Goal: Task Accomplishment & Management: Use online tool/utility

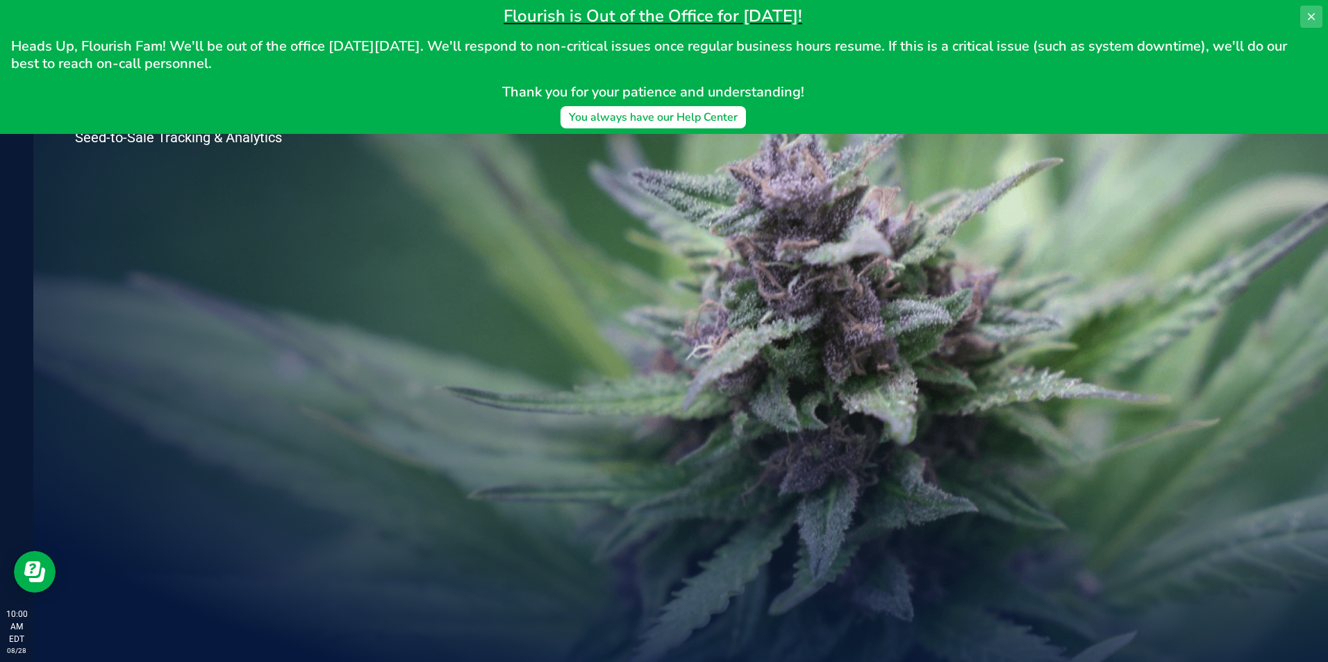
click at [1315, 7] on button at bounding box center [1311, 17] width 22 height 22
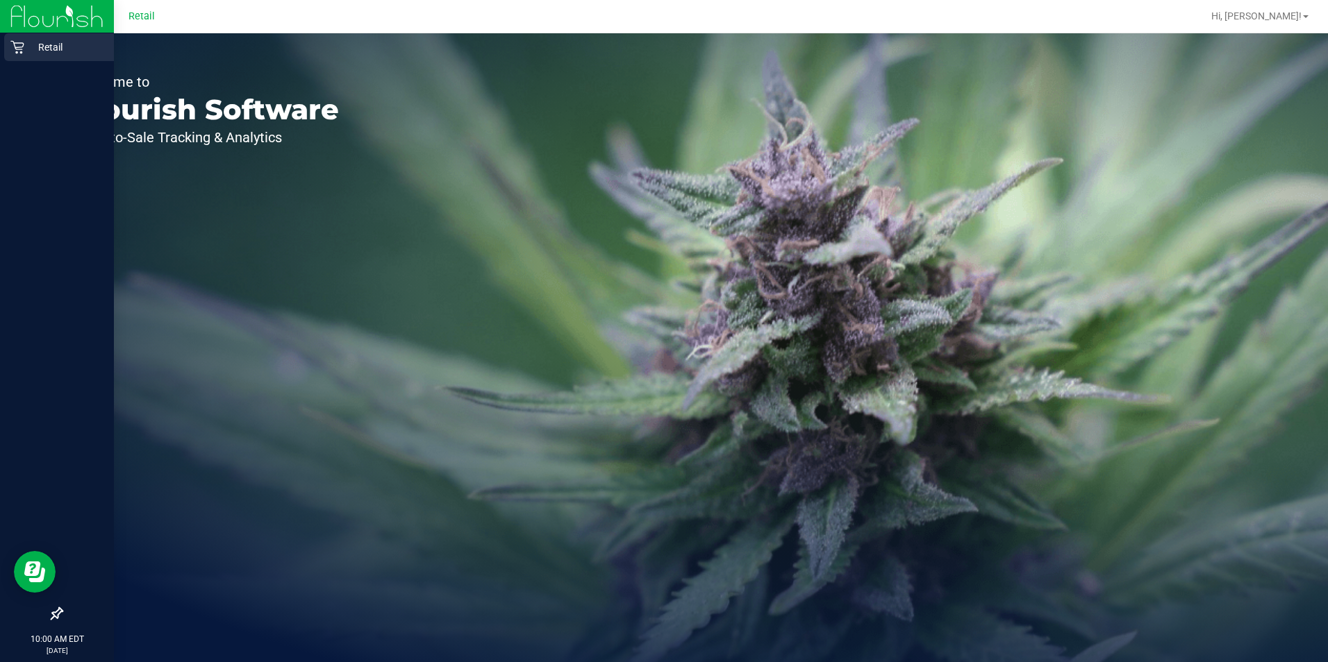
click at [17, 39] on div "Retail" at bounding box center [59, 47] width 110 height 28
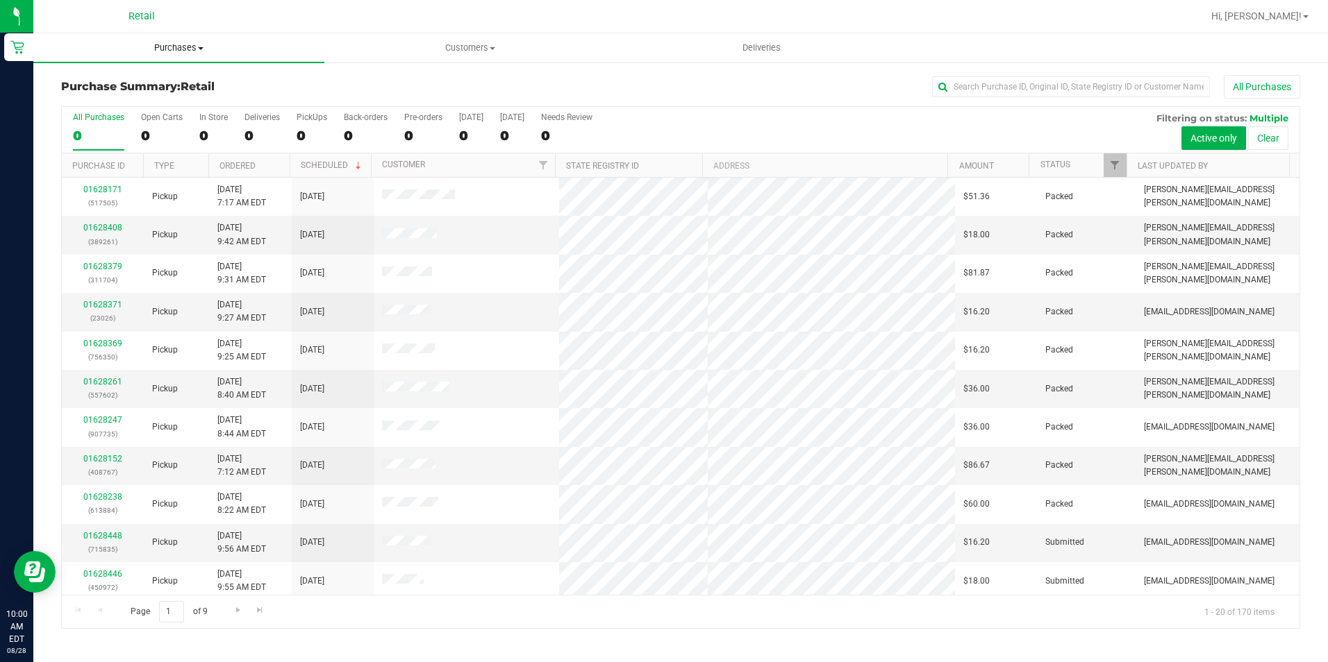
click at [159, 38] on uib-tab-heading "Purchases Summary of purchases Fulfillment All purchases" at bounding box center [178, 47] width 291 height 29
click at [157, 47] on span "Purchases" at bounding box center [178, 48] width 291 height 12
click at [184, 42] on span "Purchases" at bounding box center [178, 48] width 291 height 12
click at [111, 112] on span "All purchases" at bounding box center [82, 117] width 99 height 12
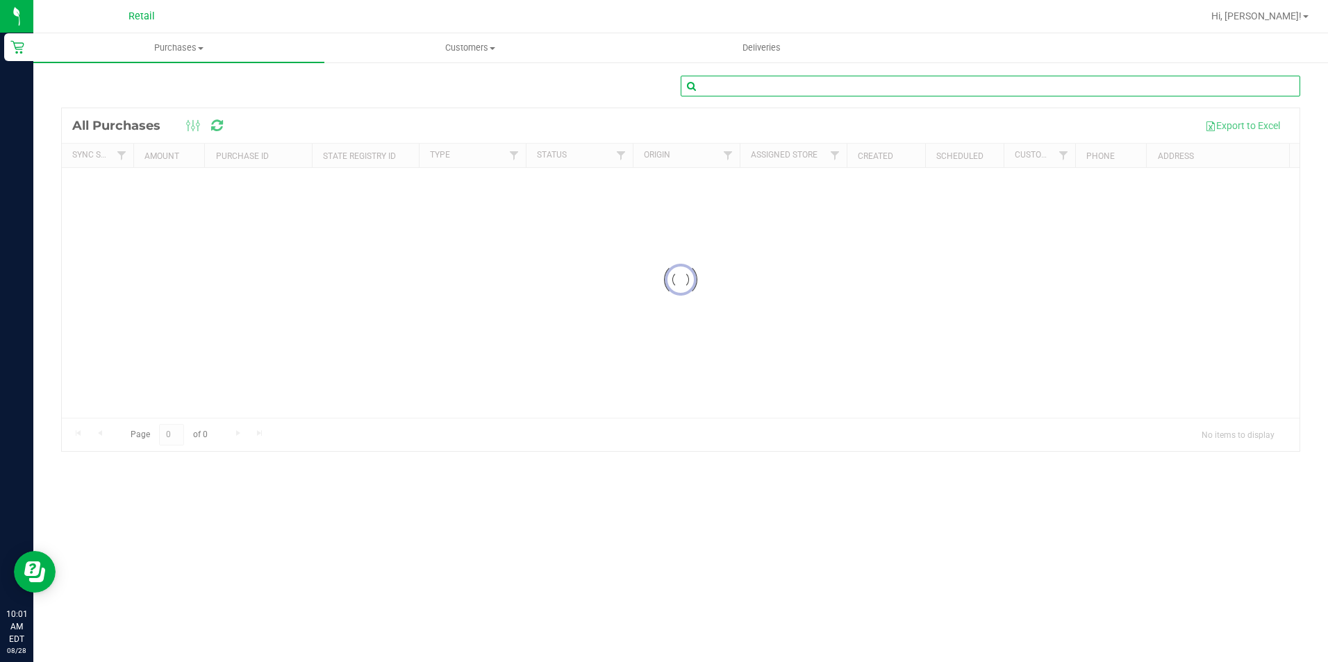
click at [752, 82] on input "text" at bounding box center [990, 86] width 619 height 21
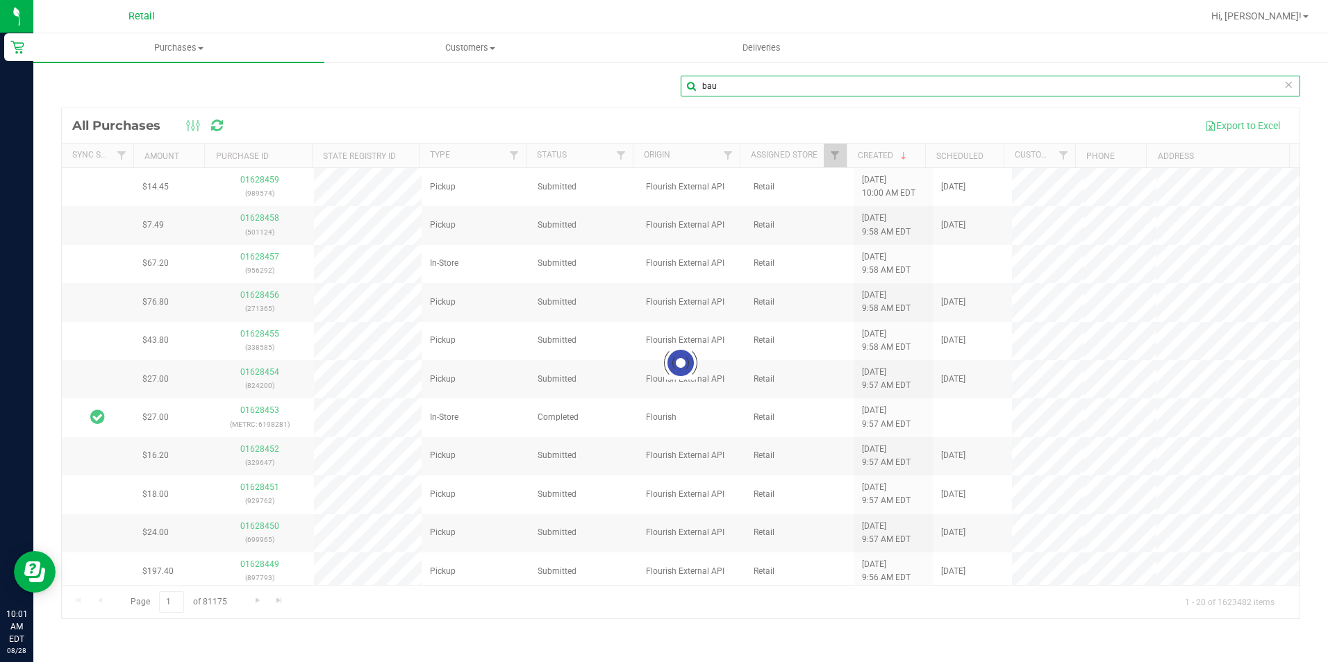
type input "bau"
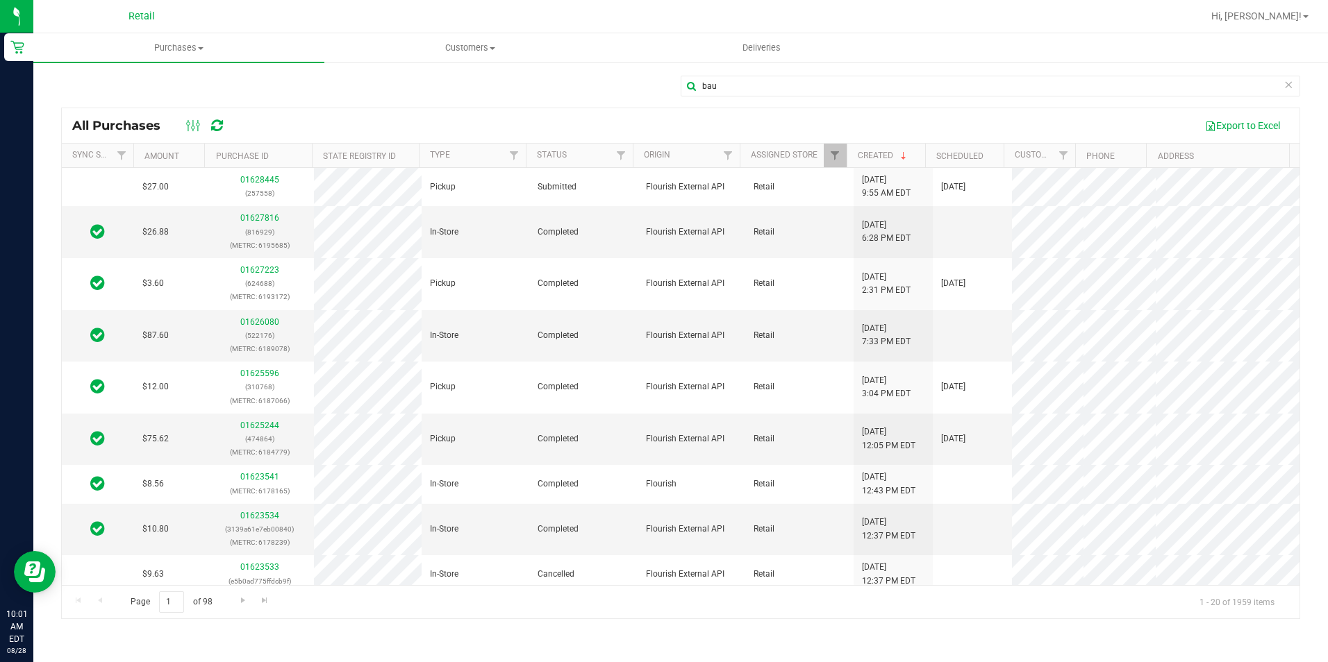
click at [551, 115] on div "Export to Excel" at bounding box center [763, 126] width 1051 height 24
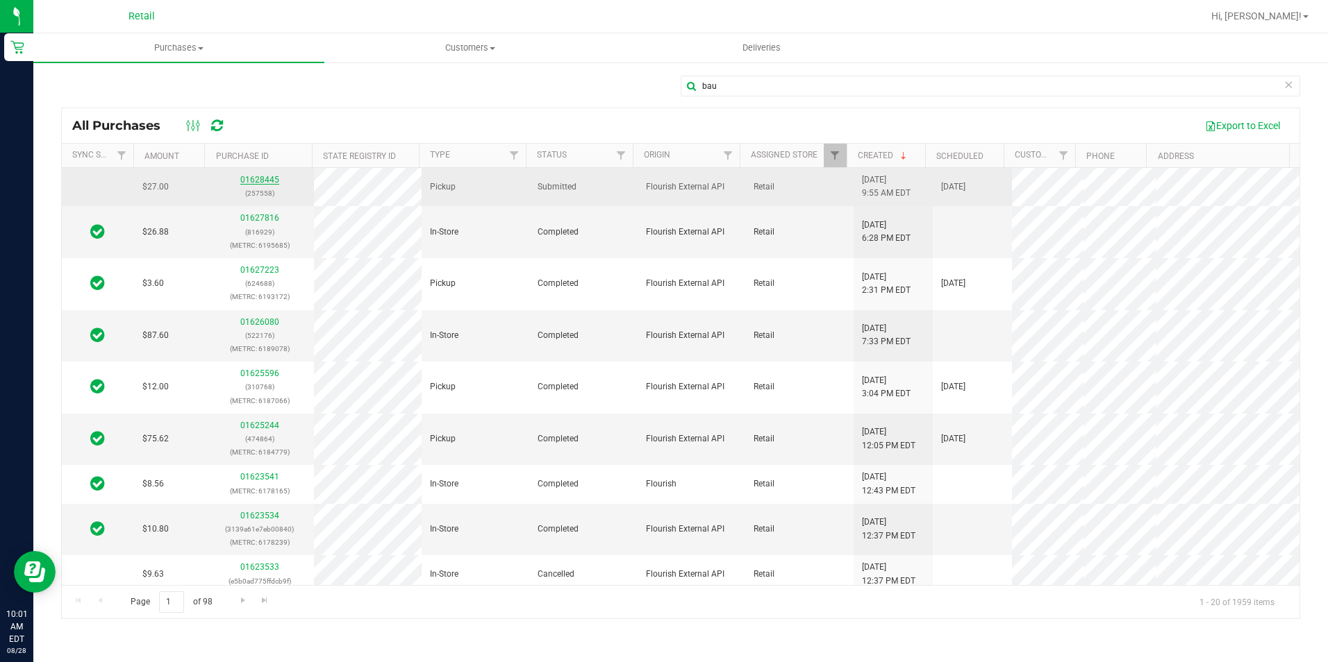
click at [257, 178] on link "01628445" at bounding box center [259, 180] width 39 height 10
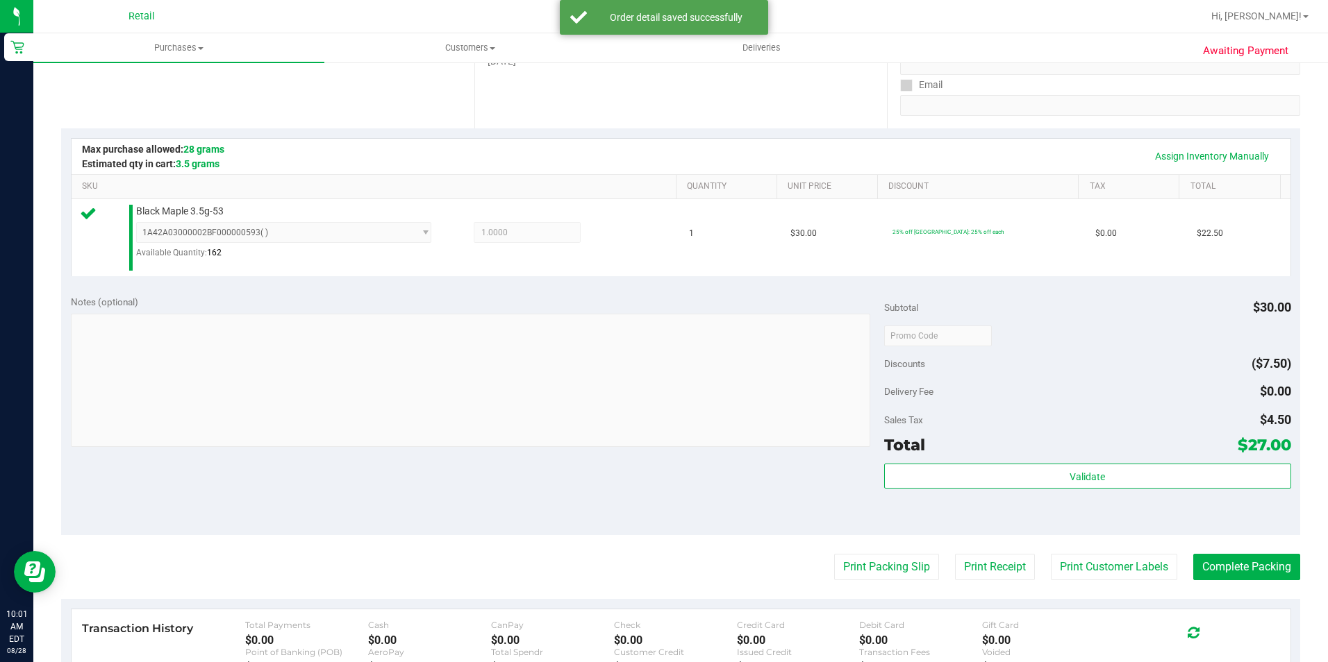
scroll to position [278, 0]
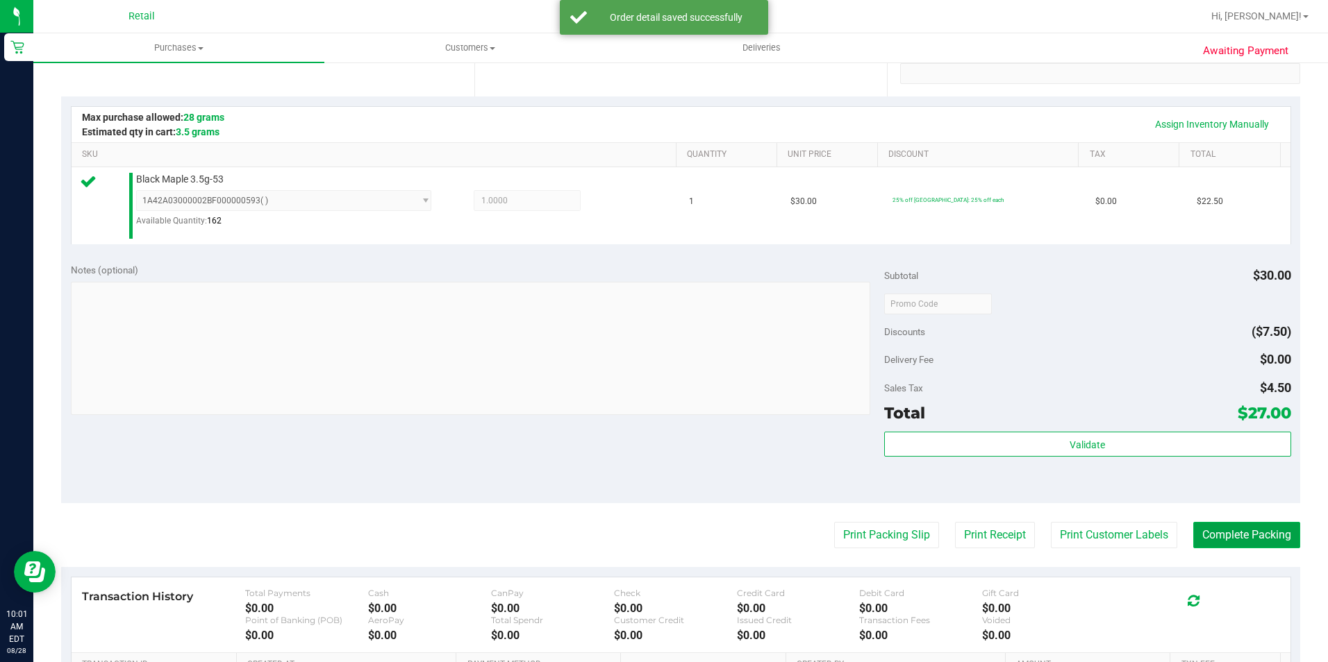
click at [1219, 540] on button "Complete Packing" at bounding box center [1246, 535] width 107 height 26
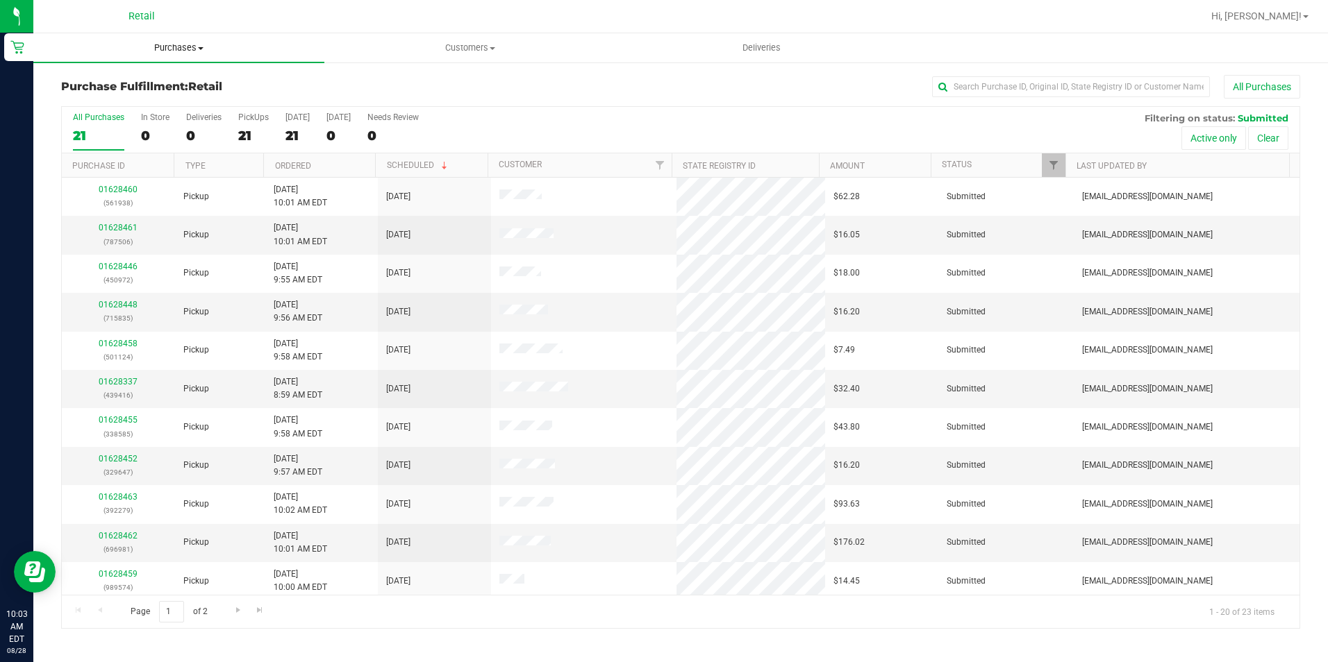
drag, startPoint x: 164, startPoint y: 53, endPoint x: 164, endPoint y: 74, distance: 20.8
click at [164, 53] on span "Purchases" at bounding box center [178, 48] width 291 height 12
click at [151, 122] on li "All purchases" at bounding box center [178, 117] width 291 height 17
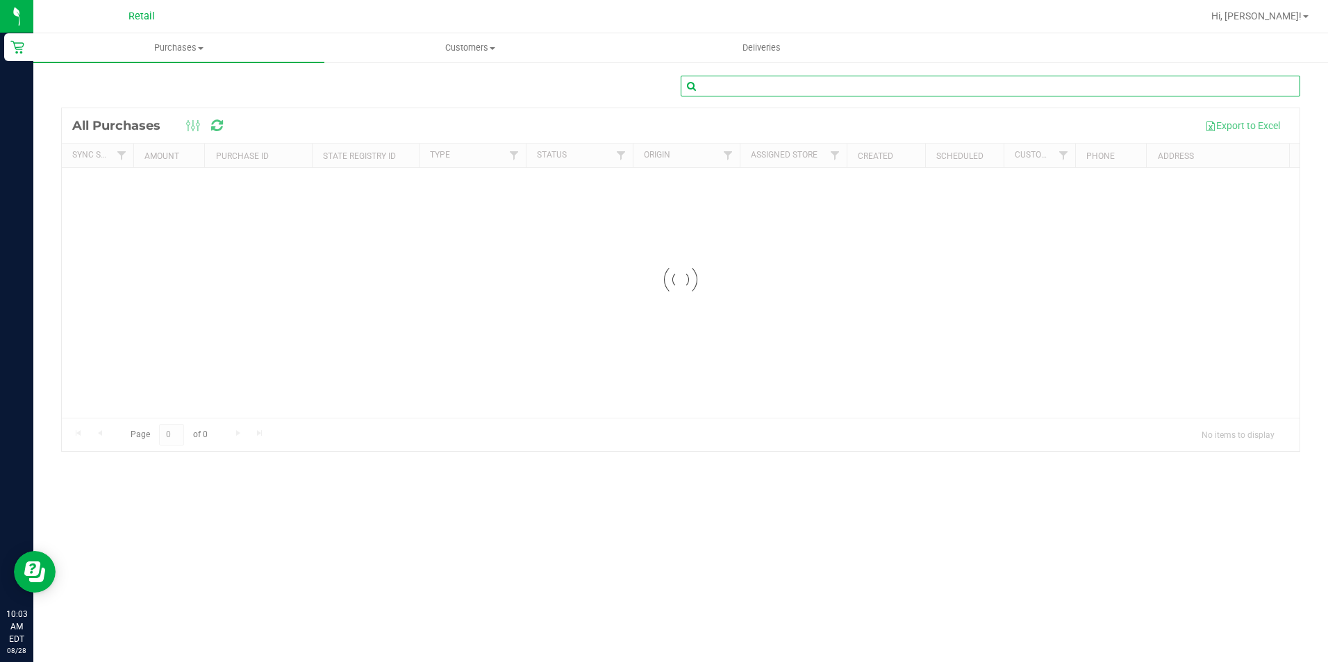
click at [867, 95] on input "text" at bounding box center [990, 86] width 619 height 21
type input "swid"
click at [743, 123] on div at bounding box center [680, 279] width 1237 height 343
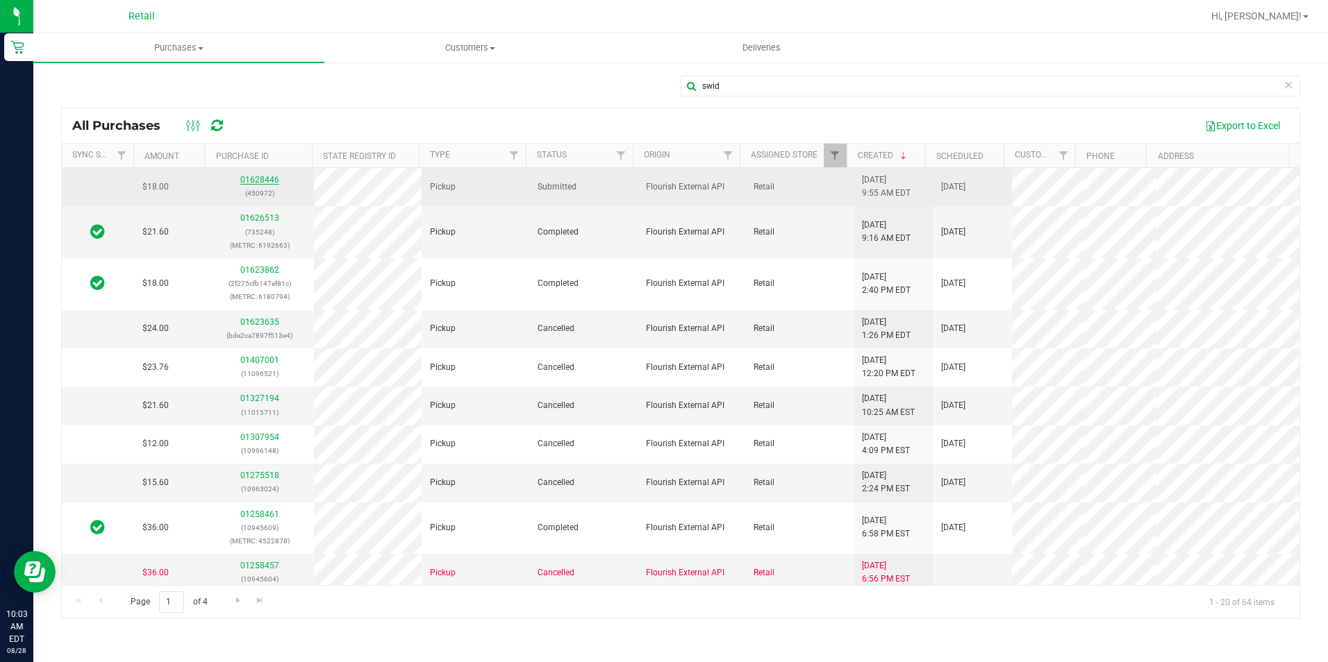
click at [270, 179] on link "01628446" at bounding box center [259, 180] width 39 height 10
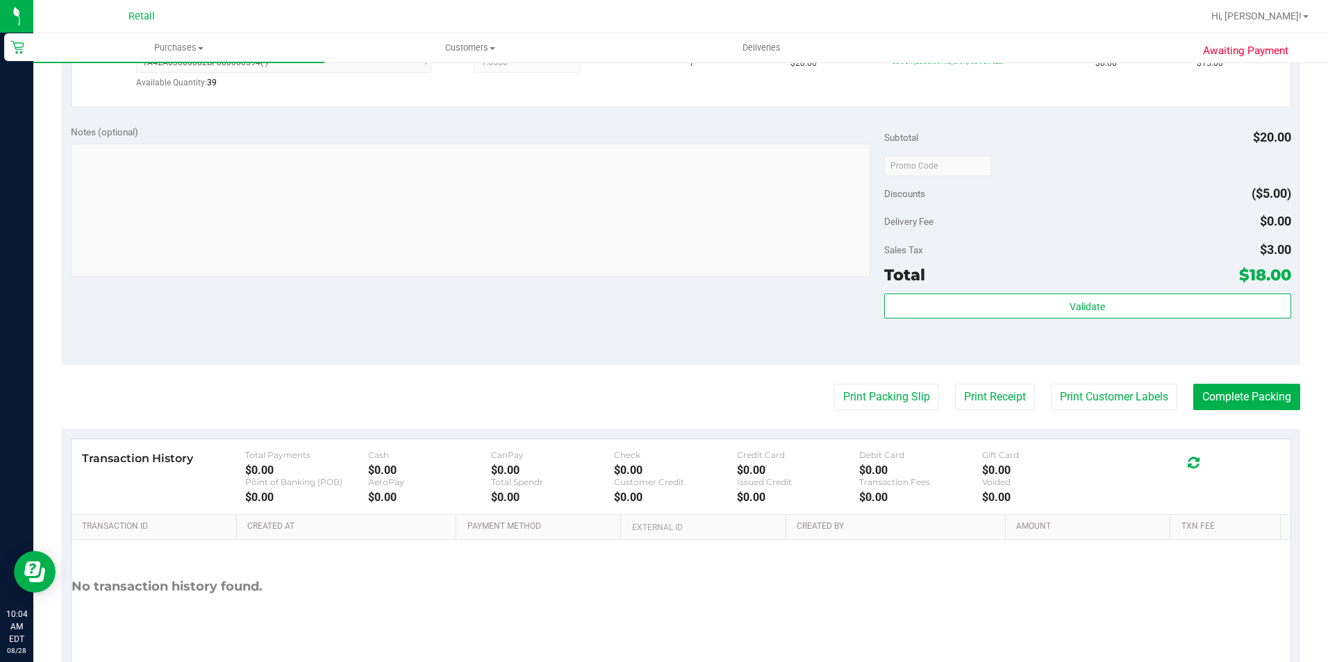
scroll to position [417, 0]
click at [1197, 396] on button "Complete Packing" at bounding box center [1246, 396] width 107 height 26
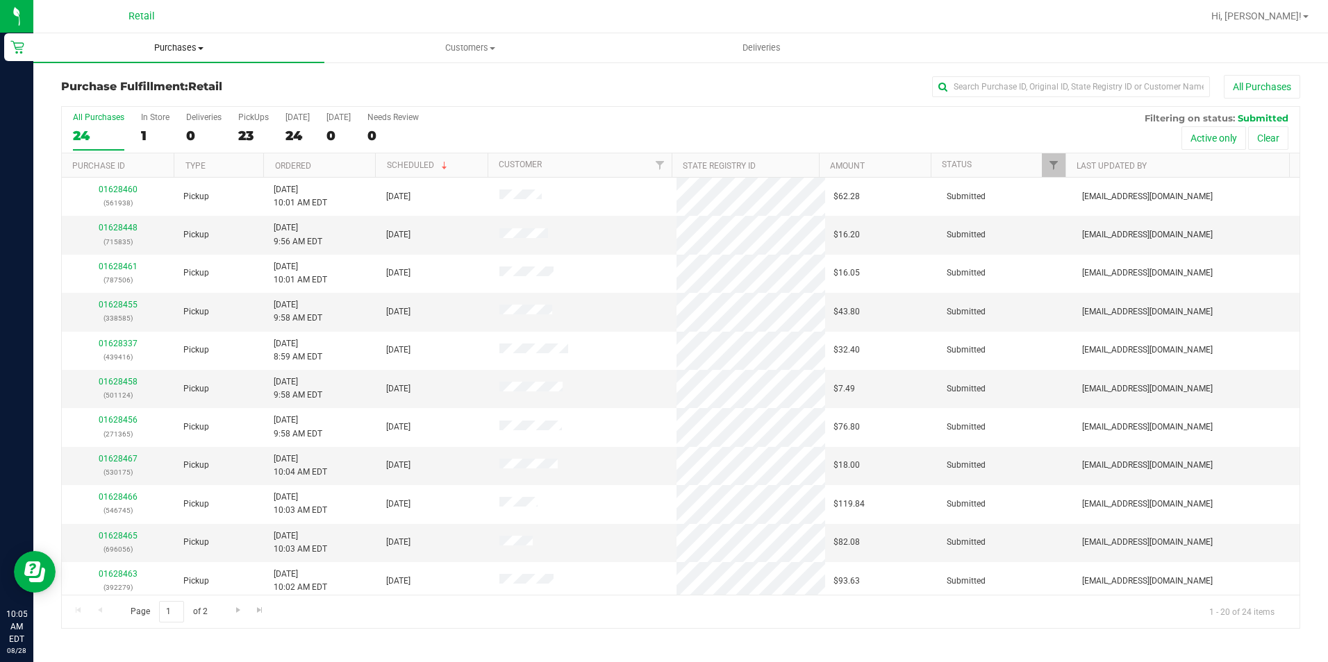
click at [180, 45] on span "Purchases" at bounding box center [178, 48] width 291 height 12
click at [153, 119] on li "All purchases" at bounding box center [178, 117] width 291 height 17
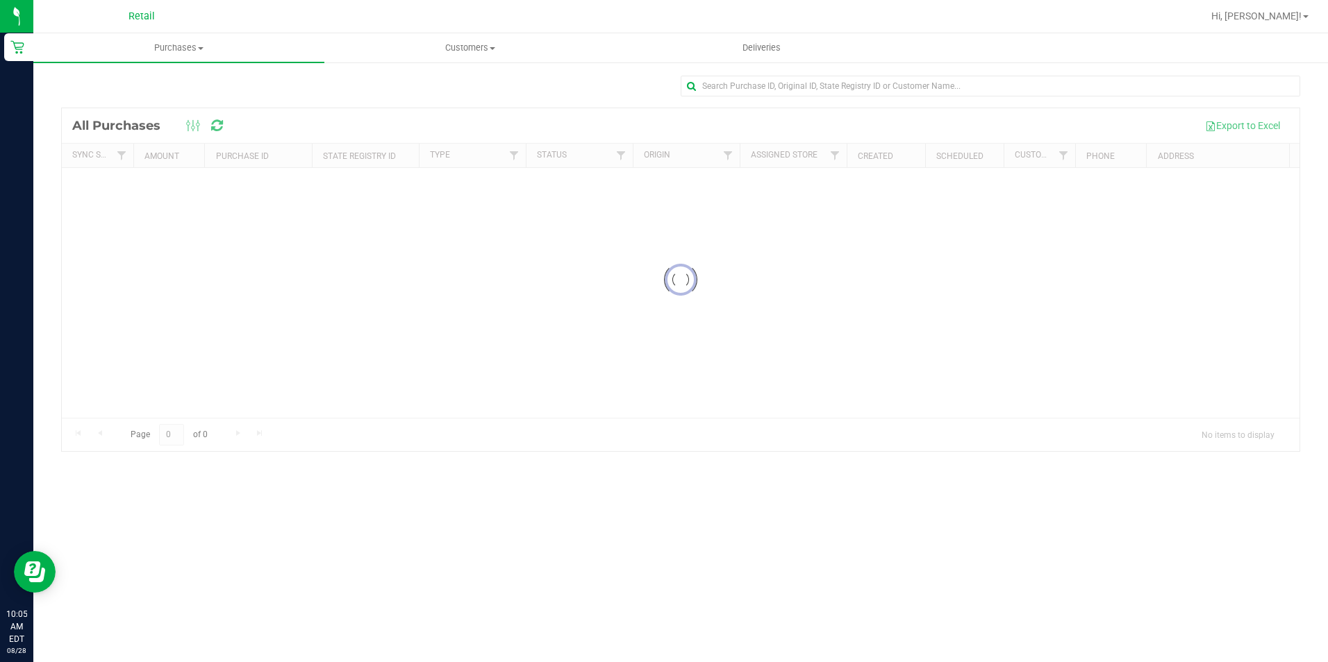
click at [972, 74] on div "Loading... All Purchases Export to Excel Sync Status Amount Purchase ID State R…" at bounding box center [680, 263] width 1294 height 405
click at [971, 79] on input "text" at bounding box center [990, 86] width 619 height 21
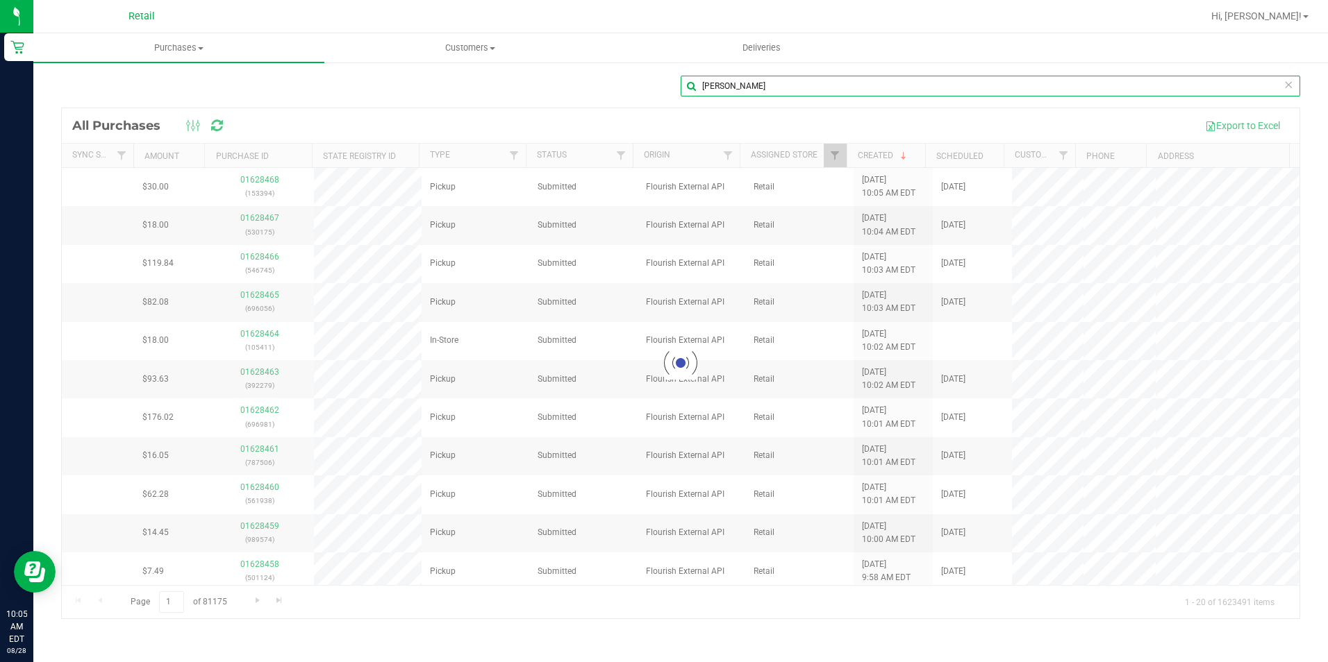
type input "[PERSON_NAME]"
click at [593, 106] on div "[PERSON_NAME]" at bounding box center [680, 92] width 1239 height 32
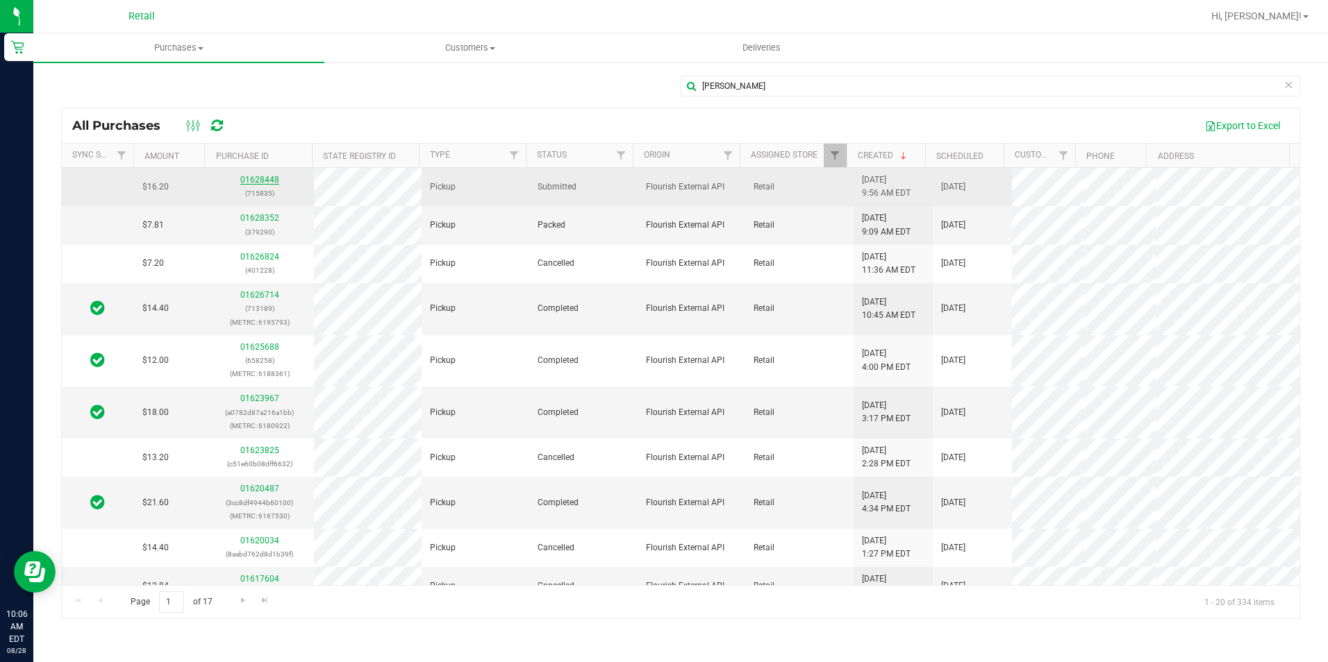
click at [248, 180] on link "01628448" at bounding box center [259, 180] width 39 height 10
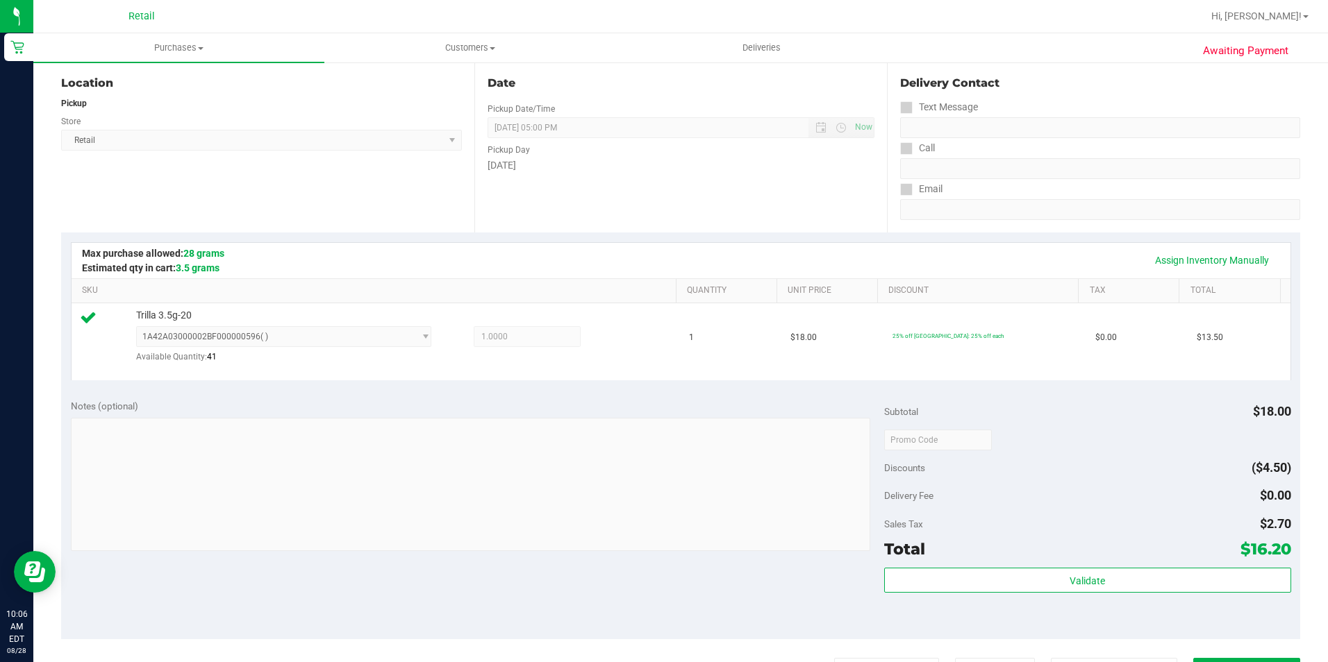
scroll to position [470, 0]
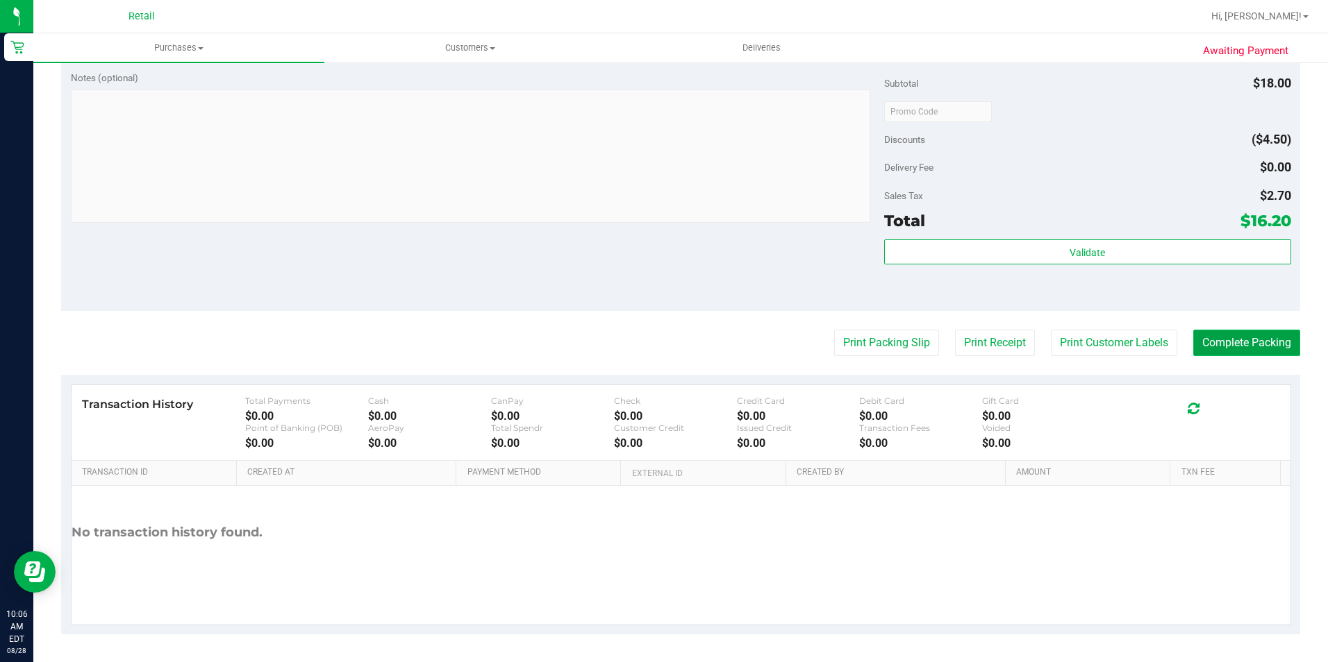
click at [1246, 349] on button "Complete Packing" at bounding box center [1246, 343] width 107 height 26
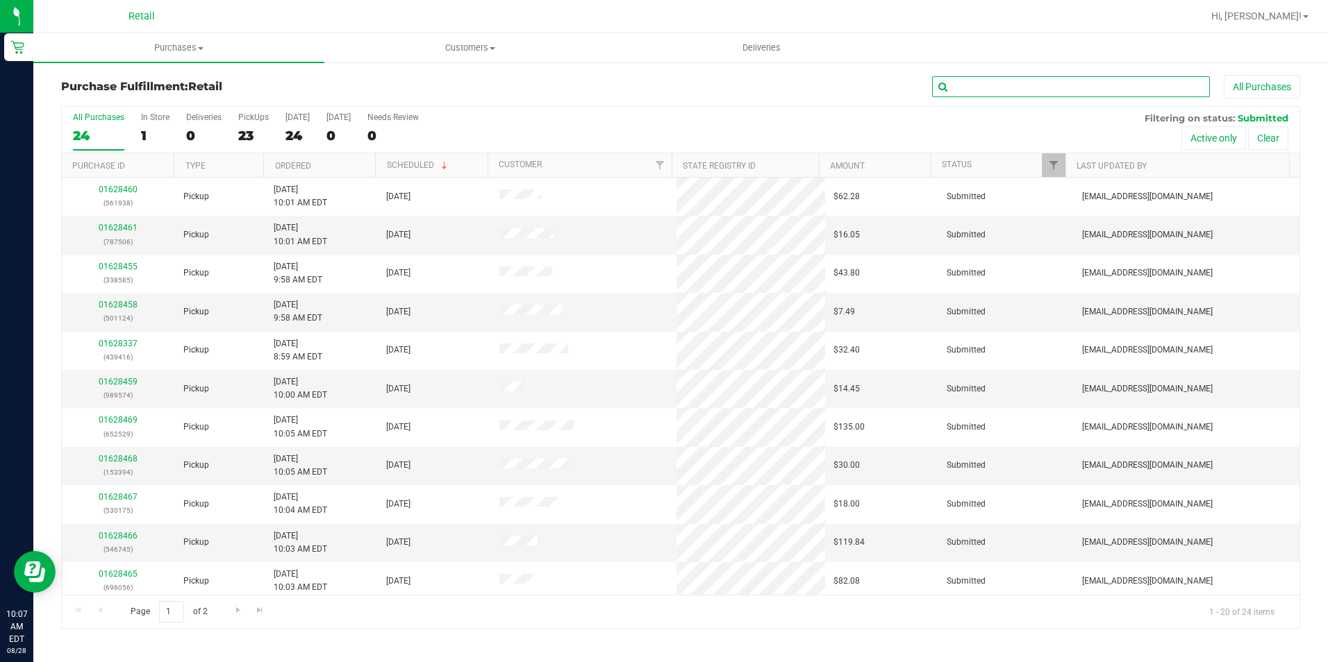
click at [1004, 85] on input "text" at bounding box center [1071, 86] width 278 height 21
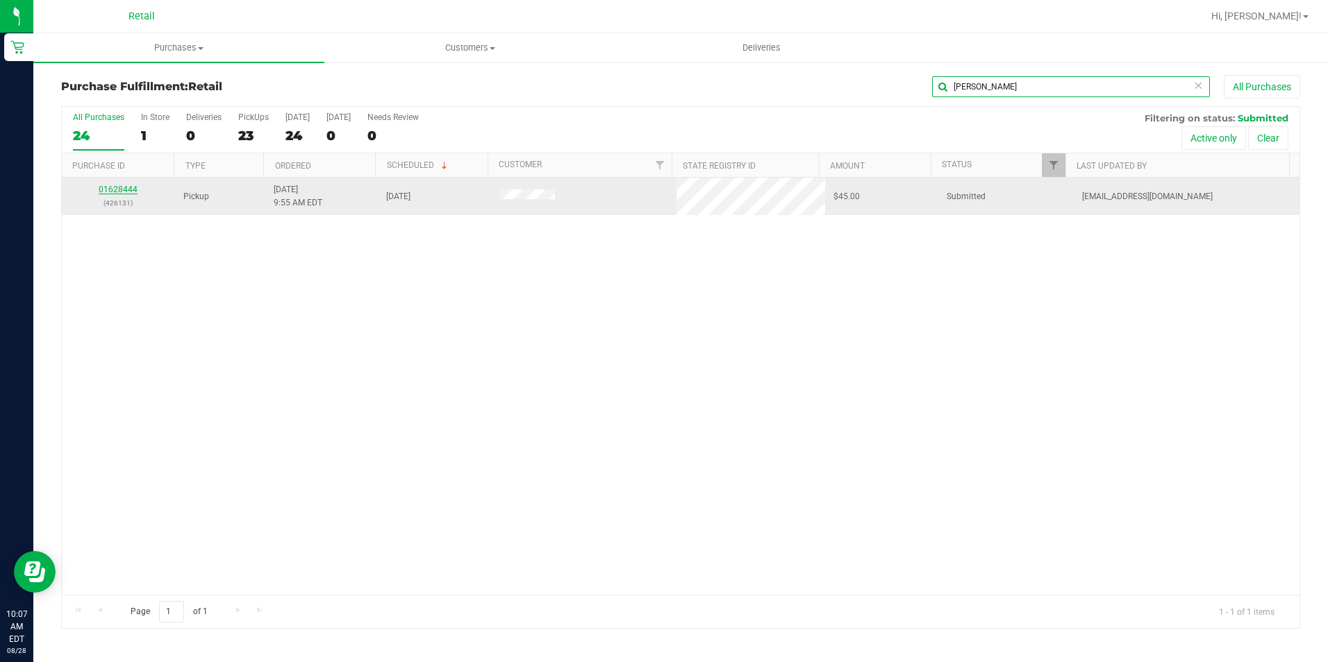
type input "[PERSON_NAME]"
click at [126, 186] on link "01628444" at bounding box center [118, 190] width 39 height 10
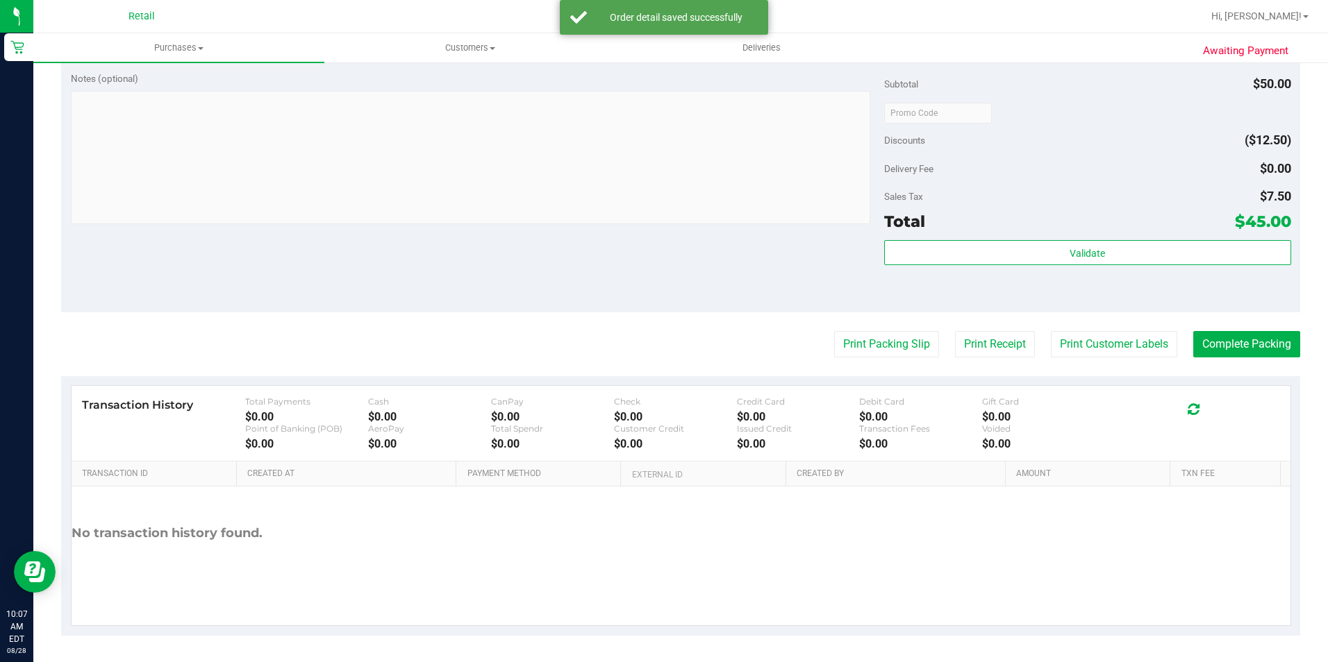
scroll to position [548, 0]
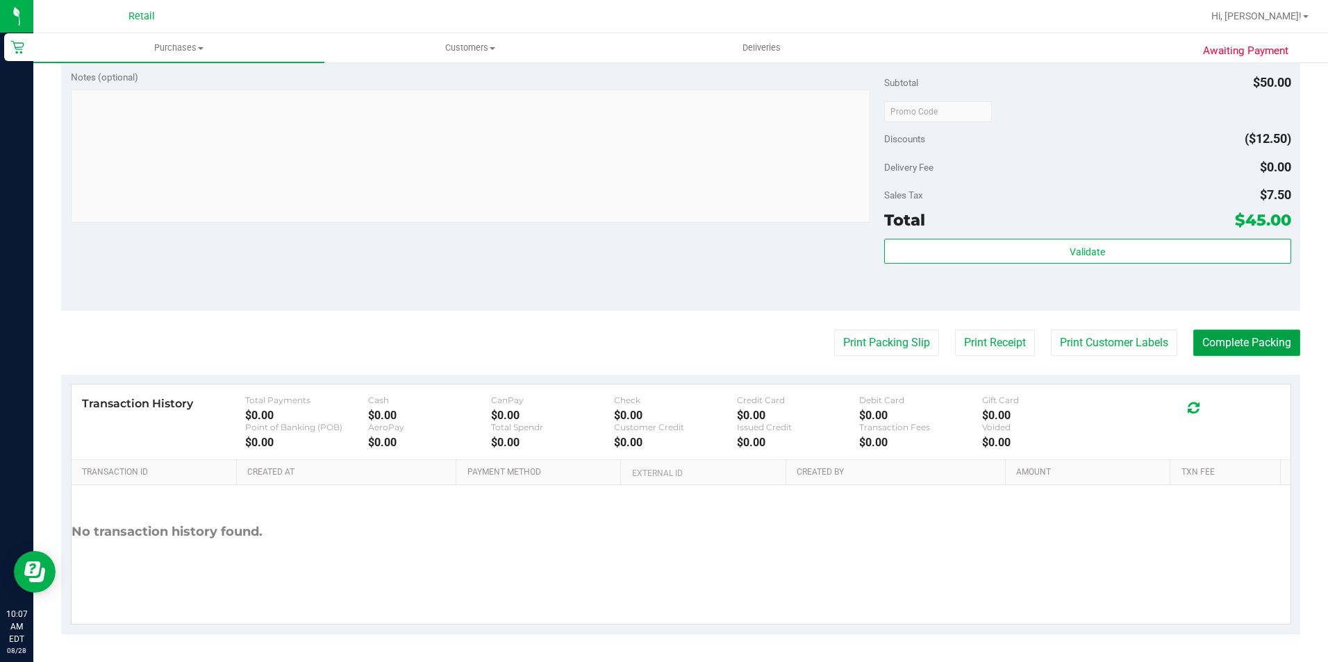
click at [1242, 339] on button "Complete Packing" at bounding box center [1246, 343] width 107 height 26
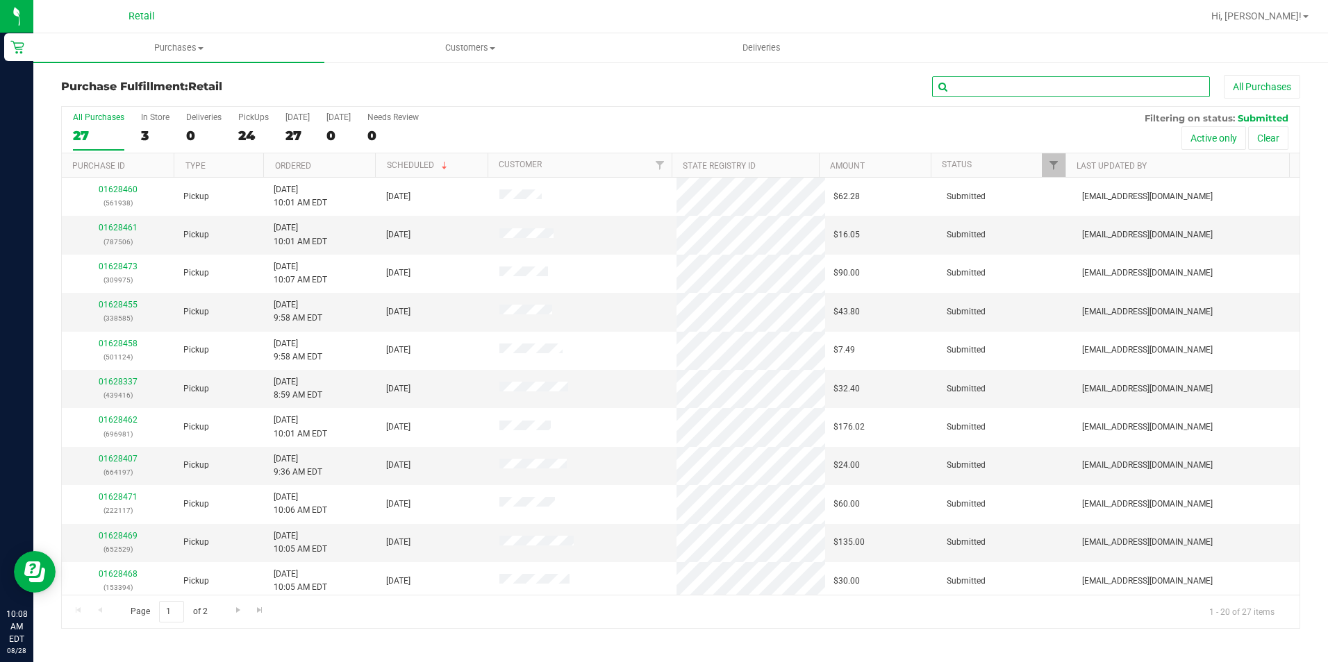
click at [967, 84] on input "text" at bounding box center [1071, 86] width 278 height 21
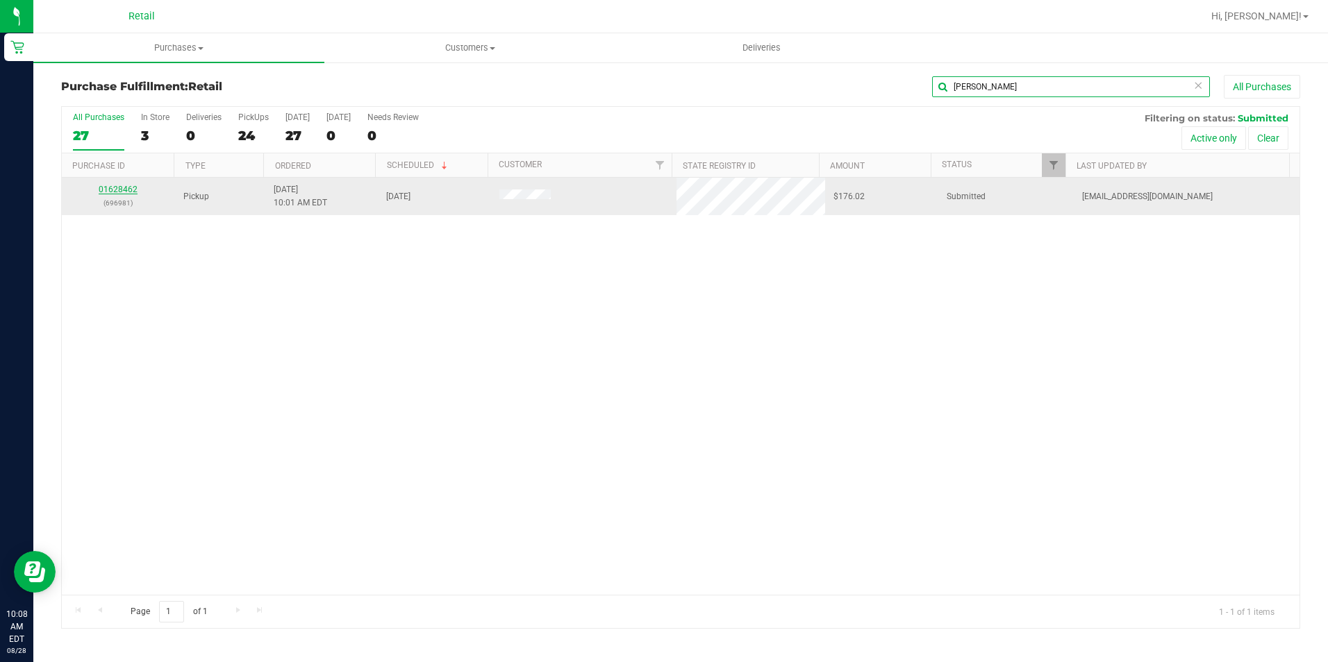
type input "[PERSON_NAME]"
click at [124, 185] on link "01628462" at bounding box center [118, 190] width 39 height 10
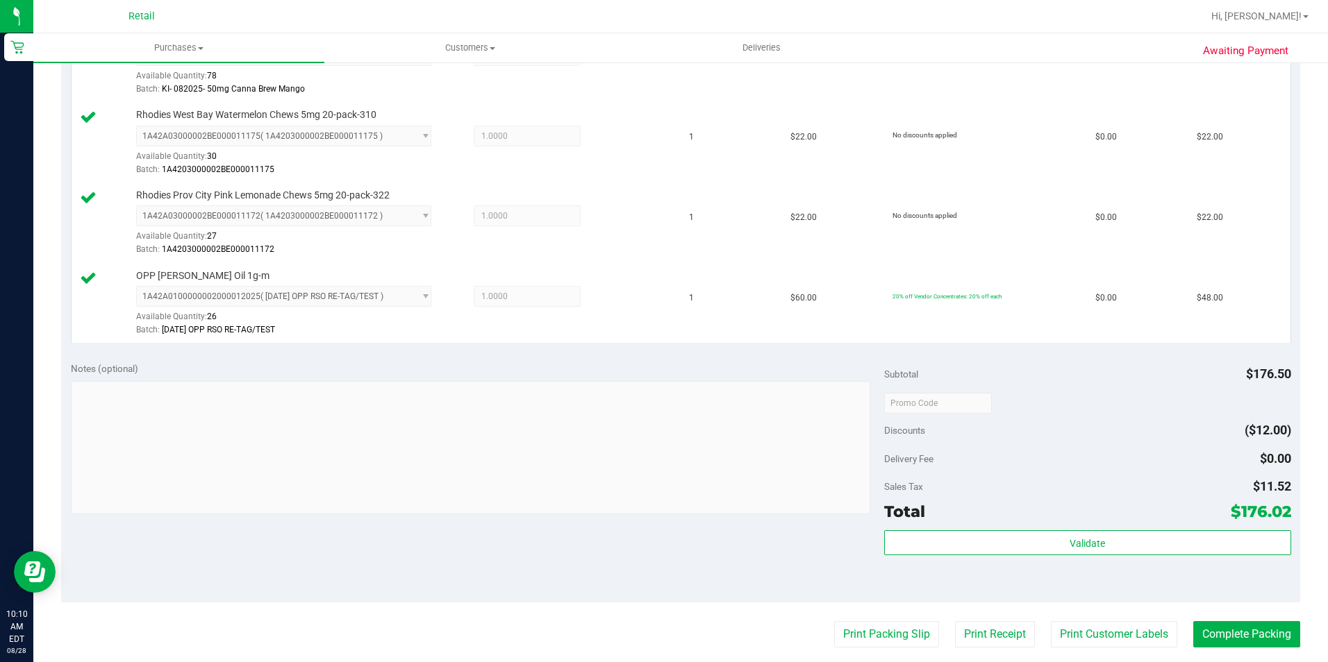
scroll to position [972, 0]
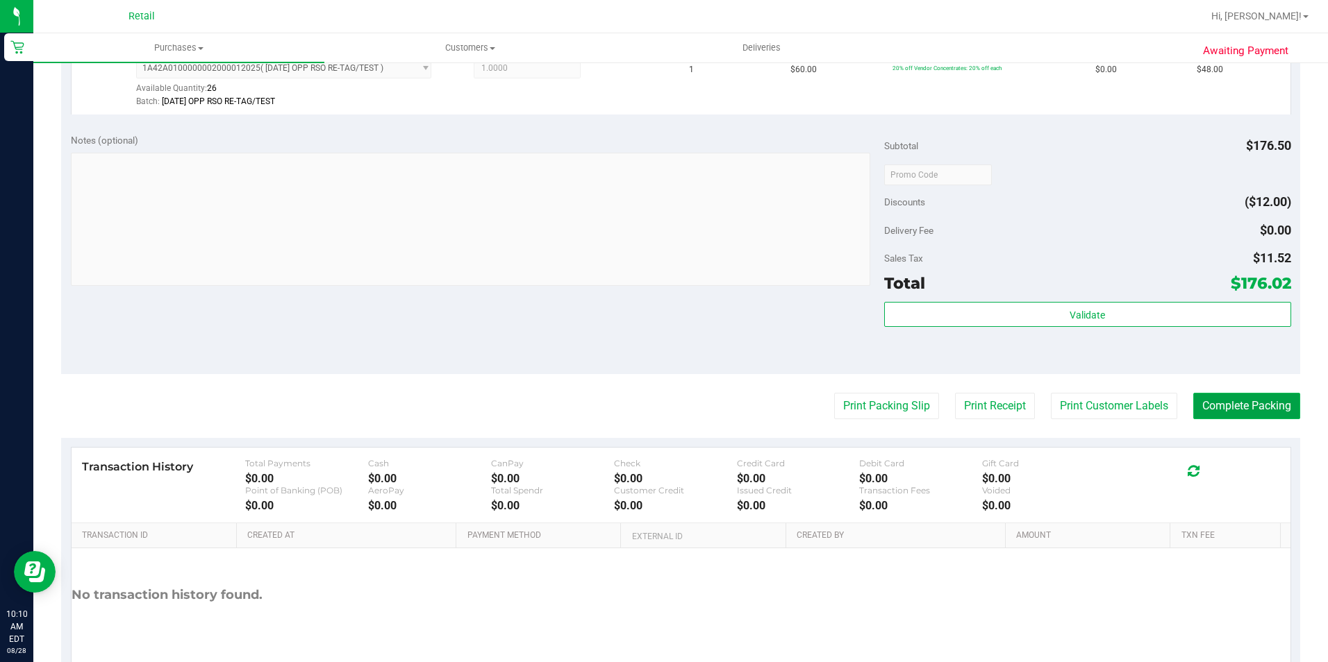
drag, startPoint x: 1263, startPoint y: 406, endPoint x: 1253, endPoint y: 407, distance: 10.5
click at [1263, 406] on button "Complete Packing" at bounding box center [1246, 406] width 107 height 26
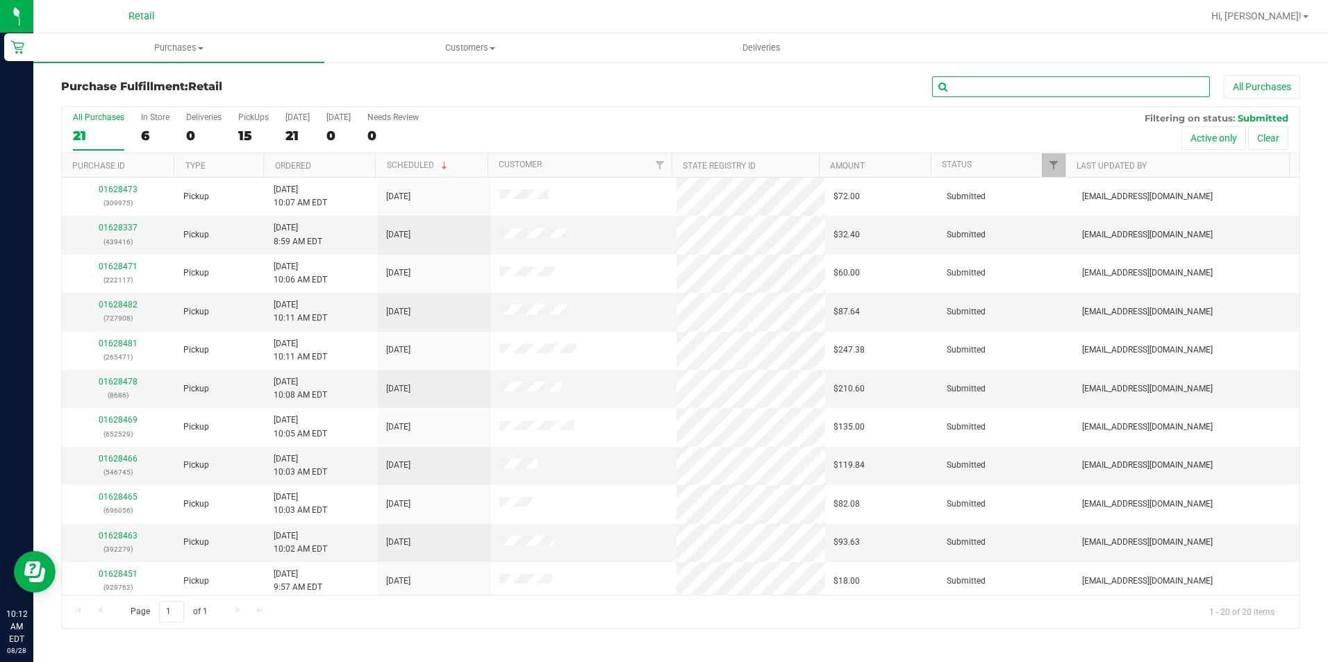
click at [1061, 85] on input "text" at bounding box center [1071, 86] width 278 height 21
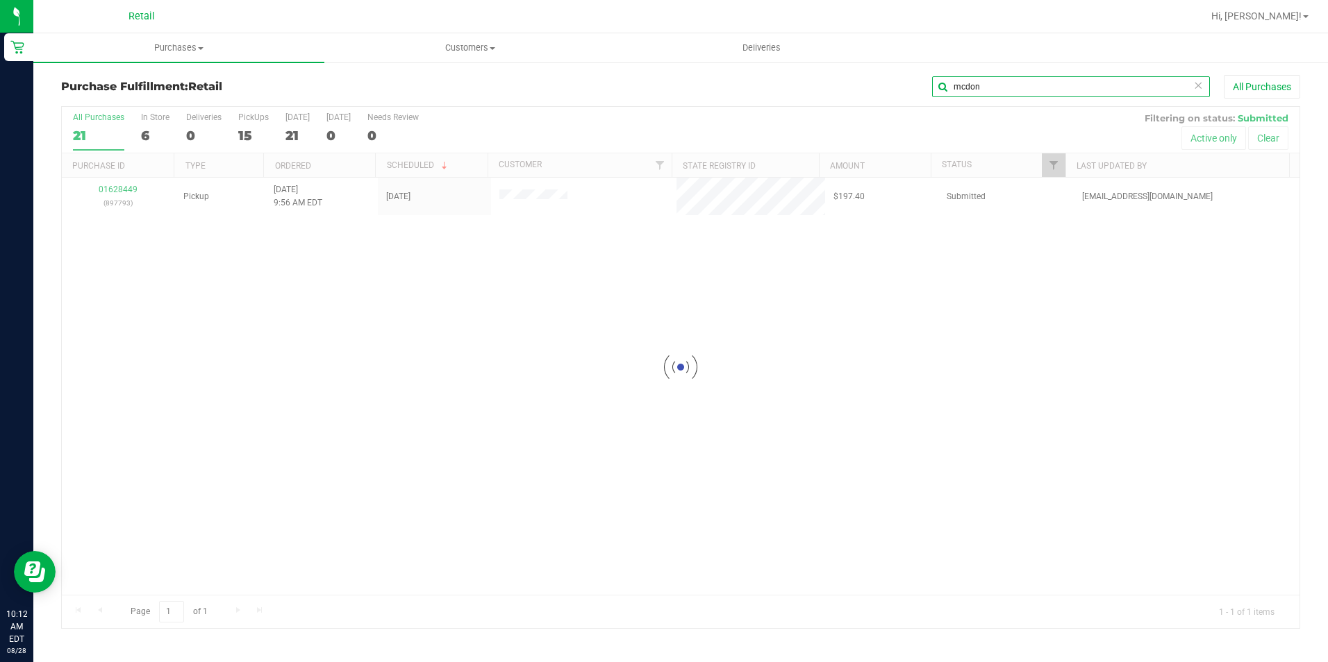
type input "mcdon"
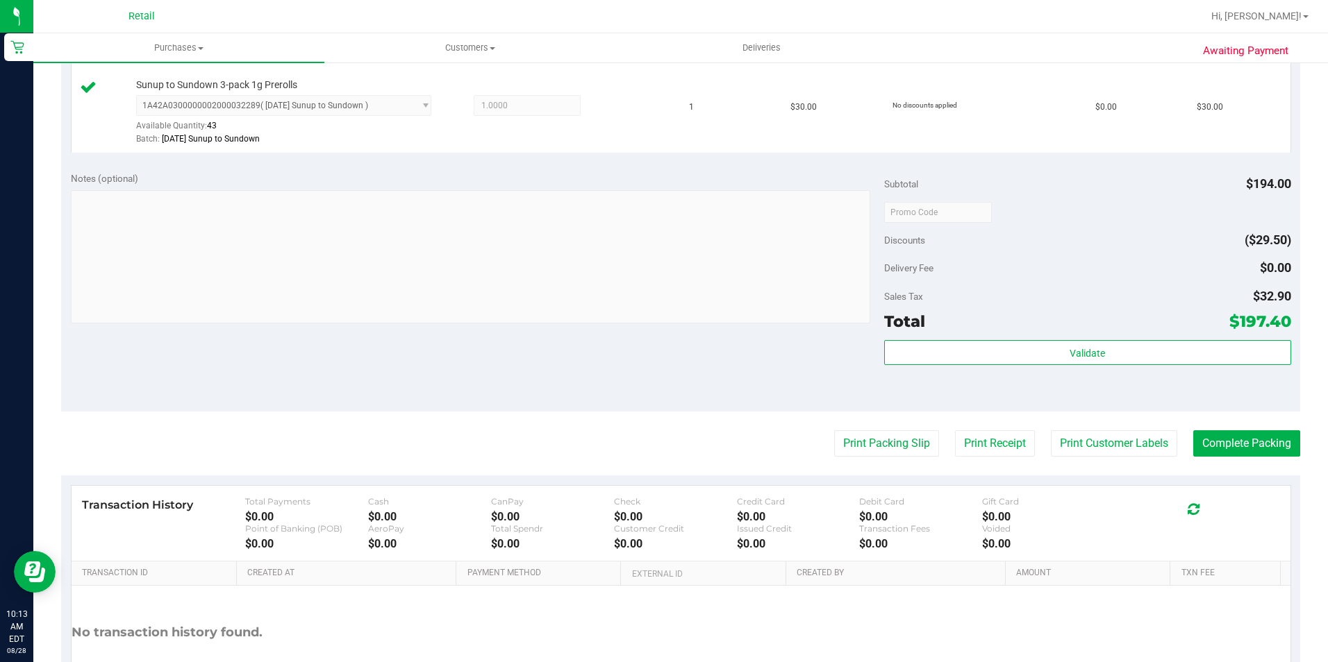
scroll to position [1026, 0]
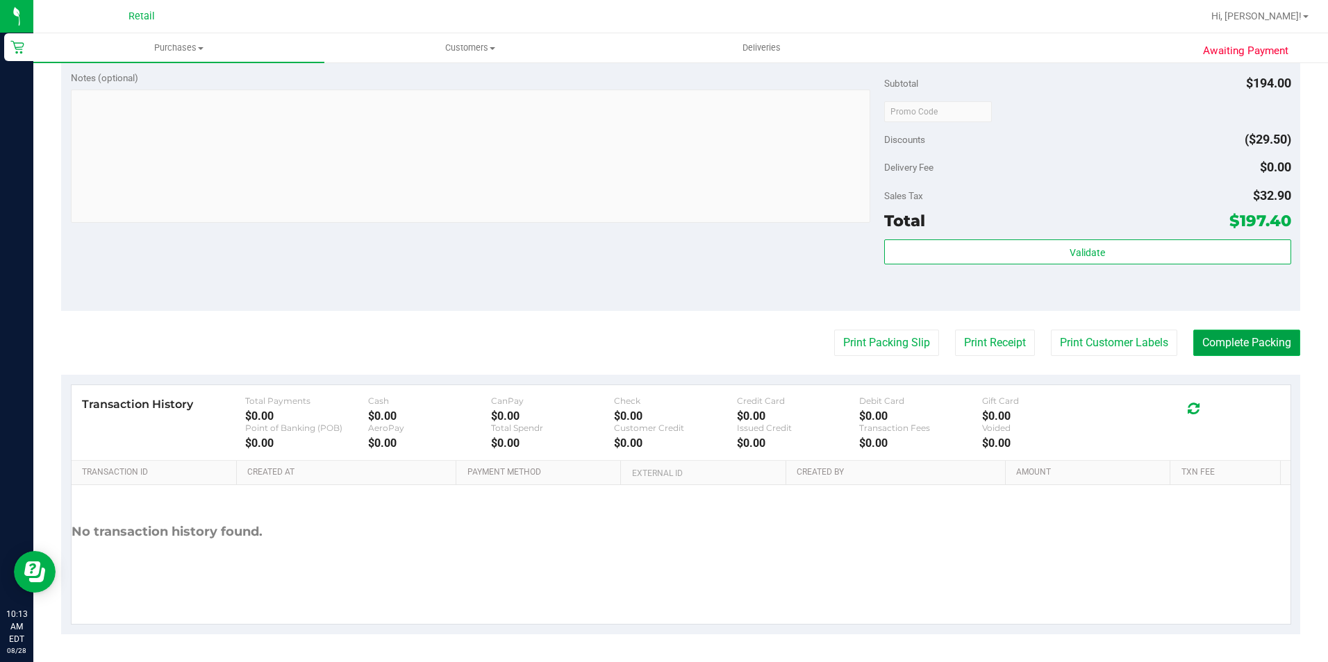
click at [1237, 344] on button "Complete Packing" at bounding box center [1246, 343] width 107 height 26
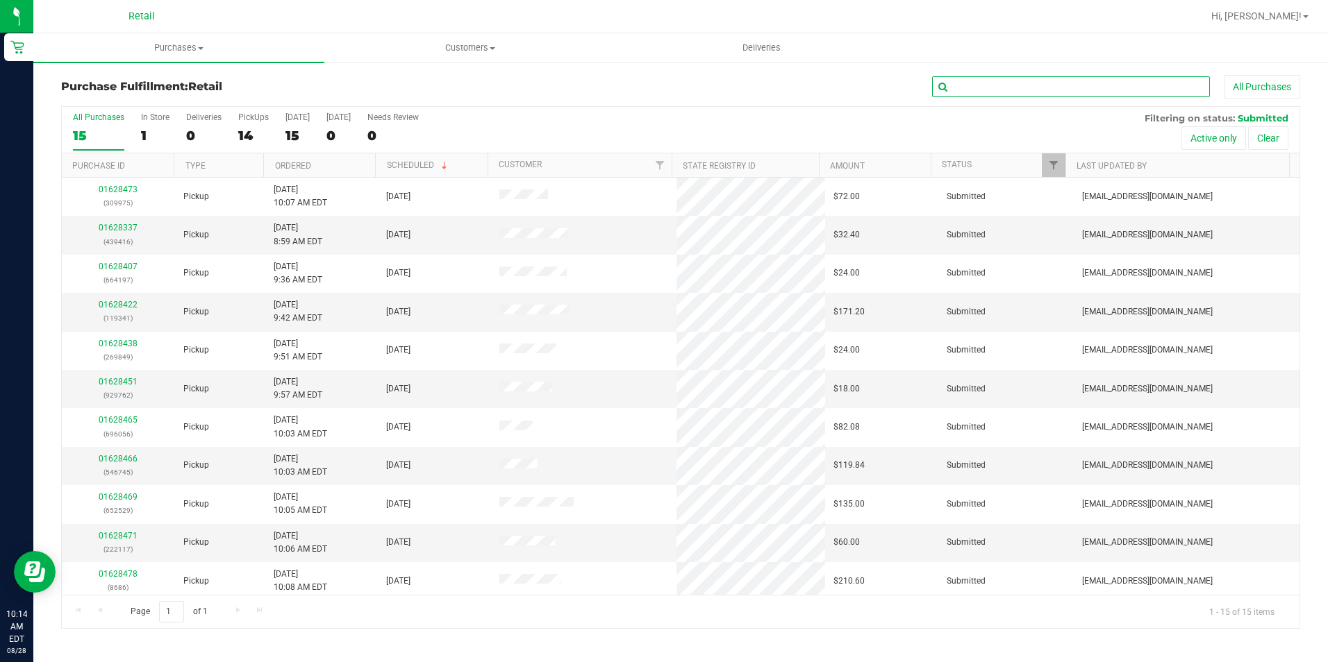
click at [1026, 83] on input "text" at bounding box center [1071, 86] width 278 height 21
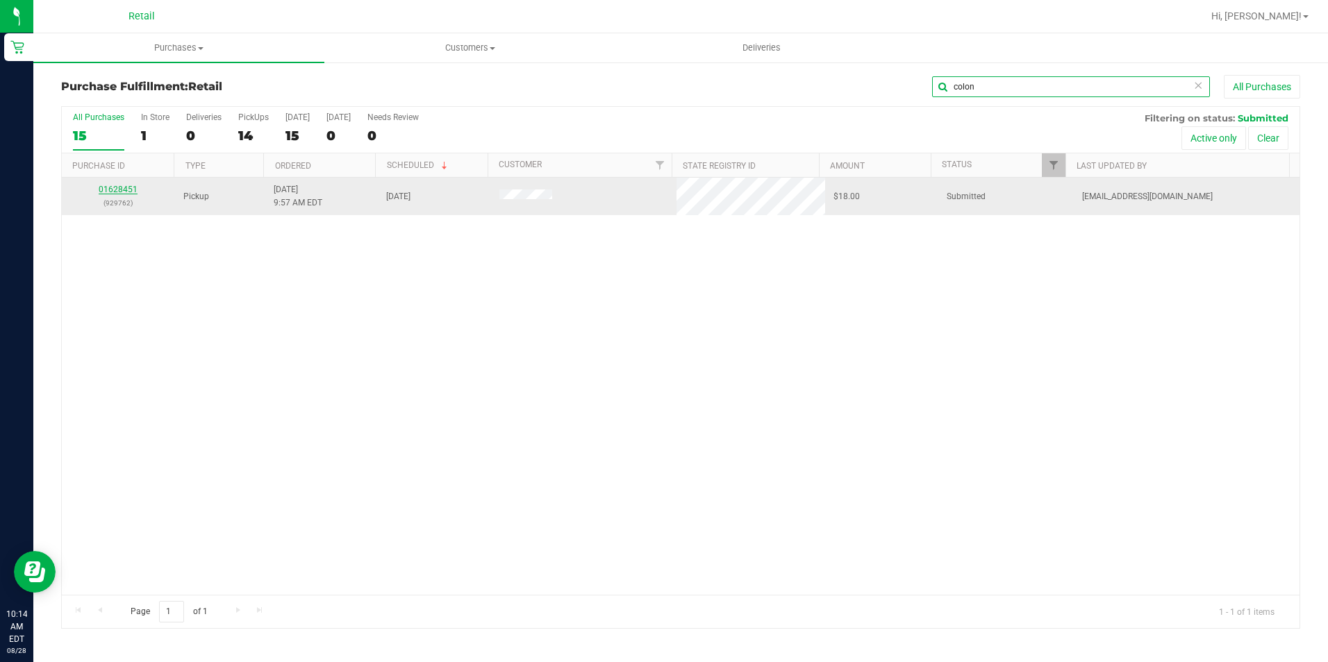
type input "colon"
click at [112, 185] on link "01628451" at bounding box center [118, 190] width 39 height 10
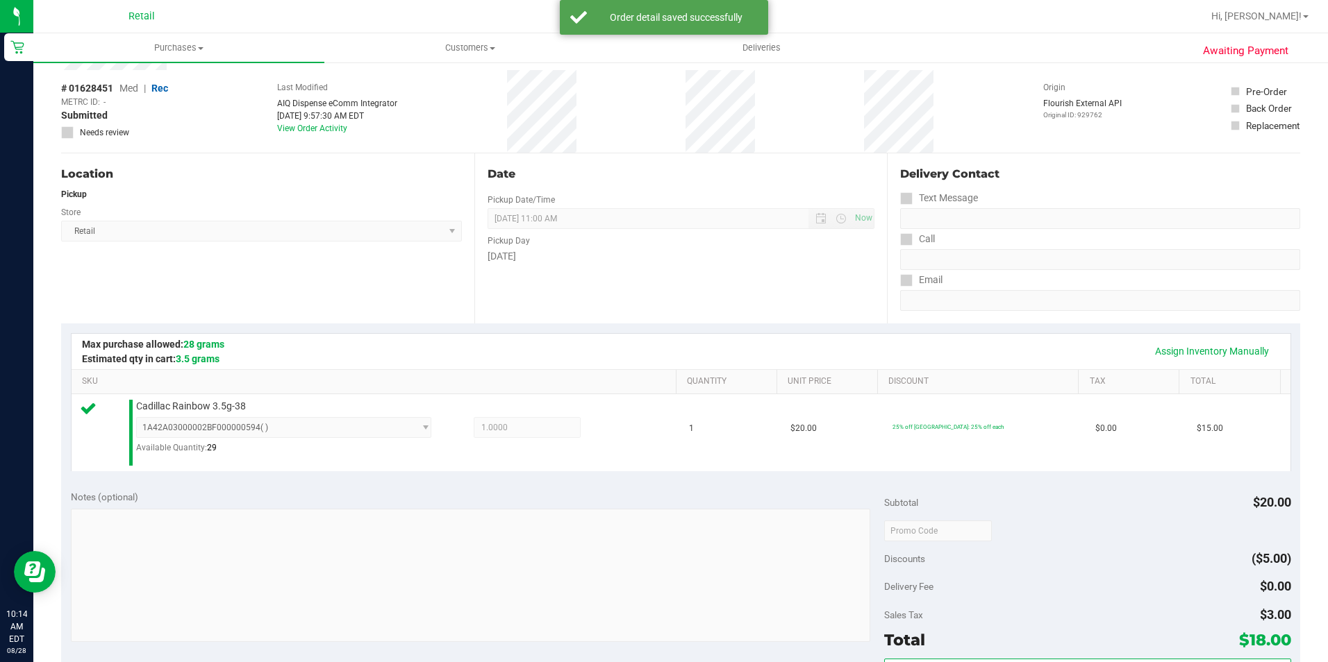
scroll to position [417, 0]
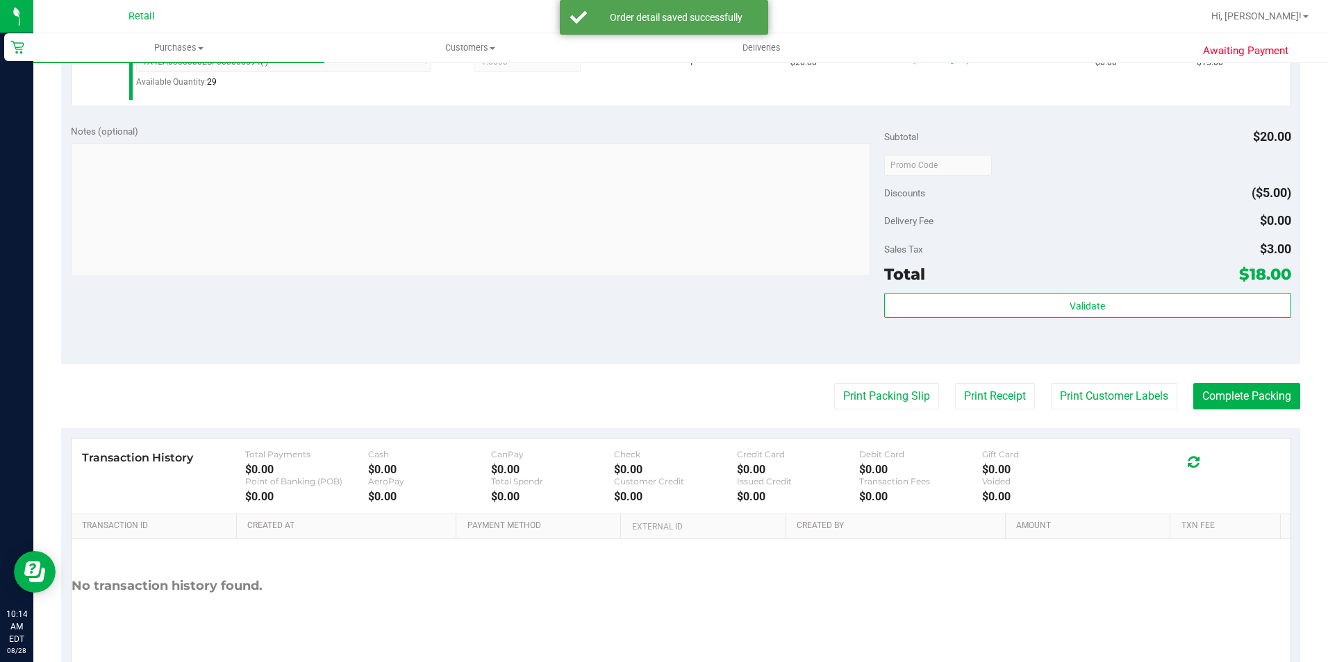
click at [1211, 413] on purchase-details "Back Edit Purchase Cancel Purchase View Profile # 01628451 Med | Rec METRC ID: …" at bounding box center [680, 173] width 1239 height 1030
click at [1226, 398] on button "Complete Packing" at bounding box center [1246, 396] width 107 height 26
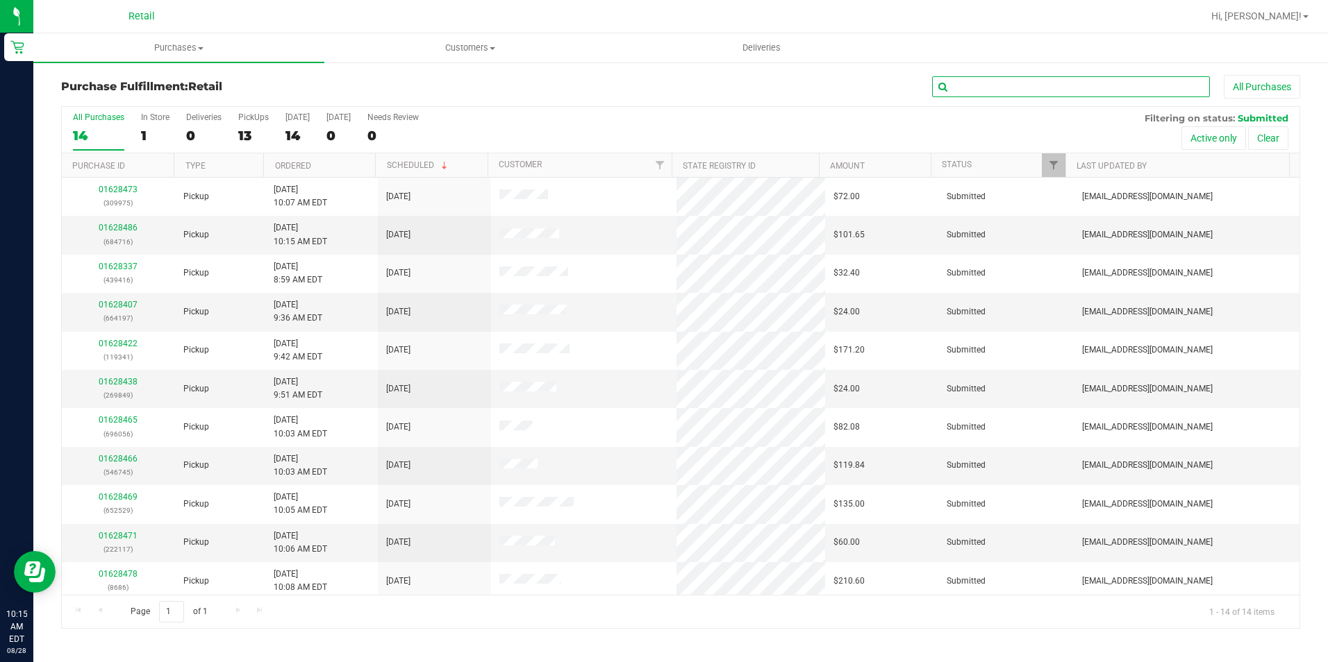
click at [1012, 87] on input "text" at bounding box center [1071, 86] width 278 height 21
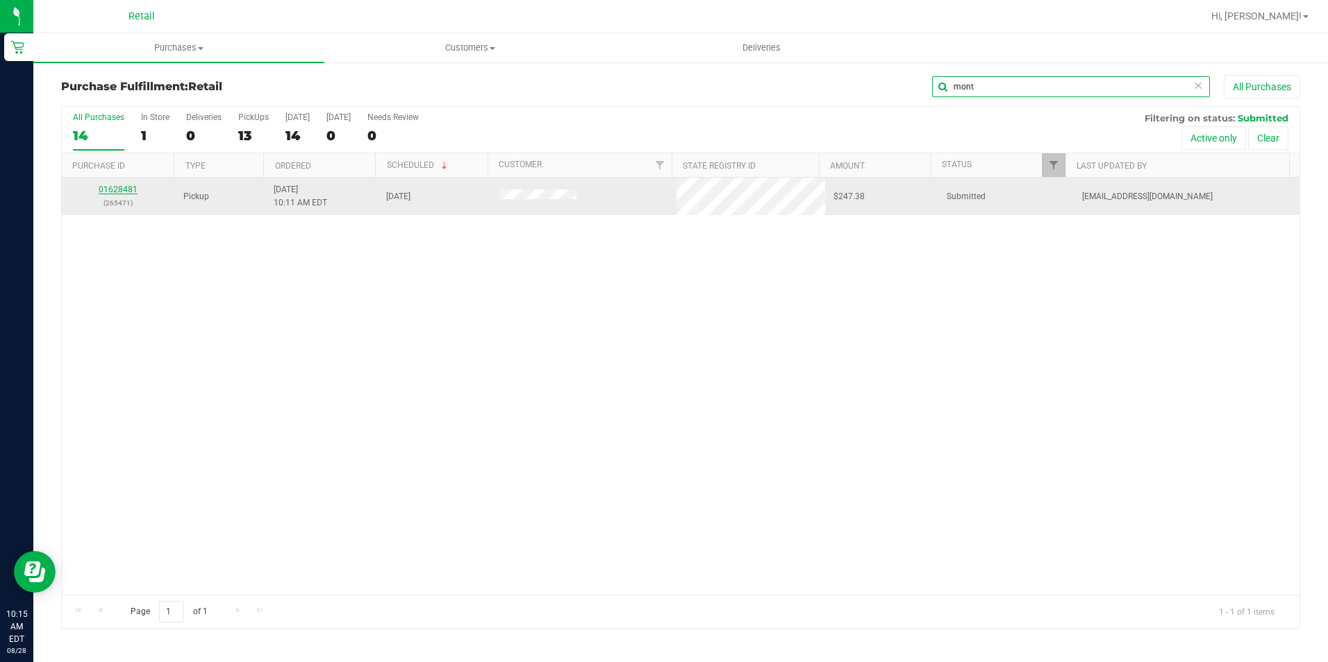
type input "mont"
click at [124, 187] on link "01628481" at bounding box center [118, 190] width 39 height 10
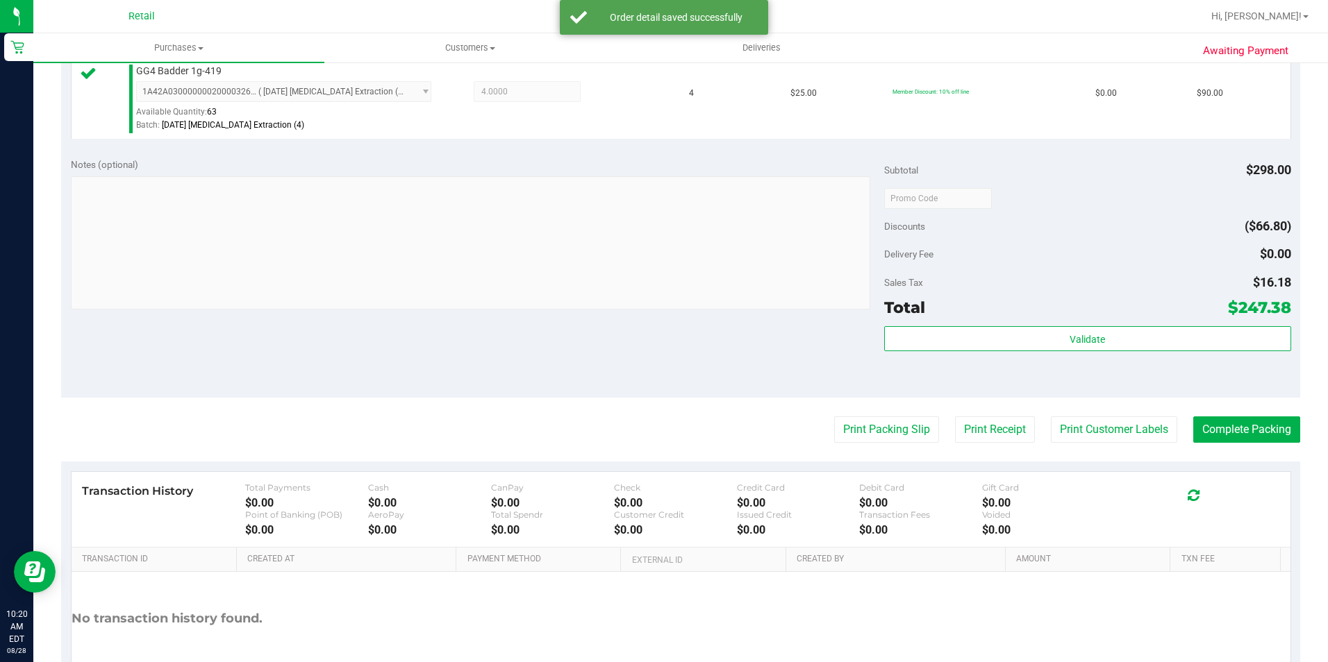
scroll to position [625, 0]
click at [1261, 431] on button "Complete Packing" at bounding box center [1246, 429] width 107 height 26
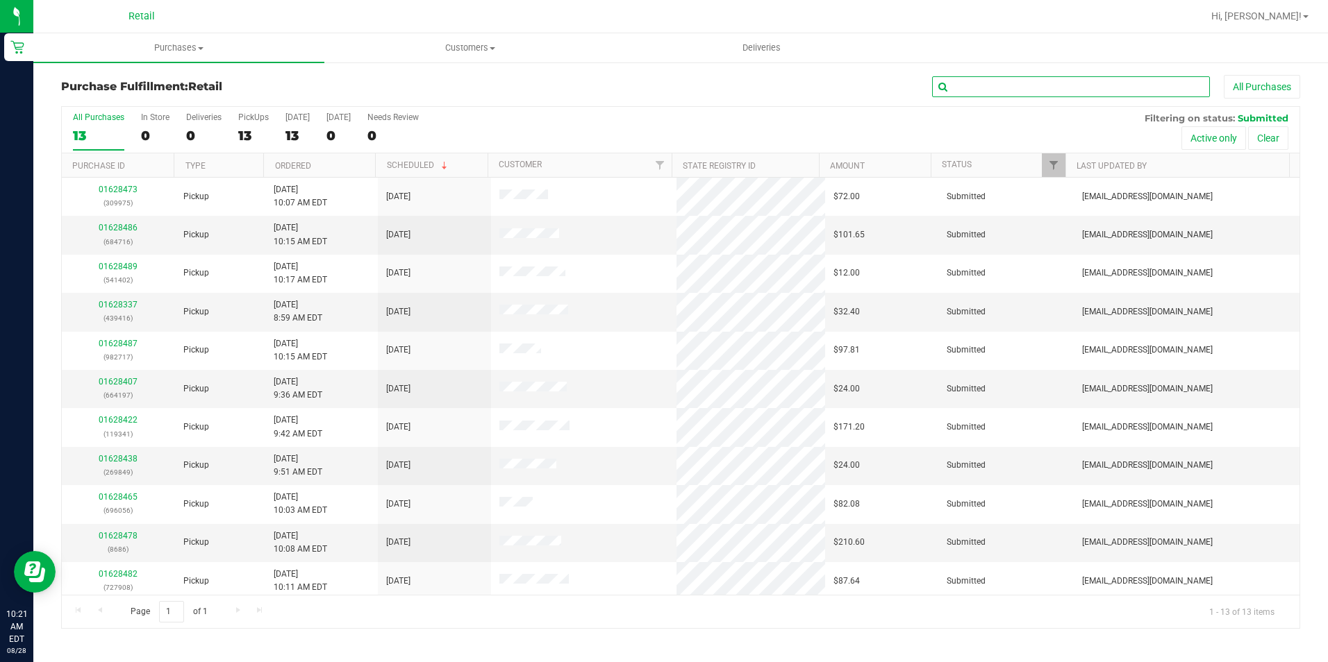
click at [1059, 88] on input "text" at bounding box center [1071, 86] width 278 height 21
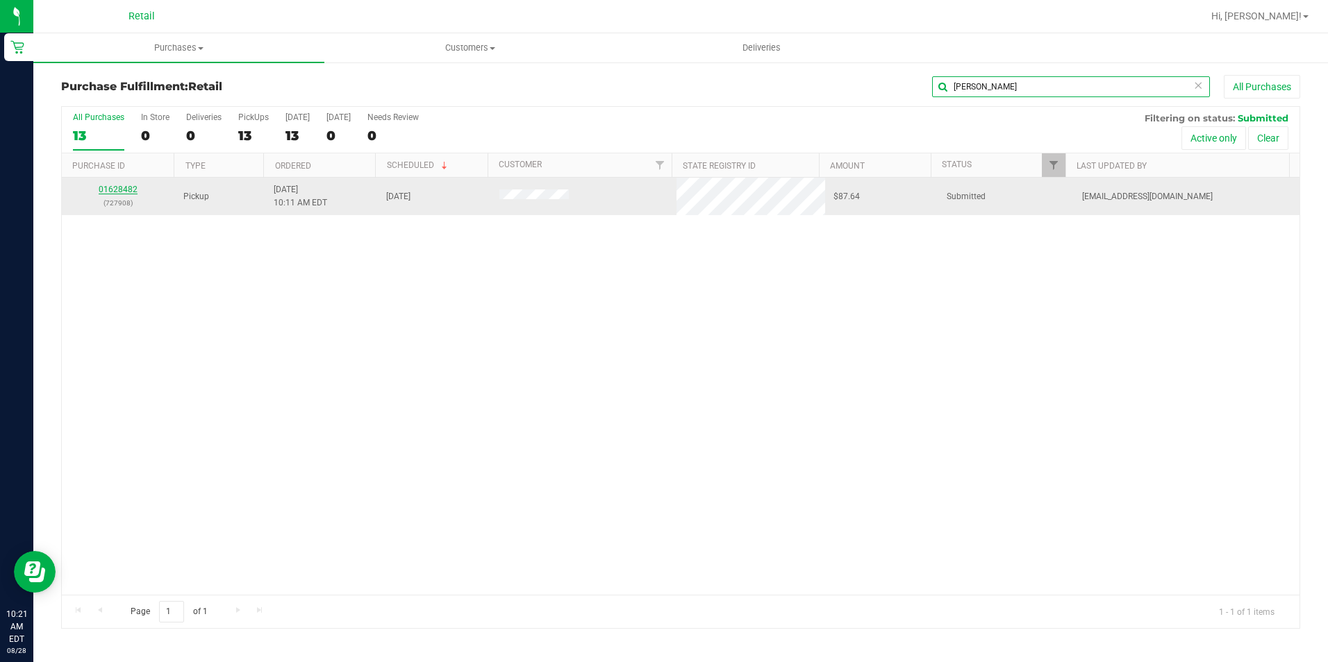
type input "[PERSON_NAME]"
click at [127, 190] on link "01628482" at bounding box center [118, 190] width 39 height 10
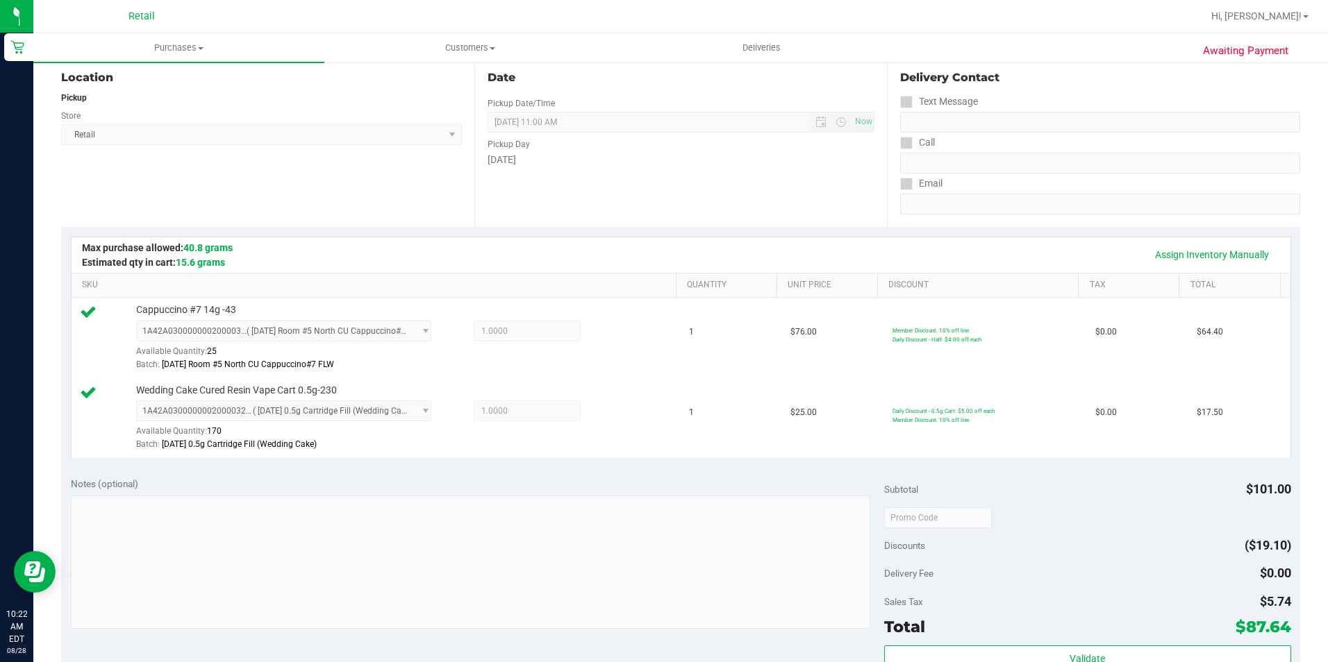
scroll to position [278, 0]
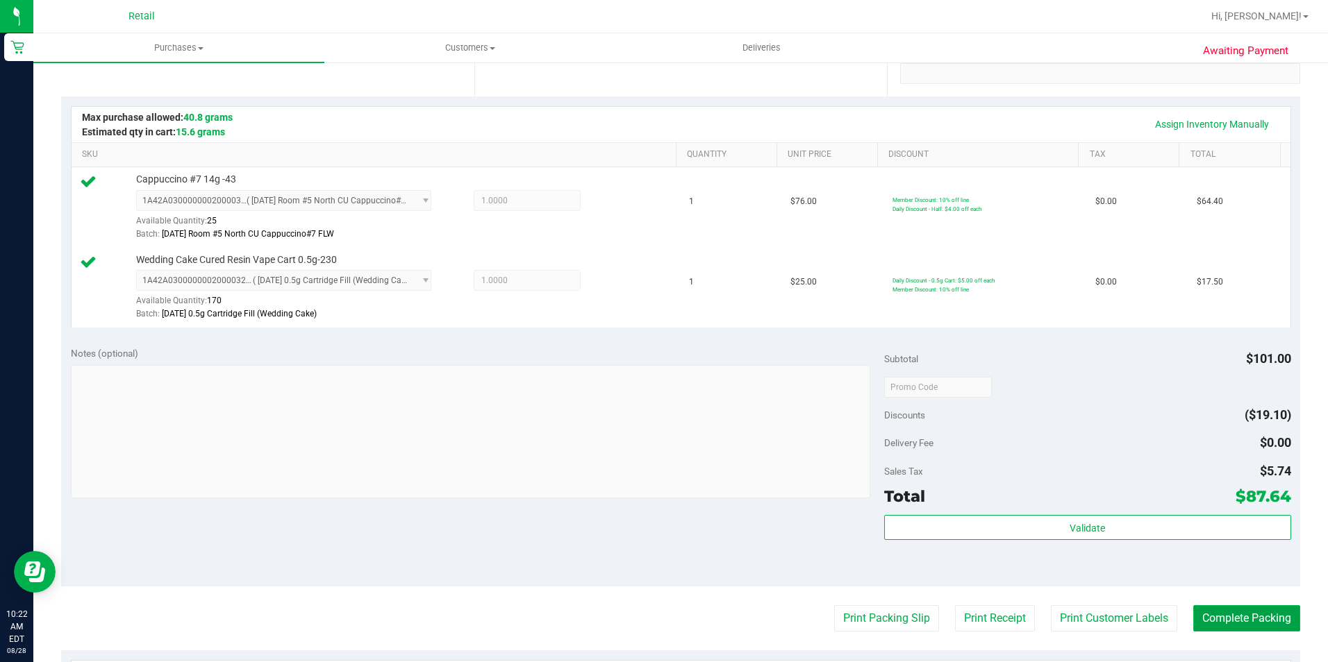
click at [1255, 608] on button "Complete Packing" at bounding box center [1246, 619] width 107 height 26
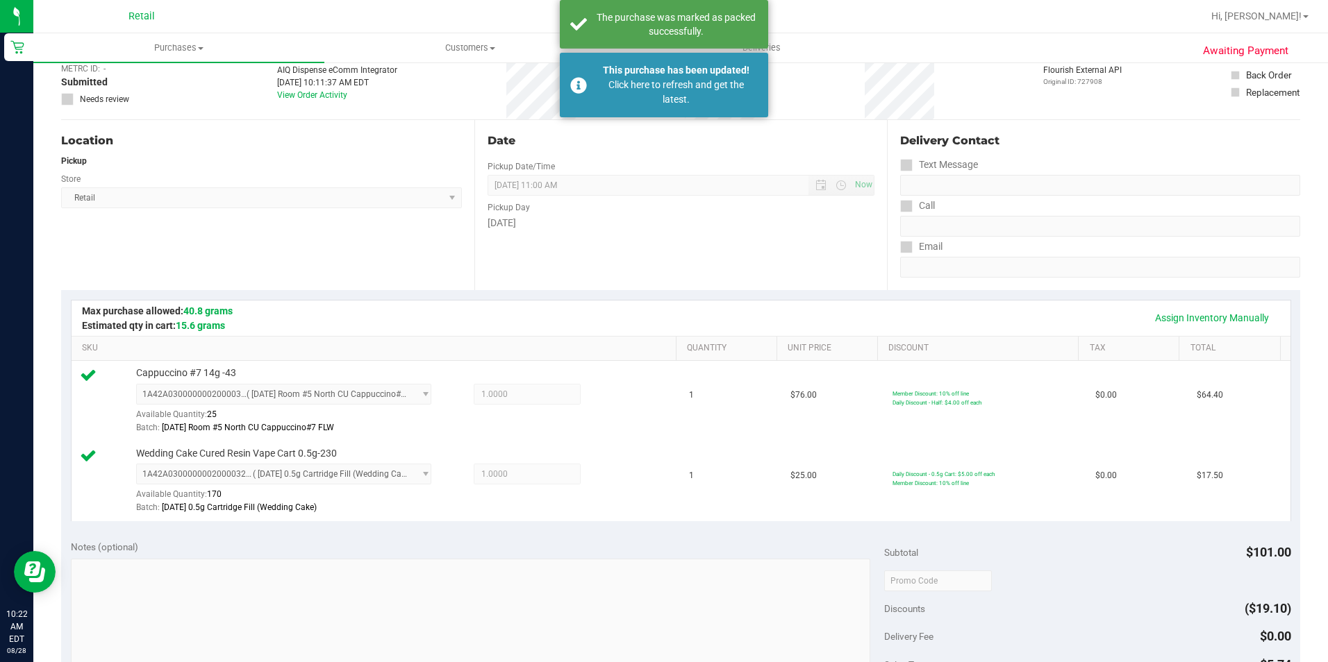
scroll to position [0, 0]
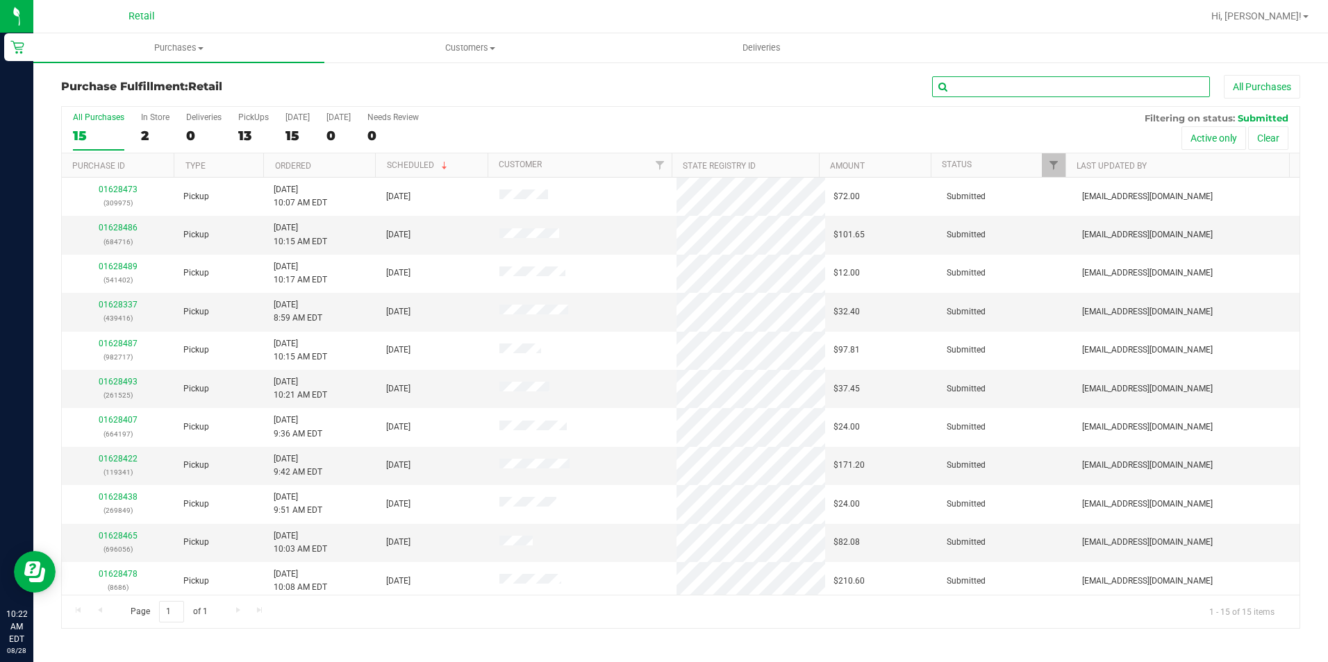
click at [1065, 95] on input "text" at bounding box center [1071, 86] width 278 height 21
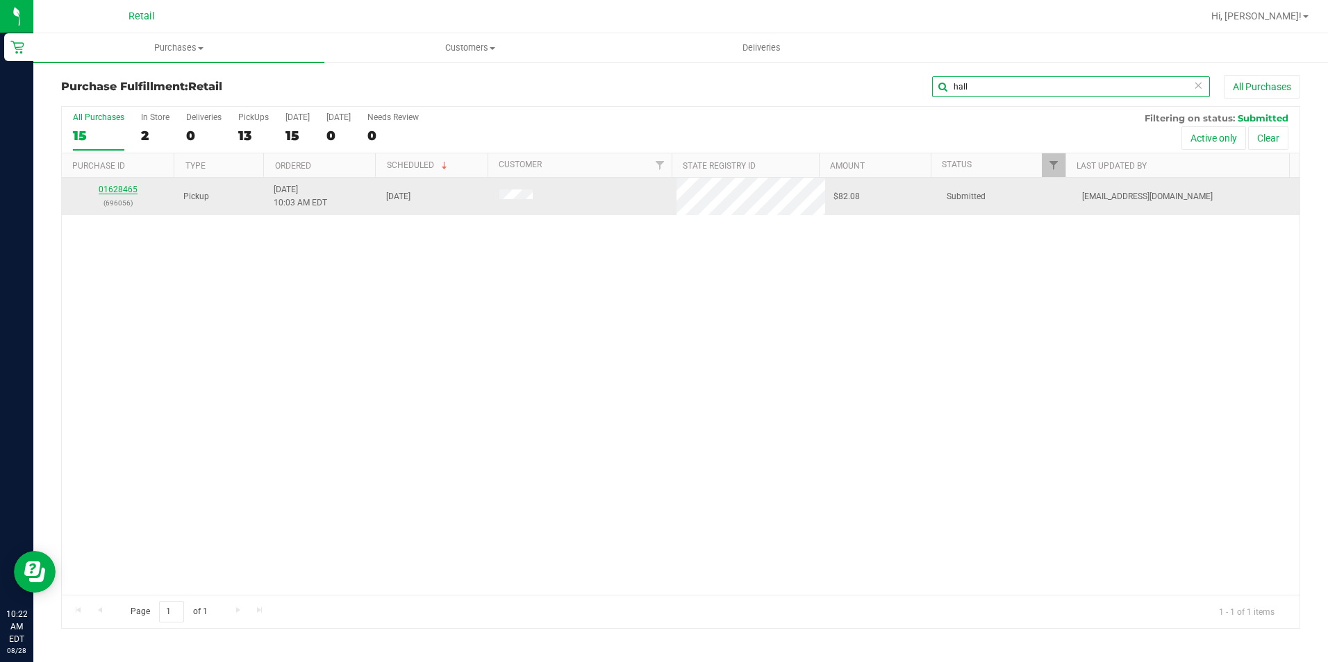
type input "hall"
click at [126, 190] on link "01628465" at bounding box center [118, 190] width 39 height 10
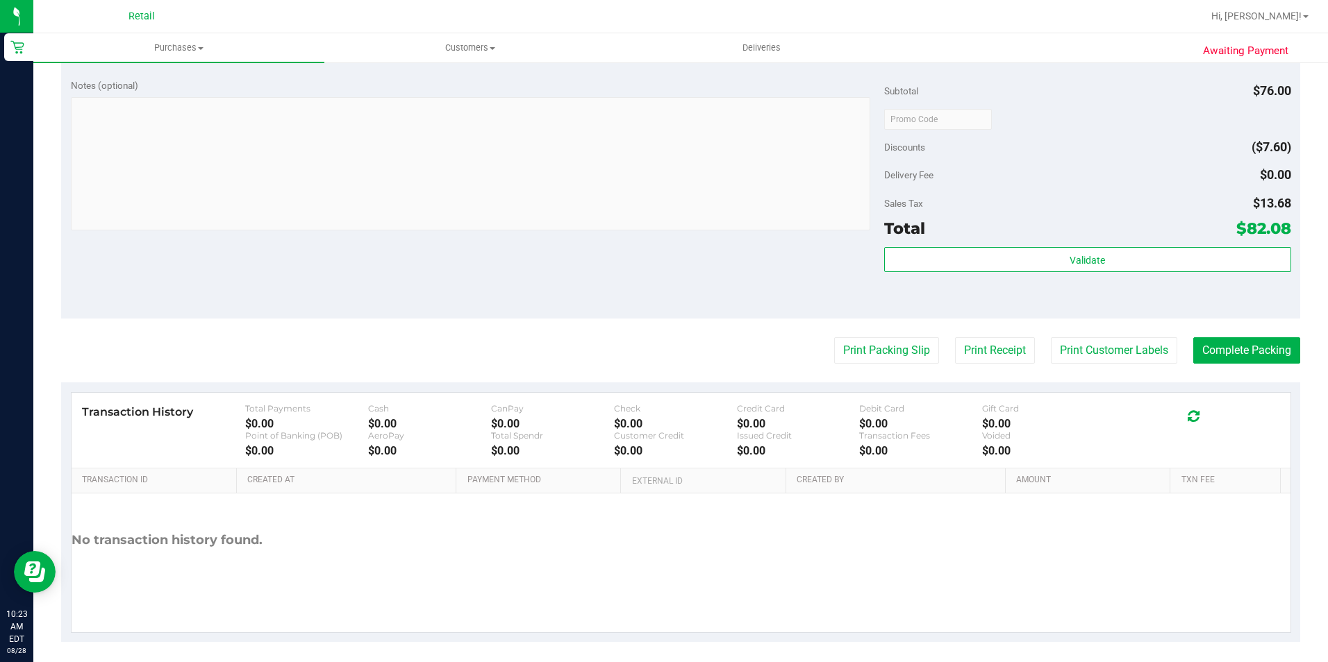
scroll to position [473, 0]
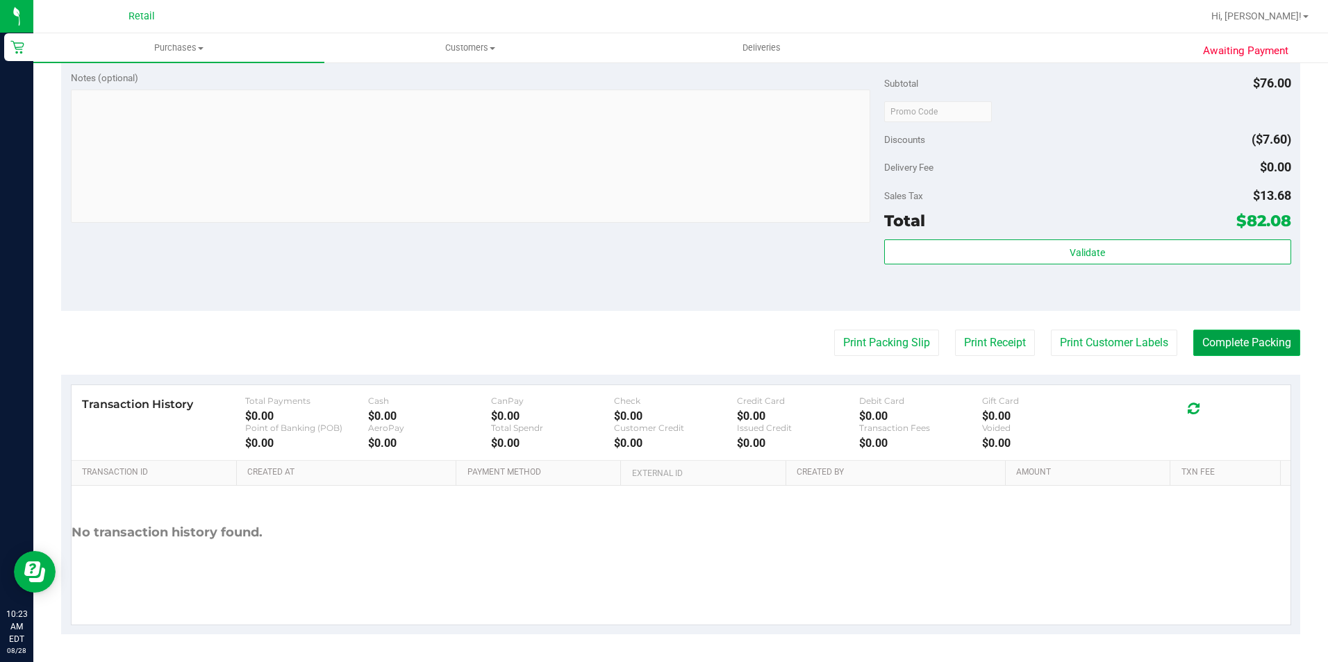
click at [1227, 340] on button "Complete Packing" at bounding box center [1246, 343] width 107 height 26
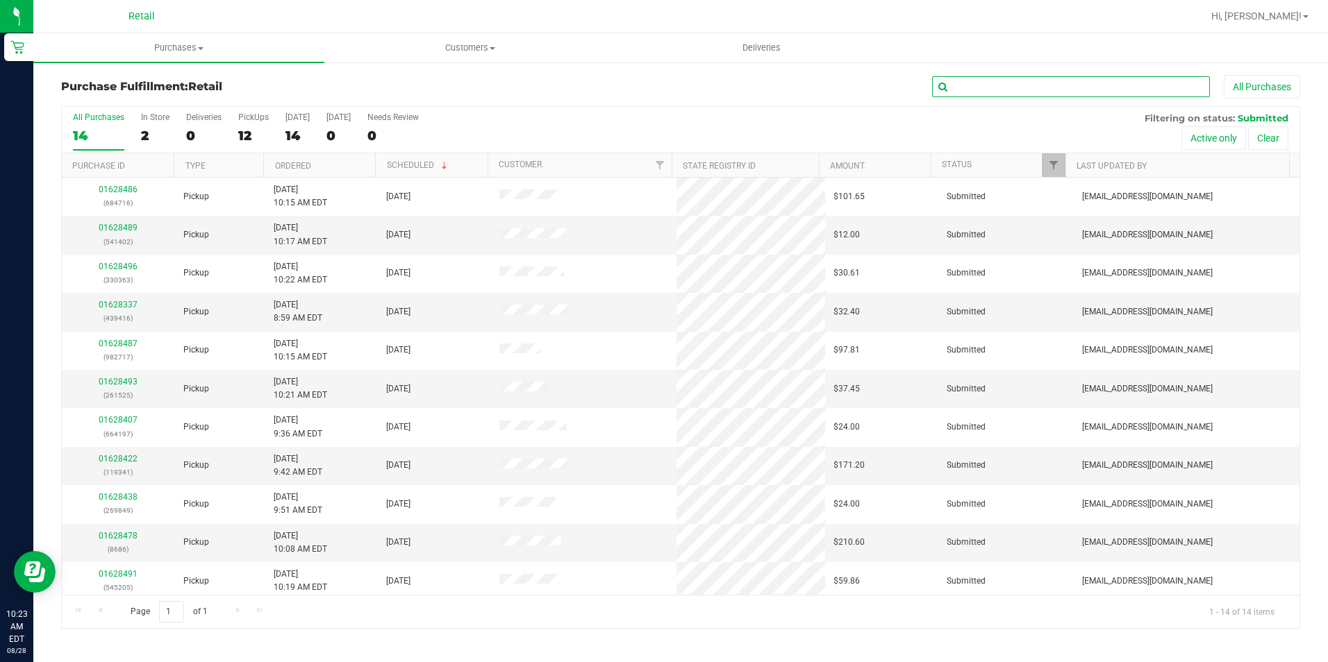
click at [1111, 96] on input "text" at bounding box center [1071, 86] width 278 height 21
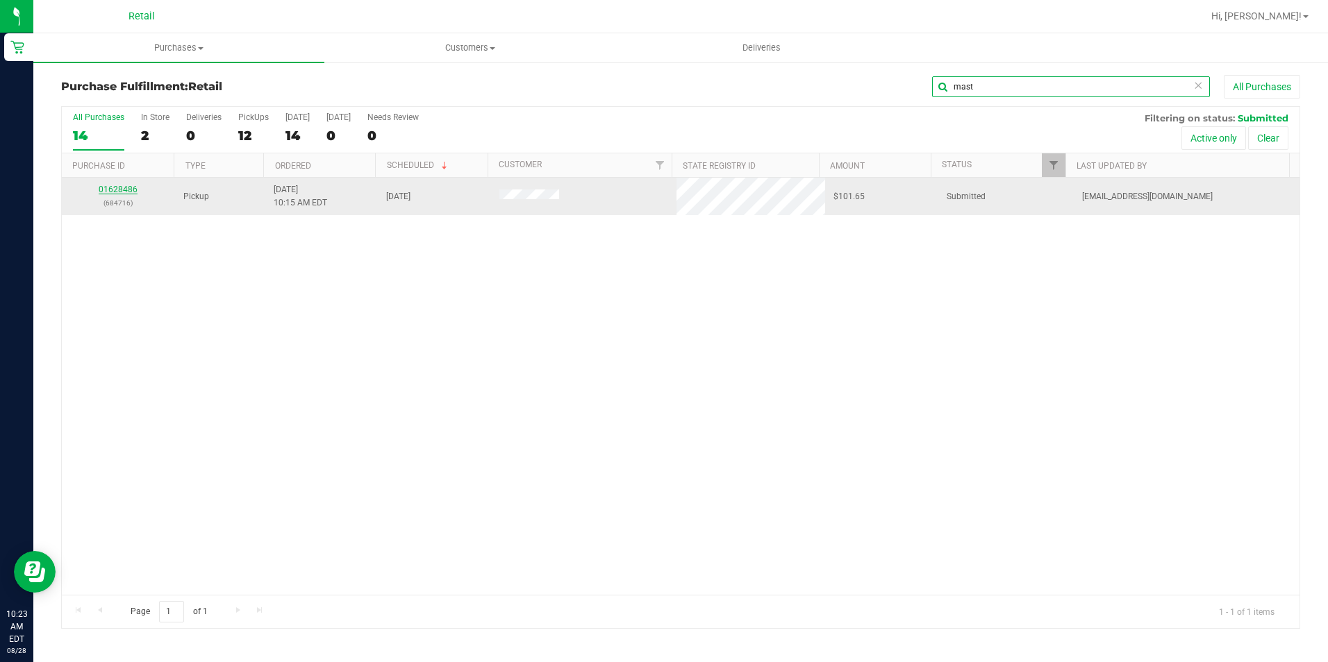
type input "mast"
click at [119, 188] on link "01628486" at bounding box center [118, 190] width 39 height 10
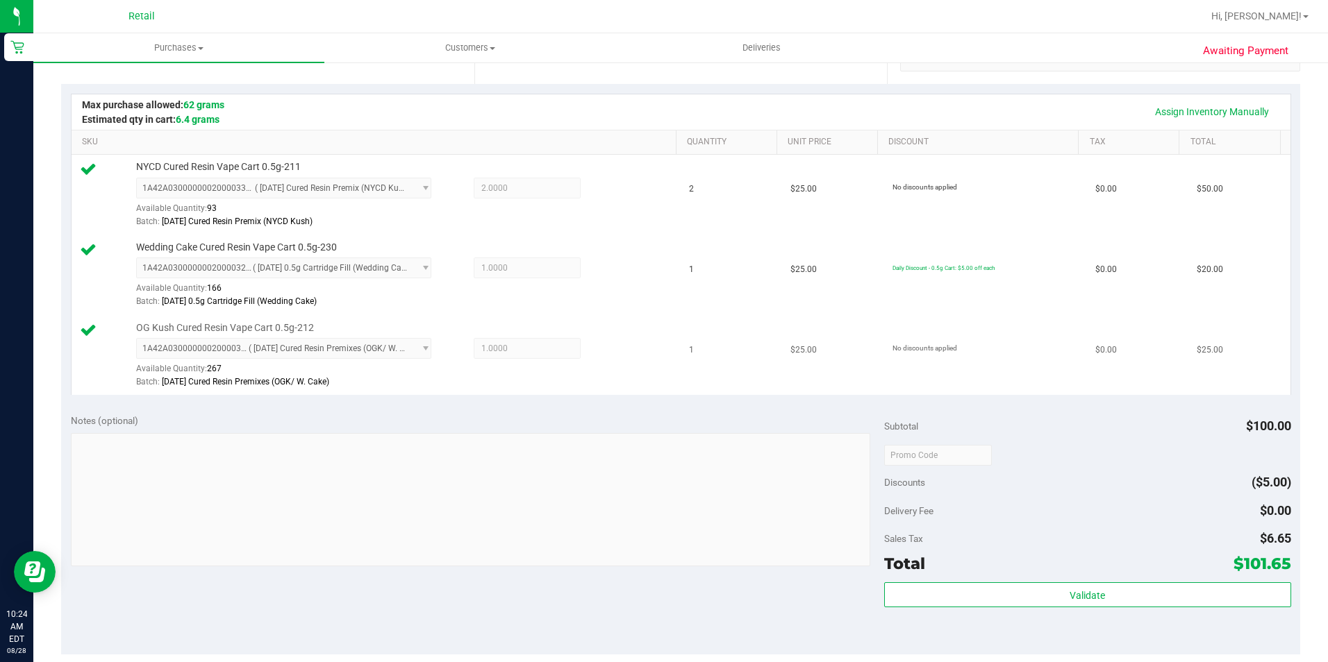
scroll to position [417, 0]
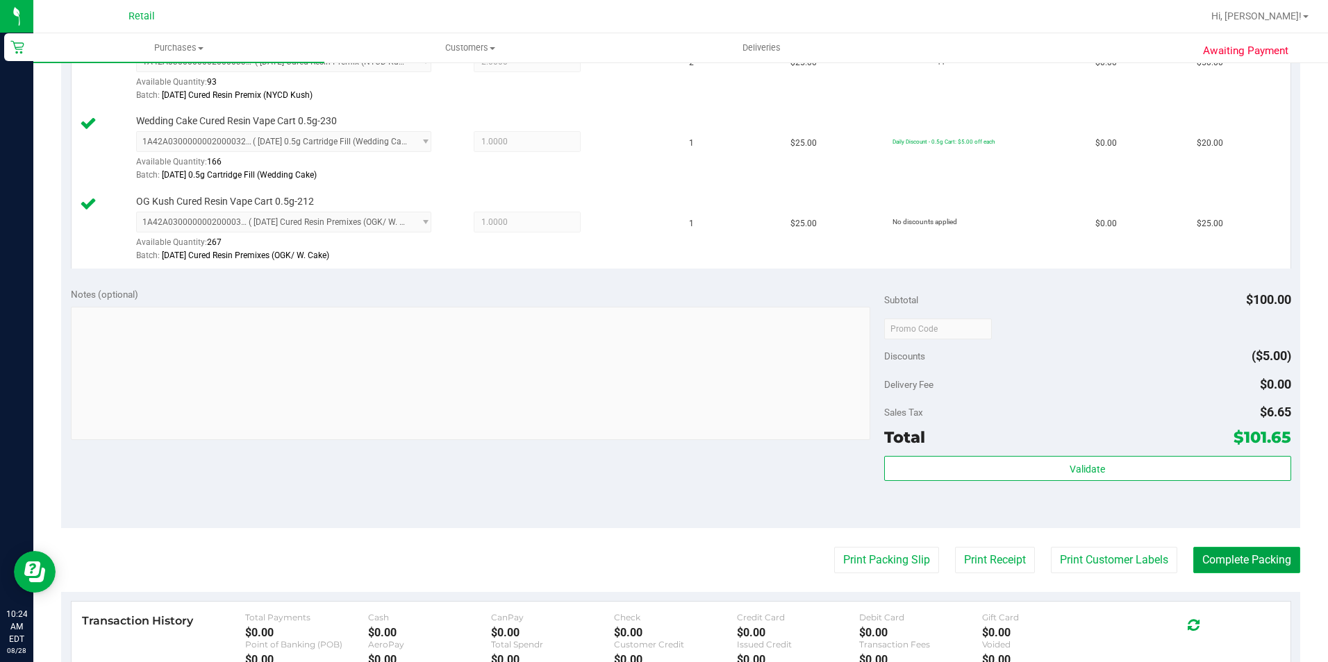
click at [1242, 560] on button "Complete Packing" at bounding box center [1246, 560] width 107 height 26
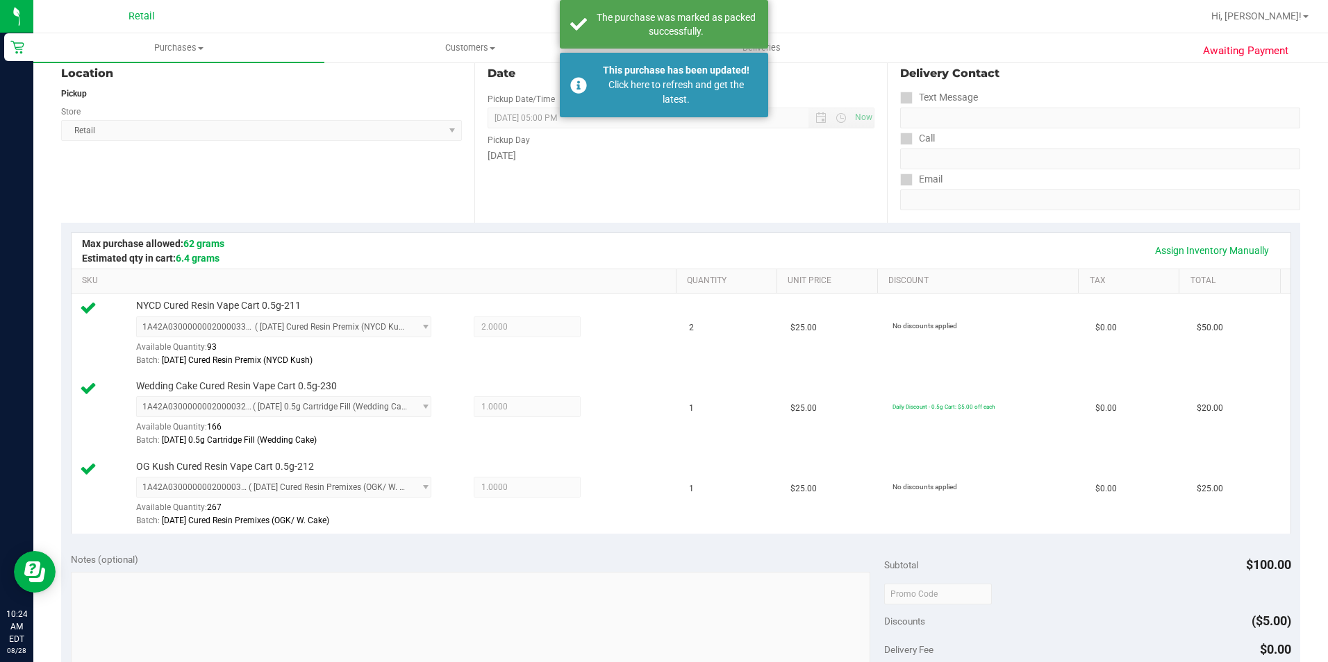
scroll to position [0, 0]
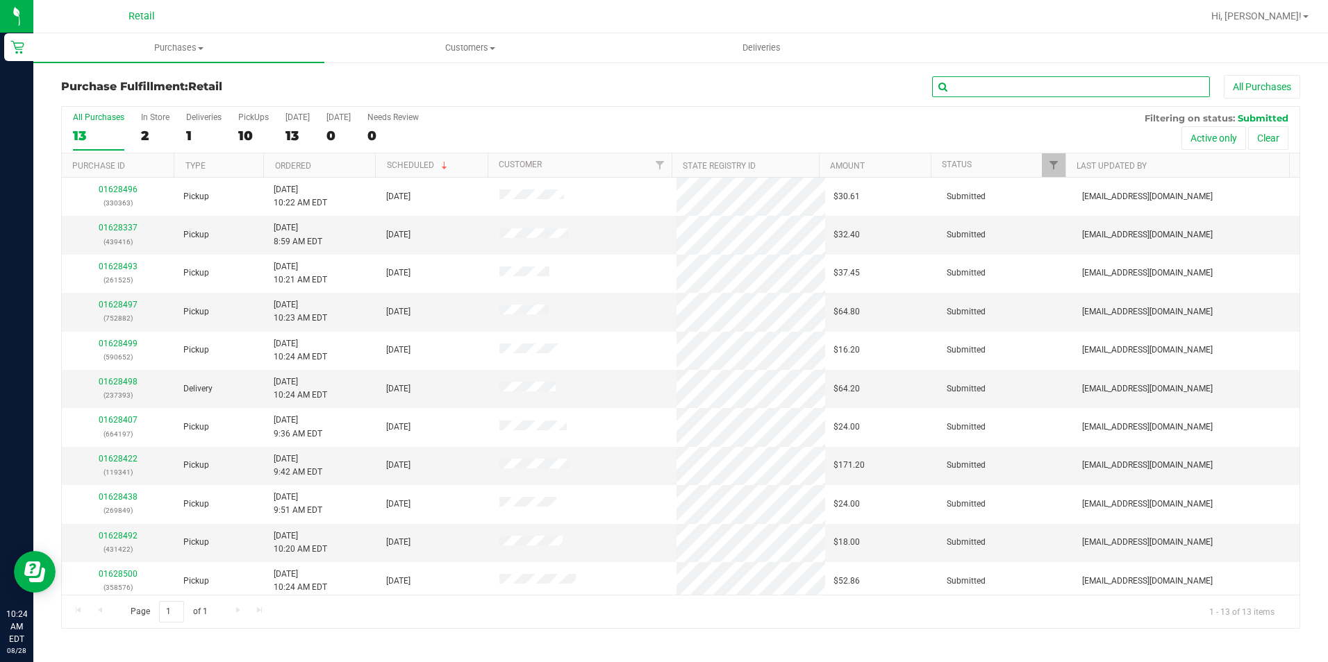
click at [1088, 89] on input "text" at bounding box center [1071, 86] width 278 height 21
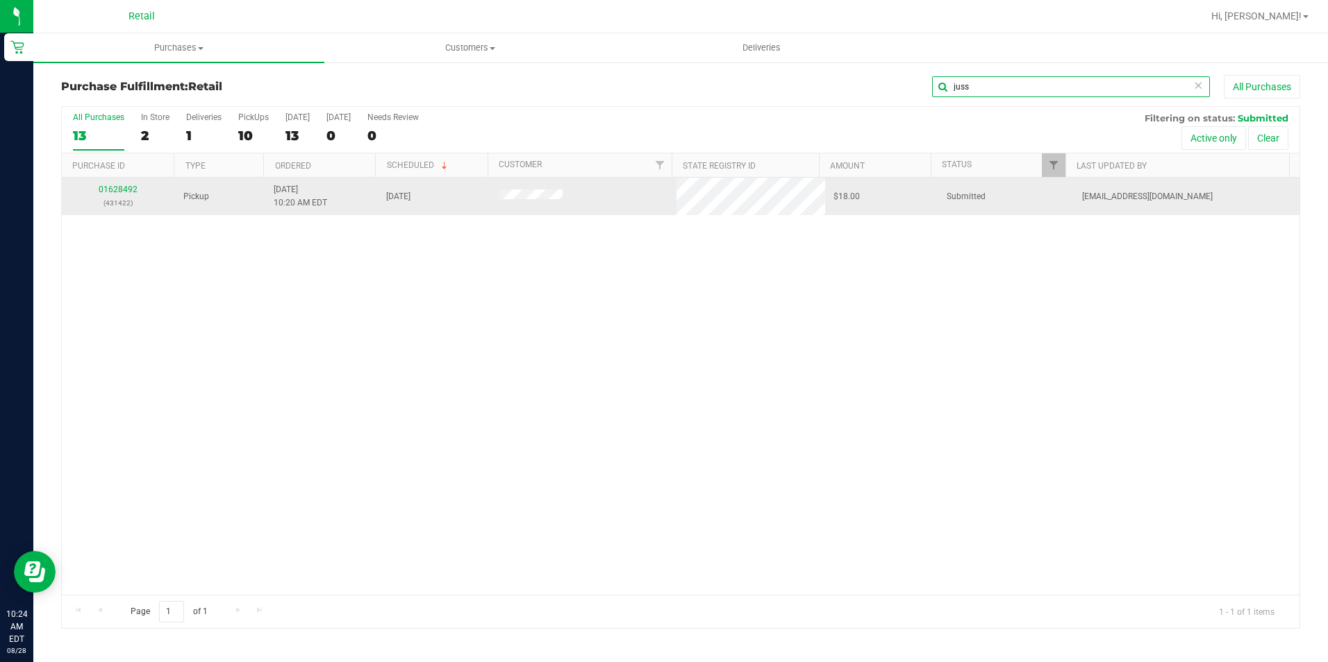
type input "juss"
click at [113, 183] on td "01628492 (431422)" at bounding box center [118, 196] width 113 height 37
click at [110, 189] on link "01628492" at bounding box center [118, 190] width 39 height 10
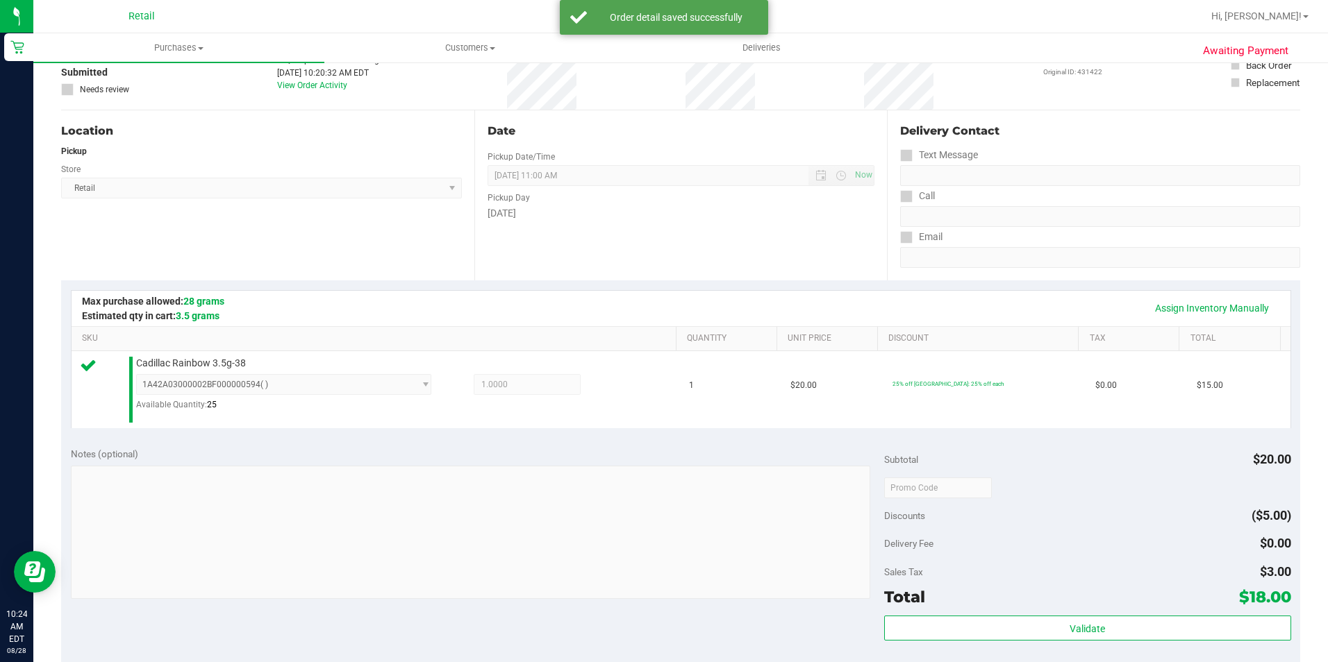
scroll to position [347, 0]
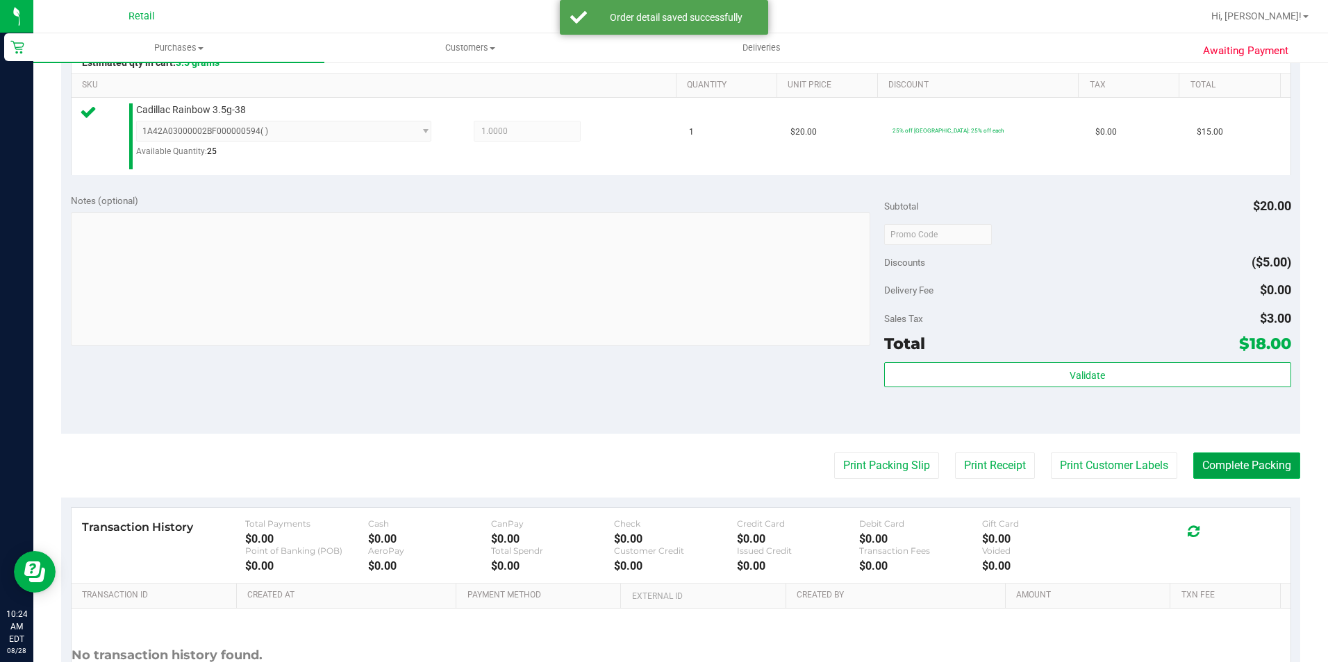
click at [1221, 464] on button "Complete Packing" at bounding box center [1246, 466] width 107 height 26
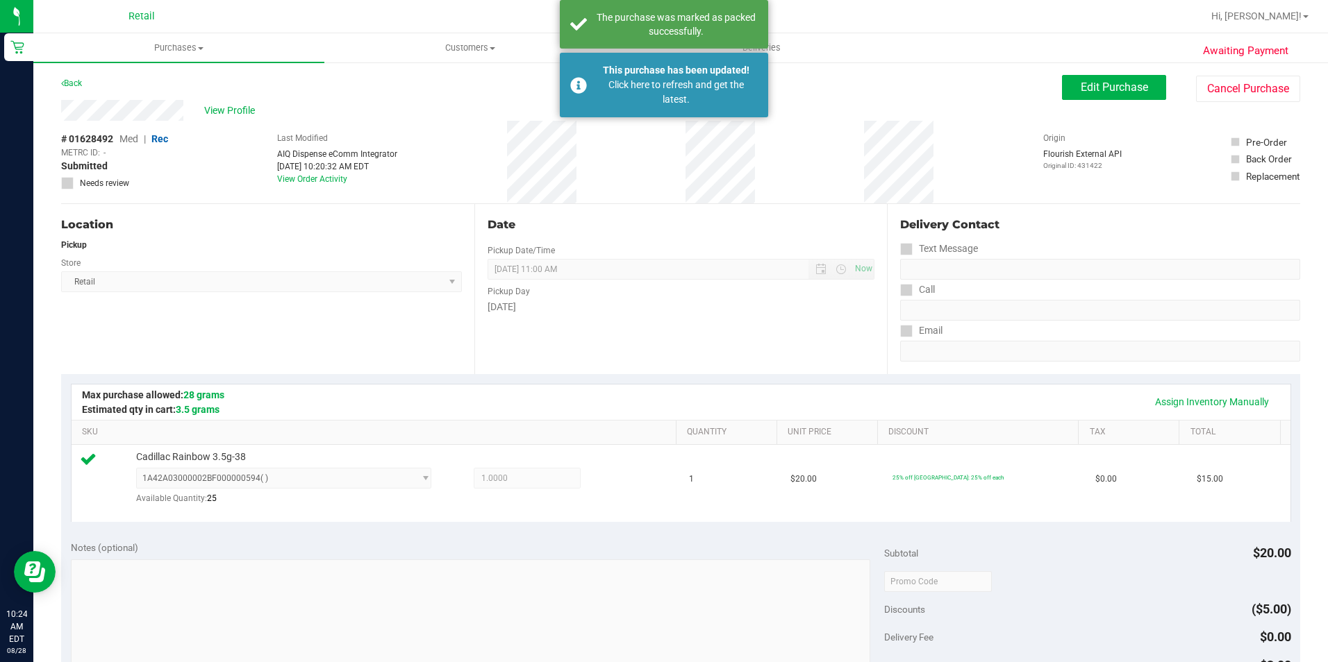
scroll to position [69, 0]
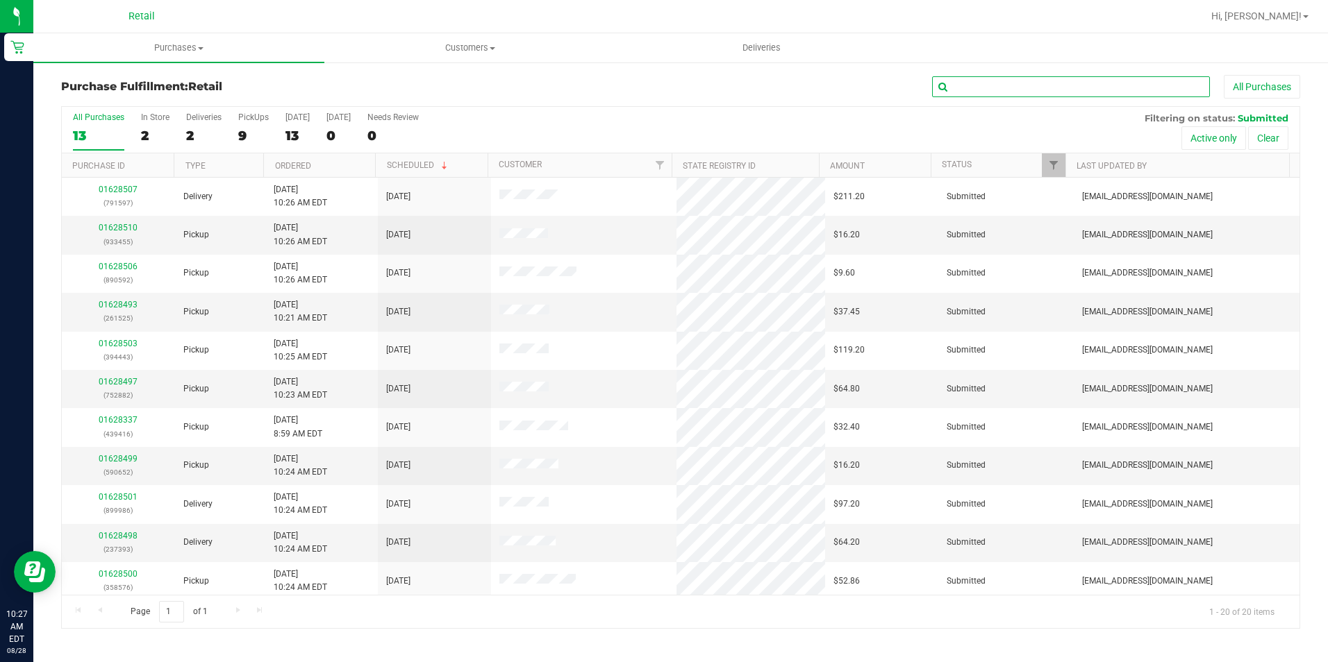
drag, startPoint x: 1053, startPoint y: 92, endPoint x: 1041, endPoint y: 100, distance: 15.0
click at [1053, 92] on input "text" at bounding box center [1071, 86] width 278 height 21
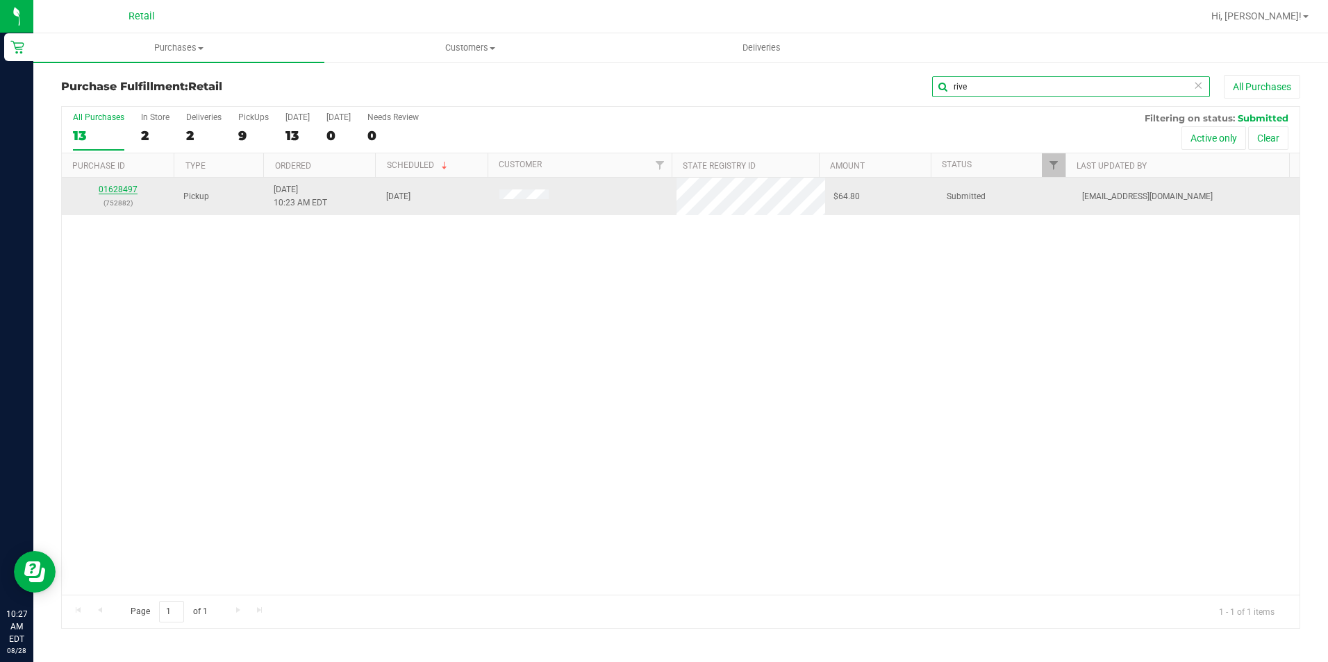
type input "rive"
click at [130, 191] on link "01628497" at bounding box center [118, 190] width 39 height 10
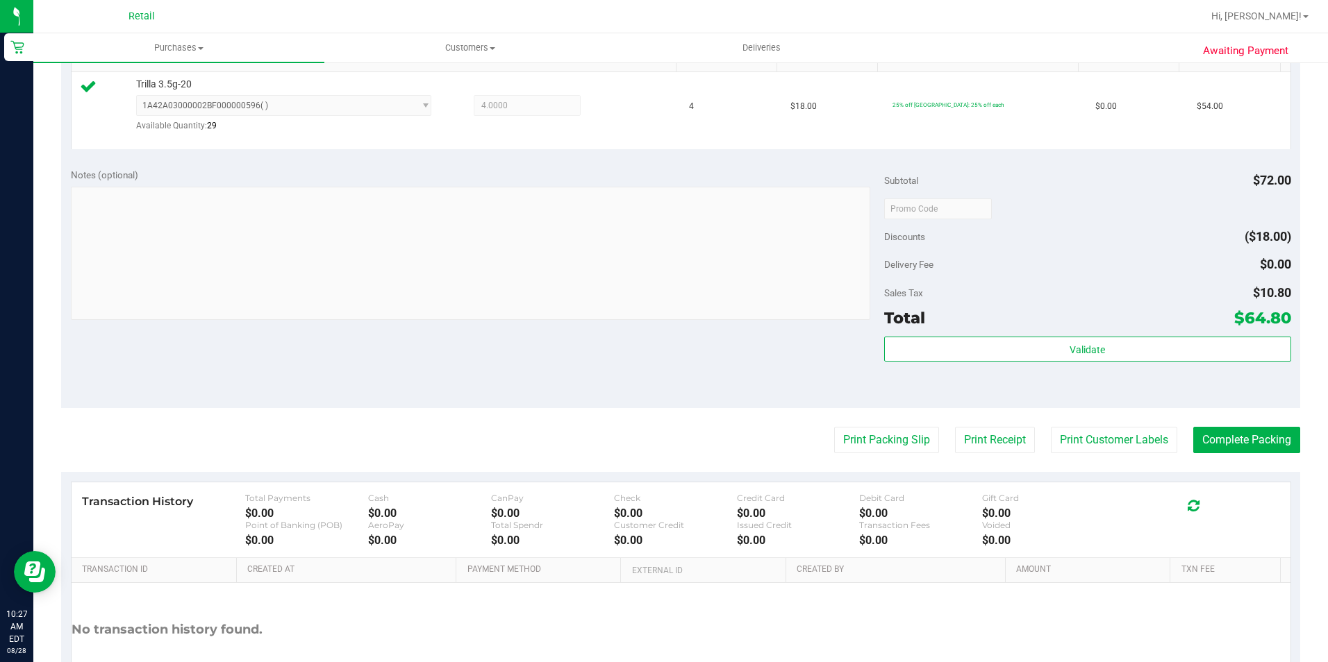
scroll to position [417, 0]
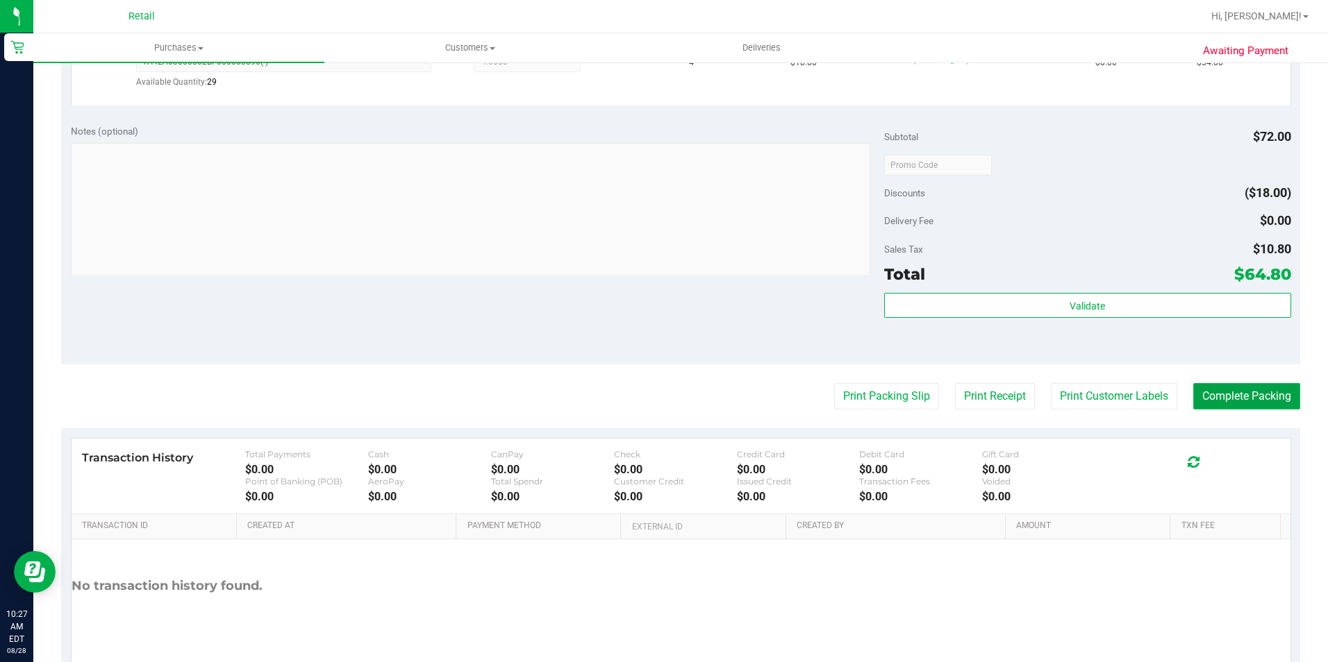
click at [1256, 401] on button "Complete Packing" at bounding box center [1246, 396] width 107 height 26
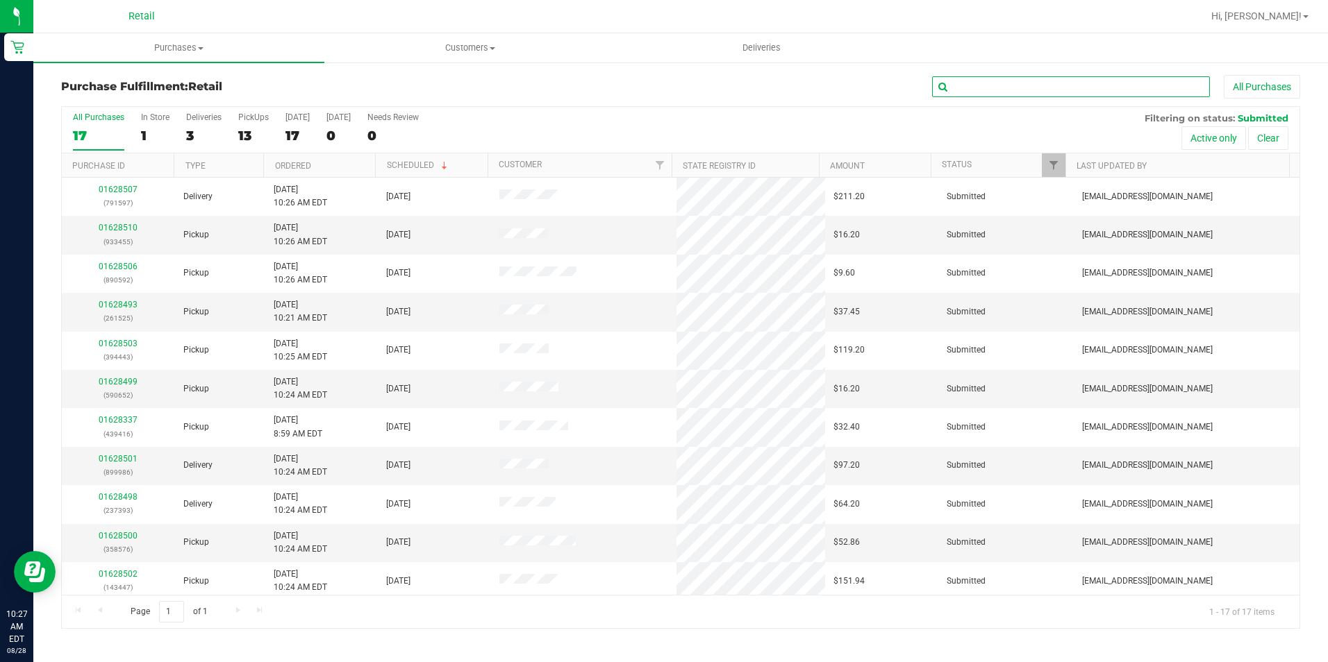
click at [1097, 82] on input "text" at bounding box center [1071, 86] width 278 height 21
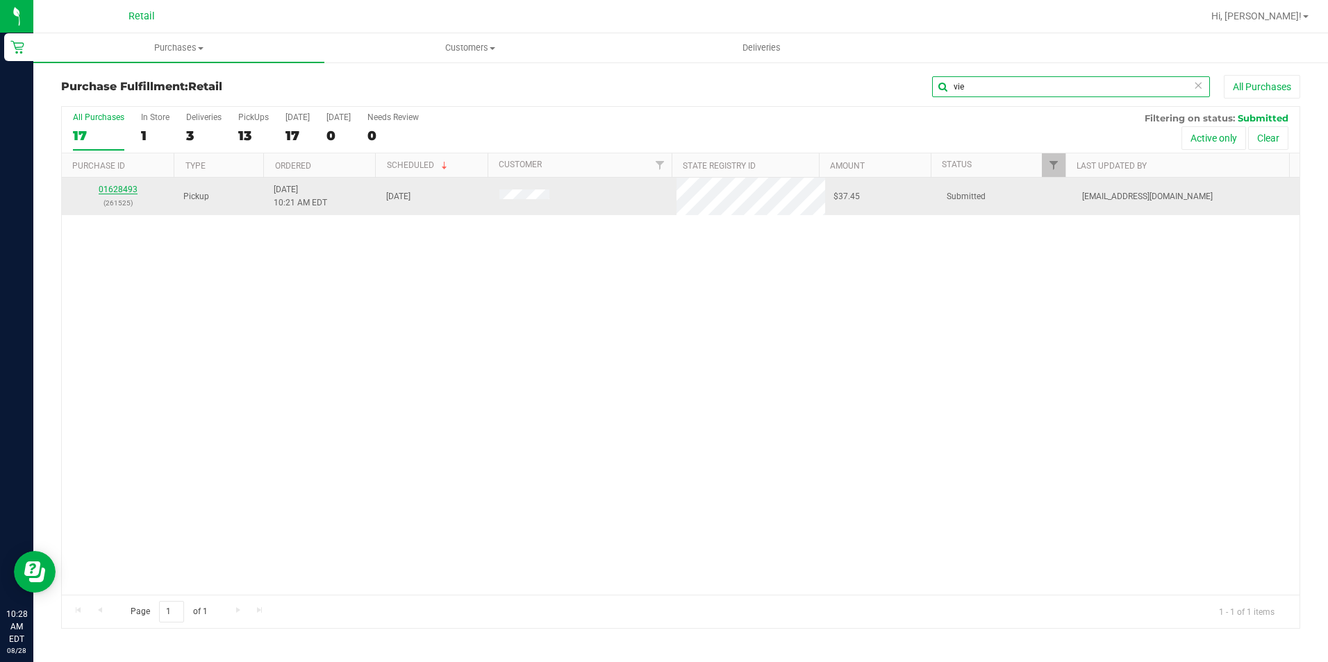
type input "vie"
click at [123, 189] on link "01628493" at bounding box center [118, 190] width 39 height 10
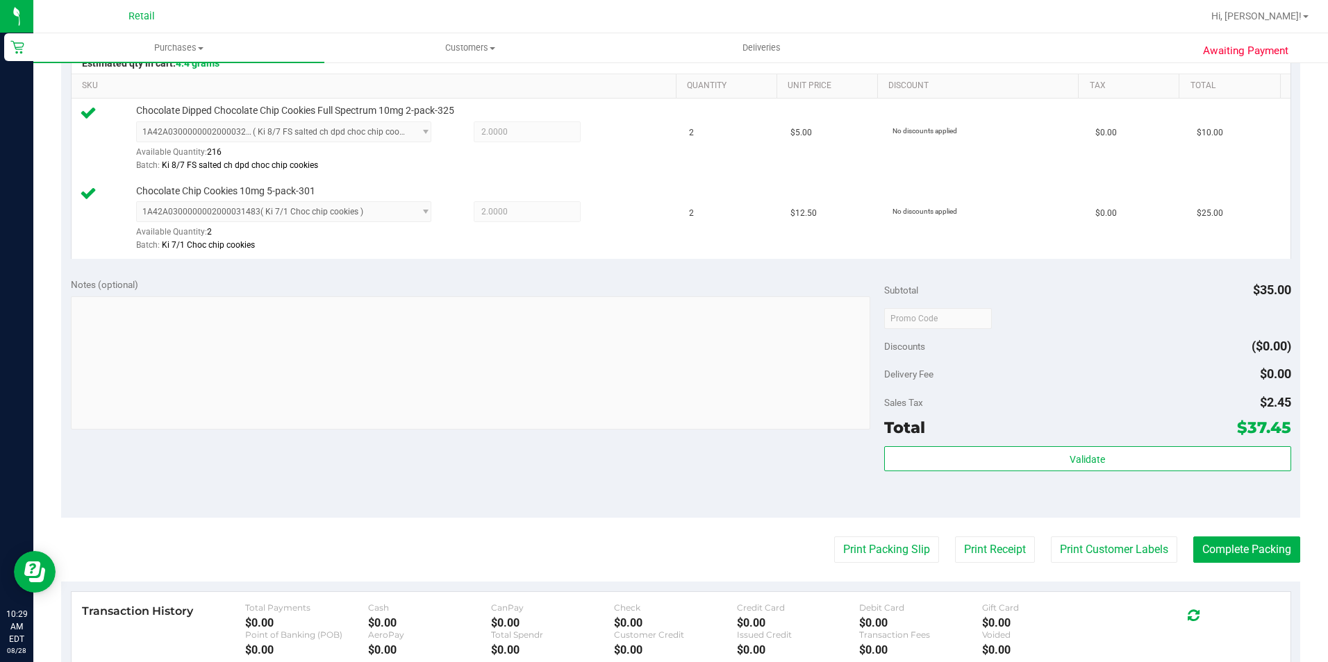
scroll to position [347, 0]
click at [1218, 556] on button "Complete Packing" at bounding box center [1246, 549] width 107 height 26
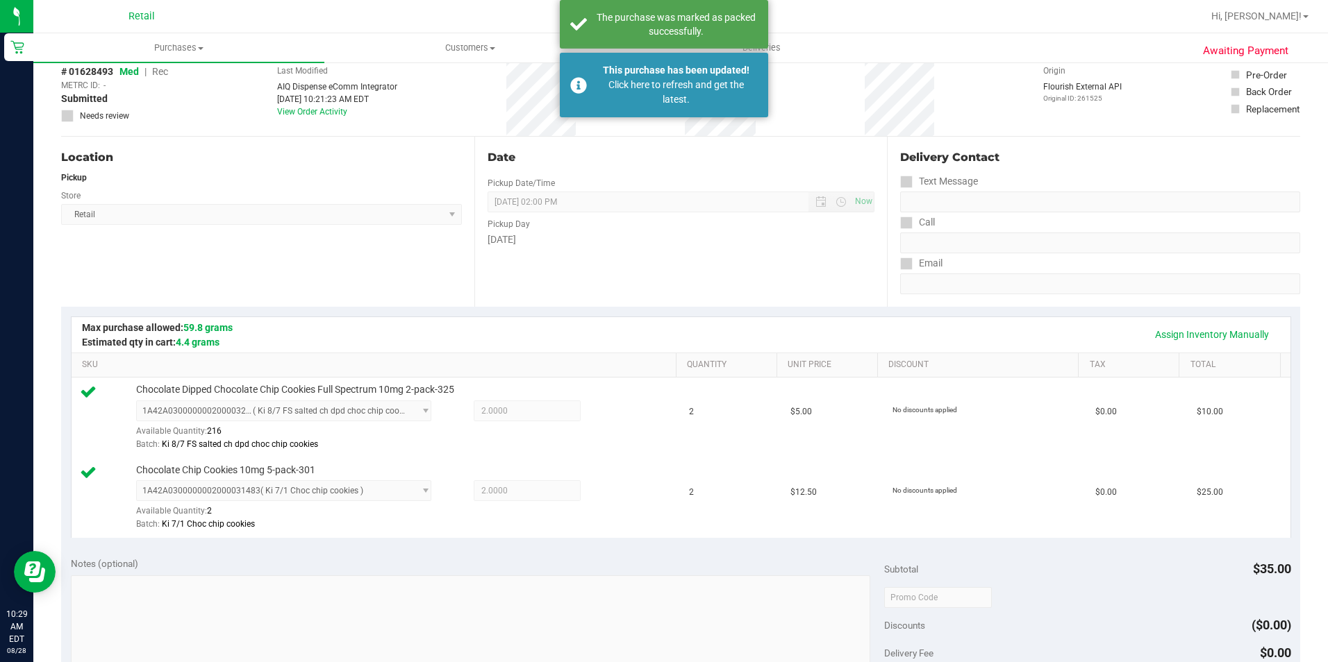
scroll to position [0, 0]
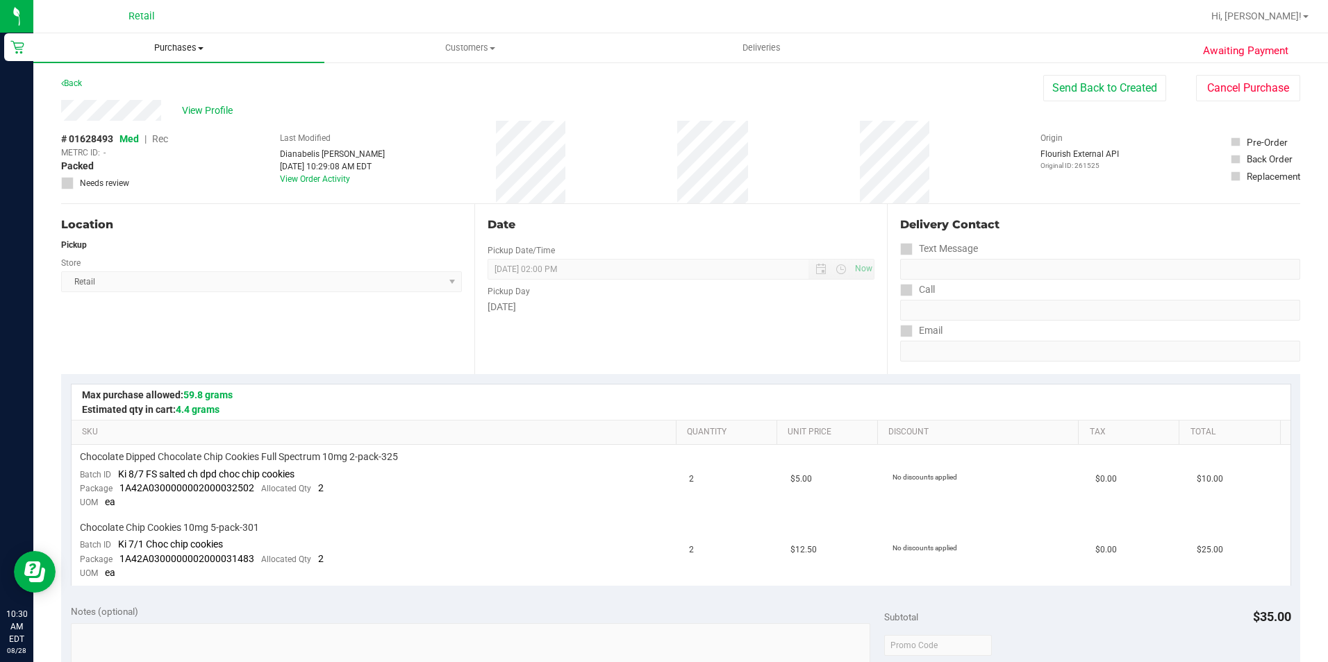
click at [170, 49] on span "Purchases" at bounding box center [178, 48] width 291 height 12
click at [132, 120] on li "All purchases" at bounding box center [178, 117] width 291 height 17
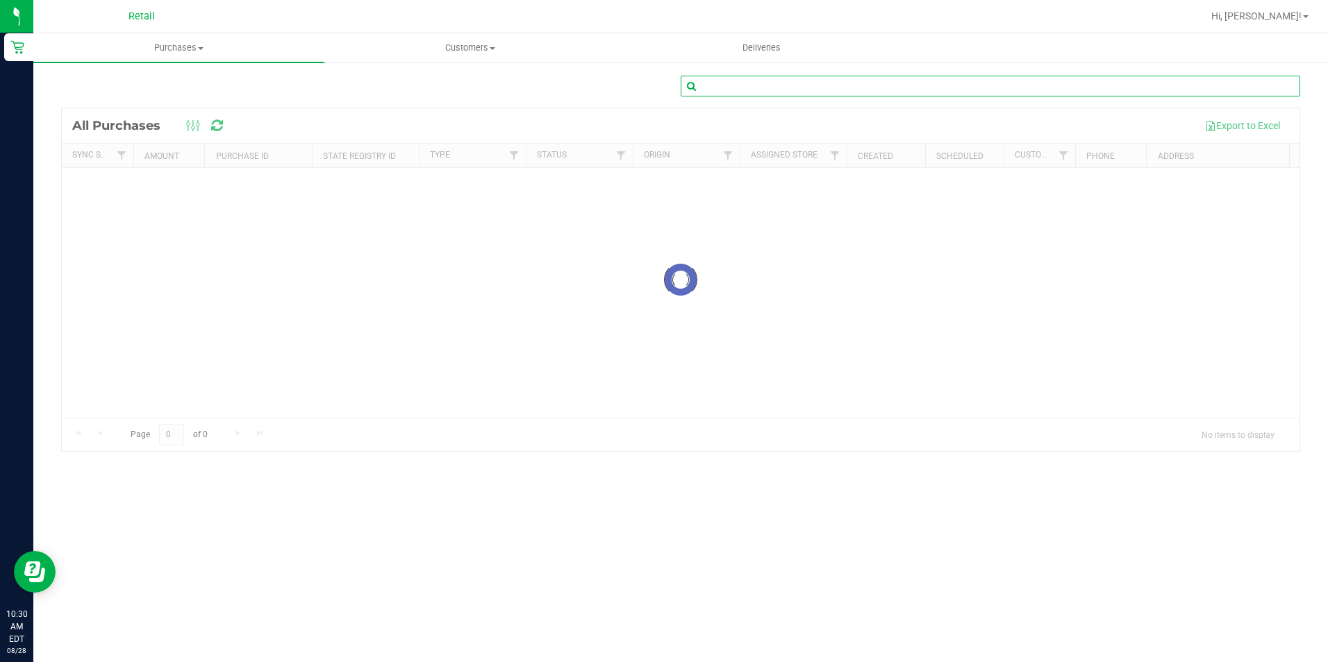
click at [873, 87] on input "text" at bounding box center [990, 86] width 619 height 21
type input "adu"
click at [599, 156] on div at bounding box center [680, 279] width 1237 height 343
drag, startPoint x: 566, startPoint y: 294, endPoint x: 365, endPoint y: 12, distance: 347.0
click at [562, 285] on div at bounding box center [680, 279] width 1237 height 343
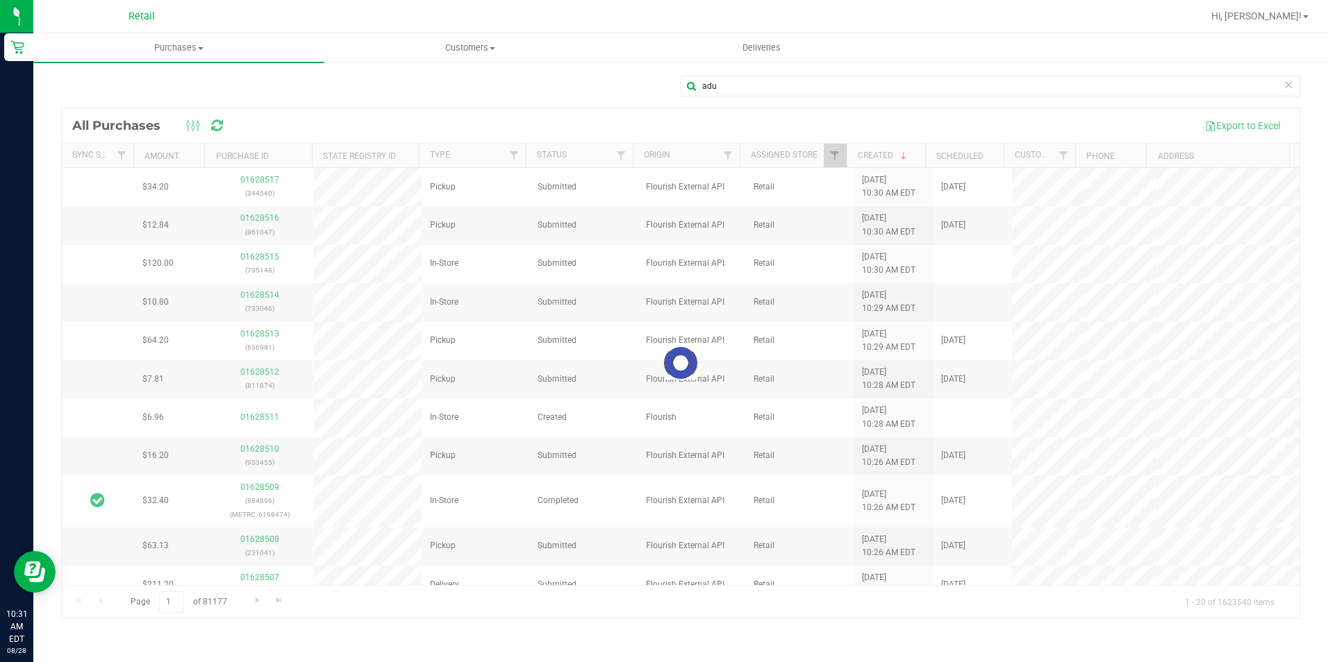
click at [473, 227] on div at bounding box center [680, 363] width 1237 height 510
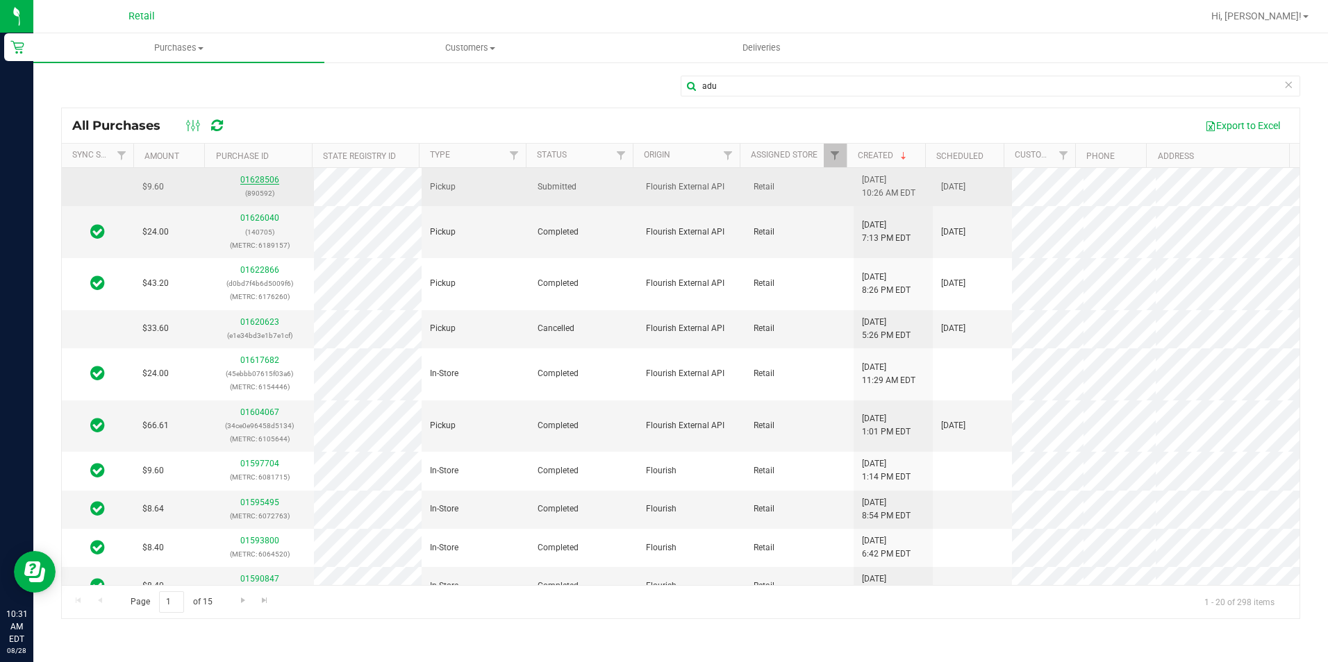
click at [254, 176] on link "01628506" at bounding box center [259, 180] width 39 height 10
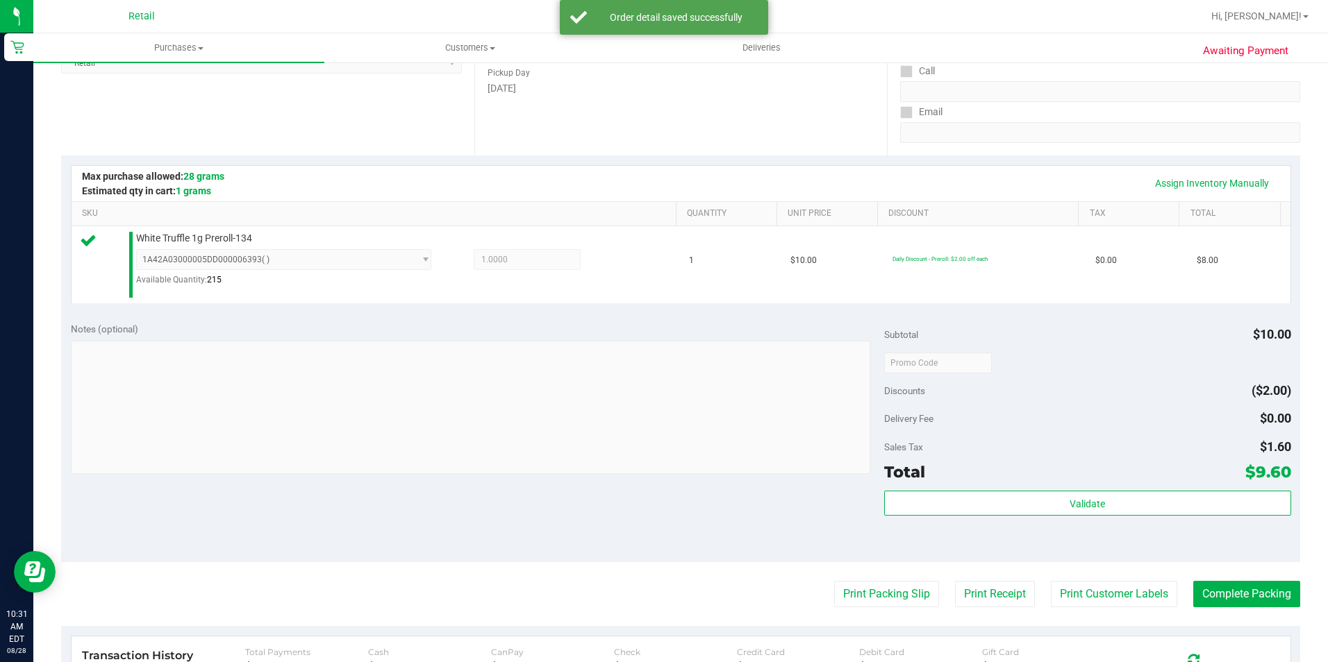
scroll to position [278, 0]
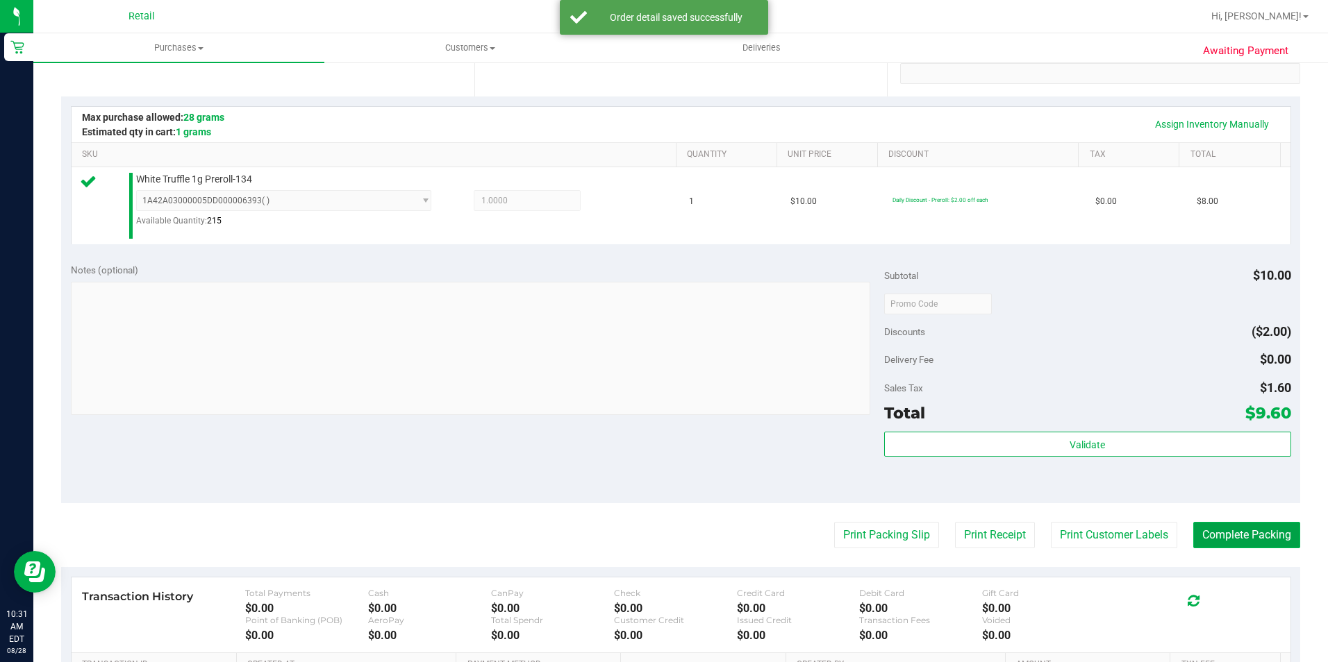
click at [1246, 532] on button "Complete Packing" at bounding box center [1246, 535] width 107 height 26
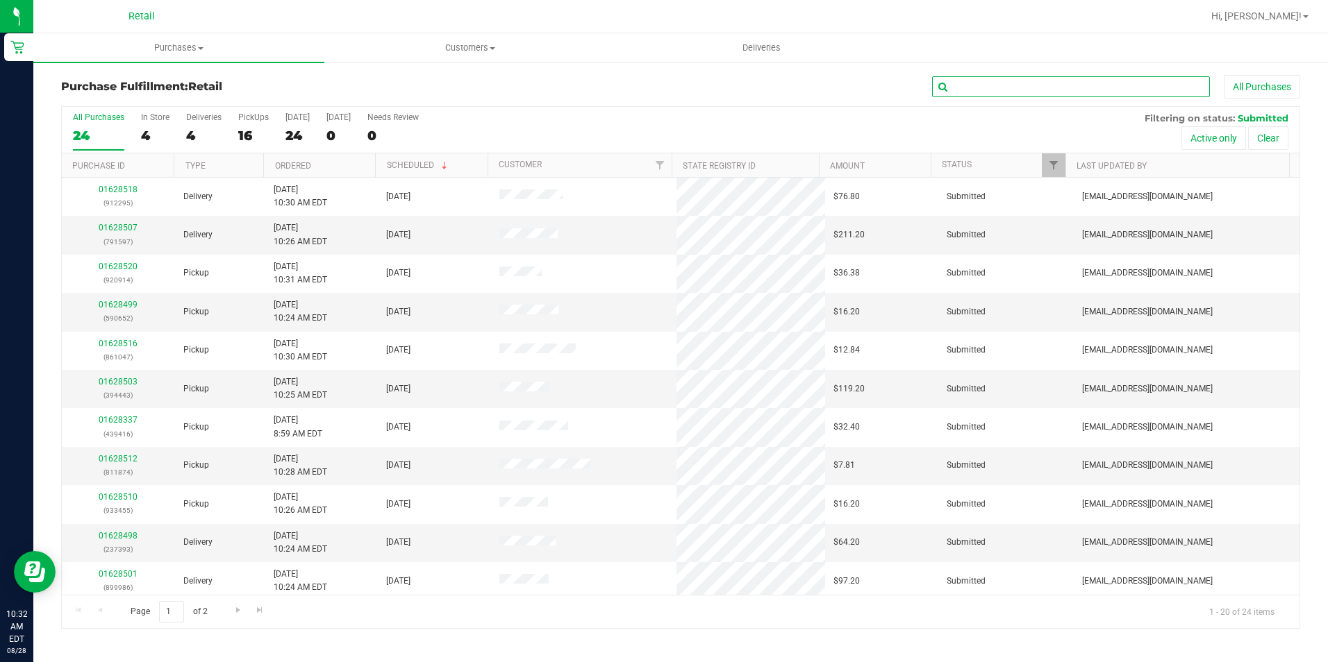
click at [961, 94] on input "text" at bounding box center [1071, 86] width 278 height 21
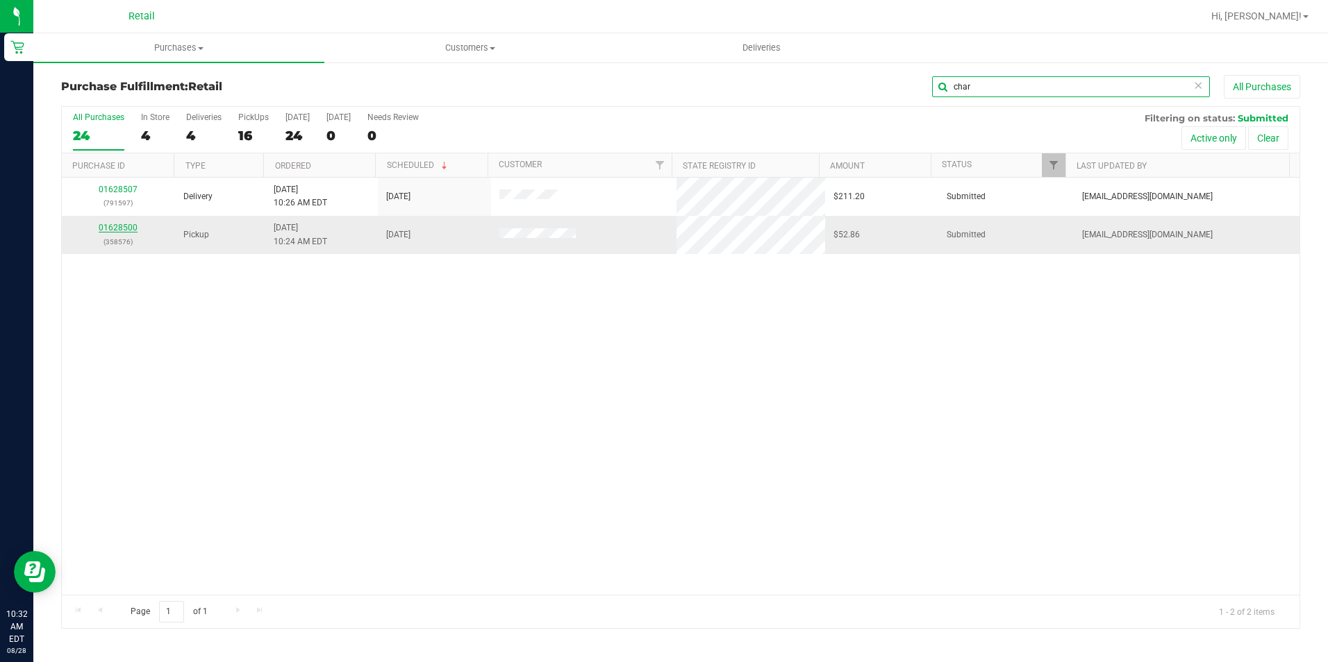
type input "char"
click at [118, 228] on link "01628500" at bounding box center [118, 228] width 39 height 10
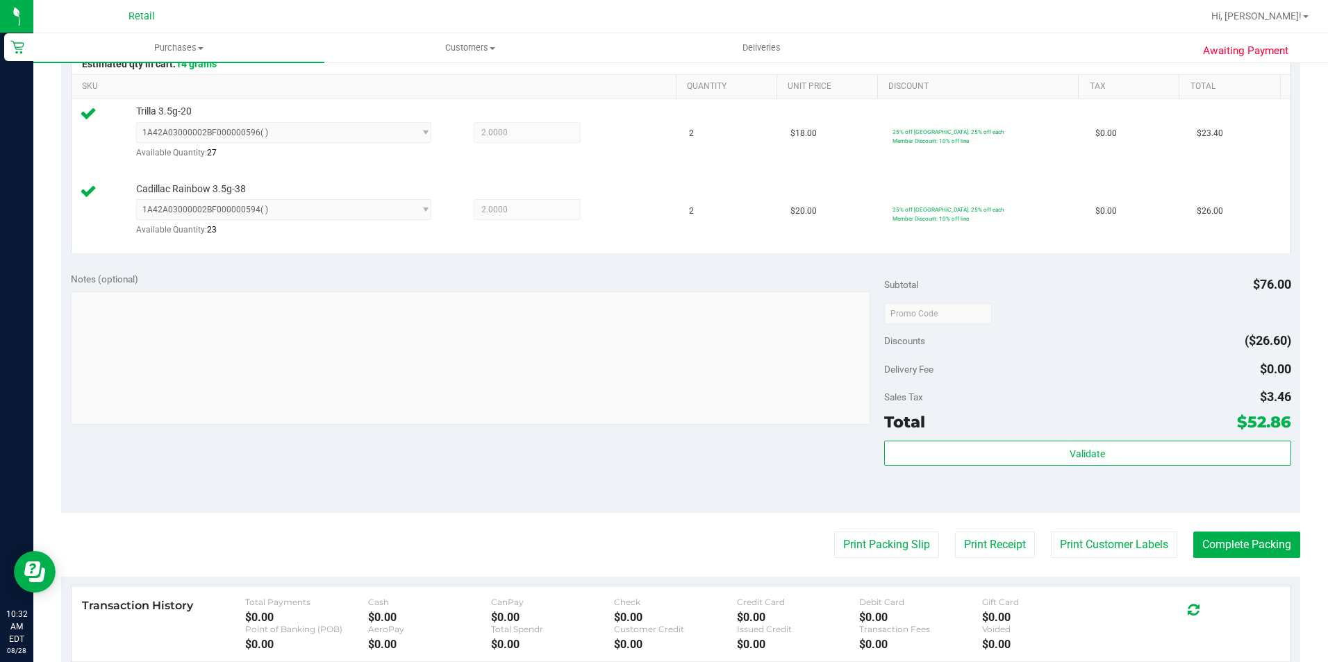
scroll to position [347, 0]
drag, startPoint x: 1260, startPoint y: 535, endPoint x: 1077, endPoint y: 332, distance: 272.9
click at [1260, 535] on button "Complete Packing" at bounding box center [1246, 544] width 107 height 26
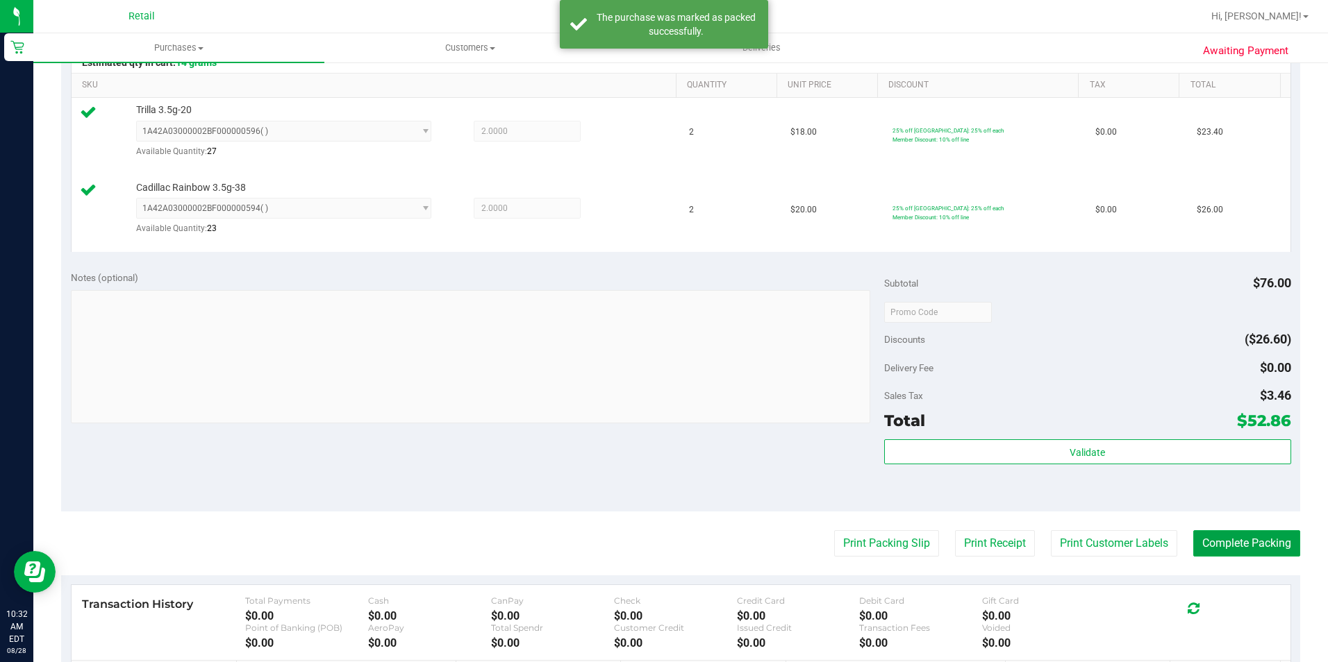
scroll to position [0, 0]
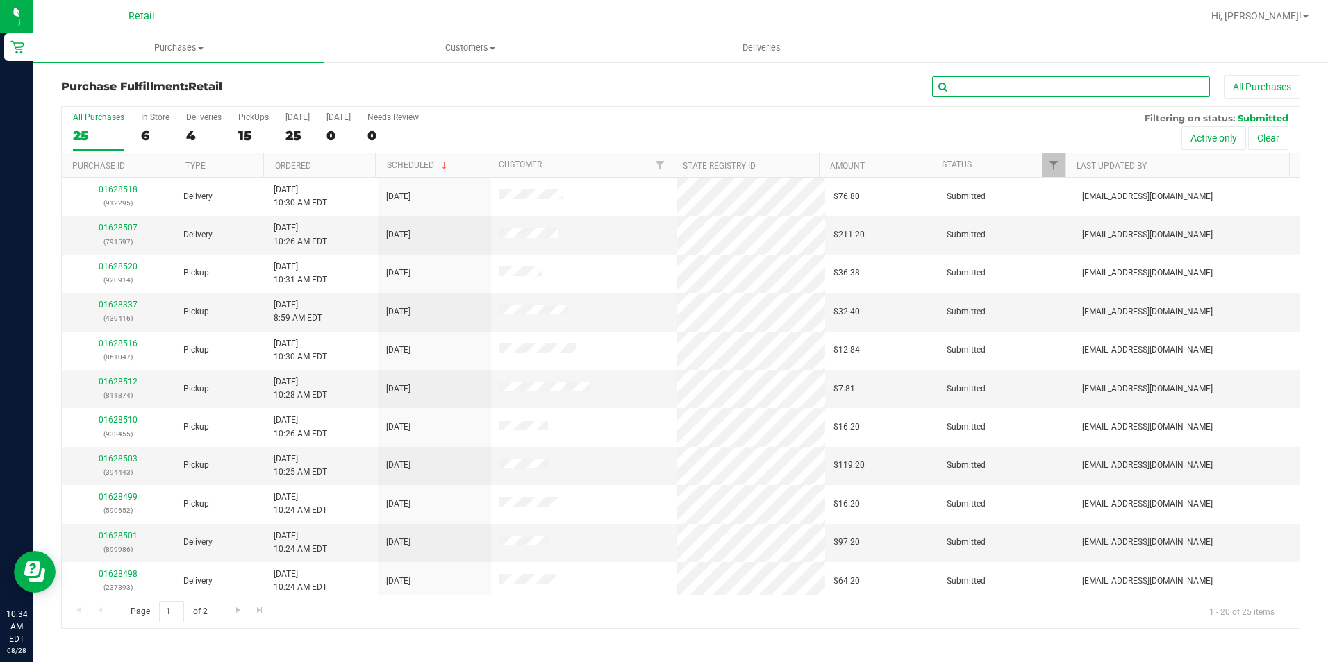
click at [992, 87] on input "text" at bounding box center [1071, 86] width 278 height 21
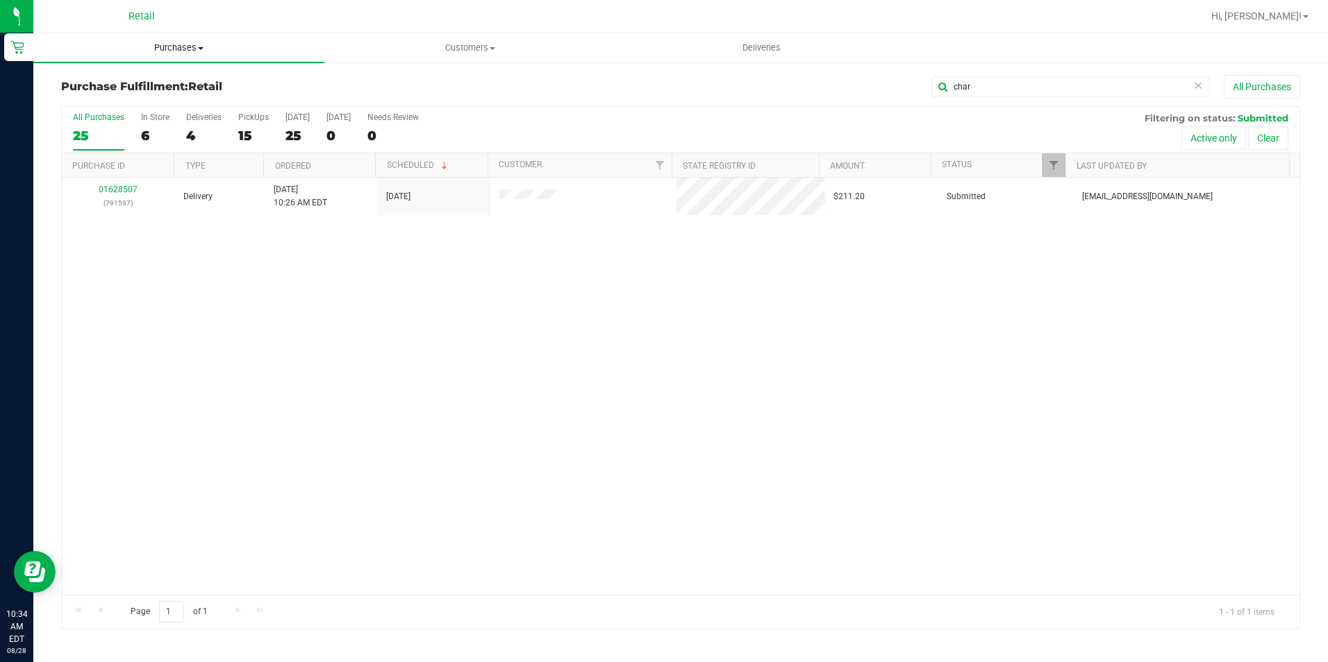
click at [178, 57] on uib-tab-heading "Purchases Summary of purchases Fulfillment All purchases" at bounding box center [178, 47] width 291 height 29
click at [177, 56] on uib-tab-heading "Purchases Summary of purchases Fulfillment All purchases" at bounding box center [178, 47] width 291 height 29
click at [205, 51] on span "Purchases" at bounding box center [178, 48] width 291 height 12
click at [1031, 87] on input "char" at bounding box center [1071, 86] width 278 height 21
type input "c"
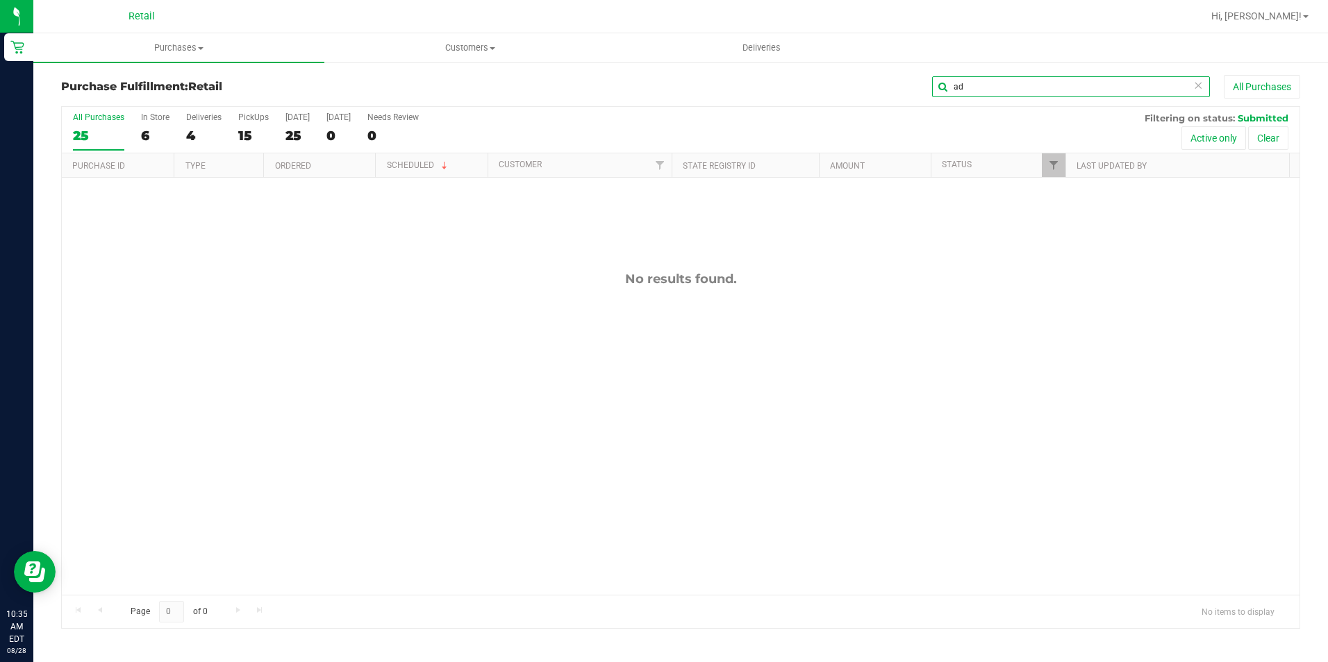
type input "a"
type input "adu"
click at [177, 49] on span "Purchases" at bounding box center [178, 48] width 291 height 12
click at [140, 120] on li "All purchases" at bounding box center [178, 117] width 291 height 17
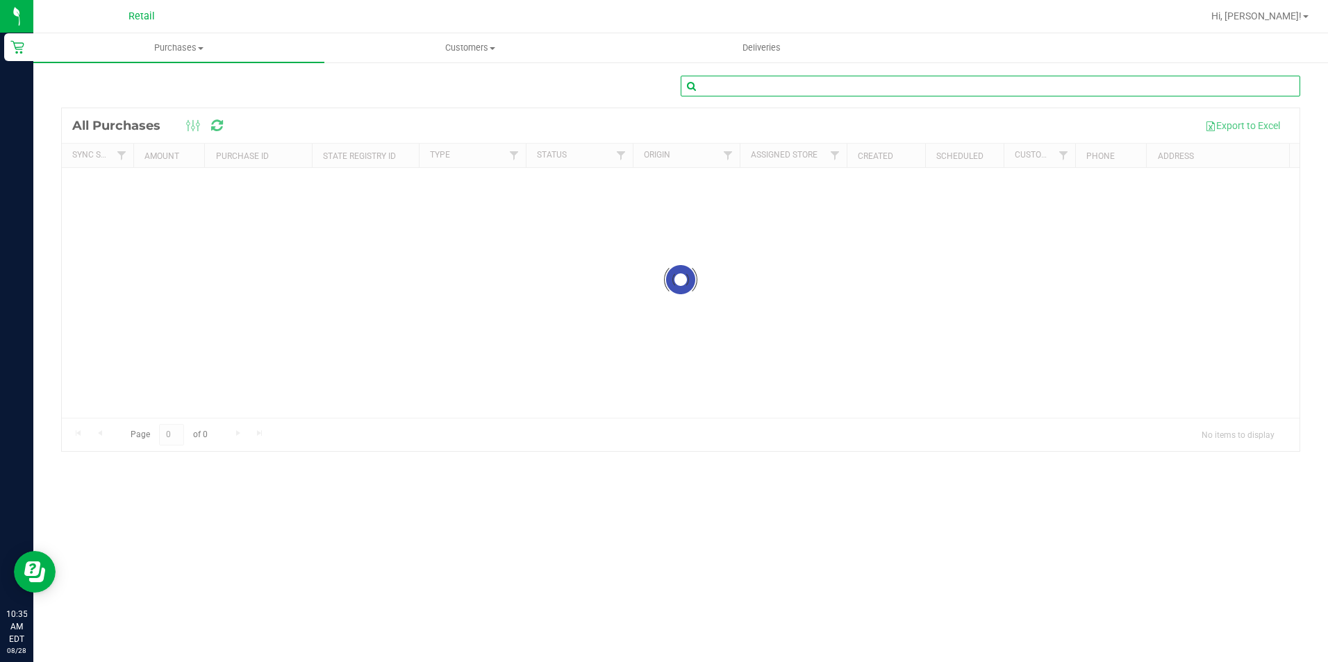
click at [981, 87] on input "text" at bounding box center [990, 86] width 619 height 21
type input "adu"
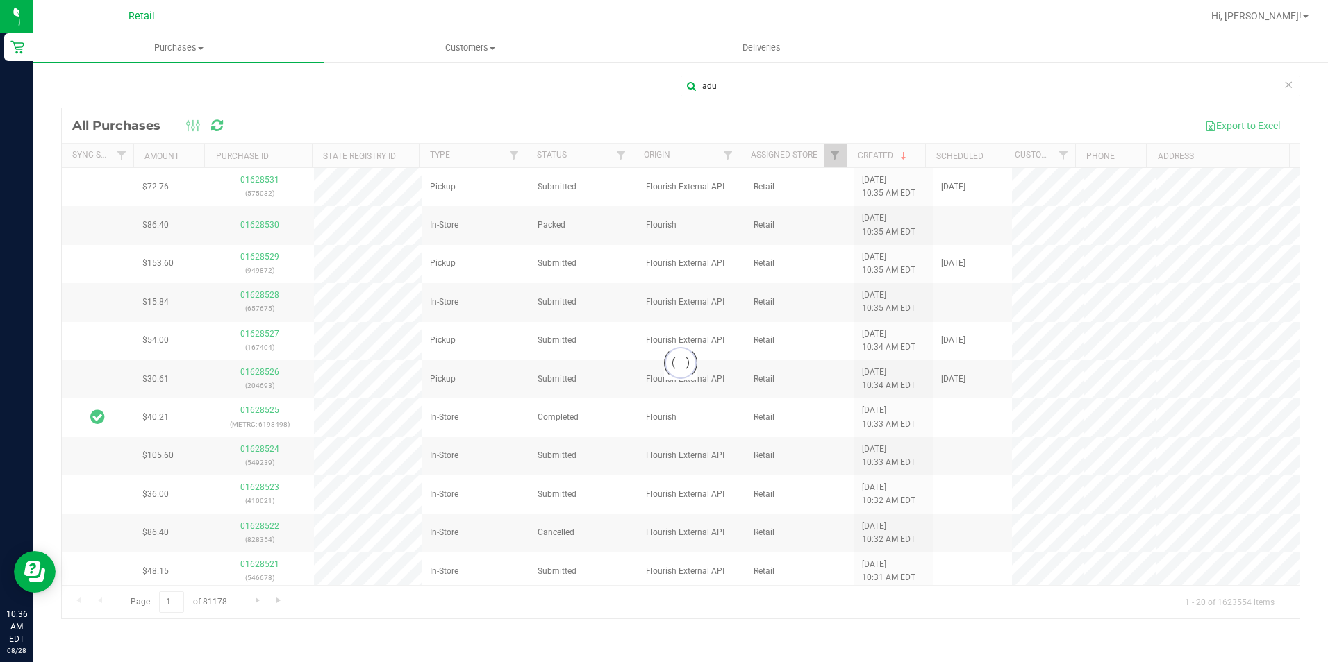
click at [544, 81] on div "adu" at bounding box center [680, 92] width 1239 height 32
click at [493, 85] on div "adu" at bounding box center [680, 92] width 1239 height 32
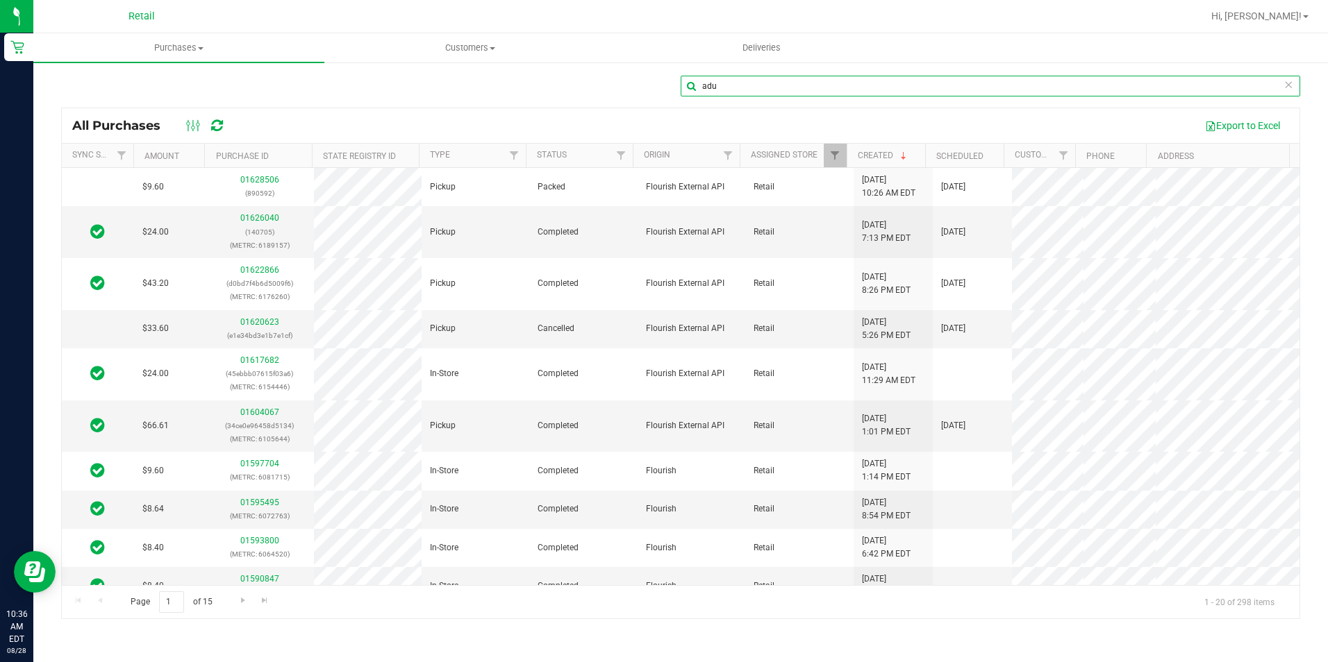
drag, startPoint x: 868, startPoint y: 84, endPoint x: 451, endPoint y: 80, distance: 416.7
click at [458, 84] on div "adu" at bounding box center [680, 92] width 1239 height 32
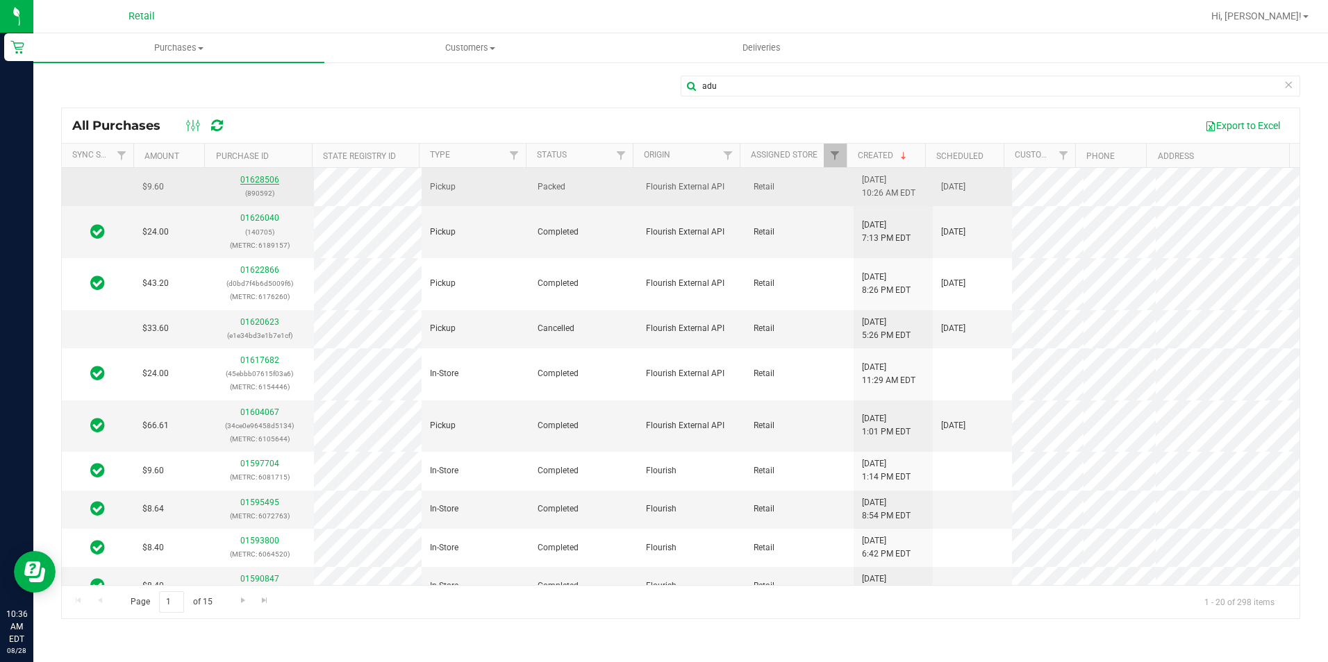
click at [265, 180] on link "01628506" at bounding box center [259, 180] width 39 height 10
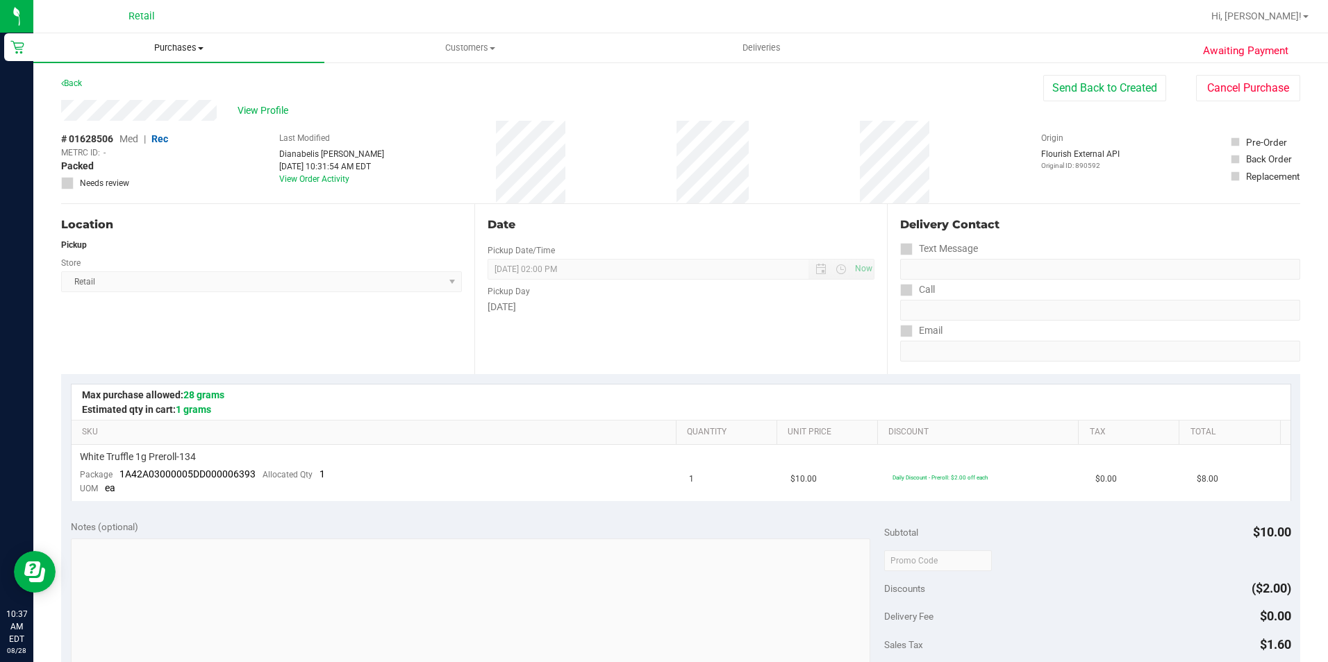
click at [200, 43] on span "Purchases" at bounding box center [178, 48] width 291 height 12
click at [112, 112] on span "All purchases" at bounding box center [82, 117] width 99 height 12
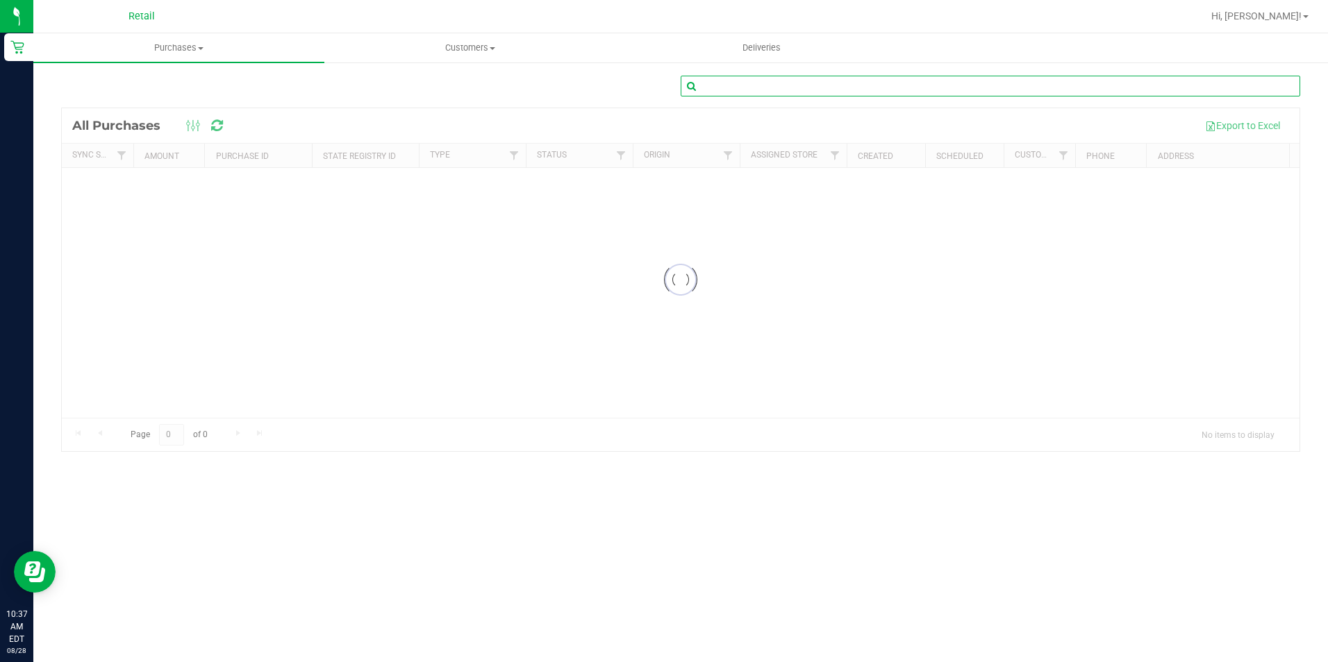
click at [943, 79] on input "text" at bounding box center [990, 86] width 619 height 21
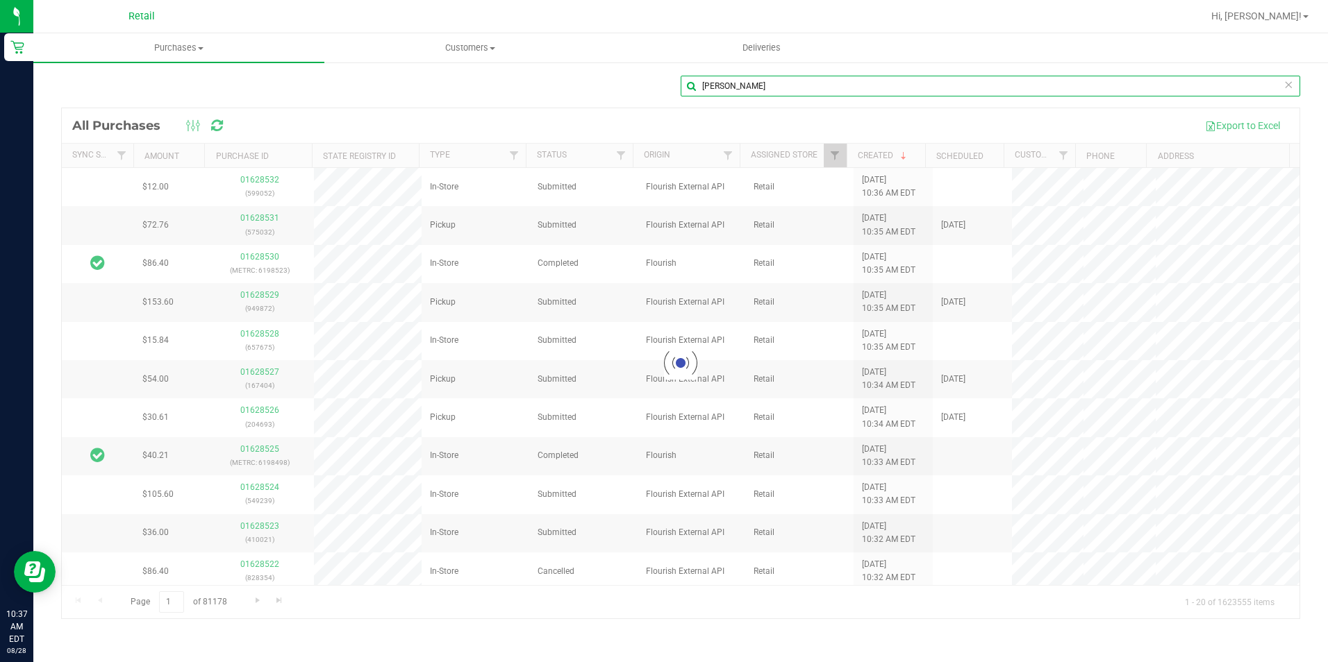
type input "[PERSON_NAME]"
click at [573, 135] on div at bounding box center [680, 363] width 1237 height 510
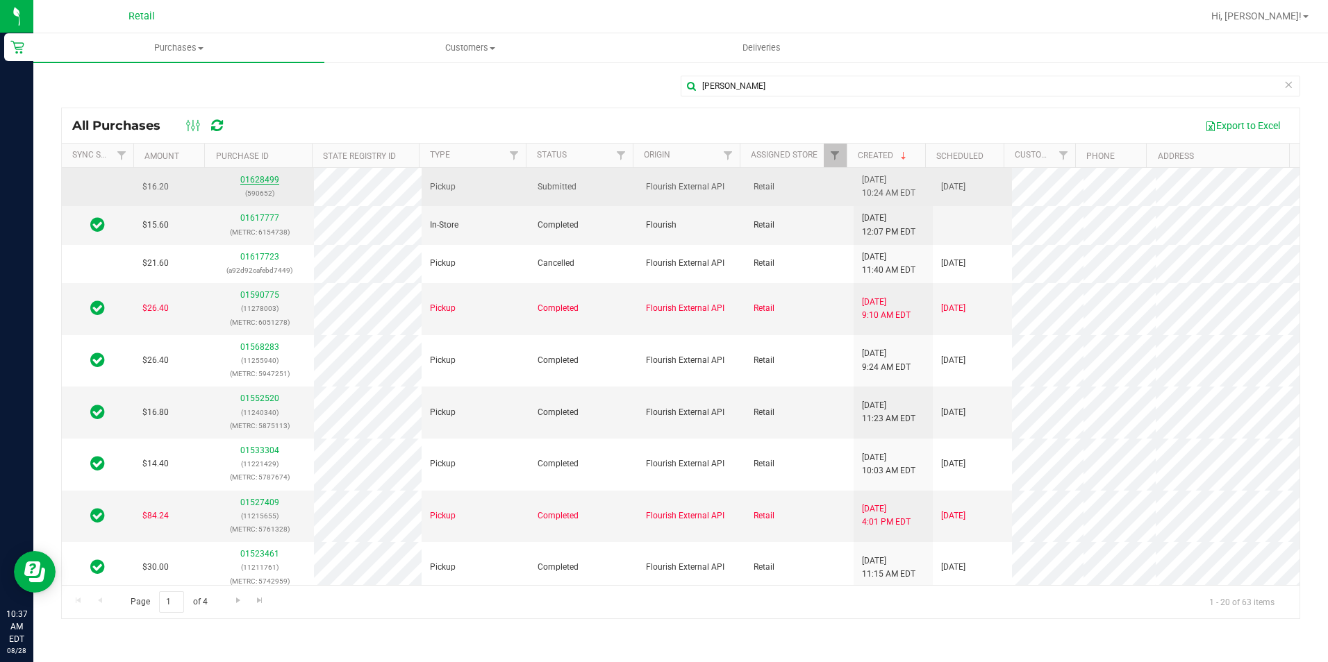
click at [244, 178] on link "01628499" at bounding box center [259, 180] width 39 height 10
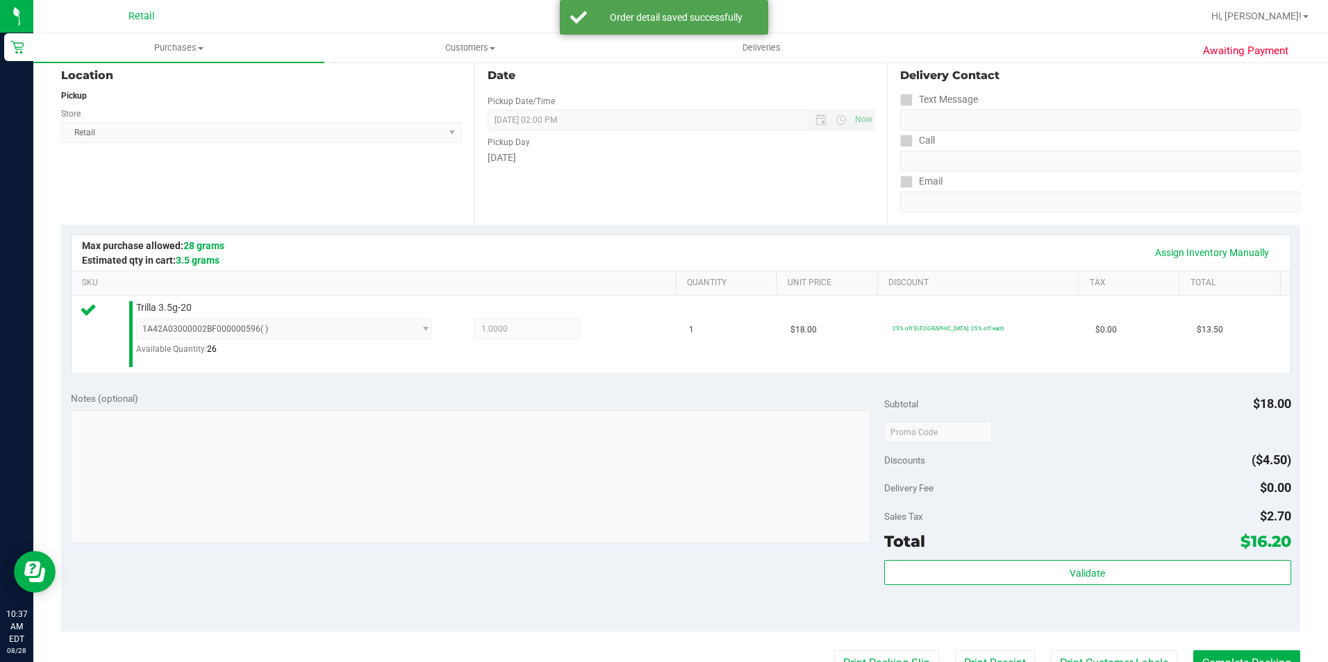
scroll to position [347, 0]
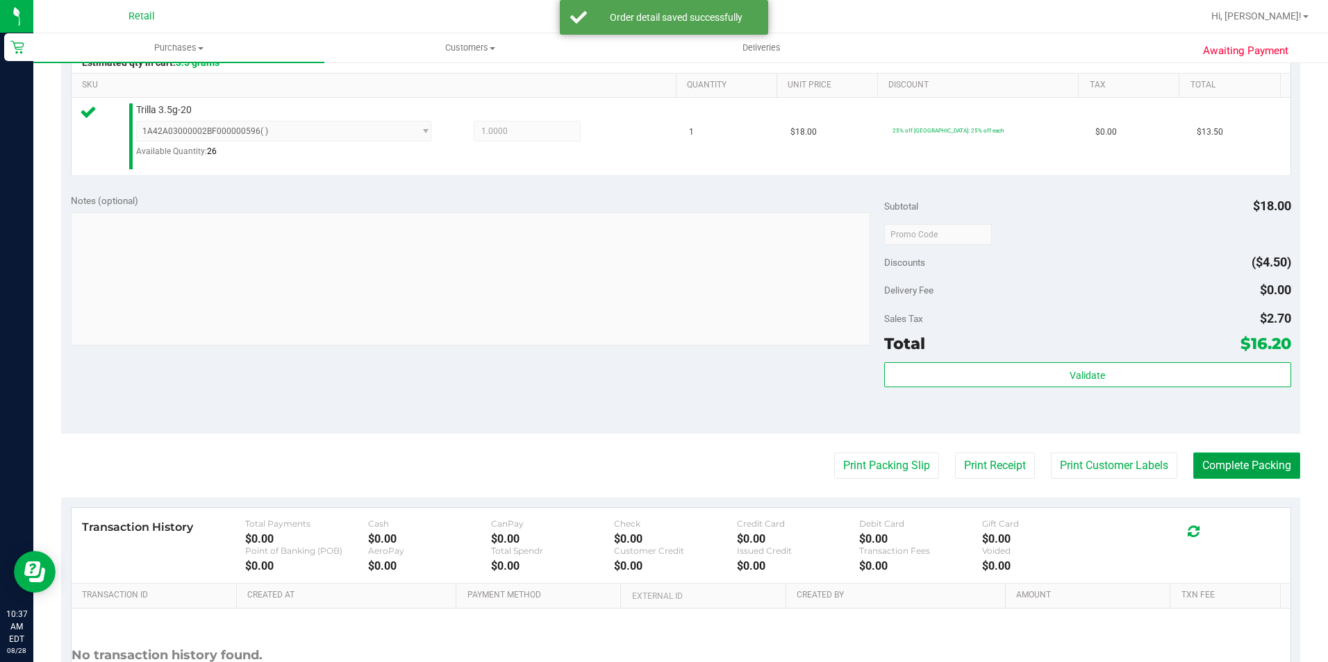
click at [1242, 469] on button "Complete Packing" at bounding box center [1246, 466] width 107 height 26
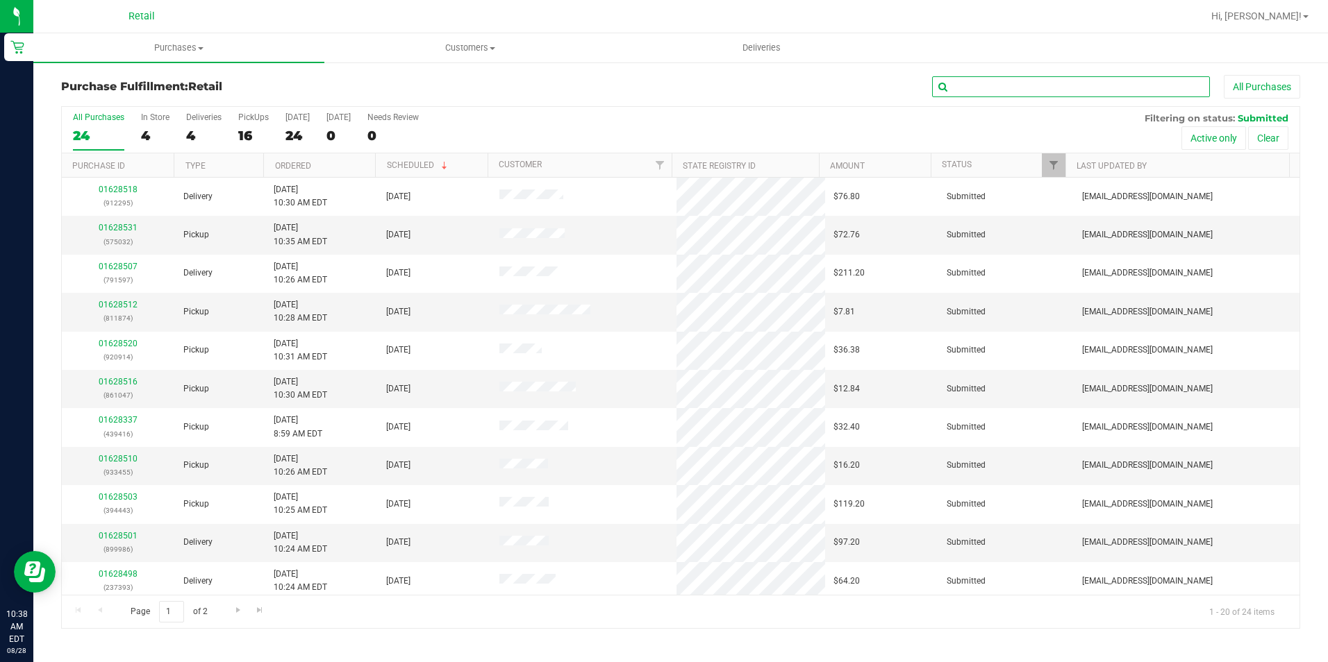
click at [1010, 84] on input "text" at bounding box center [1071, 86] width 278 height 21
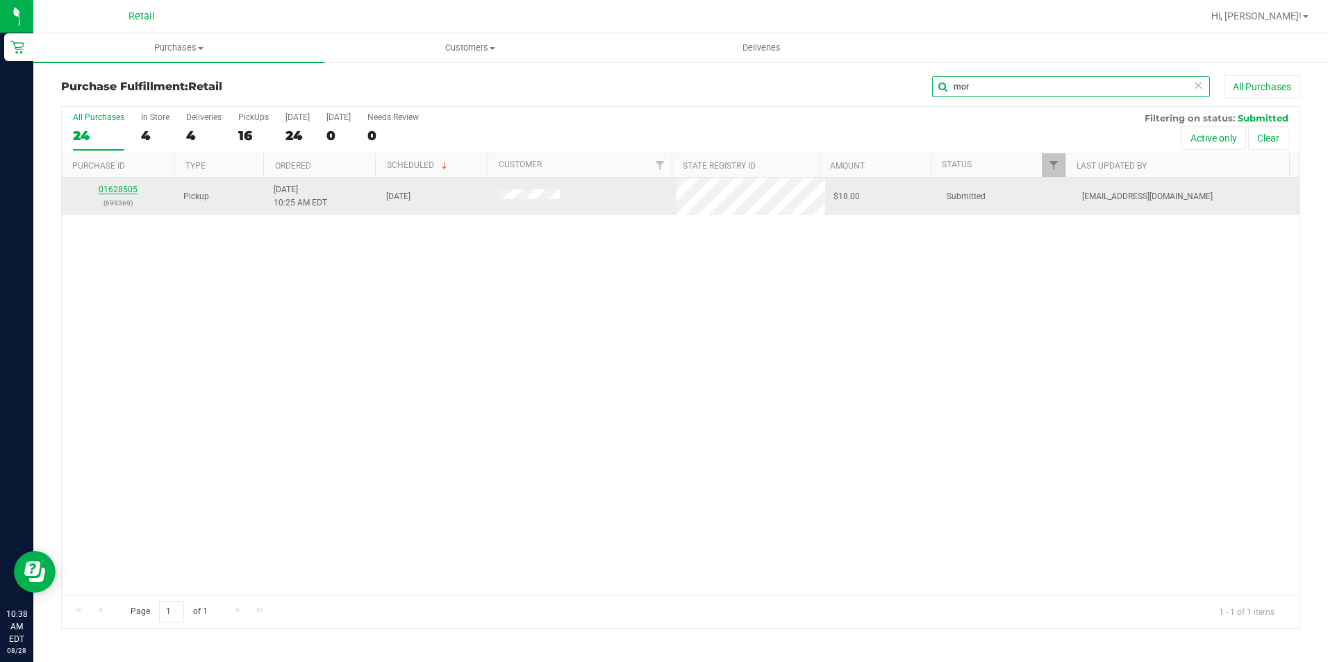
type input "mor"
click at [103, 190] on link "01628505" at bounding box center [118, 190] width 39 height 10
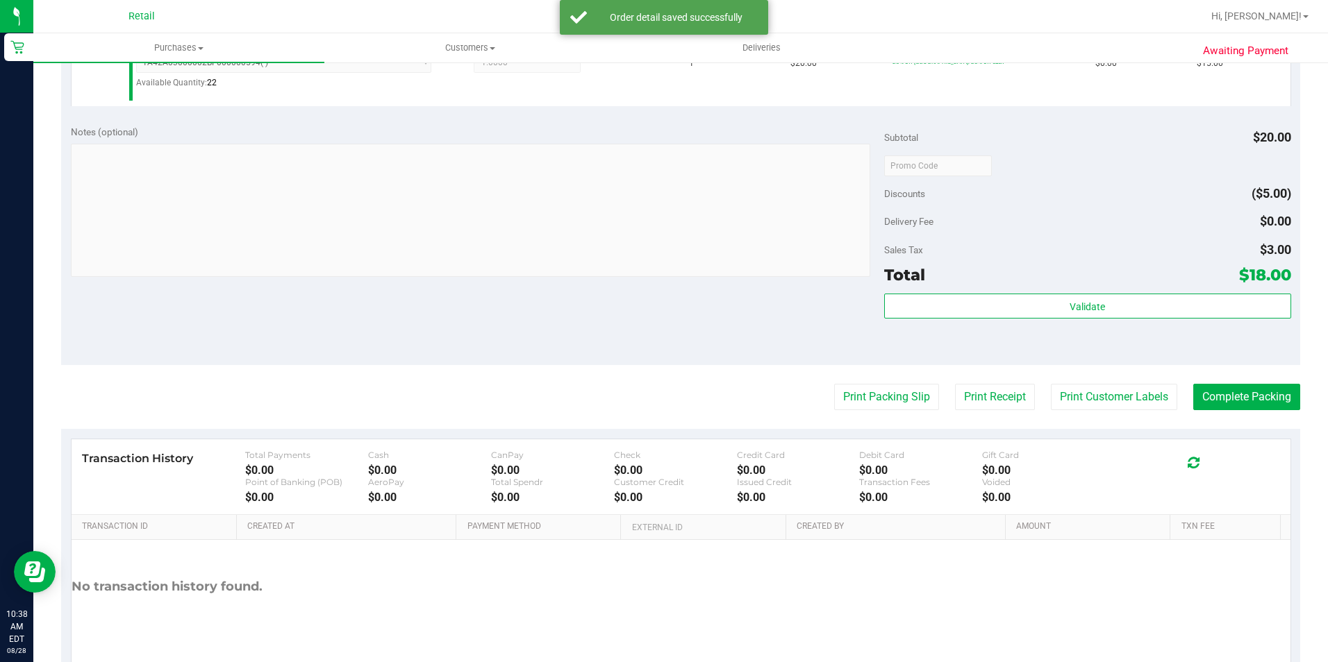
scroll to position [417, 0]
click at [1226, 394] on button "Complete Packing" at bounding box center [1246, 396] width 107 height 26
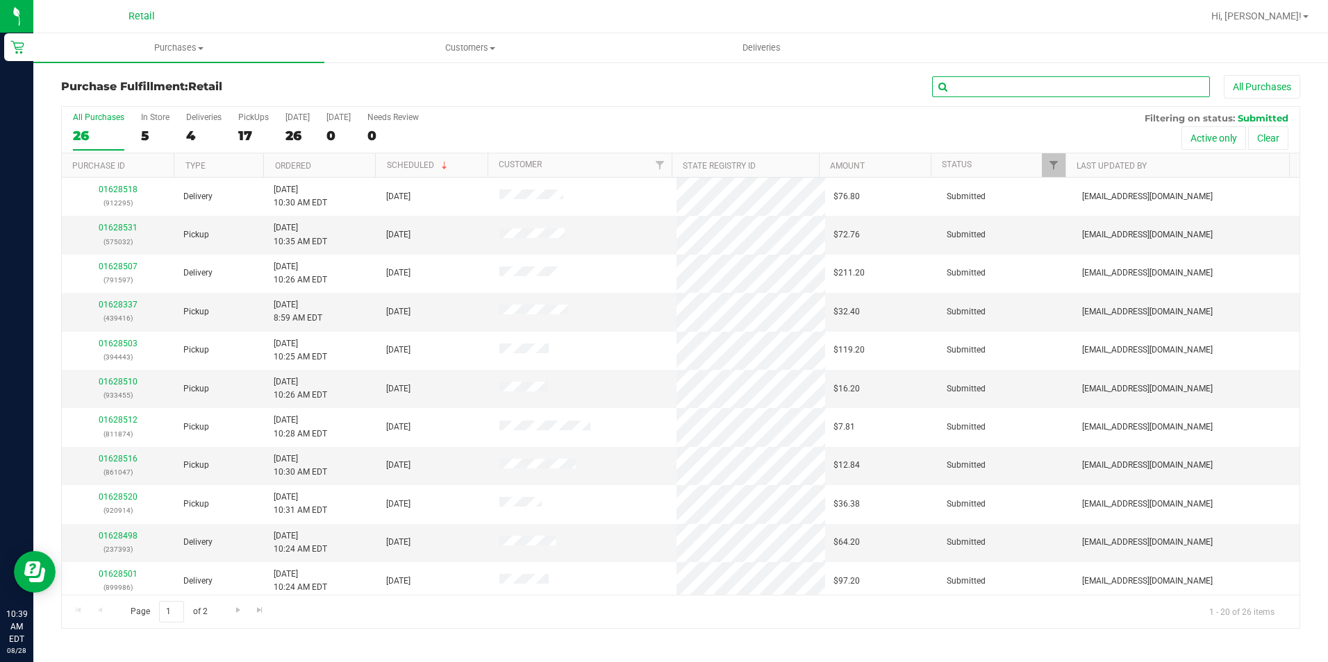
click at [999, 92] on input "text" at bounding box center [1071, 86] width 278 height 21
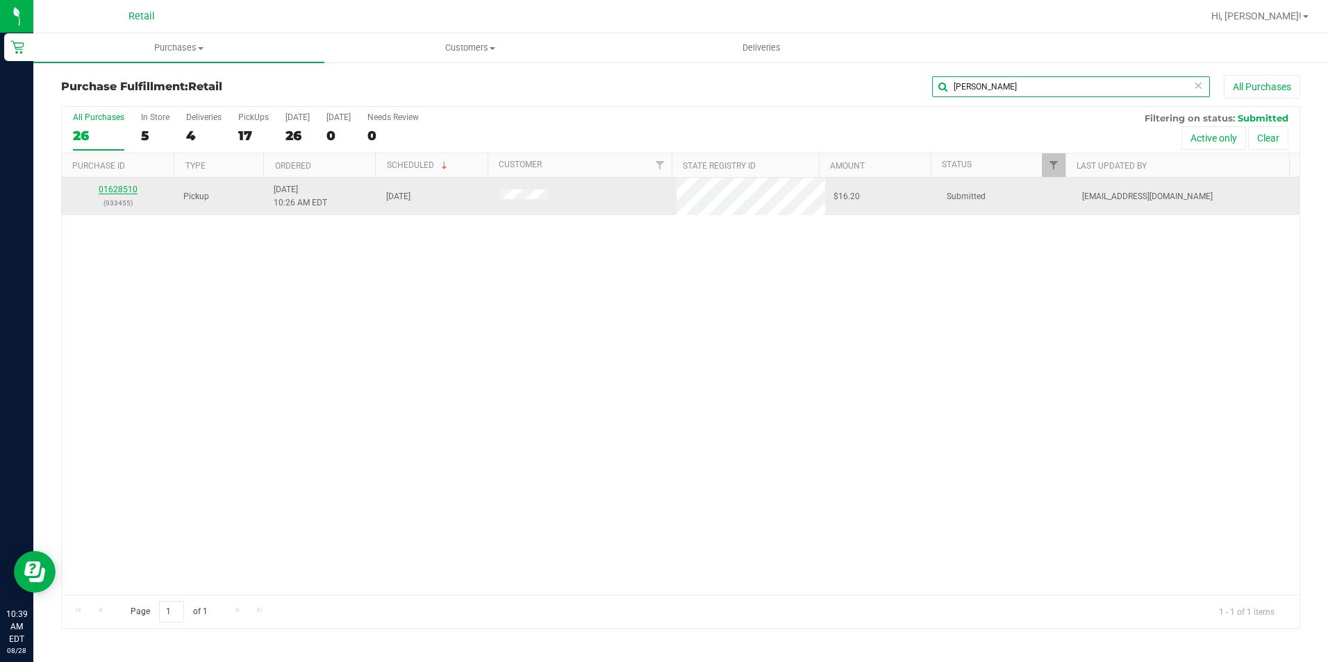
type input "[PERSON_NAME]"
click at [115, 187] on link "01628510" at bounding box center [118, 190] width 39 height 10
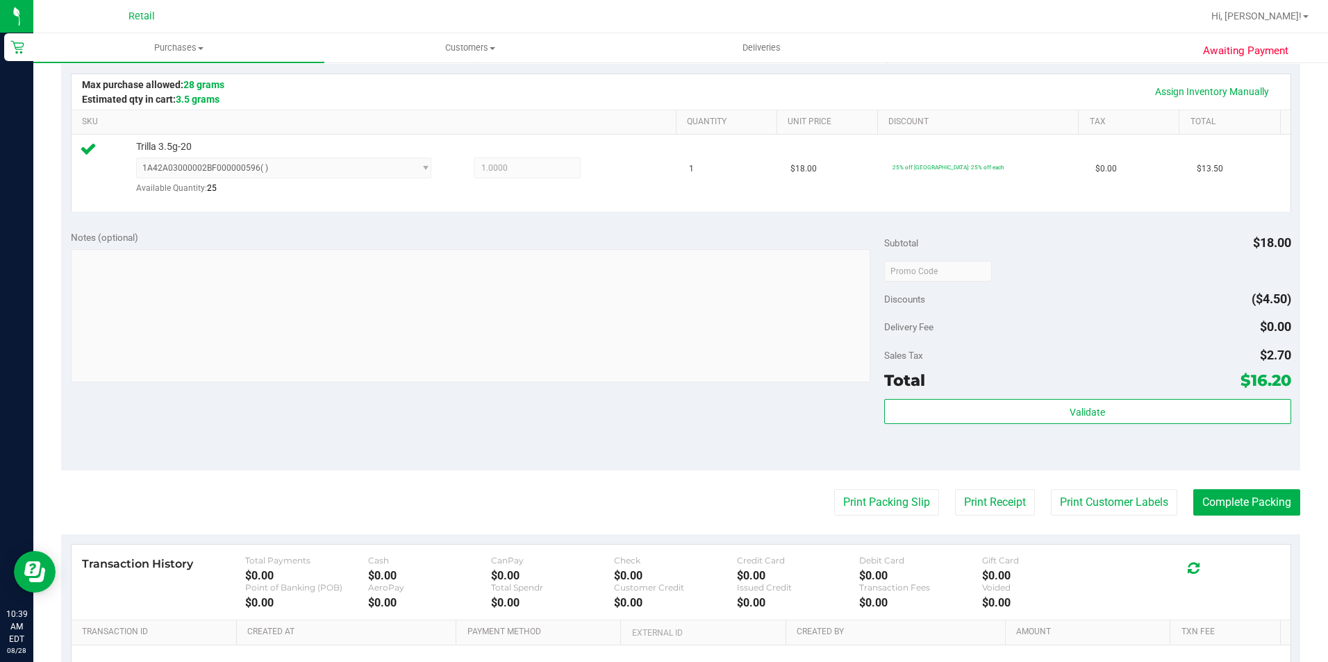
scroll to position [470, 0]
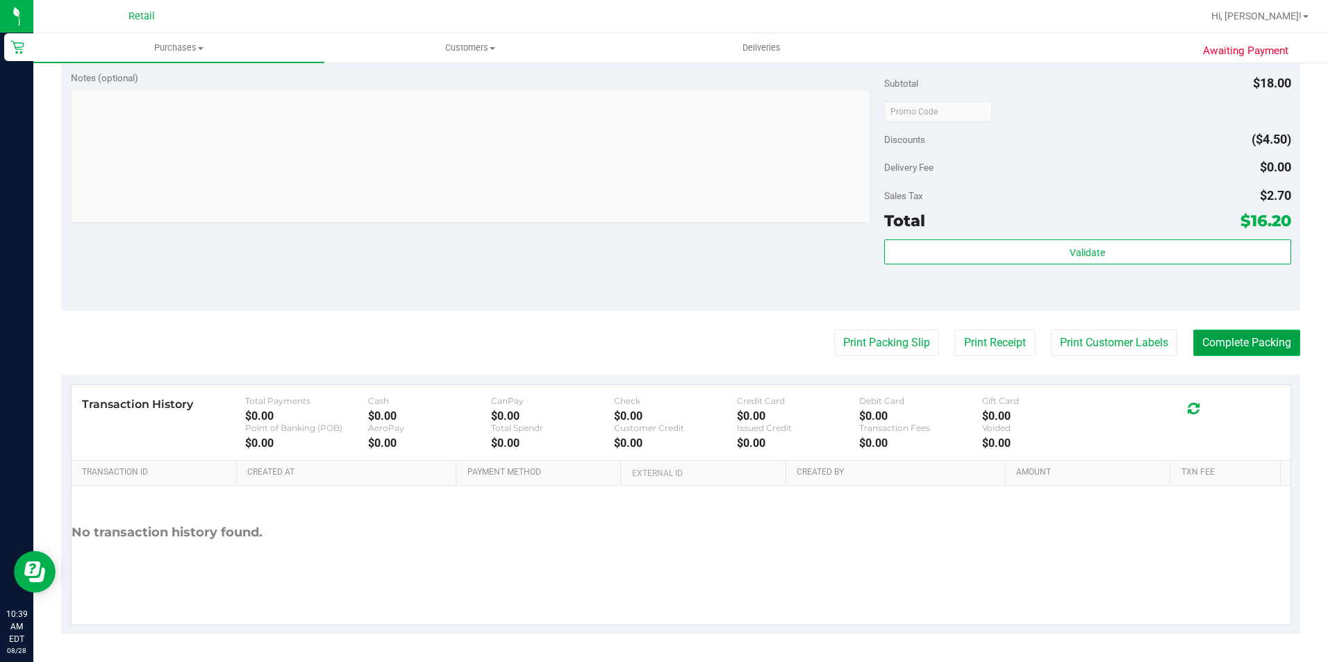
click at [1240, 345] on button "Complete Packing" at bounding box center [1246, 343] width 107 height 26
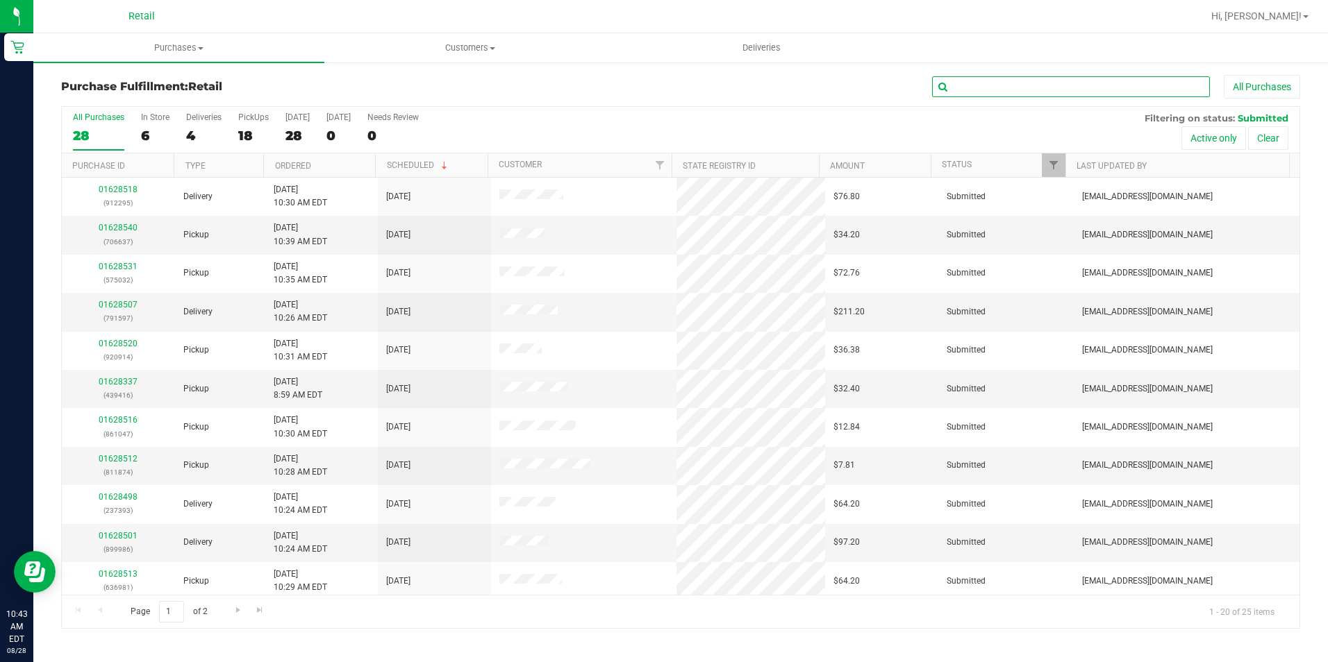
click at [1037, 87] on input "text" at bounding box center [1071, 86] width 278 height 21
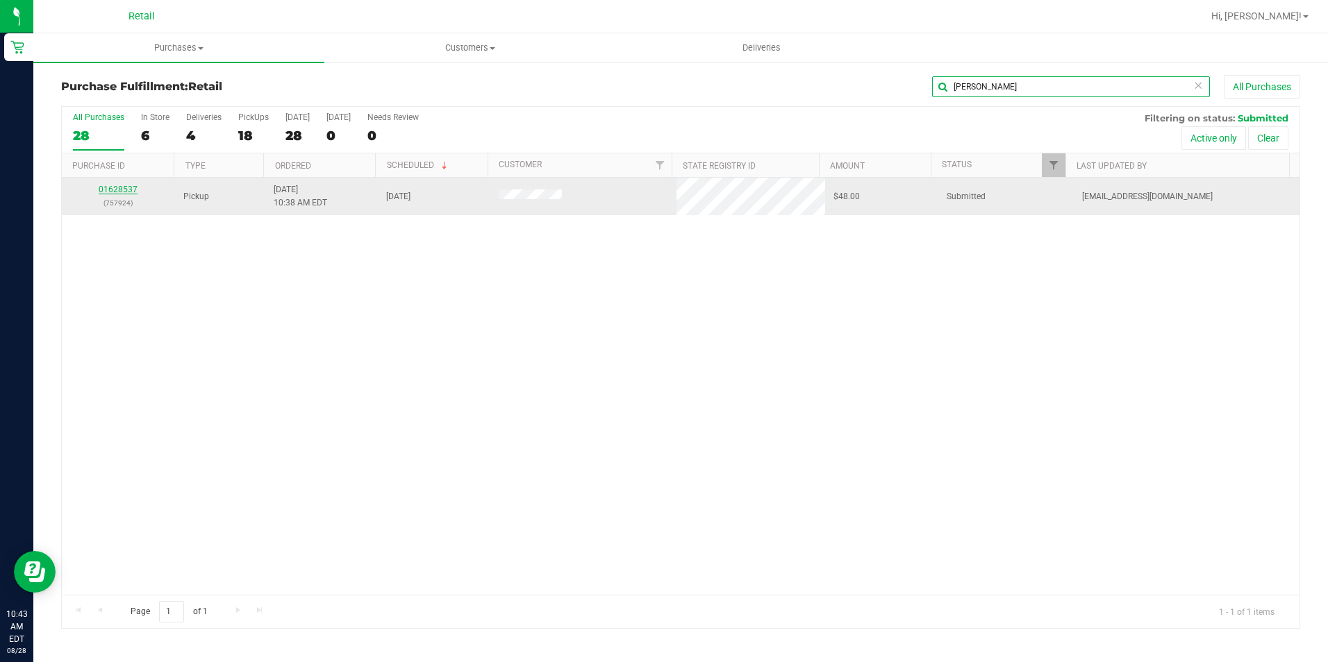
type input "[PERSON_NAME]"
click at [123, 192] on link "01628537" at bounding box center [118, 190] width 39 height 10
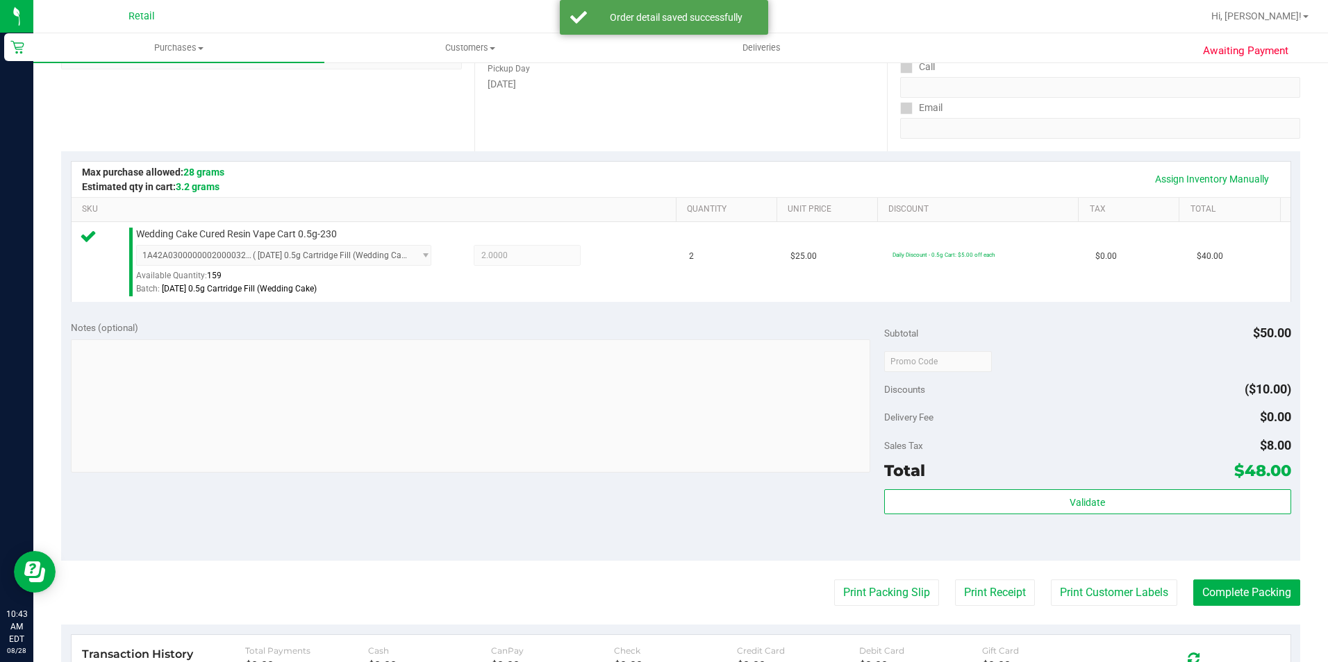
scroll to position [278, 0]
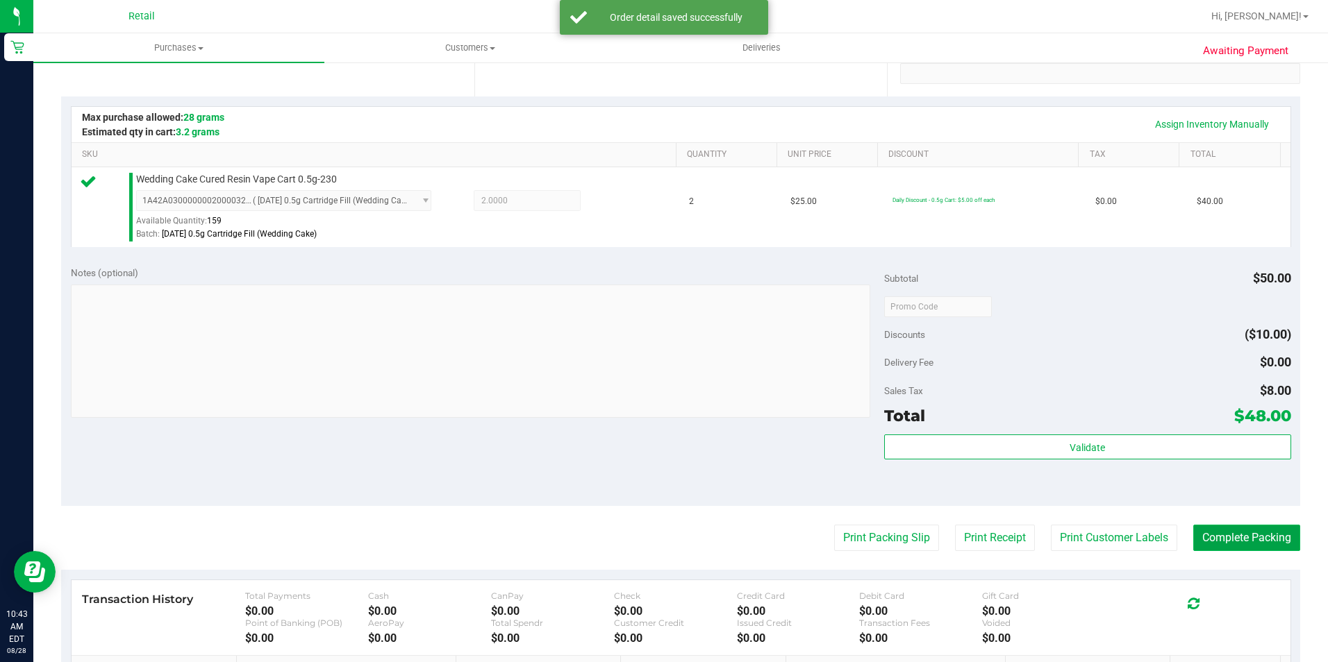
click at [1251, 538] on button "Complete Packing" at bounding box center [1246, 538] width 107 height 26
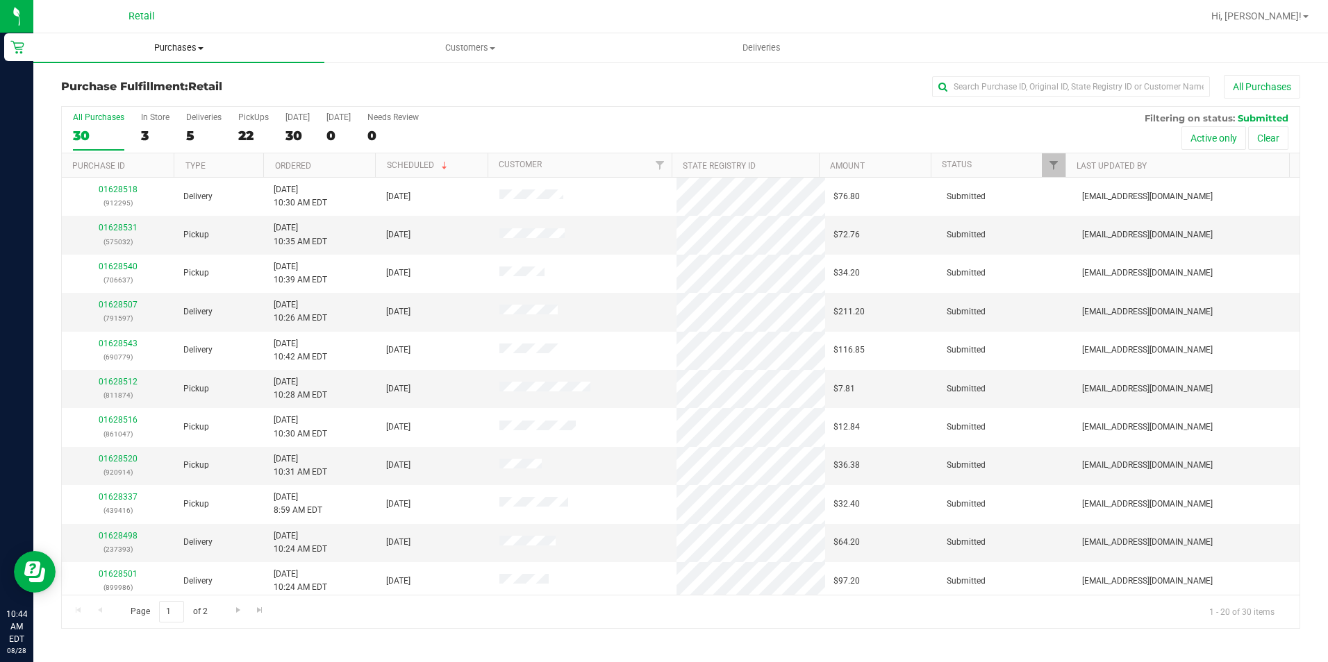
click at [205, 42] on span "Purchases" at bounding box center [178, 48] width 291 height 12
click at [143, 119] on li "All purchases" at bounding box center [178, 117] width 291 height 17
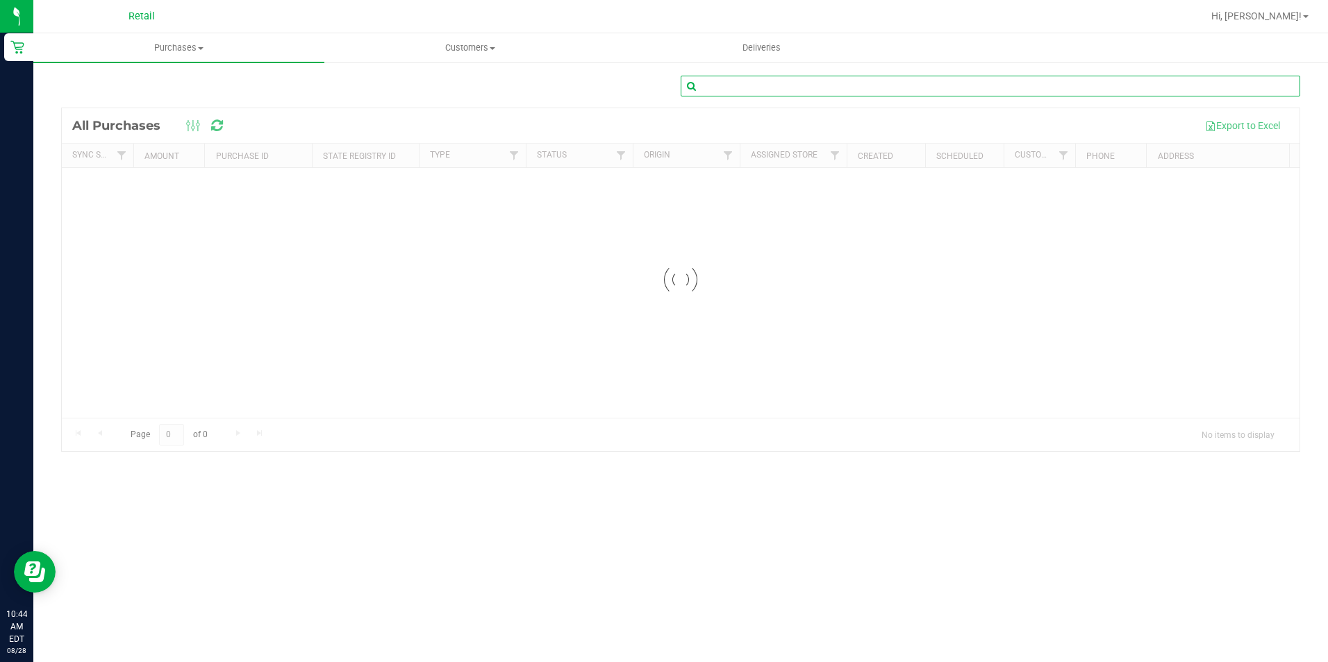
click at [1003, 85] on input "text" at bounding box center [990, 86] width 619 height 21
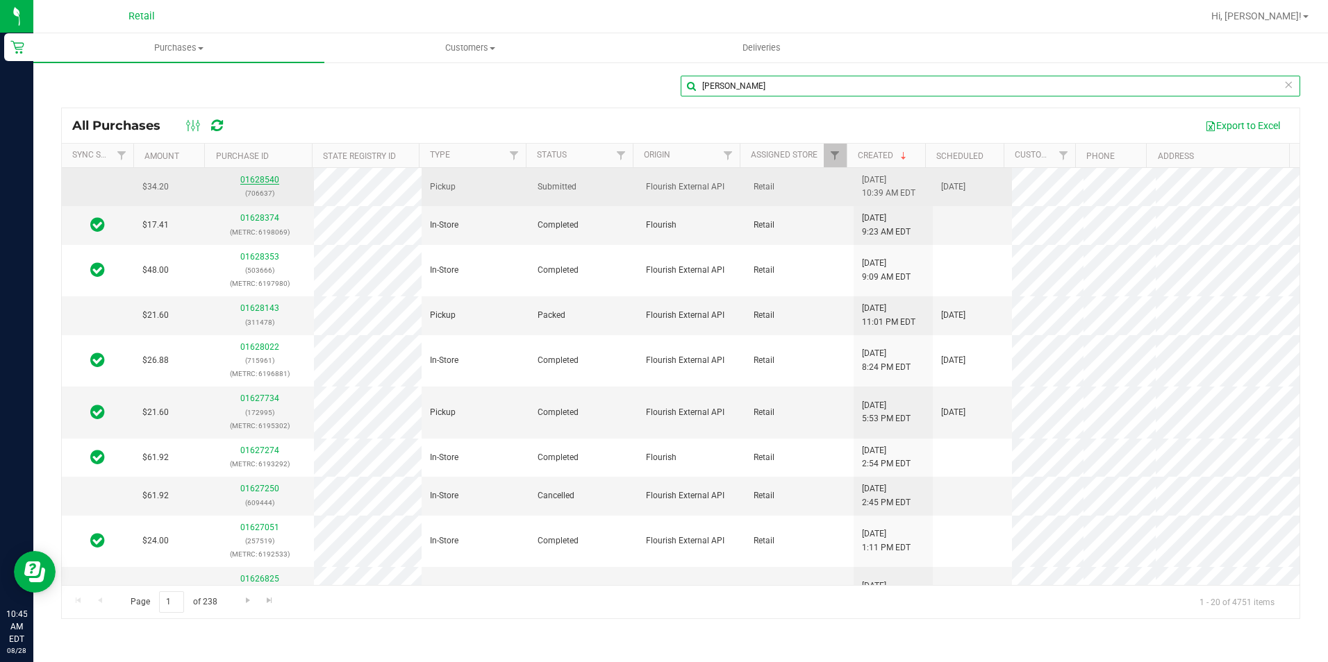
type input "[PERSON_NAME]"
click at [259, 180] on link "01628540" at bounding box center [259, 180] width 39 height 10
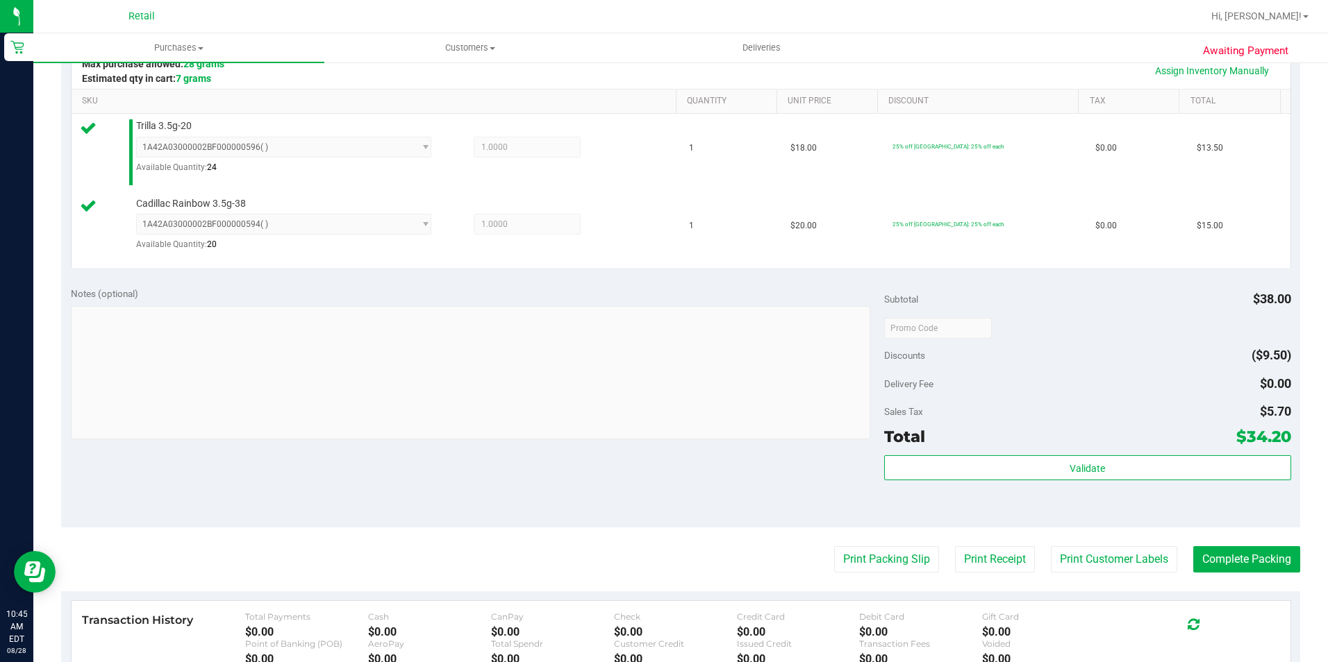
scroll to position [548, 0]
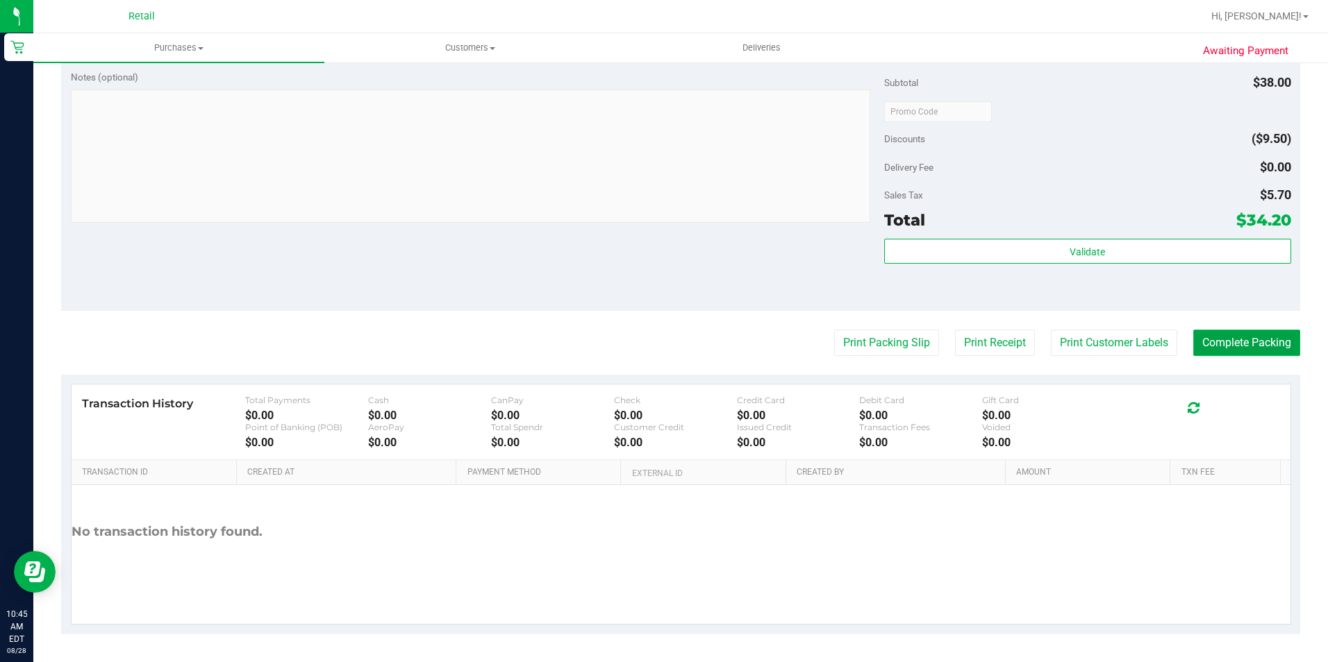
click at [1268, 334] on button "Complete Packing" at bounding box center [1246, 343] width 107 height 26
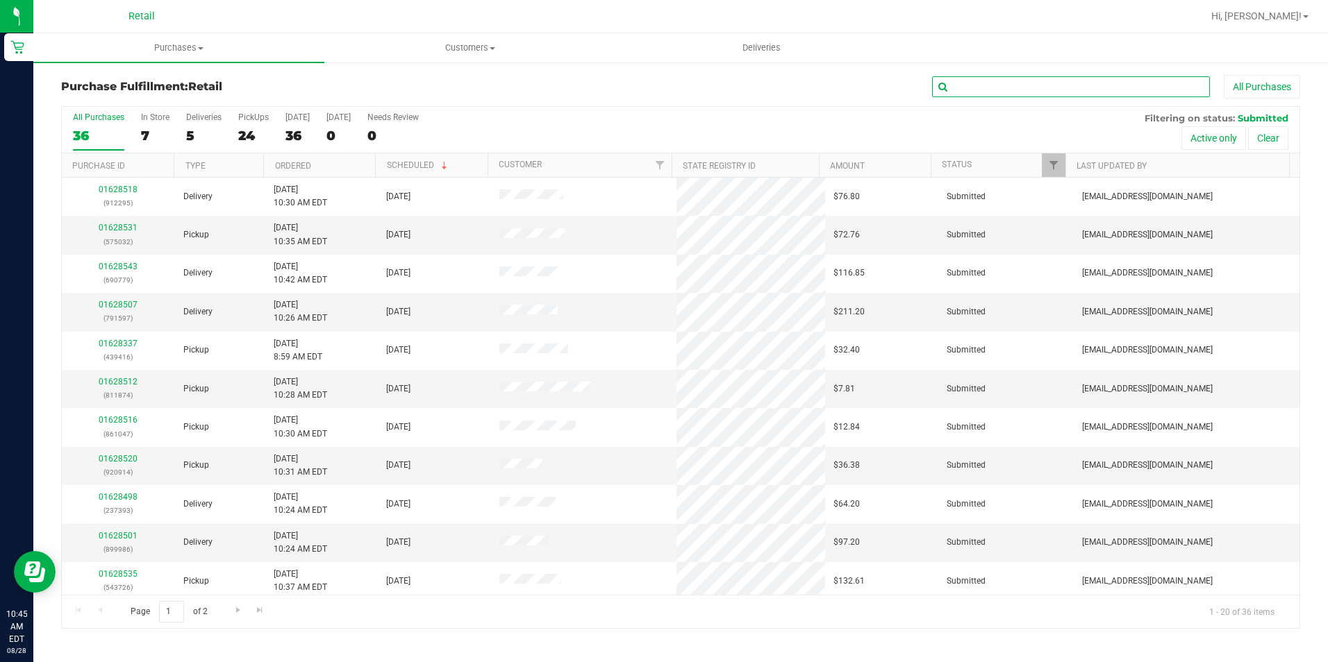
click at [1065, 88] on input "text" at bounding box center [1071, 86] width 278 height 21
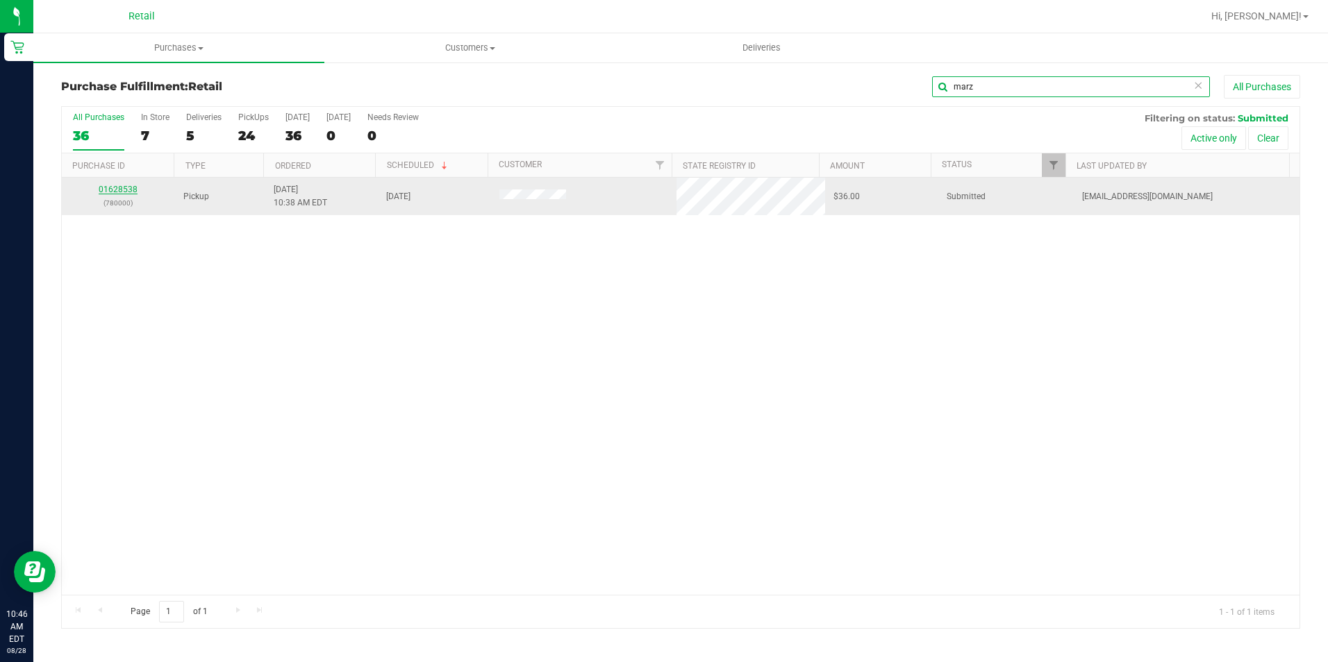
type input "marz"
click at [131, 187] on link "01628538" at bounding box center [118, 190] width 39 height 10
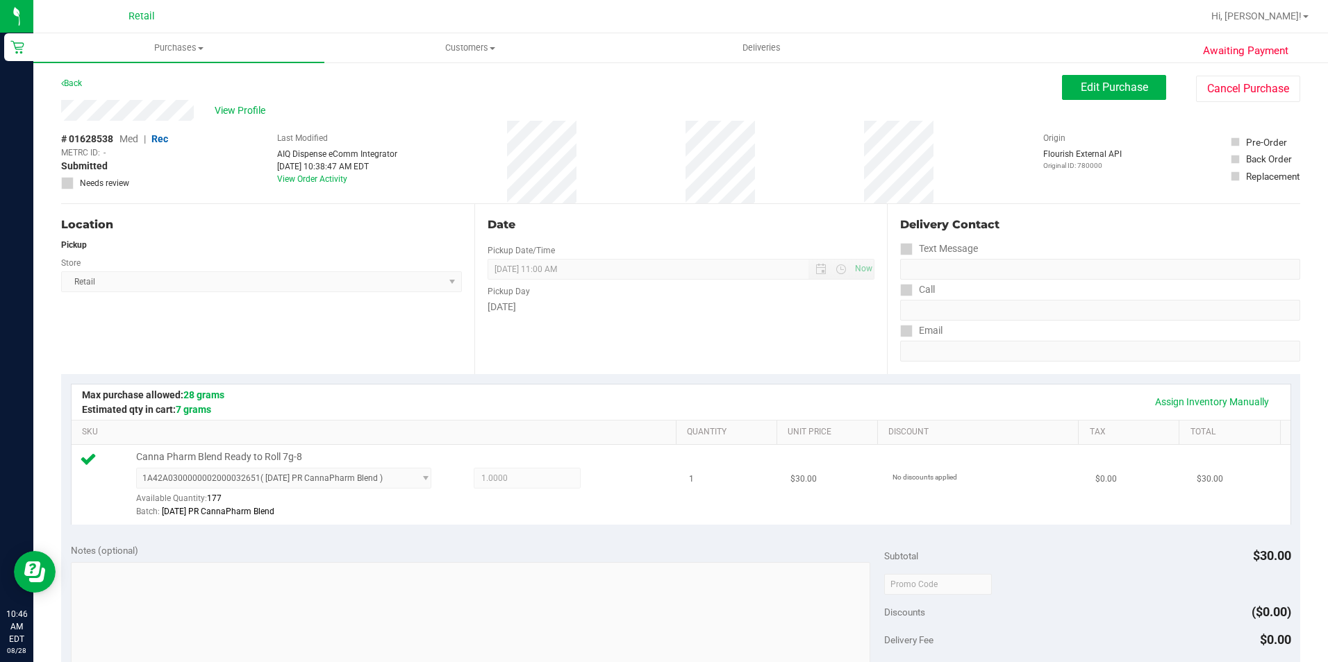
scroll to position [417, 0]
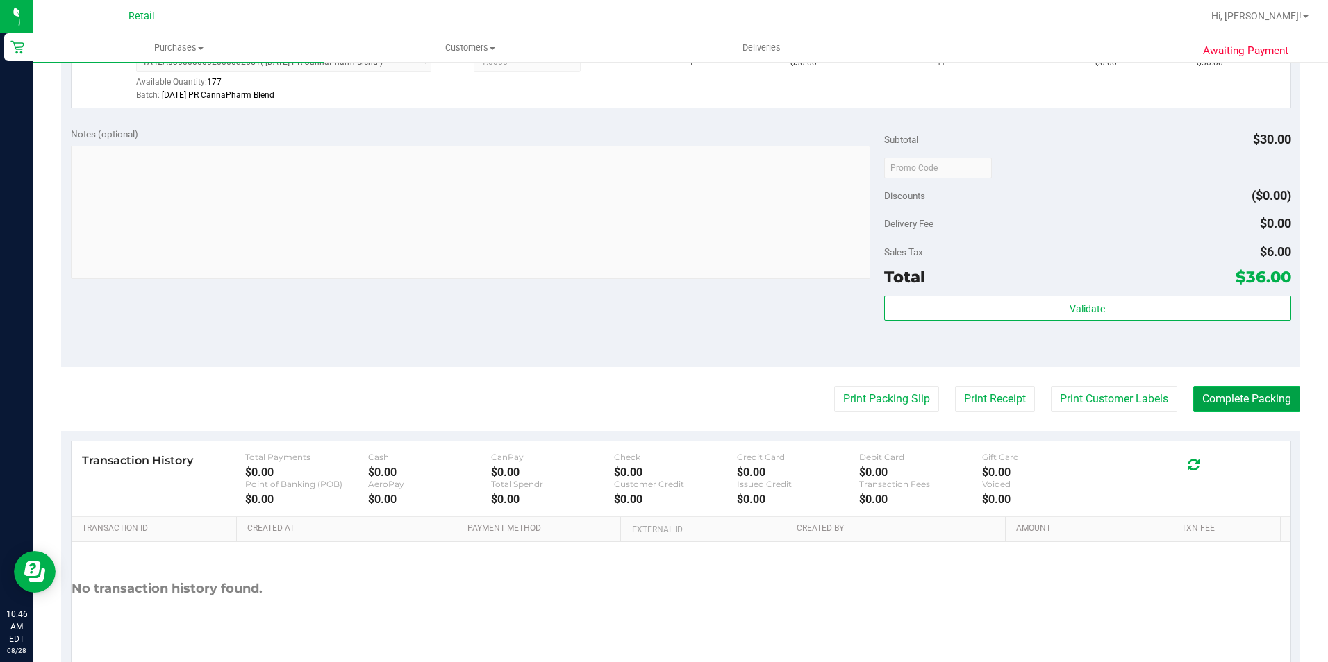
click at [1251, 403] on button "Complete Packing" at bounding box center [1246, 399] width 107 height 26
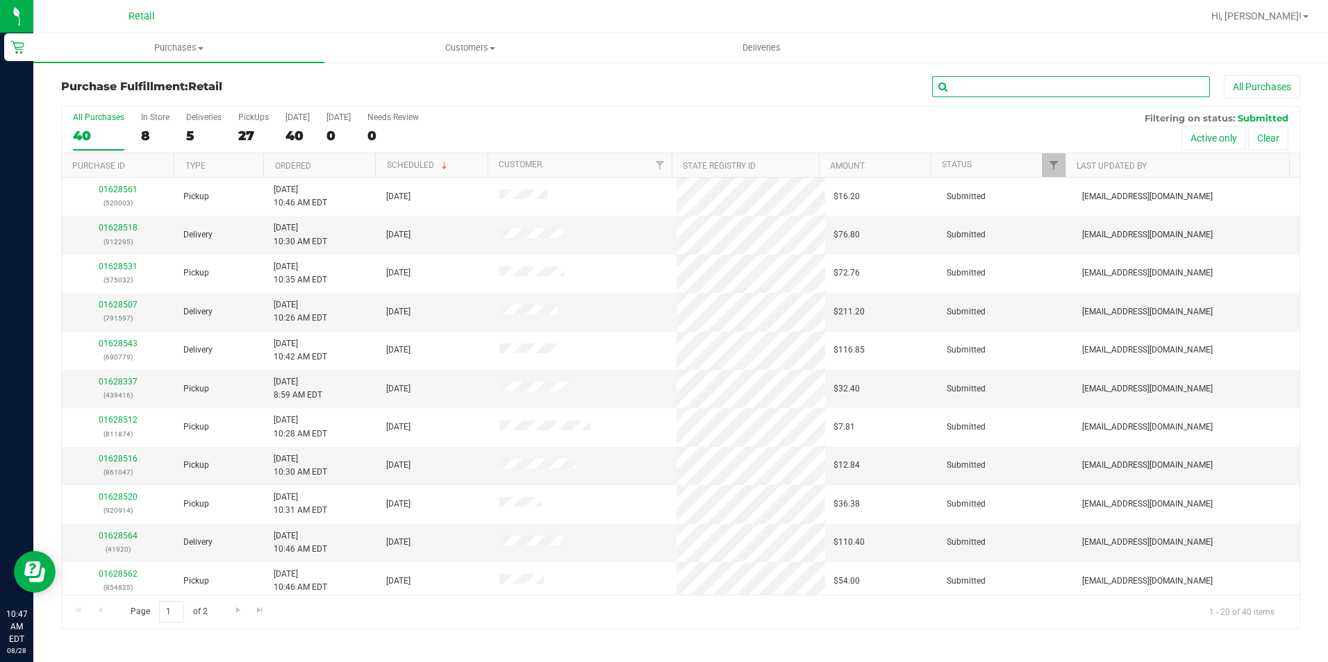
click at [985, 96] on input "text" at bounding box center [1071, 86] width 278 height 21
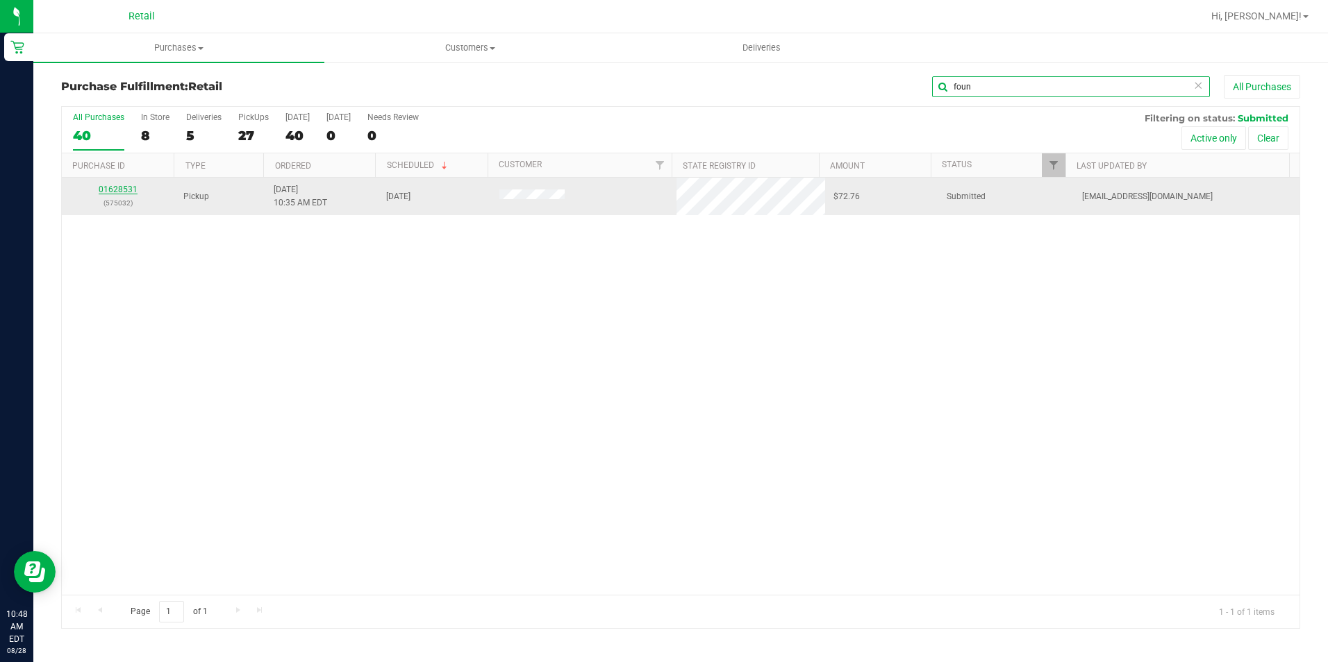
type input "foun"
click at [122, 185] on link "01628531" at bounding box center [118, 190] width 39 height 10
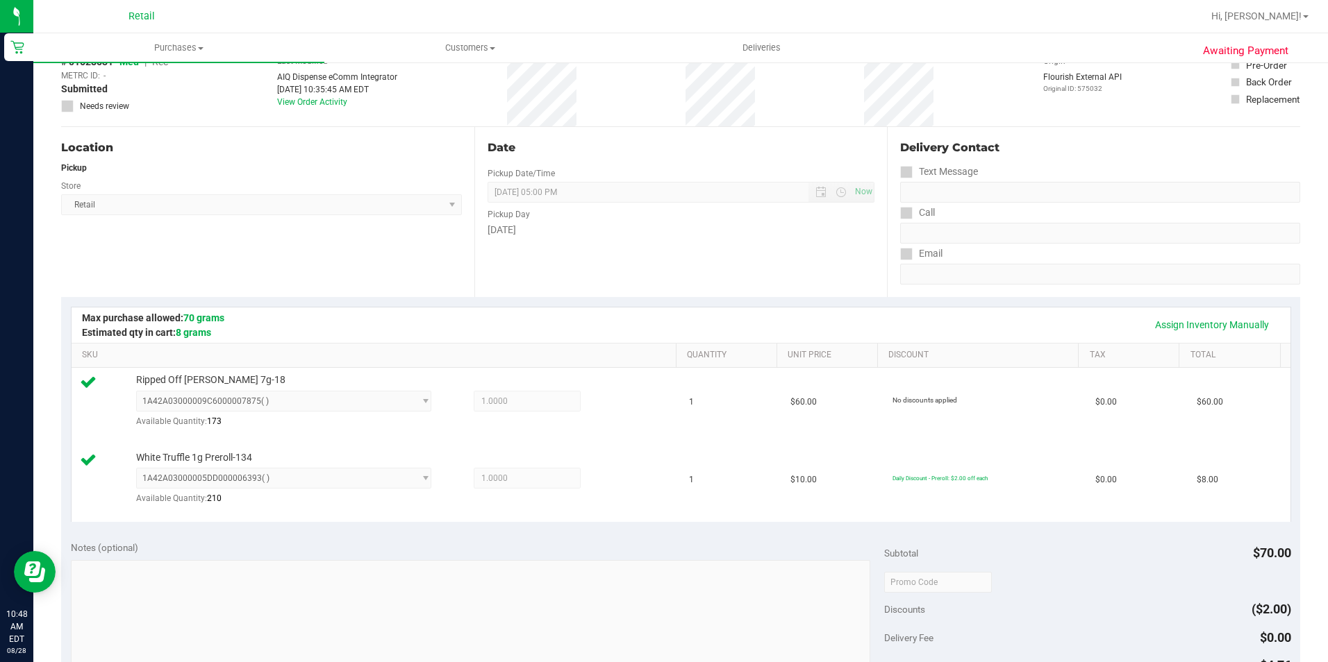
scroll to position [278, 0]
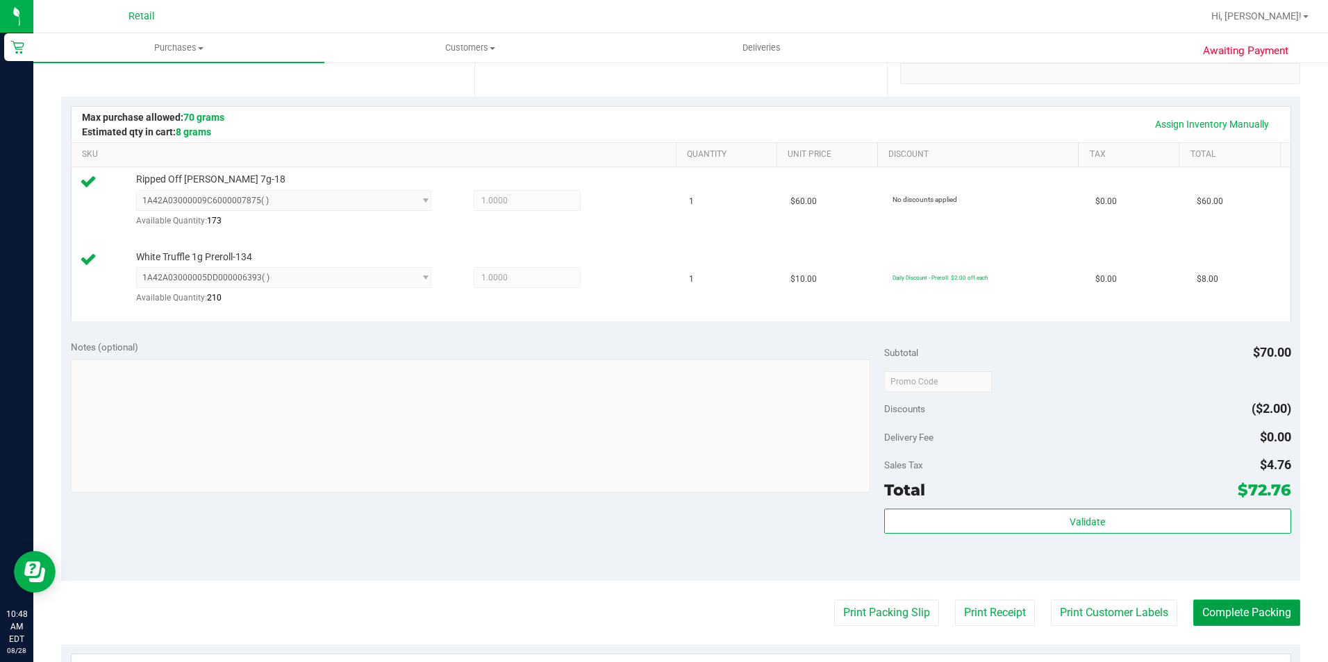
click at [1220, 618] on button "Complete Packing" at bounding box center [1246, 613] width 107 height 26
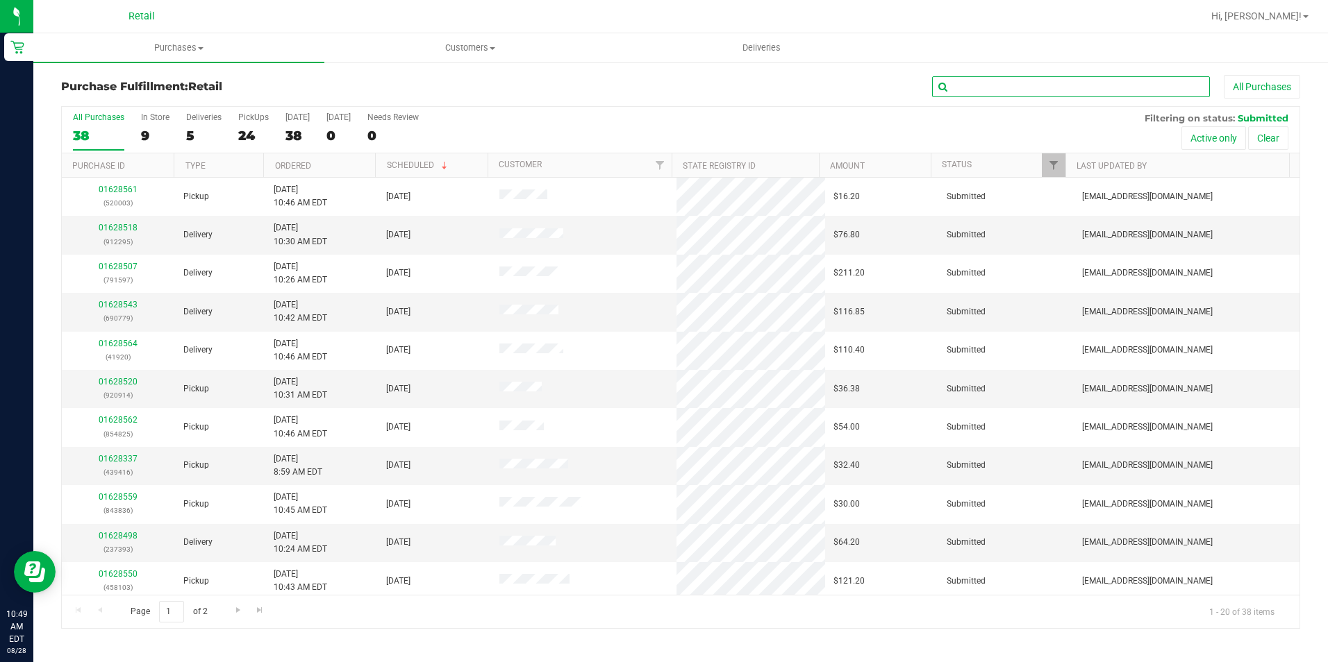
click at [960, 94] on input "text" at bounding box center [1071, 86] width 278 height 21
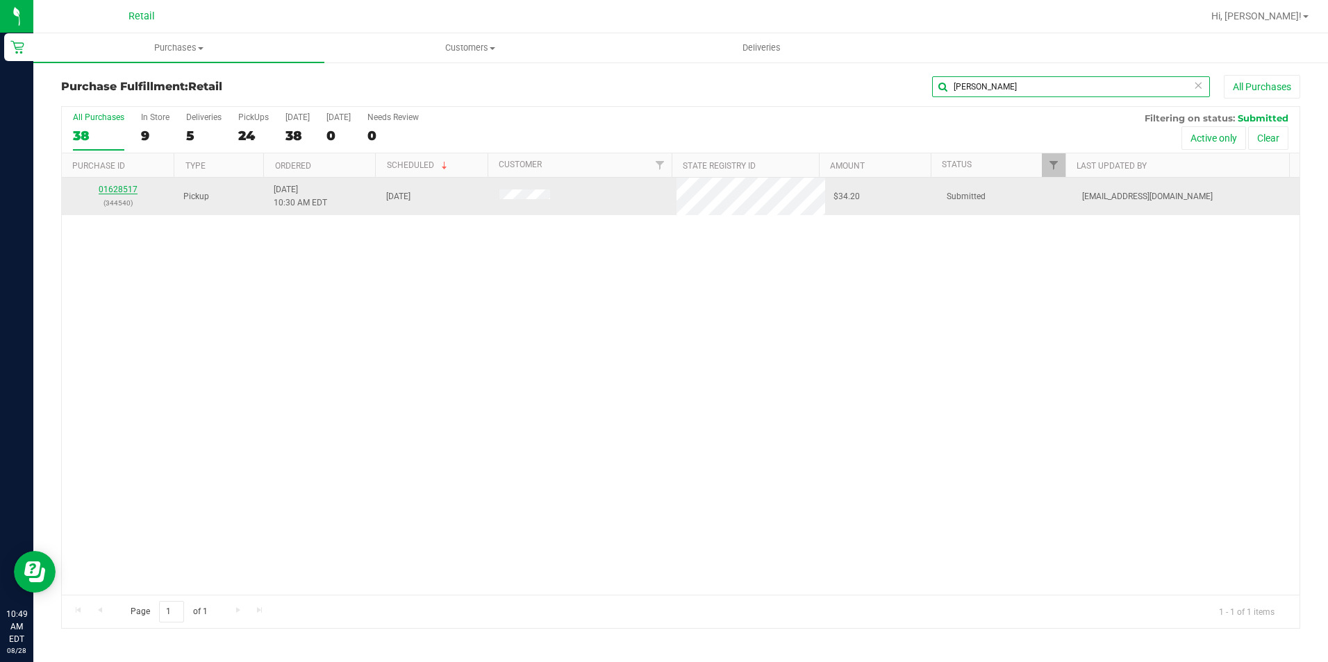
type input "[PERSON_NAME]"
click at [132, 192] on link "01628517" at bounding box center [118, 190] width 39 height 10
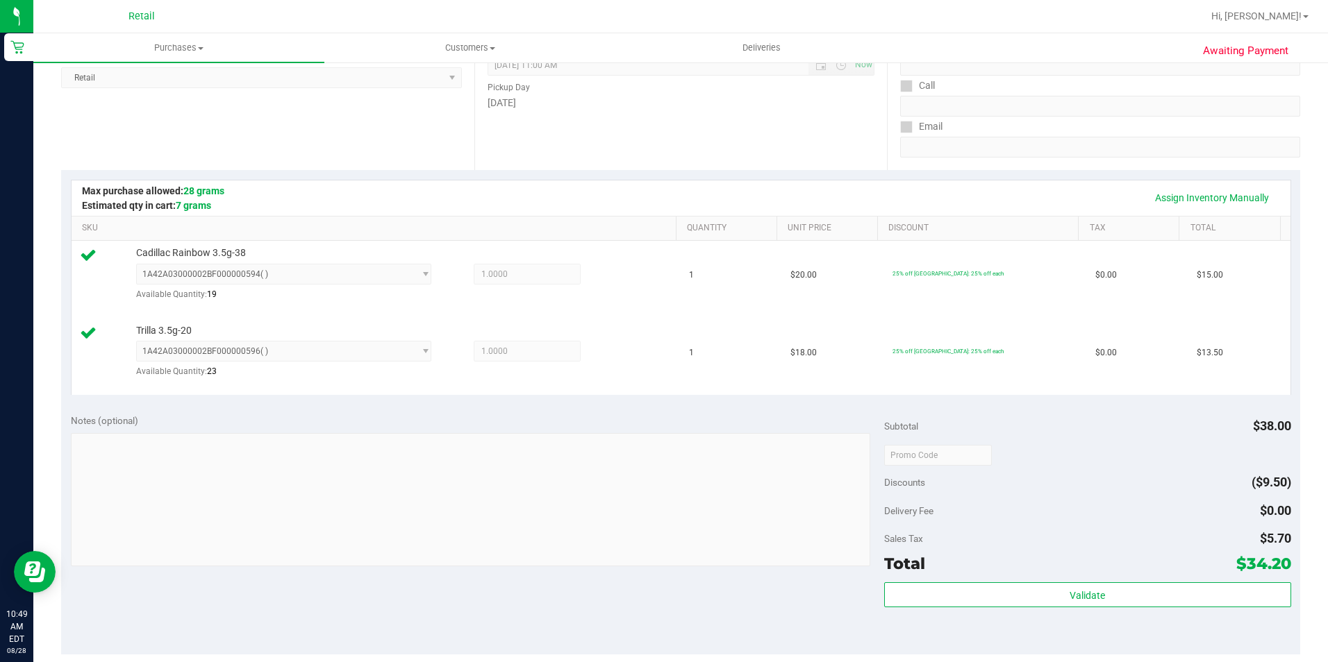
scroll to position [417, 0]
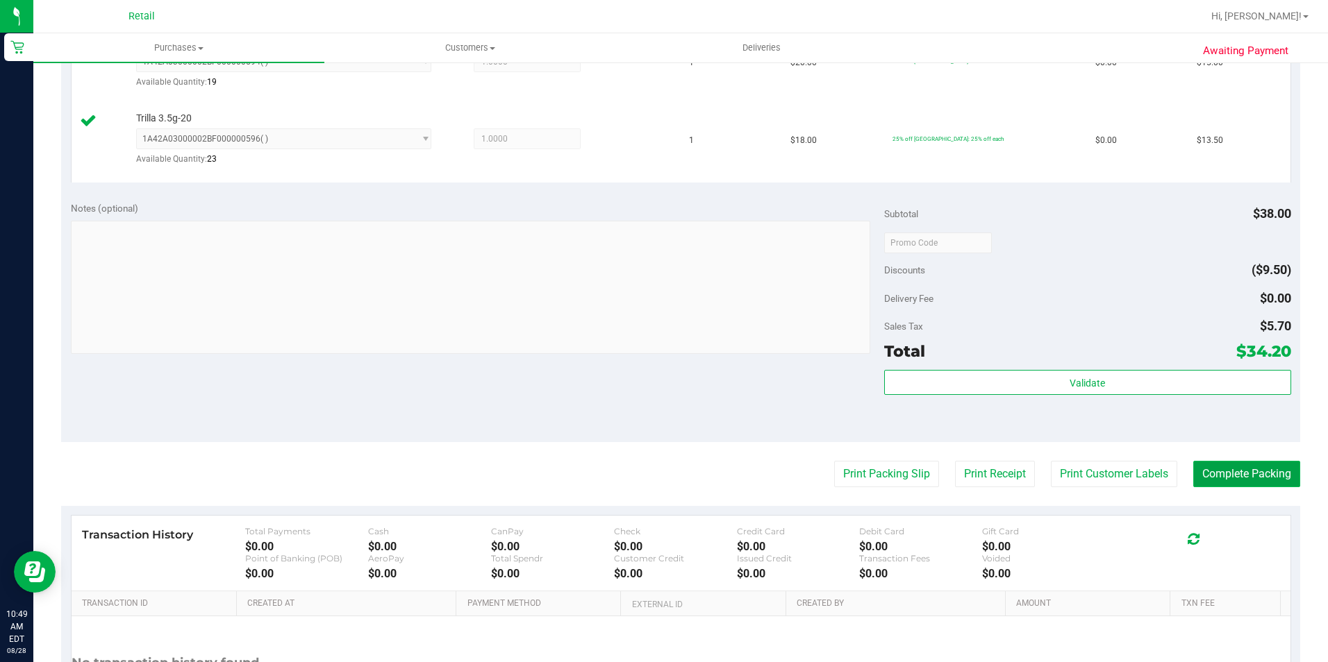
click at [1202, 461] on button "Complete Packing" at bounding box center [1246, 474] width 107 height 26
click at [1201, 475] on button "Complete Packing" at bounding box center [1241, 474] width 118 height 26
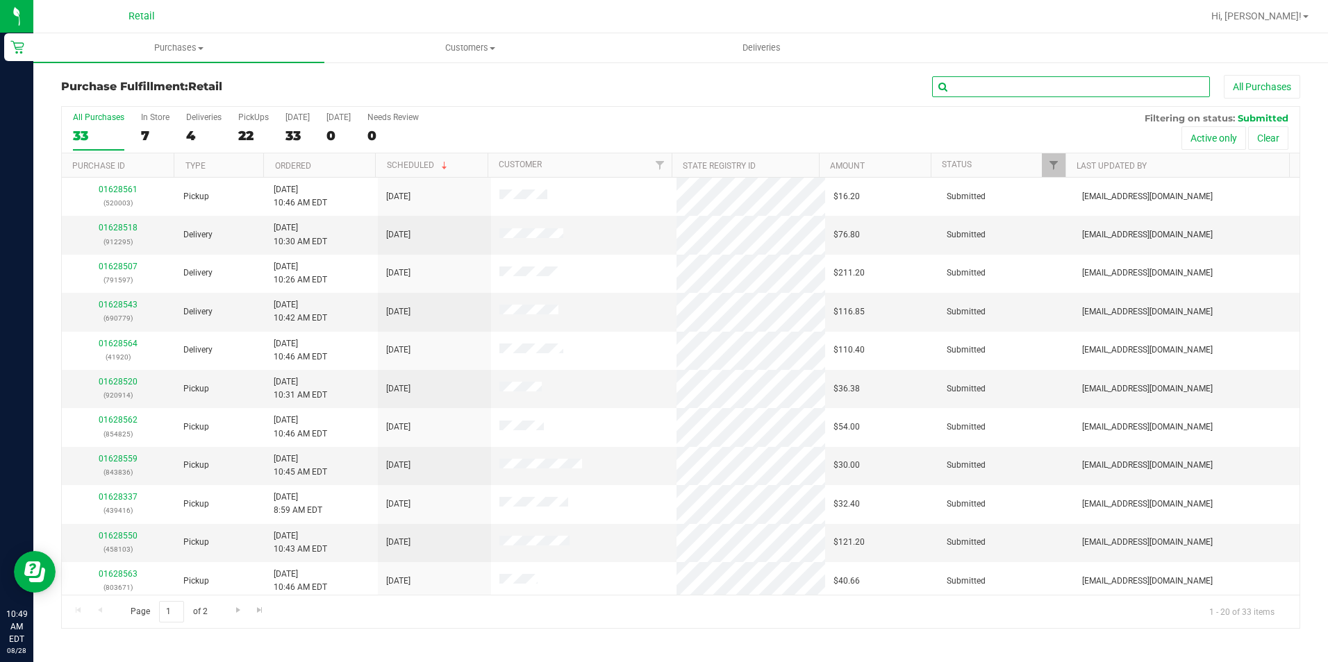
click at [981, 94] on input "text" at bounding box center [1071, 86] width 278 height 21
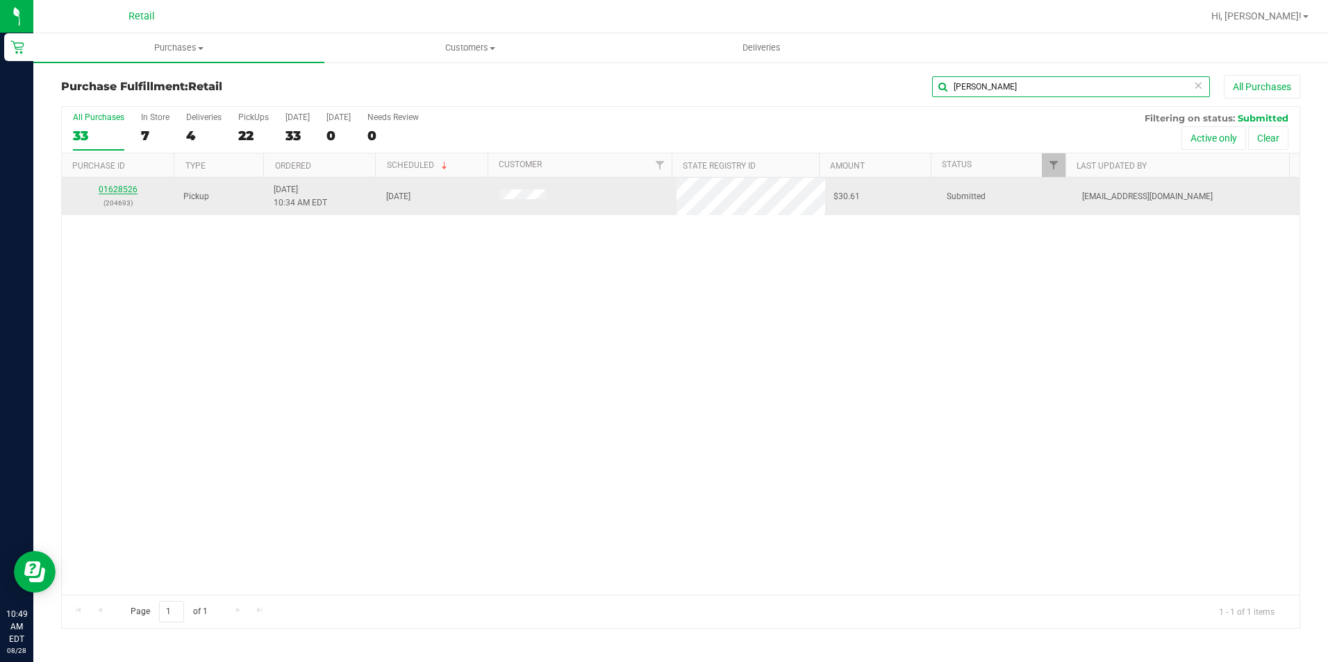
type input "[PERSON_NAME]"
click at [103, 190] on link "01628526" at bounding box center [118, 190] width 39 height 10
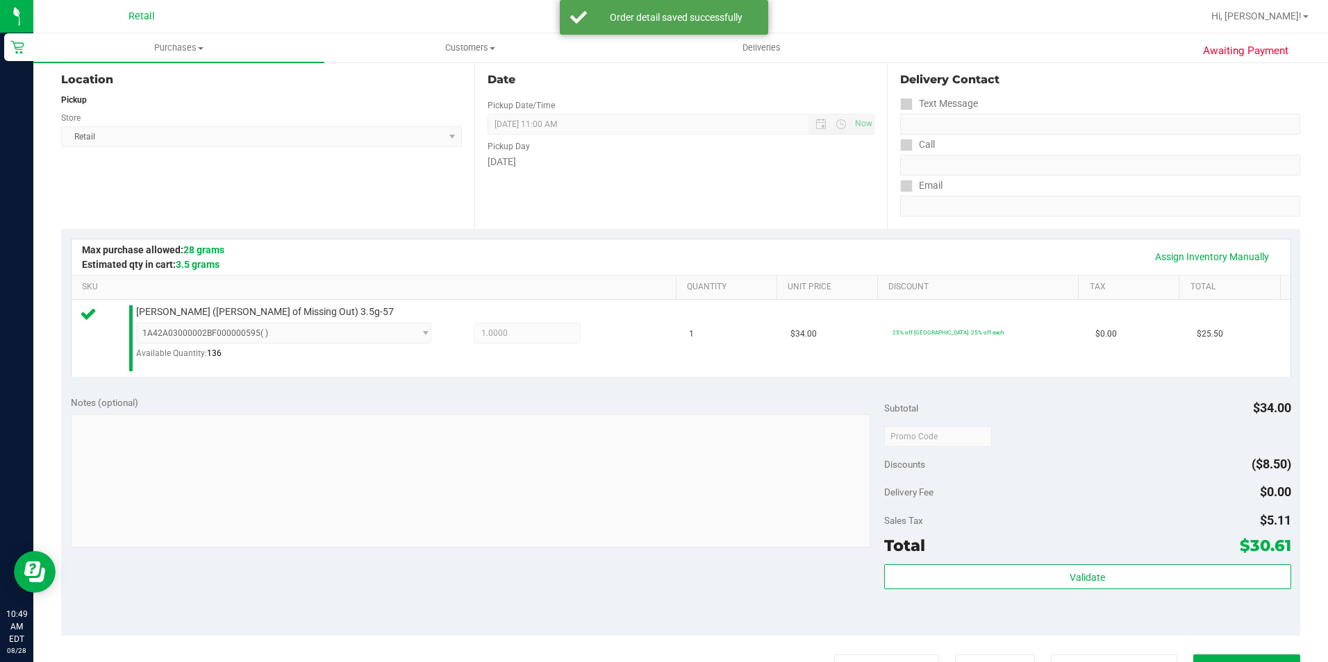
scroll to position [278, 0]
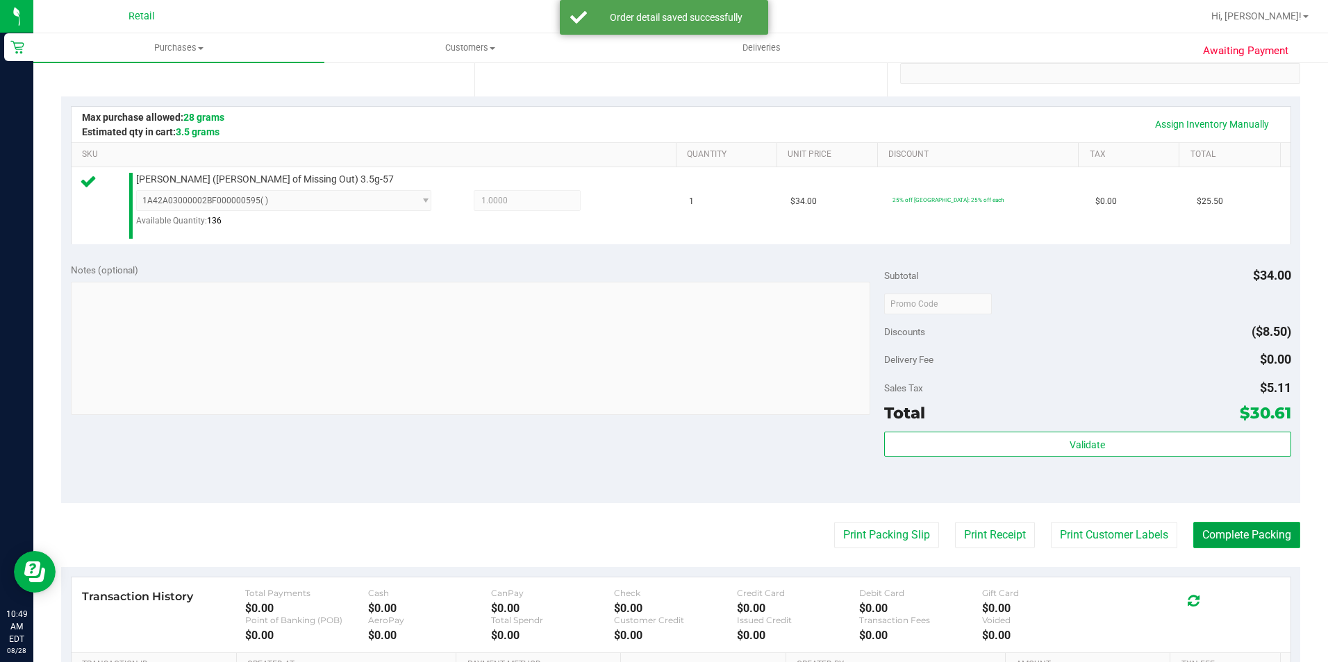
click at [1209, 534] on button "Complete Packing" at bounding box center [1246, 535] width 107 height 26
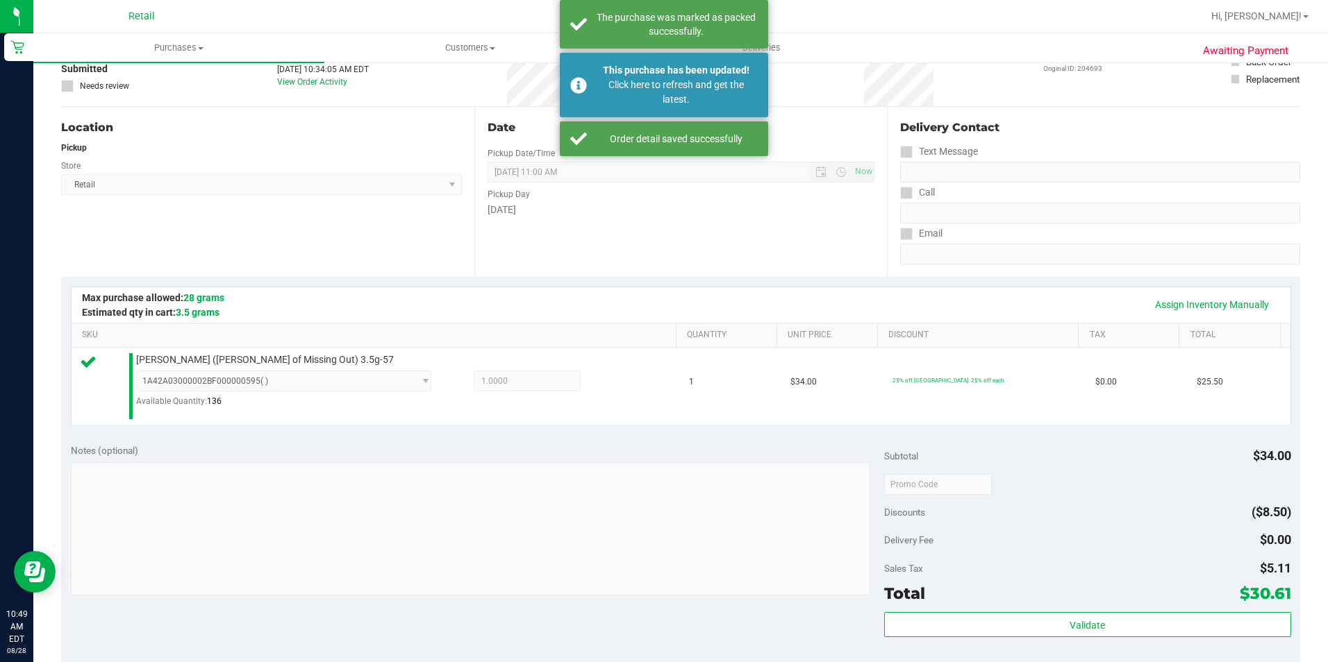
scroll to position [0, 0]
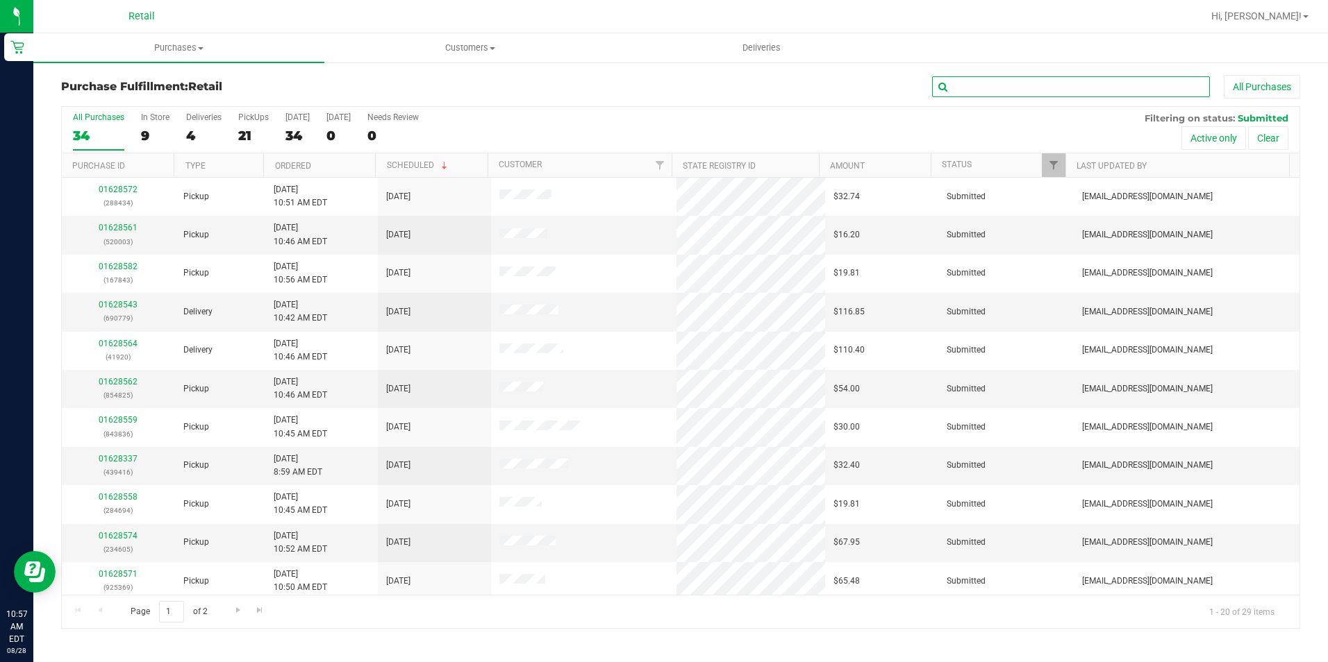
click at [1076, 80] on input "text" at bounding box center [1071, 86] width 278 height 21
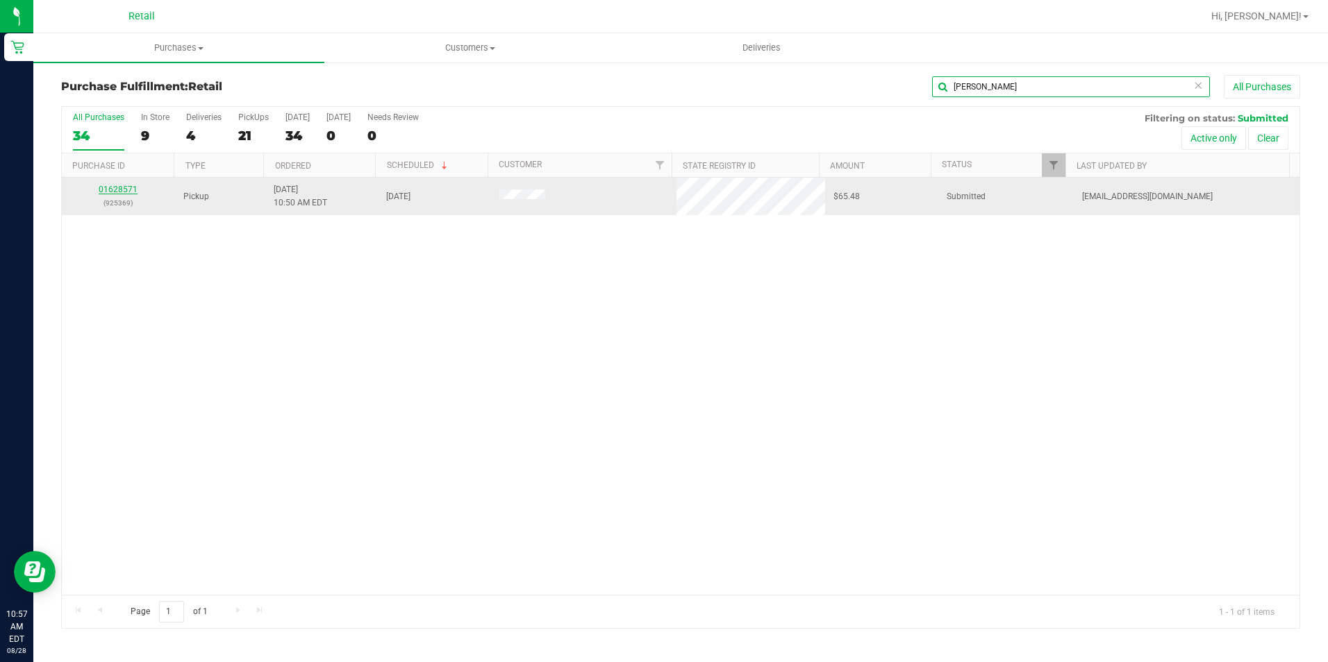
type input "[PERSON_NAME]"
click at [128, 187] on link "01628571" at bounding box center [118, 190] width 39 height 10
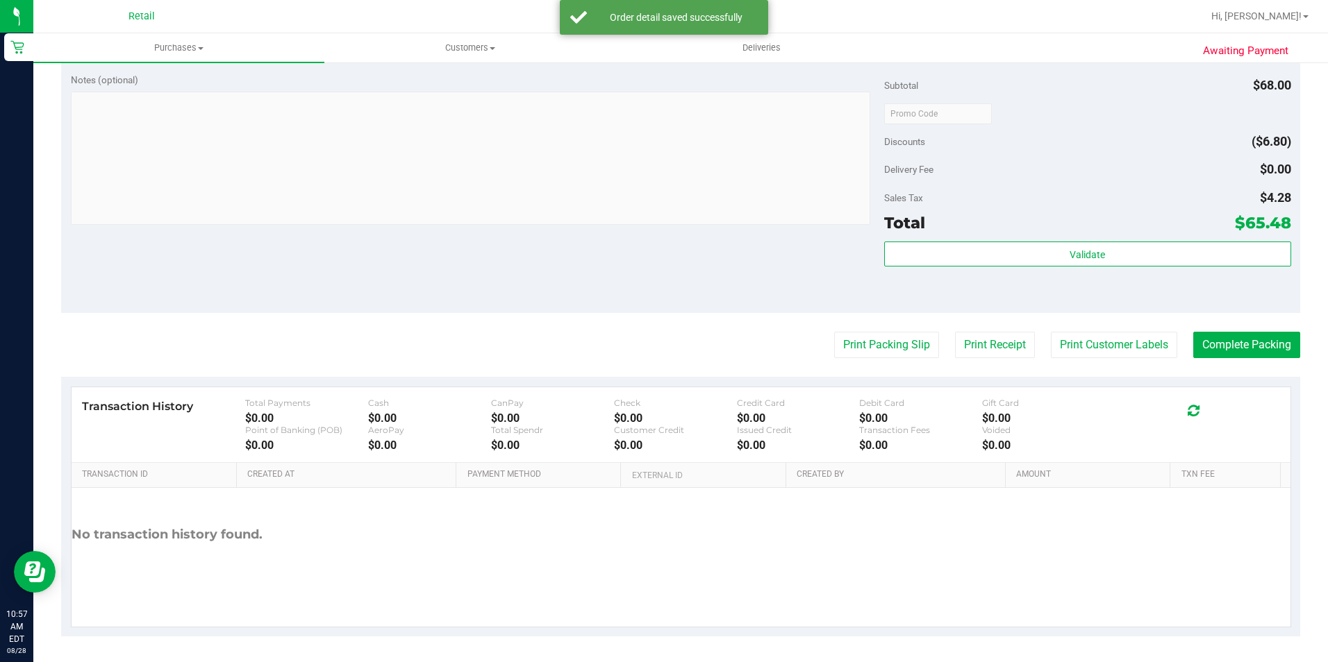
scroll to position [473, 0]
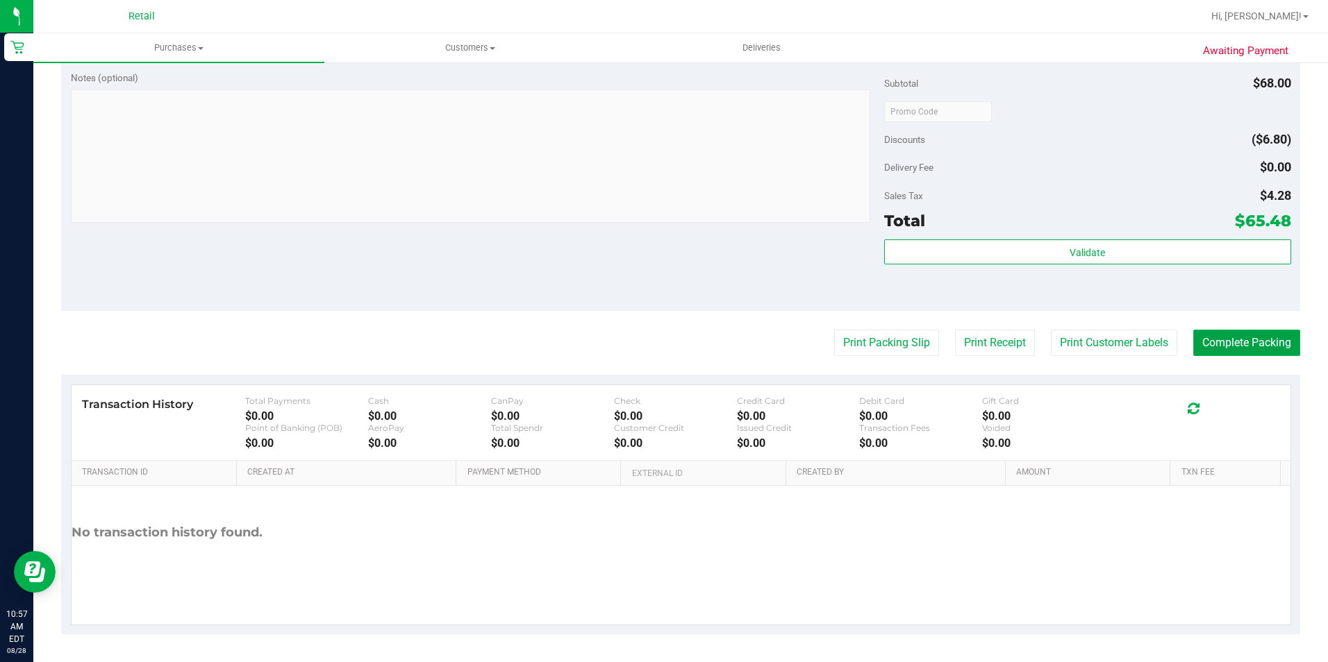
click at [1240, 330] on button "Complete Packing" at bounding box center [1246, 343] width 107 height 26
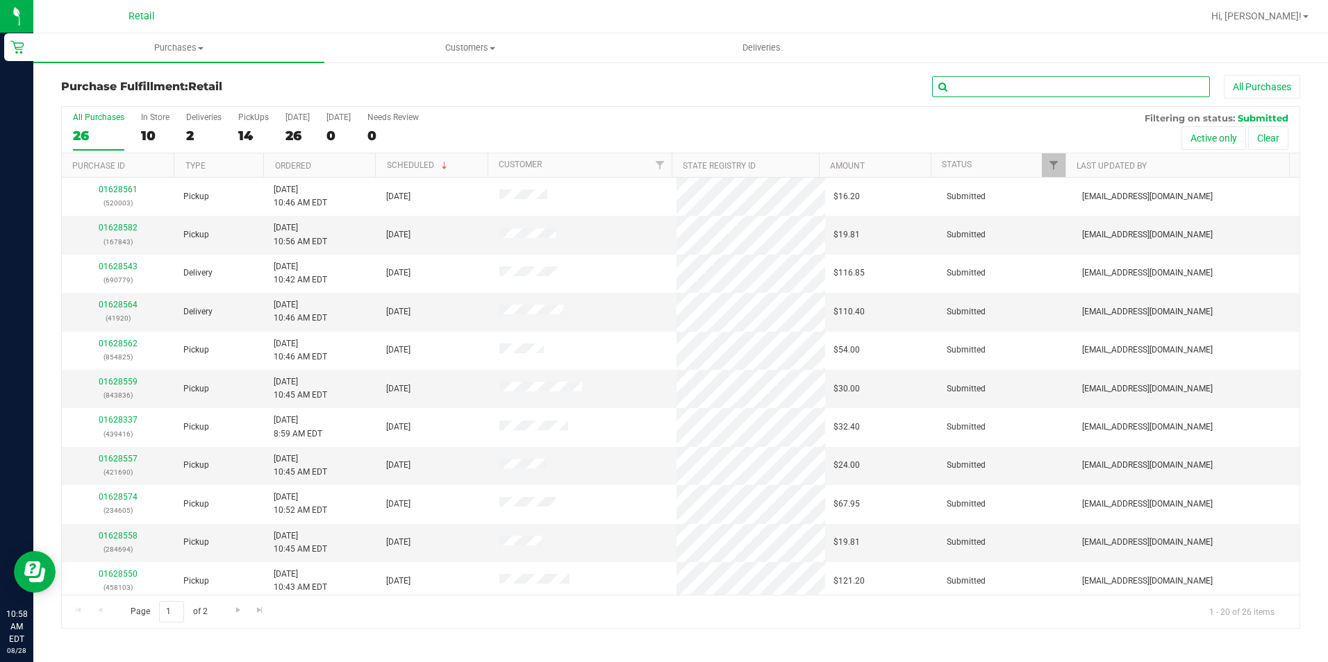
click at [1033, 83] on input "text" at bounding box center [1071, 86] width 278 height 21
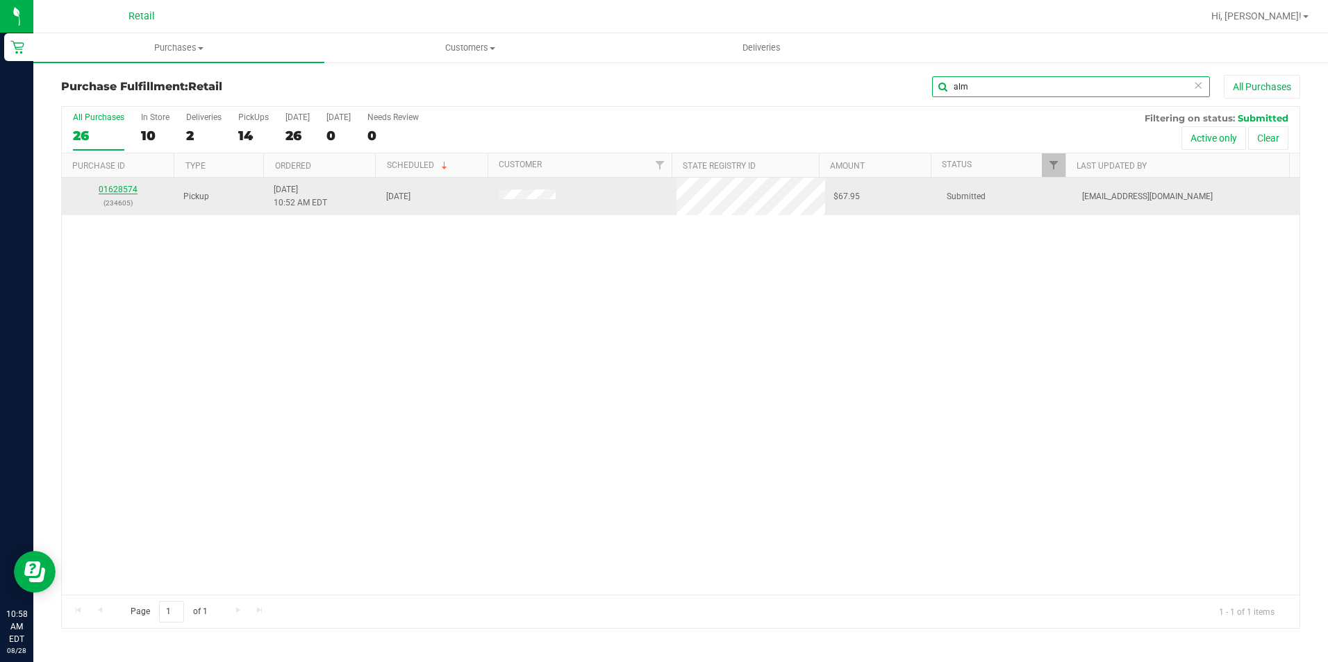
type input "alm"
click at [108, 187] on link "01628574" at bounding box center [118, 190] width 39 height 10
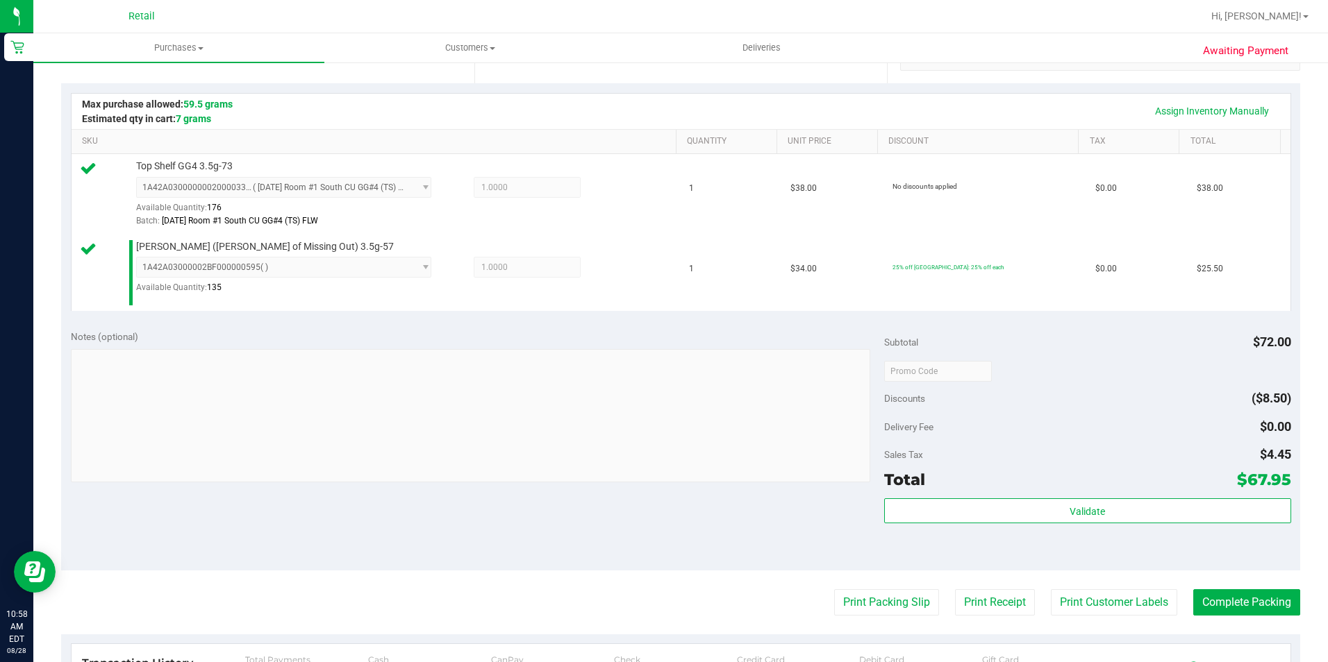
scroll to position [417, 0]
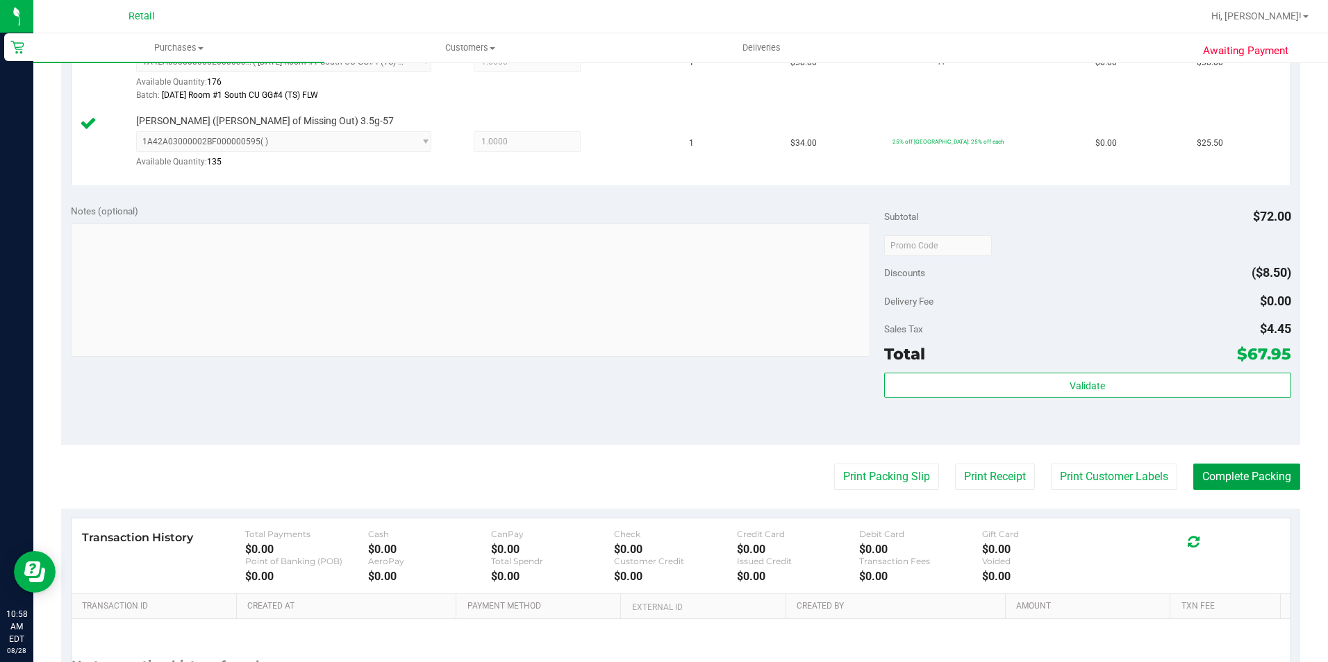
drag, startPoint x: 1224, startPoint y: 477, endPoint x: 1181, endPoint y: 433, distance: 61.4
click at [1224, 477] on button "Complete Packing" at bounding box center [1246, 477] width 107 height 26
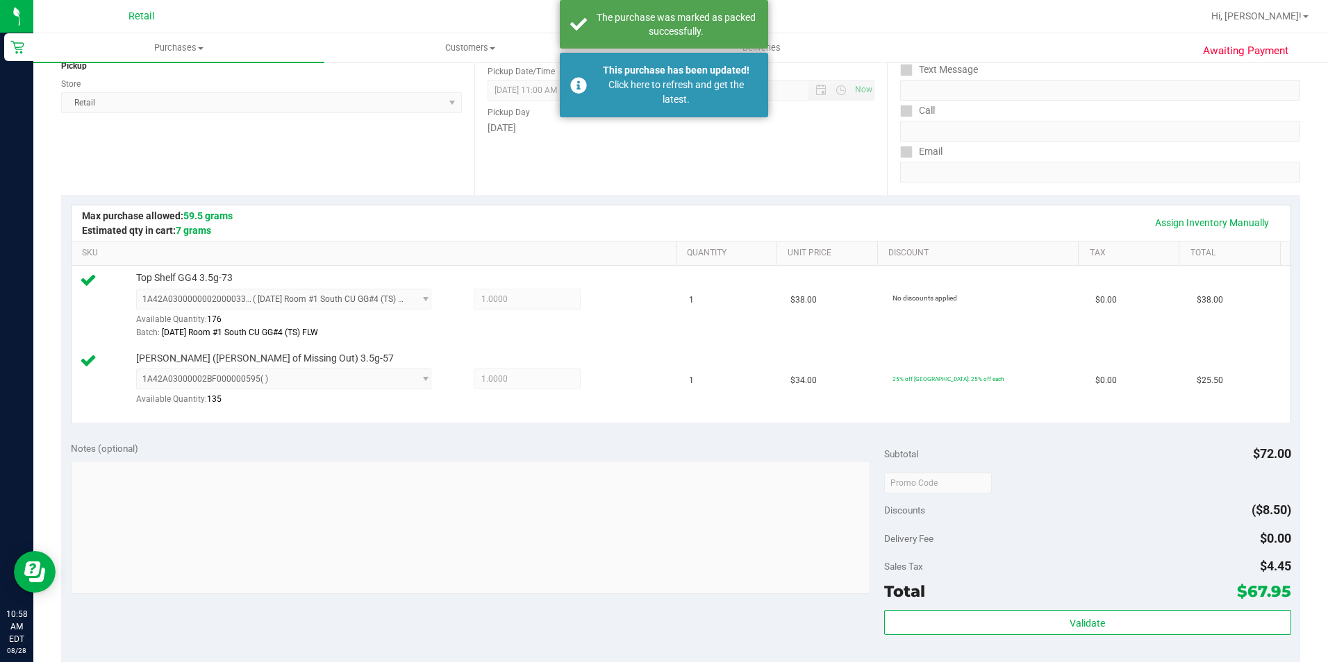
scroll to position [0, 0]
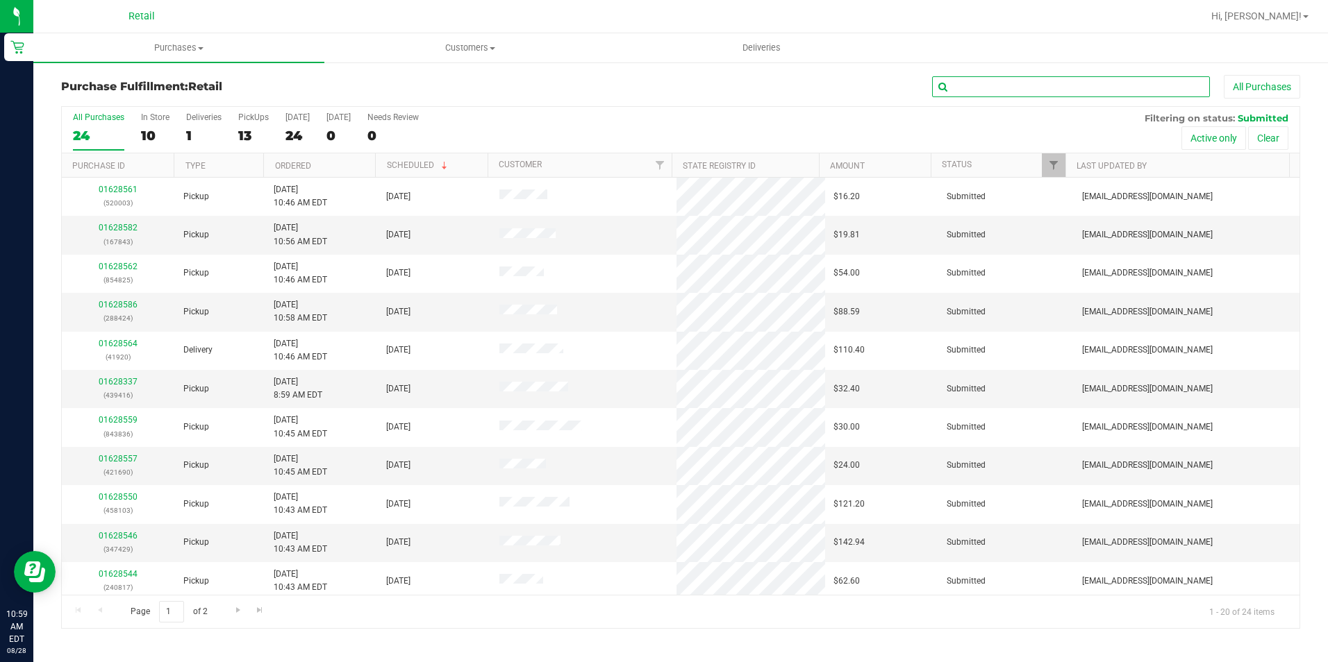
click at [961, 94] on input "text" at bounding box center [1071, 86] width 278 height 21
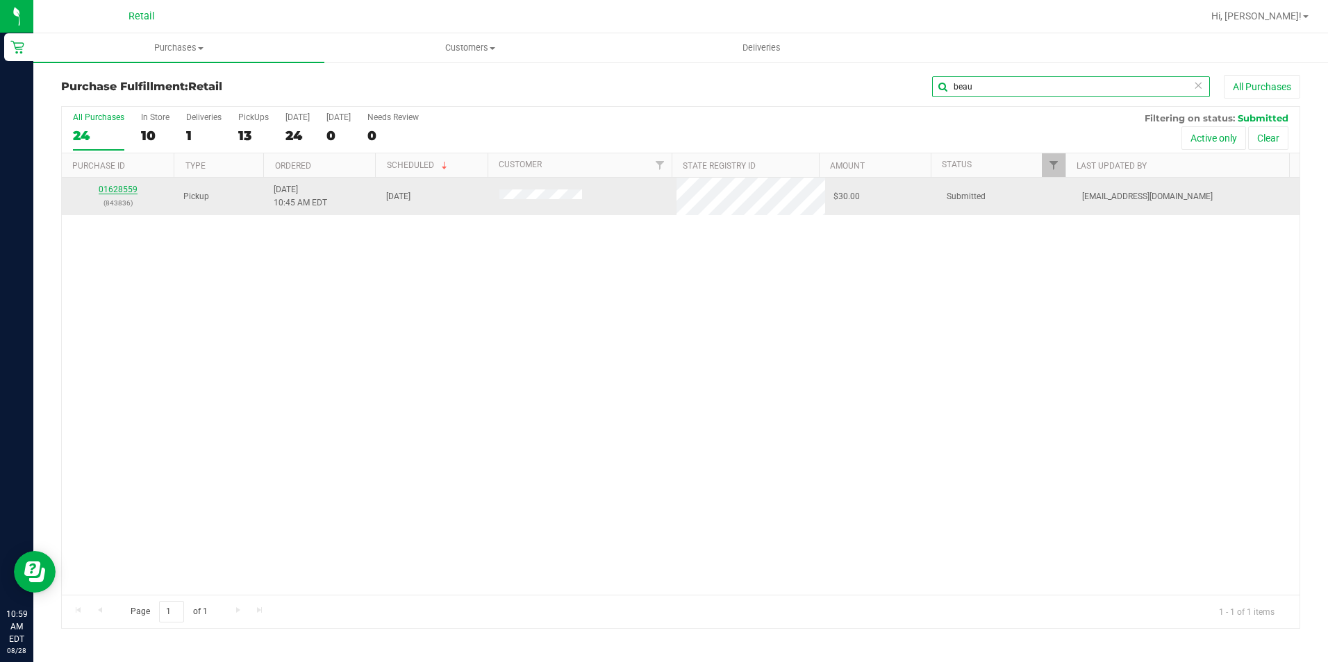
type input "beau"
click at [127, 186] on link "01628559" at bounding box center [118, 190] width 39 height 10
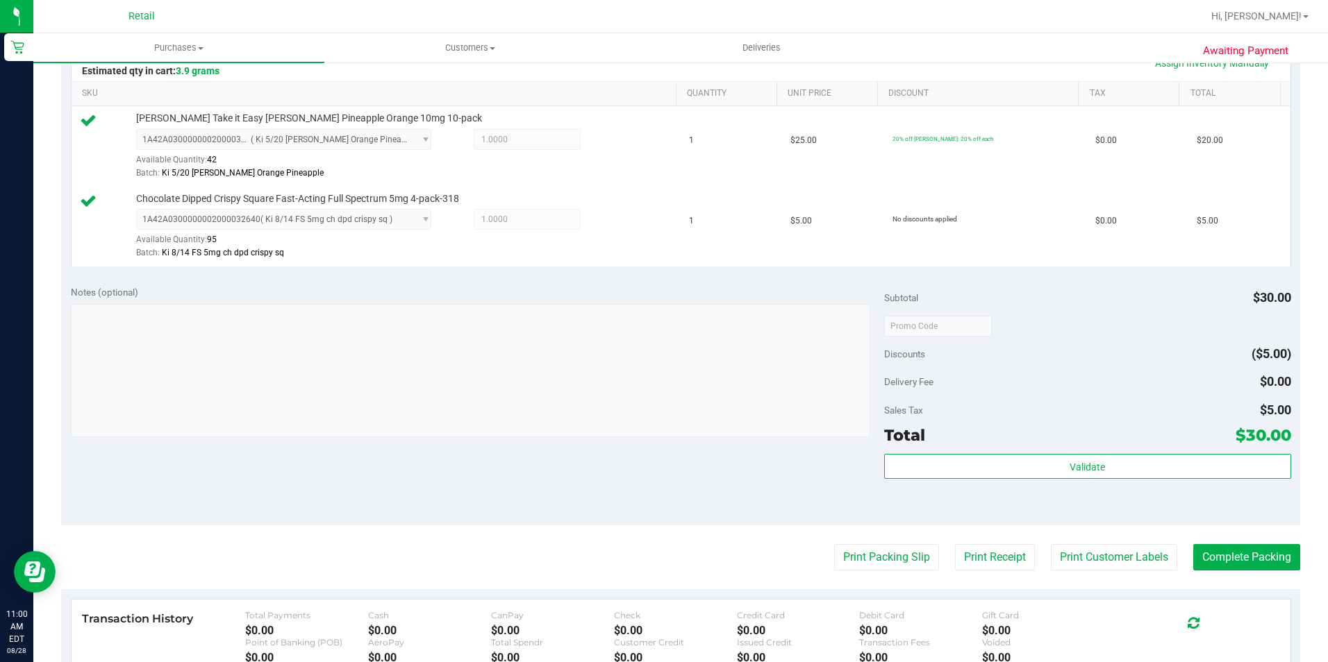
scroll to position [347, 0]
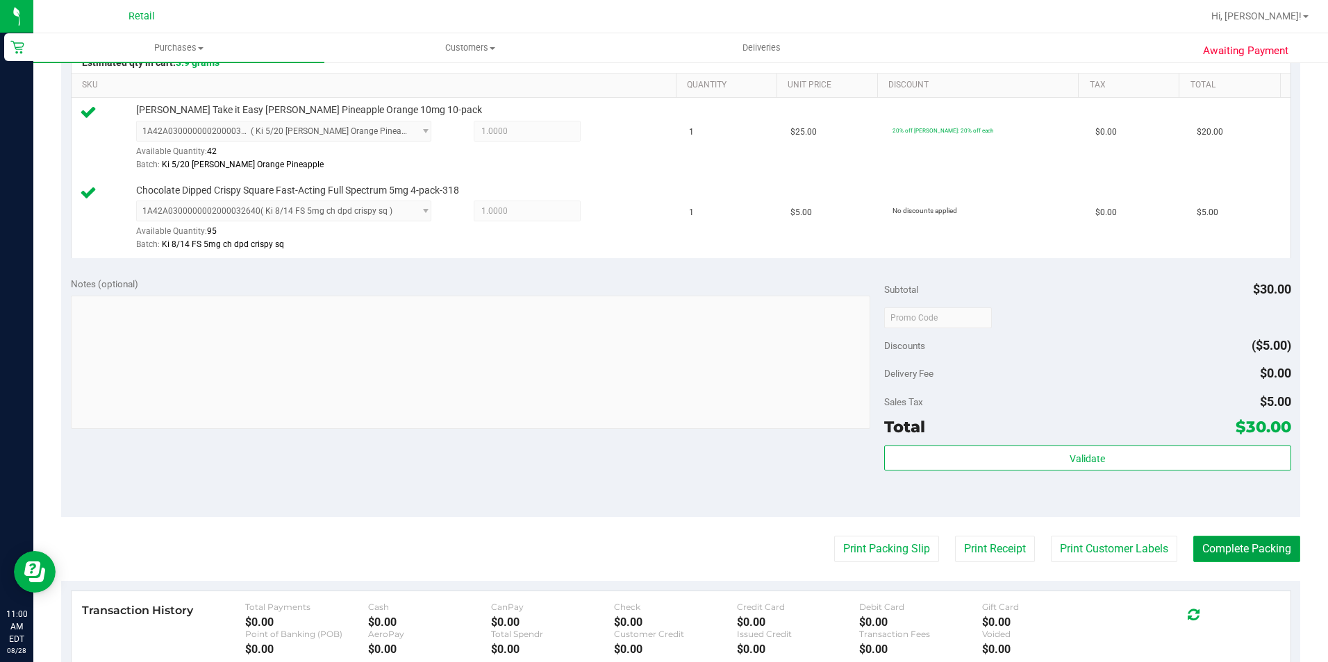
drag, startPoint x: 1247, startPoint y: 544, endPoint x: 1076, endPoint y: 352, distance: 256.8
click at [1247, 541] on button "Complete Packing" at bounding box center [1246, 549] width 107 height 26
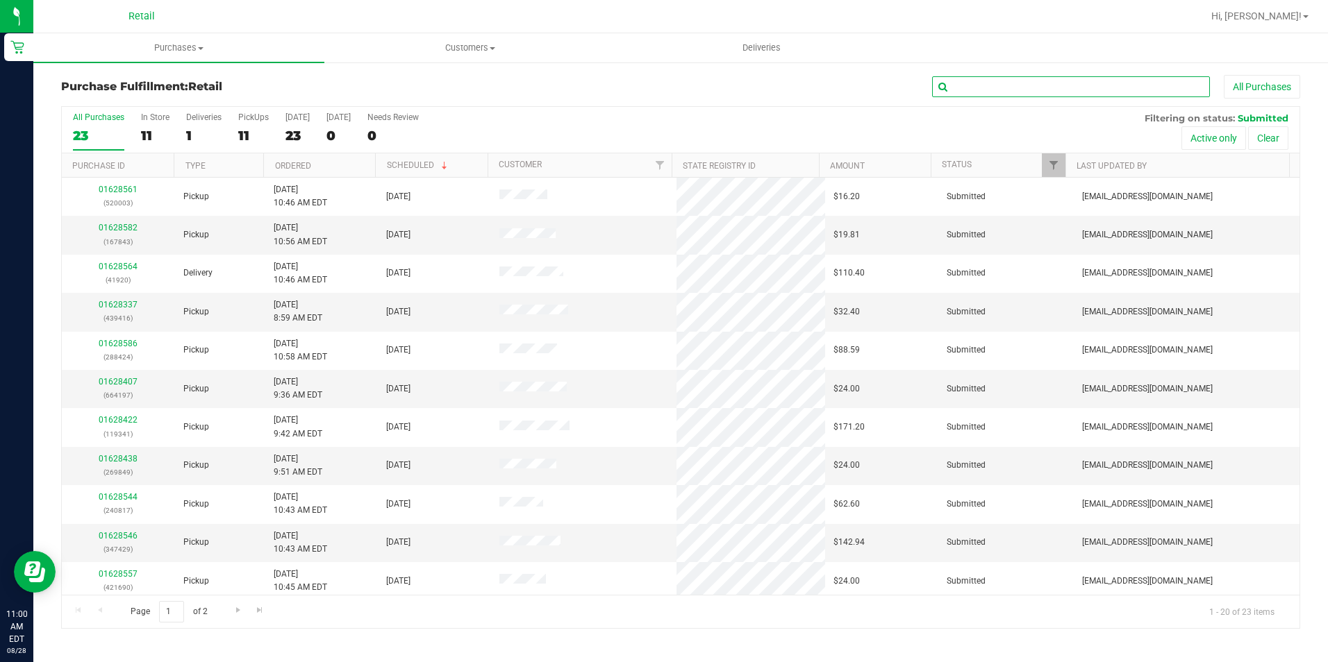
click at [1080, 87] on input "text" at bounding box center [1071, 86] width 278 height 21
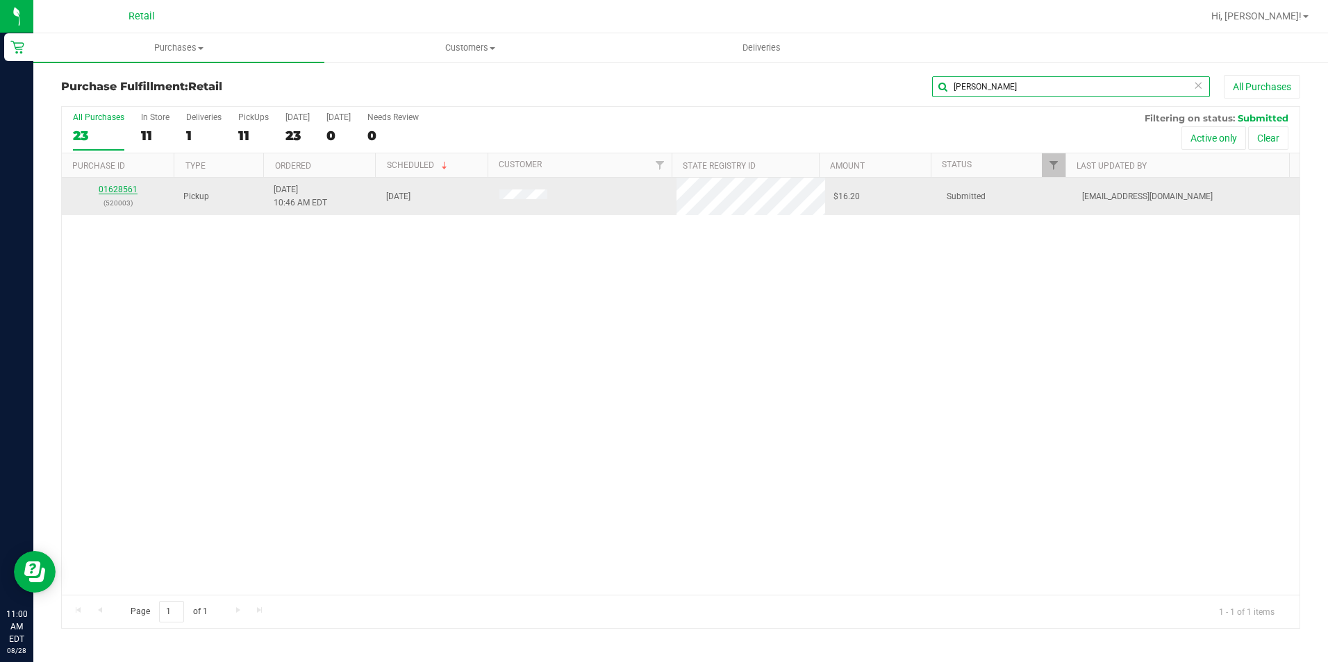
type input "[PERSON_NAME]"
click at [110, 186] on link "01628561" at bounding box center [118, 190] width 39 height 10
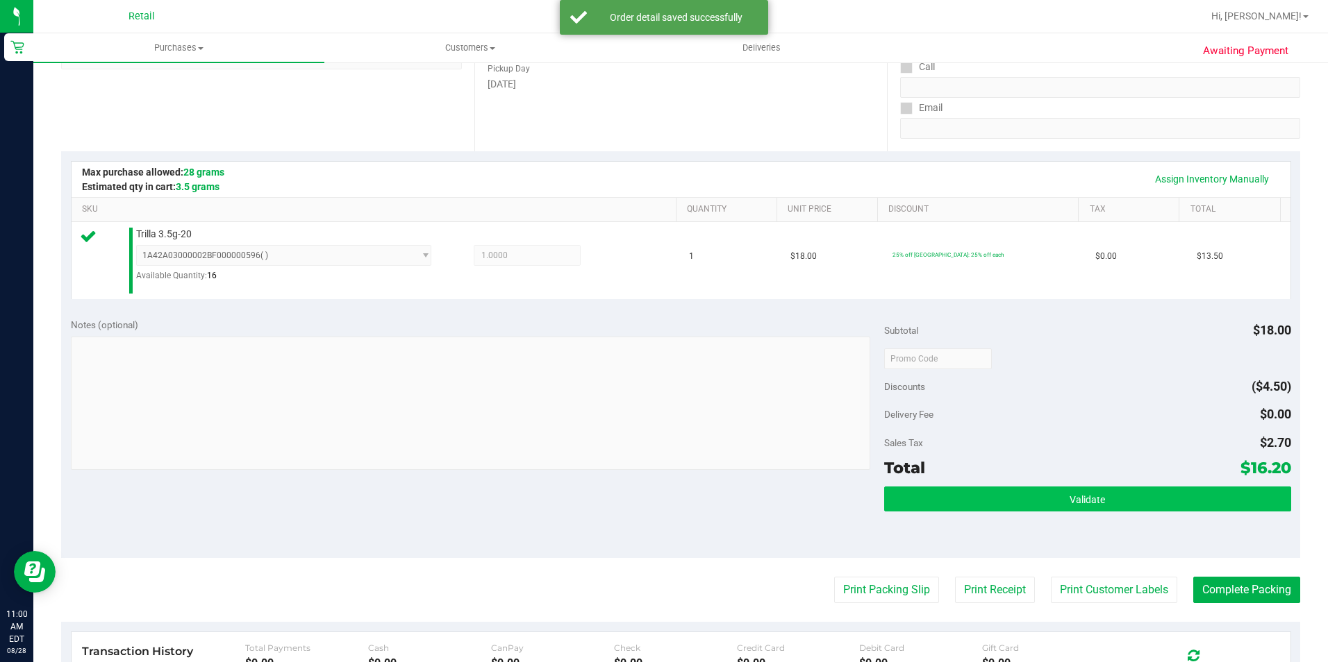
scroll to position [278, 0]
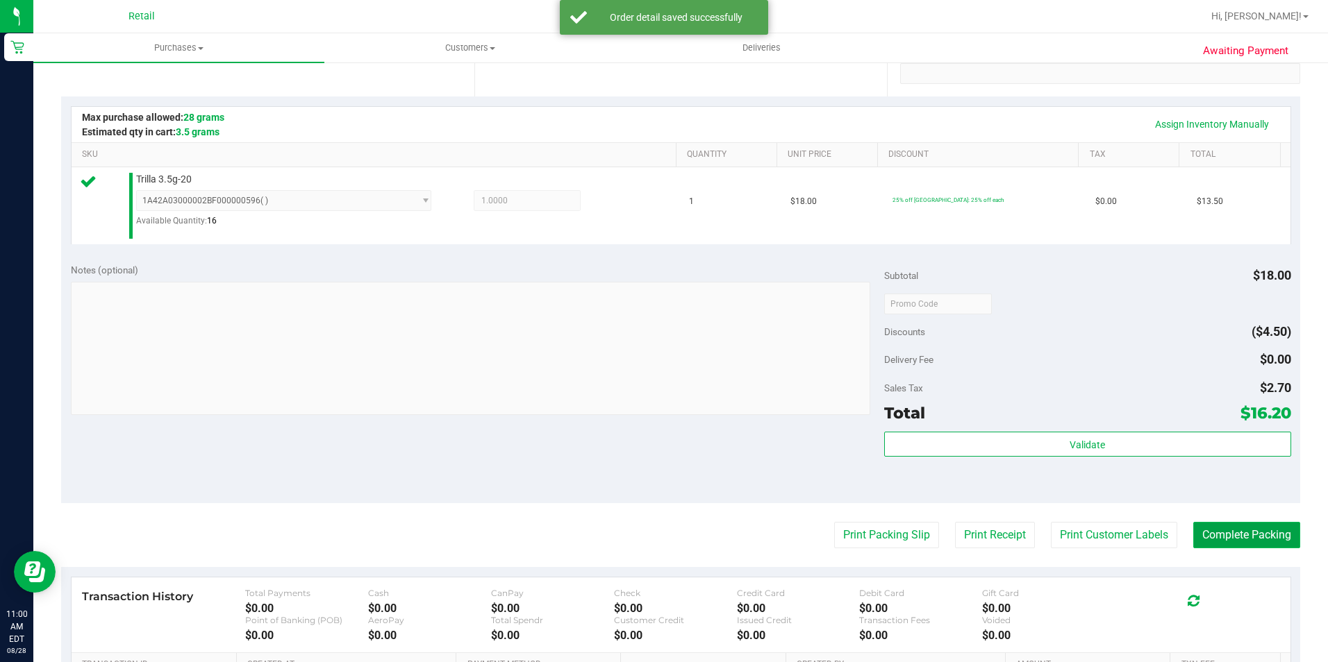
click at [1240, 539] on button "Complete Packing" at bounding box center [1246, 535] width 107 height 26
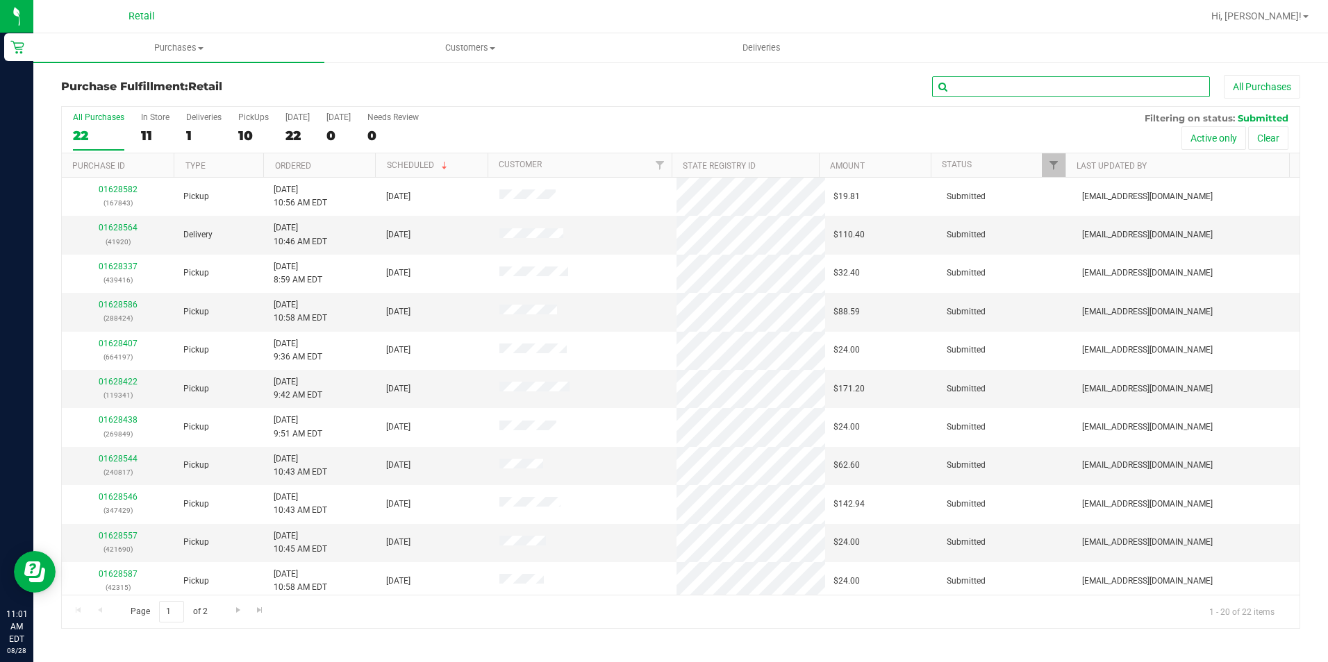
click at [1103, 93] on input "text" at bounding box center [1071, 86] width 278 height 21
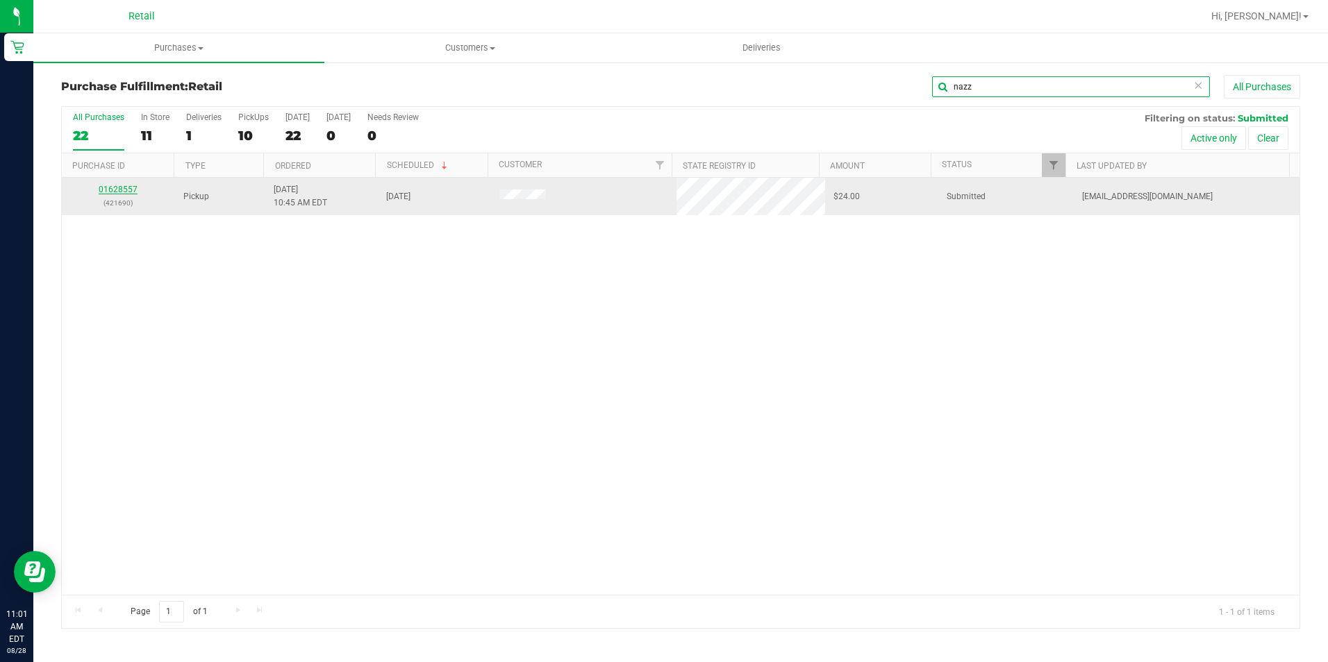
type input "nazz"
click at [126, 191] on link "01628557" at bounding box center [118, 190] width 39 height 10
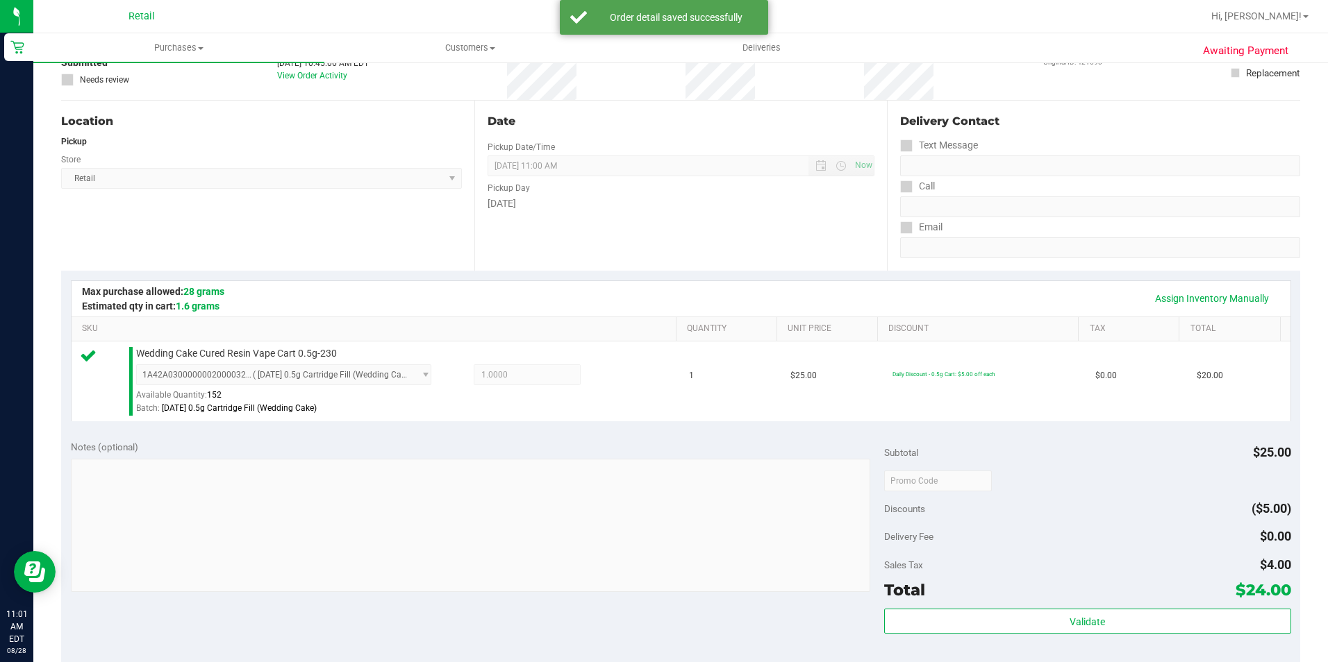
scroll to position [347, 0]
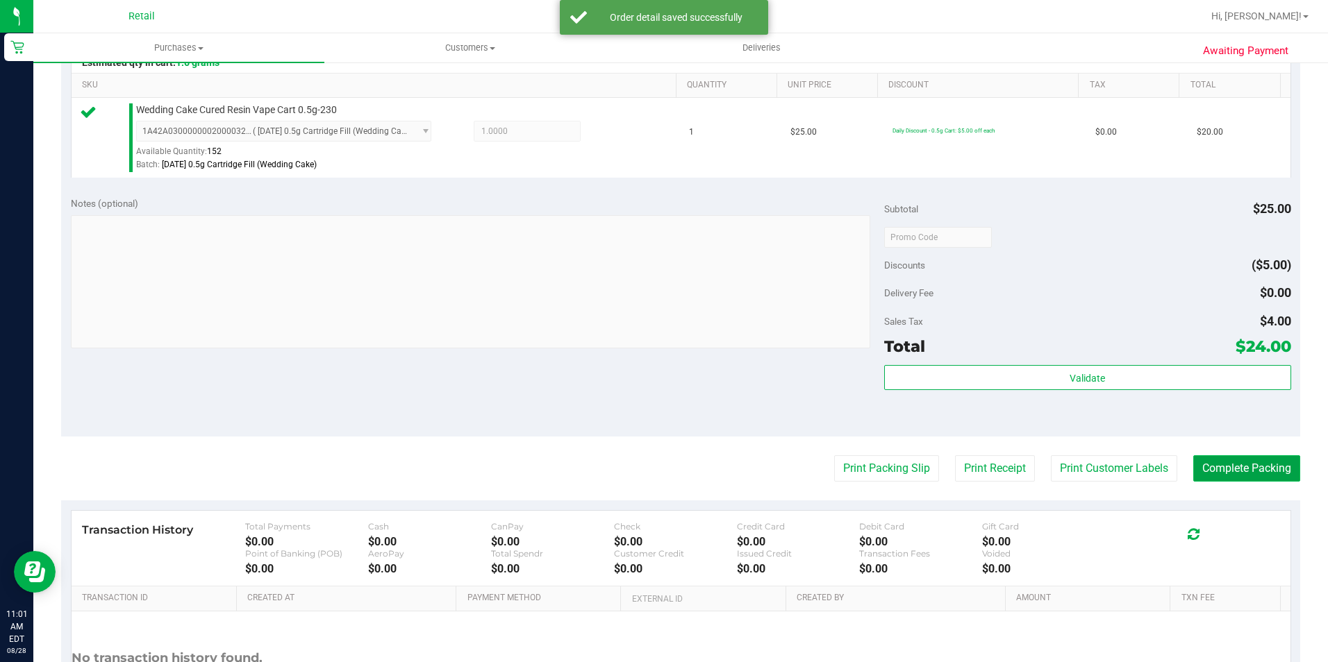
click at [1210, 476] on button "Complete Packing" at bounding box center [1246, 469] width 107 height 26
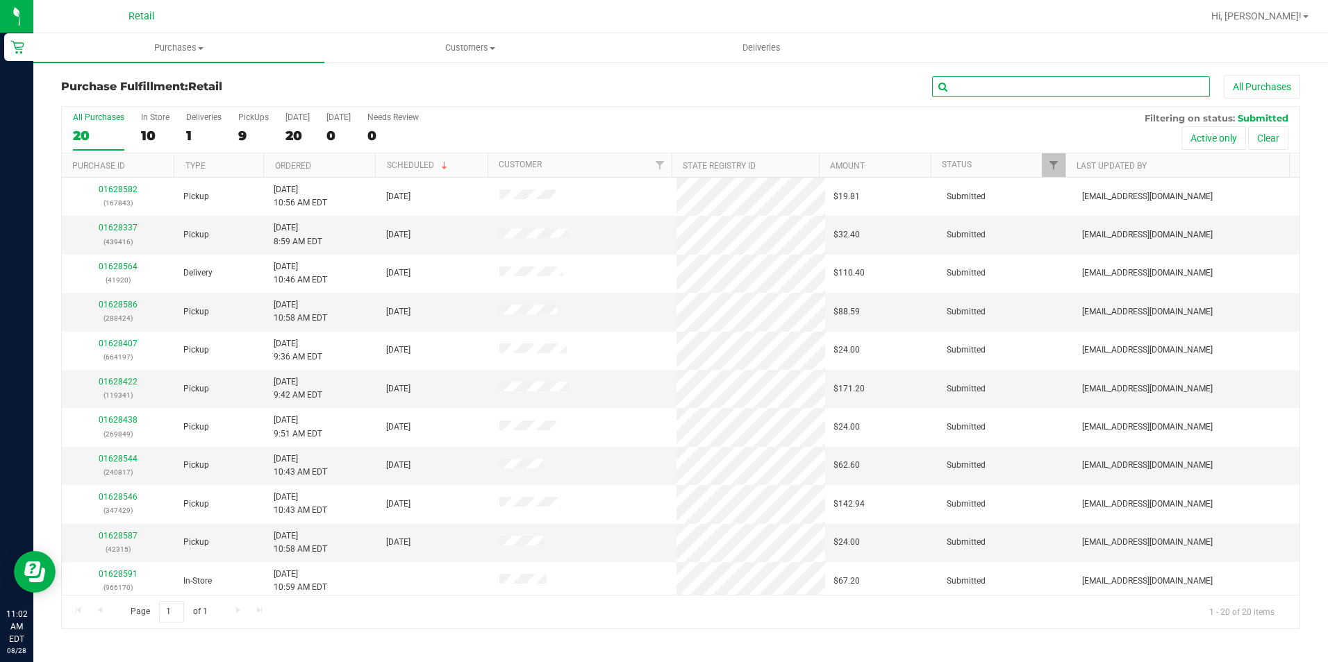
click at [1002, 89] on input "text" at bounding box center [1071, 86] width 278 height 21
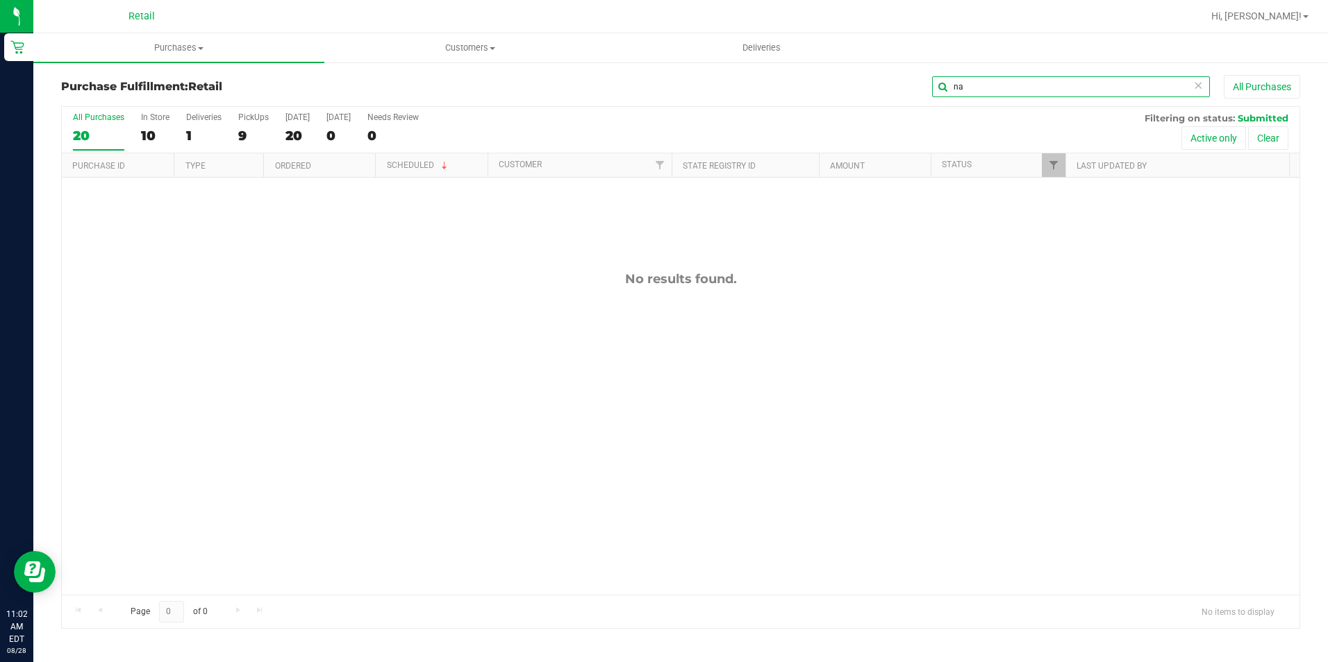
type input "n"
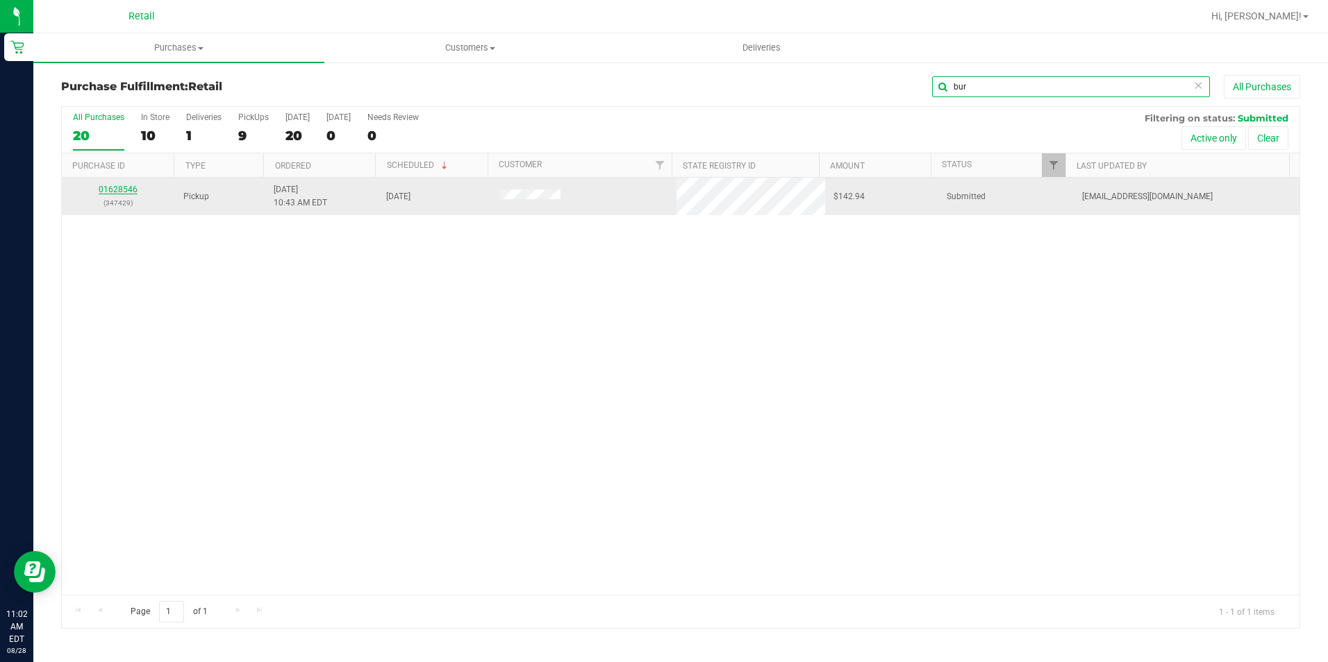
type input "bur"
click at [119, 192] on link "01628546" at bounding box center [118, 190] width 39 height 10
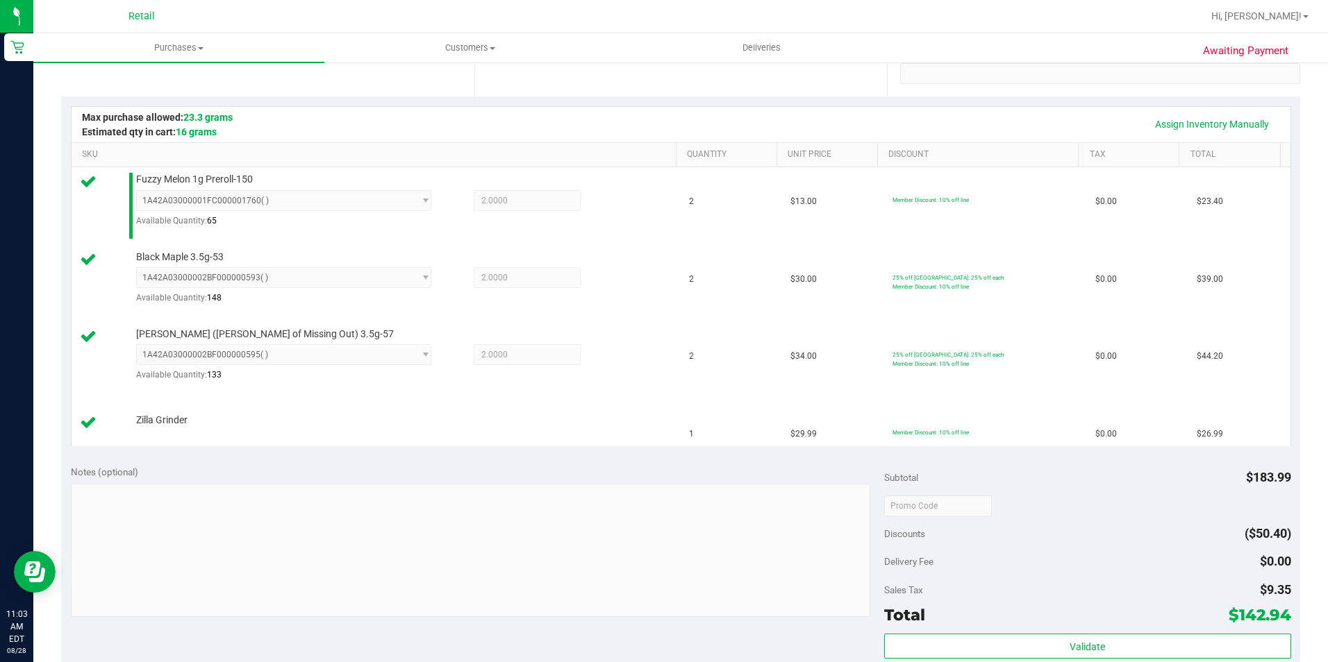
scroll to position [625, 0]
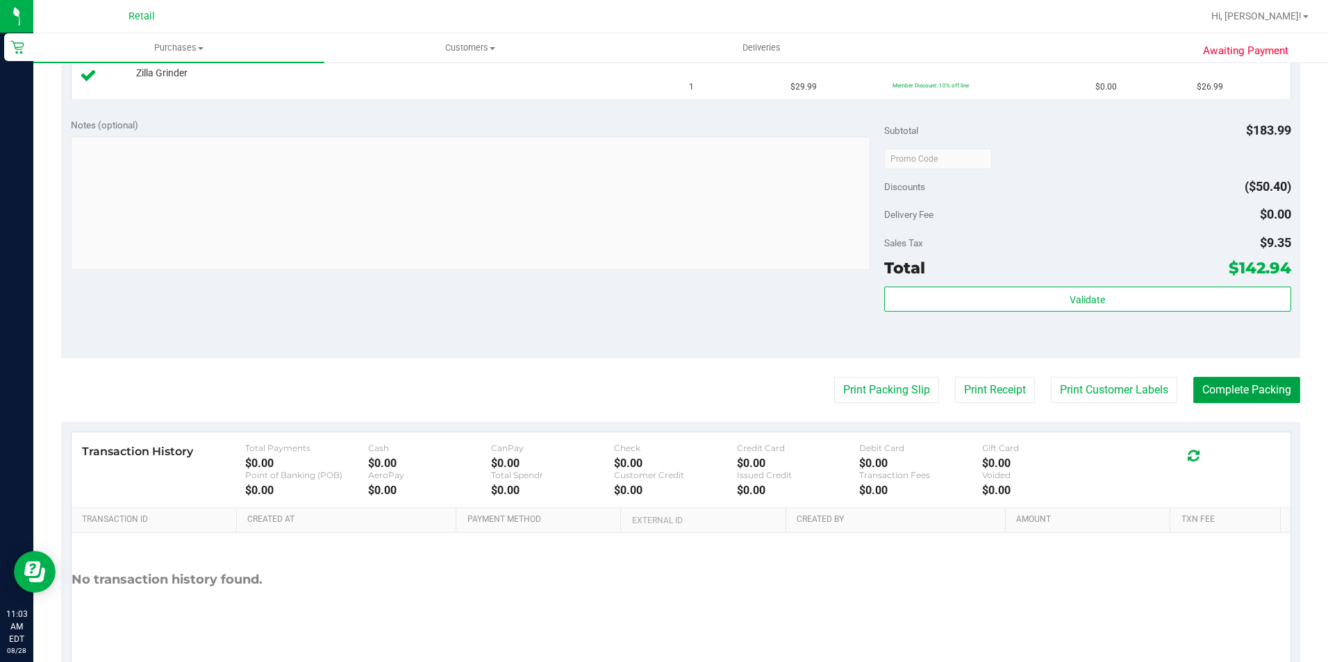
click at [1234, 394] on button "Complete Packing" at bounding box center [1246, 390] width 107 height 26
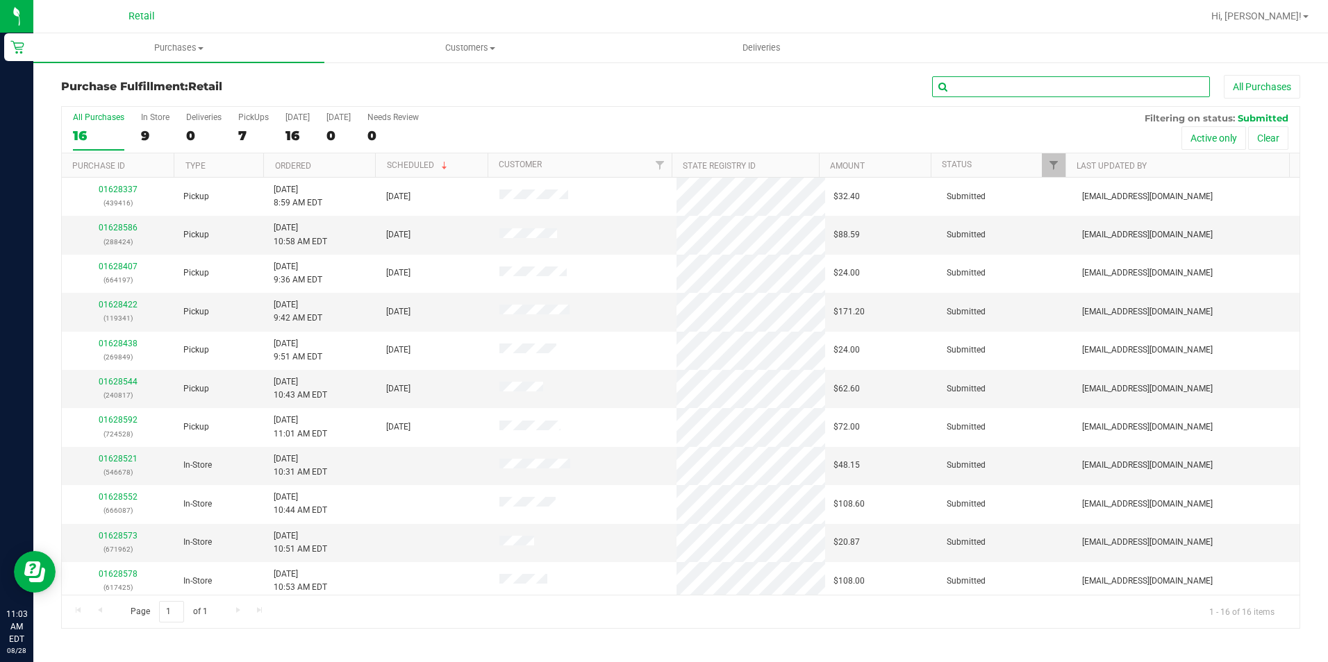
click at [1150, 83] on input "text" at bounding box center [1071, 86] width 278 height 21
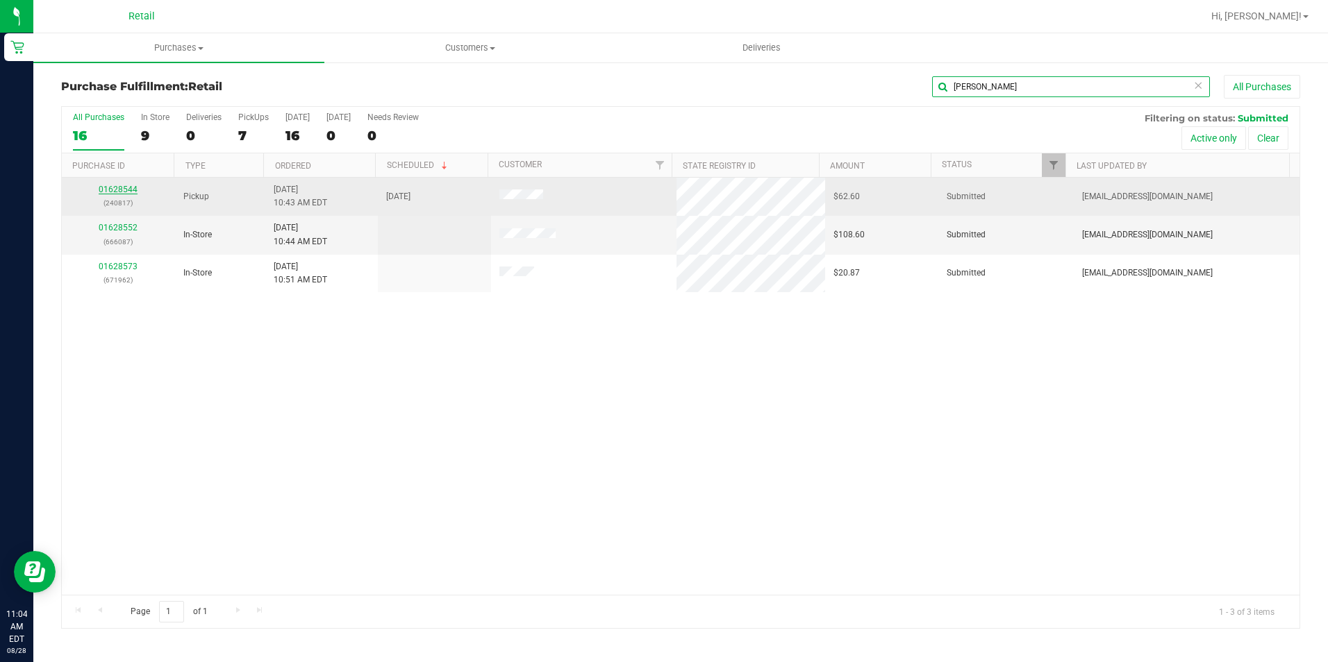
type input "[PERSON_NAME]"
click at [122, 186] on link "01628544" at bounding box center [118, 190] width 39 height 10
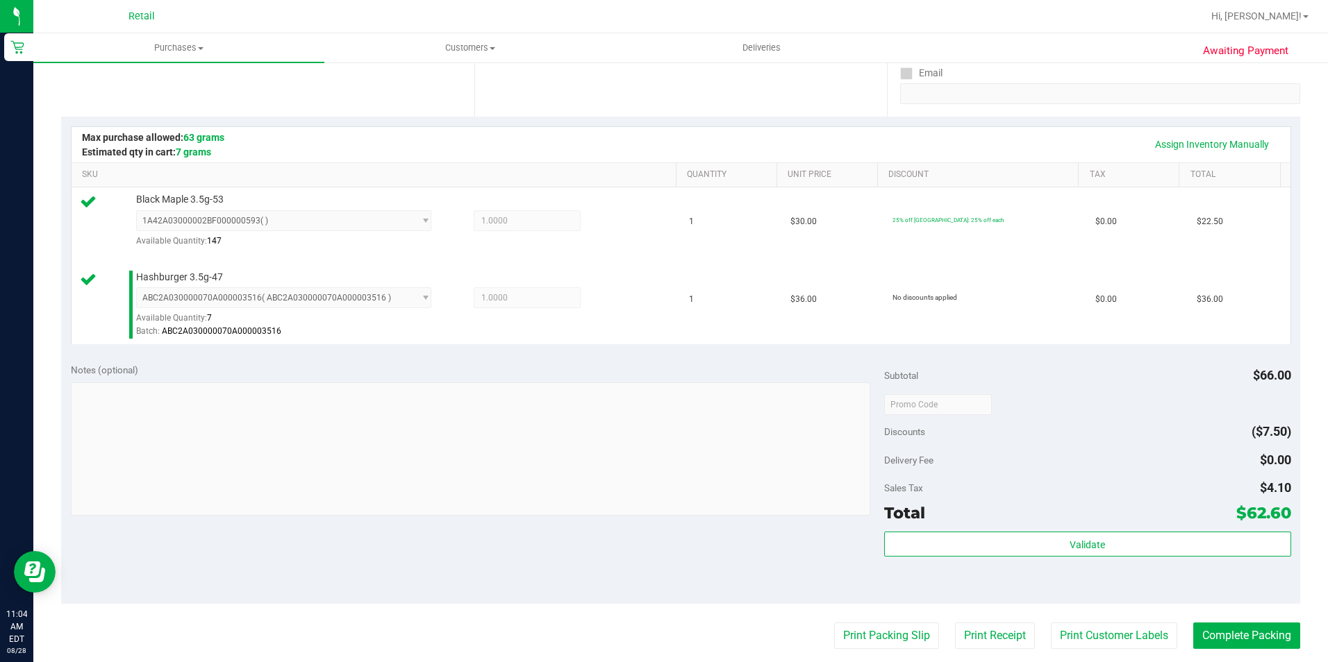
scroll to position [417, 0]
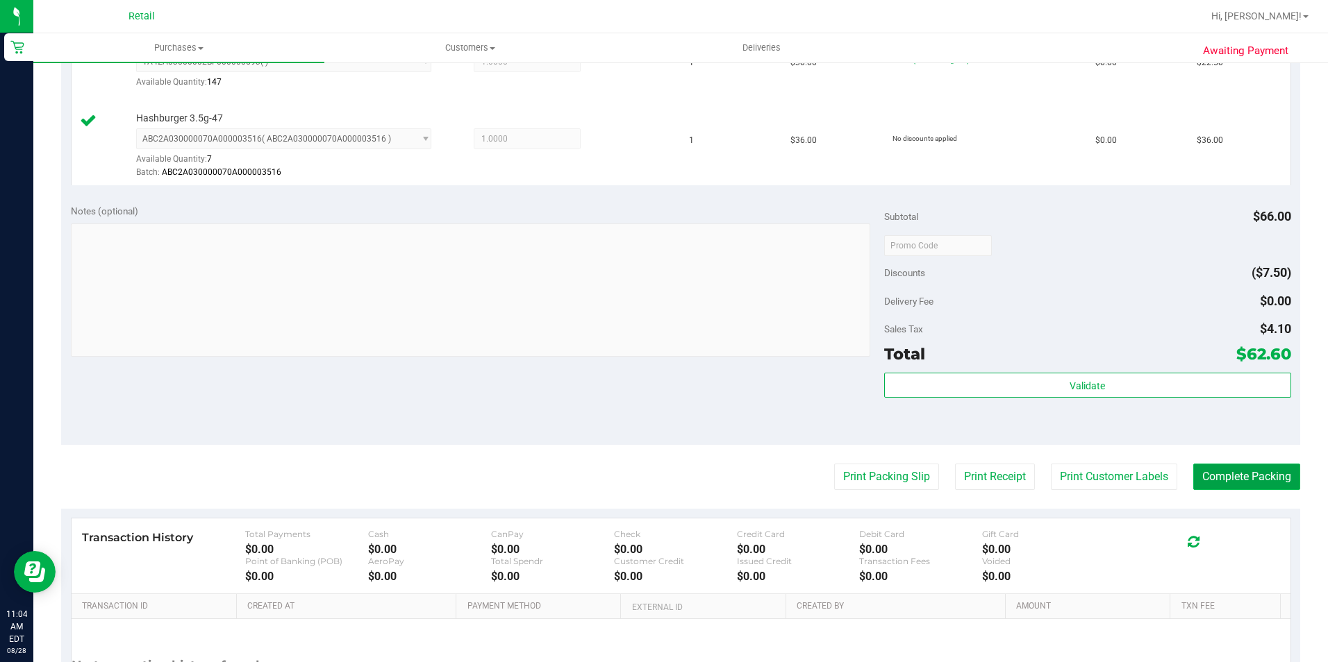
click at [1245, 475] on button "Complete Packing" at bounding box center [1246, 477] width 107 height 26
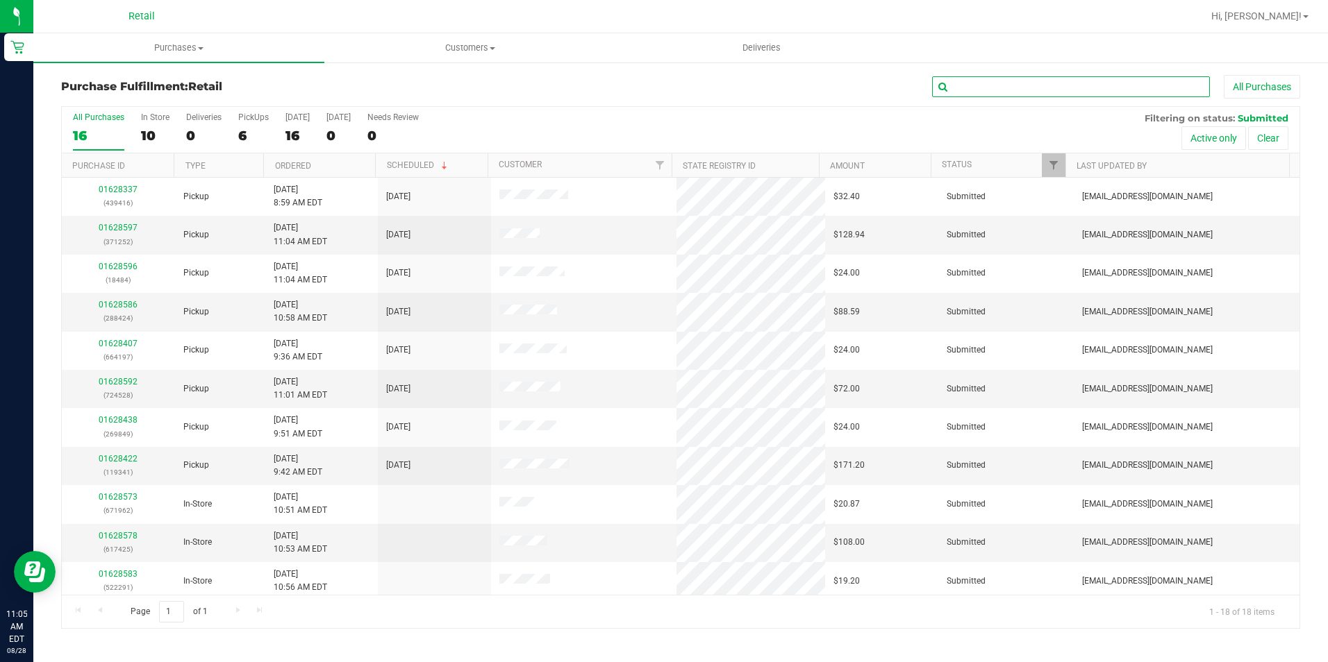
click at [985, 87] on input "text" at bounding box center [1071, 86] width 278 height 21
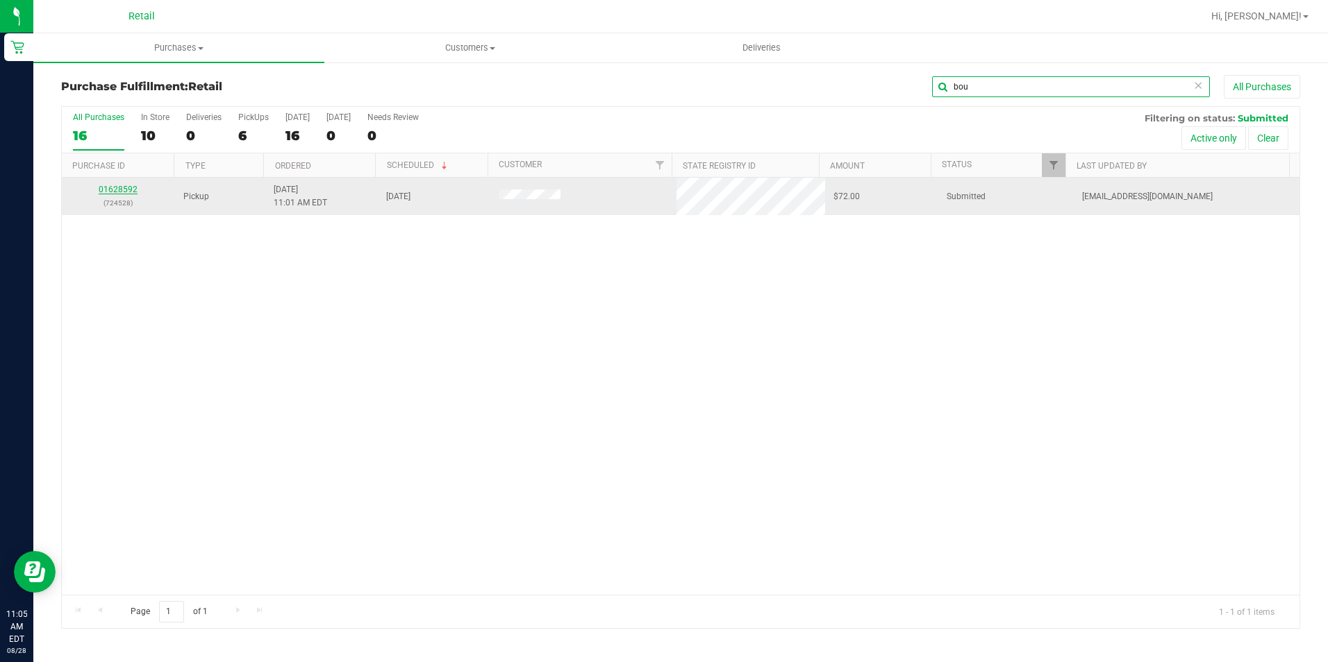
type input "bou"
click at [127, 187] on link "01628592" at bounding box center [118, 190] width 39 height 10
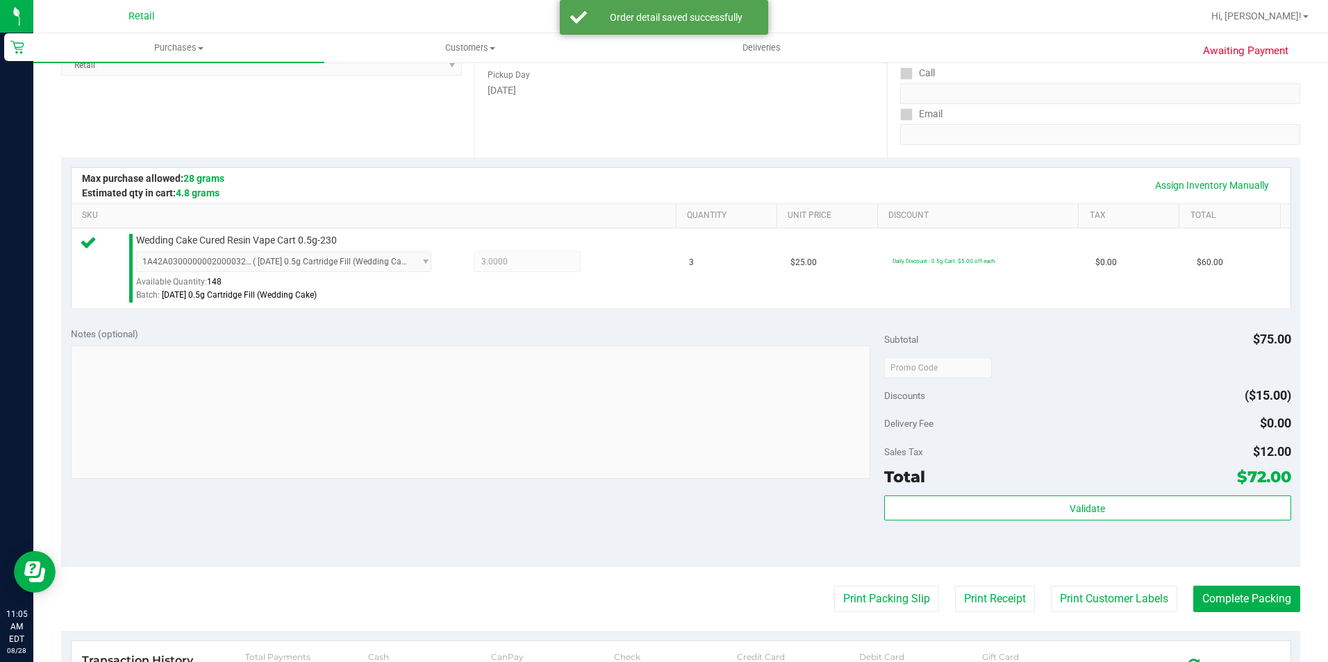
scroll to position [417, 0]
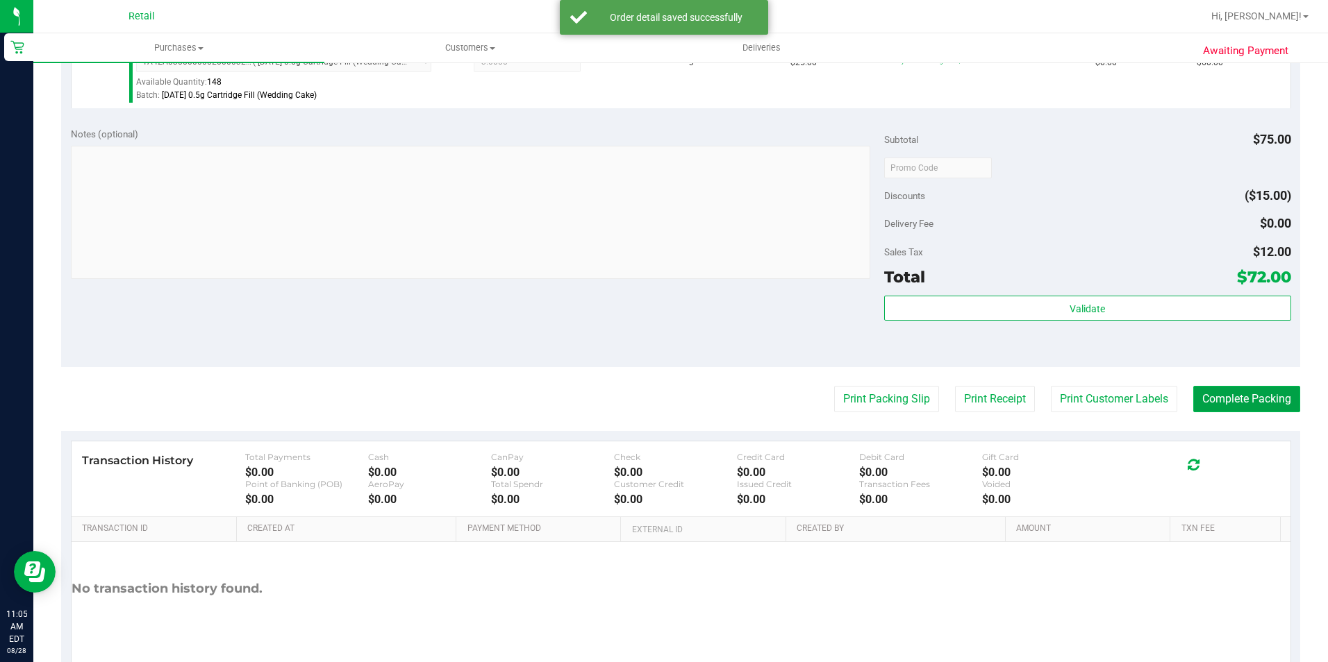
click at [1208, 403] on button "Complete Packing" at bounding box center [1246, 399] width 107 height 26
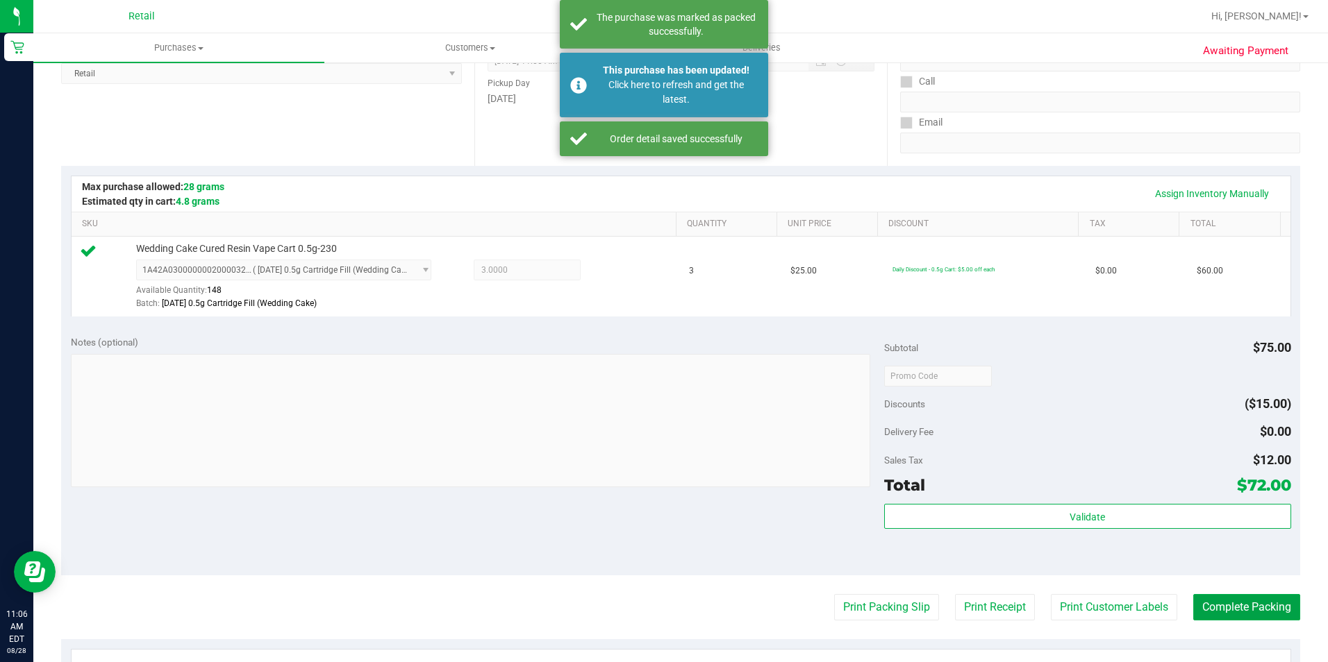
scroll to position [0, 0]
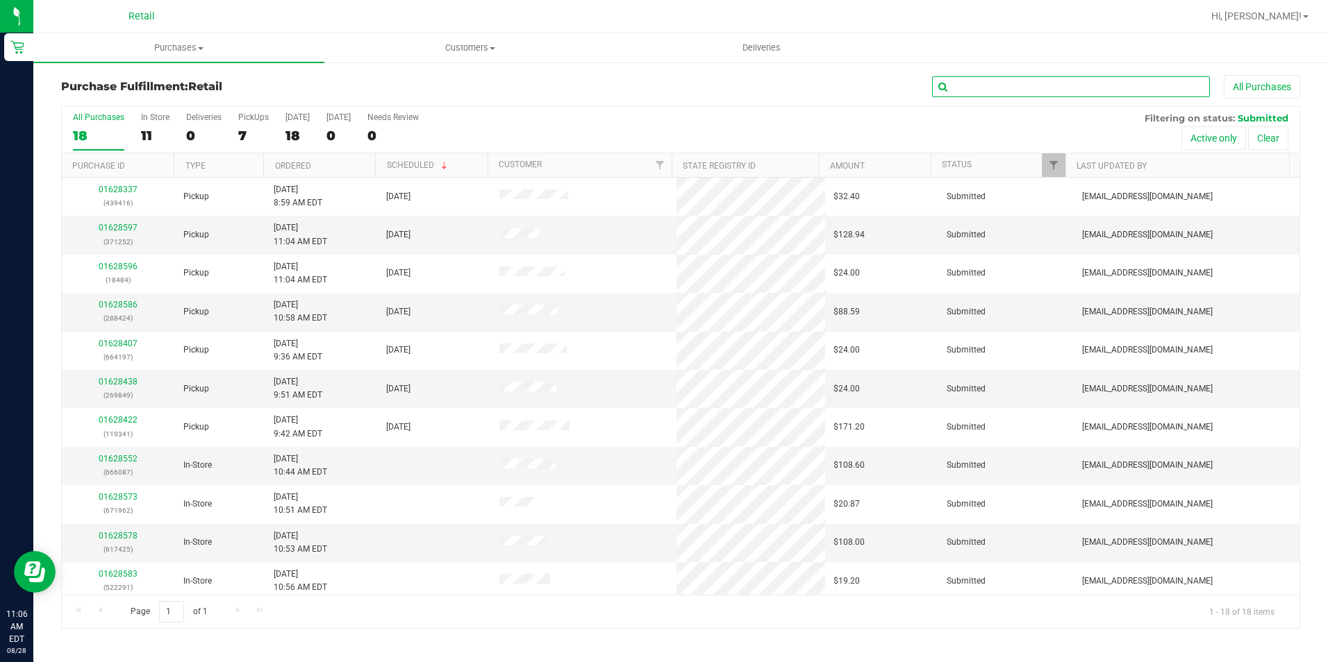
click at [974, 82] on input "text" at bounding box center [1071, 86] width 278 height 21
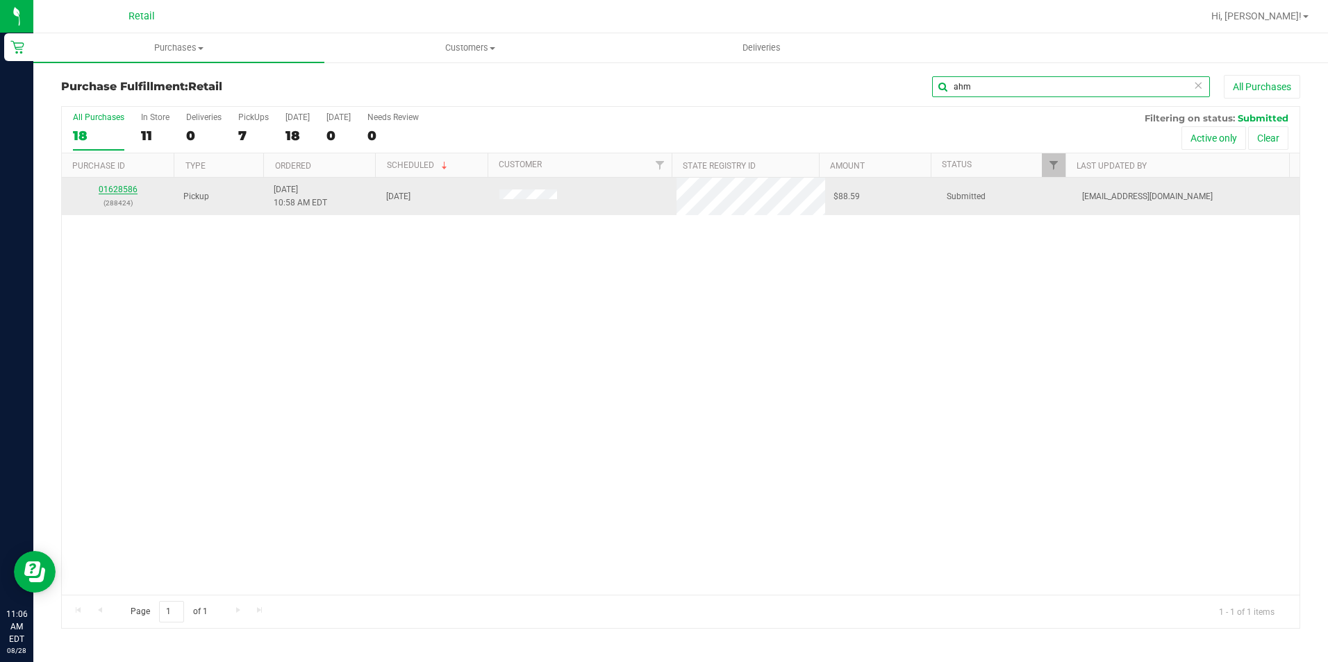
type input "ahm"
click at [103, 192] on link "01628586" at bounding box center [118, 190] width 39 height 10
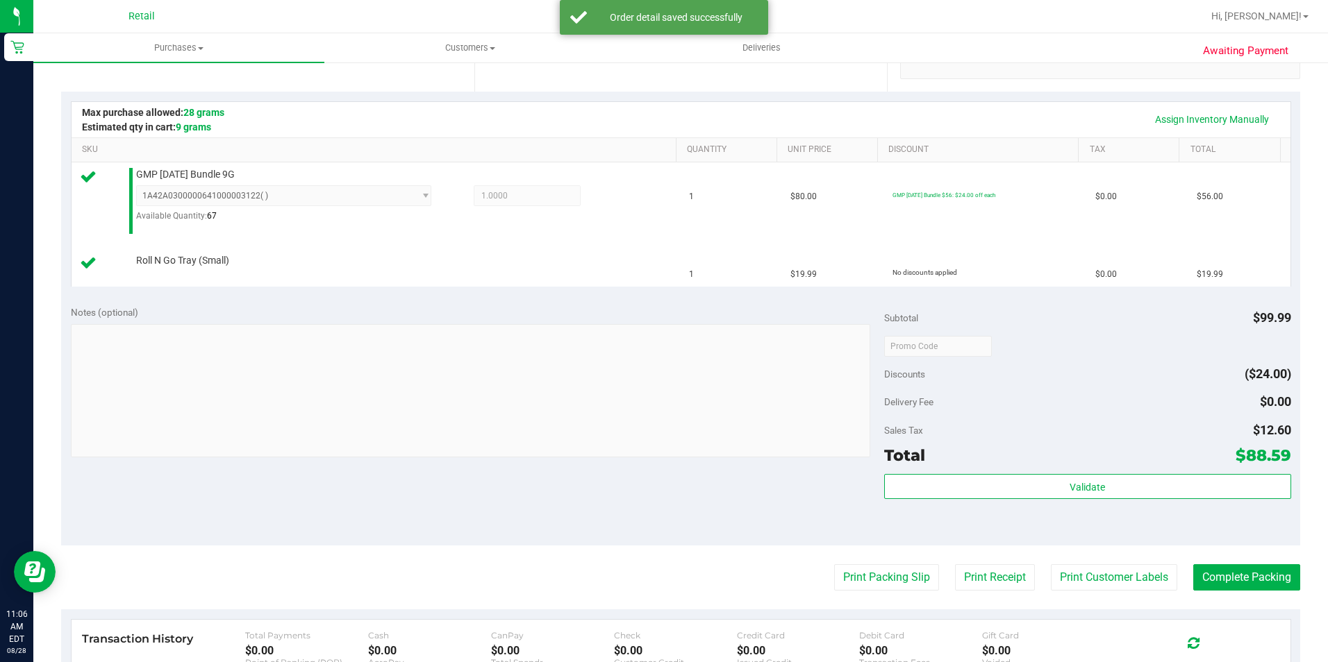
scroll to position [347, 0]
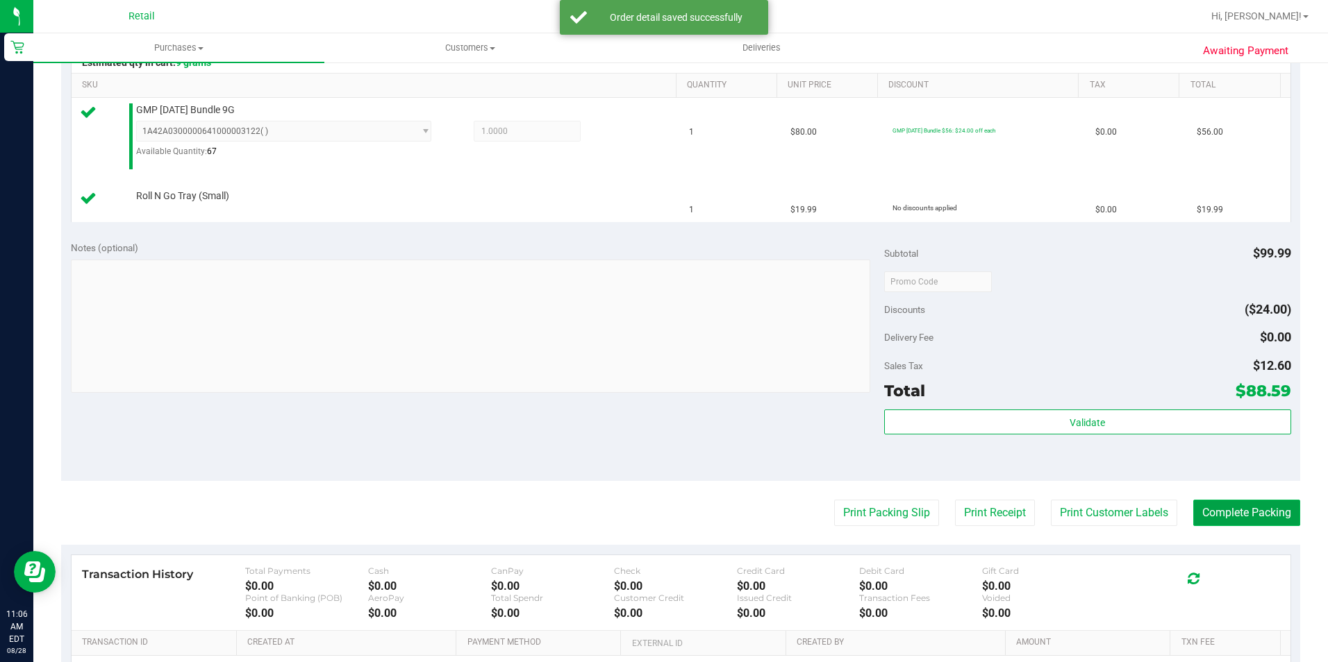
click at [1230, 512] on button "Complete Packing" at bounding box center [1246, 513] width 107 height 26
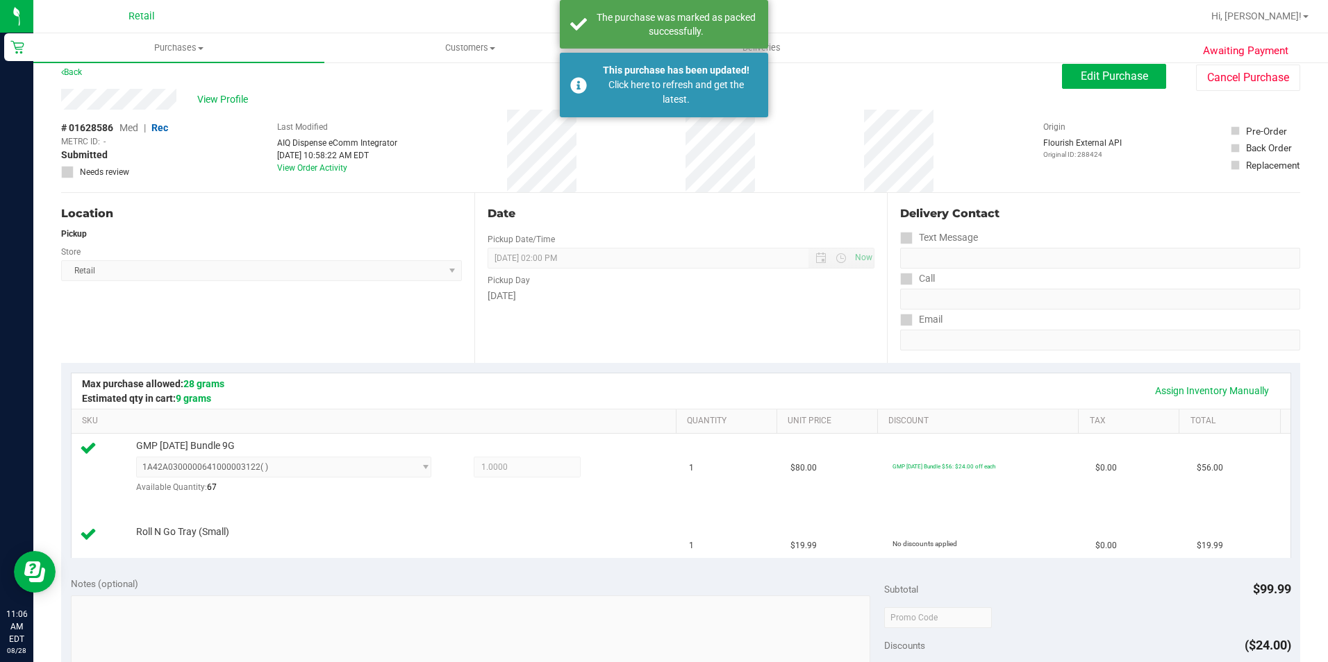
scroll to position [0, 0]
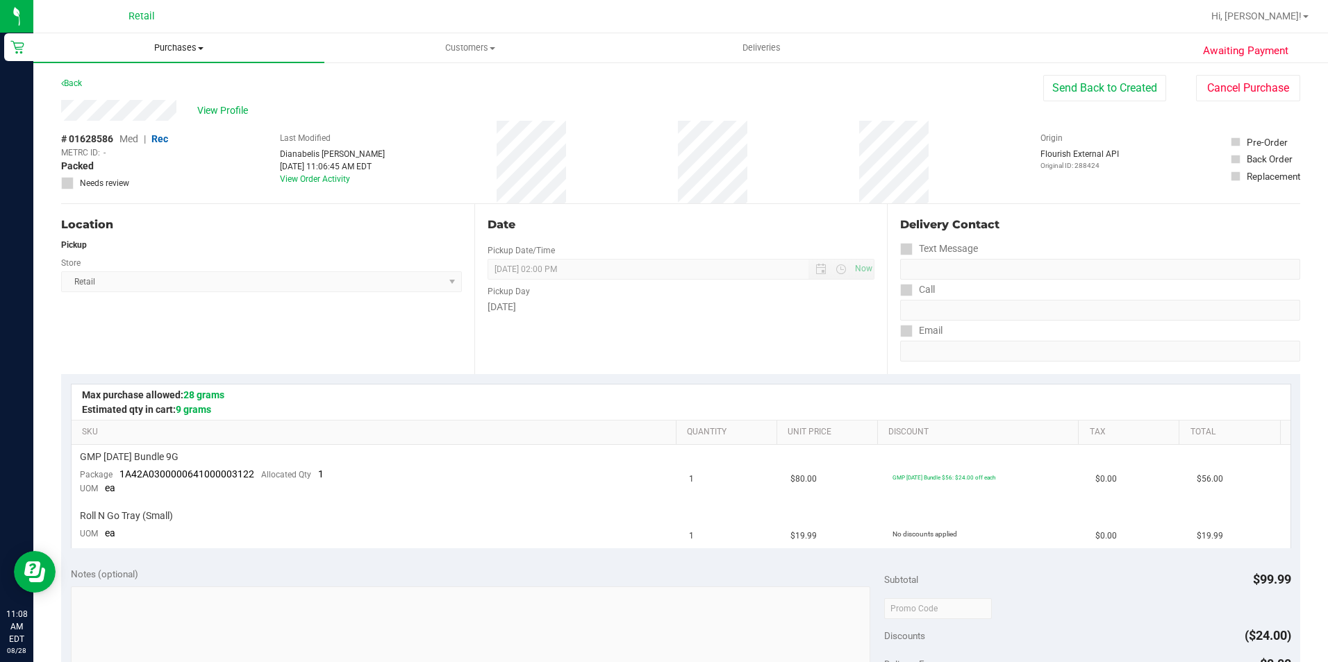
drag, startPoint x: 185, startPoint y: 43, endPoint x: 192, endPoint y: 66, distance: 23.9
click at [185, 43] on span "Purchases" at bounding box center [178, 48] width 291 height 12
click at [137, 113] on li "All purchases" at bounding box center [178, 117] width 291 height 17
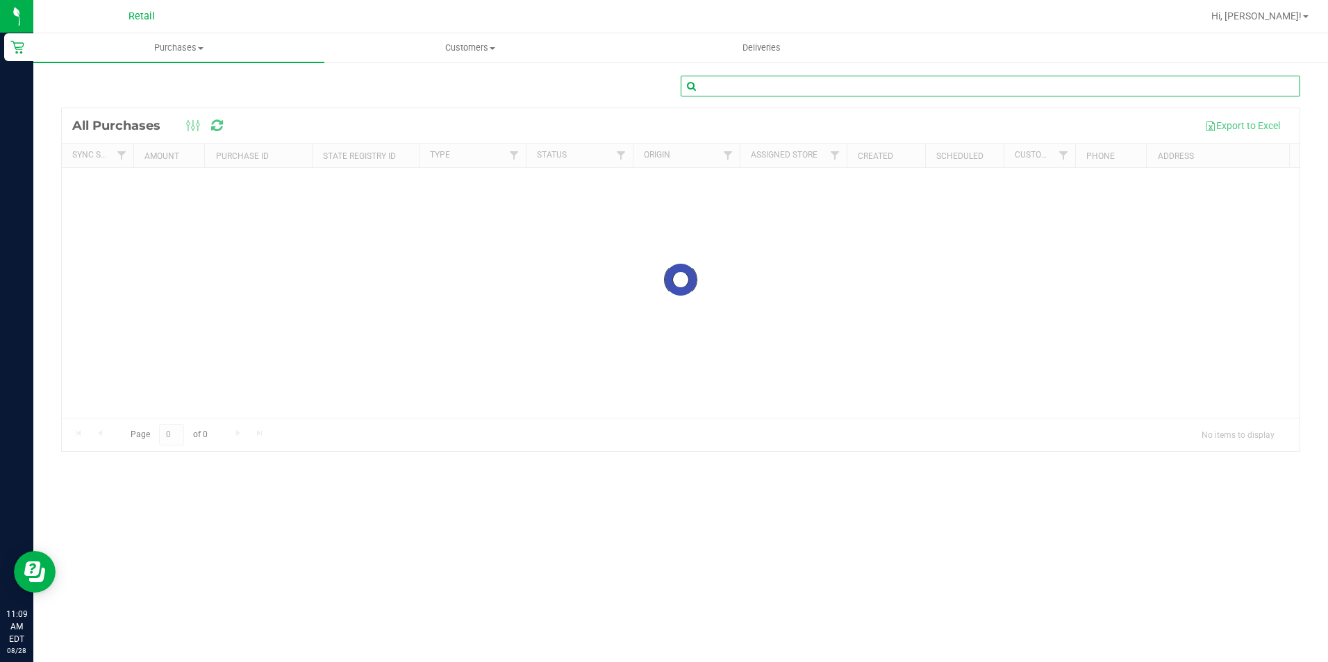
click at [836, 85] on input "text" at bounding box center [990, 86] width 619 height 21
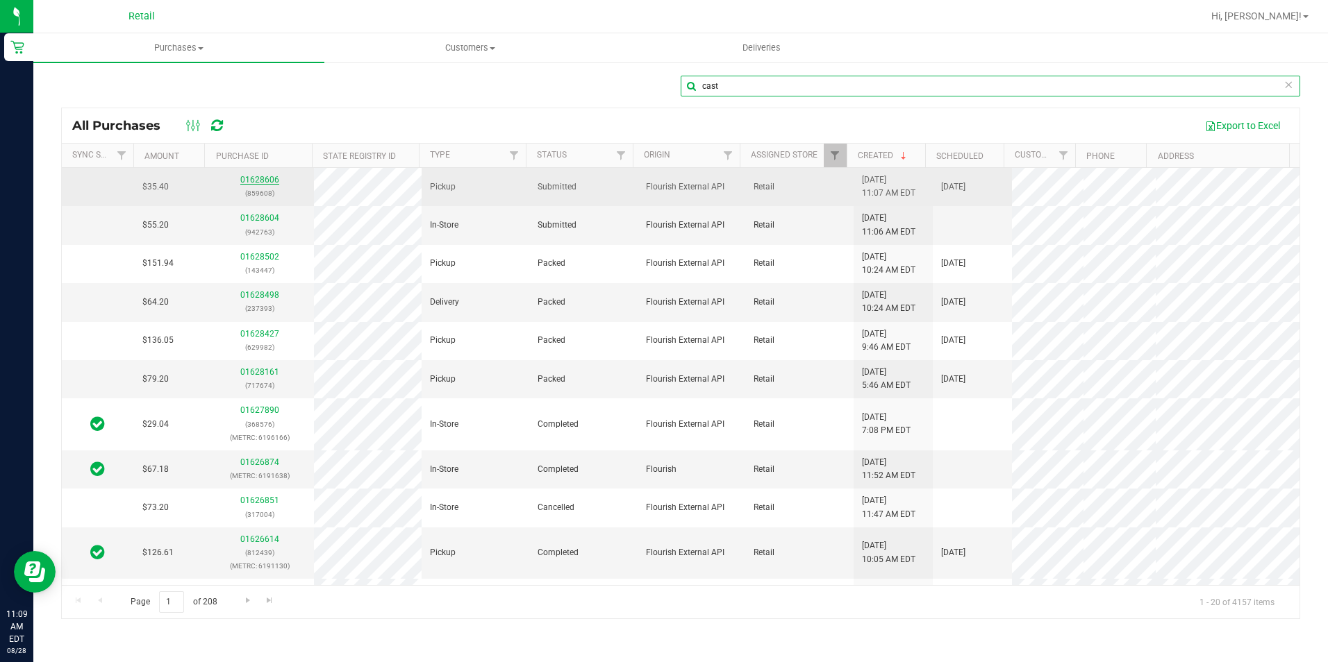
type input "cast"
click at [251, 181] on link "01628606" at bounding box center [259, 180] width 39 height 10
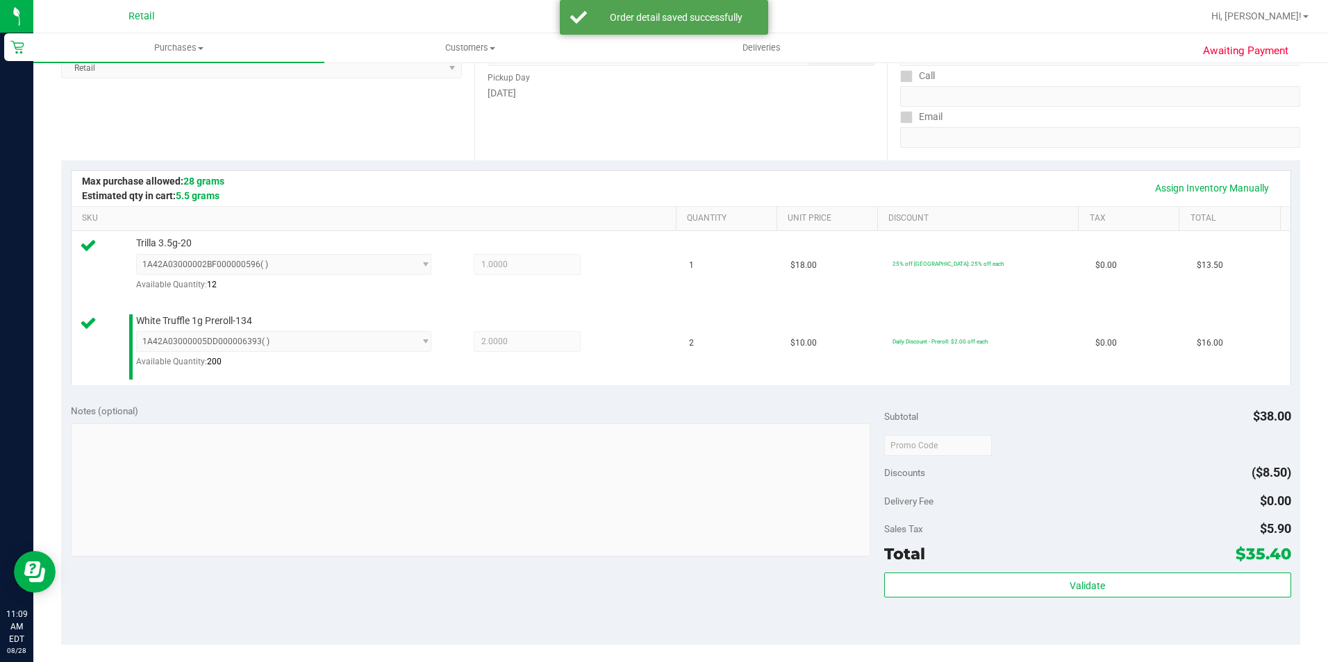
scroll to position [417, 0]
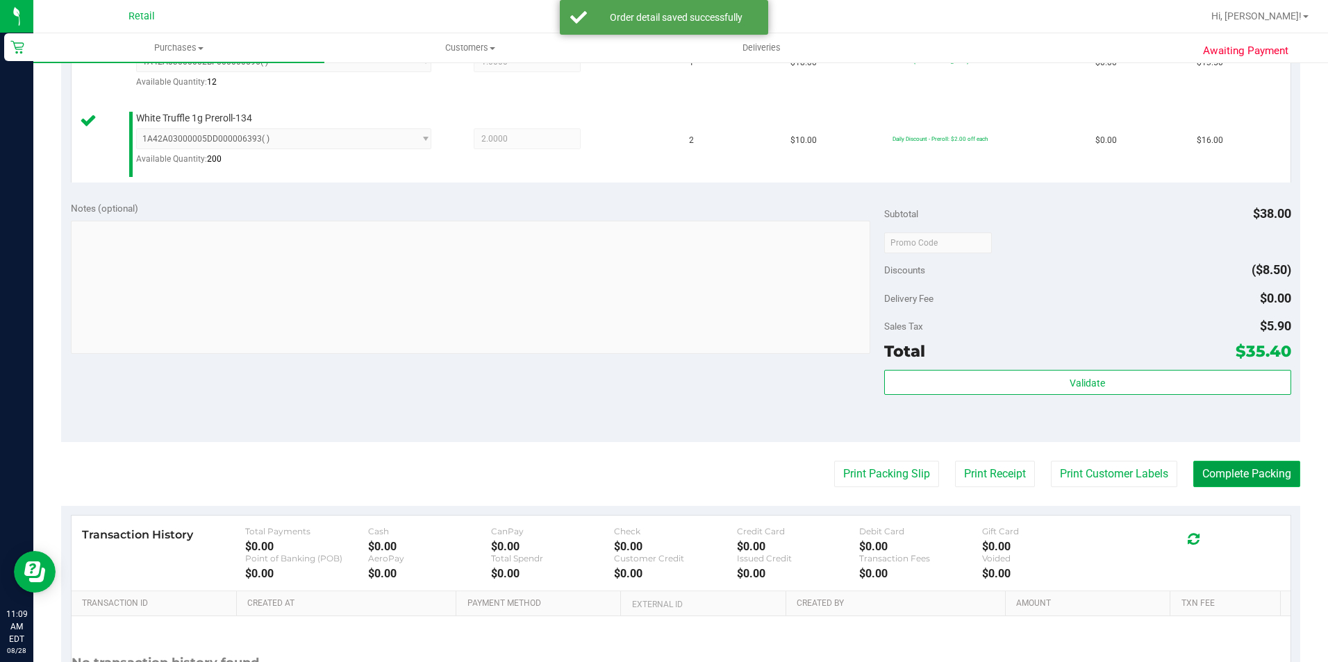
click at [1224, 478] on button "Complete Packing" at bounding box center [1246, 474] width 107 height 26
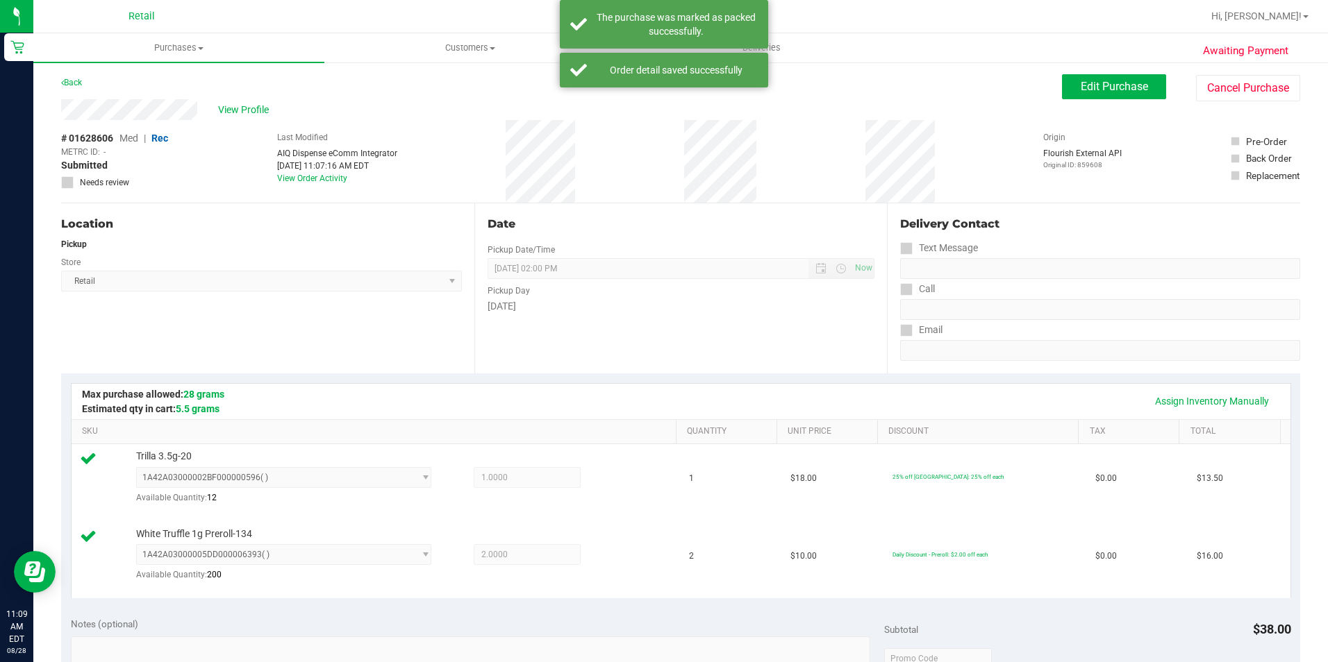
scroll to position [0, 0]
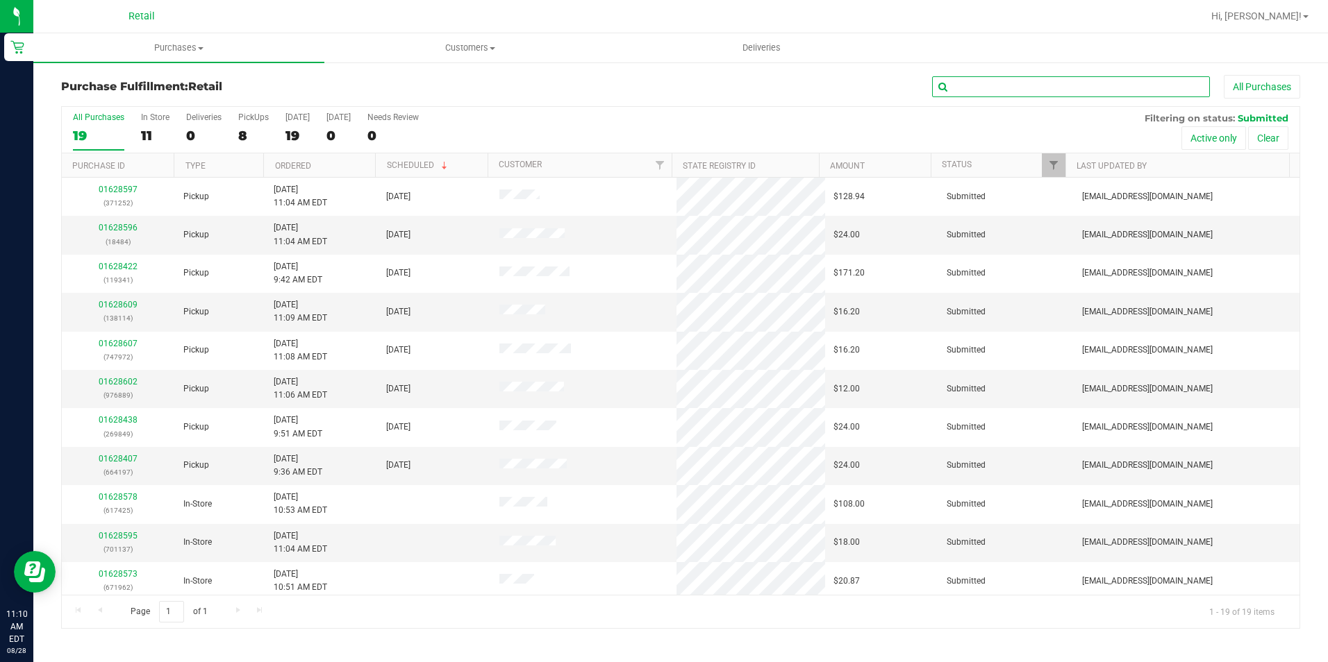
click at [1137, 83] on input "text" at bounding box center [1071, 86] width 278 height 21
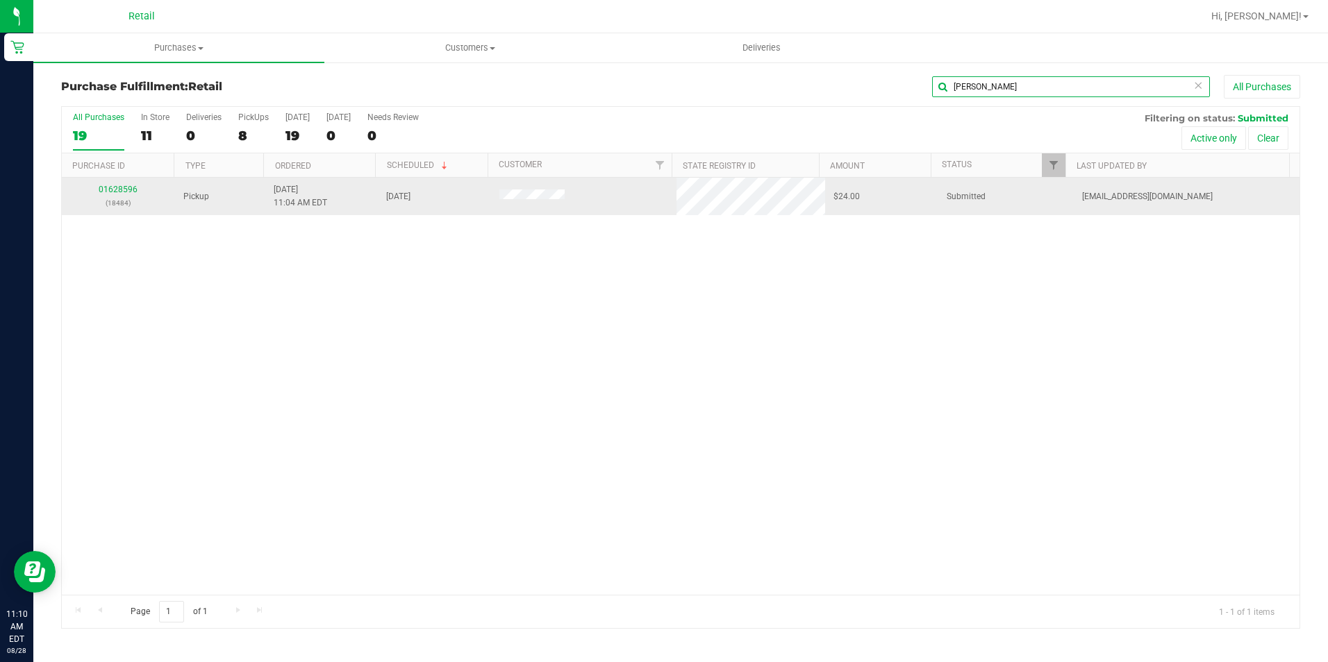
type input "[PERSON_NAME]"
click at [125, 184] on div "01628596 (18484)" at bounding box center [118, 196] width 97 height 26
click at [125, 188] on link "01628596" at bounding box center [118, 190] width 39 height 10
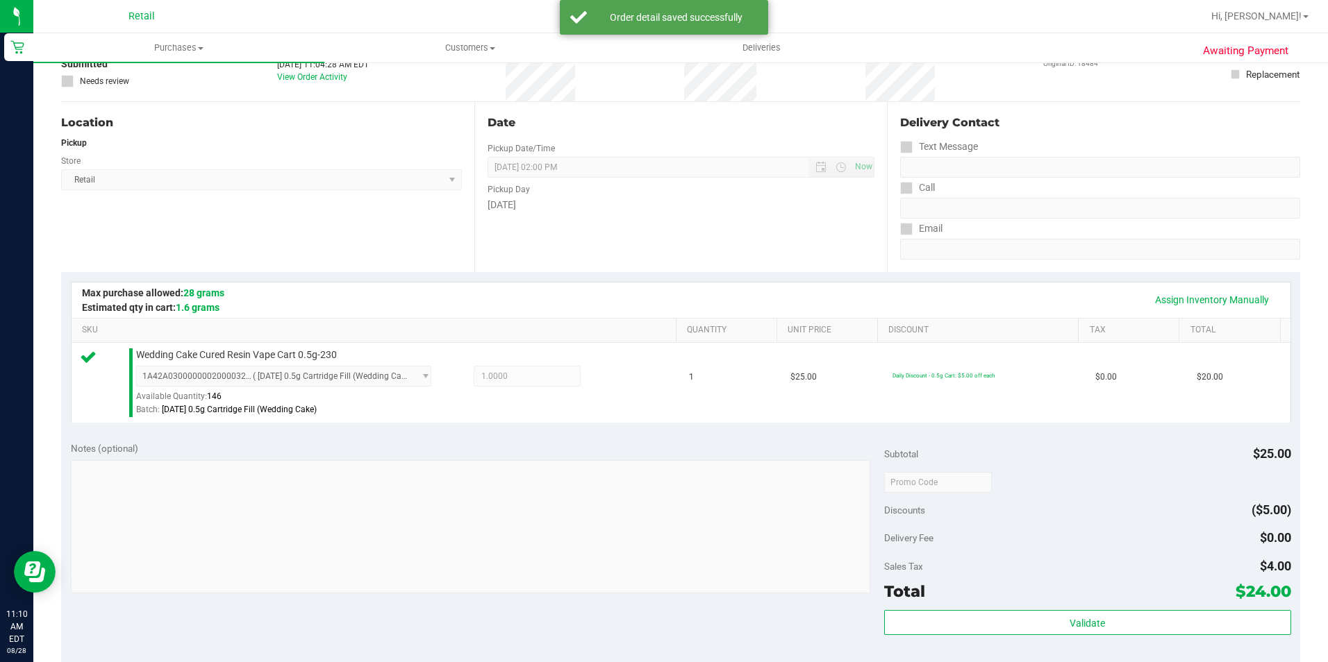
scroll to position [347, 0]
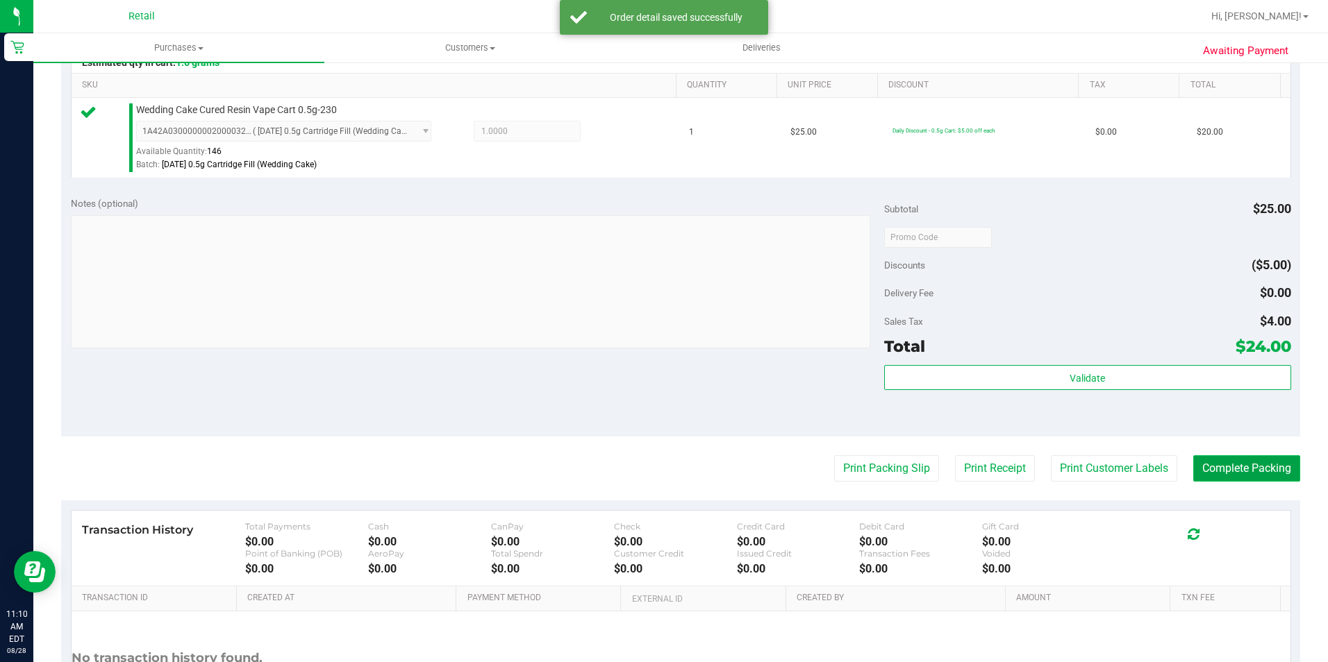
click at [1278, 474] on button "Complete Packing" at bounding box center [1246, 469] width 107 height 26
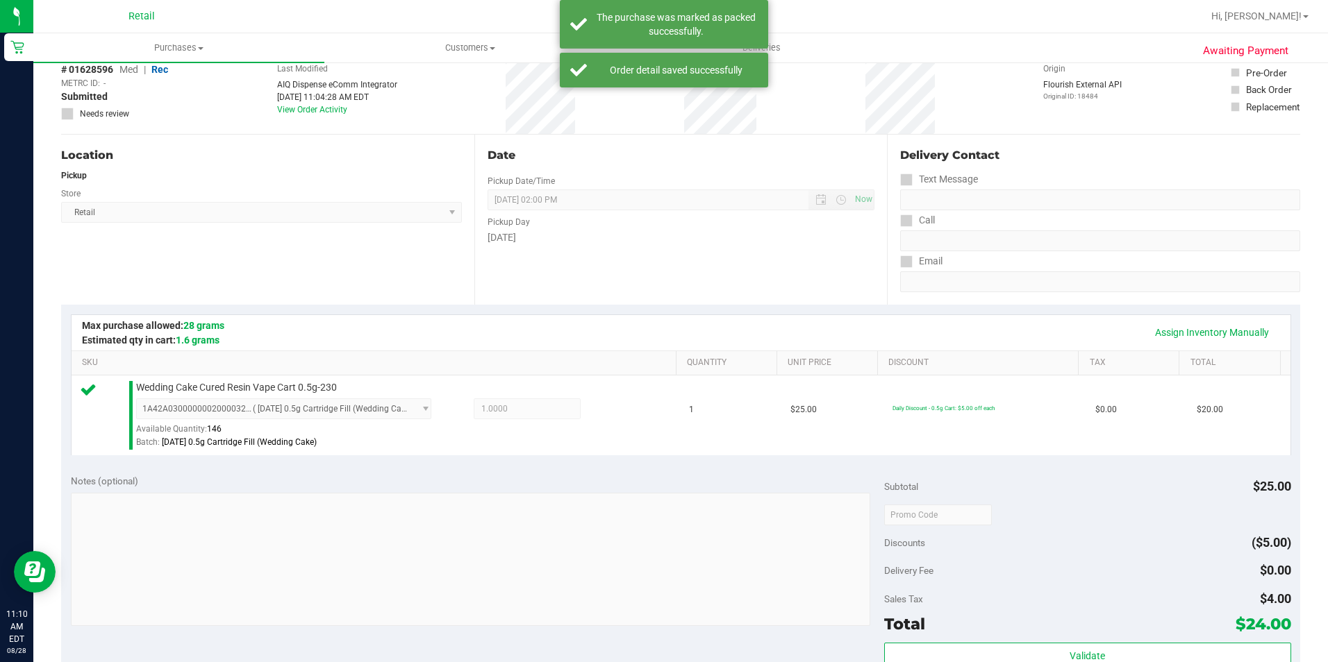
scroll to position [0, 0]
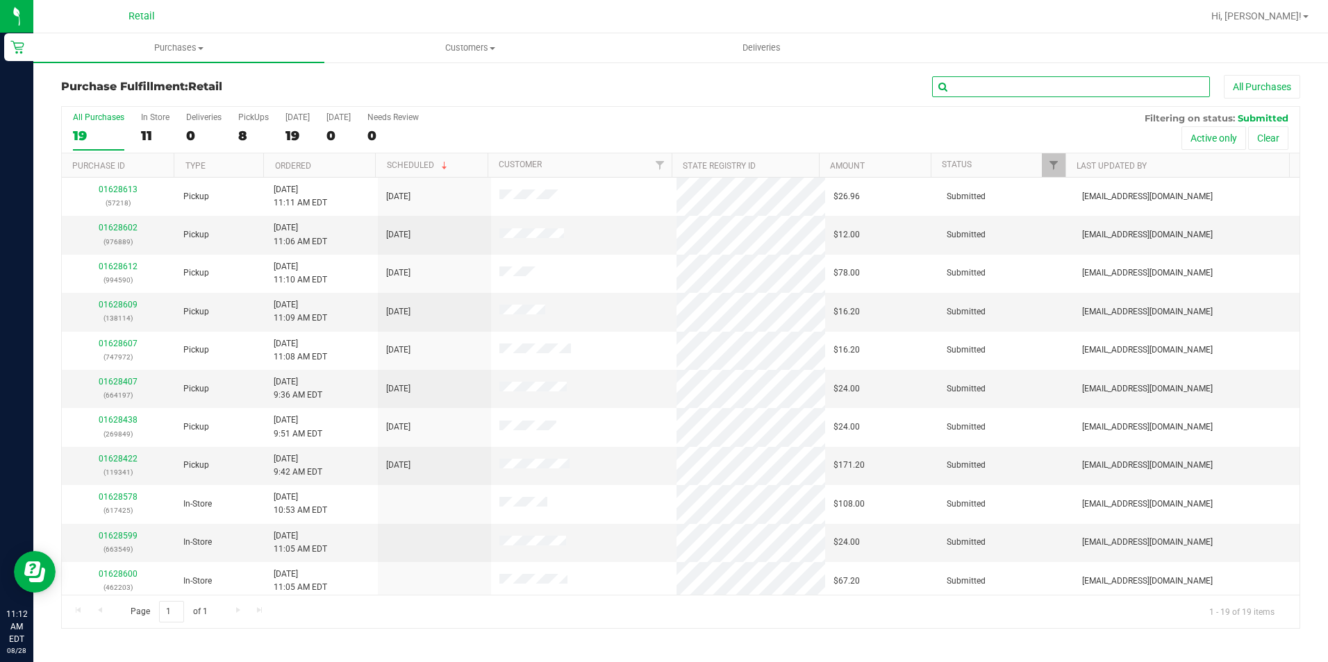
click at [1049, 83] on input "text" at bounding box center [1071, 86] width 278 height 21
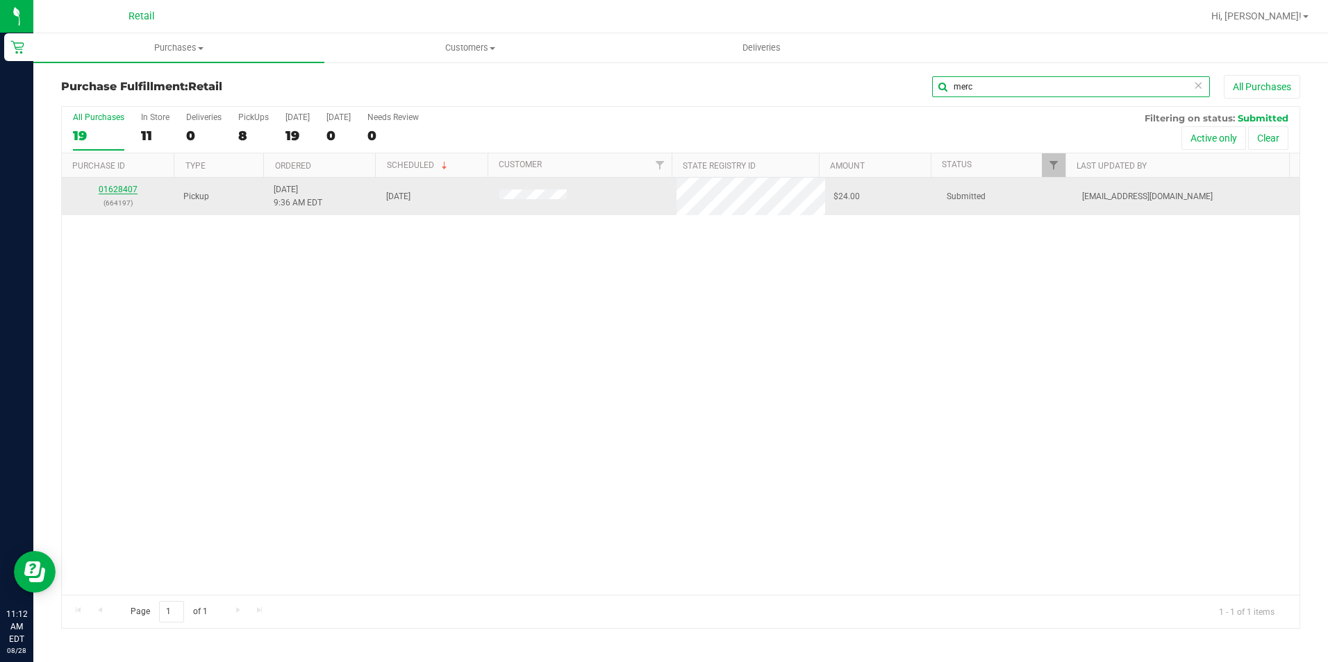
type input "merc"
click at [129, 192] on link "01628407" at bounding box center [118, 190] width 39 height 10
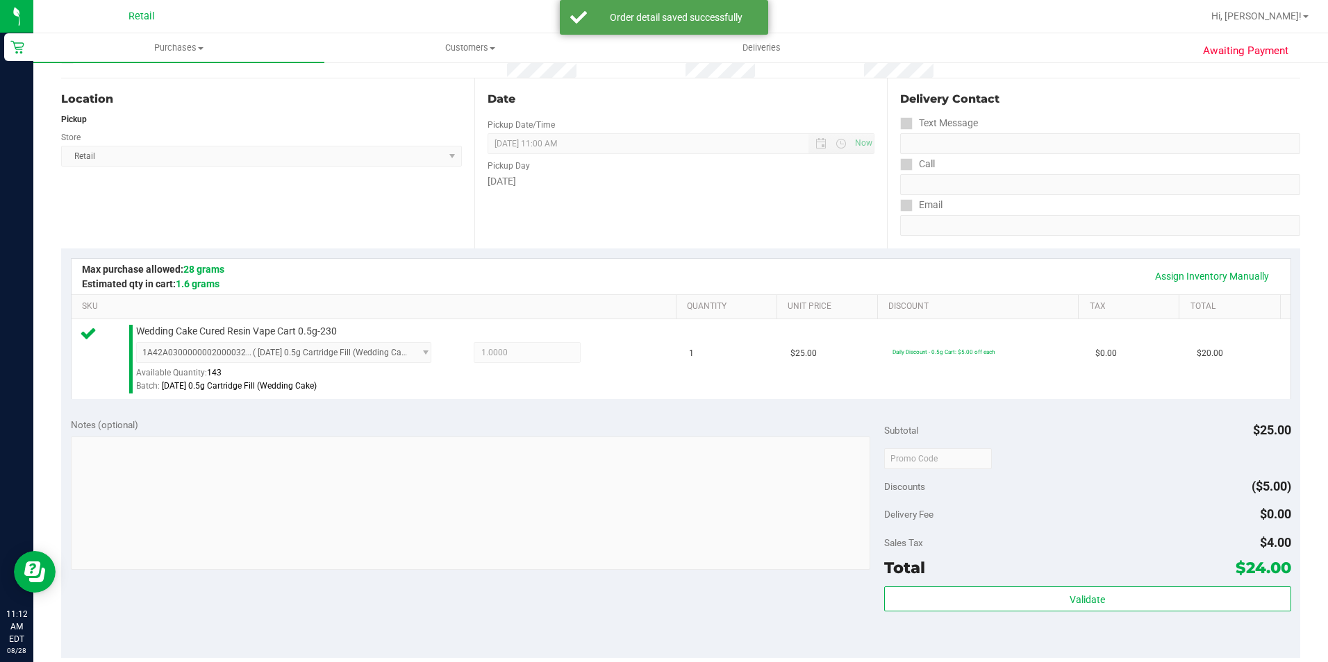
scroll to position [278, 0]
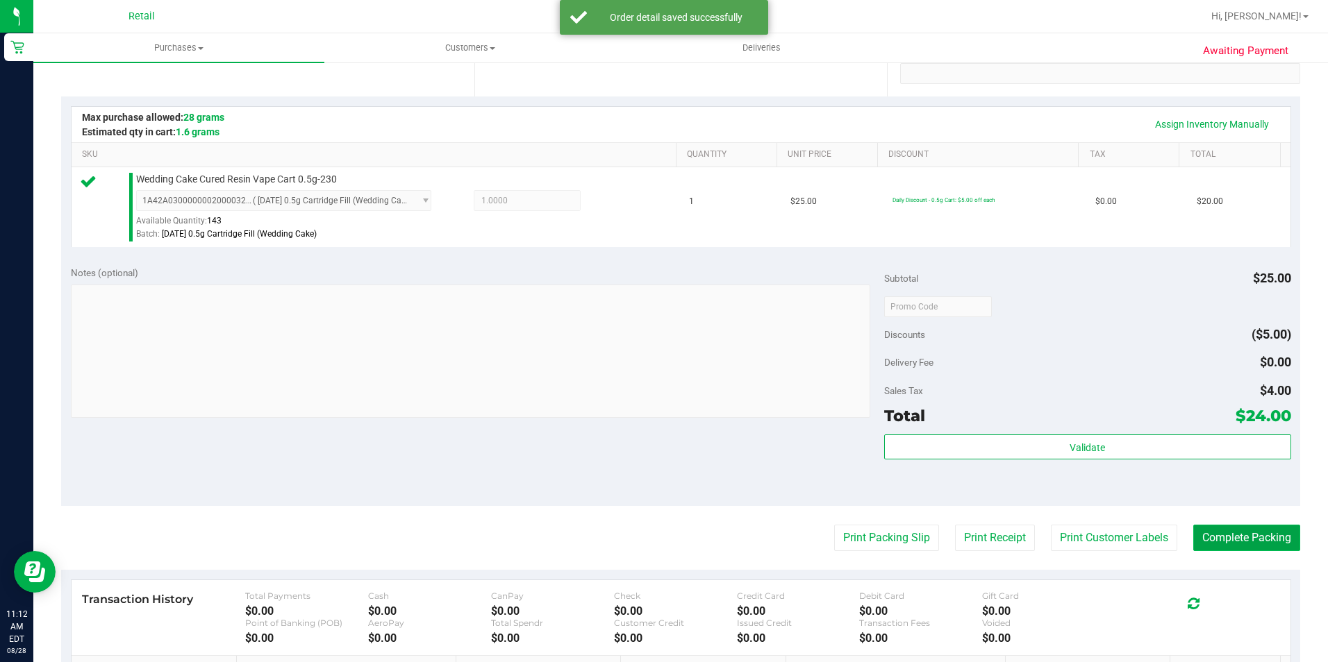
click at [1258, 531] on button "Complete Packing" at bounding box center [1246, 538] width 107 height 26
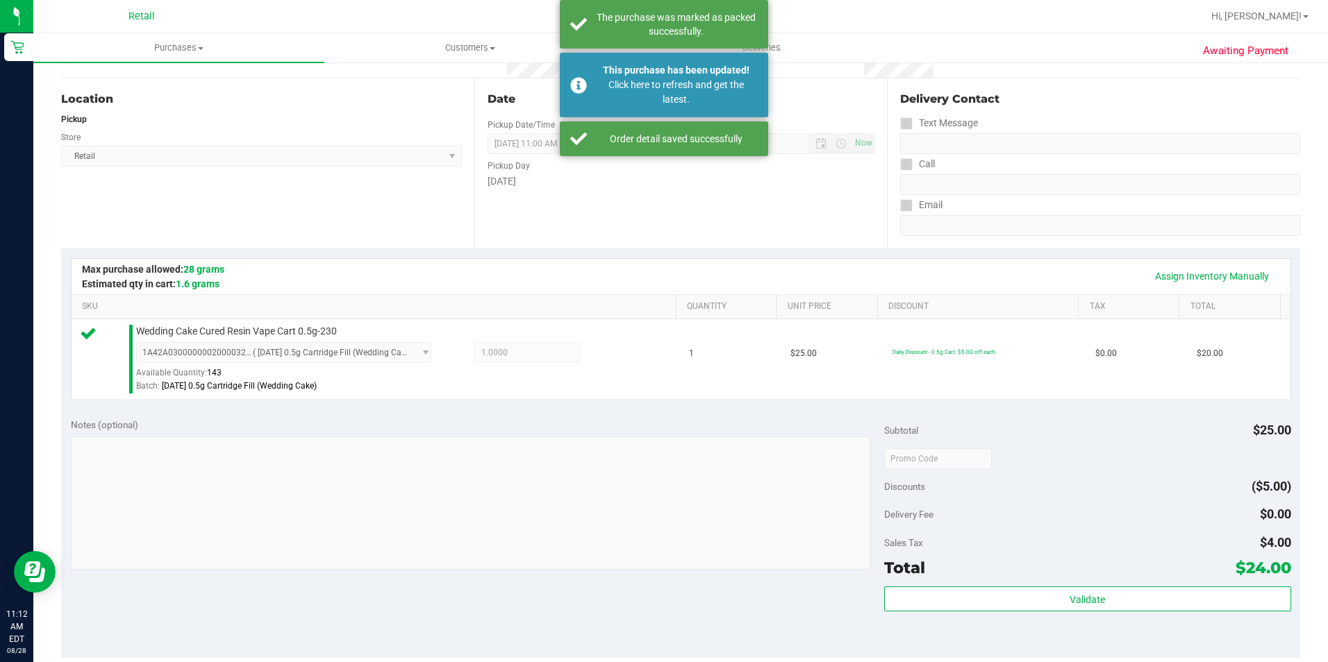
scroll to position [0, 0]
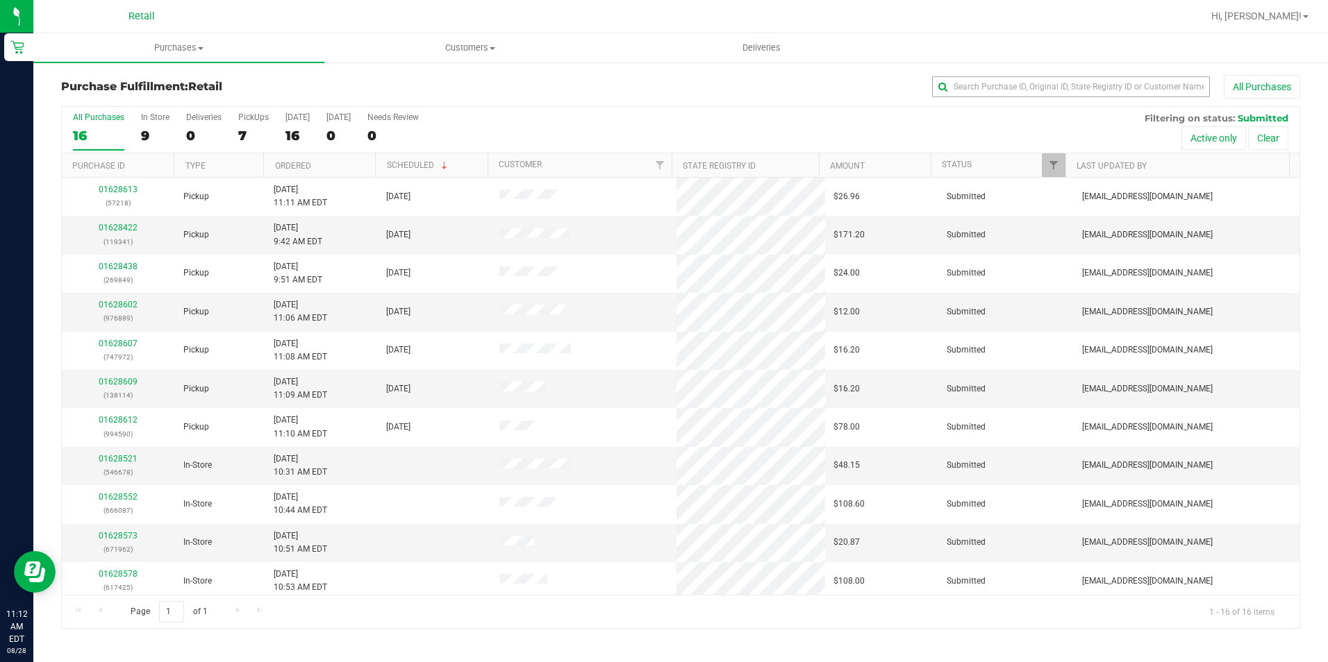
click at [1068, 99] on div "Purchase Fulfillment: Retail All Purchases" at bounding box center [680, 90] width 1239 height 31
click at [1069, 88] on input "text" at bounding box center [1071, 86] width 278 height 21
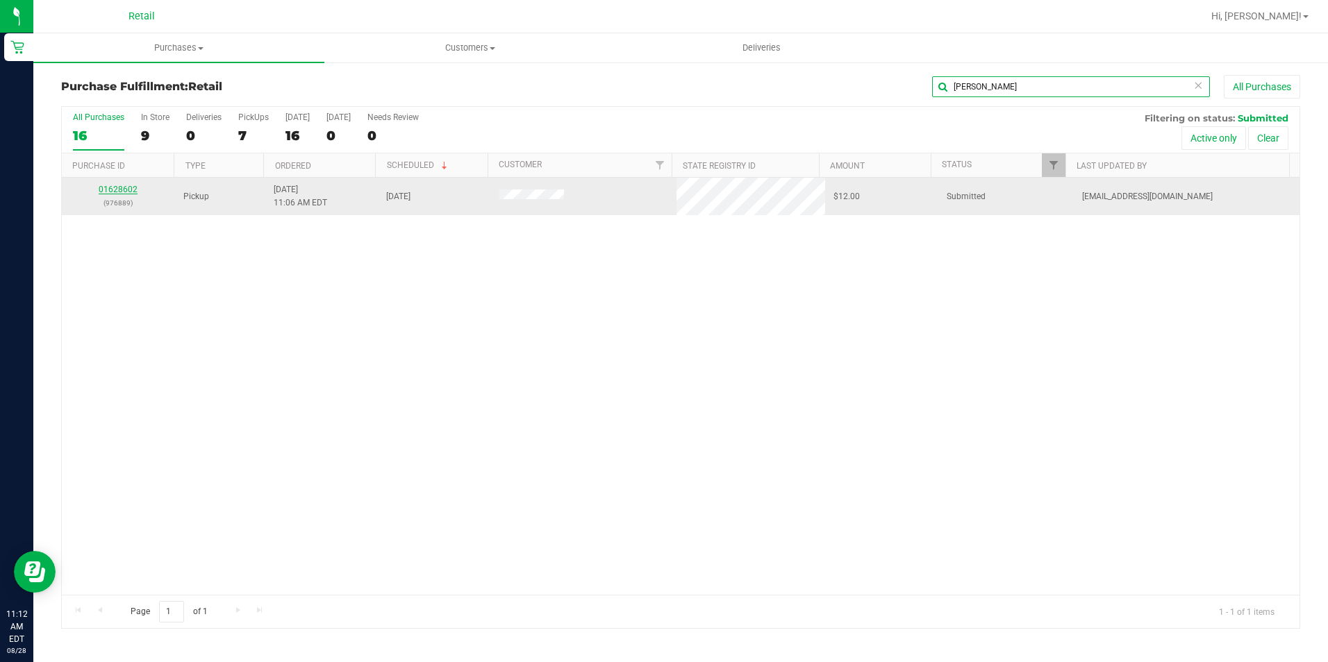
type input "[PERSON_NAME]"
click at [126, 188] on link "01628602" at bounding box center [118, 190] width 39 height 10
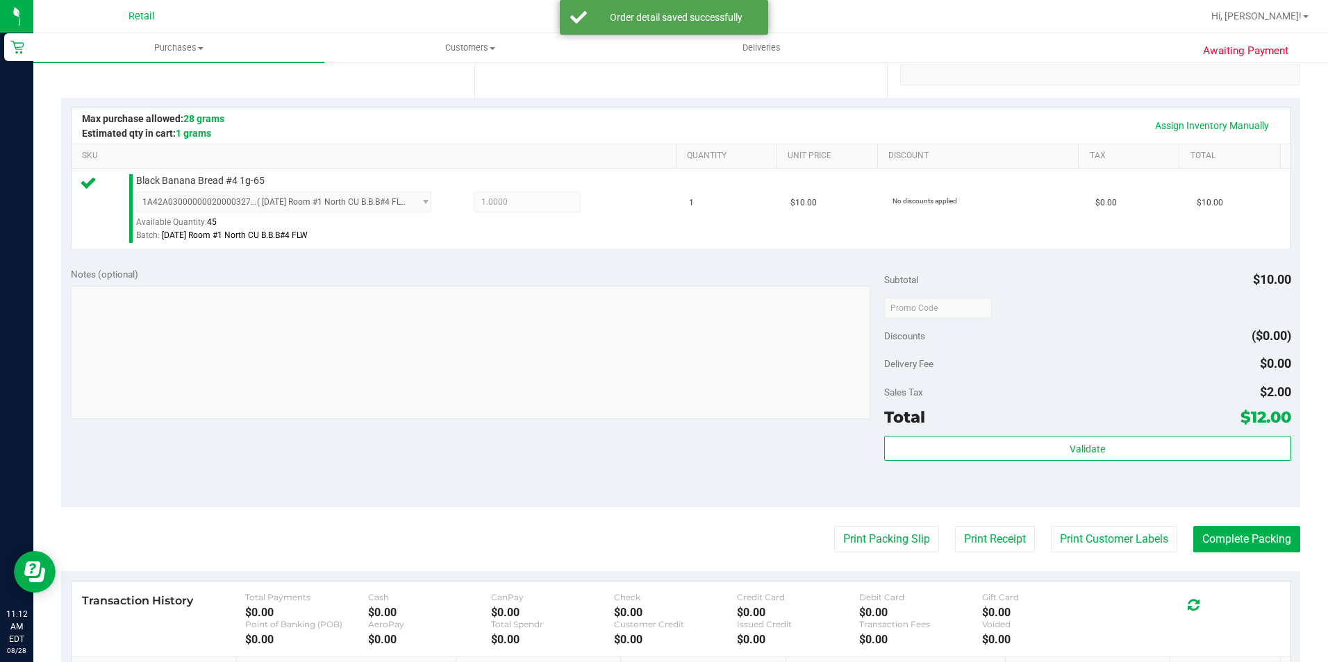
scroll to position [278, 0]
click at [1251, 537] on button "Complete Packing" at bounding box center [1246, 538] width 107 height 26
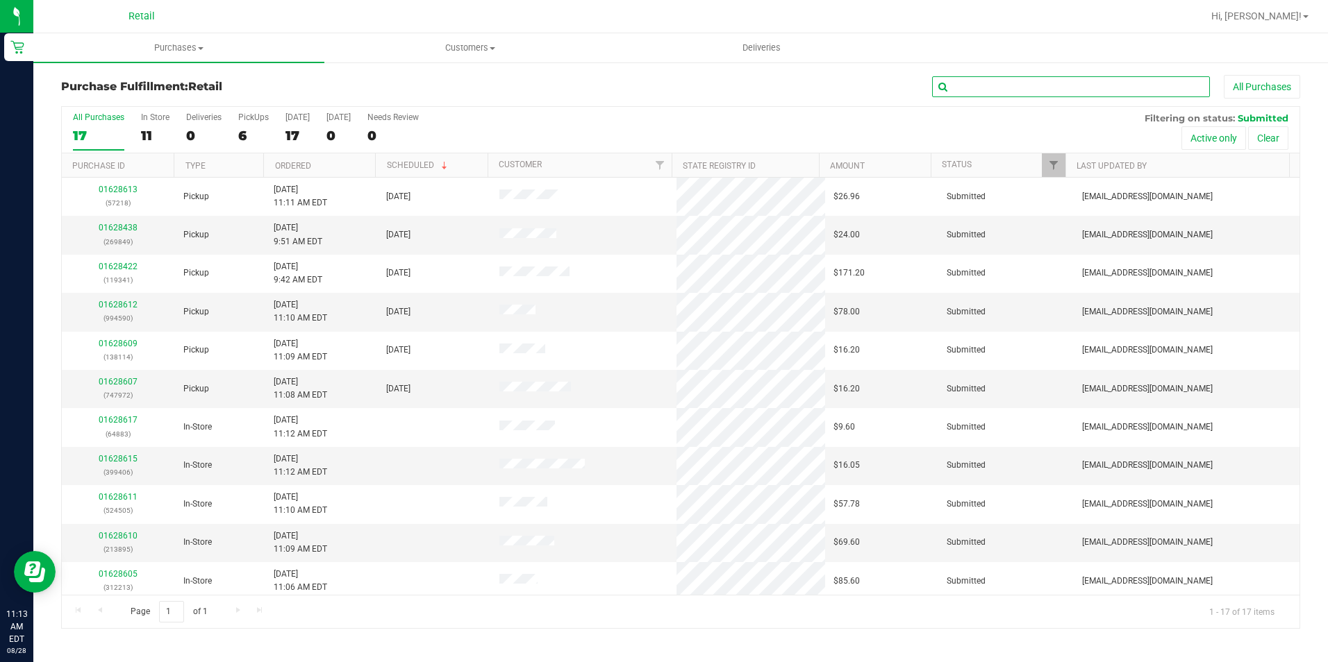
click at [1019, 90] on input "text" at bounding box center [1071, 86] width 278 height 21
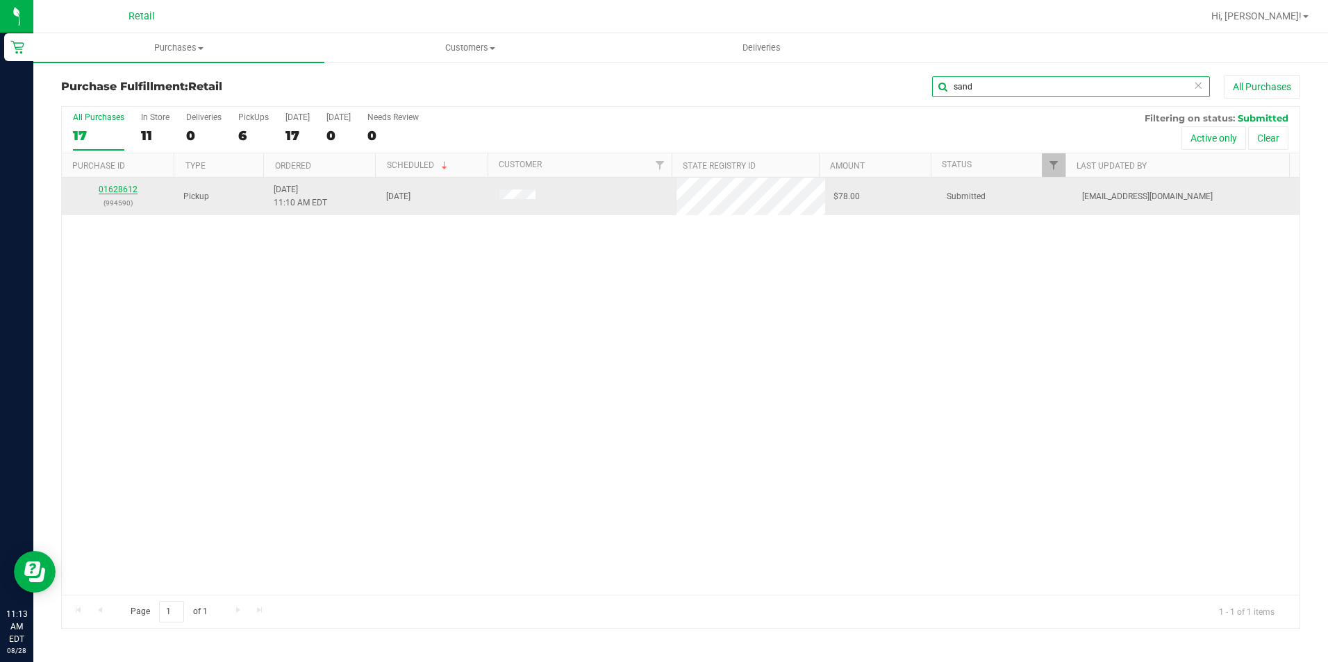
type input "sand"
click at [123, 190] on link "01628612" at bounding box center [118, 190] width 39 height 10
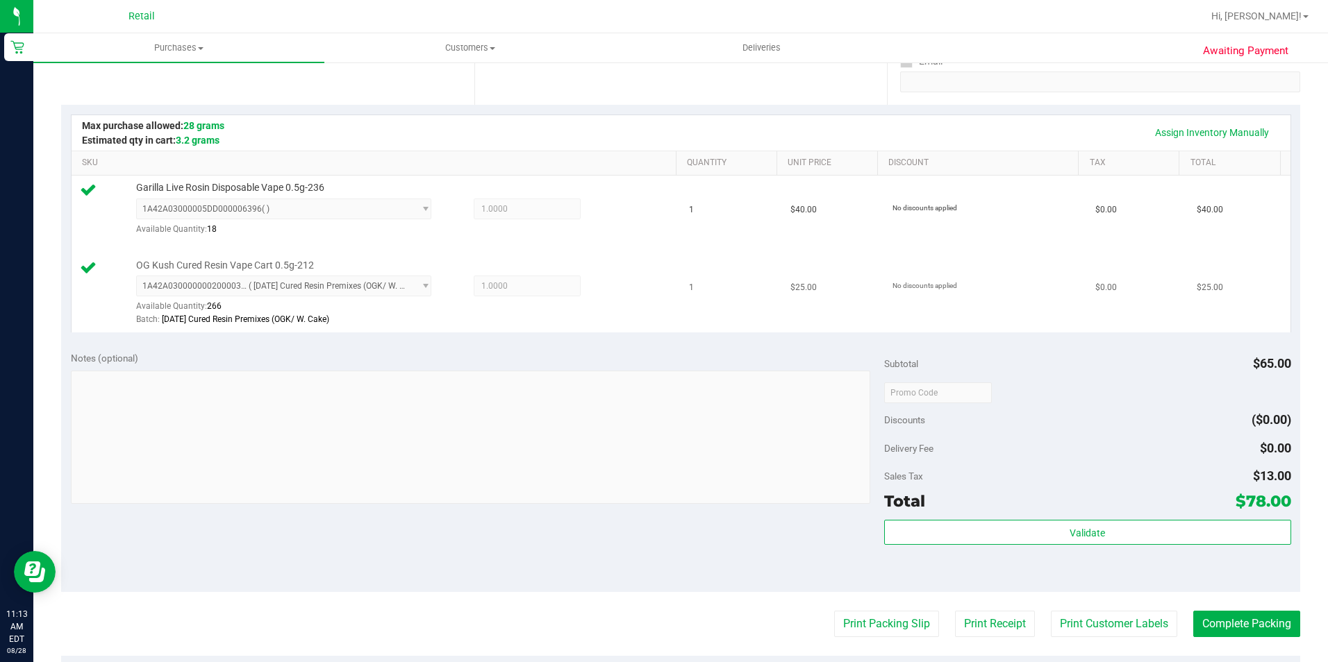
scroll to position [347, 0]
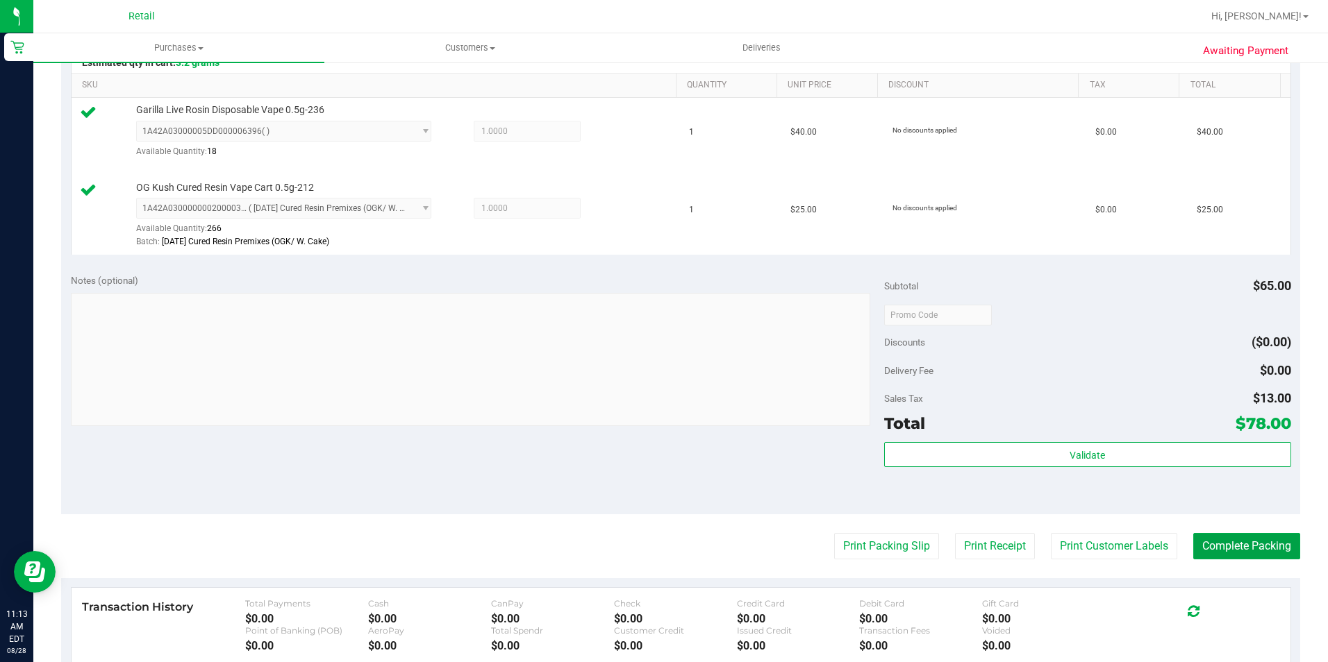
drag, startPoint x: 1228, startPoint y: 541, endPoint x: 1110, endPoint y: 504, distance: 123.7
click at [1228, 541] on button "Complete Packing" at bounding box center [1246, 546] width 107 height 26
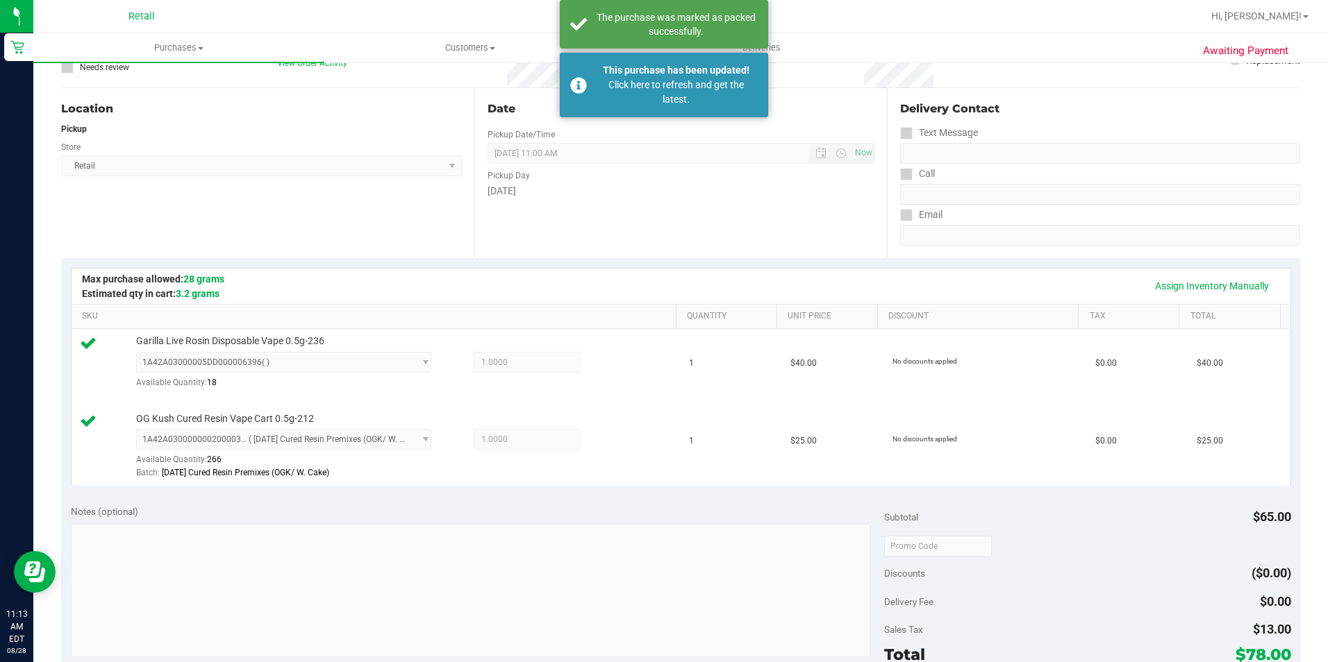
scroll to position [0, 0]
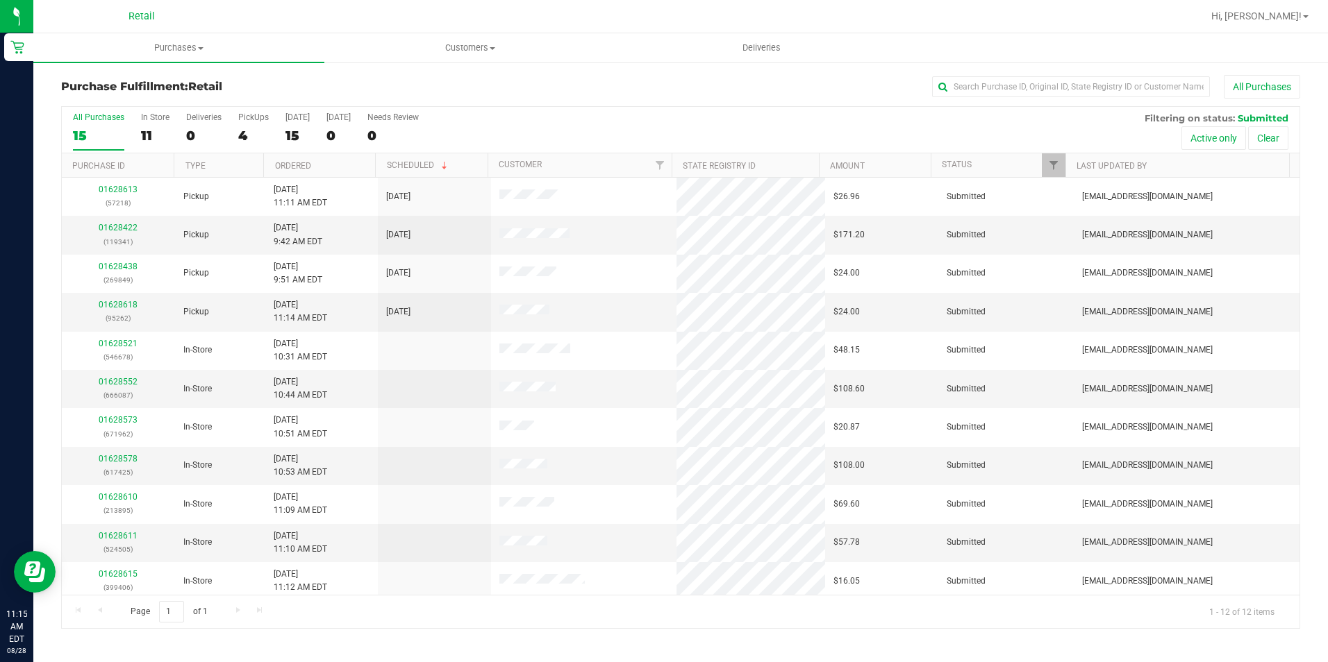
click at [1076, 71] on div "Purchase Fulfillment: Retail All Purchases All Purchases 15 In Store 11 Deliver…" at bounding box center [680, 352] width 1294 height 582
click at [1062, 91] on input "text" at bounding box center [1071, 86] width 278 height 21
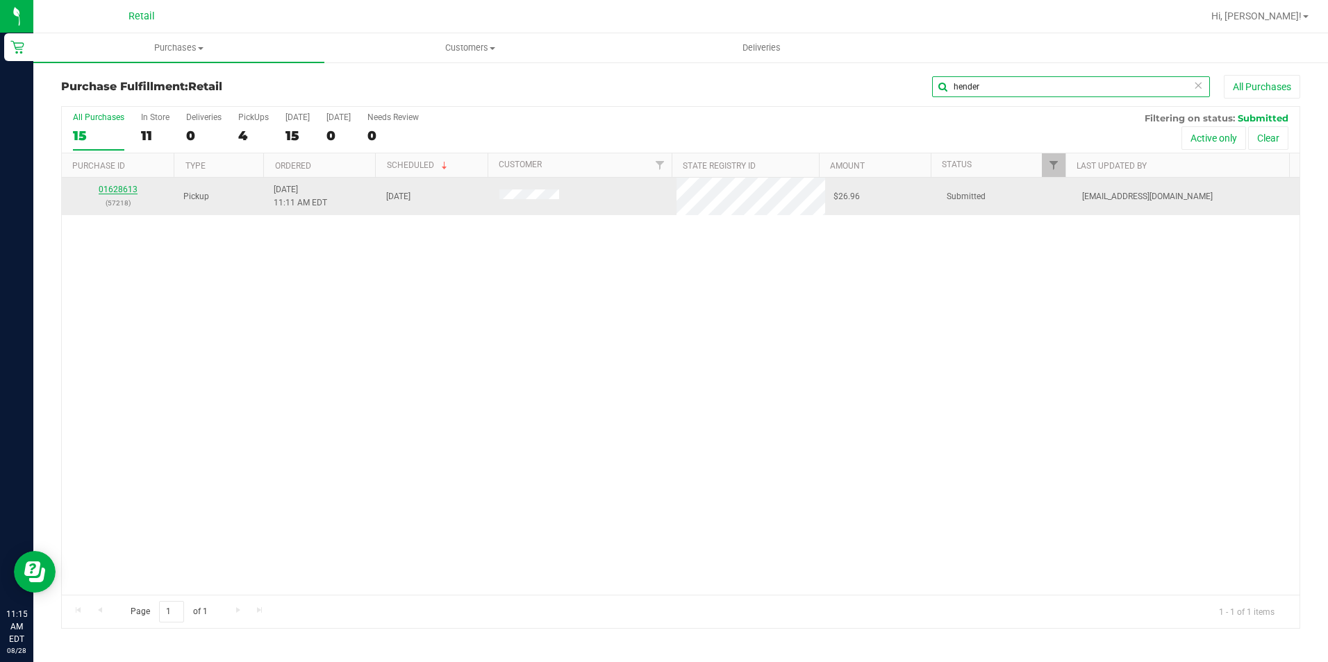
type input "hender"
click at [124, 190] on link "01628613" at bounding box center [118, 190] width 39 height 10
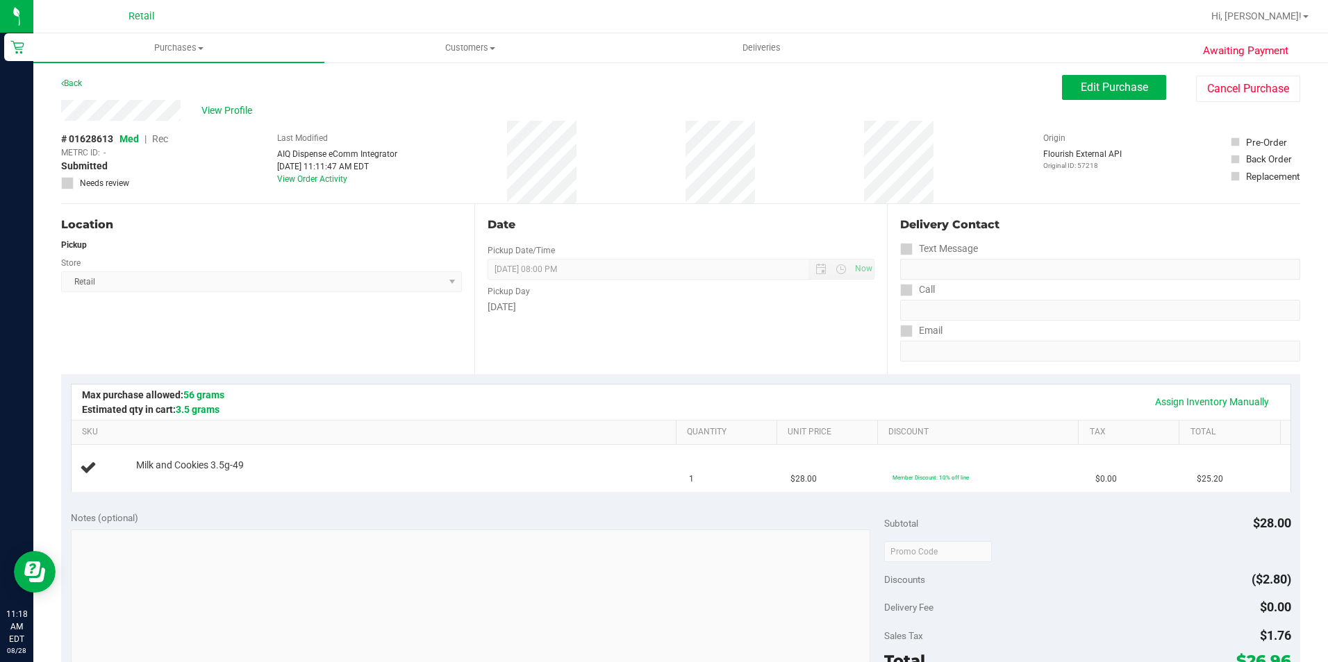
click at [490, 151] on div "# 01628613 Med | Rec METRC ID: - Submitted Needs review Last Modified AIQ Dispe…" at bounding box center [680, 162] width 1239 height 83
click at [1212, 84] on button "Cancel Purchase" at bounding box center [1248, 89] width 104 height 26
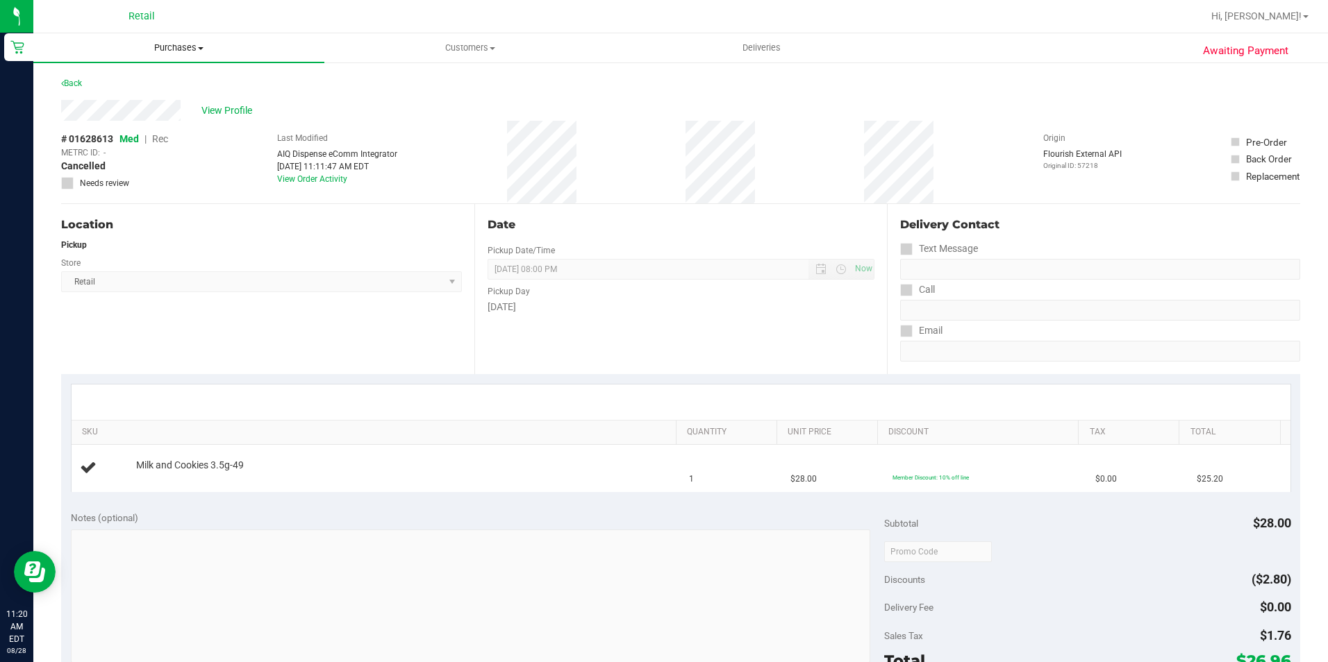
click at [155, 37] on uib-tab-heading "Purchases Summary of purchases Fulfillment All purchases" at bounding box center [178, 47] width 291 height 29
click at [126, 123] on span "All purchases" at bounding box center [82, 117] width 99 height 12
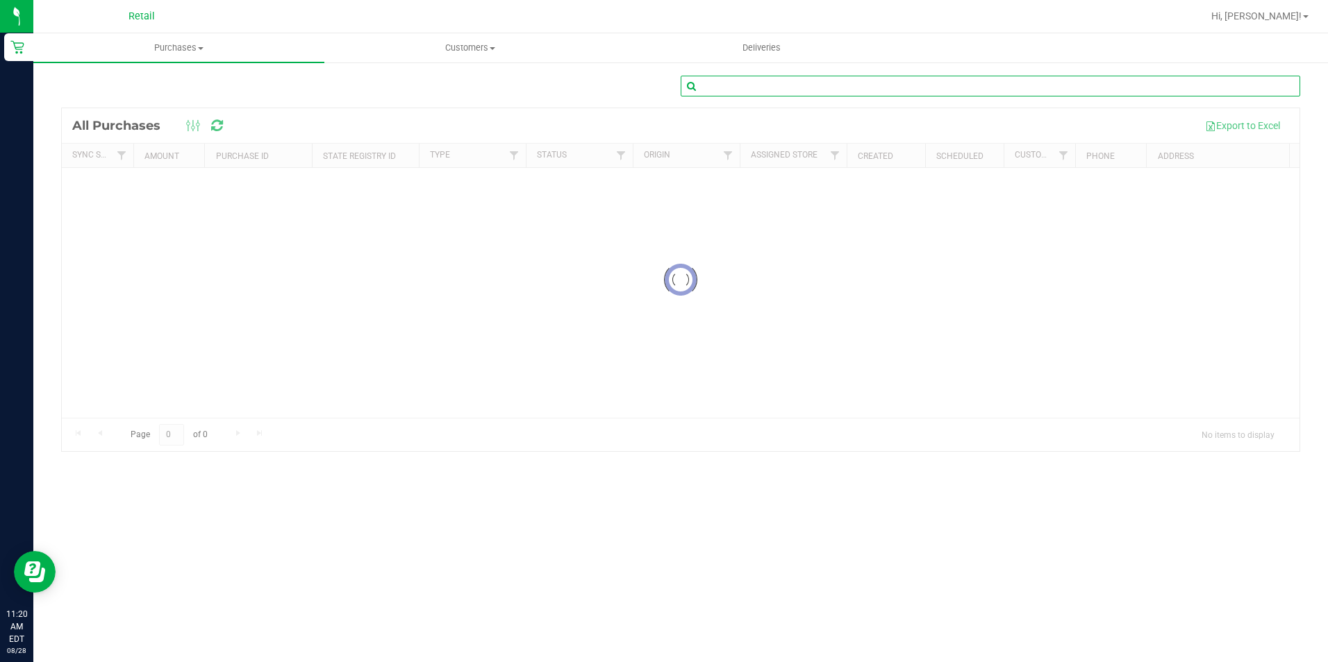
click at [843, 85] on input "text" at bounding box center [990, 86] width 619 height 21
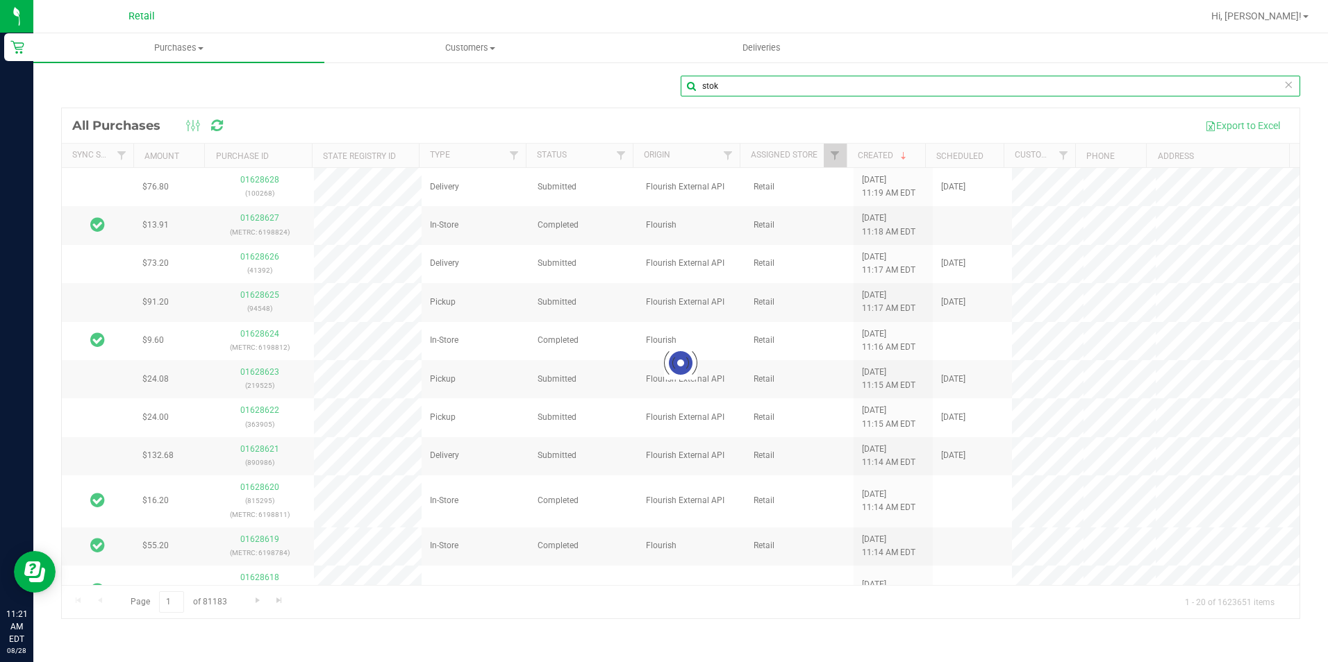
type input "stok"
click at [672, 119] on div at bounding box center [680, 363] width 1237 height 510
click at [667, 119] on div at bounding box center [680, 363] width 1237 height 510
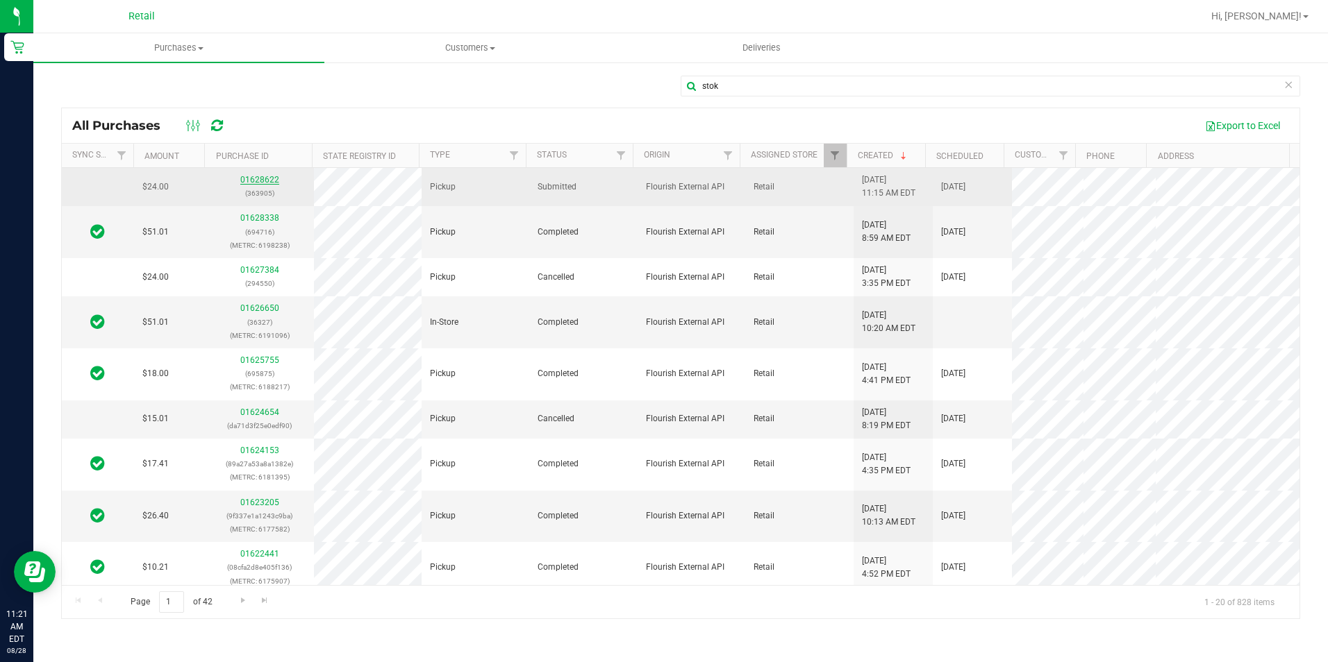
click at [251, 179] on link "01628622" at bounding box center [259, 180] width 39 height 10
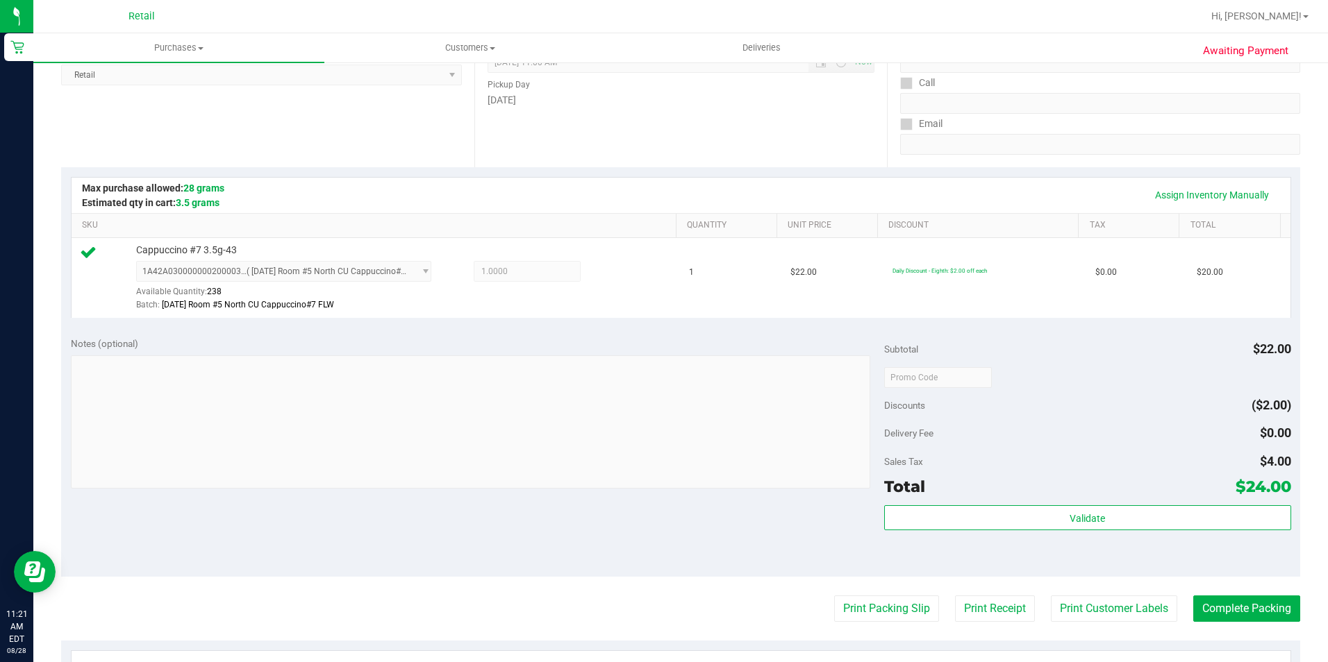
scroll to position [208, 0]
click at [1233, 608] on button "Complete Packing" at bounding box center [1246, 607] width 107 height 26
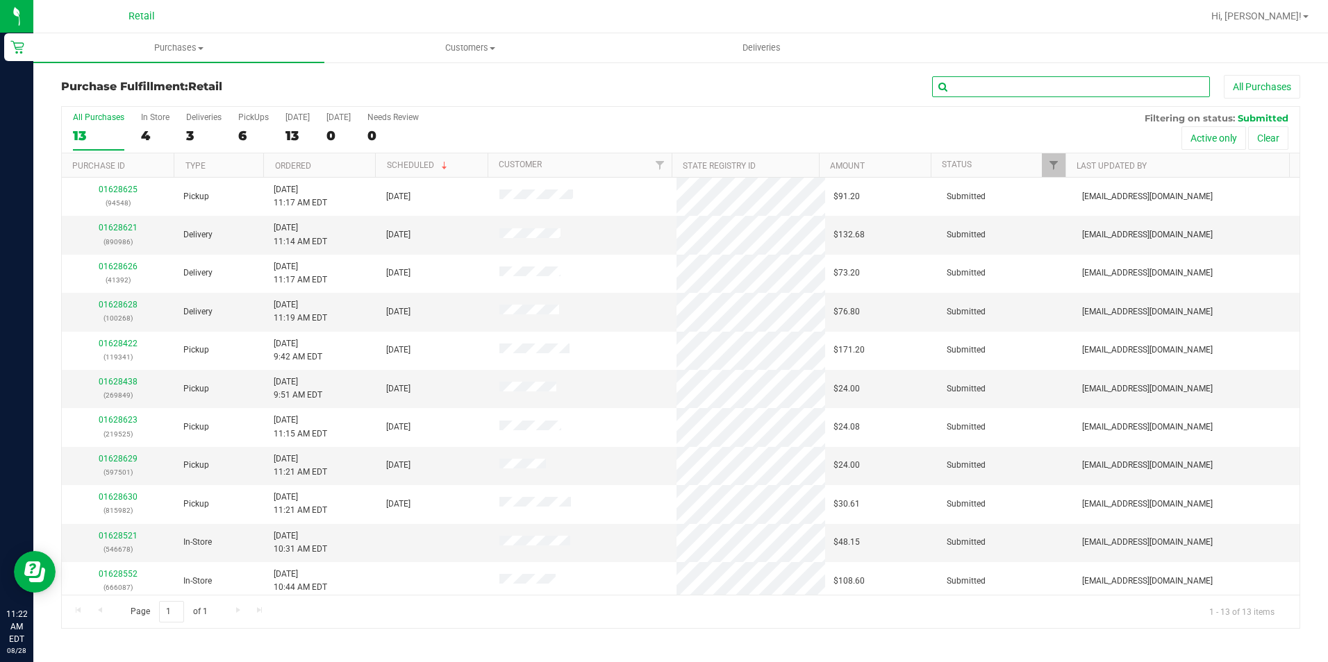
click at [1122, 87] on input "text" at bounding box center [1071, 86] width 278 height 21
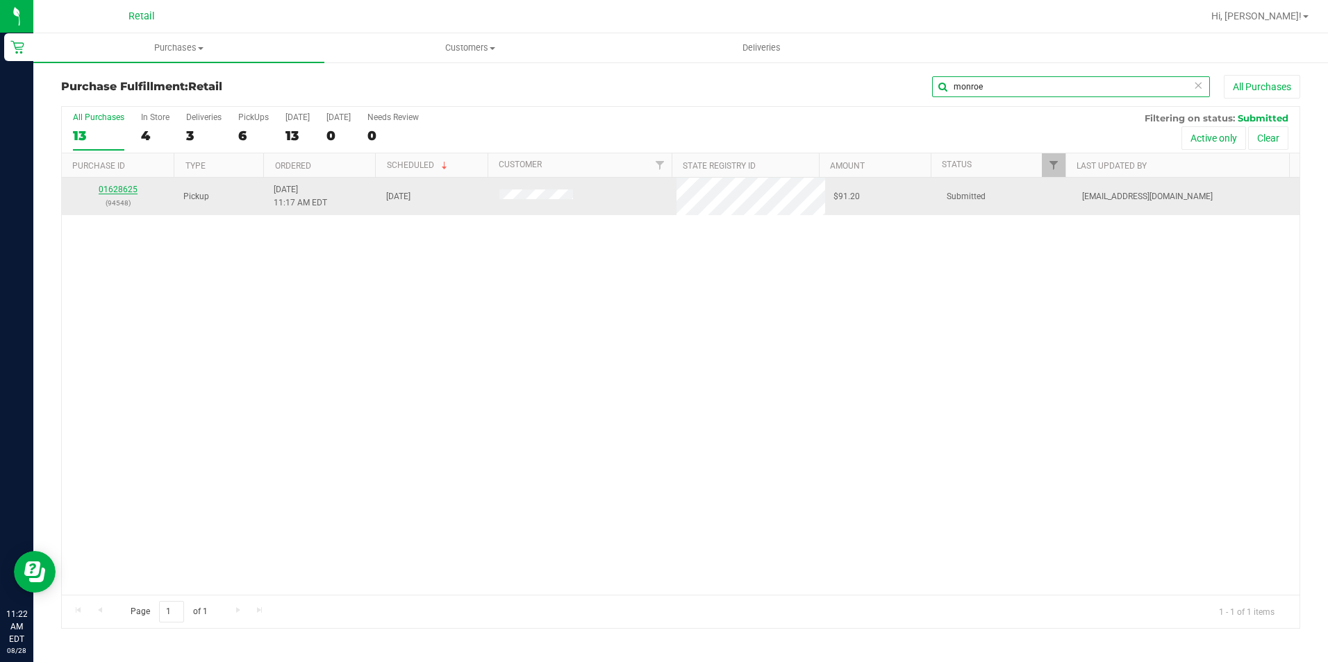
type input "monroe"
click at [121, 186] on link "01628625" at bounding box center [118, 190] width 39 height 10
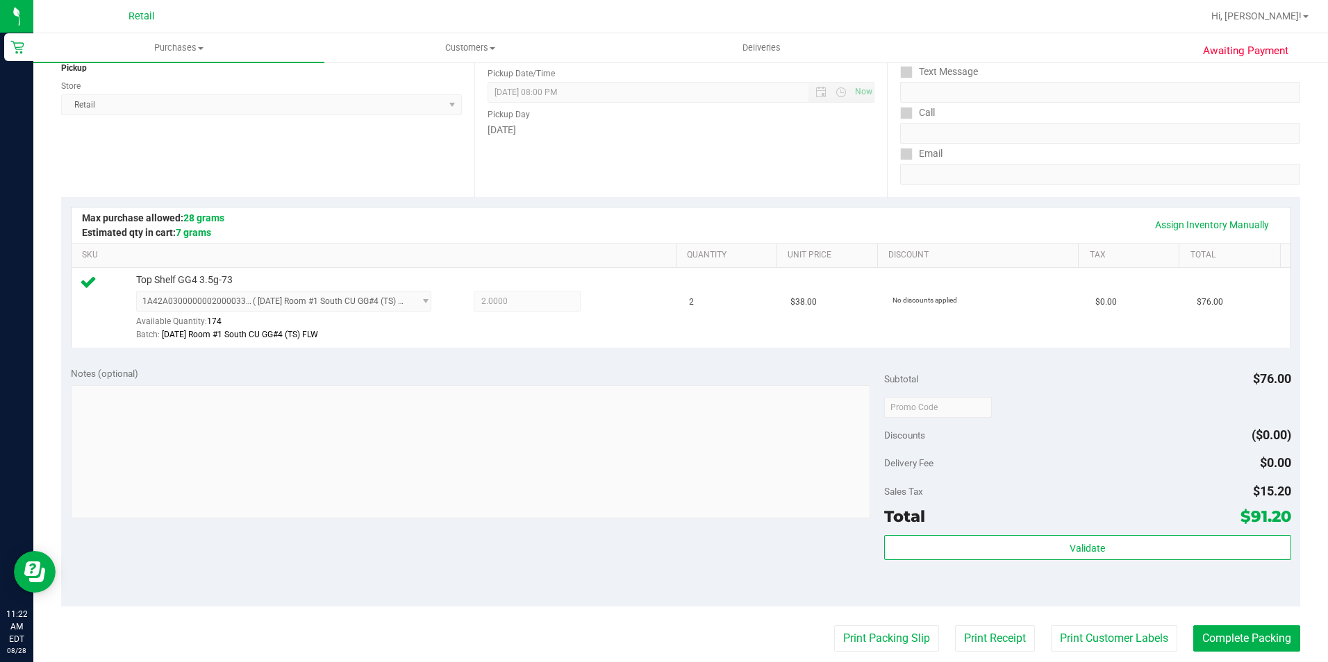
scroll to position [278, 0]
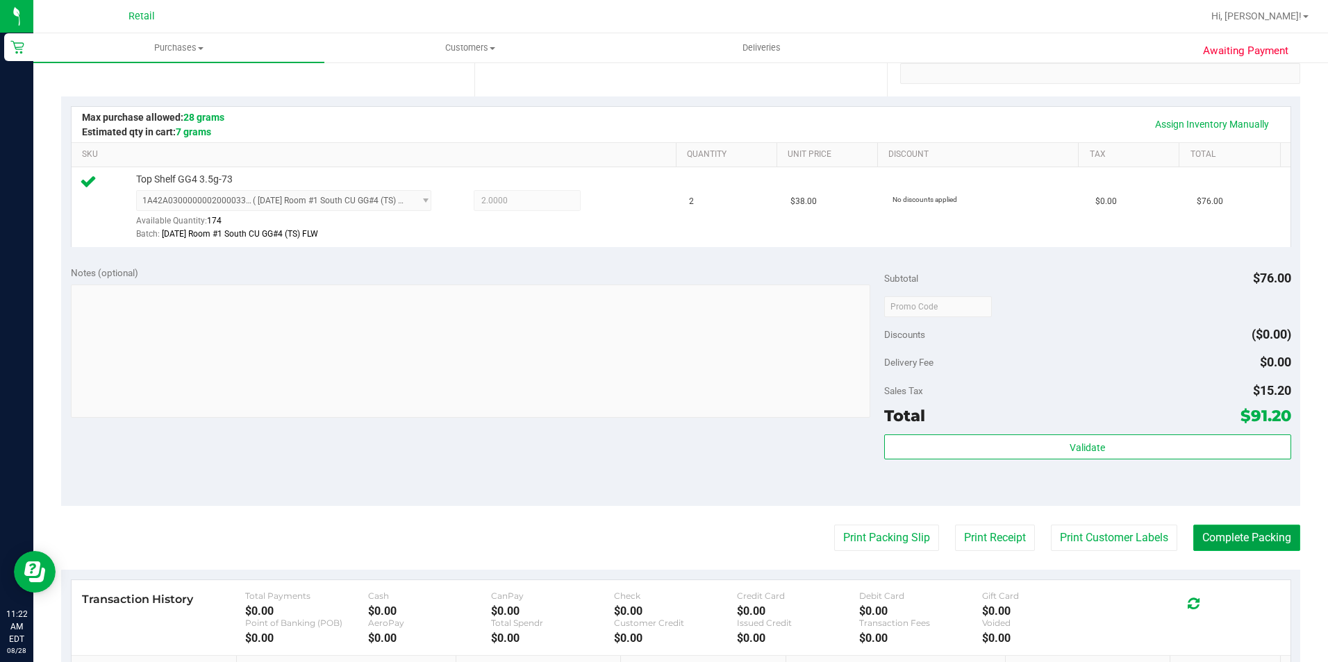
click at [1272, 534] on button "Complete Packing" at bounding box center [1246, 538] width 107 height 26
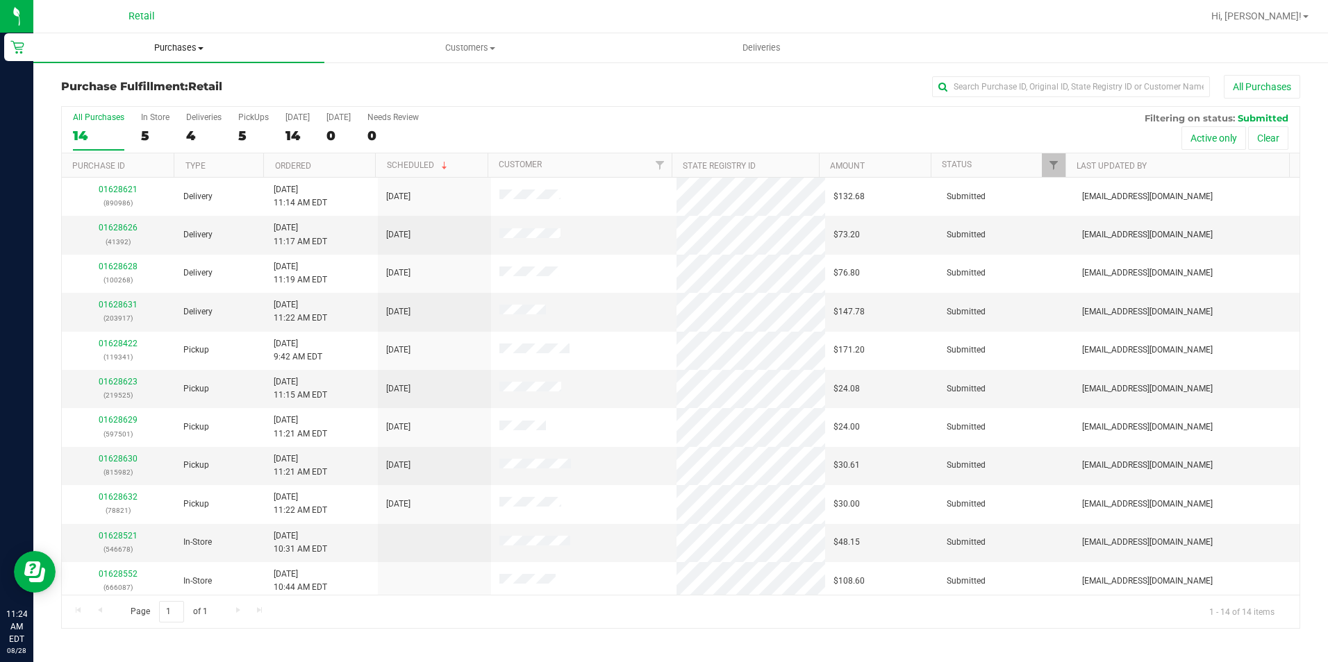
click at [163, 54] on uib-tab-heading "Purchases Summary of purchases Fulfillment All purchases" at bounding box center [178, 47] width 291 height 29
click at [134, 120] on li "All purchases" at bounding box center [178, 117] width 291 height 17
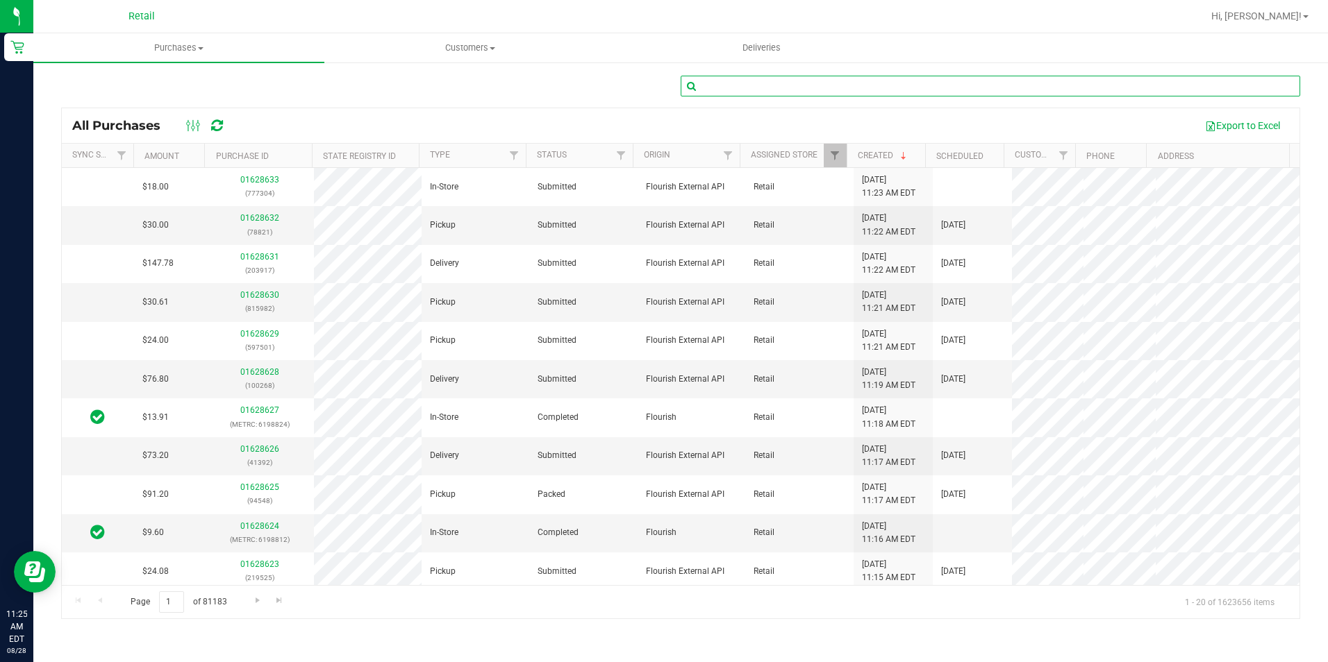
click at [922, 83] on input "text" at bounding box center [990, 86] width 619 height 21
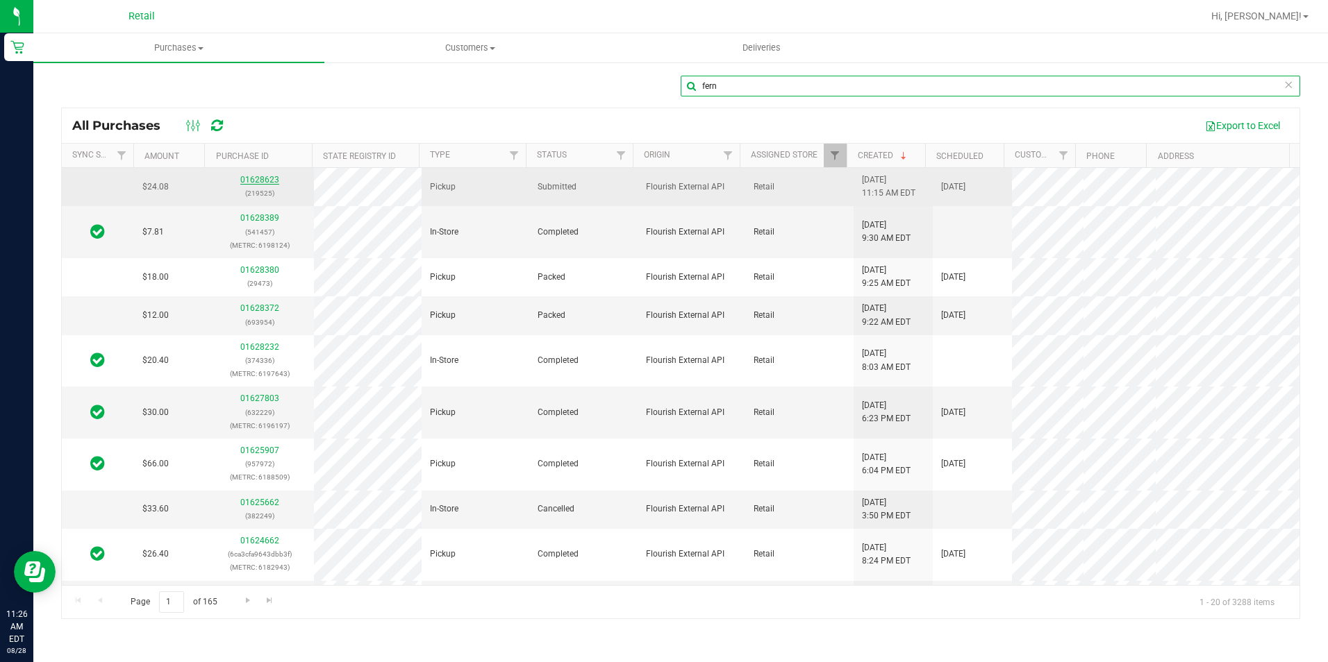
type input "fern"
click at [269, 176] on link "01628623" at bounding box center [259, 180] width 39 height 10
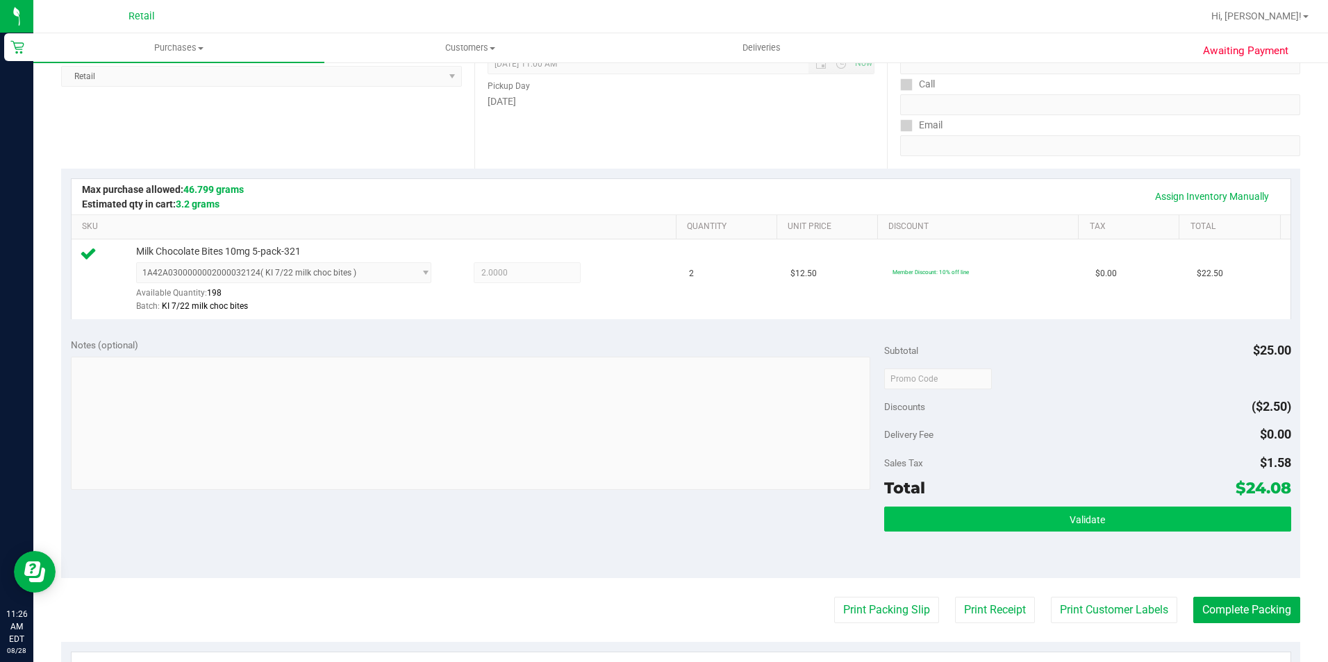
scroll to position [347, 0]
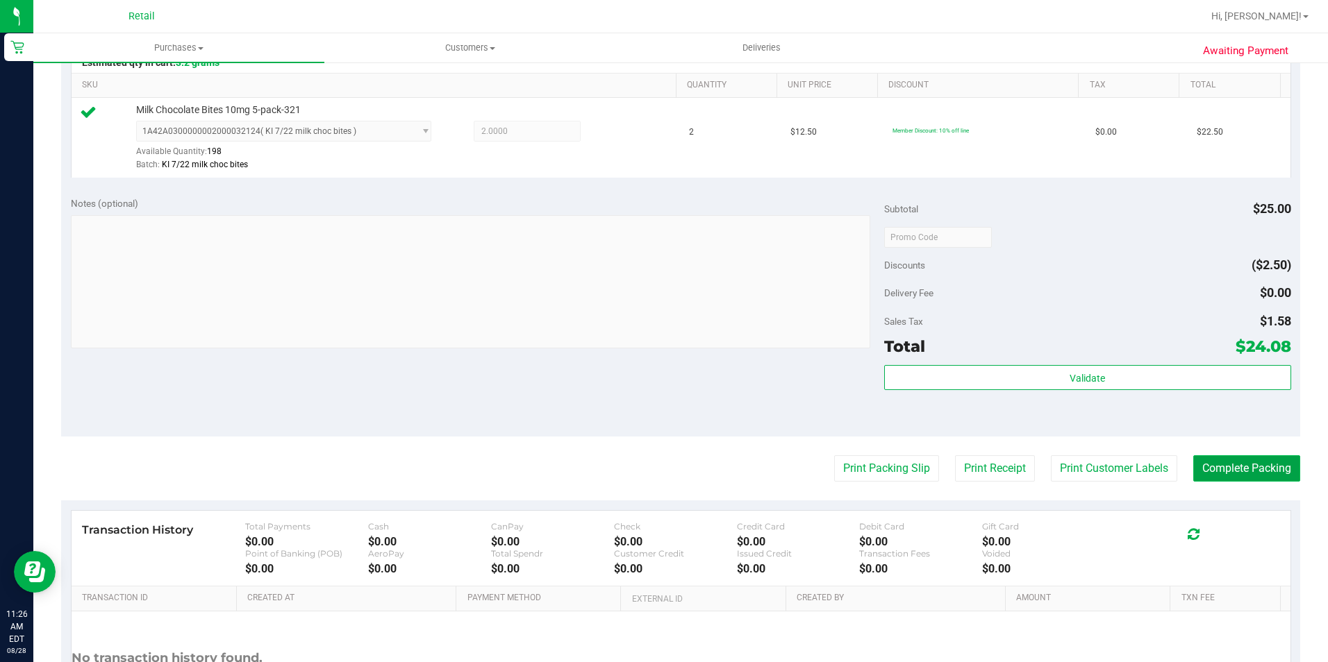
click at [1211, 474] on button "Complete Packing" at bounding box center [1246, 469] width 107 height 26
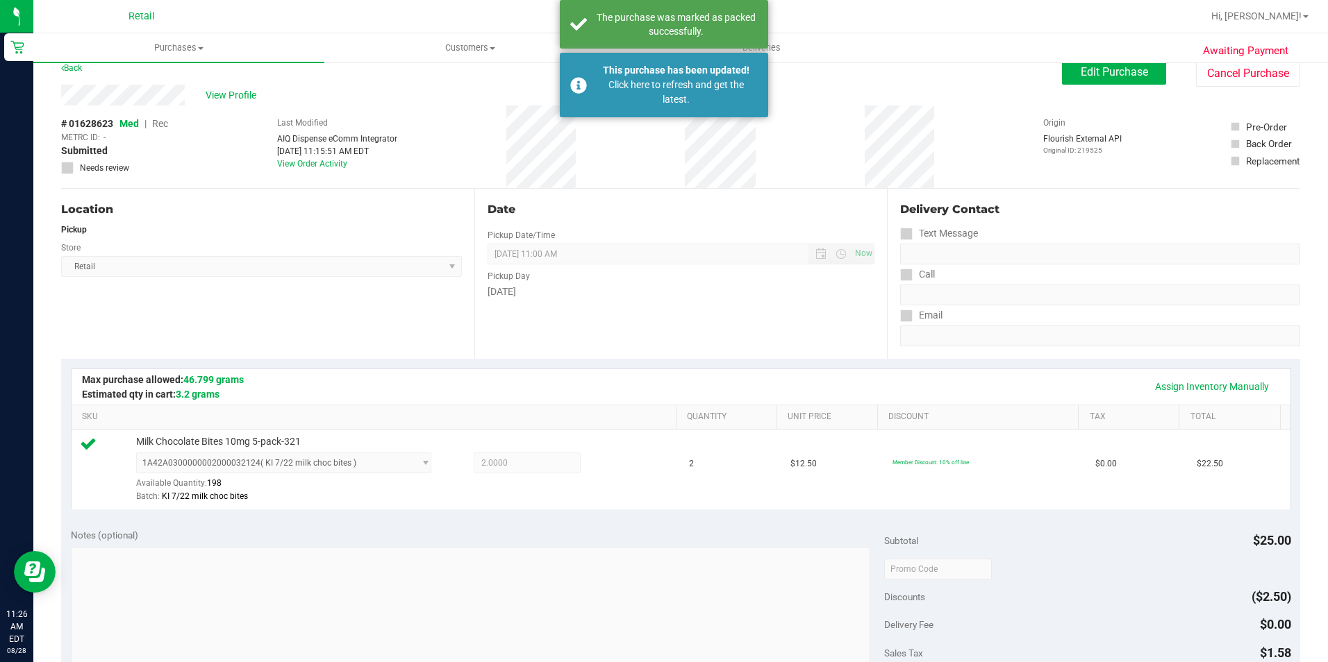
scroll to position [0, 0]
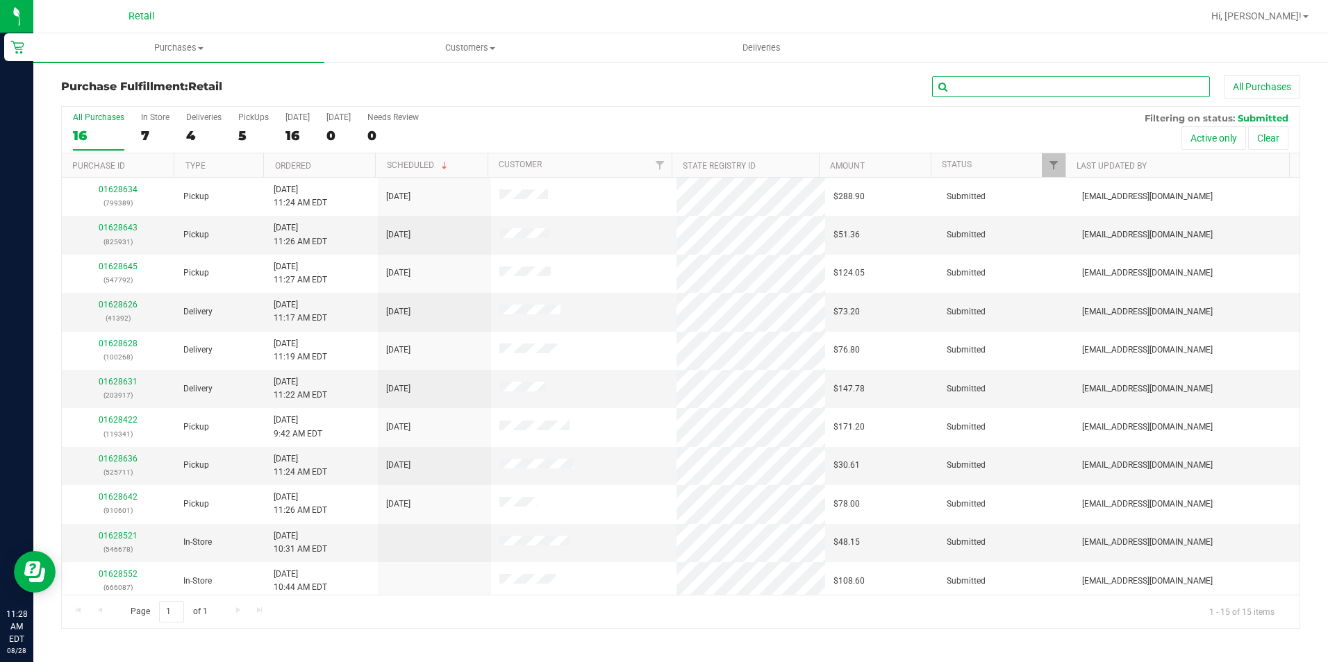
click at [961, 89] on input "text" at bounding box center [1071, 86] width 278 height 21
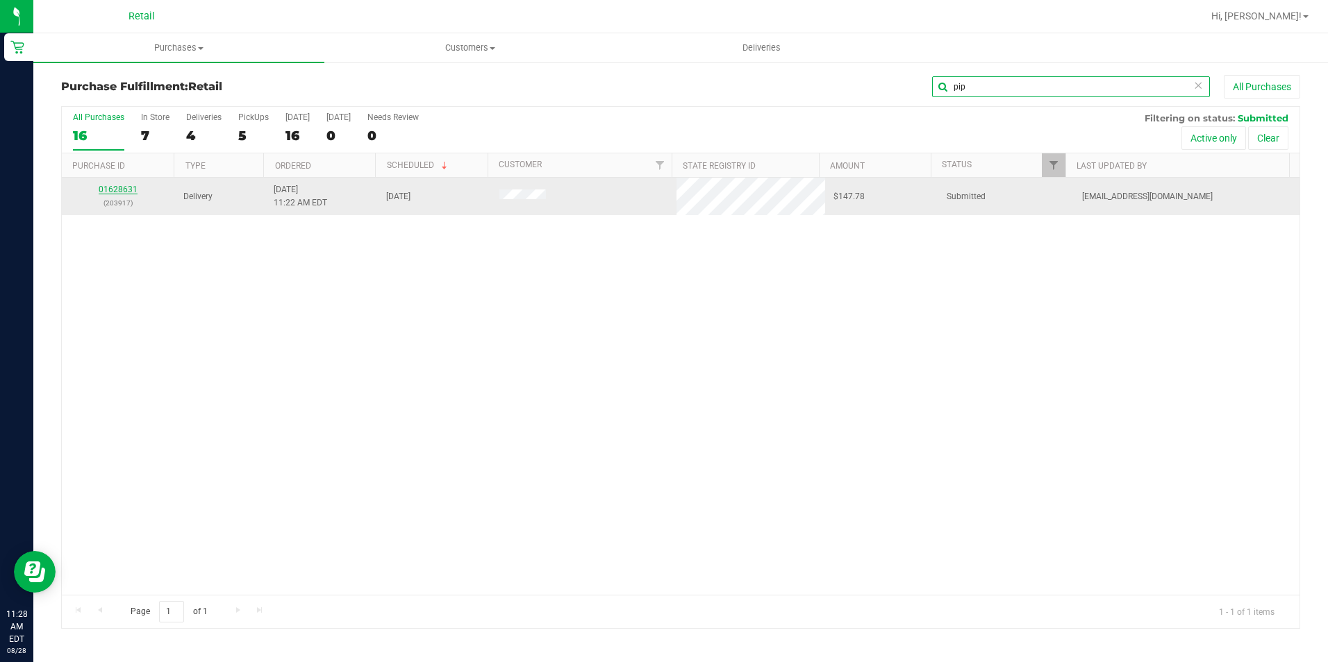
type input "pip"
click at [115, 187] on link "01628631" at bounding box center [118, 190] width 39 height 10
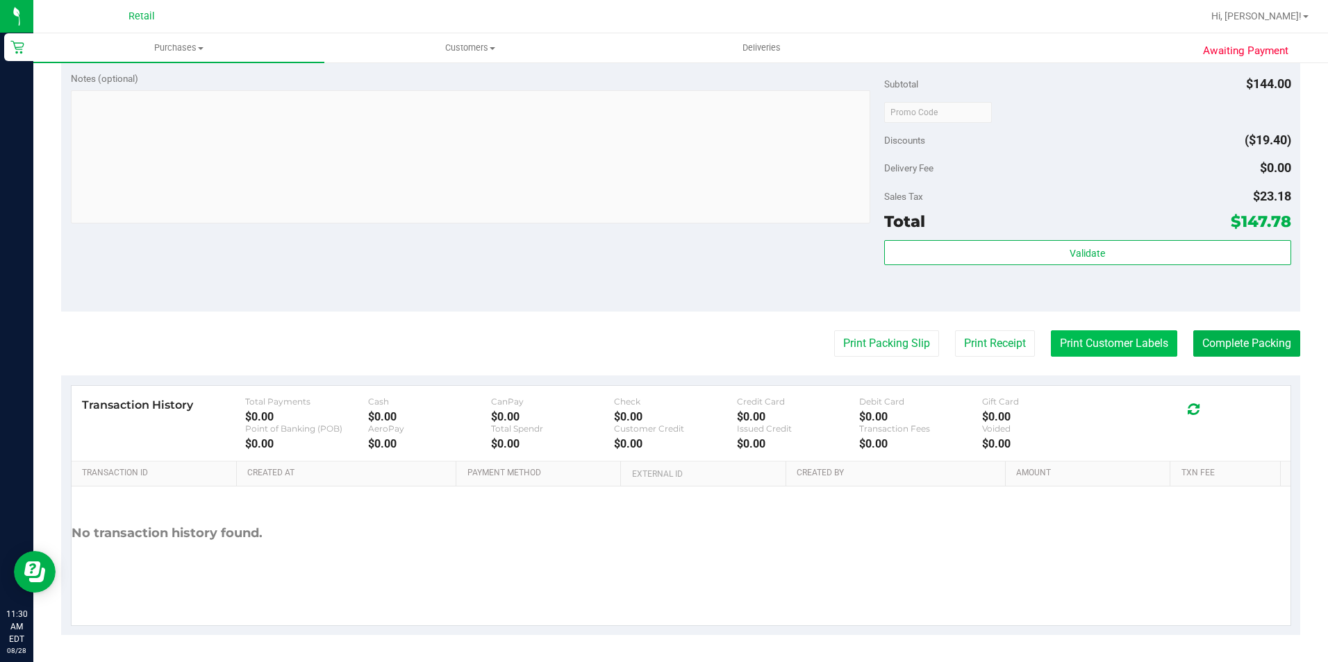
scroll to position [761, 0]
click at [1208, 351] on button "Complete Packing" at bounding box center [1246, 343] width 107 height 26
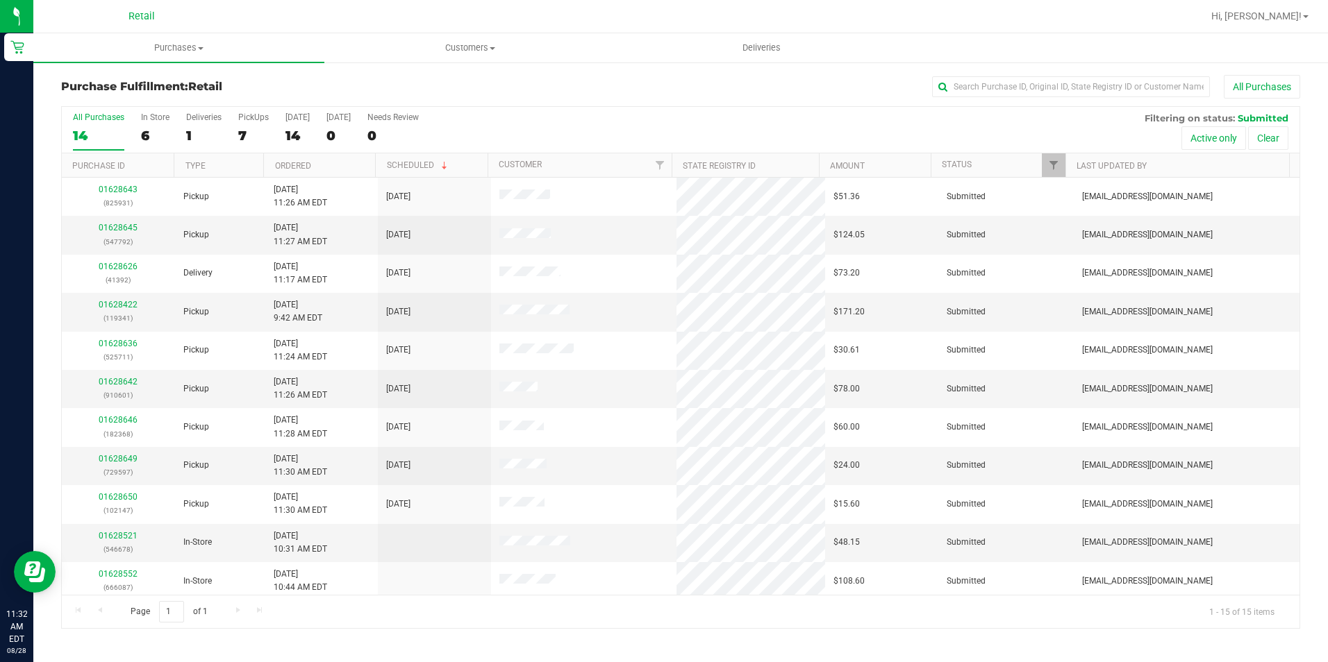
click at [1062, 76] on div "All Purchases" at bounding box center [887, 87] width 826 height 24
click at [1062, 81] on input "text" at bounding box center [1071, 86] width 278 height 21
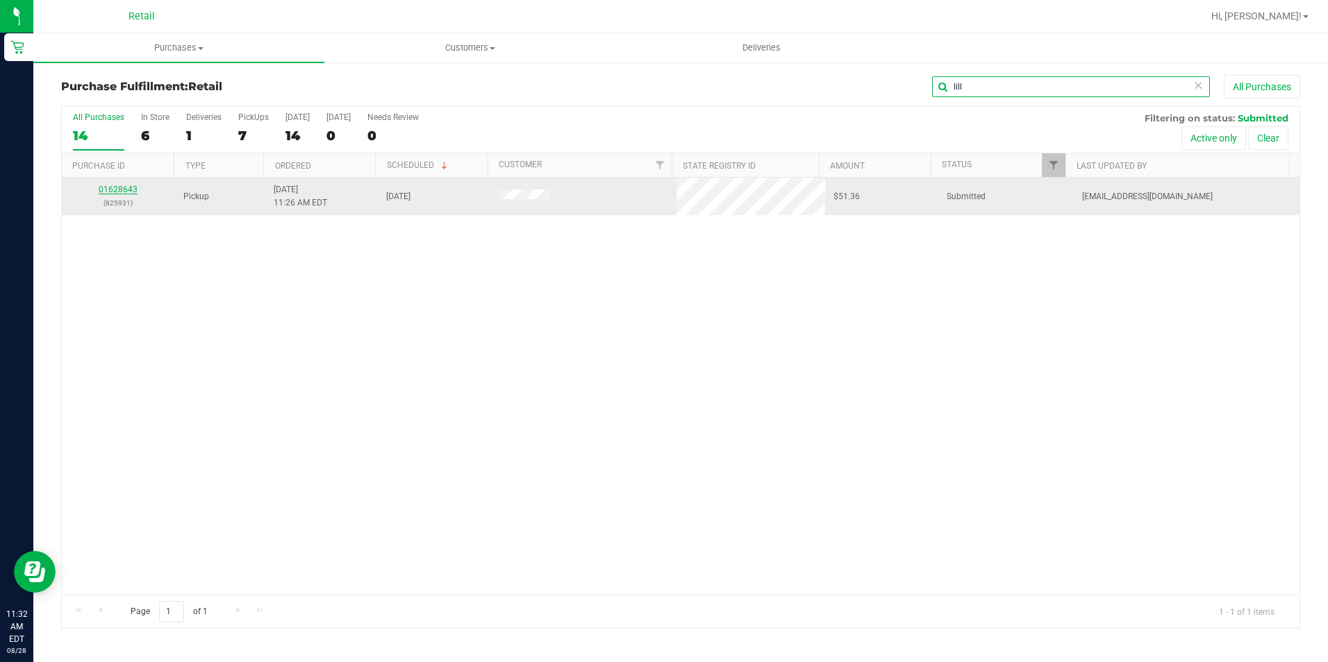
type input "lill"
click at [131, 190] on link "01628643" at bounding box center [118, 190] width 39 height 10
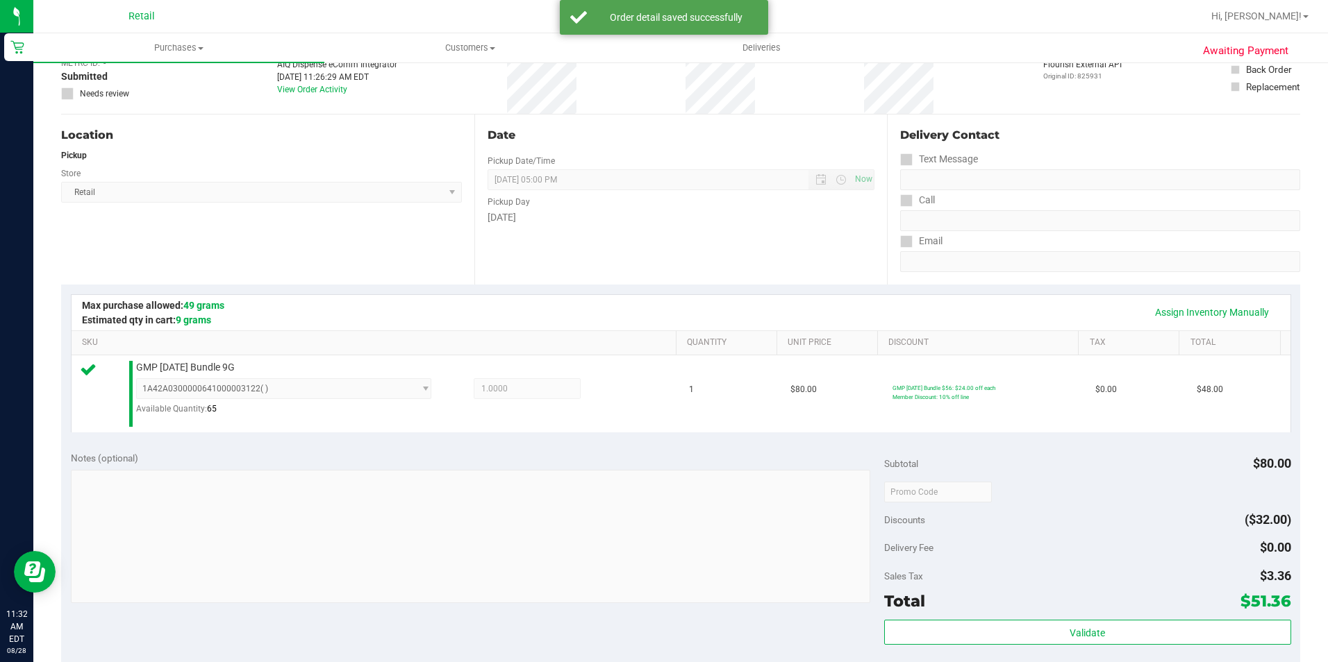
scroll to position [417, 0]
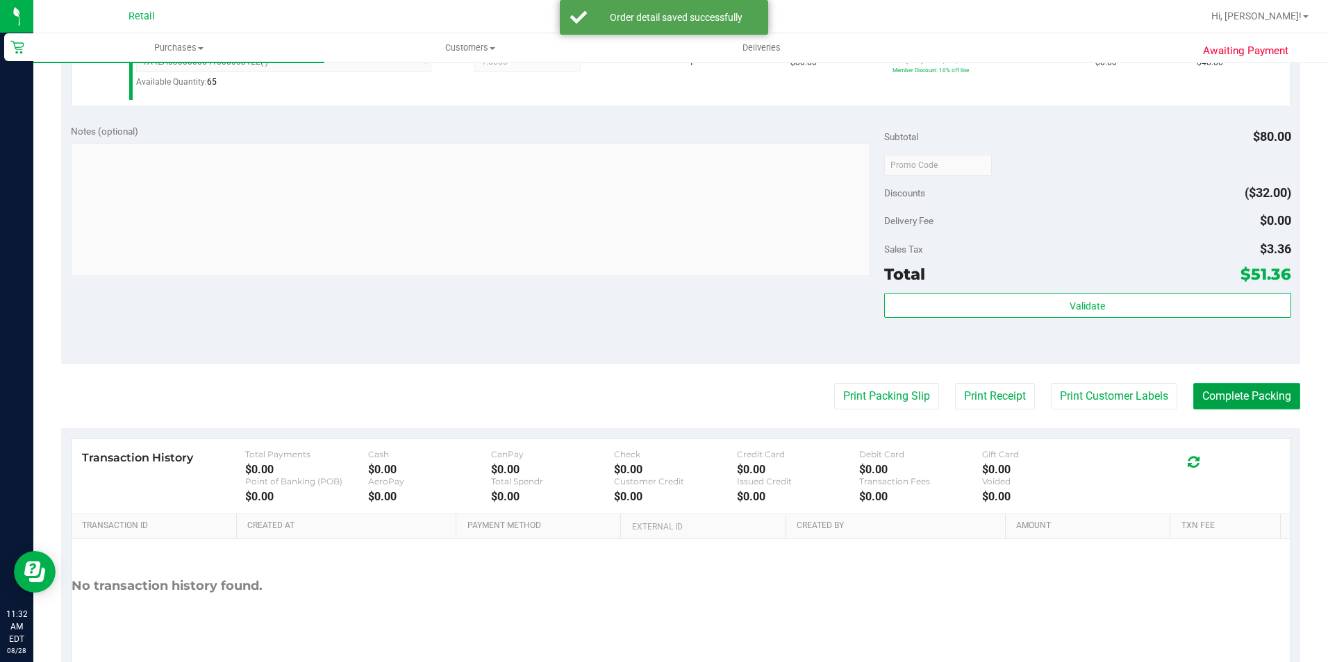
click at [1233, 390] on button "Complete Packing" at bounding box center [1246, 396] width 107 height 26
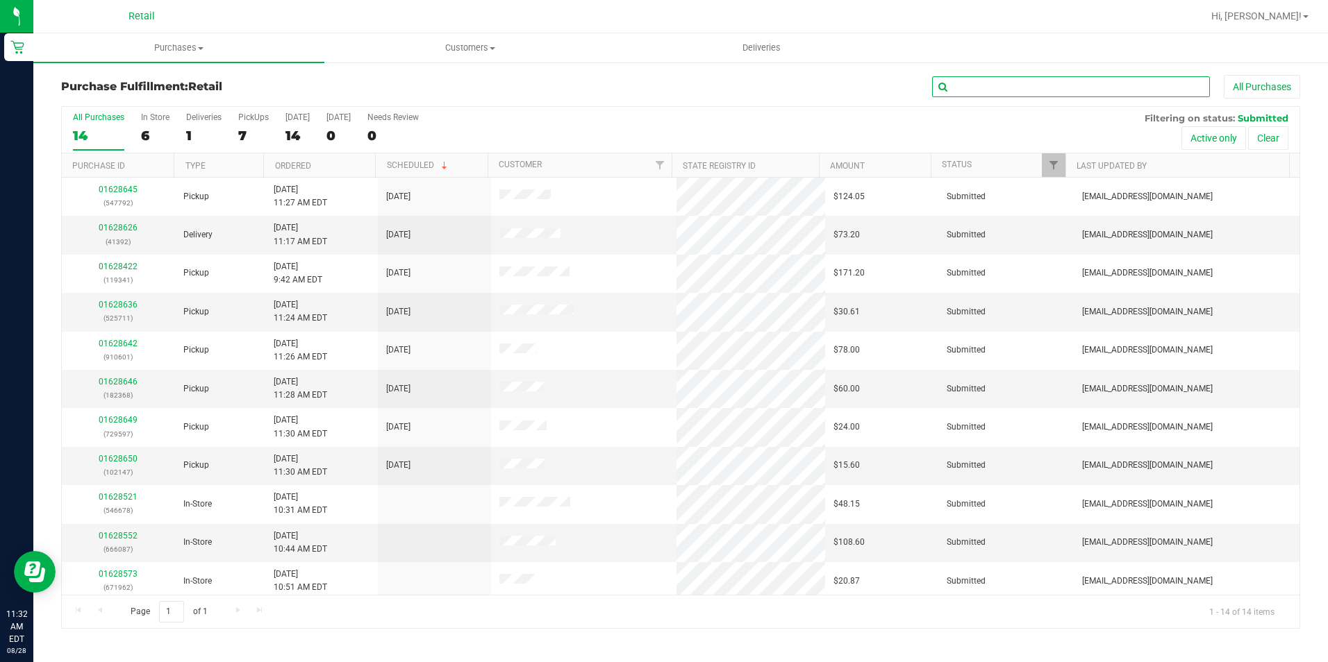
click at [1018, 85] on input "text" at bounding box center [1071, 86] width 278 height 21
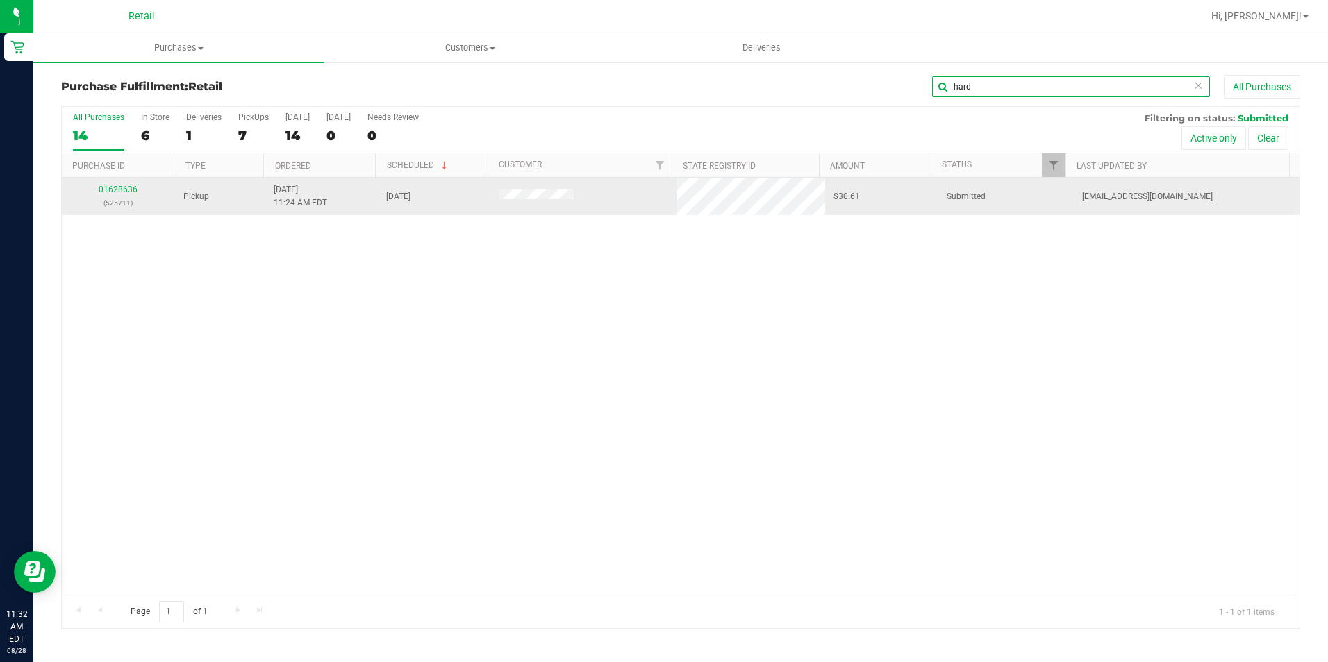
type input "hard"
click at [124, 192] on link "01628636" at bounding box center [118, 190] width 39 height 10
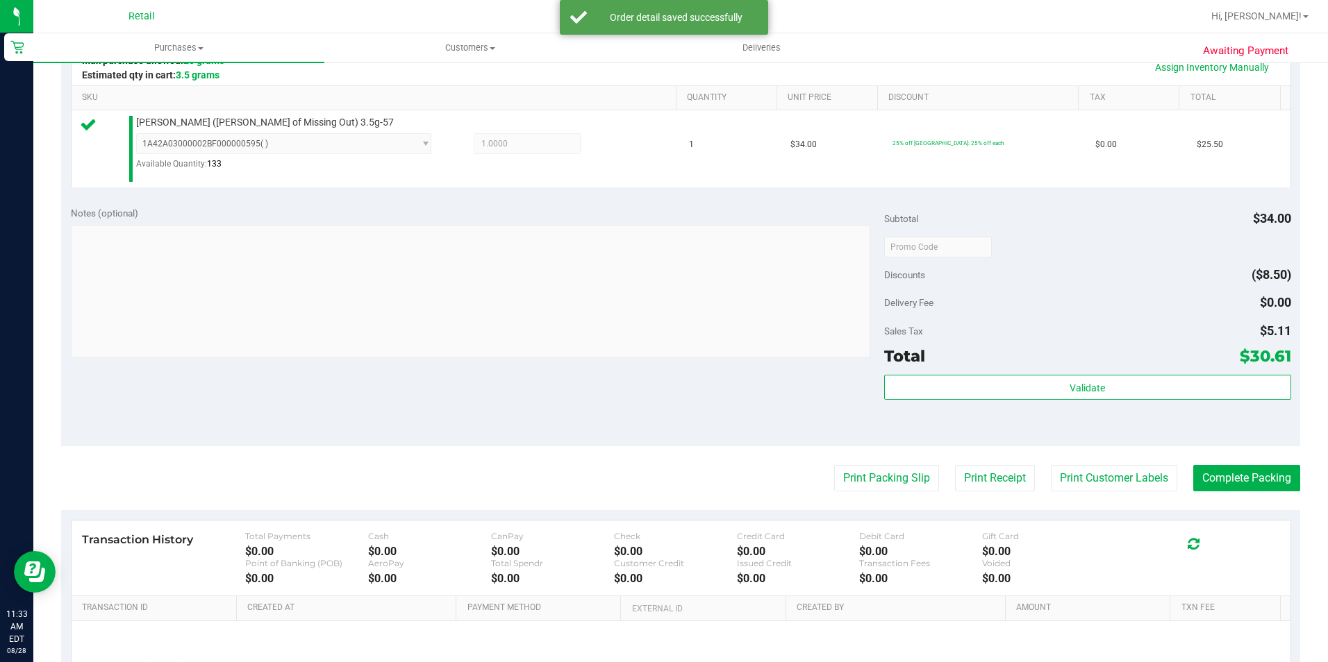
scroll to position [347, 0]
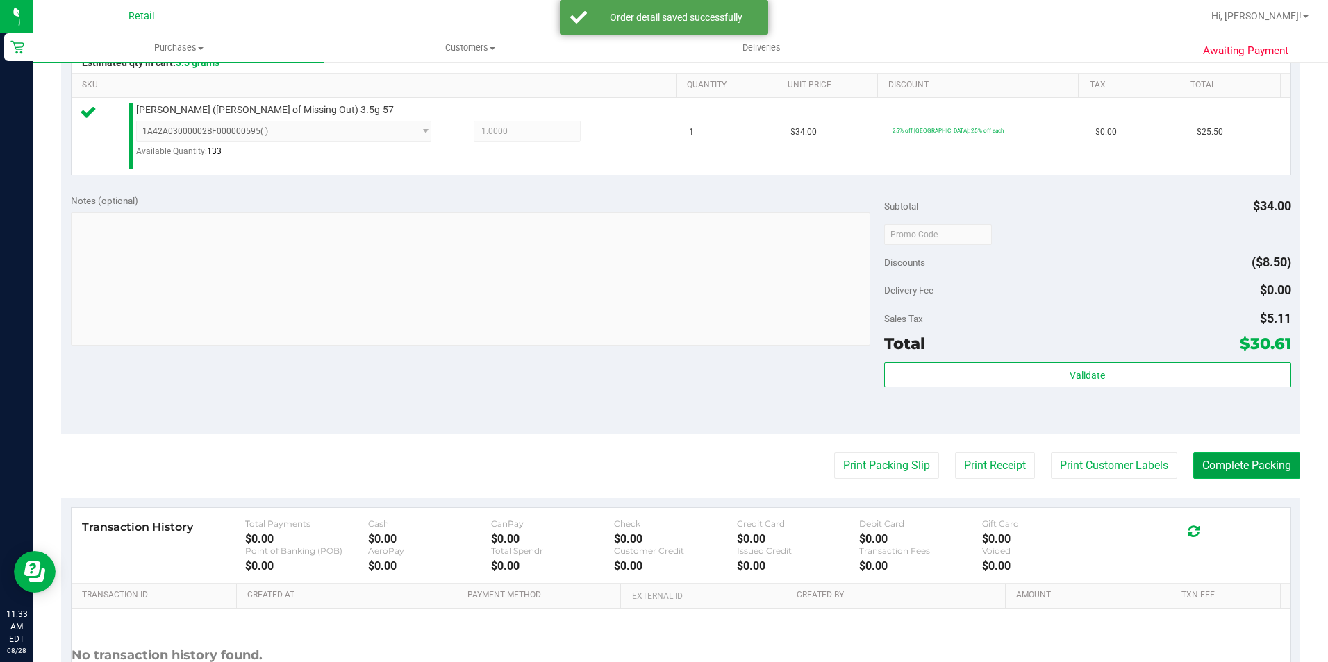
click at [1228, 467] on button "Complete Packing" at bounding box center [1246, 466] width 107 height 26
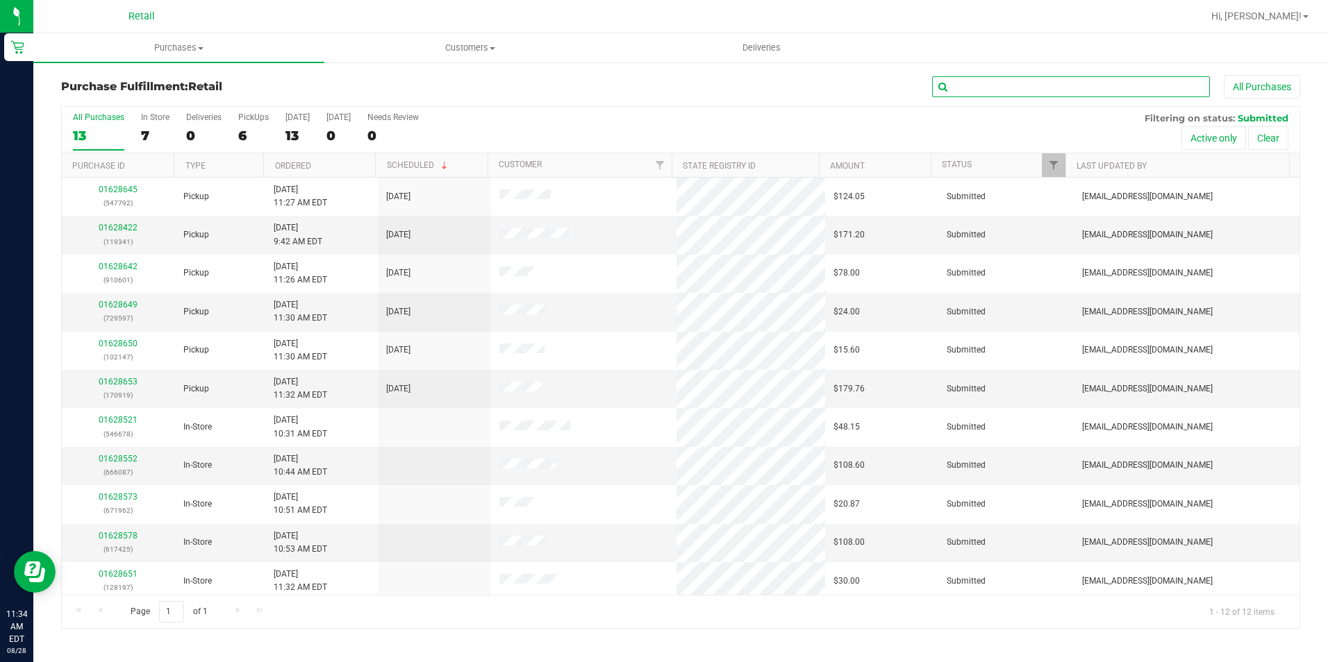
click at [1118, 94] on input "text" at bounding box center [1071, 86] width 278 height 21
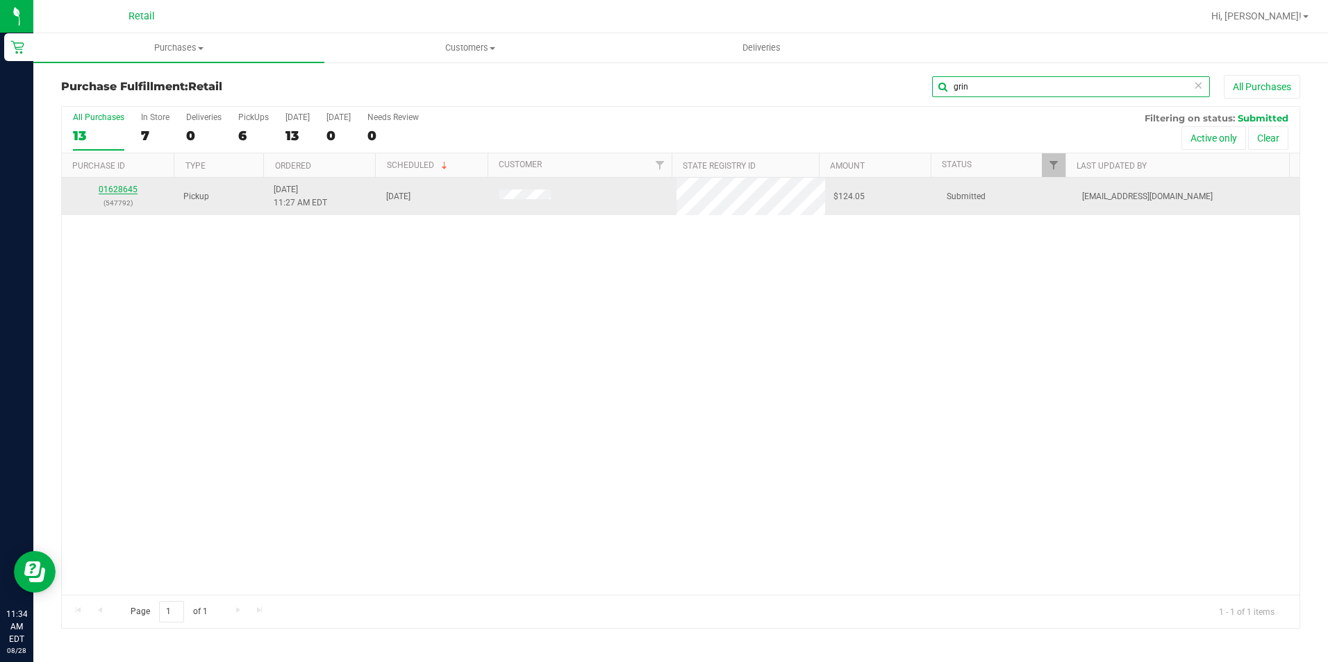
type input "grin"
click at [116, 187] on link "01628645" at bounding box center [118, 190] width 39 height 10
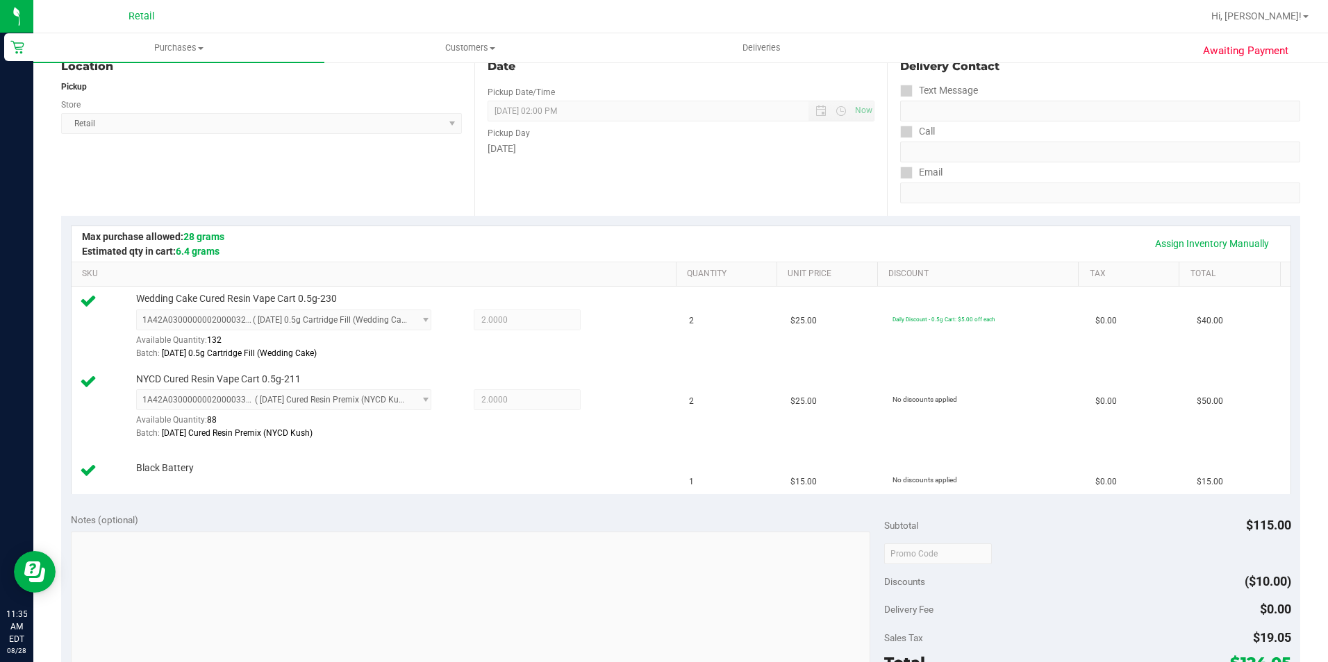
scroll to position [347, 0]
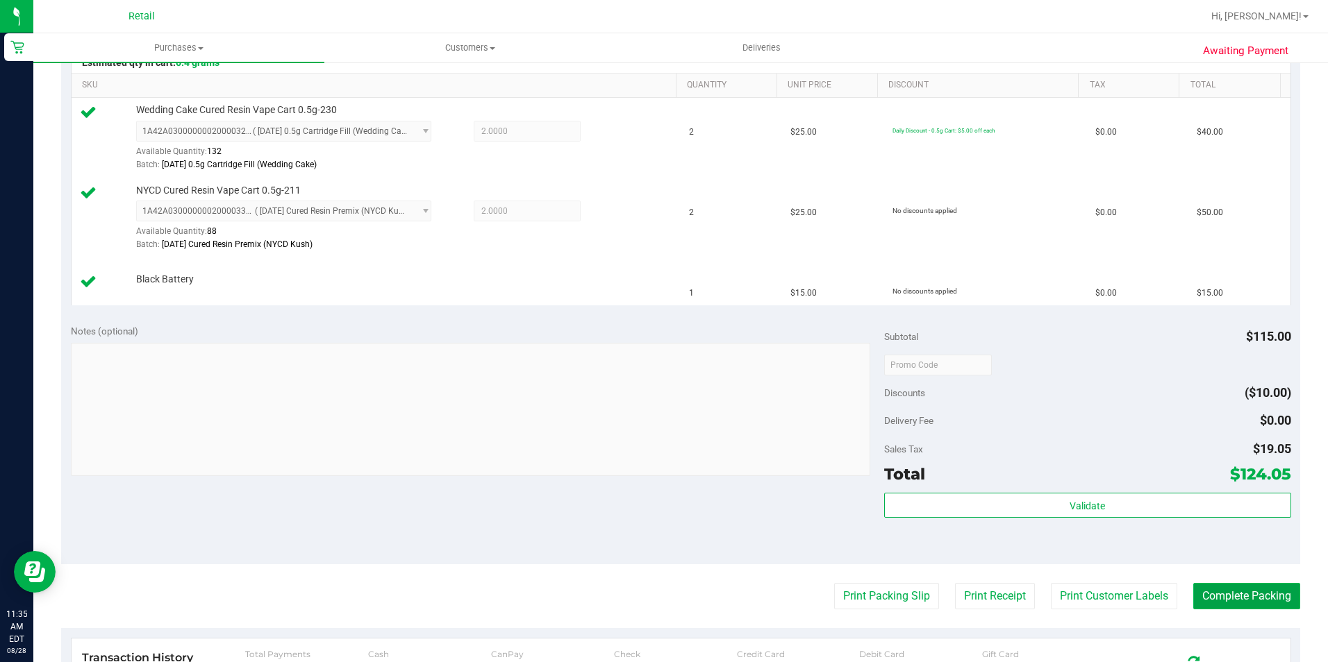
click at [1255, 593] on button "Complete Packing" at bounding box center [1246, 596] width 107 height 26
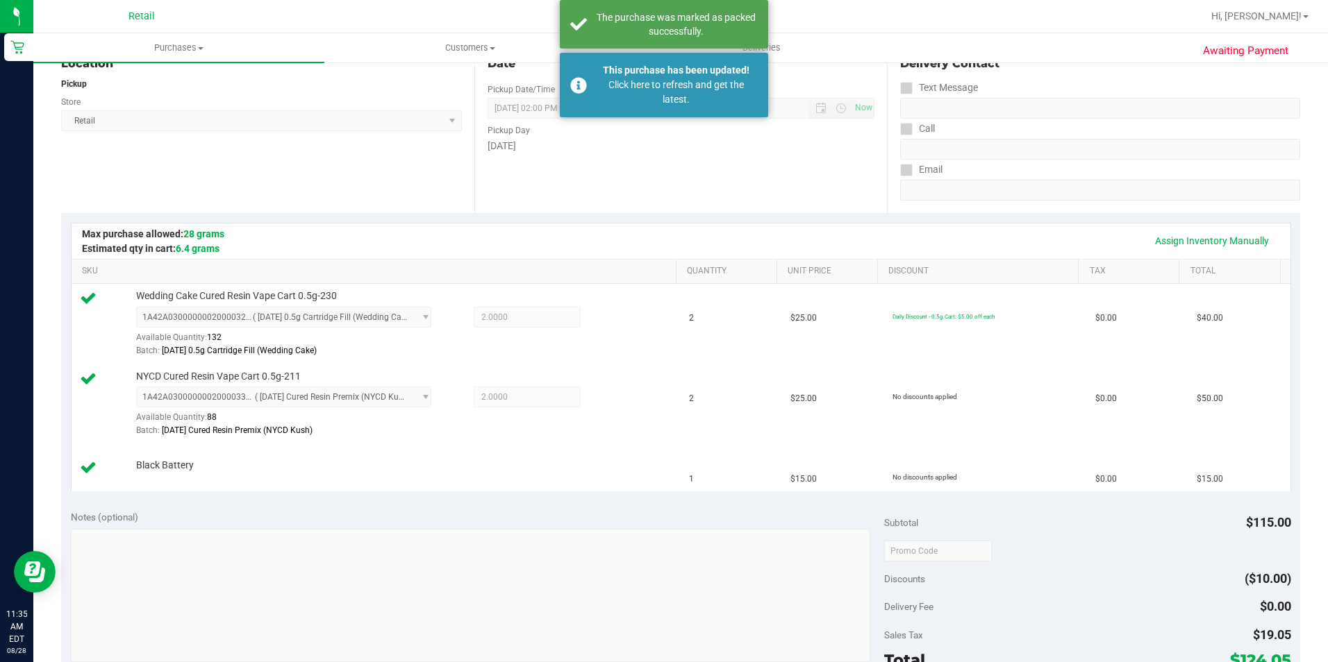
scroll to position [69, 0]
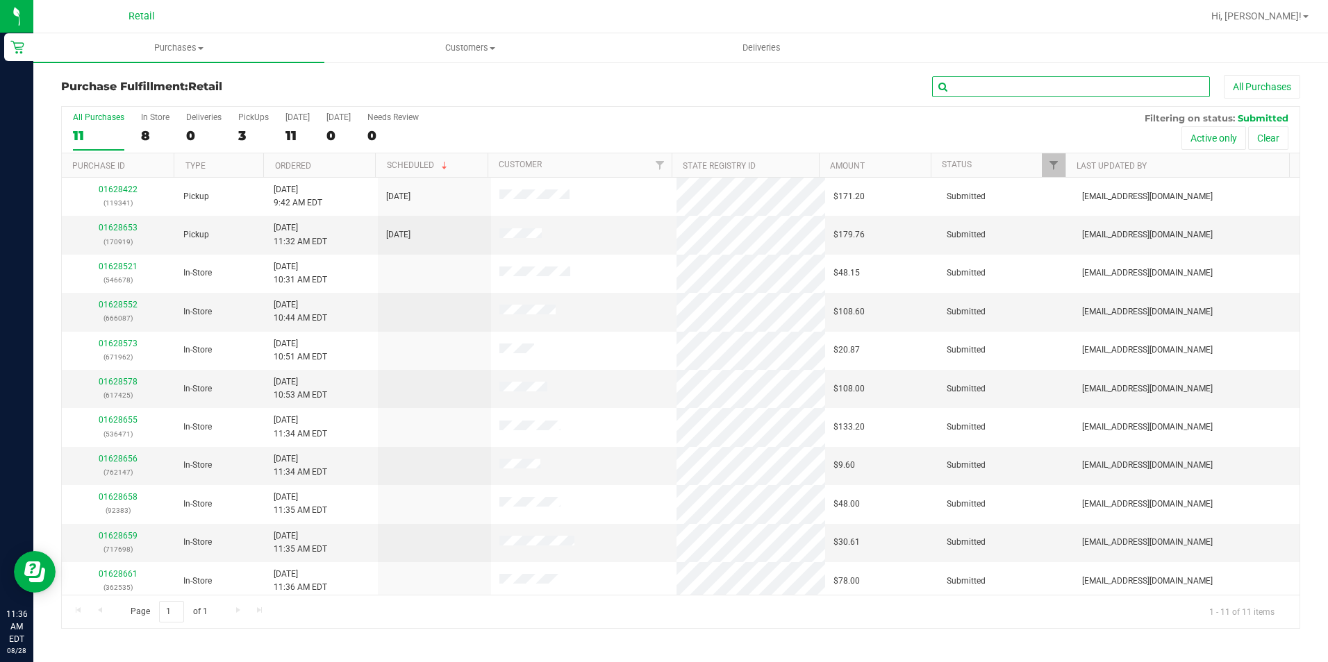
click at [1053, 78] on input "text" at bounding box center [1071, 86] width 278 height 21
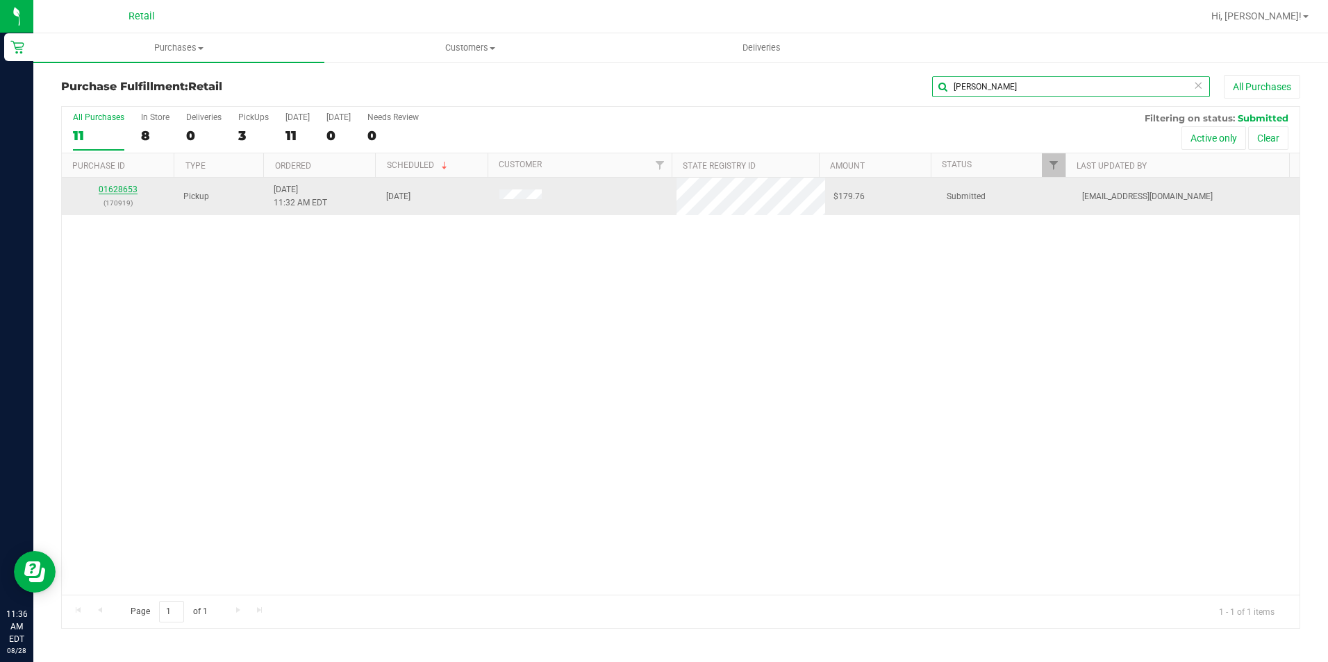
type input "lembo"
click at [110, 186] on link "01628653" at bounding box center [118, 190] width 39 height 10
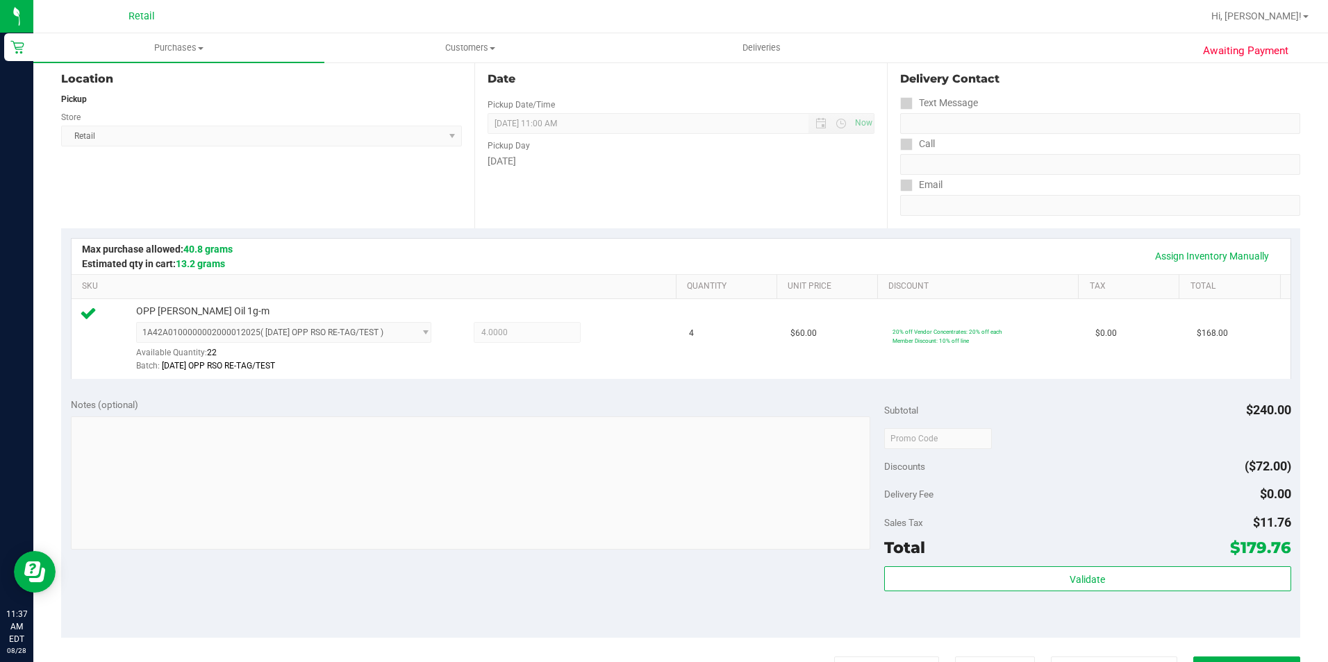
scroll to position [208, 0]
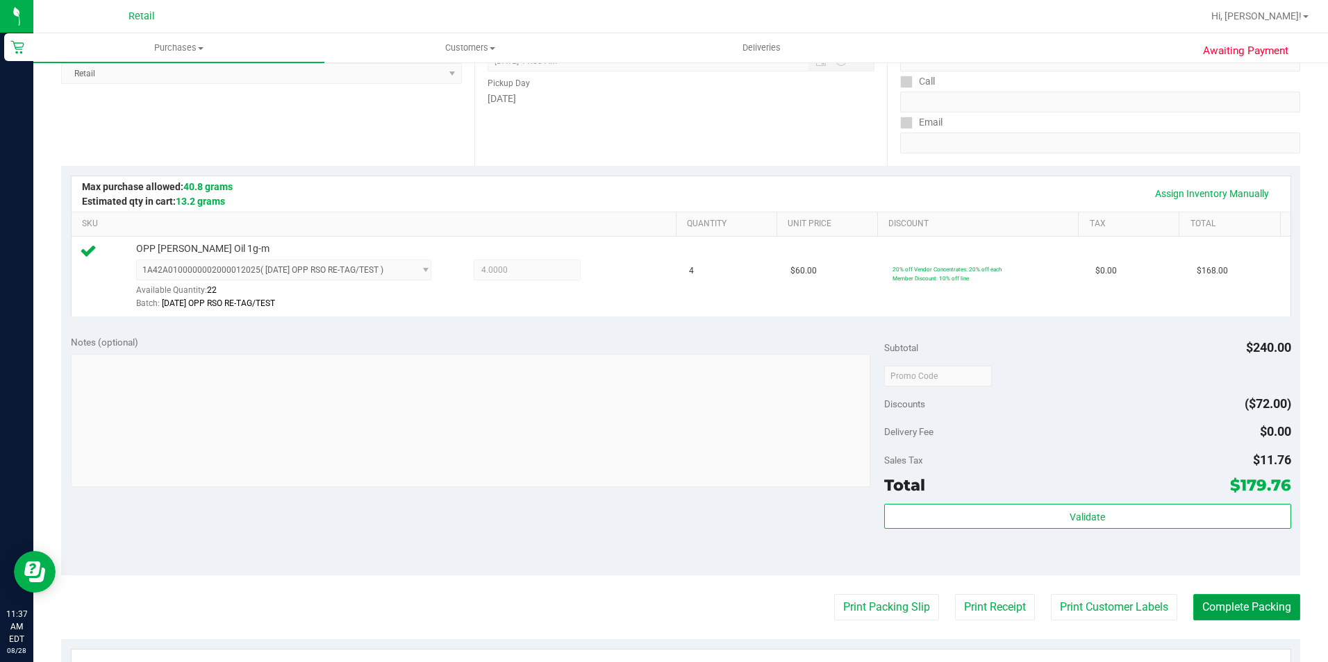
click at [1259, 611] on button "Complete Packing" at bounding box center [1246, 607] width 107 height 26
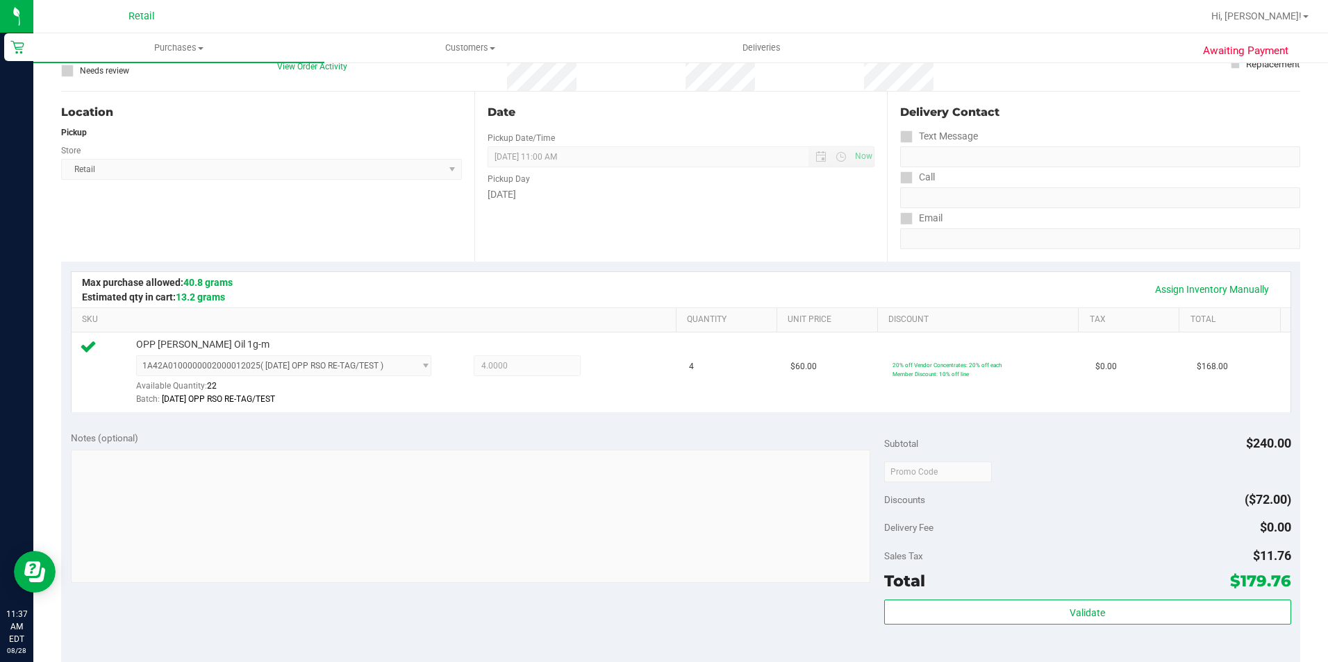
scroll to position [0, 0]
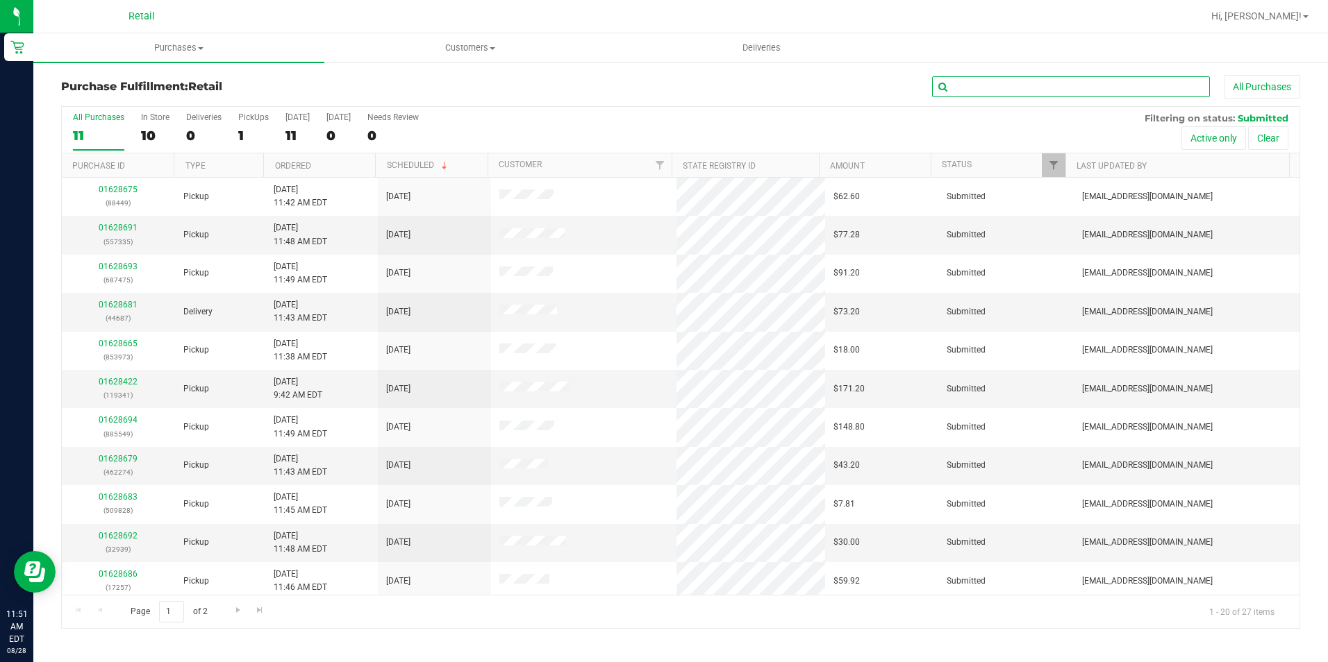
click at [1094, 91] on input "text" at bounding box center [1071, 86] width 278 height 21
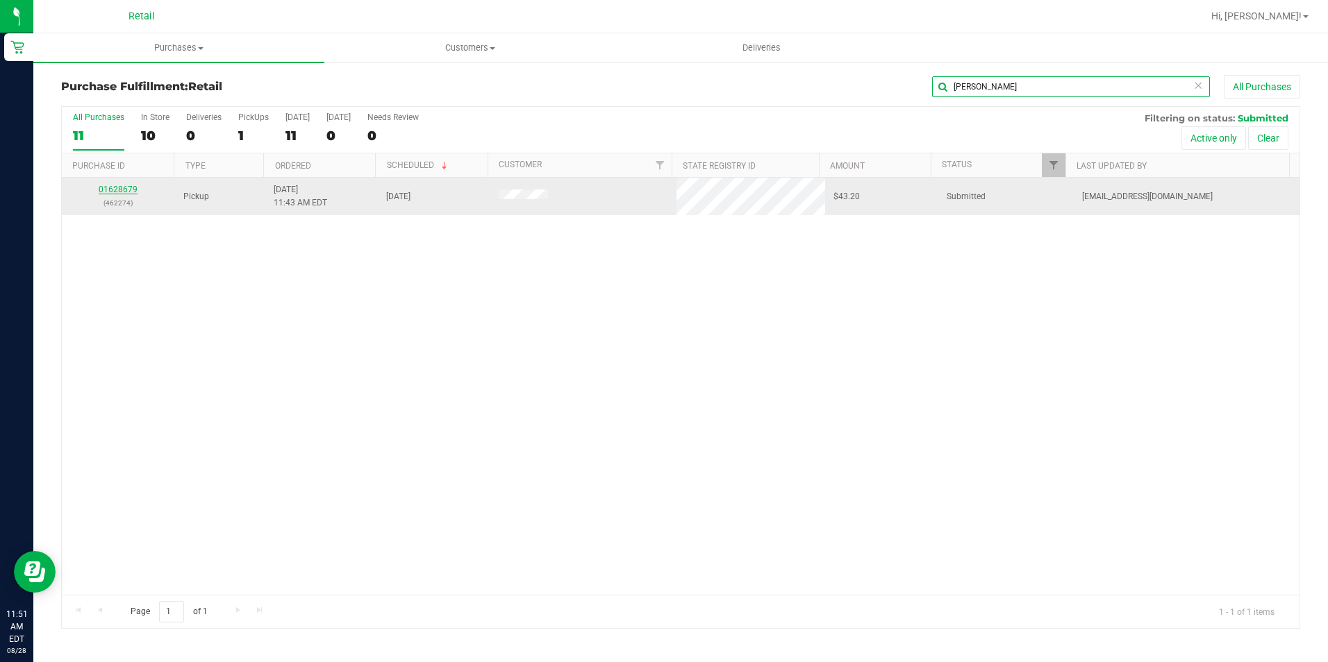
type input "beno"
click at [119, 191] on link "01628679" at bounding box center [118, 190] width 39 height 10
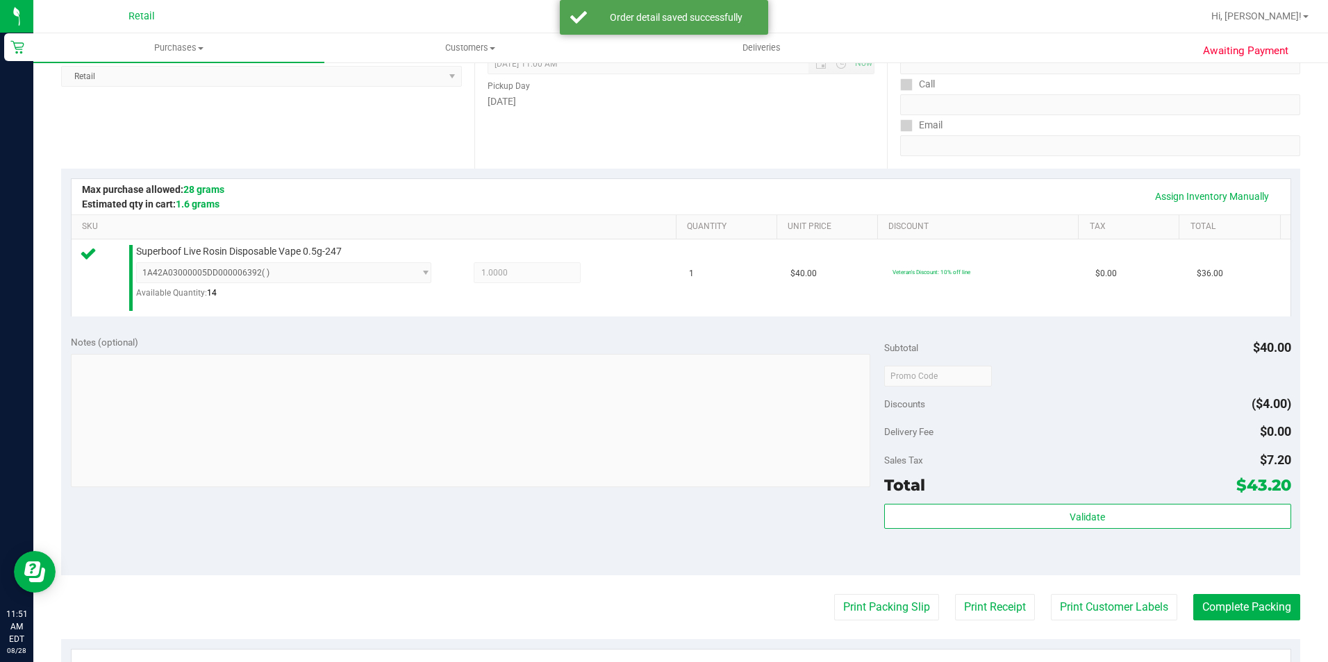
scroll to position [470, 0]
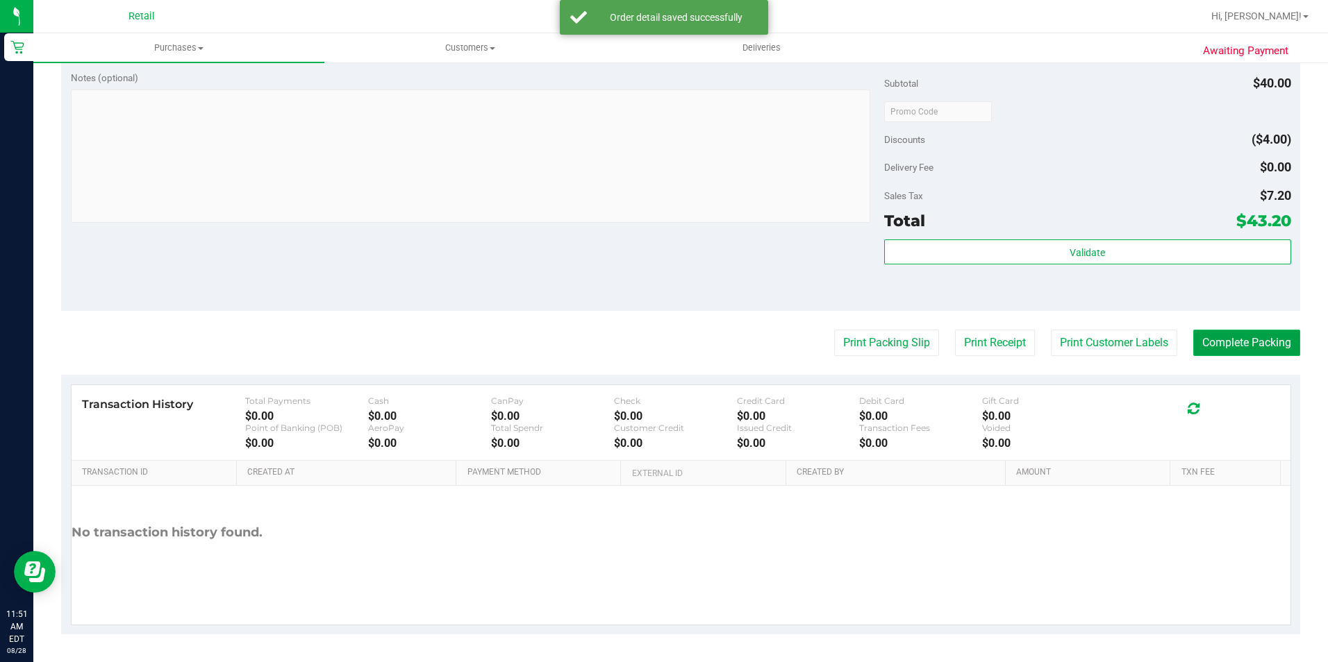
click at [1225, 344] on button "Complete Packing" at bounding box center [1246, 343] width 107 height 26
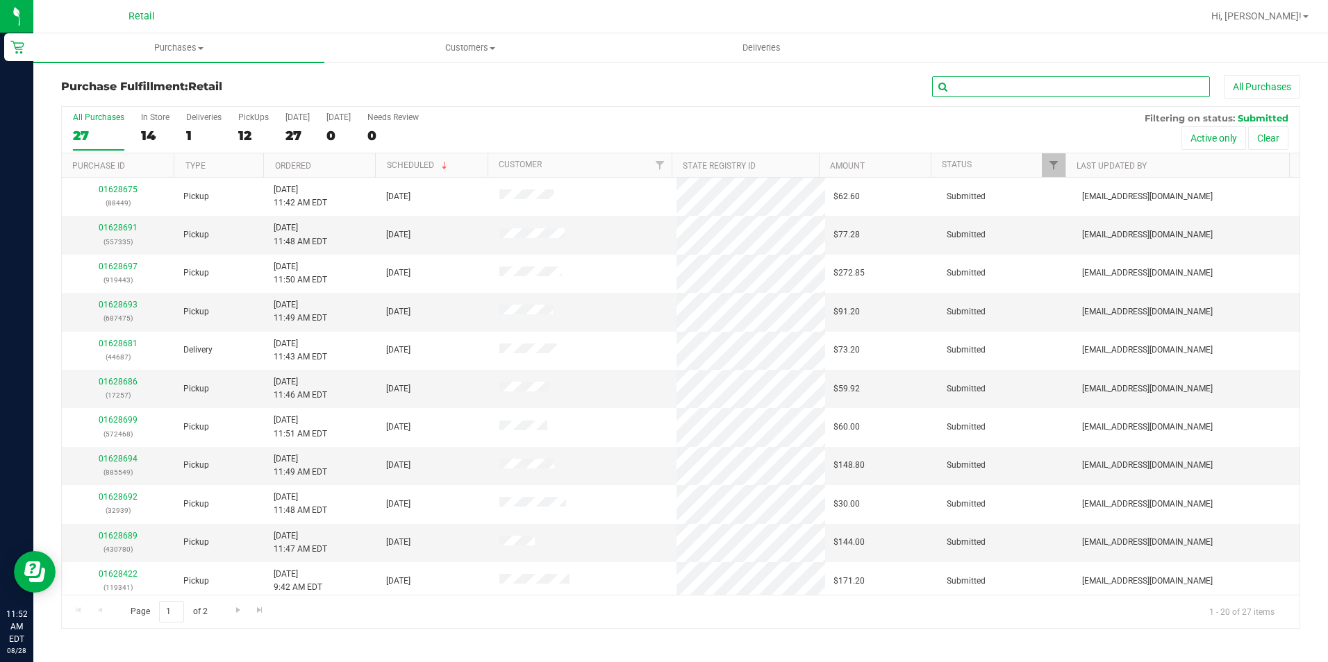
click at [1071, 82] on input "text" at bounding box center [1071, 86] width 278 height 21
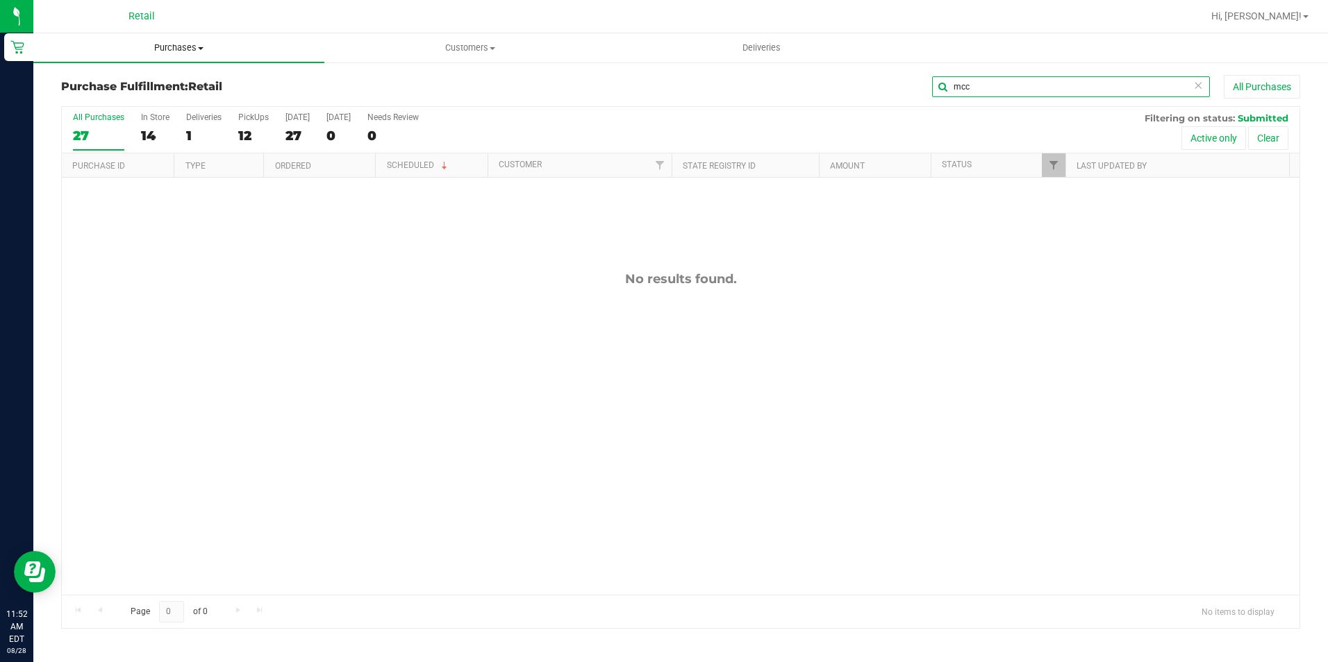
type input "mcc"
click at [197, 52] on span "Purchases" at bounding box center [178, 48] width 291 height 12
click at [135, 125] on li "All purchases" at bounding box center [178, 117] width 291 height 17
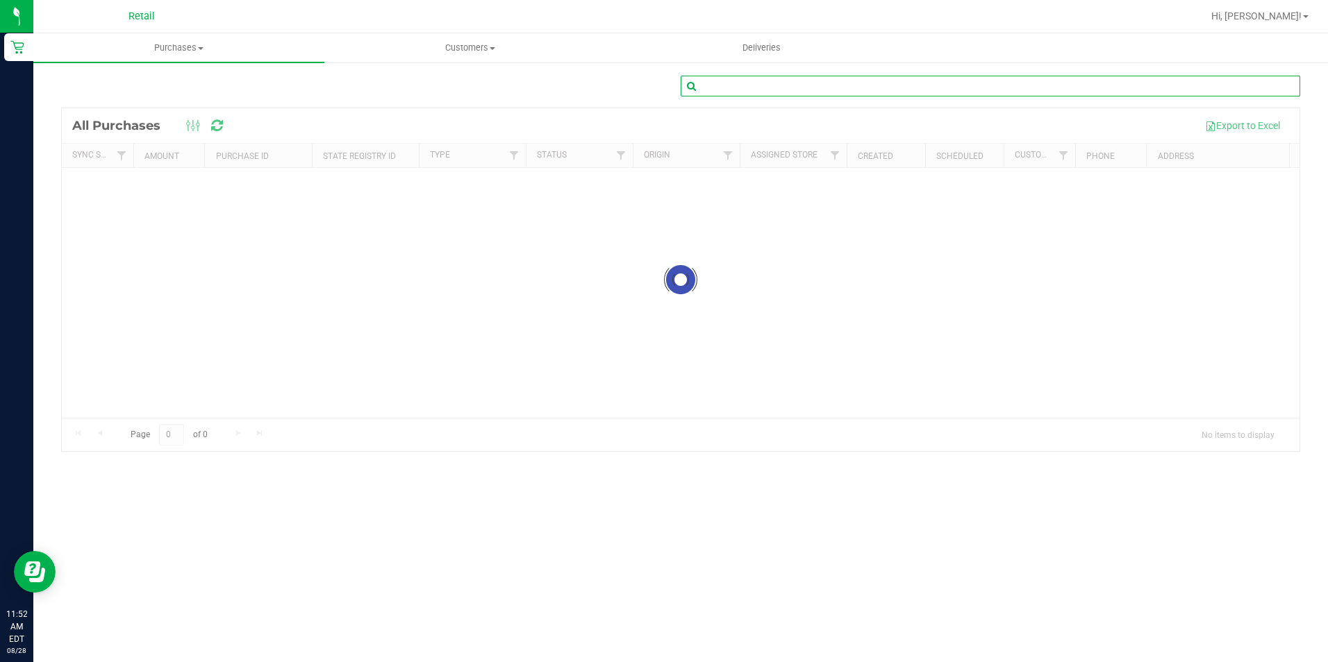
click at [1042, 90] on input "text" at bounding box center [990, 86] width 619 height 21
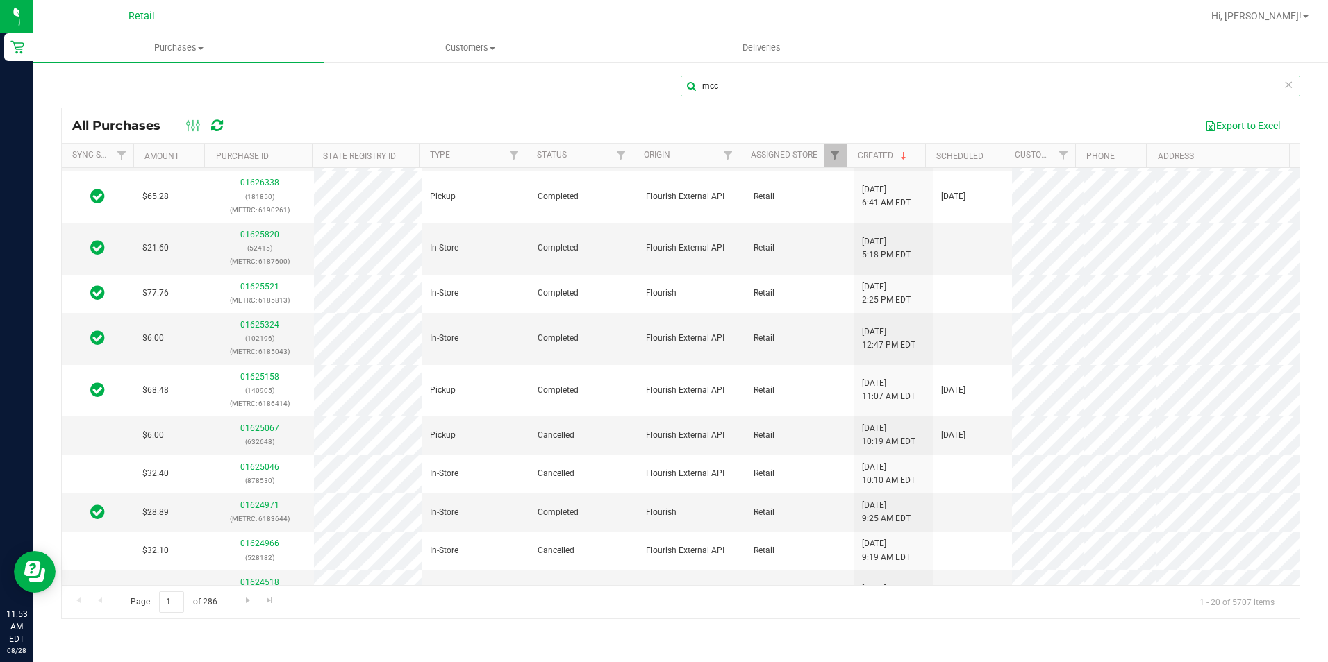
scroll to position [486, 0]
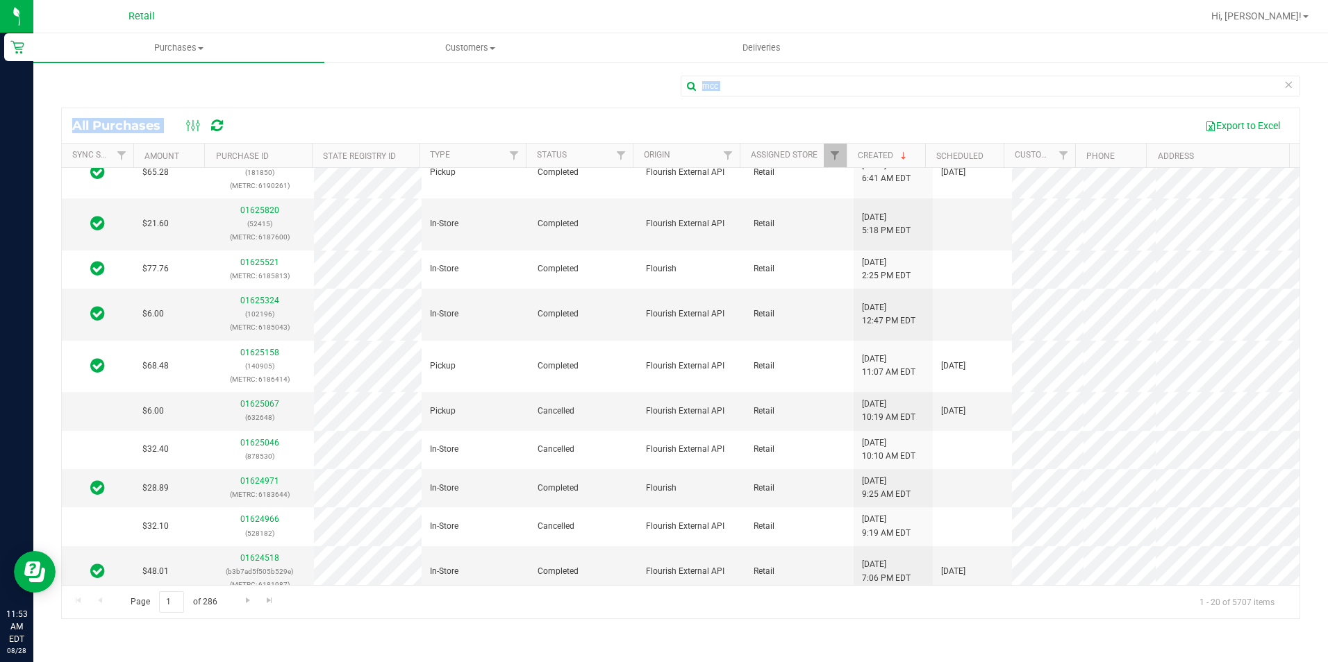
drag, startPoint x: 895, startPoint y: 74, endPoint x: 549, endPoint y: 117, distance: 349.2
click at [549, 117] on div "mcc All Purchases Export to Excel Sync Status Amount Purchase ID State Registry…" at bounding box center [680, 347] width 1294 height 572
click at [735, 97] on div "mcc" at bounding box center [990, 92] width 619 height 32
click at [736, 89] on input "mcc" at bounding box center [990, 86] width 619 height 21
type input "m"
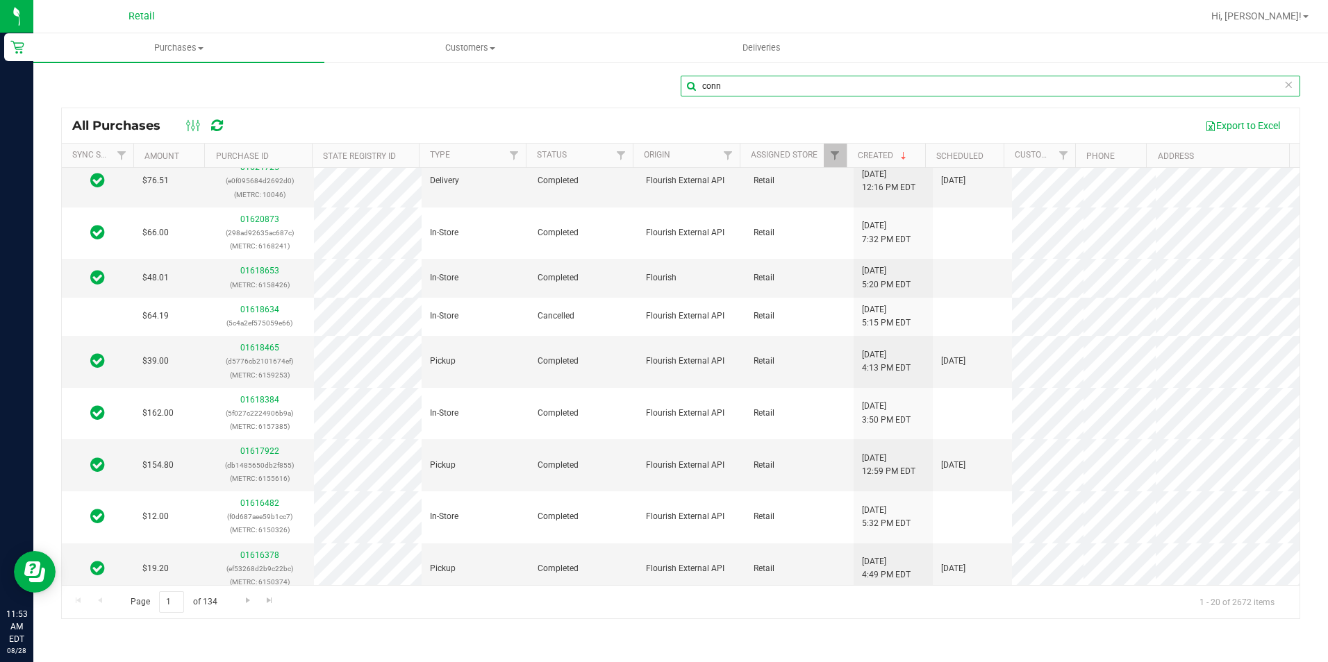
scroll to position [551, 0]
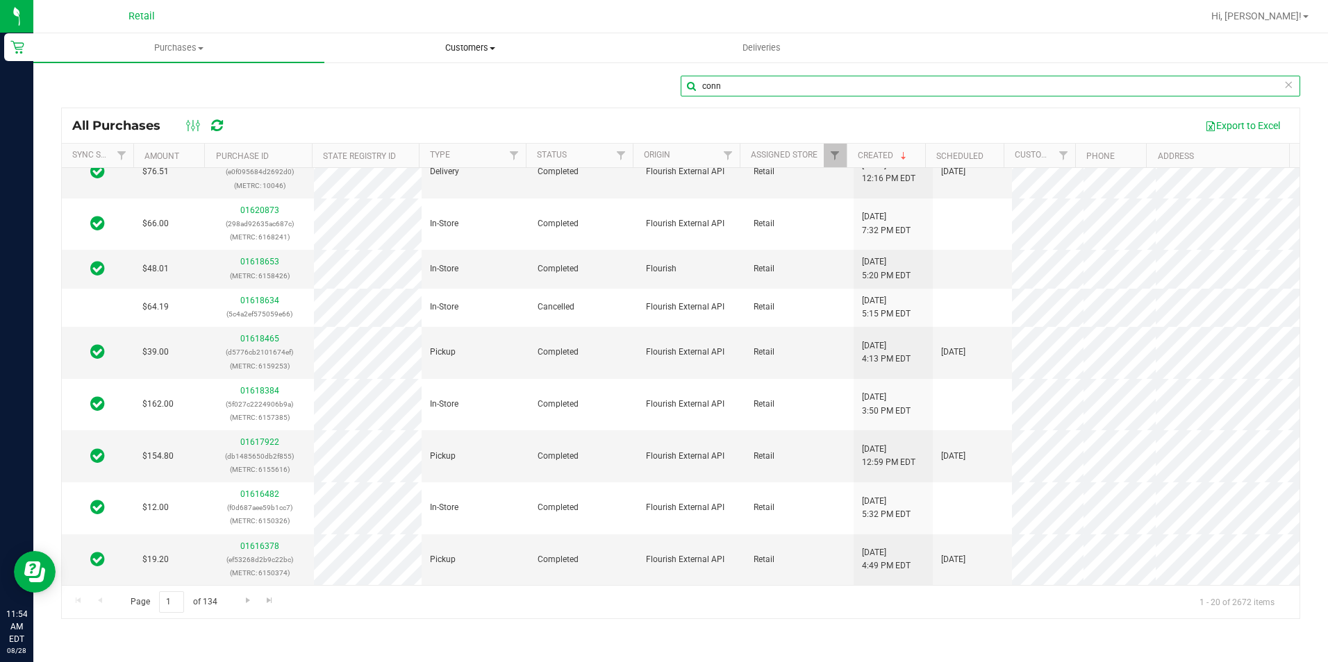
type input "conn"
click at [477, 41] on uib-tab-heading "Customers All customers Add a new customer All physicians" at bounding box center [470, 48] width 290 height 28
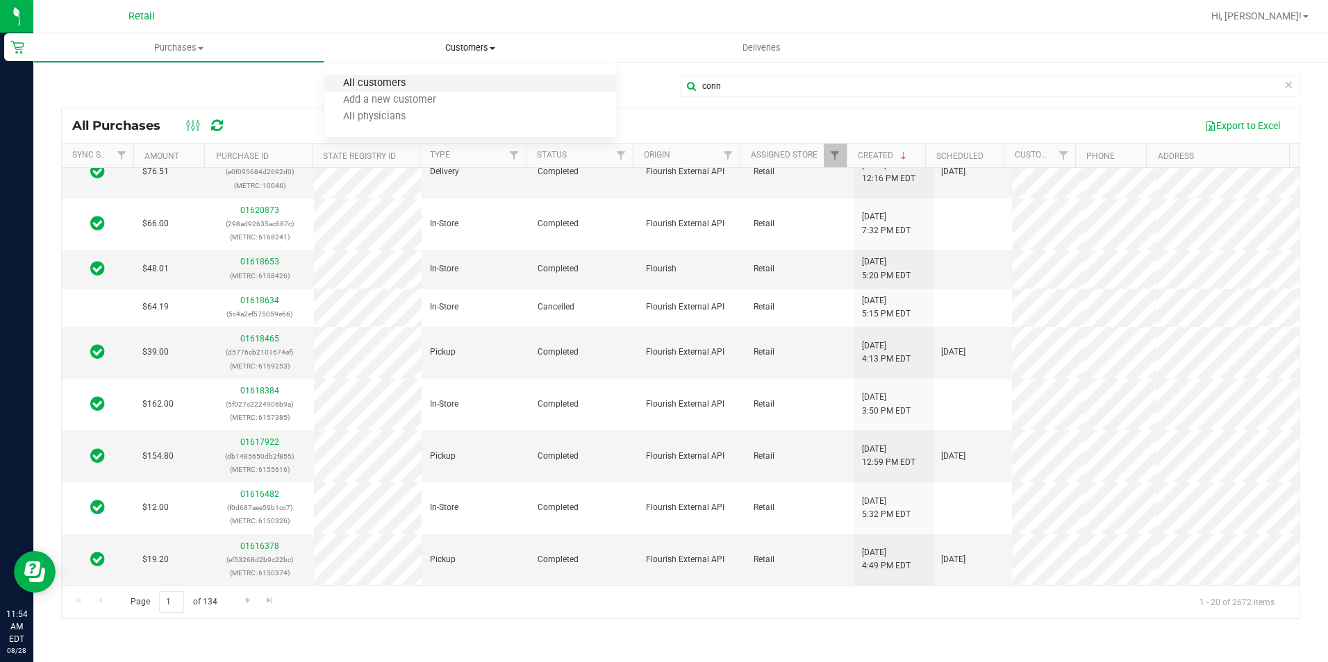
click at [417, 87] on span "All customers" at bounding box center [374, 84] width 100 height 12
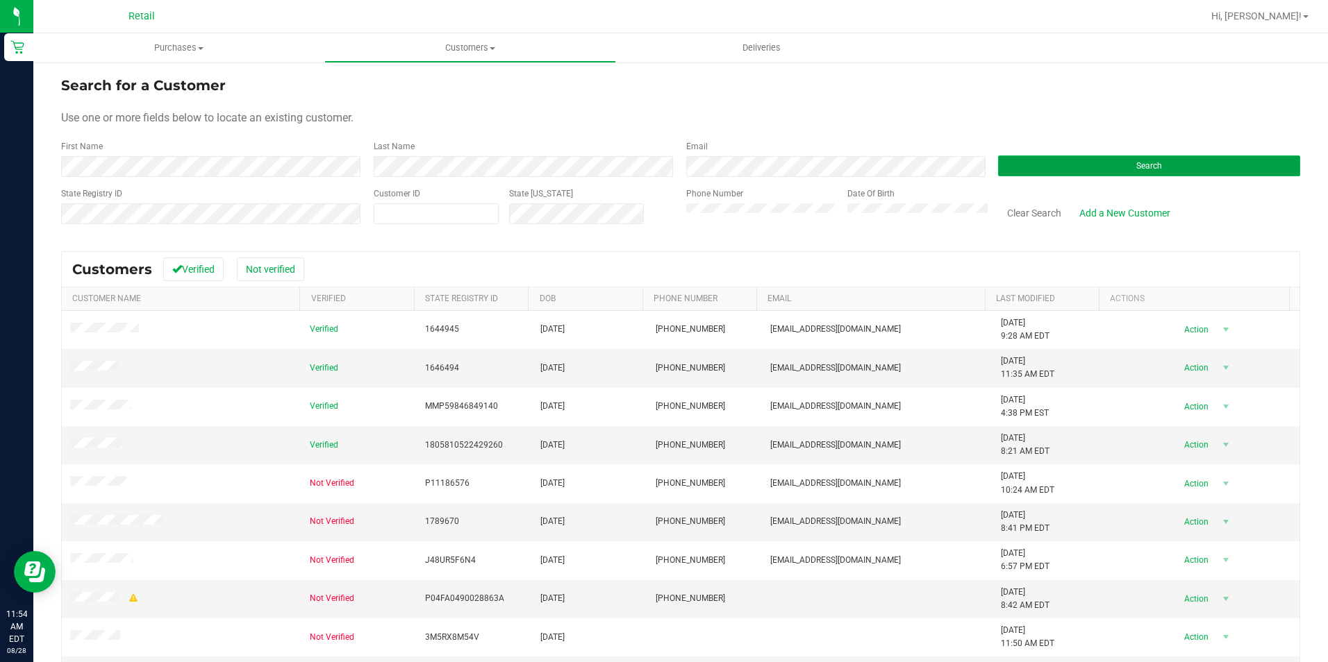
click at [1237, 165] on button "Search" at bounding box center [1149, 166] width 302 height 21
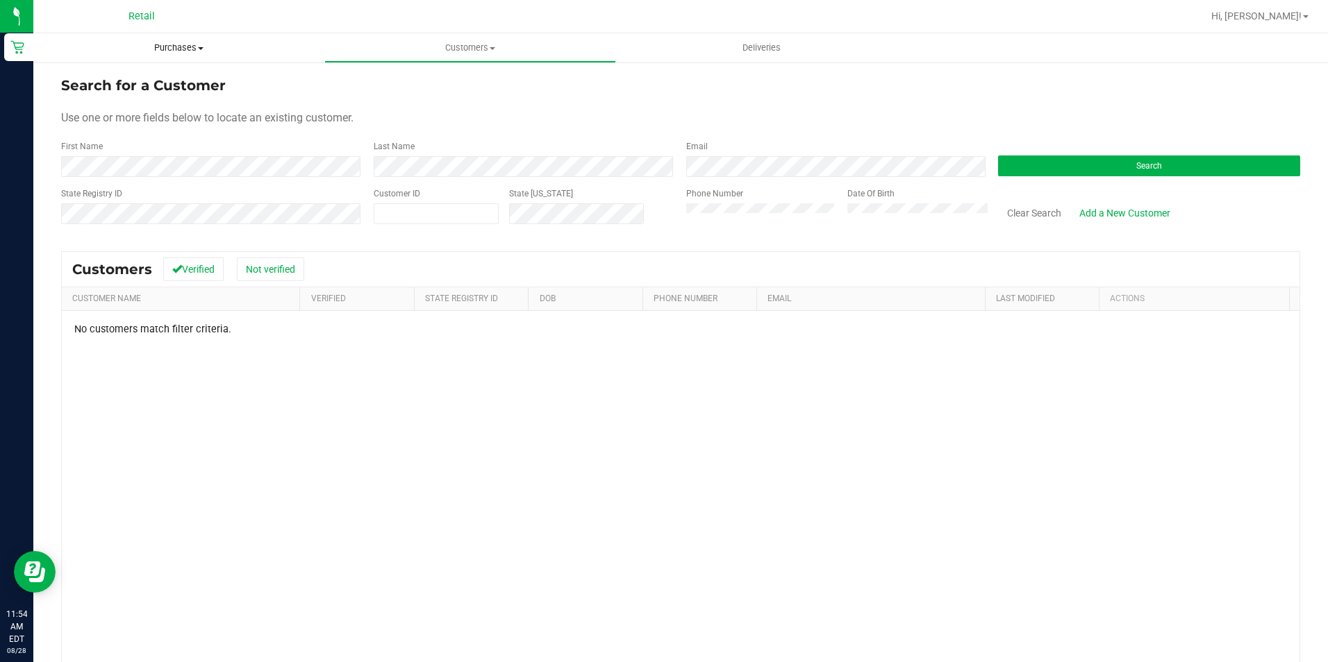
click at [197, 51] on span "Purchases" at bounding box center [178, 48] width 291 height 12
click at [111, 112] on span "All purchases" at bounding box center [82, 117] width 99 height 12
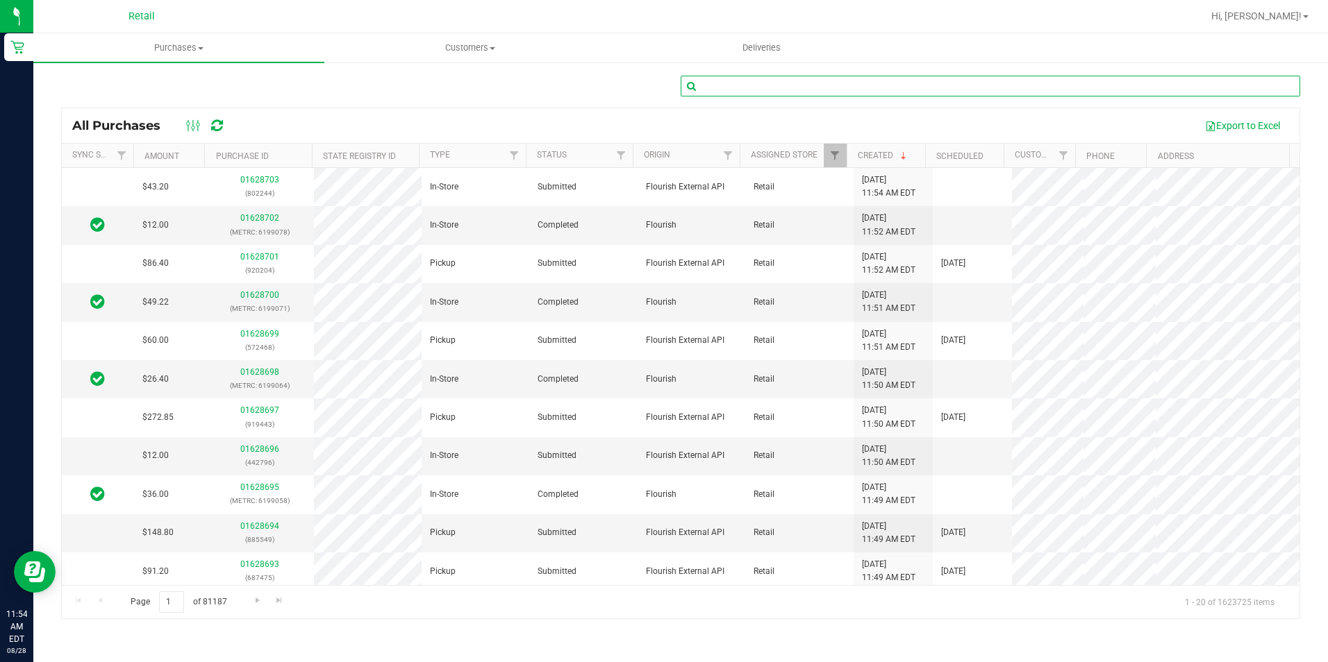
click at [792, 86] on input "text" at bounding box center [990, 86] width 619 height 21
click at [482, 47] on span "Customers" at bounding box center [470, 48] width 290 height 12
click at [410, 91] on li "All customers" at bounding box center [469, 84] width 291 height 17
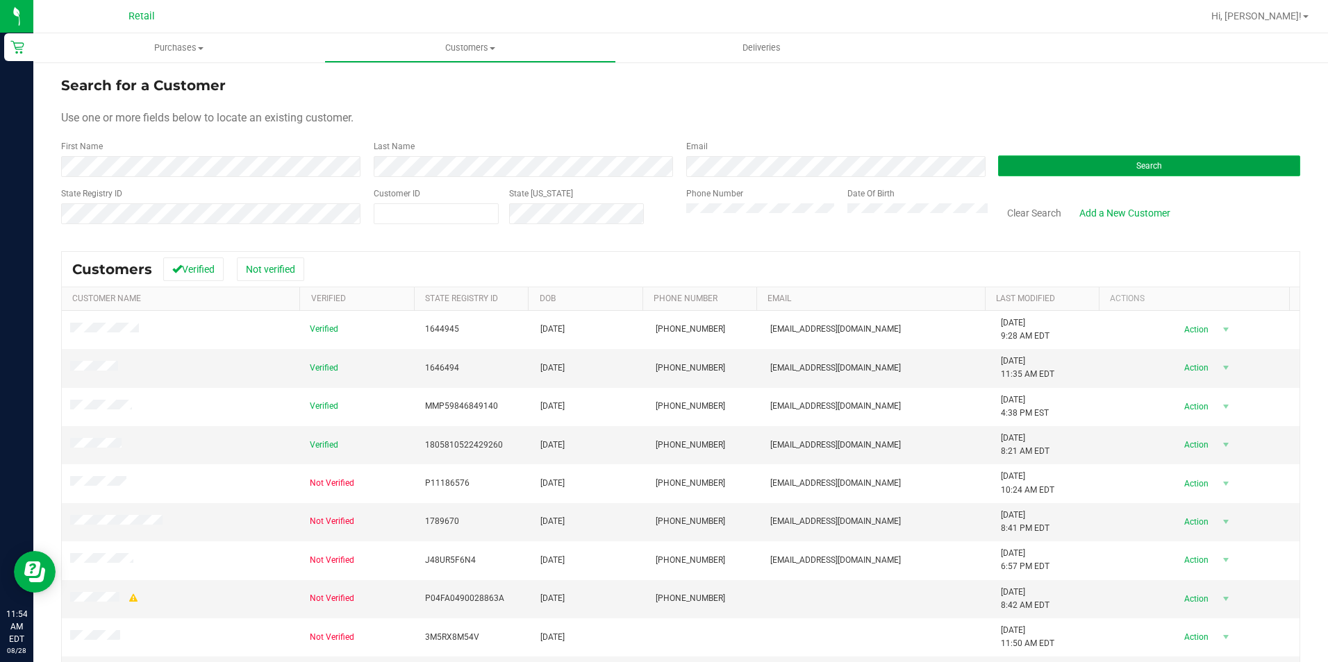
click at [1164, 167] on button "Search" at bounding box center [1149, 166] width 302 height 21
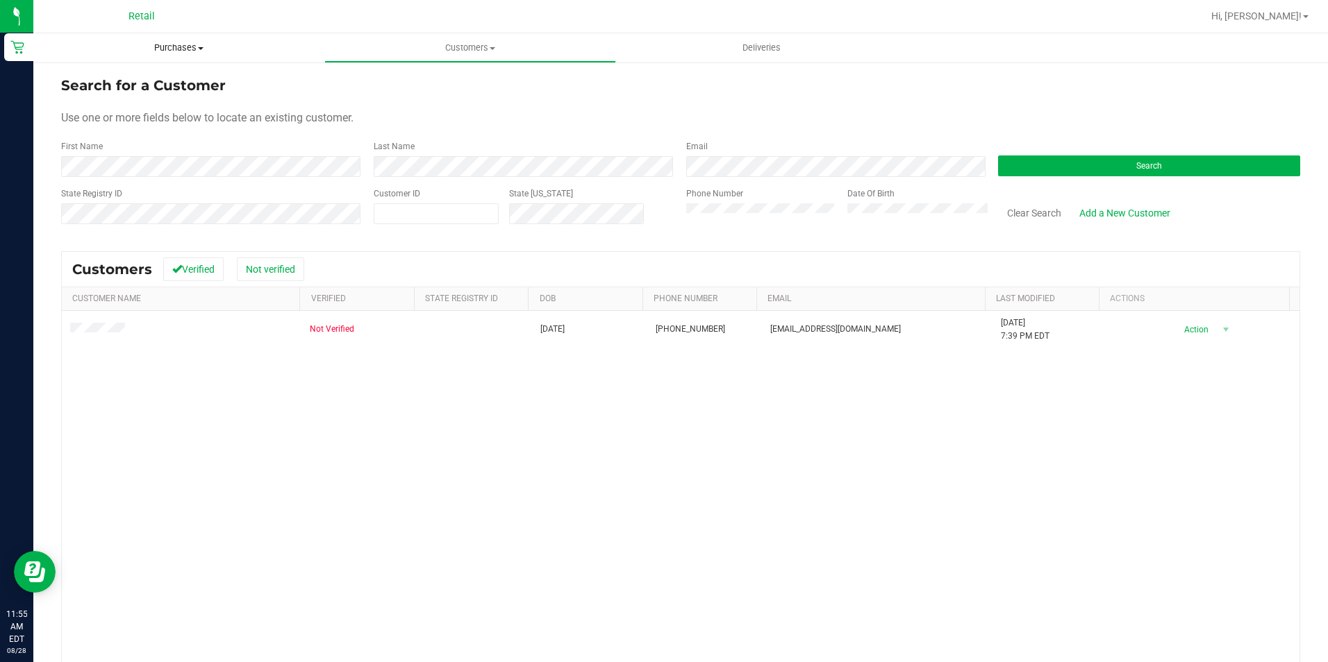
click at [193, 43] on span "Purchases" at bounding box center [178, 48] width 291 height 12
click at [187, 44] on span "Purchases" at bounding box center [178, 48] width 291 height 12
click at [196, 56] on uib-tab-heading "Purchases Summary of purchases Fulfillment All purchases" at bounding box center [178, 47] width 291 height 29
click at [122, 117] on span "All purchases" at bounding box center [82, 117] width 99 height 12
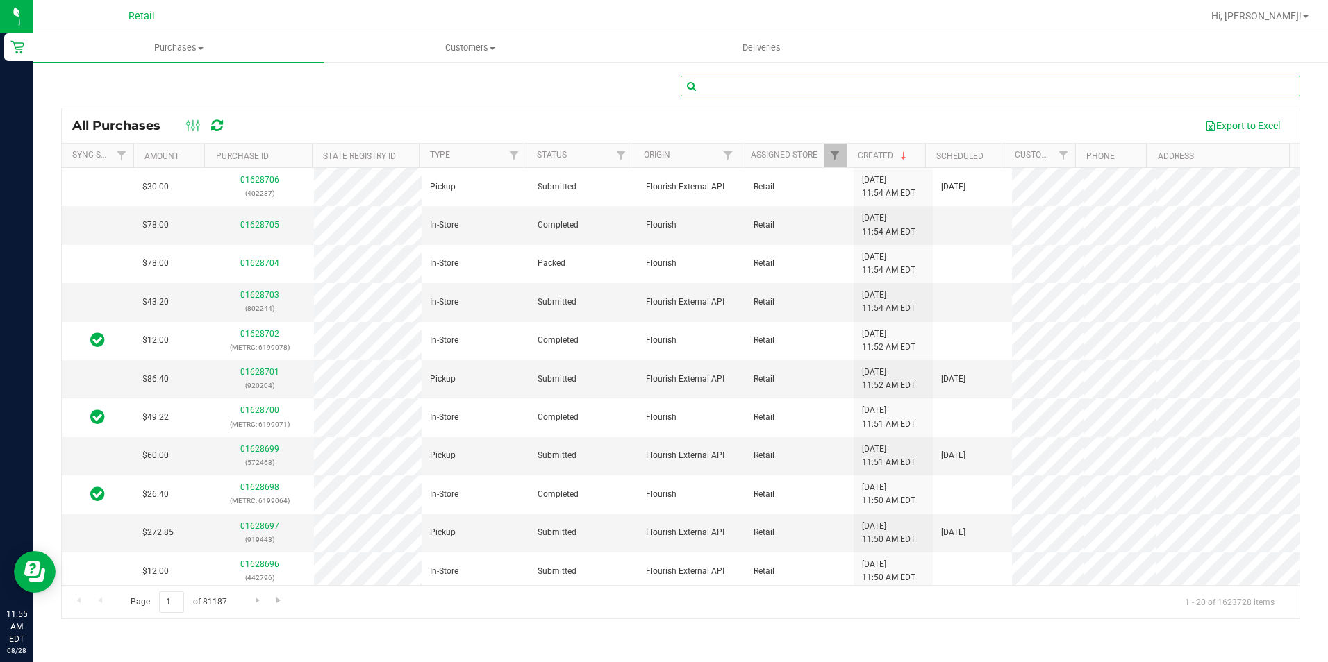
click at [739, 91] on input "text" at bounding box center [990, 86] width 619 height 21
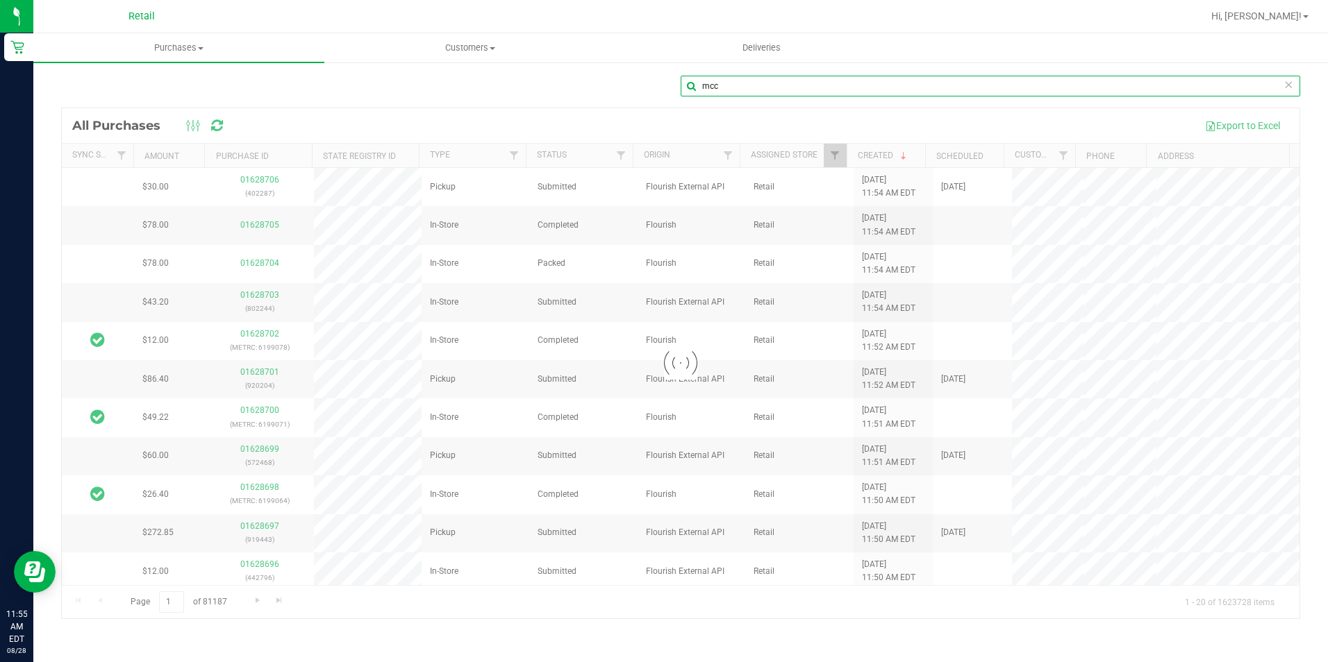
type input "mcc"
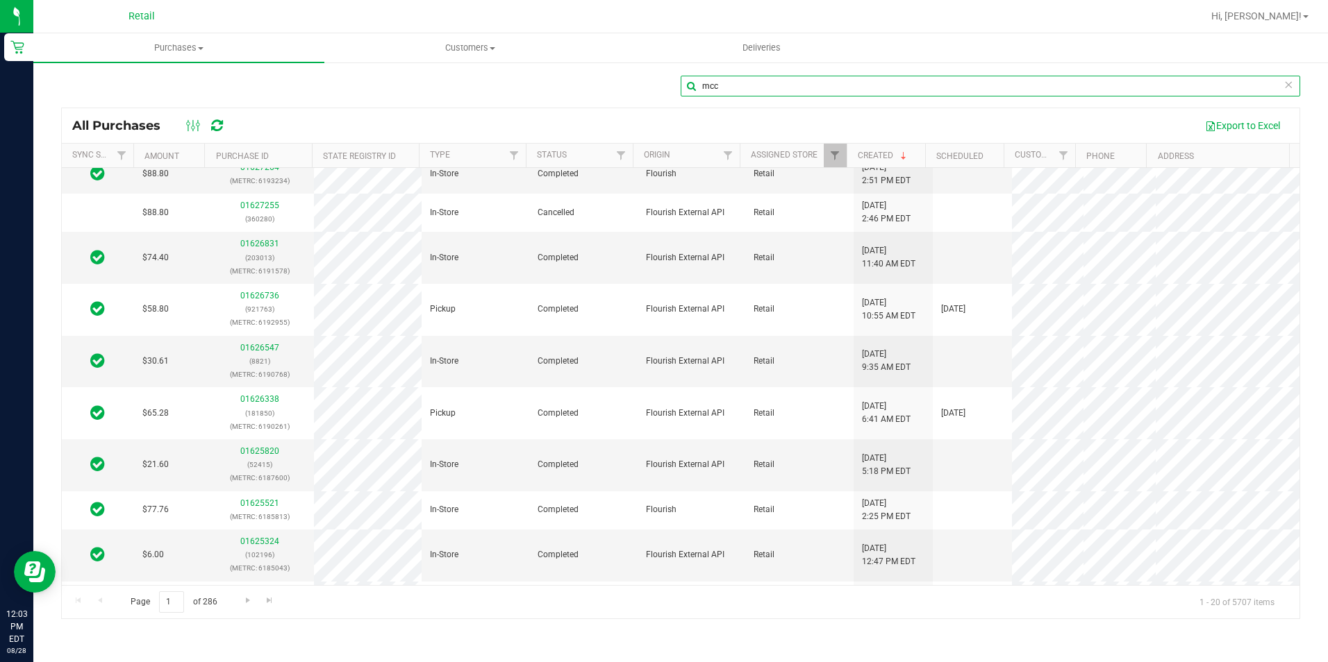
scroll to position [92, 0]
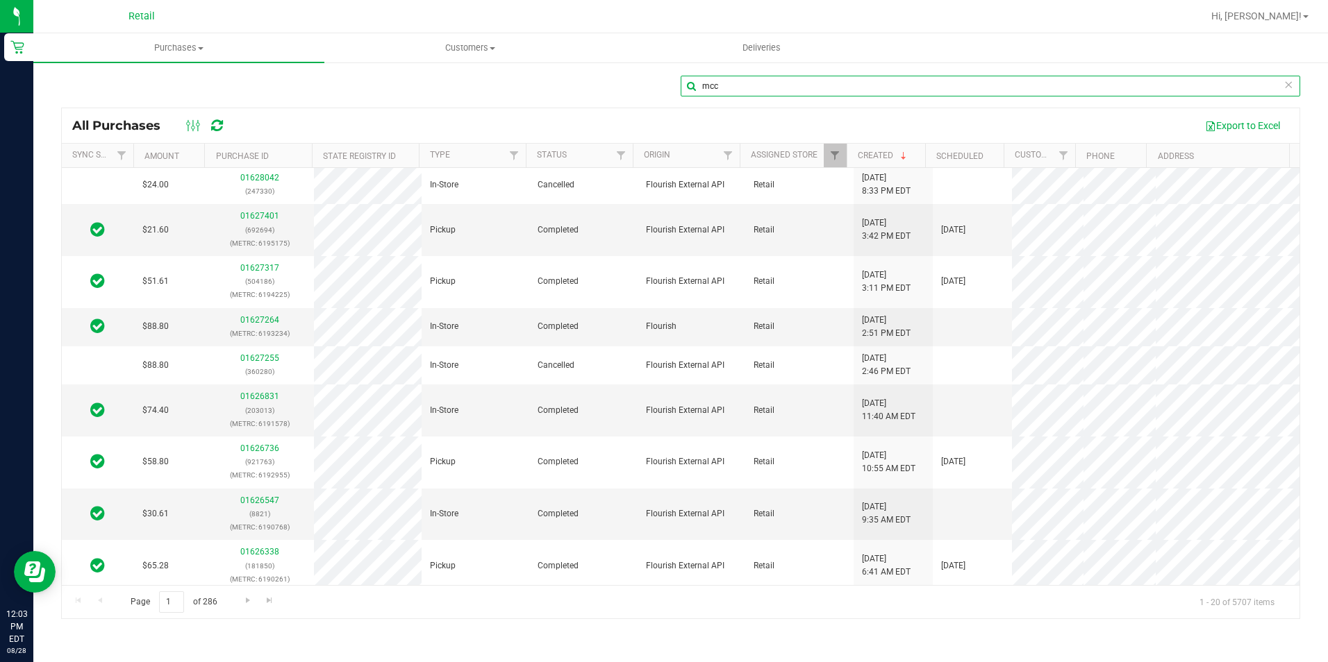
drag, startPoint x: 745, startPoint y: 86, endPoint x: 537, endPoint y: 97, distance: 208.6
click at [538, 97] on div "mcc" at bounding box center [680, 92] width 1239 height 32
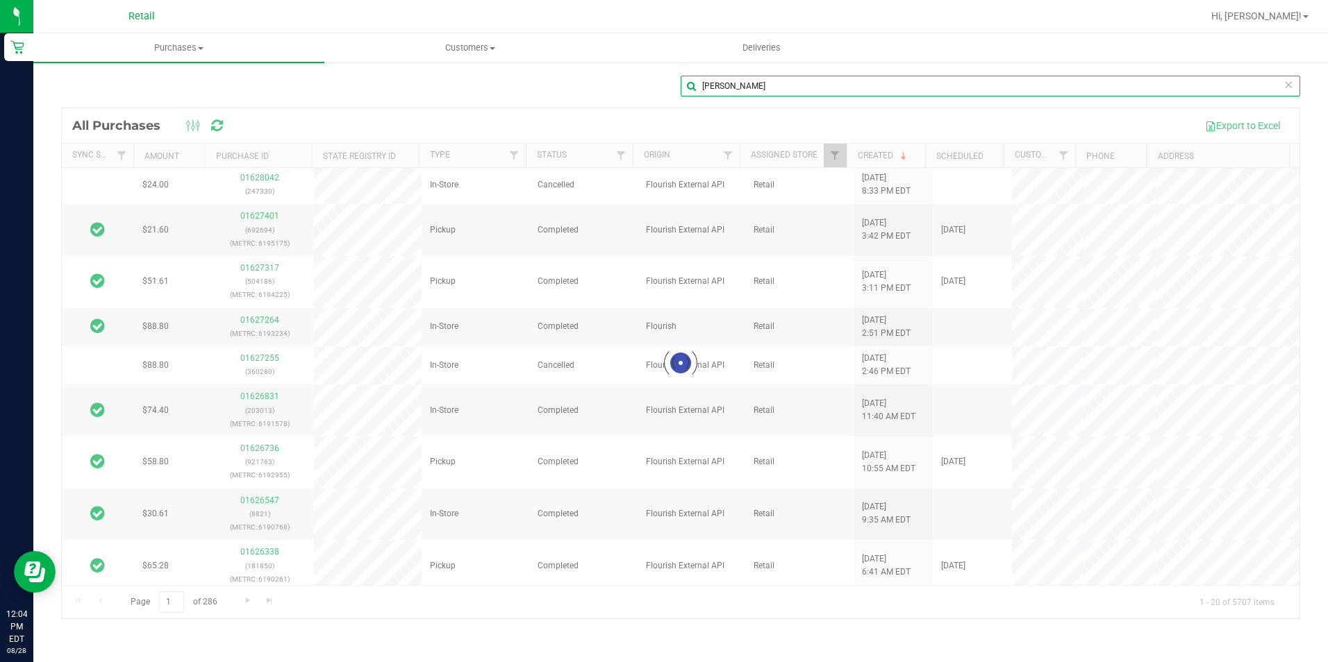
type input "harris"
click at [567, 127] on div at bounding box center [680, 363] width 1237 height 510
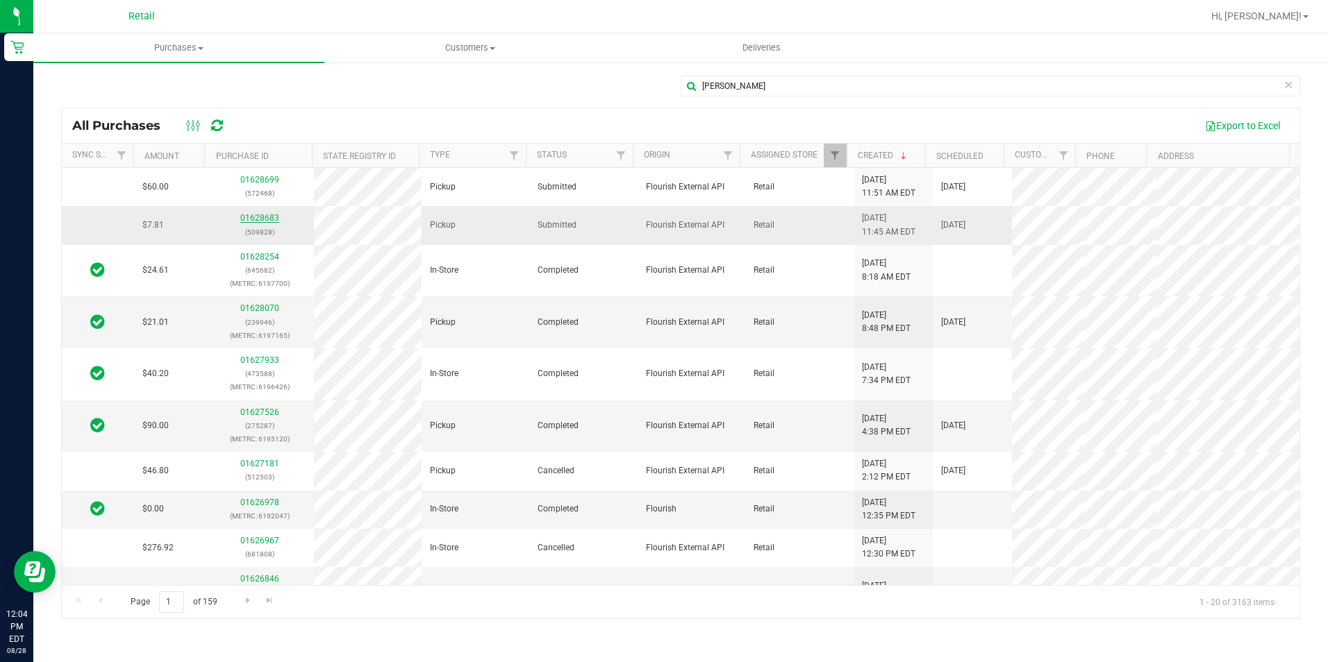
click at [249, 215] on link "01628683" at bounding box center [259, 218] width 39 height 10
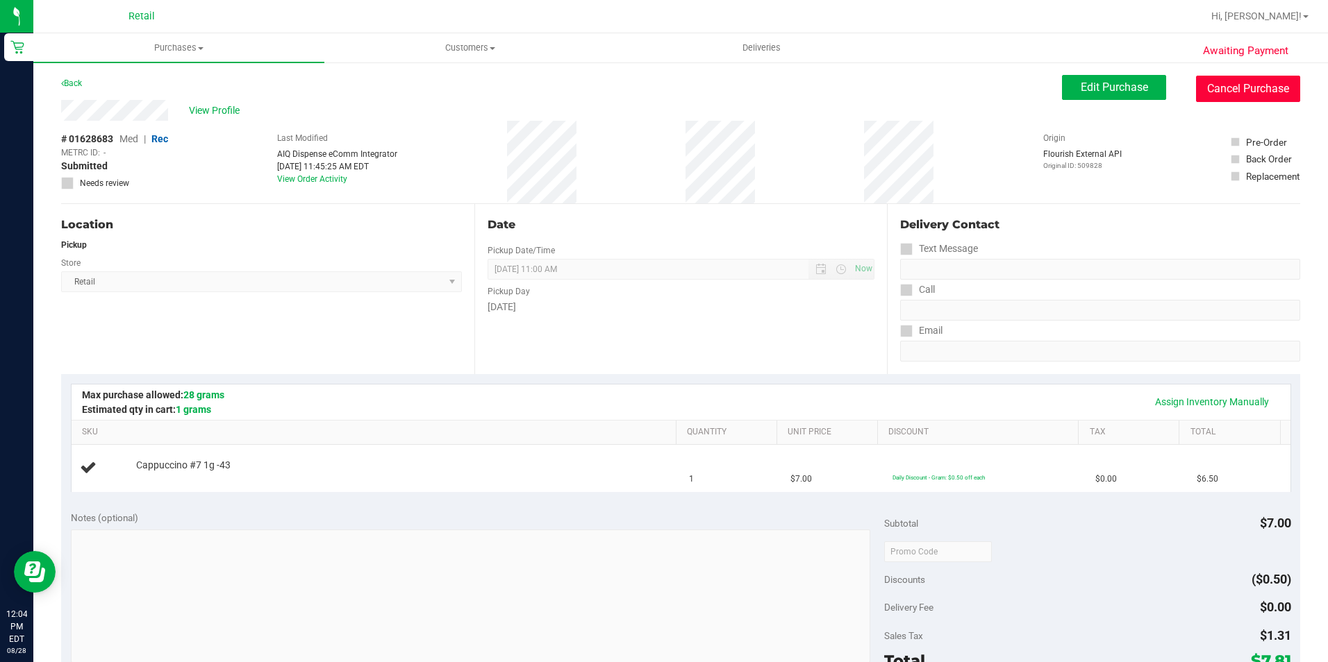
click at [1244, 81] on button "Cancel Purchase" at bounding box center [1248, 89] width 104 height 26
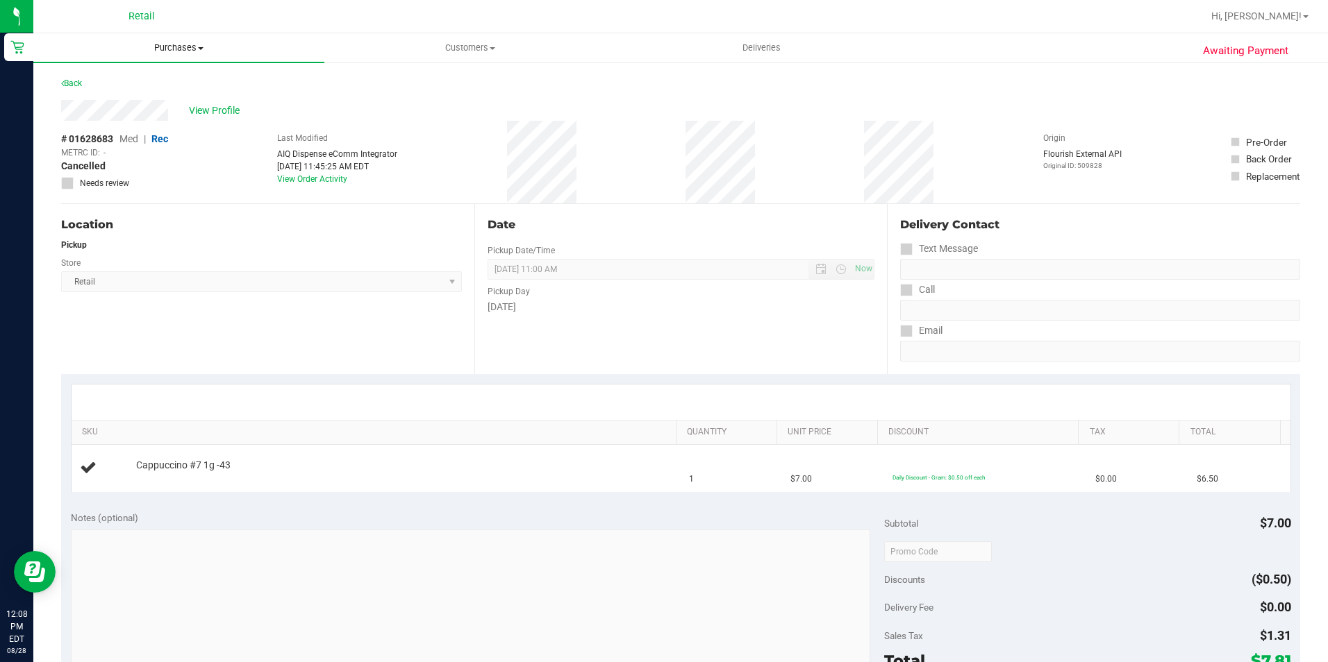
click at [158, 42] on span "Purchases" at bounding box center [178, 48] width 291 height 12
click at [91, 114] on span "All purchases" at bounding box center [82, 117] width 99 height 12
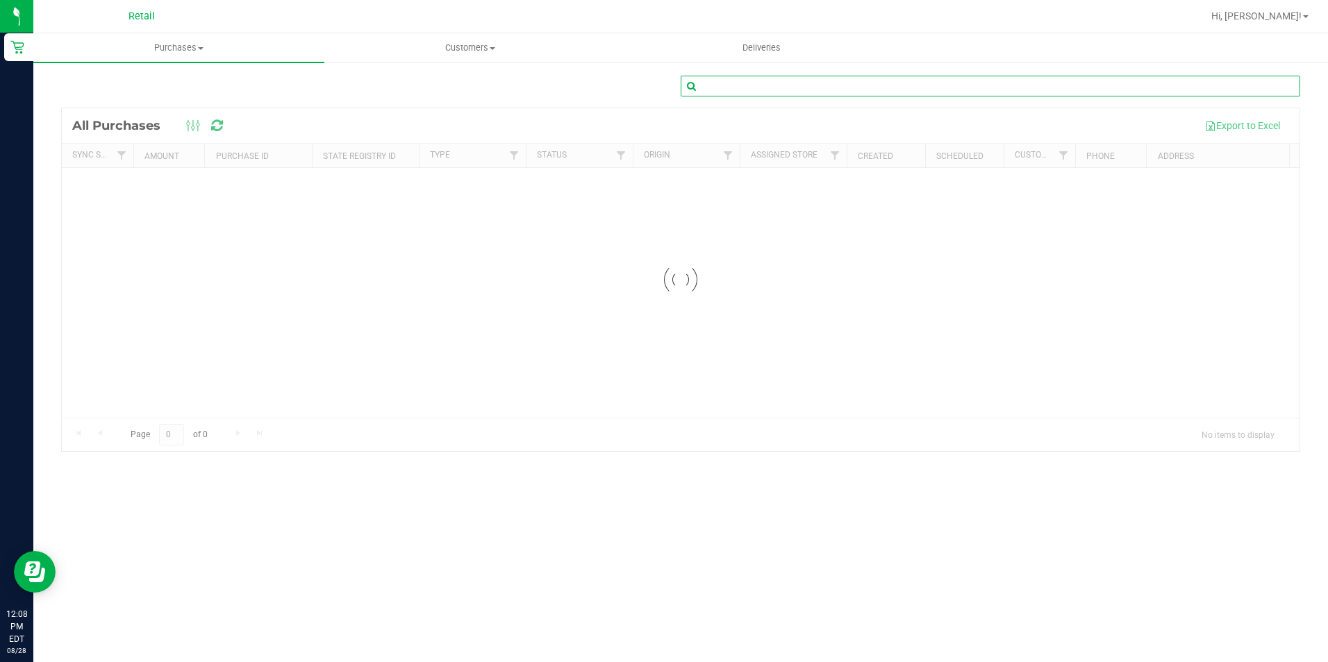
click at [889, 92] on input "text" at bounding box center [990, 86] width 619 height 21
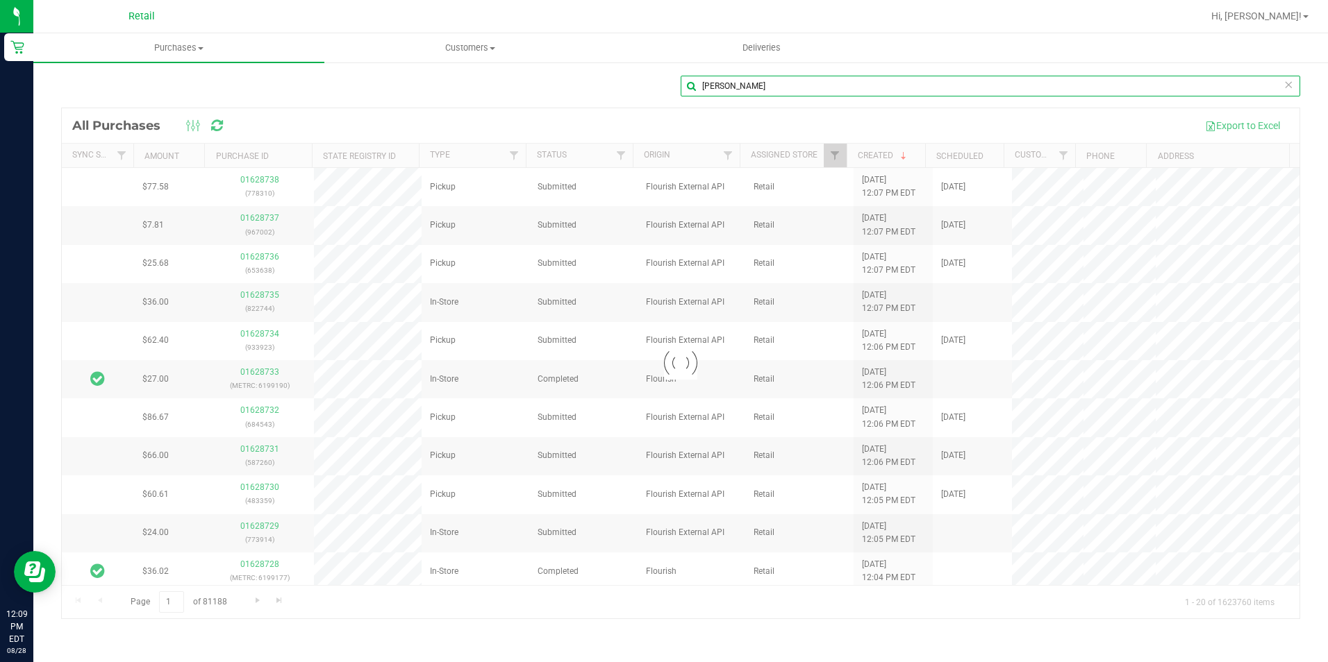
click at [803, 91] on input "perry" at bounding box center [990, 86] width 619 height 21
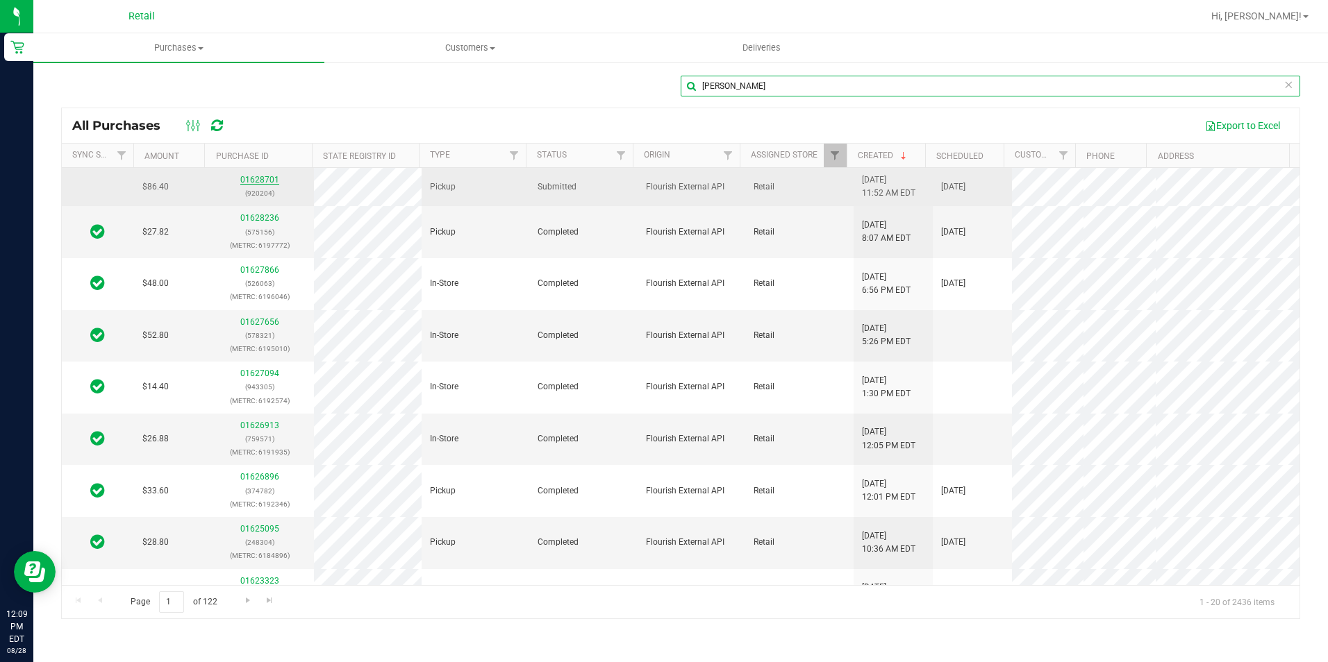
type input "perry"
click at [249, 178] on link "01628701" at bounding box center [259, 180] width 39 height 10
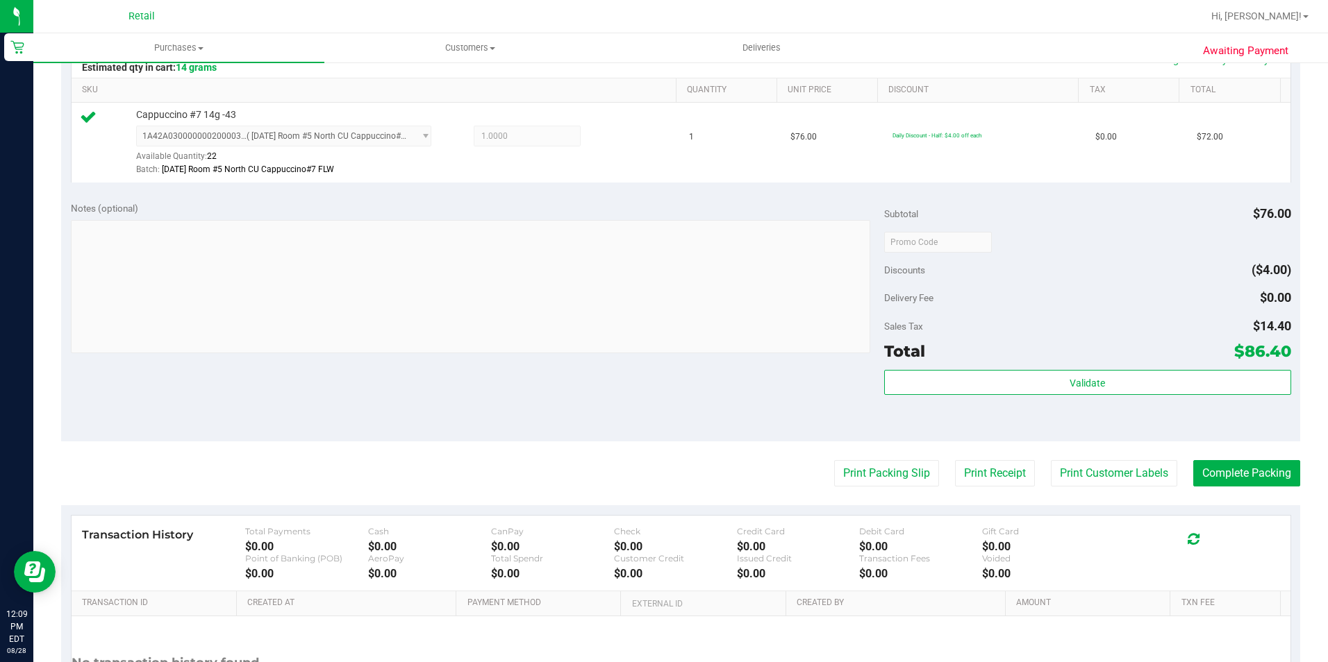
scroll to position [347, 0]
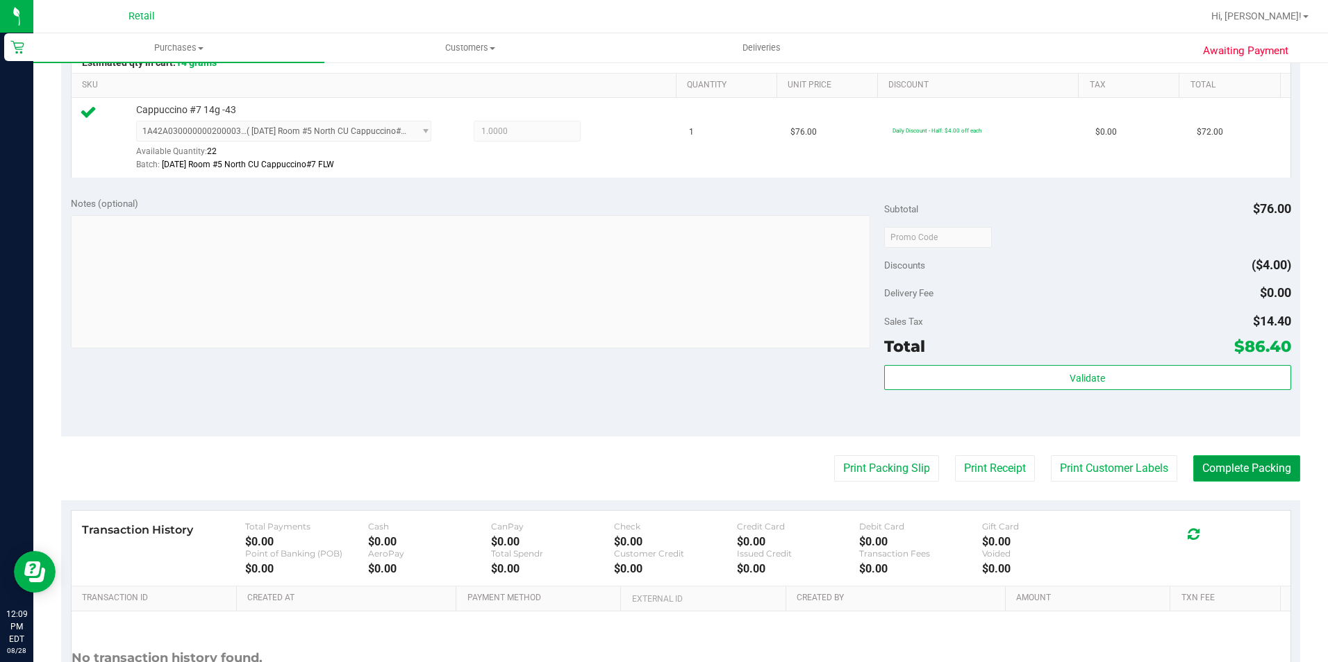
click at [1210, 476] on button "Complete Packing" at bounding box center [1246, 469] width 107 height 26
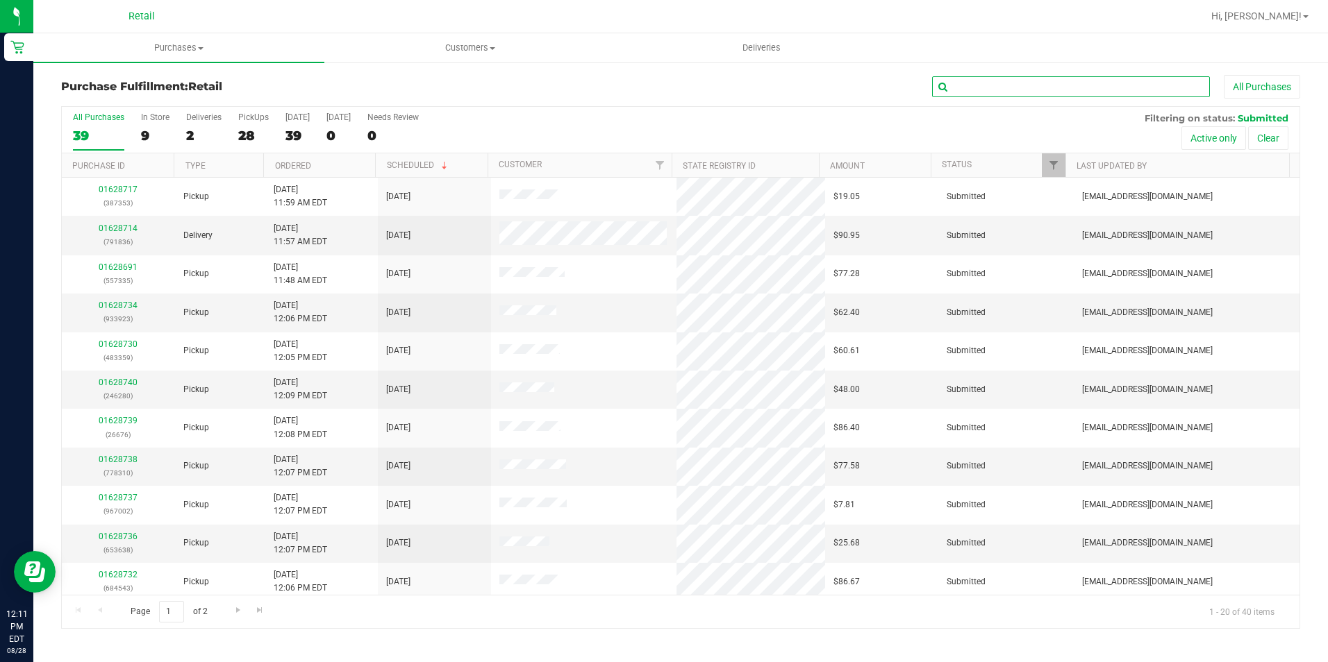
click at [1026, 84] on input "text" at bounding box center [1071, 86] width 278 height 21
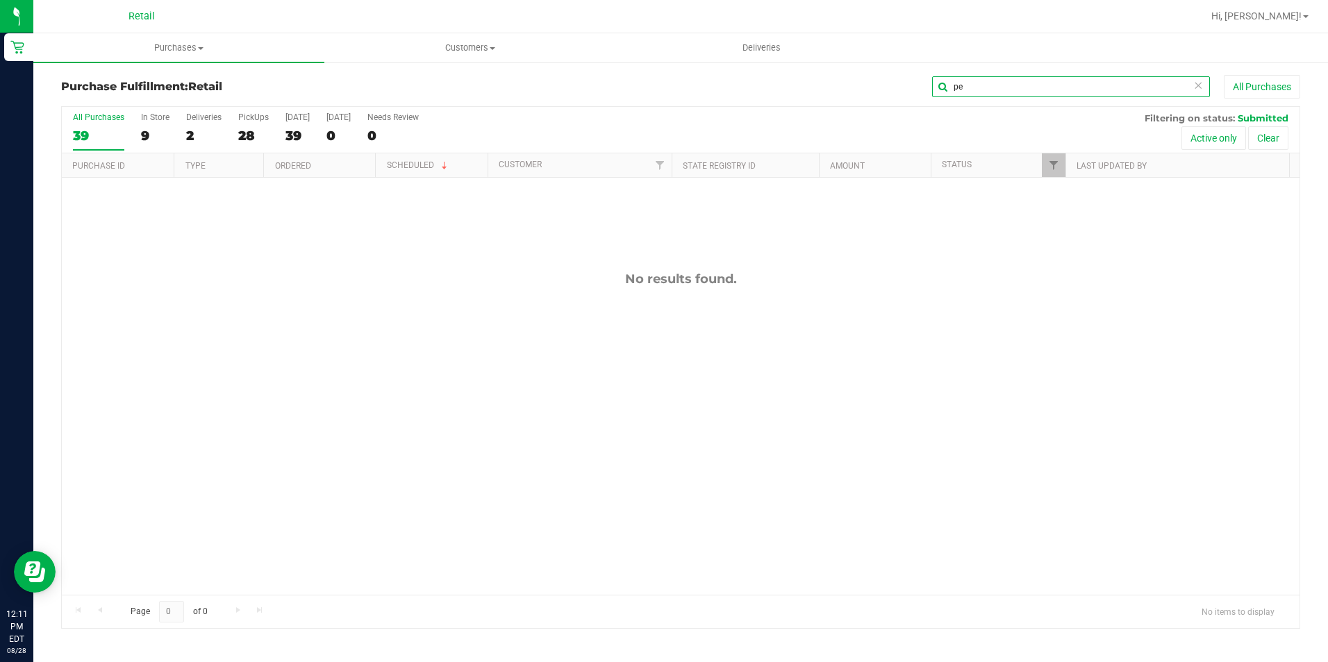
type input "p"
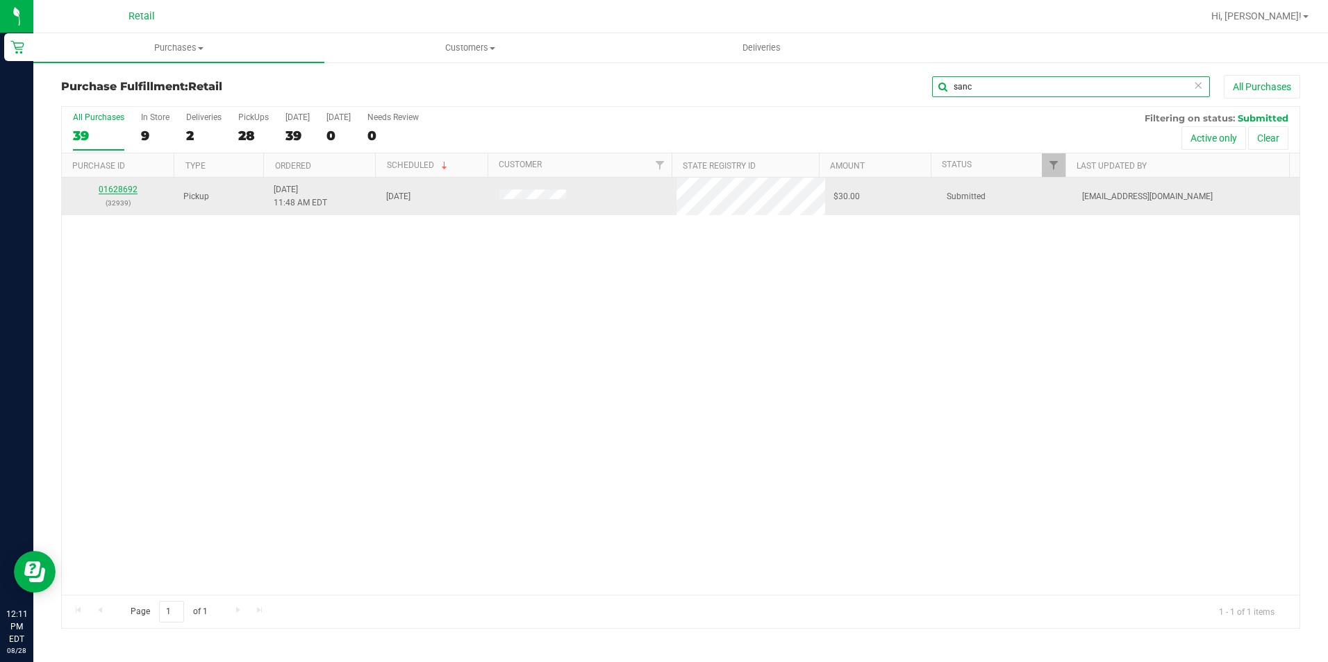
type input "sanc"
click at [127, 190] on link "01628692" at bounding box center [118, 190] width 39 height 10
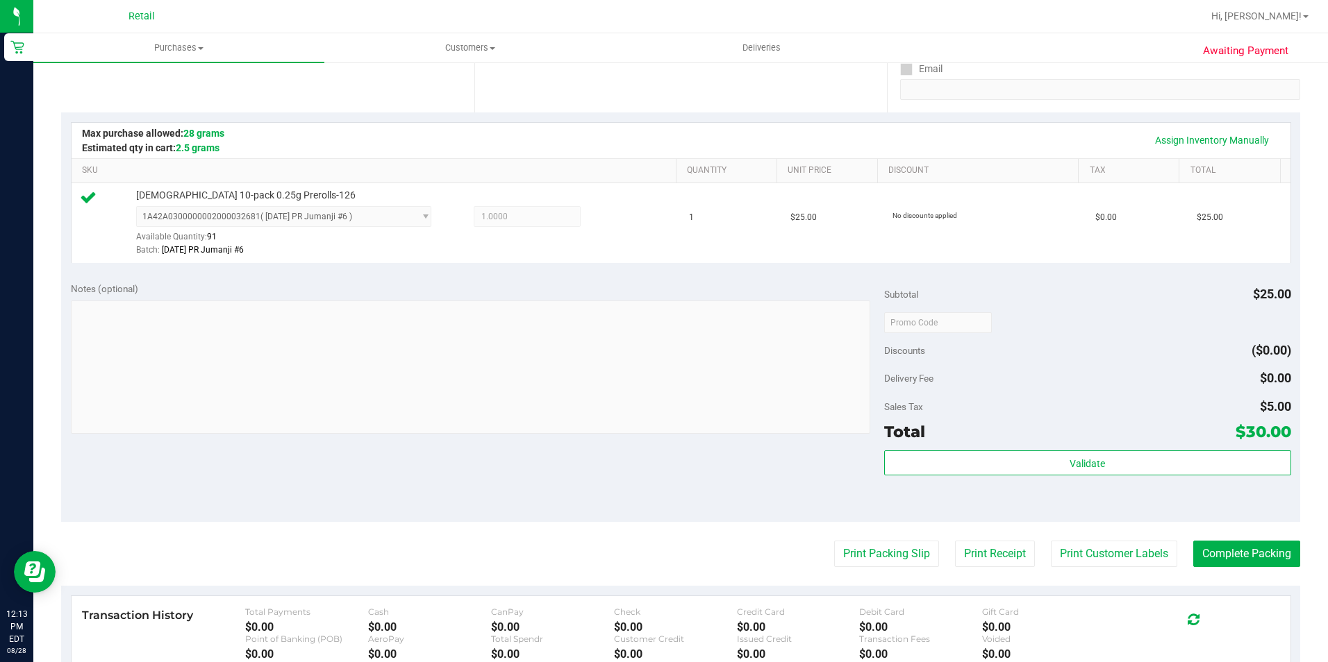
scroll to position [278, 0]
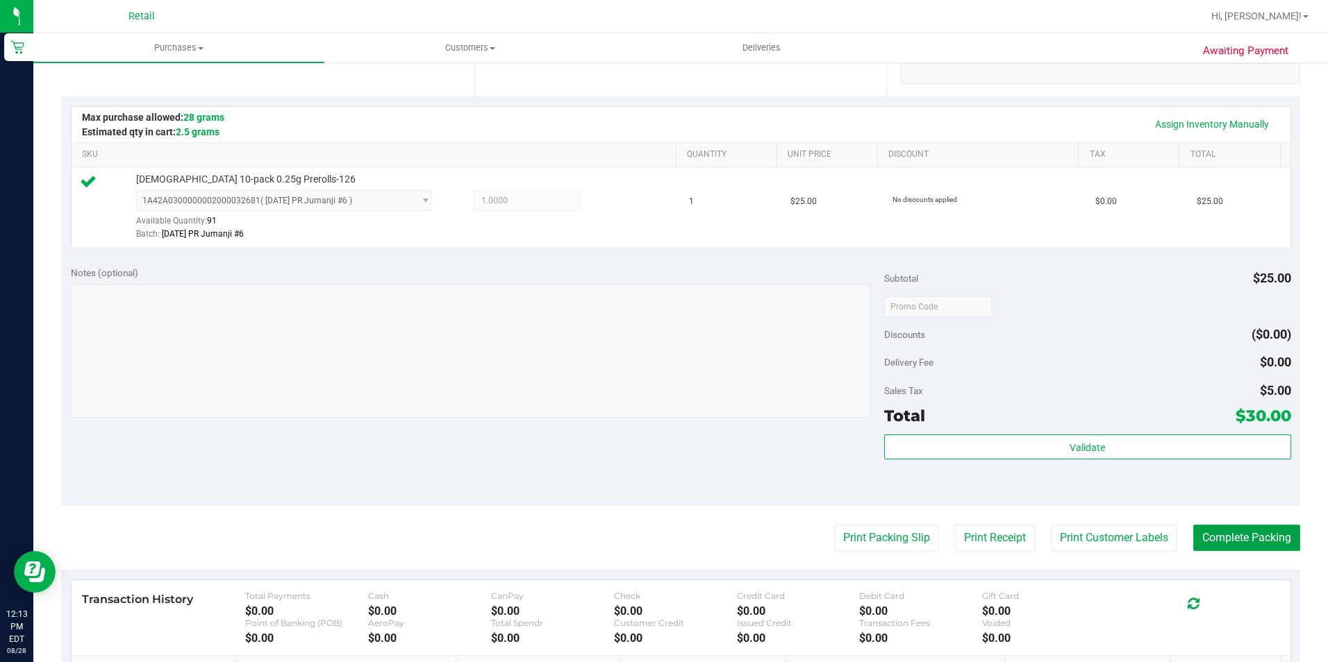
click at [1269, 548] on button "Complete Packing" at bounding box center [1246, 538] width 107 height 26
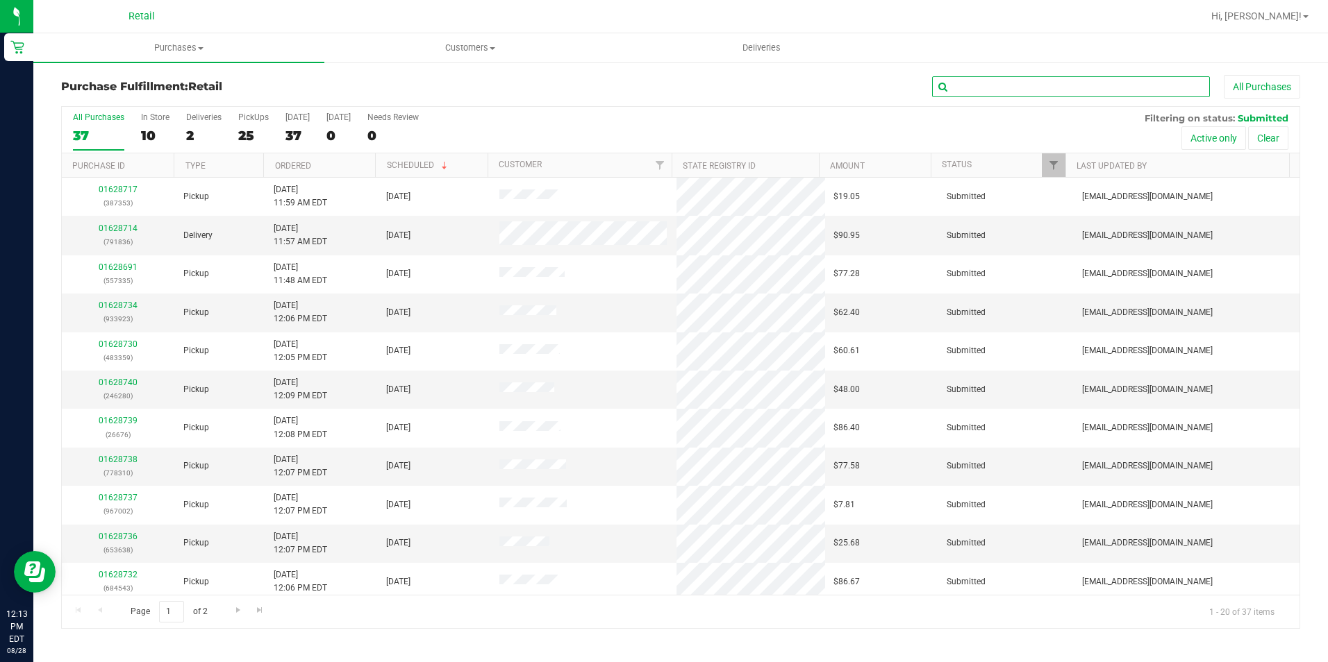
click at [1012, 83] on input "text" at bounding box center [1071, 86] width 278 height 21
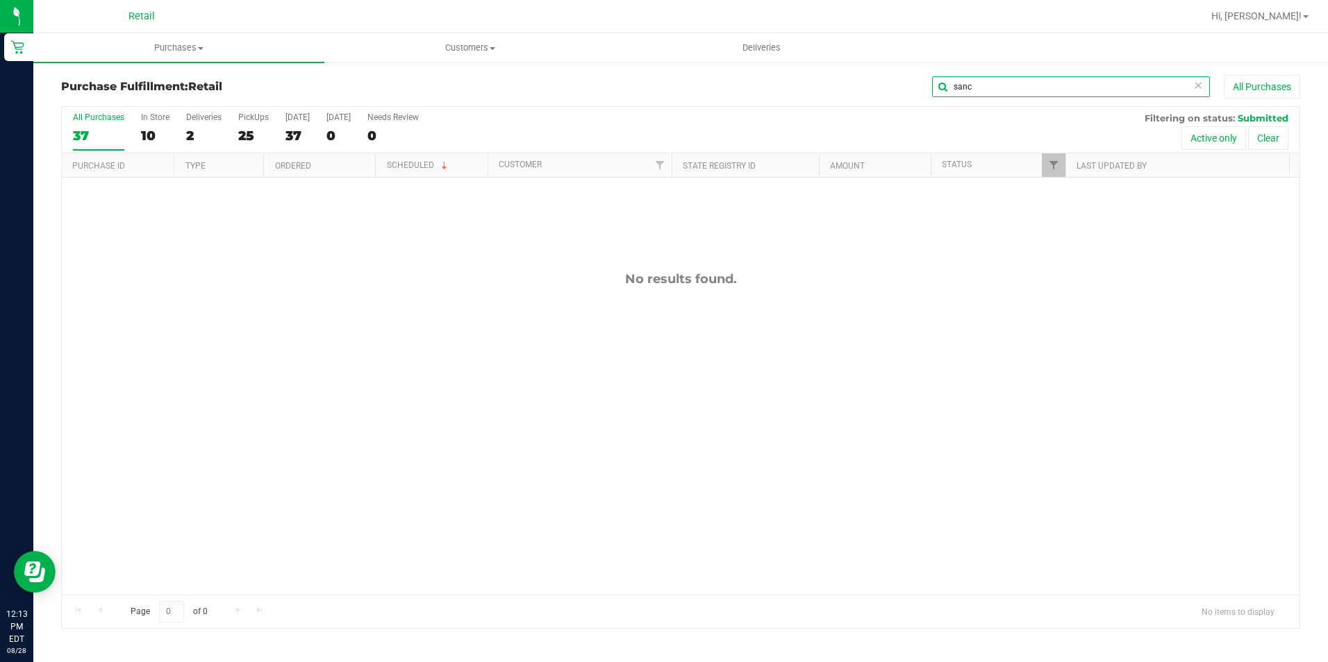
type input "sanc"
drag, startPoint x: 1062, startPoint y: 86, endPoint x: 633, endPoint y: 85, distance: 429.9
click at [633, 85] on div "sanc All Purchases" at bounding box center [887, 87] width 826 height 24
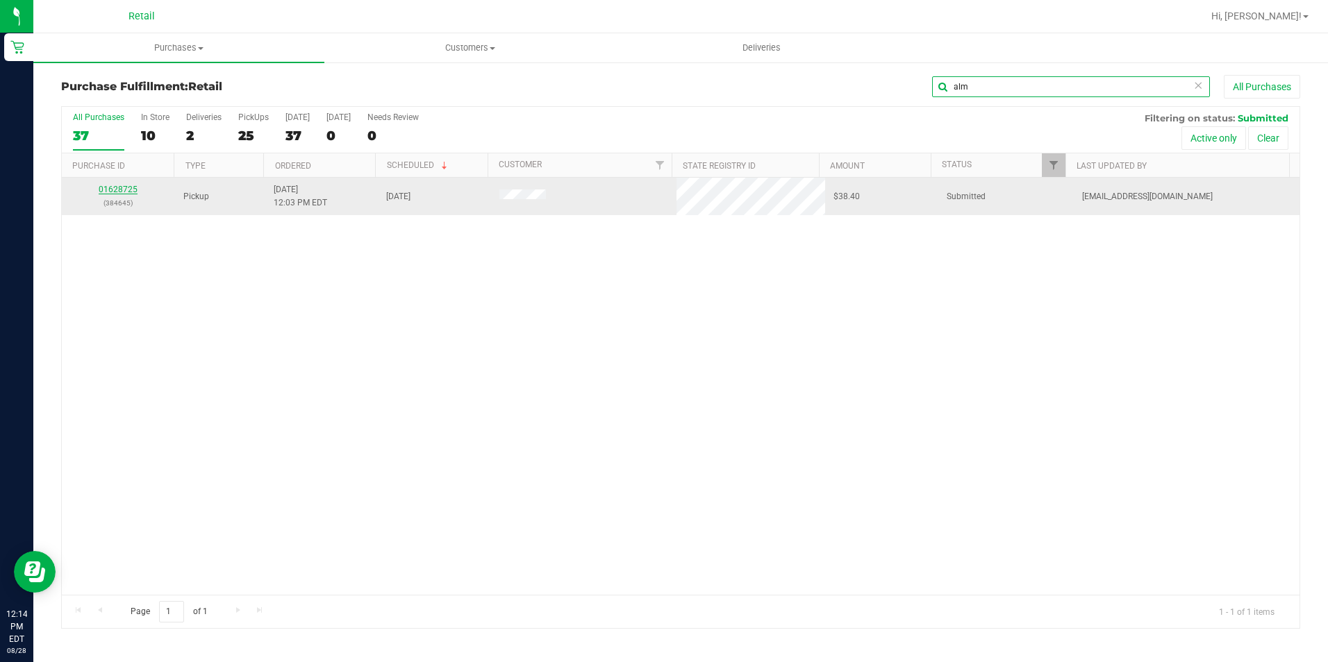
type input "alm"
click at [114, 192] on link "01628725" at bounding box center [118, 190] width 39 height 10
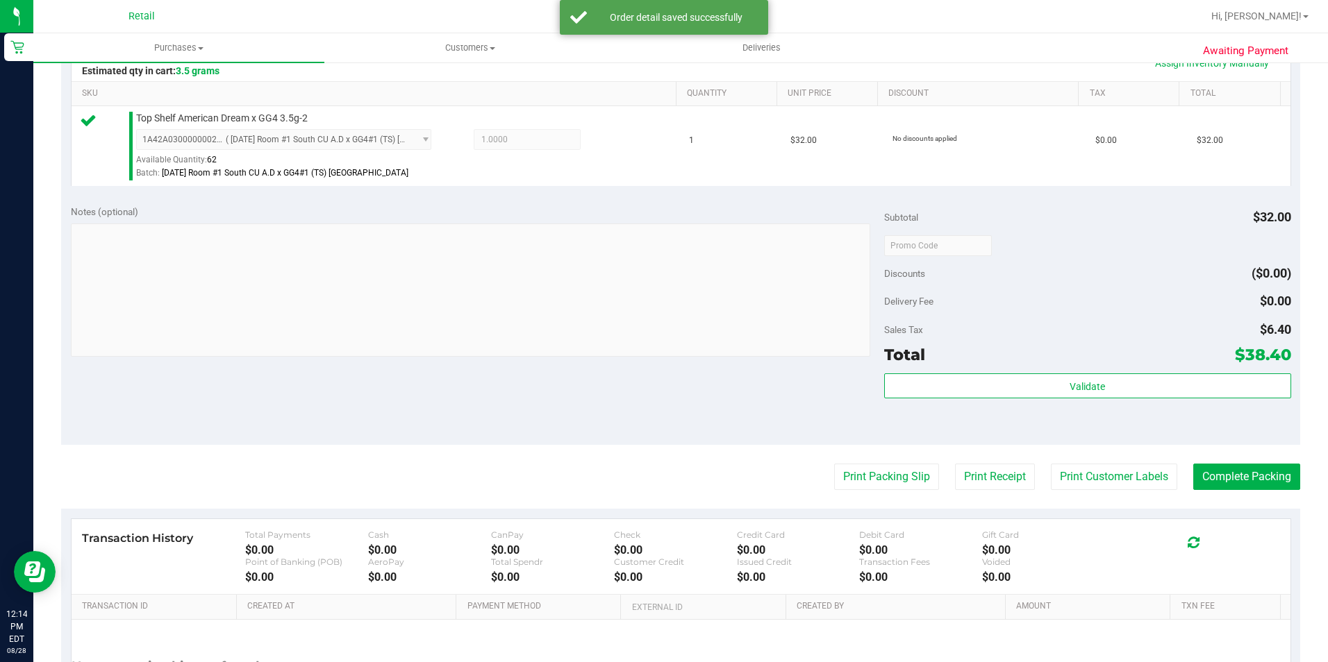
scroll to position [347, 0]
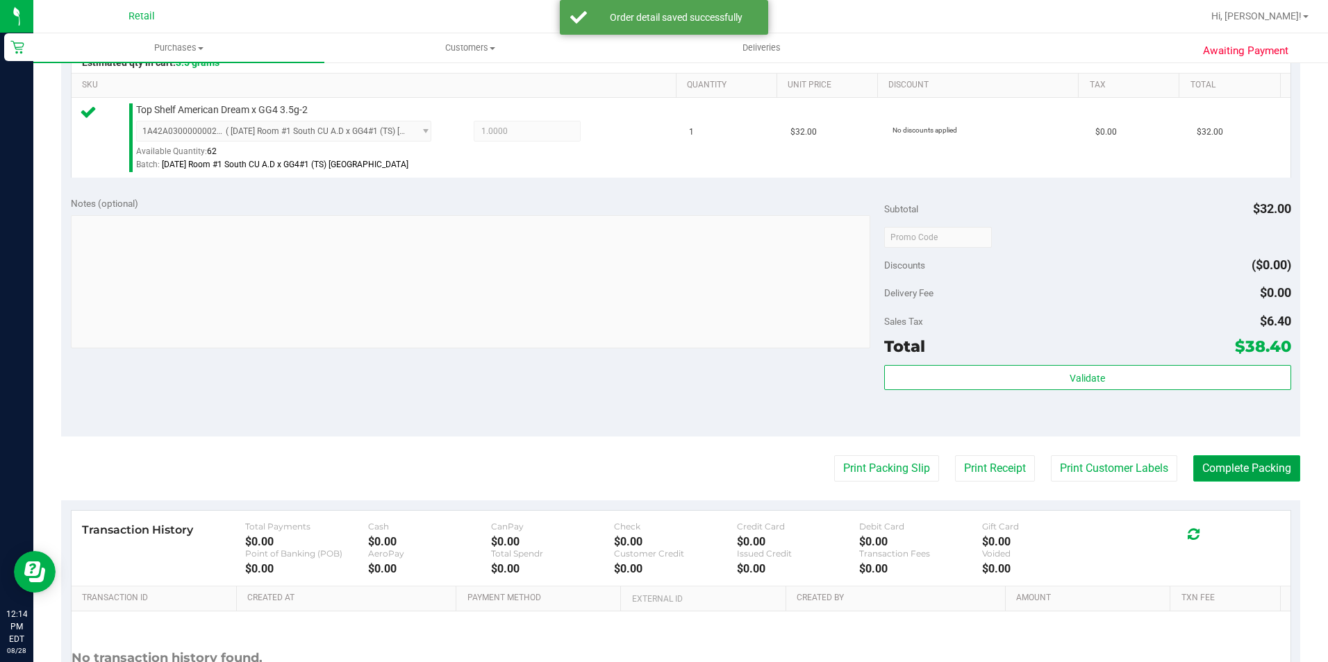
click at [1251, 474] on button "Complete Packing" at bounding box center [1246, 469] width 107 height 26
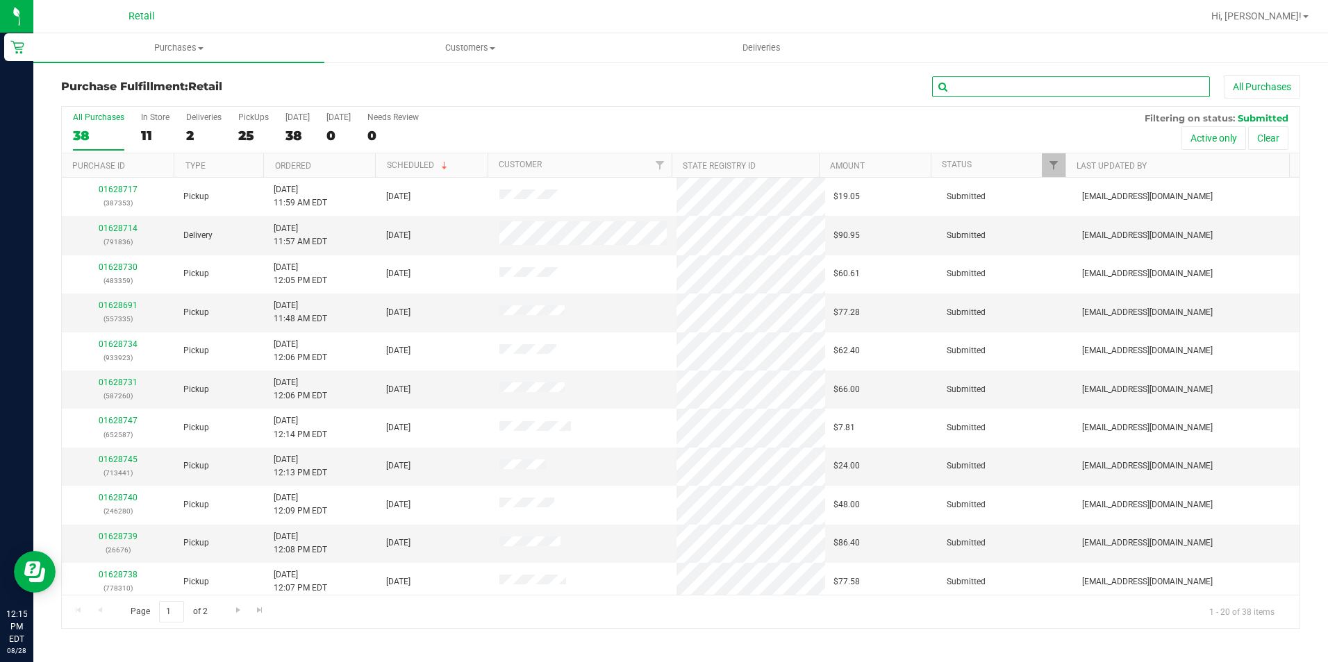
click at [1020, 88] on input "text" at bounding box center [1071, 86] width 278 height 21
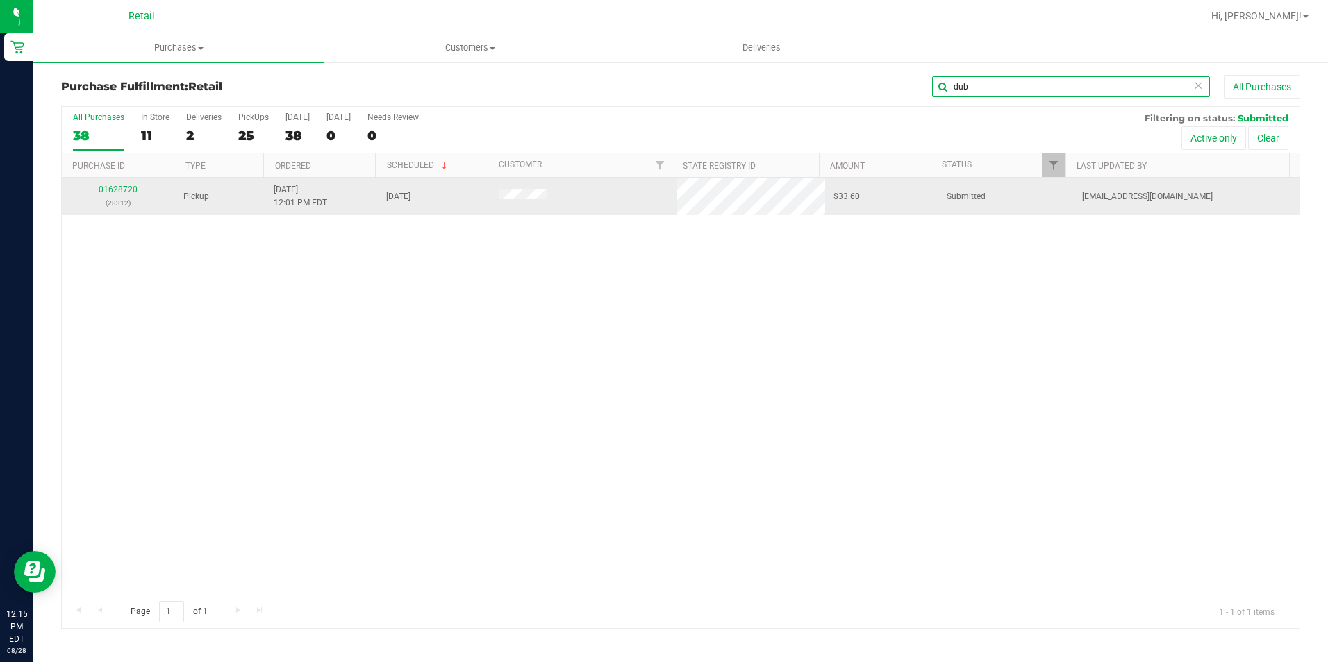
type input "dub"
click at [130, 191] on link "01628720" at bounding box center [118, 190] width 39 height 10
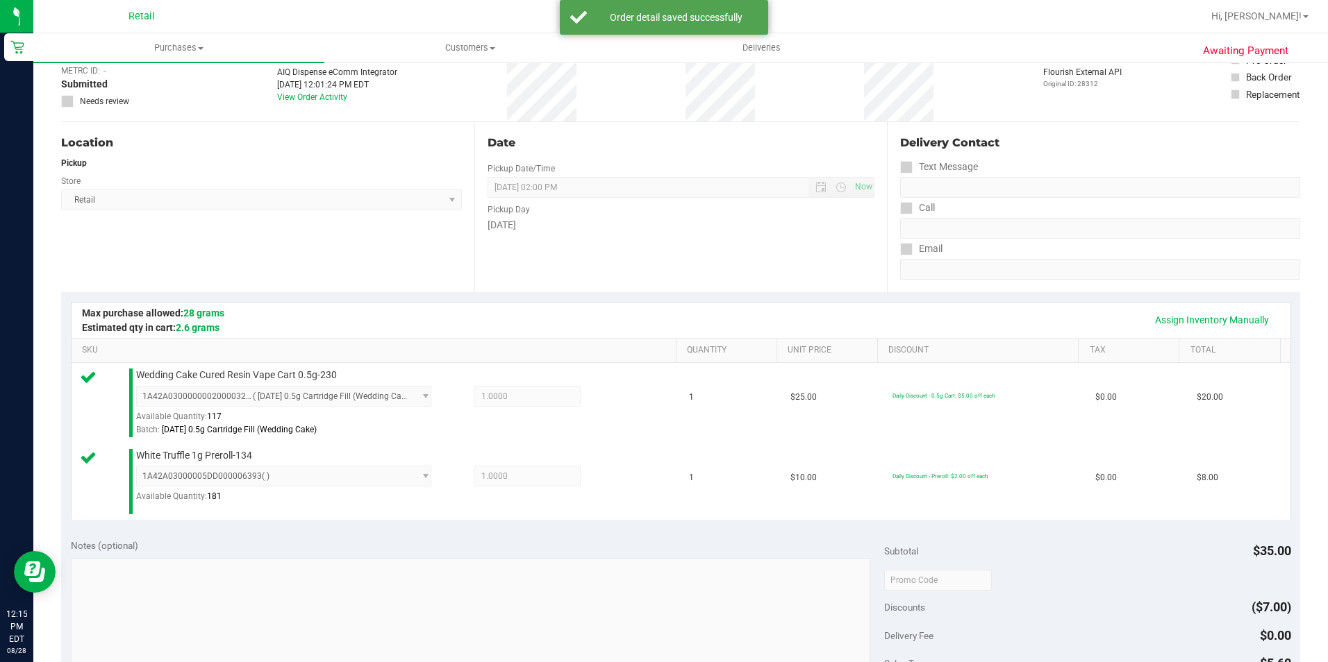
scroll to position [417, 0]
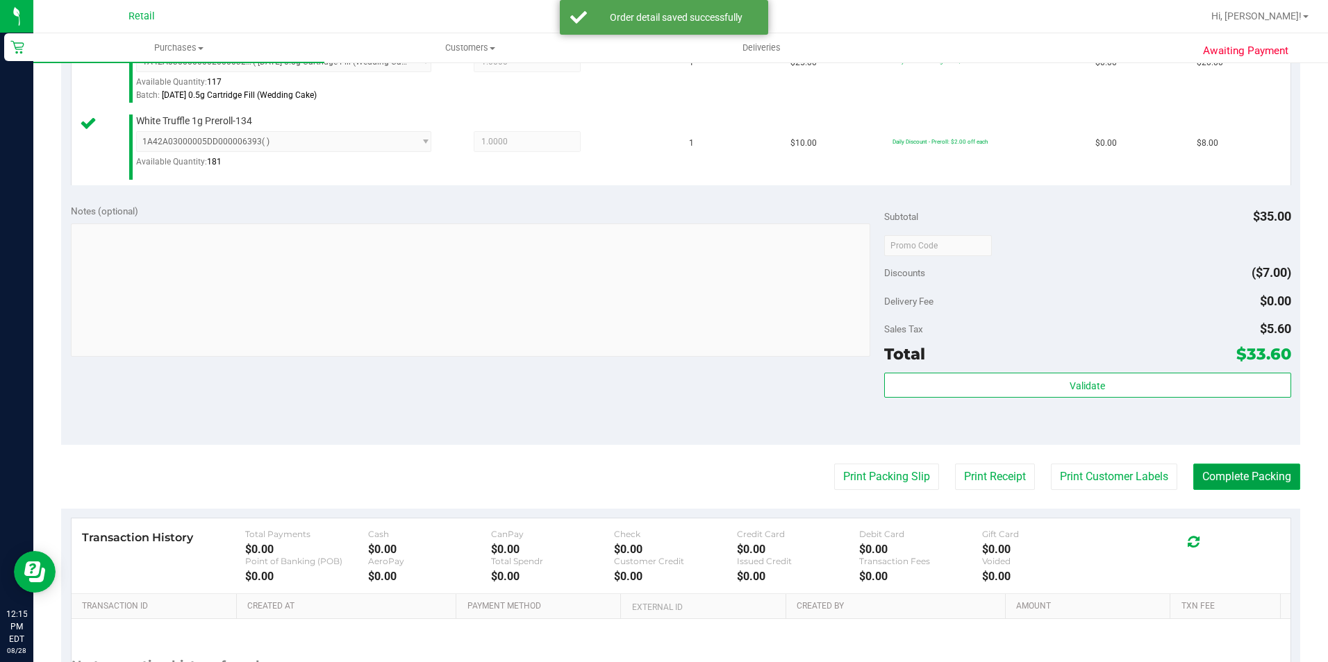
click at [1207, 473] on button "Complete Packing" at bounding box center [1246, 477] width 107 height 26
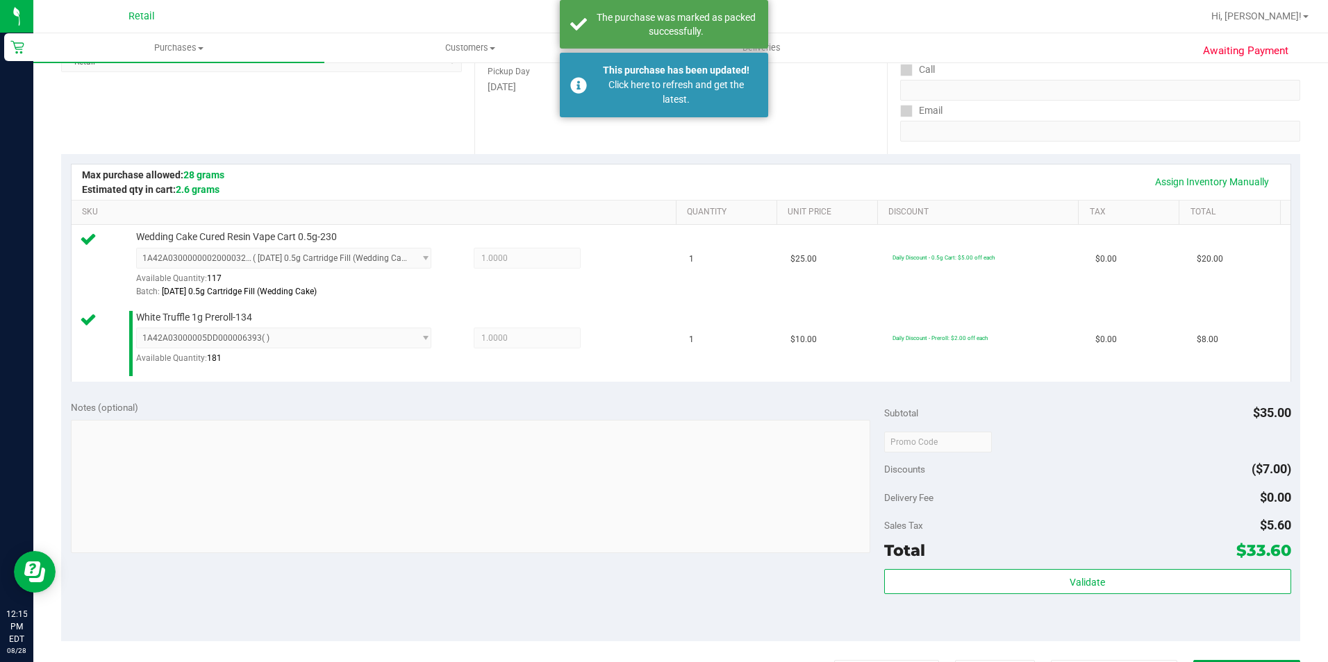
scroll to position [0, 0]
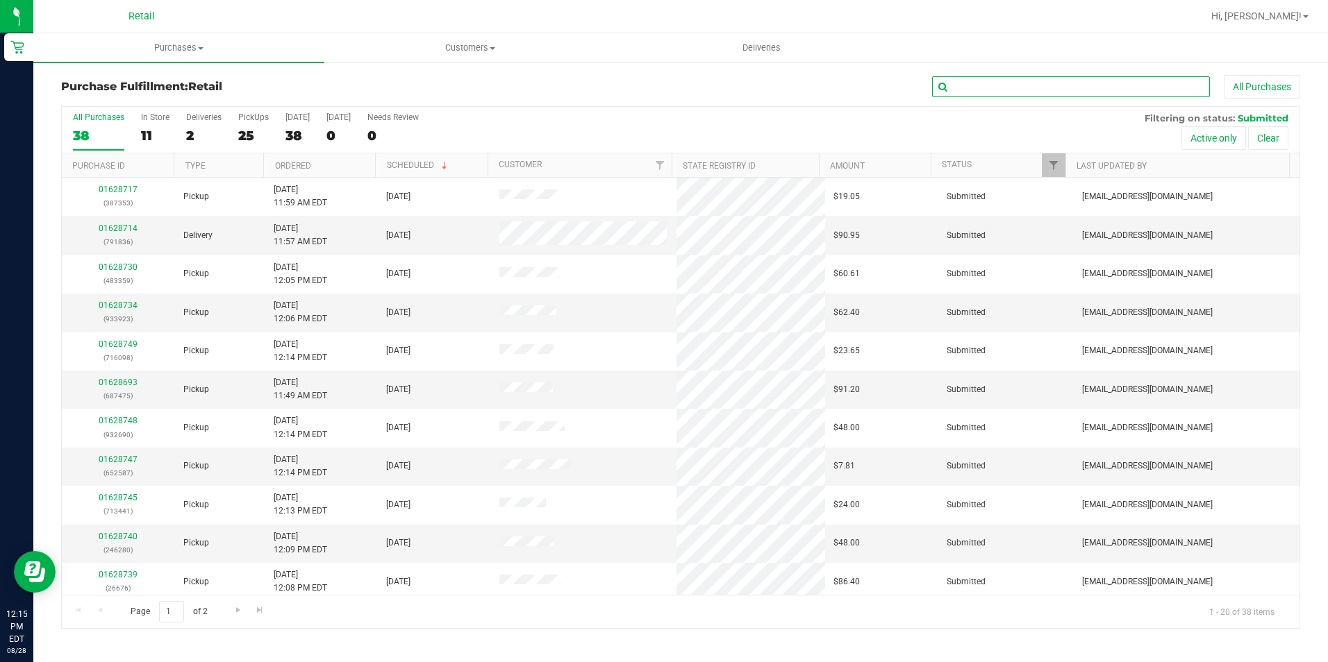
click at [1098, 81] on input "text" at bounding box center [1071, 86] width 278 height 21
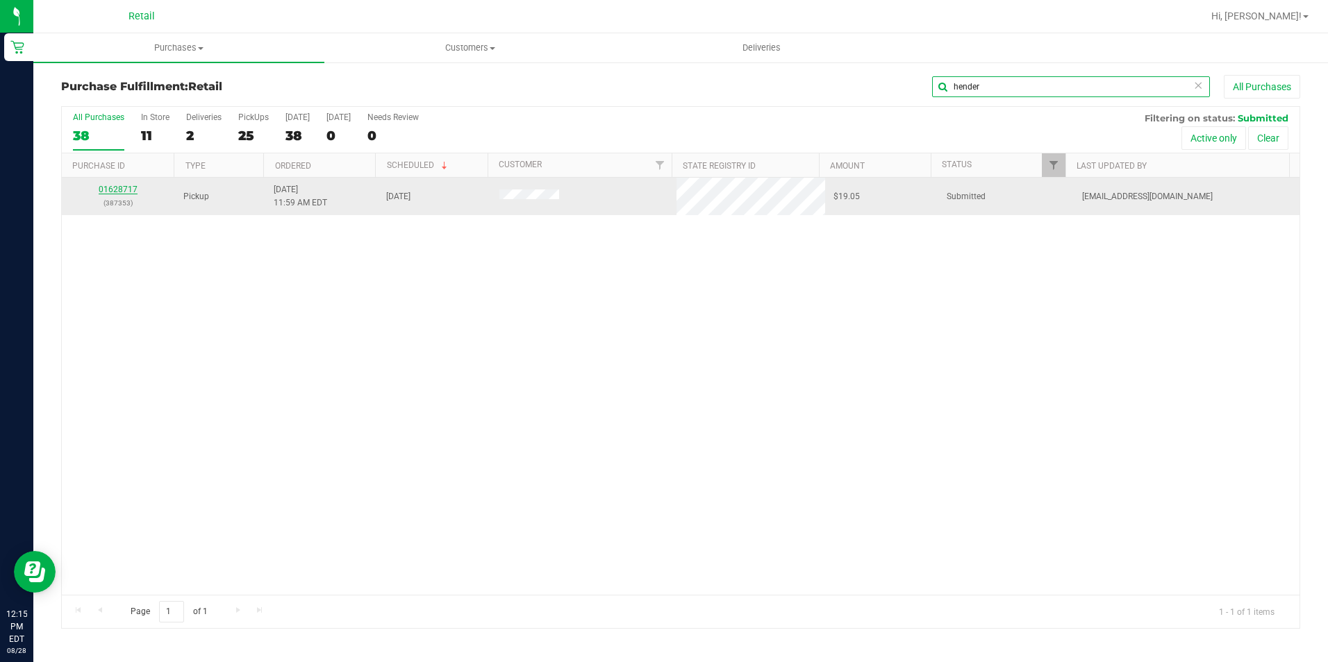
type input "hender"
click at [131, 192] on link "01628717" at bounding box center [118, 190] width 39 height 10
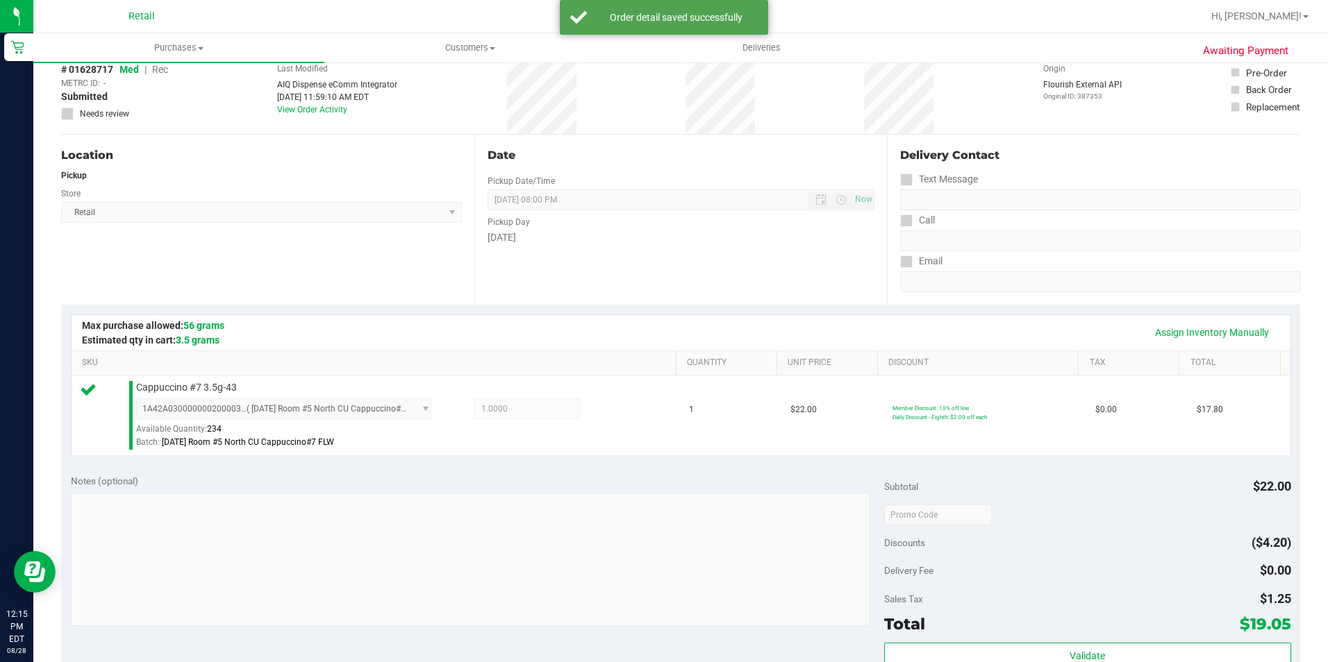
scroll to position [278, 0]
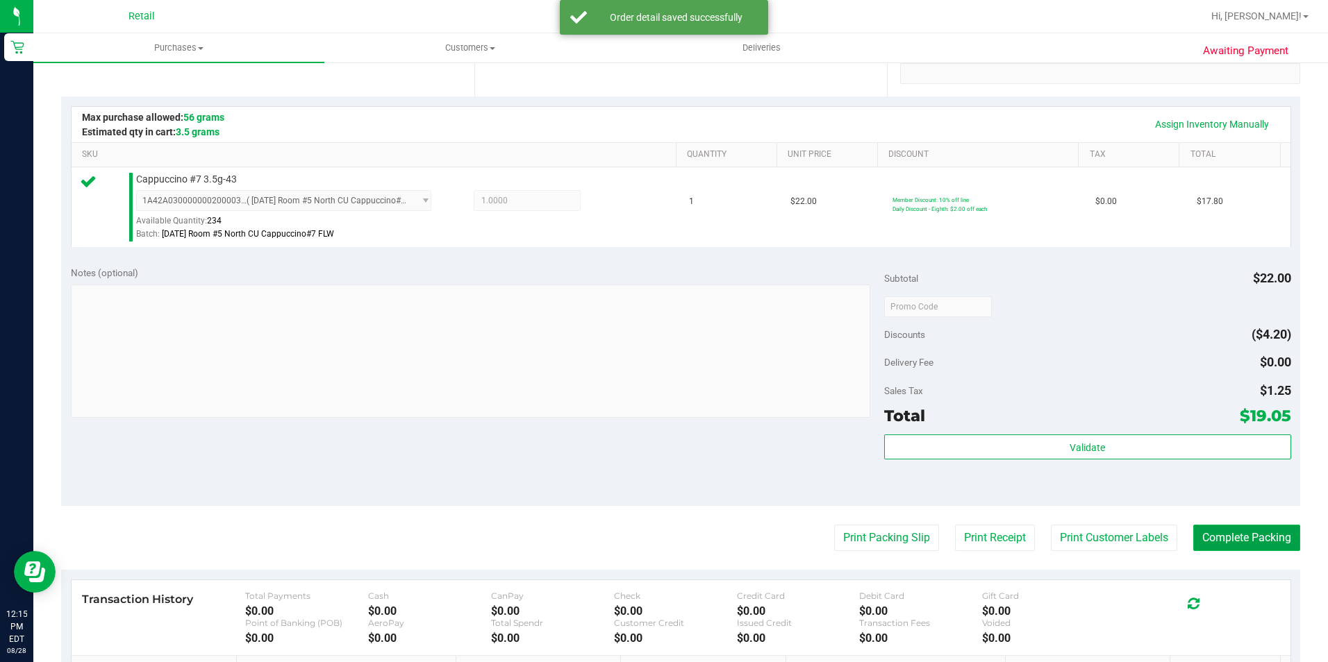
click at [1241, 535] on button "Complete Packing" at bounding box center [1246, 538] width 107 height 26
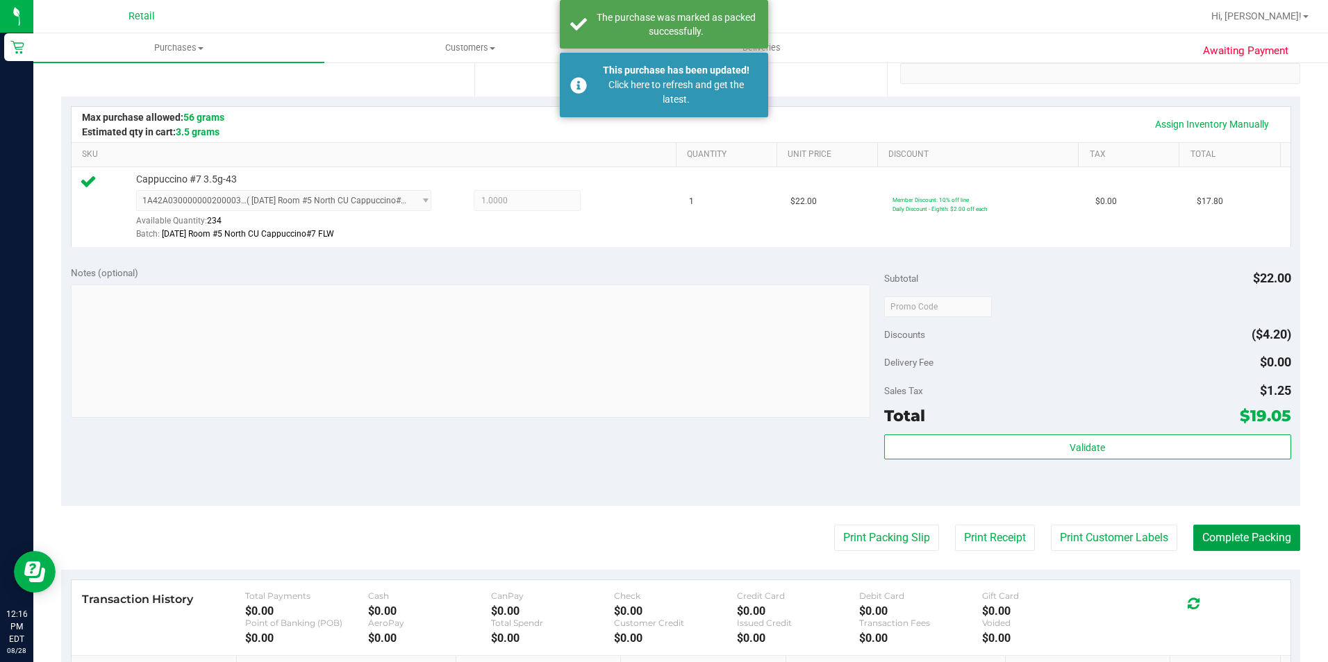
scroll to position [0, 0]
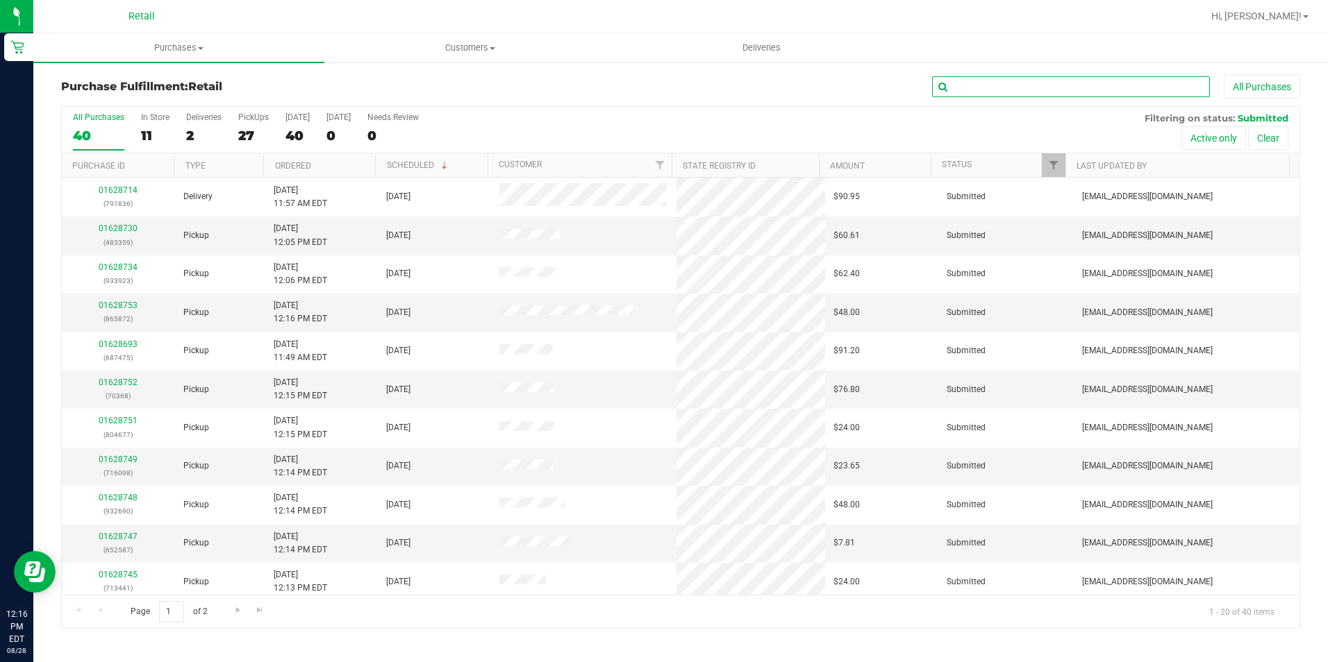
click at [1119, 81] on input "text" at bounding box center [1071, 86] width 278 height 21
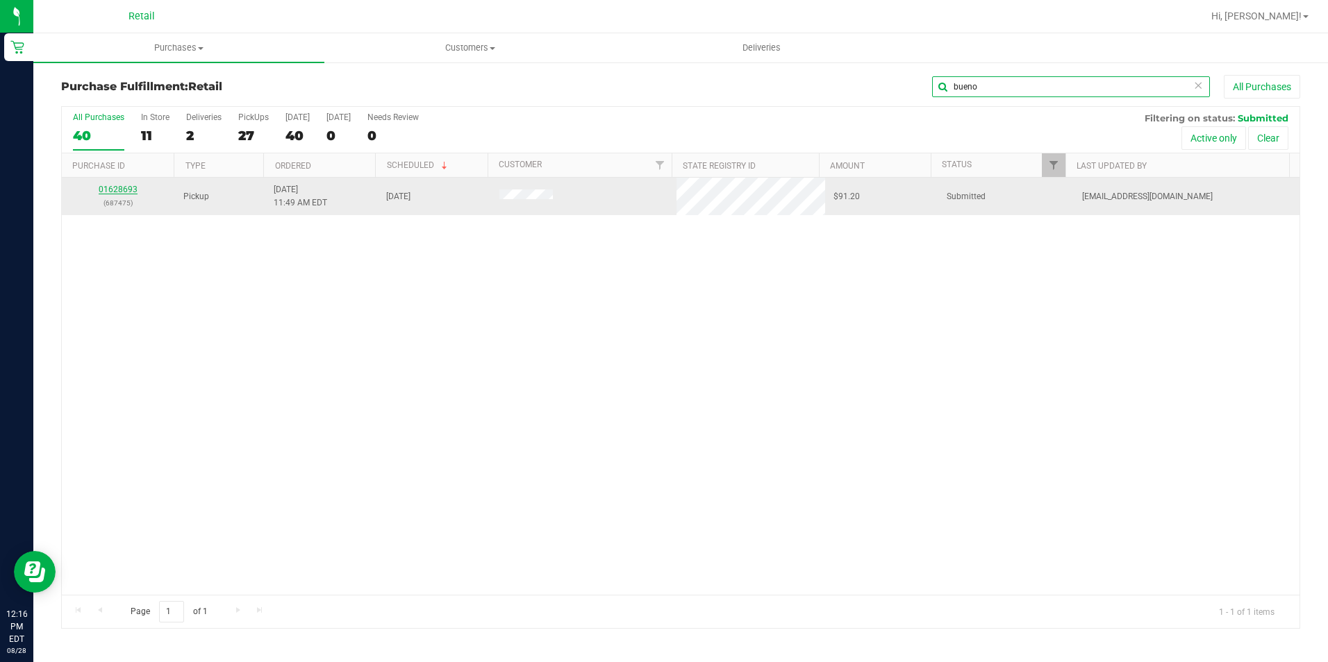
type input "bueno"
click at [128, 191] on link "01628693" at bounding box center [118, 190] width 39 height 10
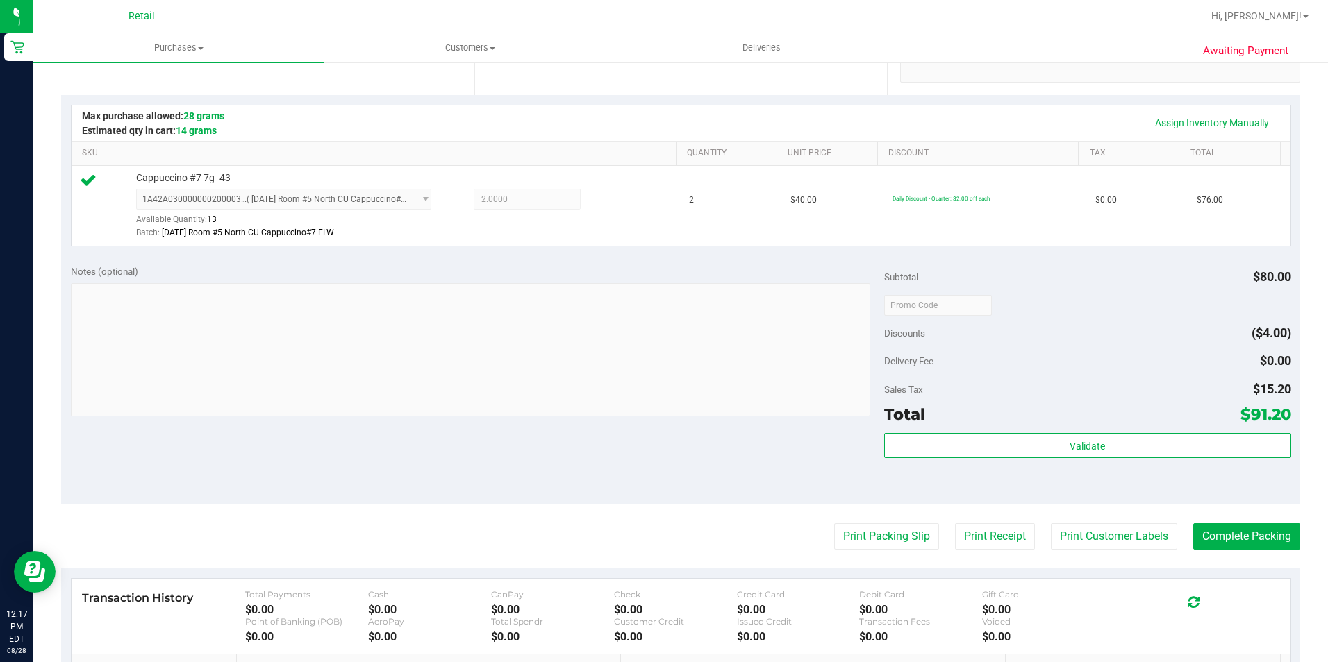
scroll to position [417, 0]
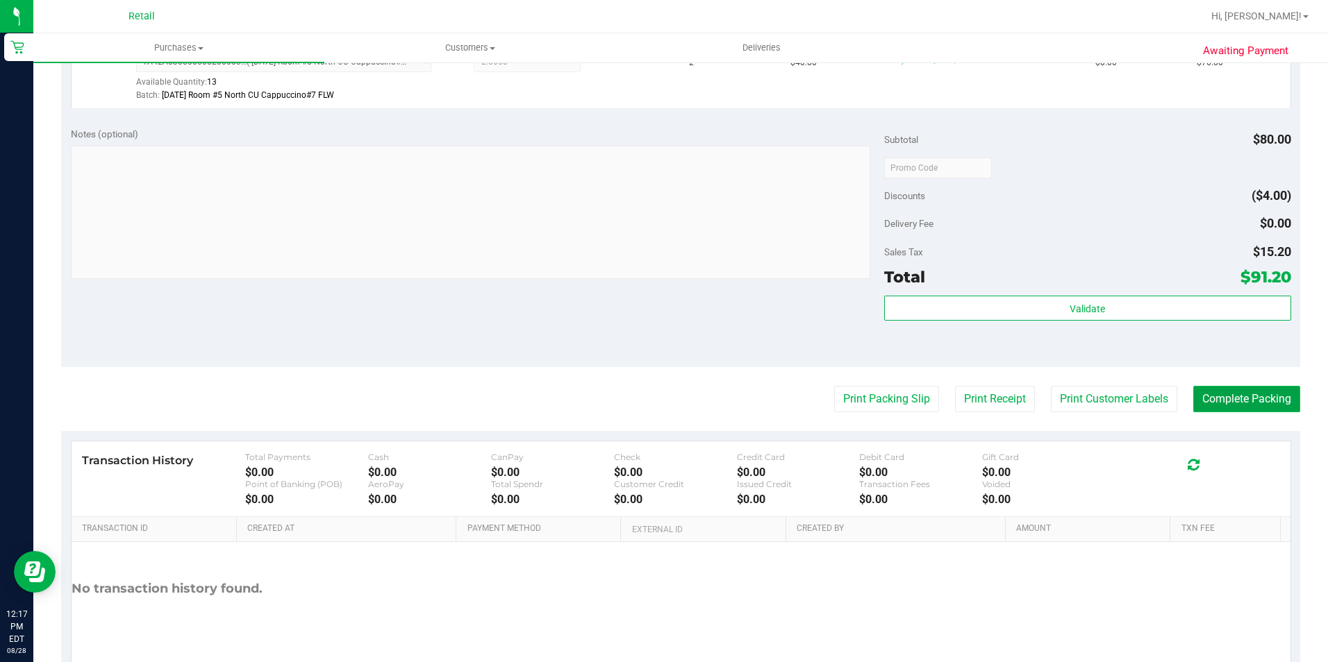
click at [1207, 398] on button "Complete Packing" at bounding box center [1246, 399] width 107 height 26
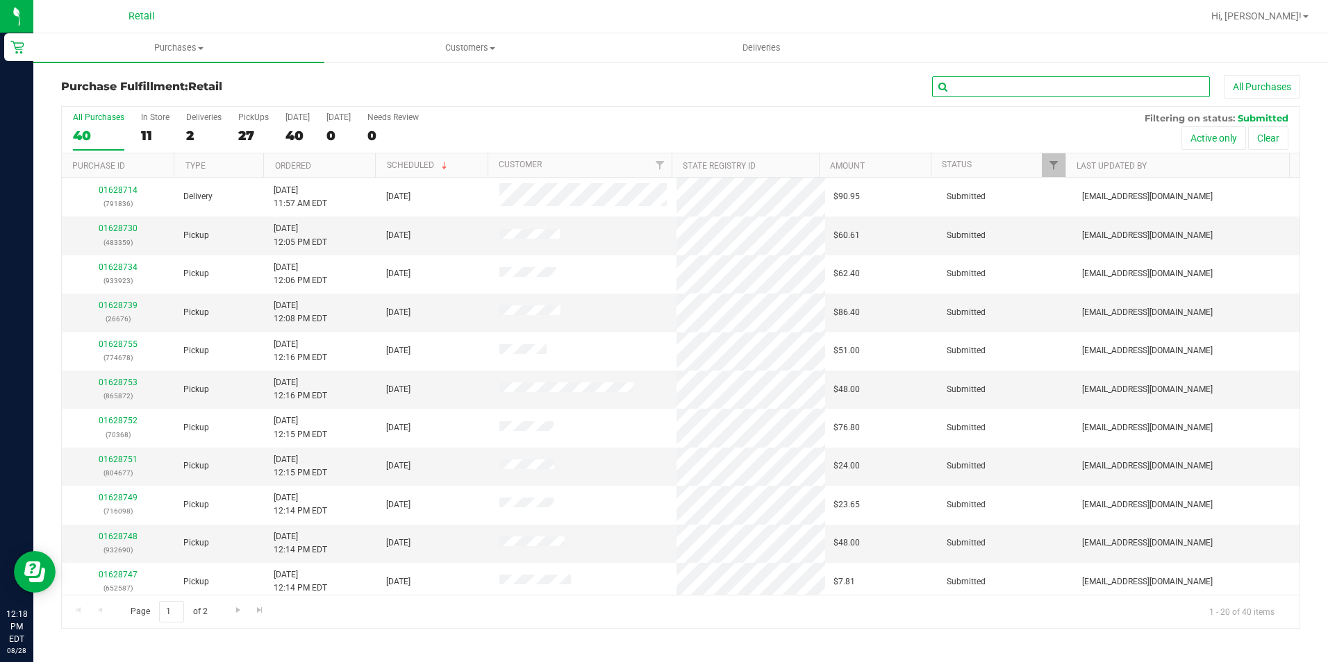
click at [1056, 86] on input "text" at bounding box center [1071, 86] width 278 height 21
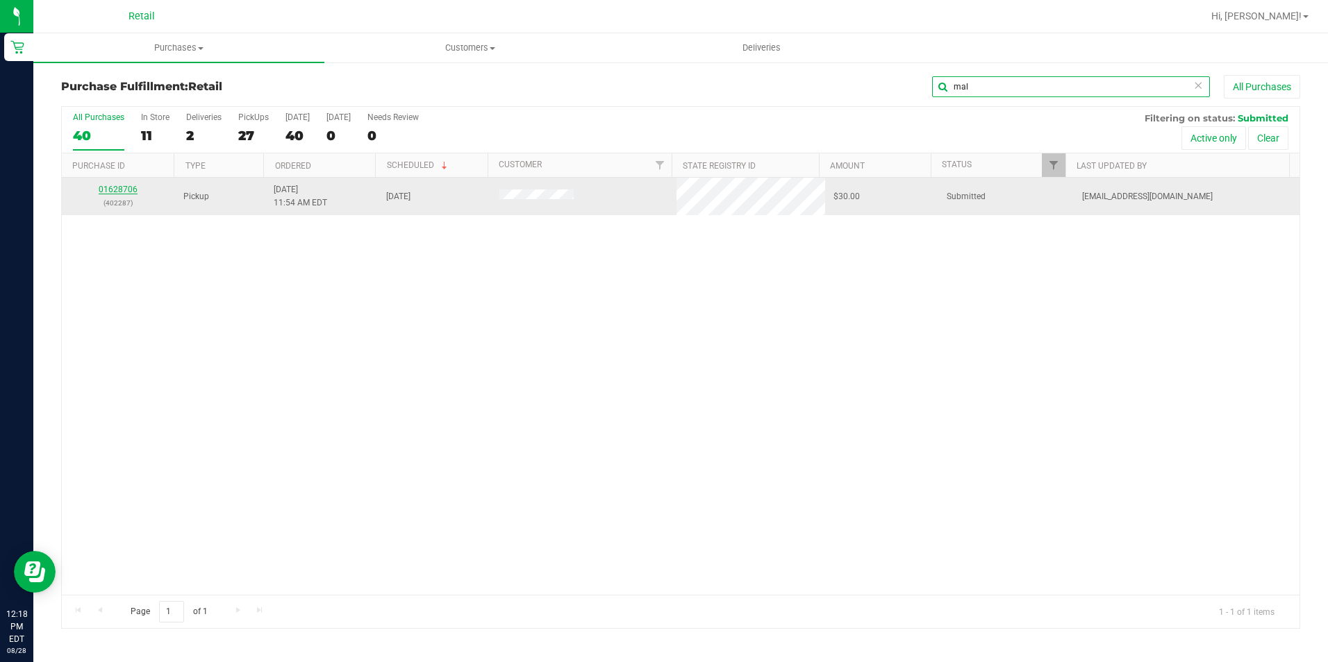
type input "mal"
click at [124, 185] on link "01628706" at bounding box center [118, 190] width 39 height 10
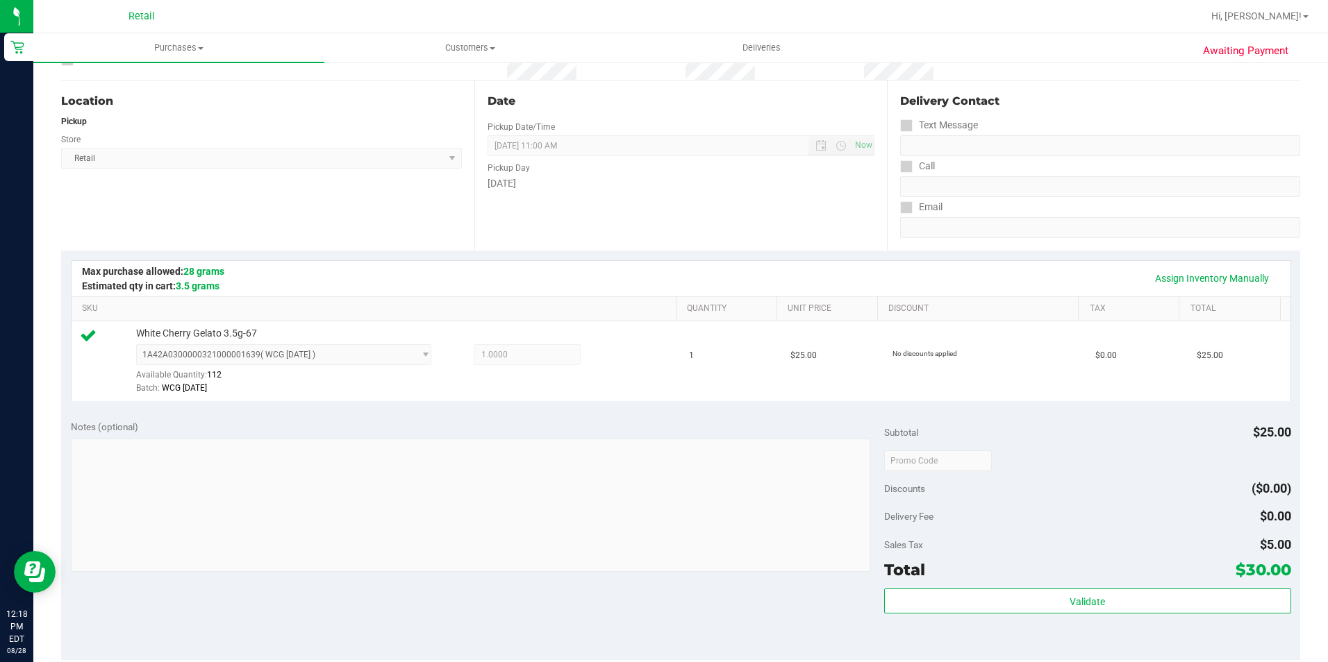
scroll to position [347, 0]
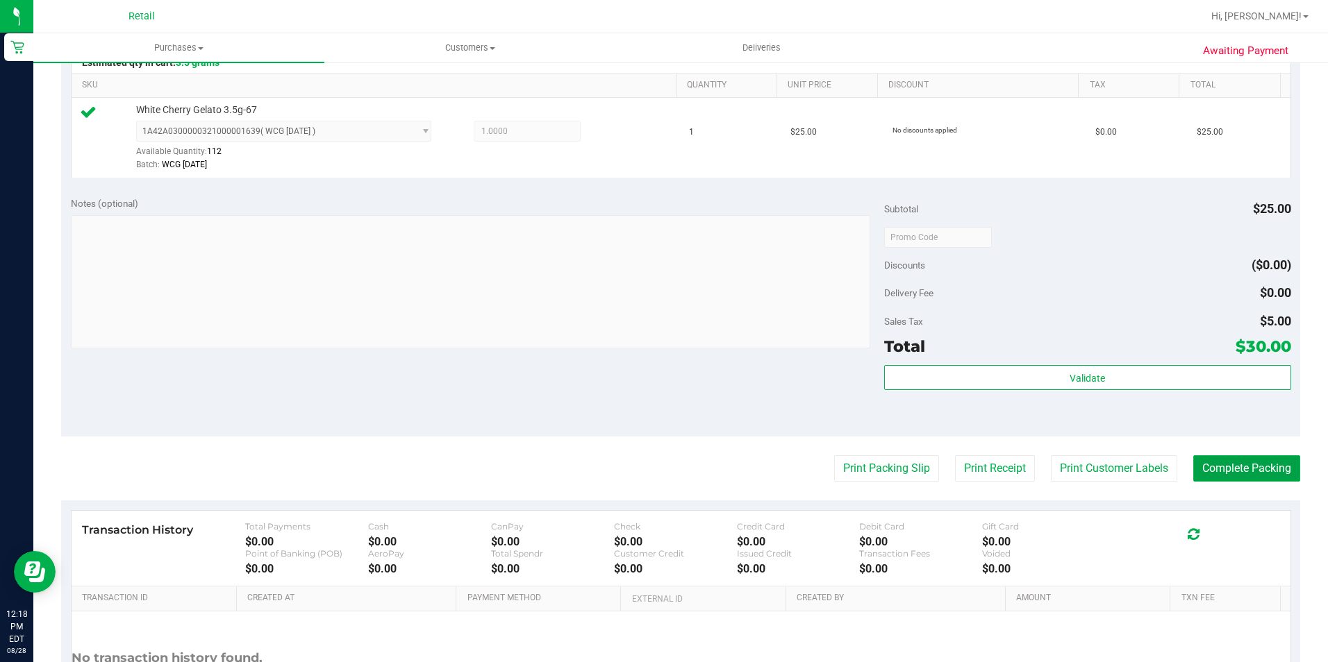
click at [1228, 472] on button "Complete Packing" at bounding box center [1246, 469] width 107 height 26
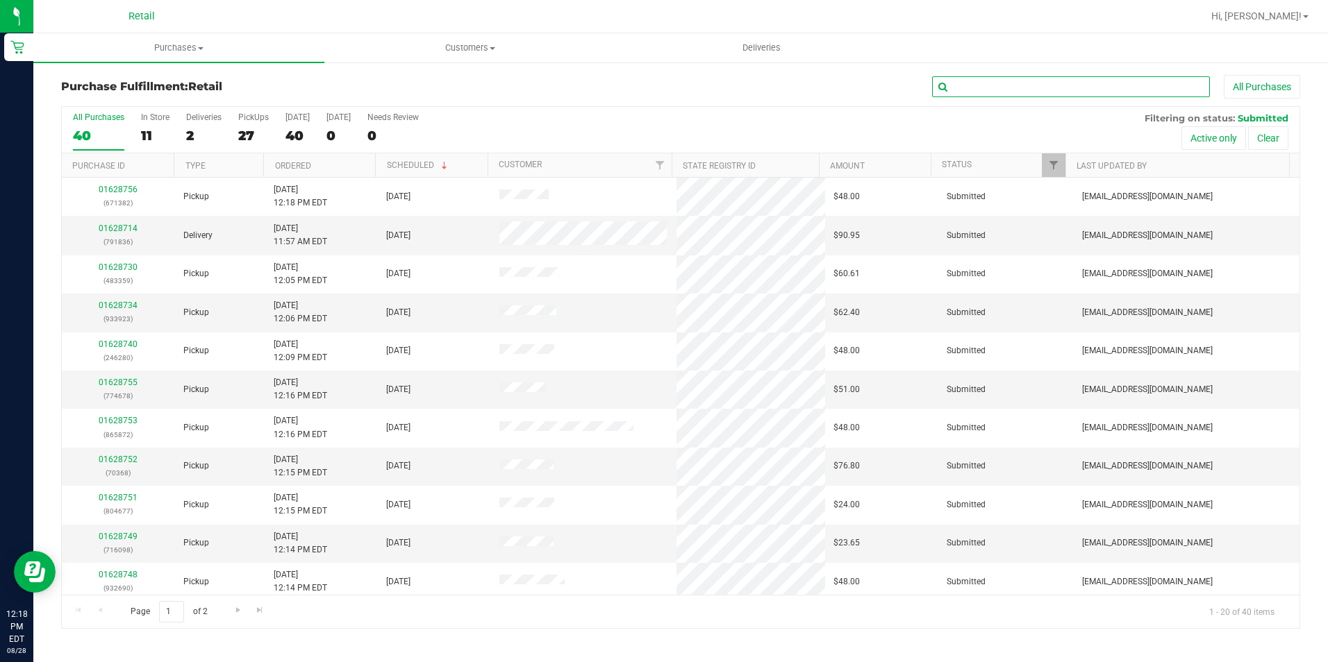
click at [1101, 93] on input "text" at bounding box center [1071, 86] width 278 height 21
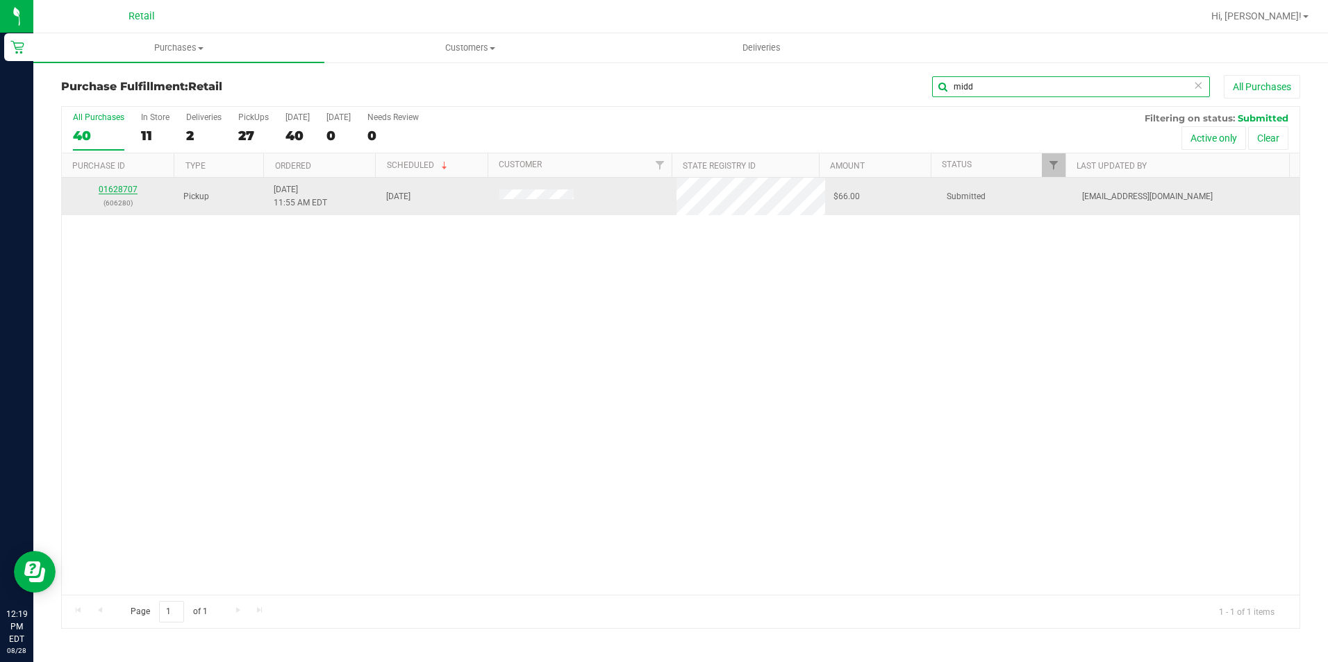
type input "midd"
click at [119, 186] on link "01628707" at bounding box center [118, 190] width 39 height 10
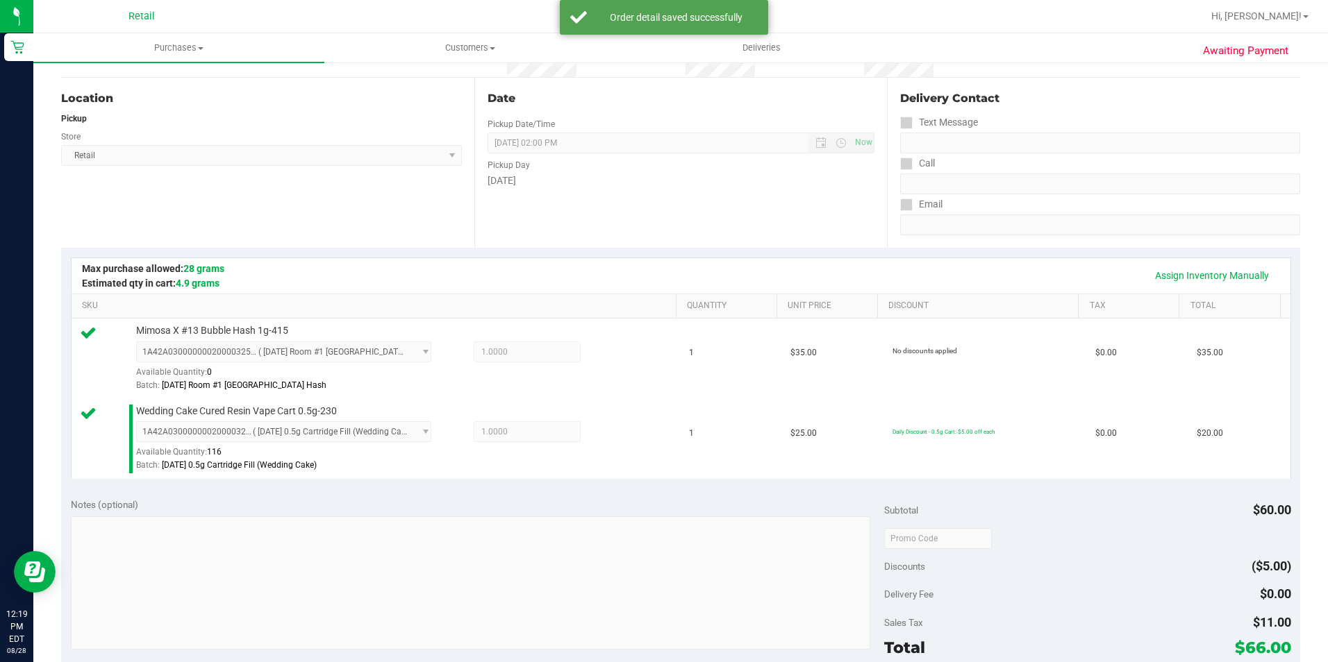
scroll to position [417, 0]
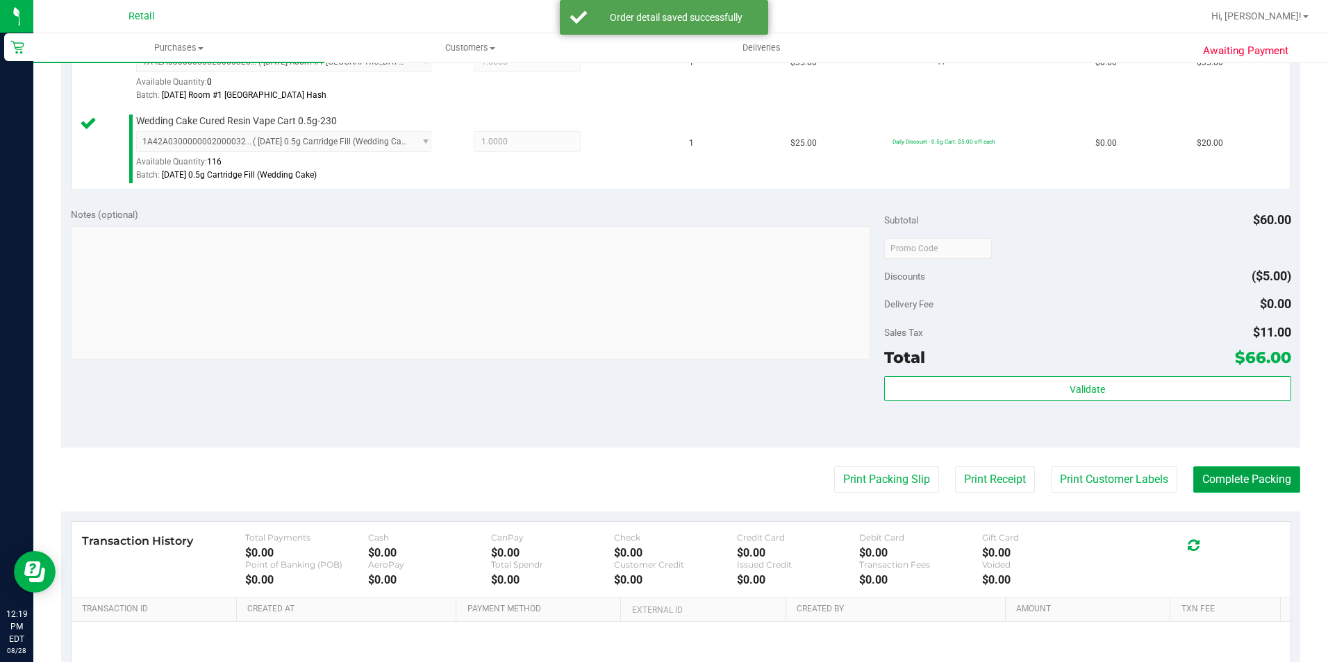
click at [1246, 484] on button "Complete Packing" at bounding box center [1246, 480] width 107 height 26
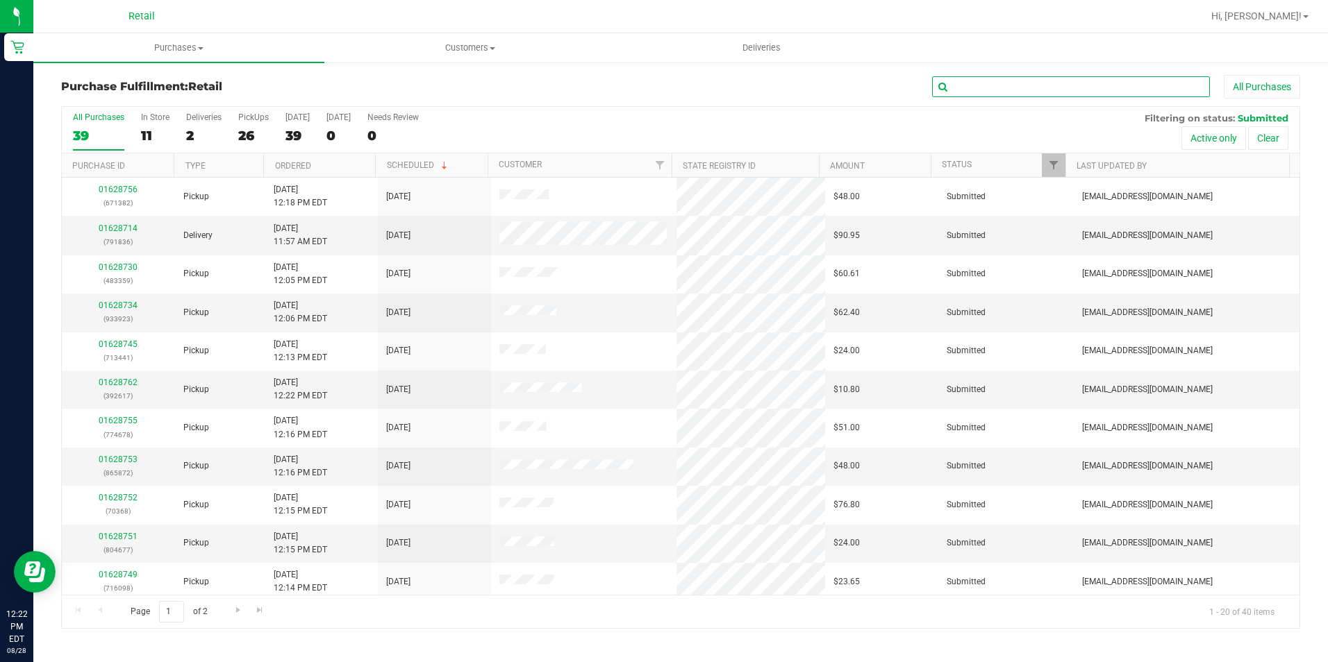
click at [1017, 87] on input "text" at bounding box center [1071, 86] width 278 height 21
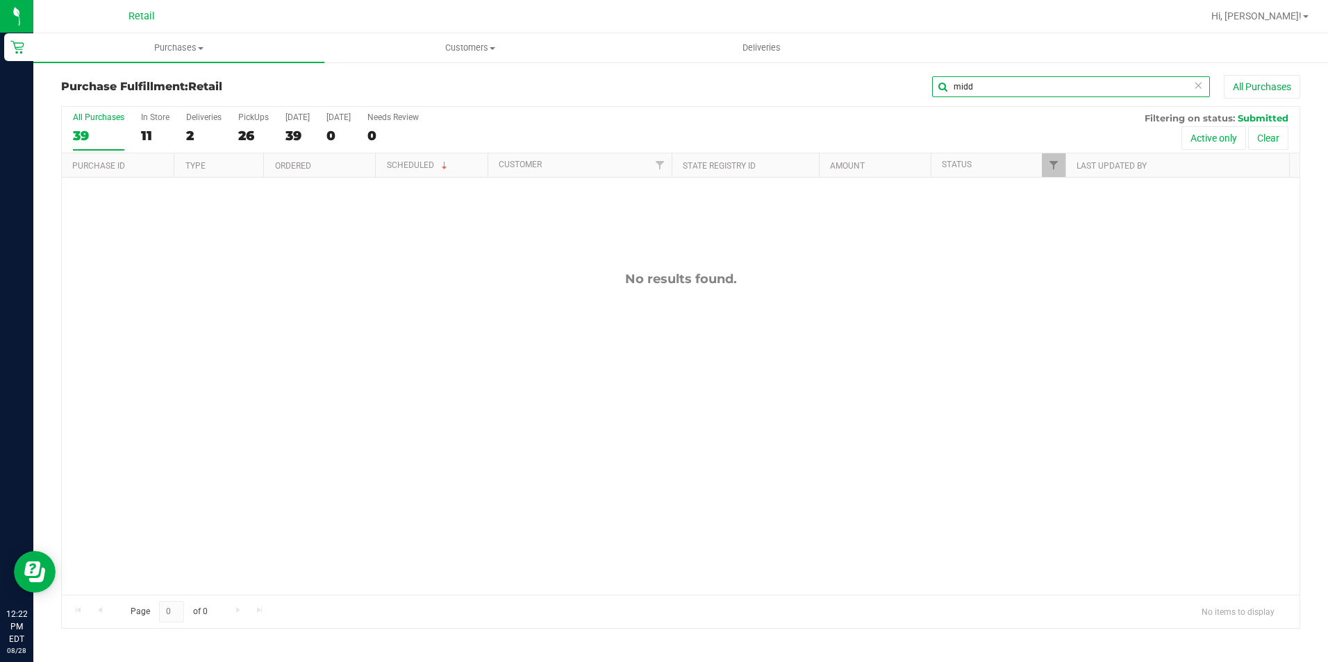
type input "midd"
drag, startPoint x: 1035, startPoint y: 93, endPoint x: 765, endPoint y: 85, distance: 271.0
click at [765, 85] on div "midd All Purchases" at bounding box center [887, 87] width 826 height 24
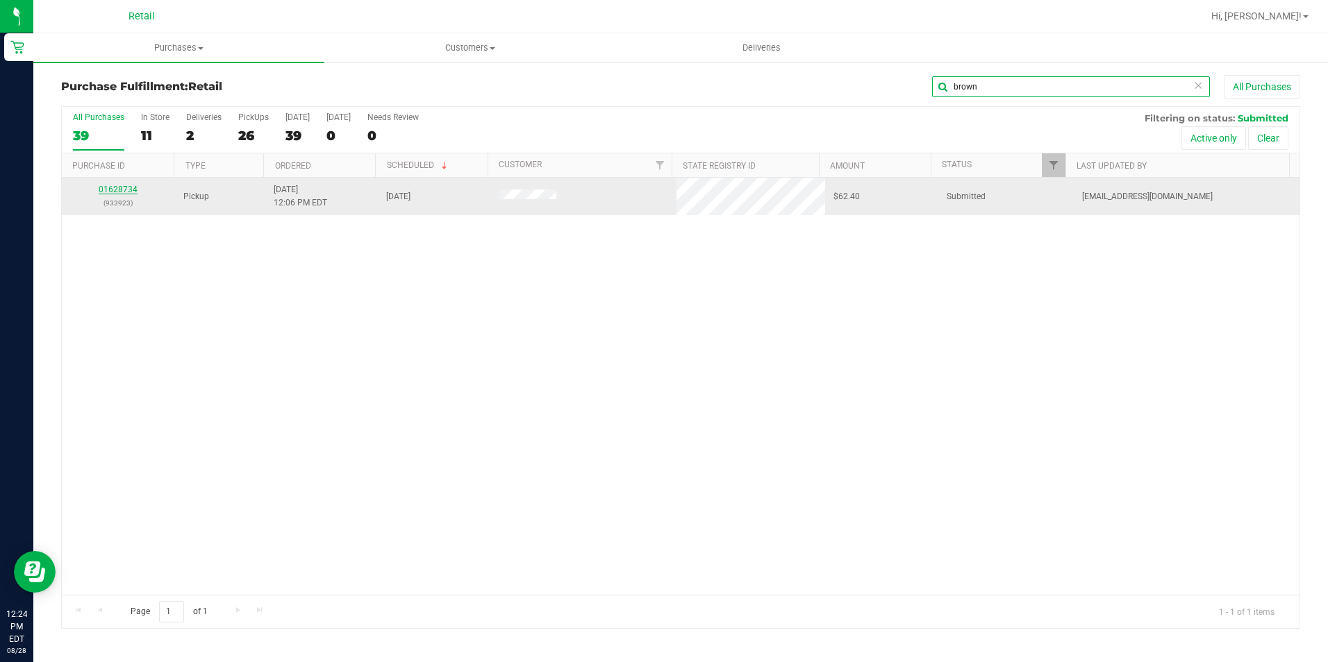
type input "brown"
click at [119, 190] on link "01628734" at bounding box center [118, 190] width 39 height 10
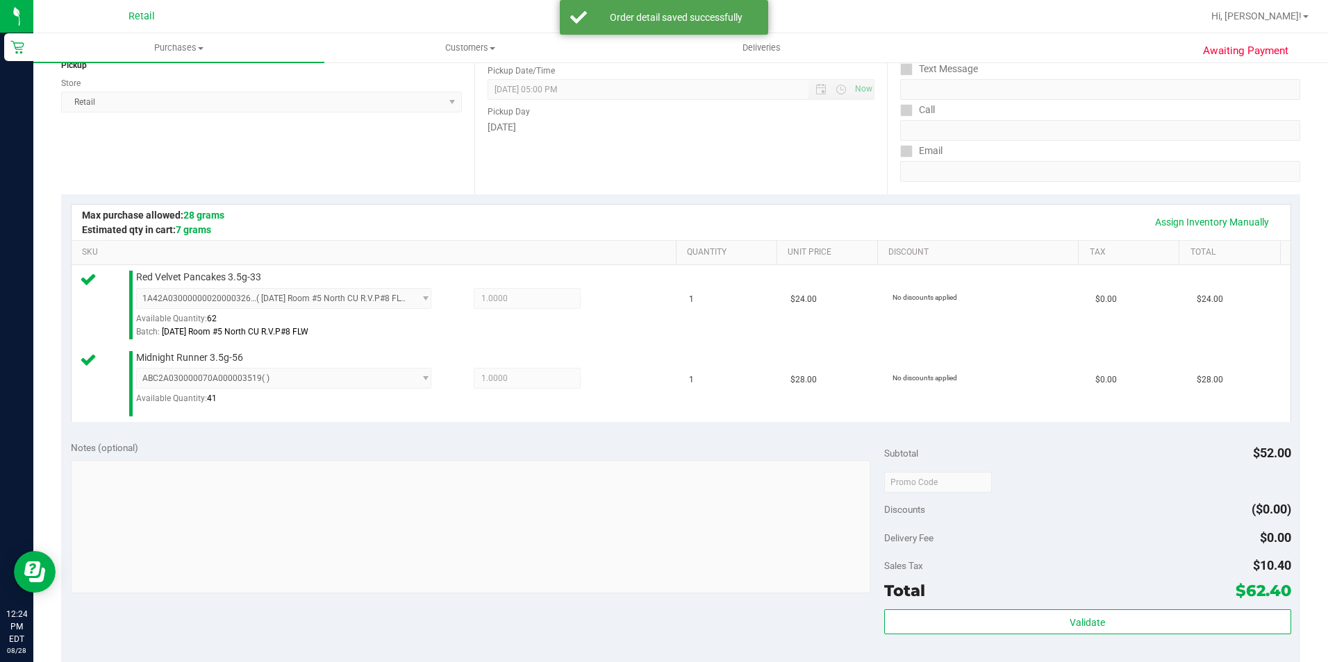
scroll to position [347, 0]
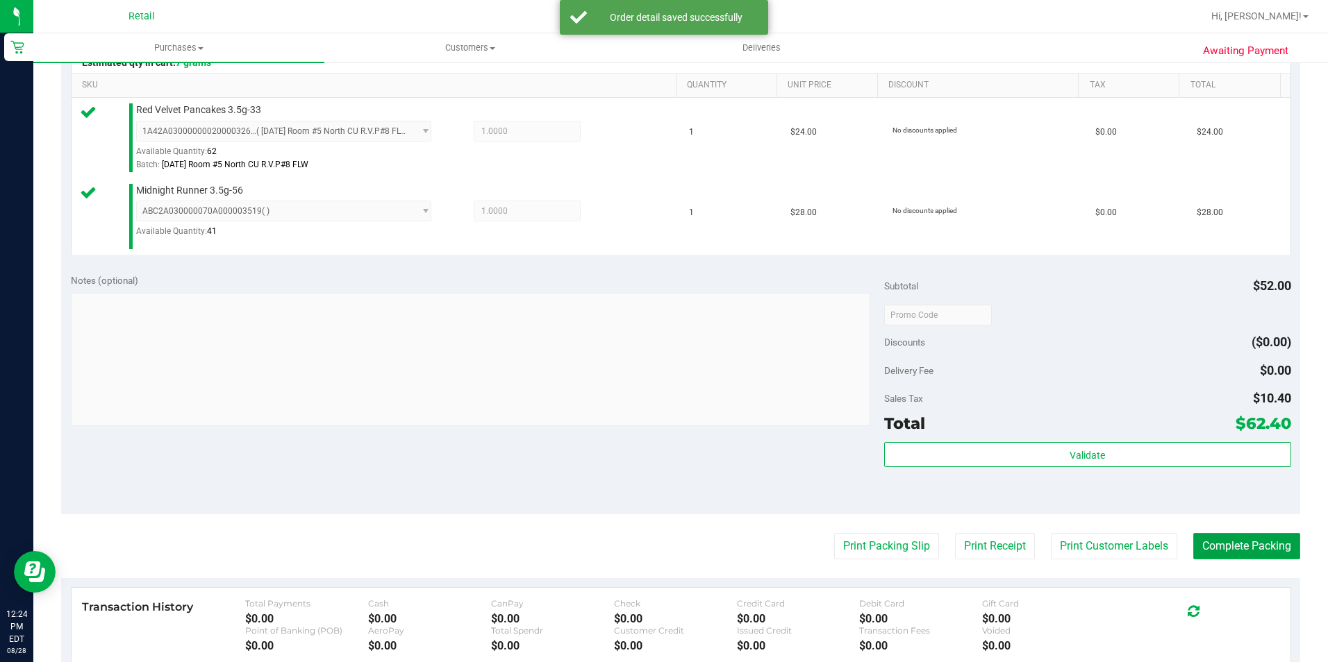
click at [1248, 549] on button "Complete Packing" at bounding box center [1246, 546] width 107 height 26
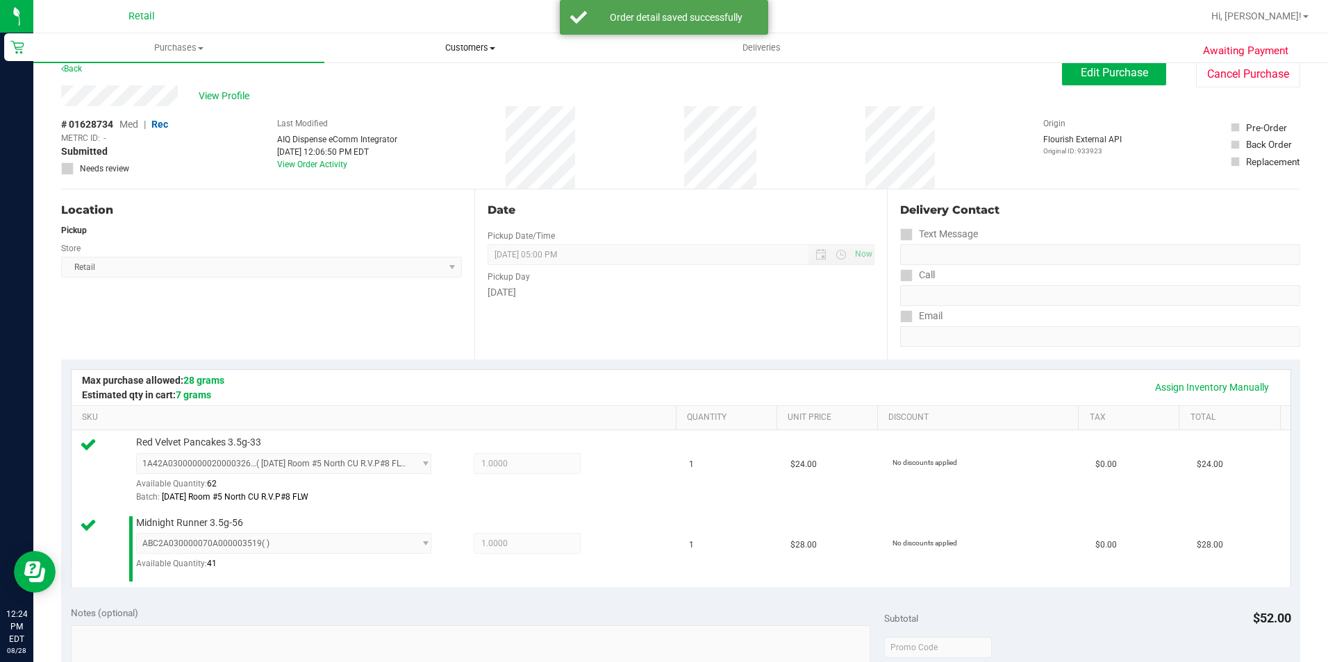
scroll to position [0, 0]
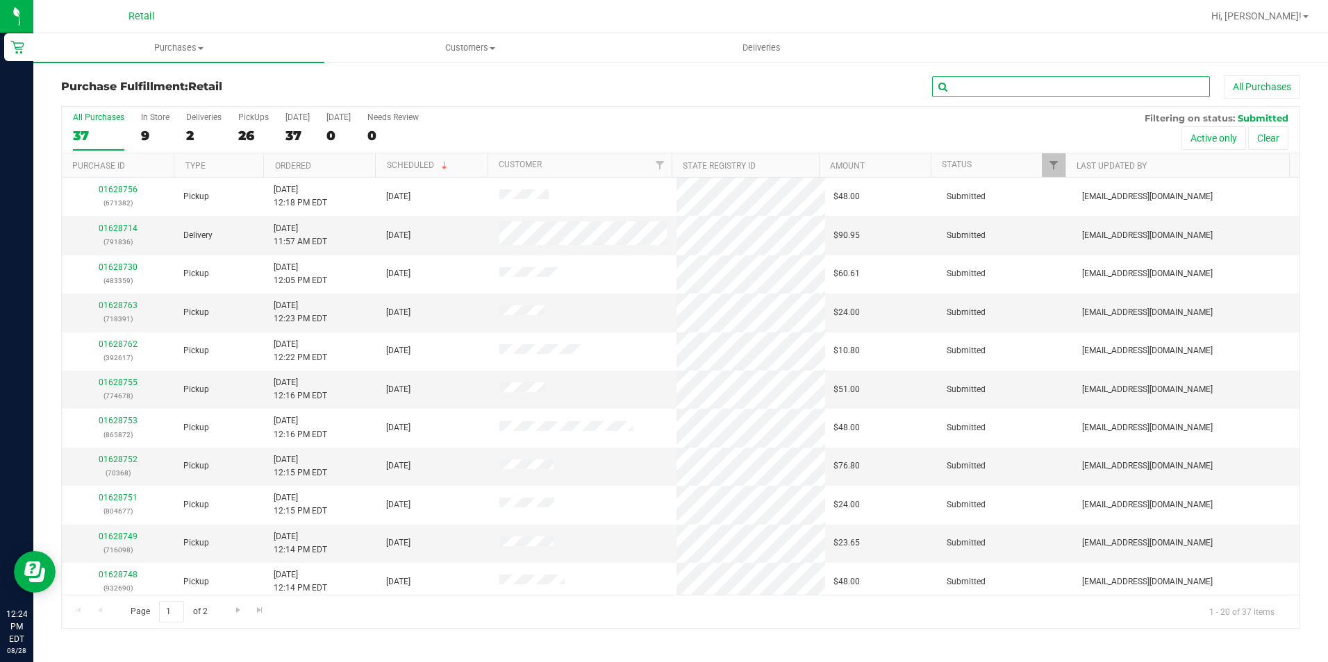
click at [1044, 92] on input "text" at bounding box center [1071, 86] width 278 height 21
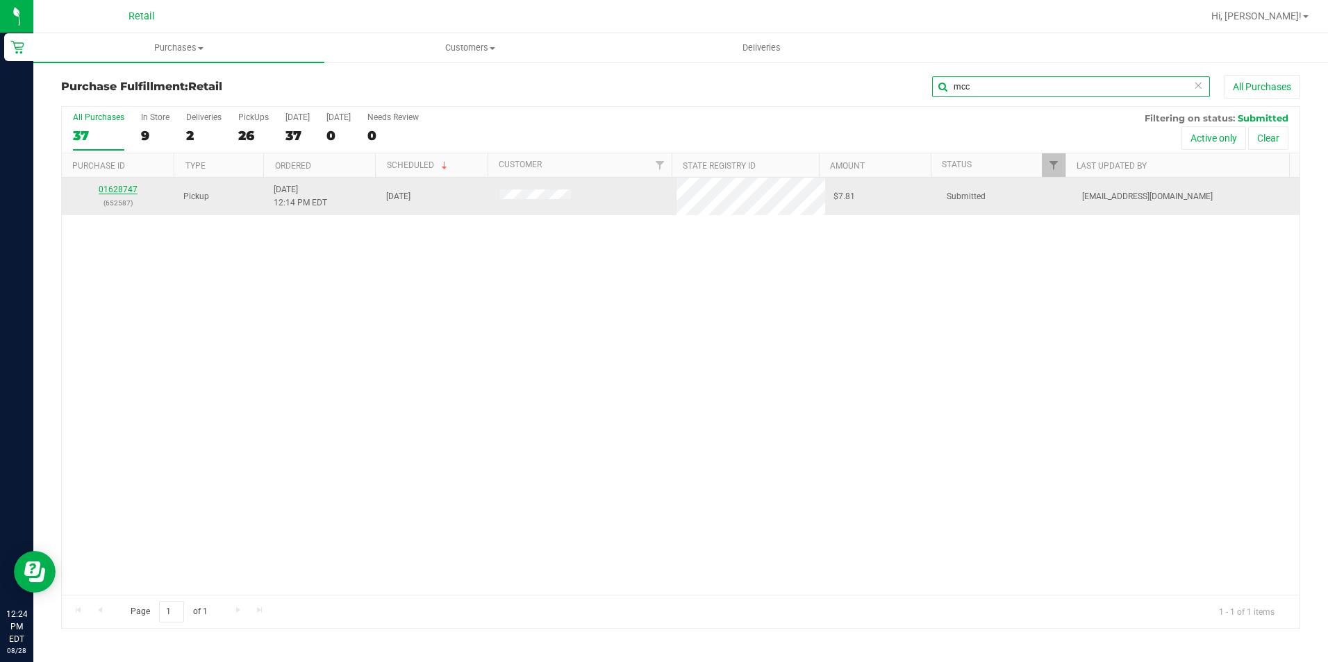
type input "mcc"
click at [126, 190] on link "01628747" at bounding box center [118, 190] width 39 height 10
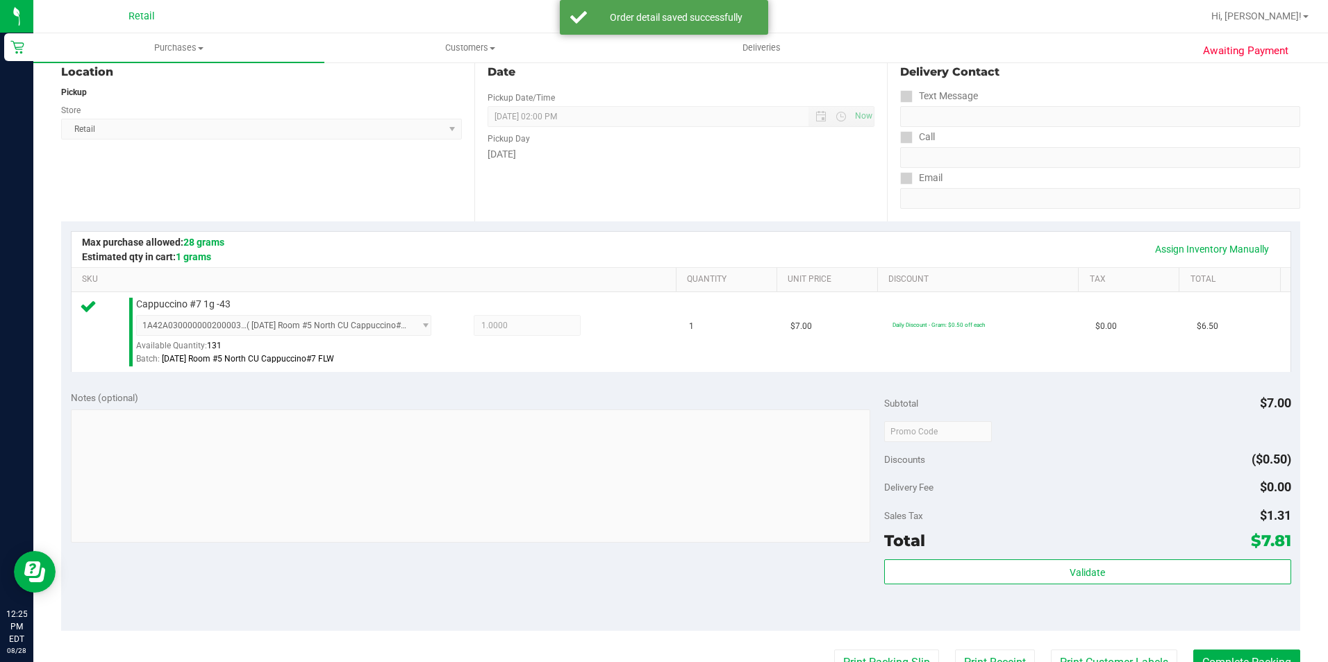
scroll to position [208, 0]
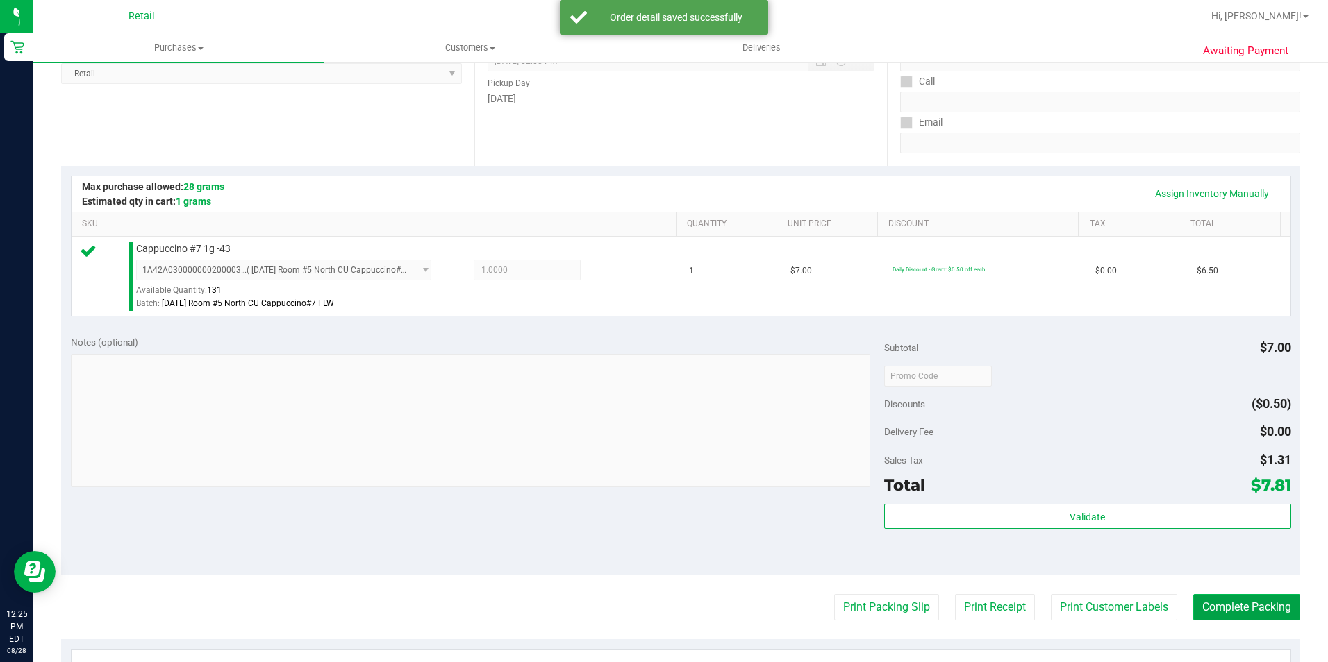
click at [1203, 613] on button "Complete Packing" at bounding box center [1246, 607] width 107 height 26
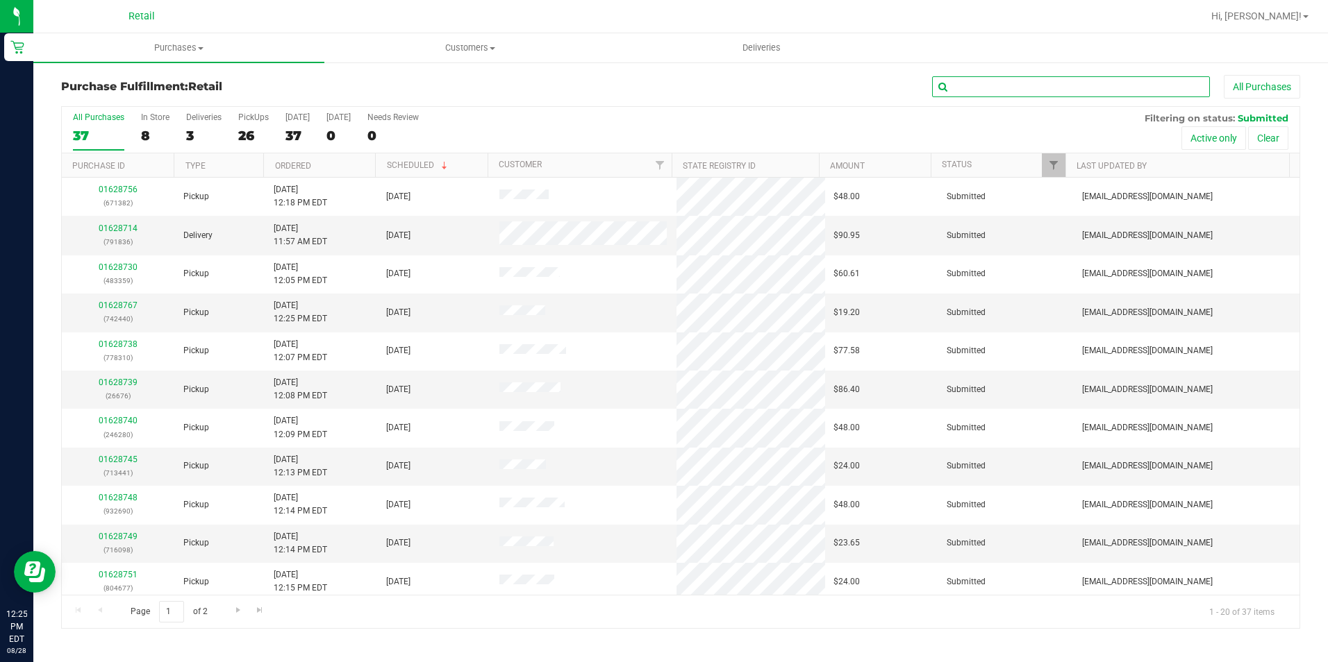
click at [1095, 83] on input "text" at bounding box center [1071, 86] width 278 height 21
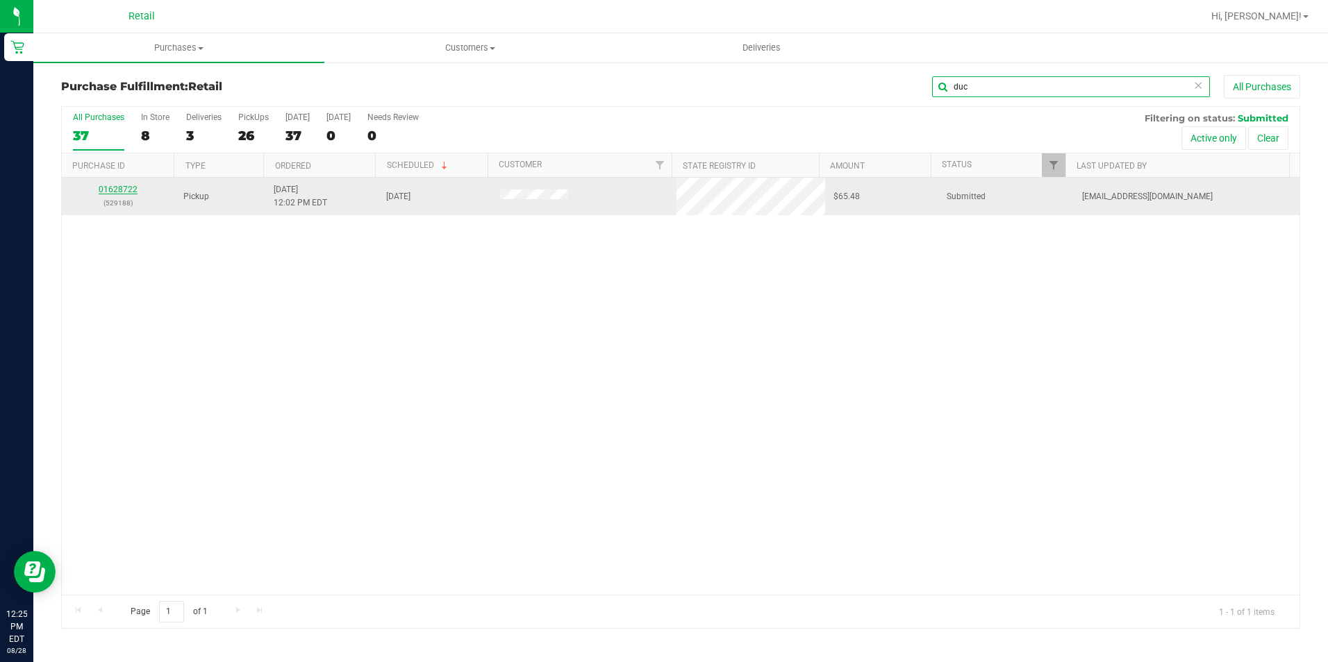
type input "duc"
click at [118, 189] on link "01628722" at bounding box center [118, 190] width 39 height 10
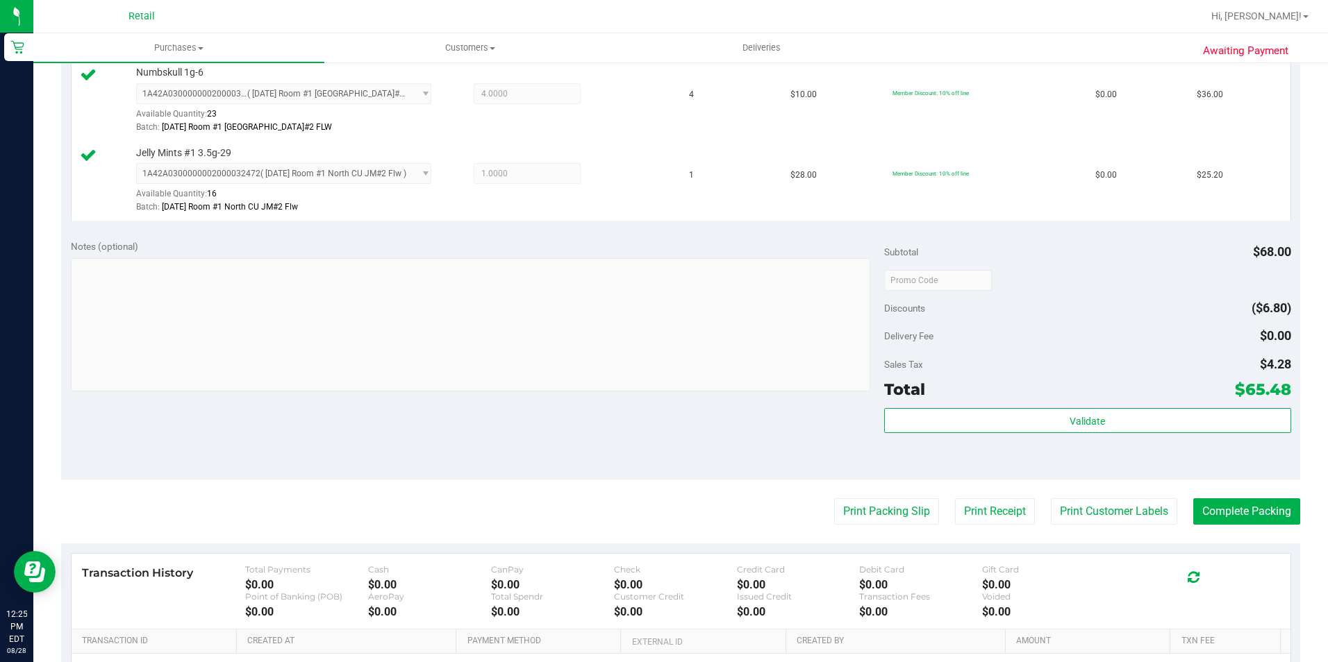
scroll to position [417, 0]
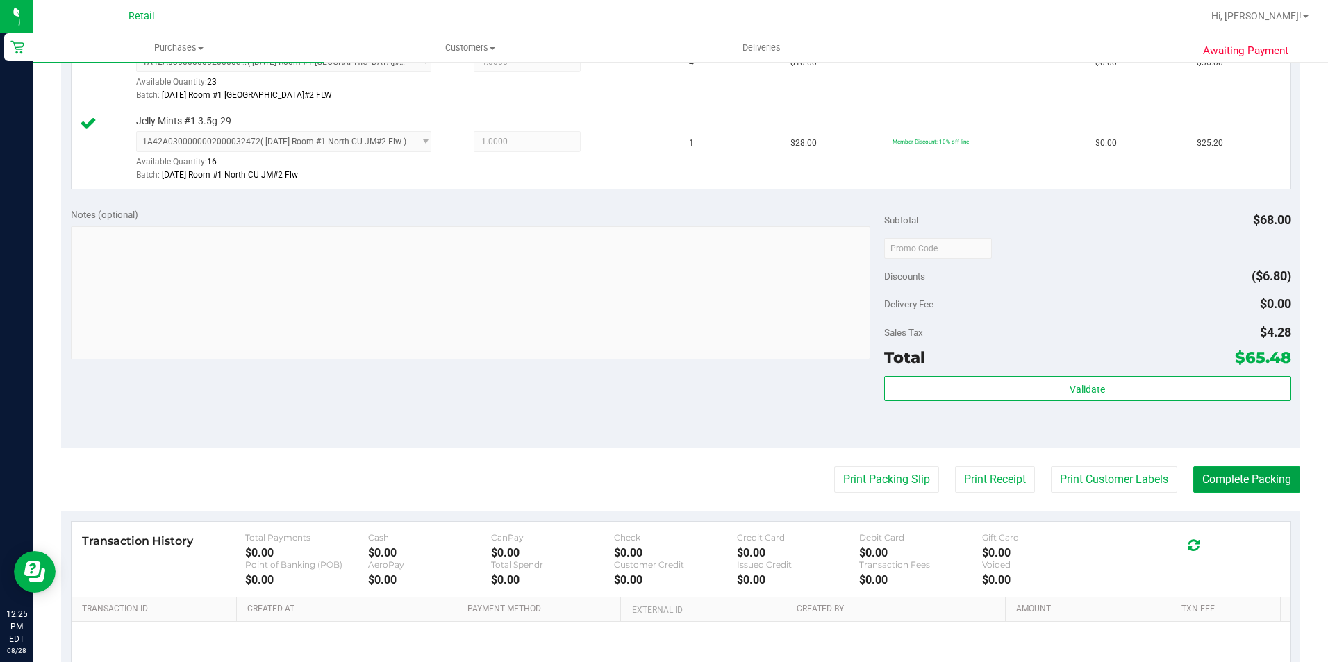
drag, startPoint x: 1228, startPoint y: 484, endPoint x: 1217, endPoint y: 462, distance: 24.2
click at [1228, 484] on button "Complete Packing" at bounding box center [1246, 480] width 107 height 26
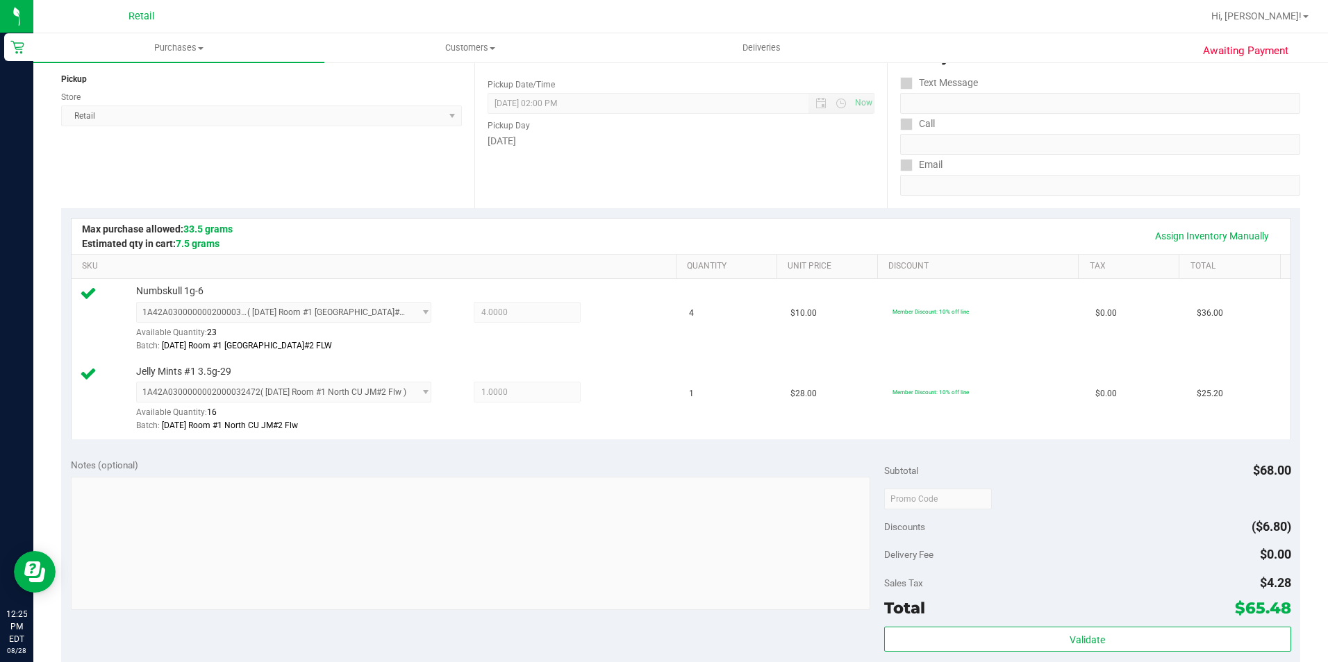
scroll to position [0, 0]
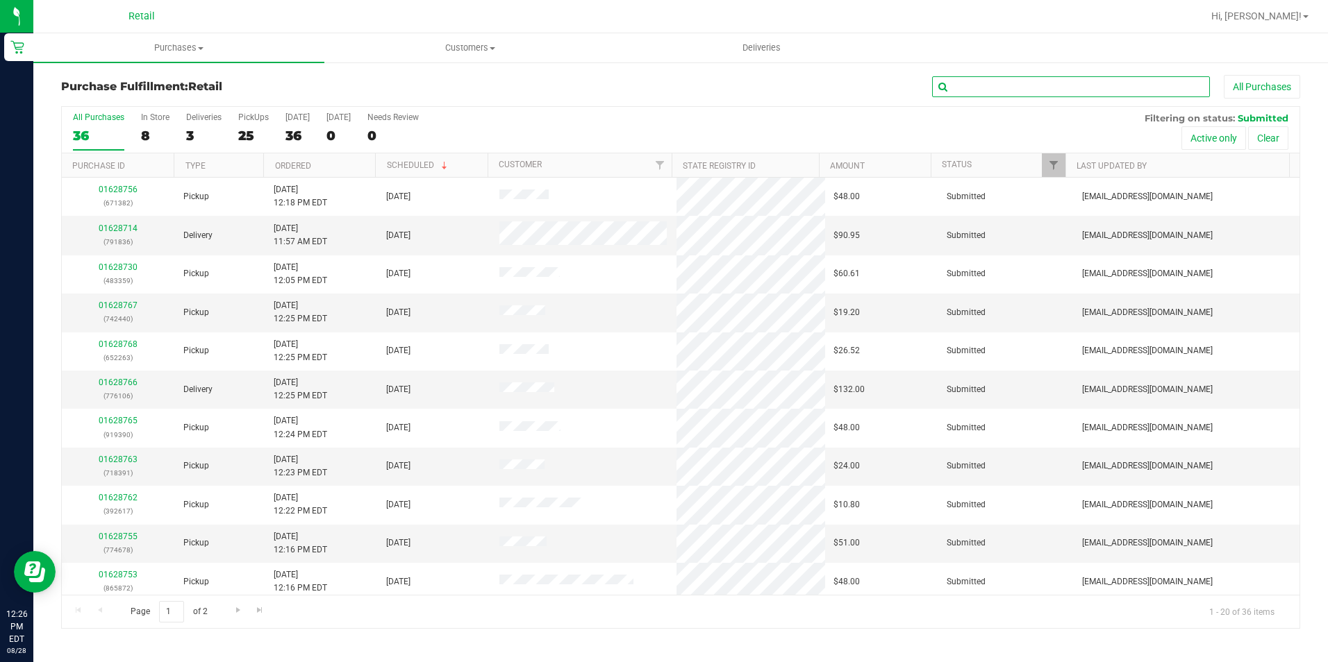
click at [1026, 78] on input "text" at bounding box center [1071, 86] width 278 height 21
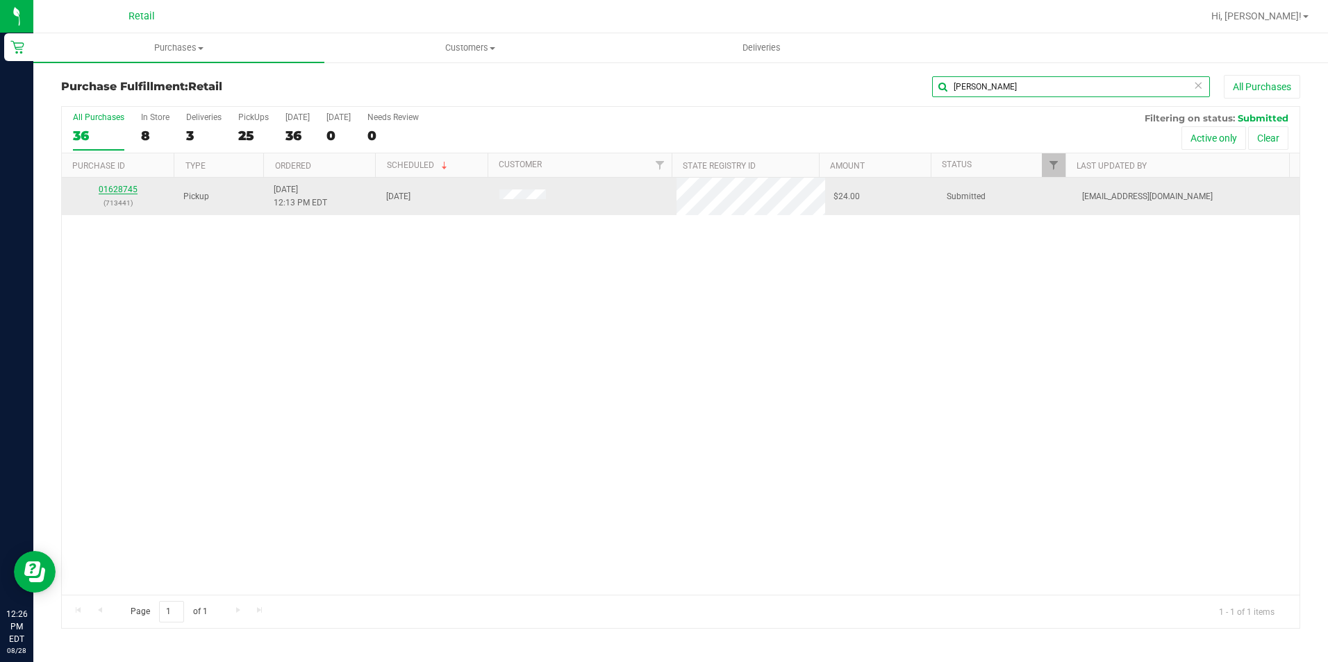
type input "ramos"
click at [128, 194] on link "01628745" at bounding box center [118, 190] width 39 height 10
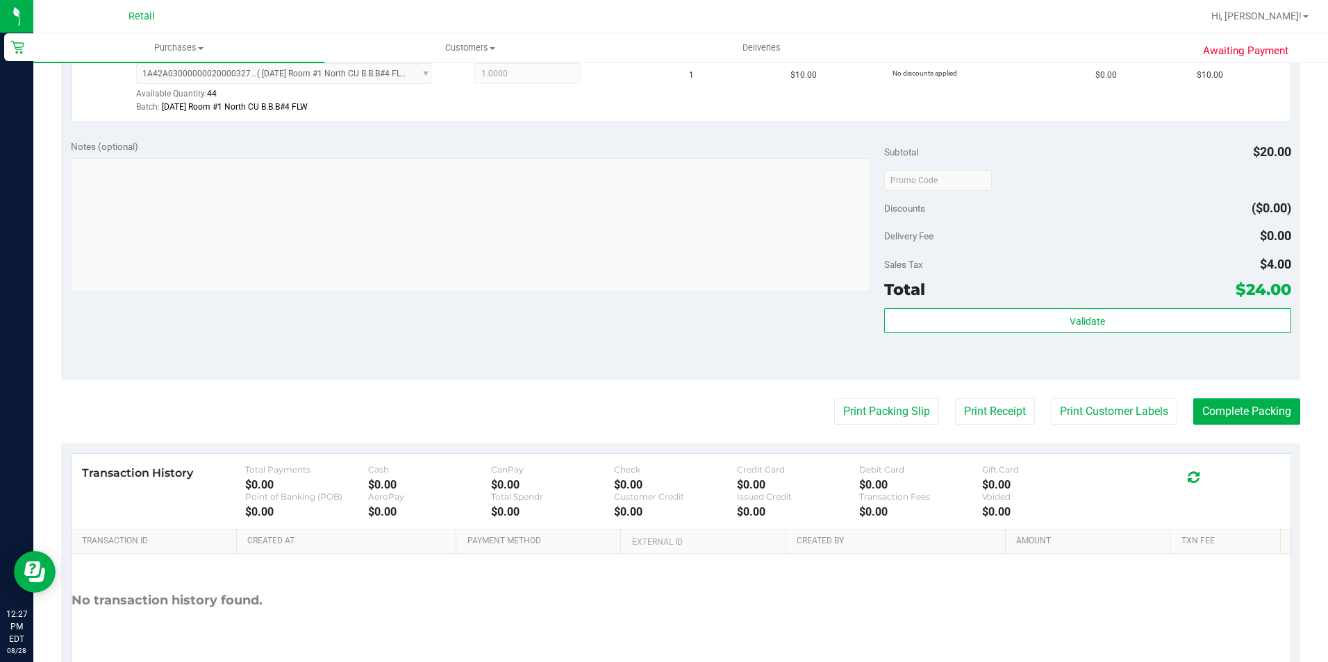
scroll to position [486, 0]
click at [1206, 405] on button "Complete Packing" at bounding box center [1246, 410] width 107 height 26
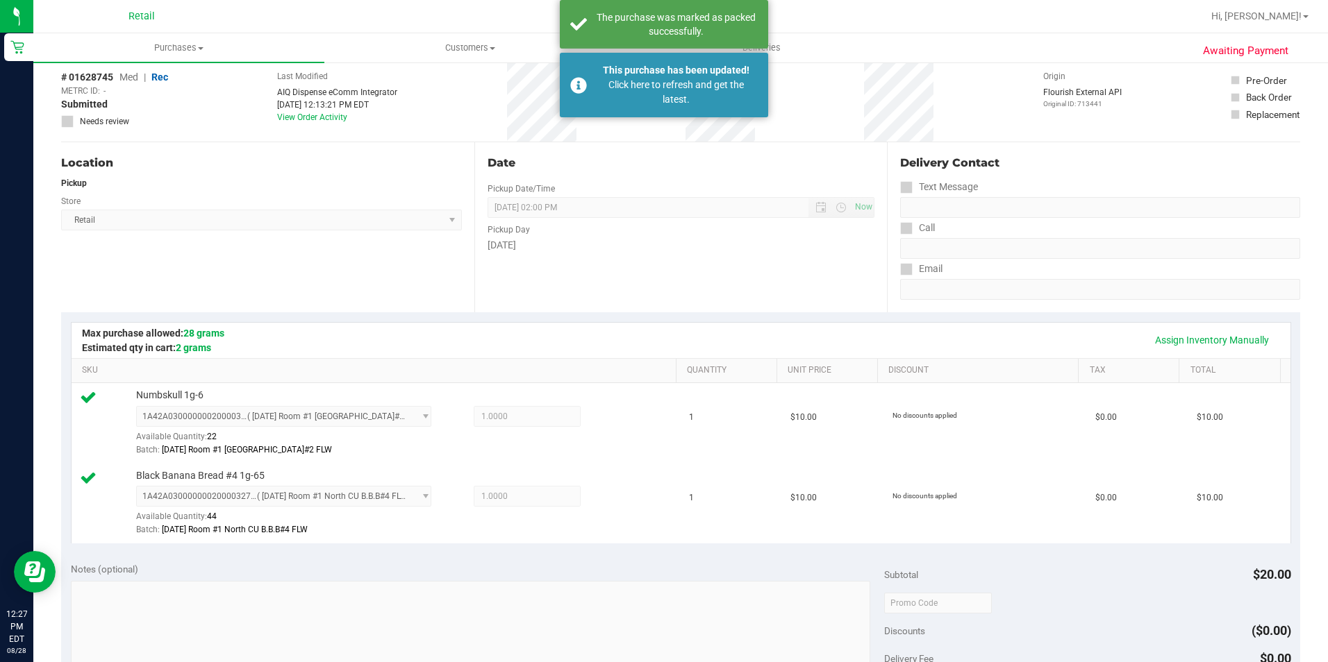
scroll to position [0, 0]
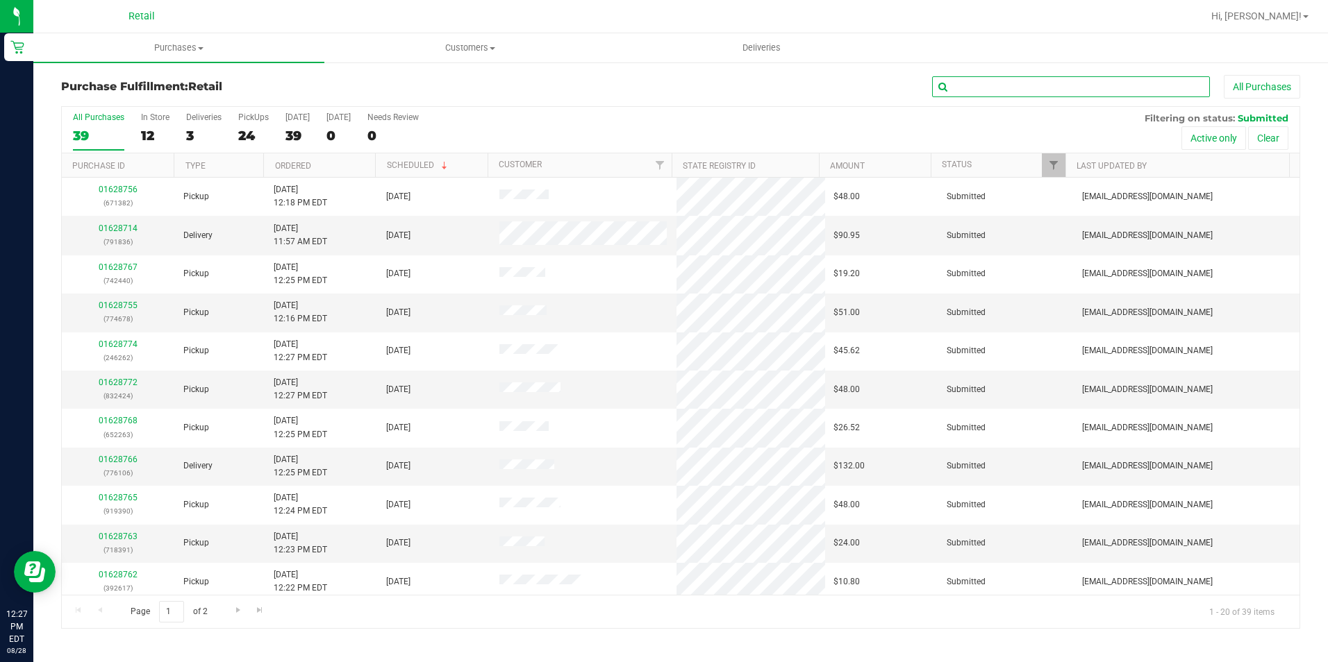
drag, startPoint x: 1044, startPoint y: 91, endPoint x: 1030, endPoint y: 85, distance: 15.0
click at [1044, 91] on input "text" at bounding box center [1071, 86] width 278 height 21
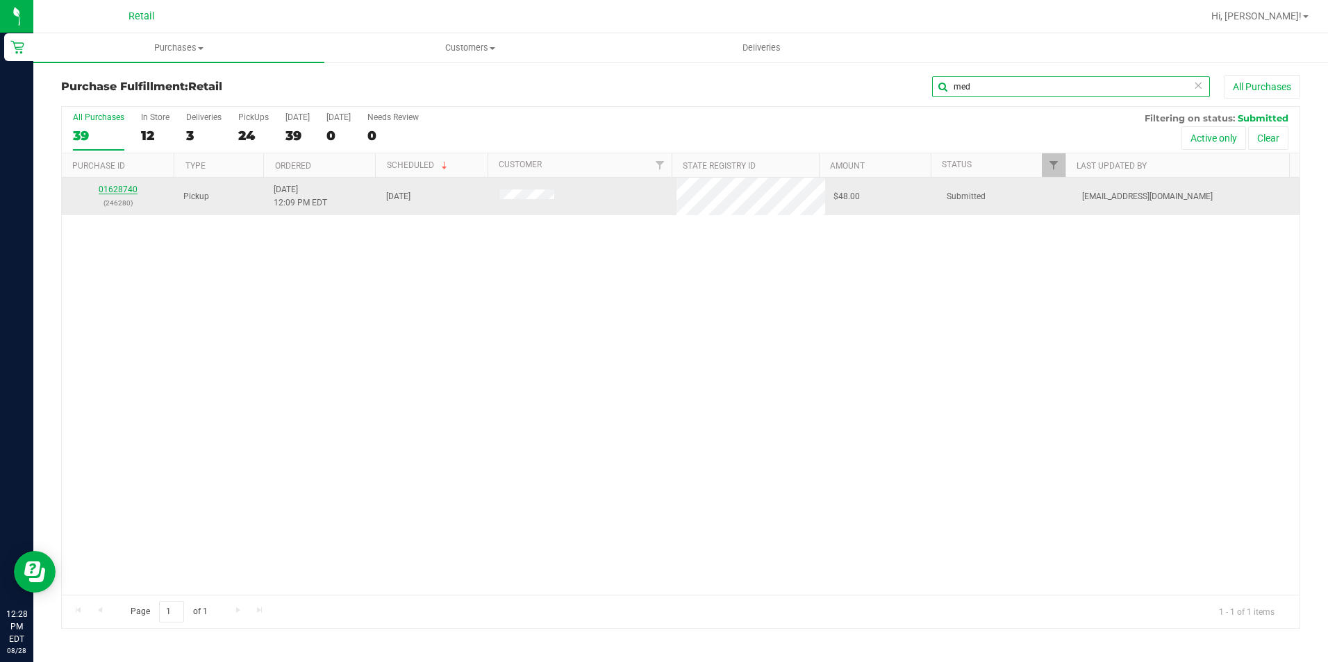
type input "med"
click at [108, 190] on link "01628740" at bounding box center [118, 190] width 39 height 10
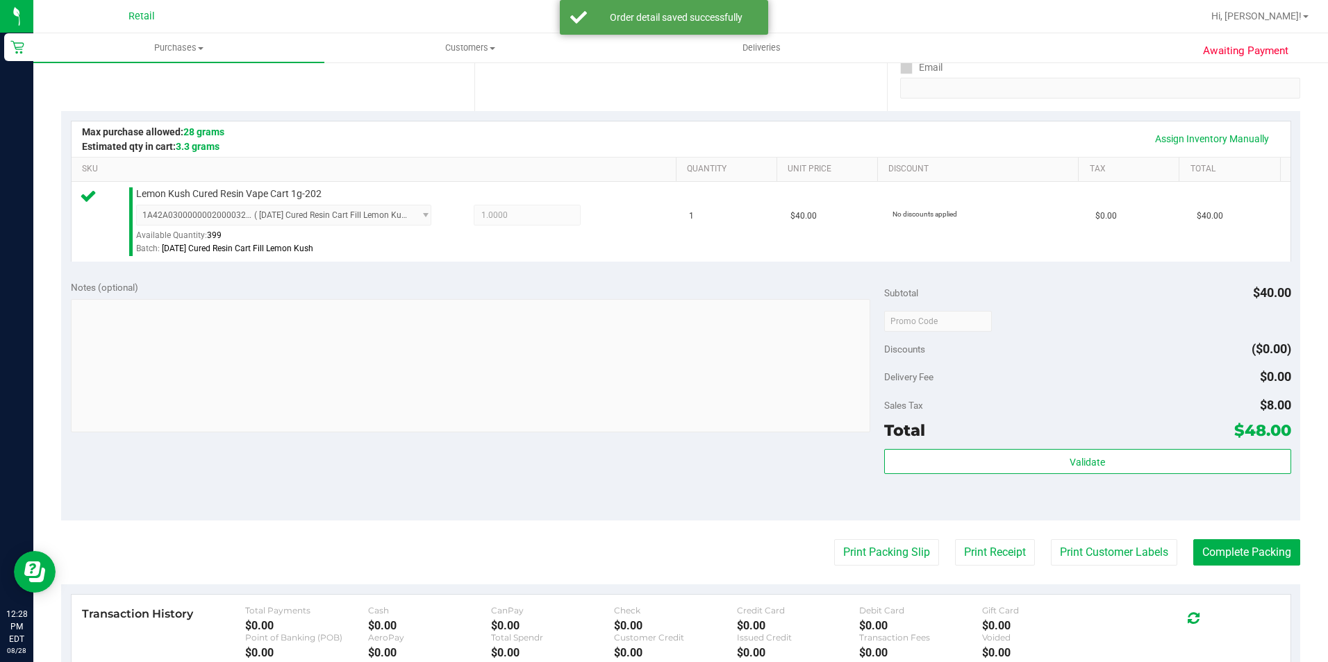
scroll to position [278, 0]
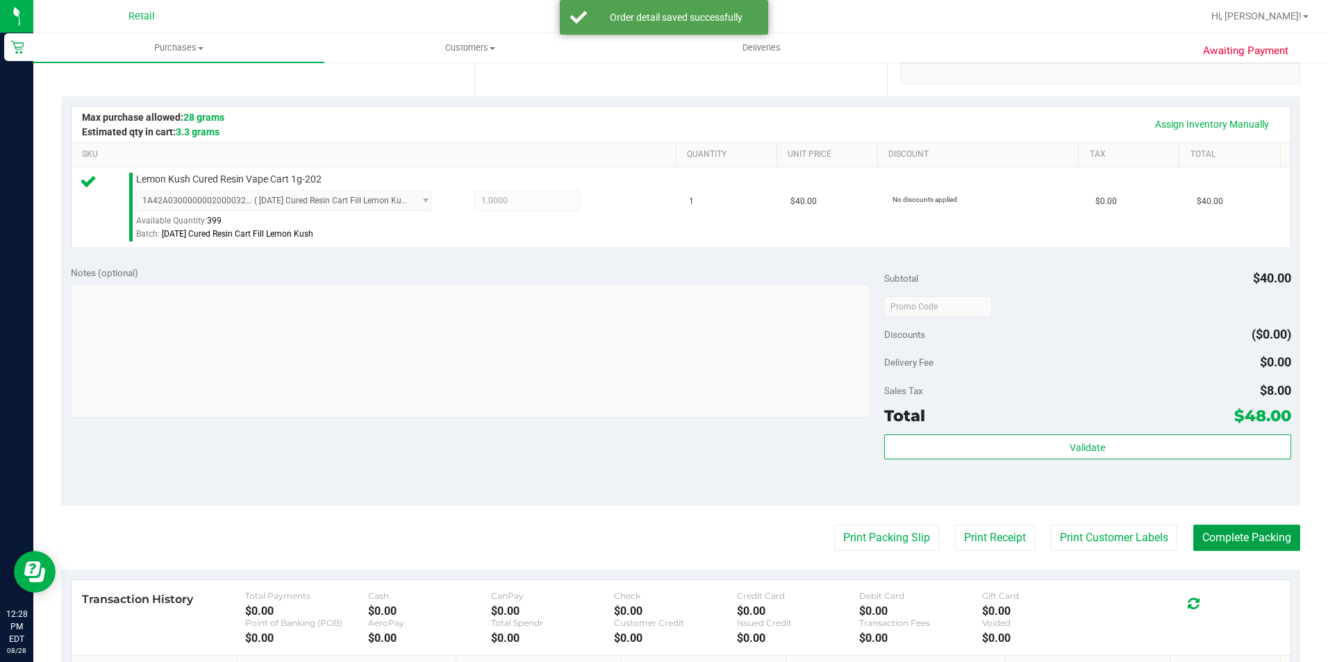
click at [1217, 535] on button "Complete Packing" at bounding box center [1246, 538] width 107 height 26
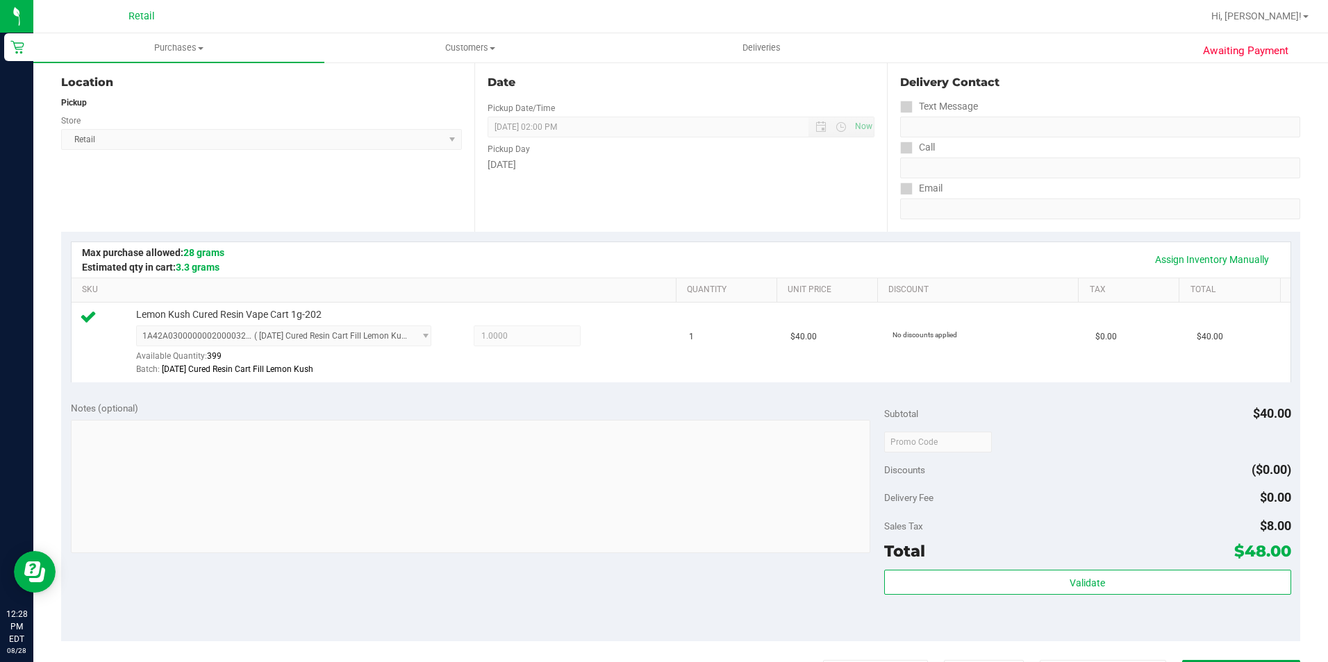
scroll to position [0, 0]
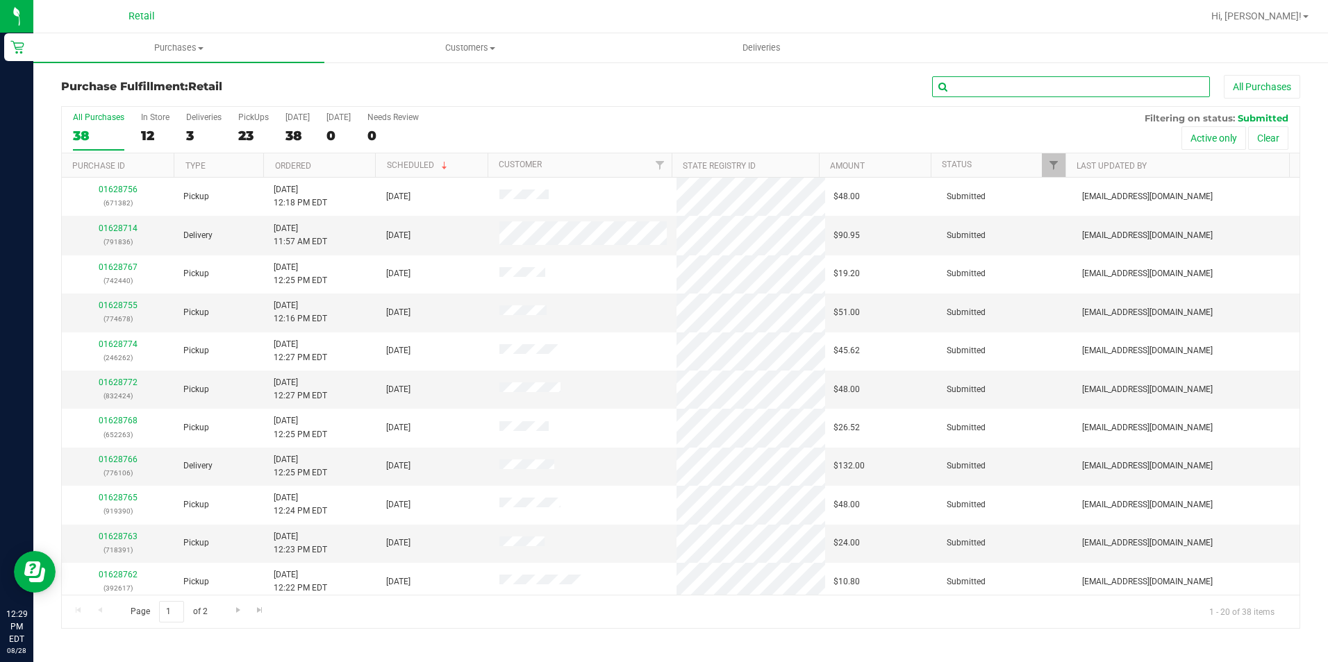
click at [1009, 84] on input "text" at bounding box center [1071, 86] width 278 height 21
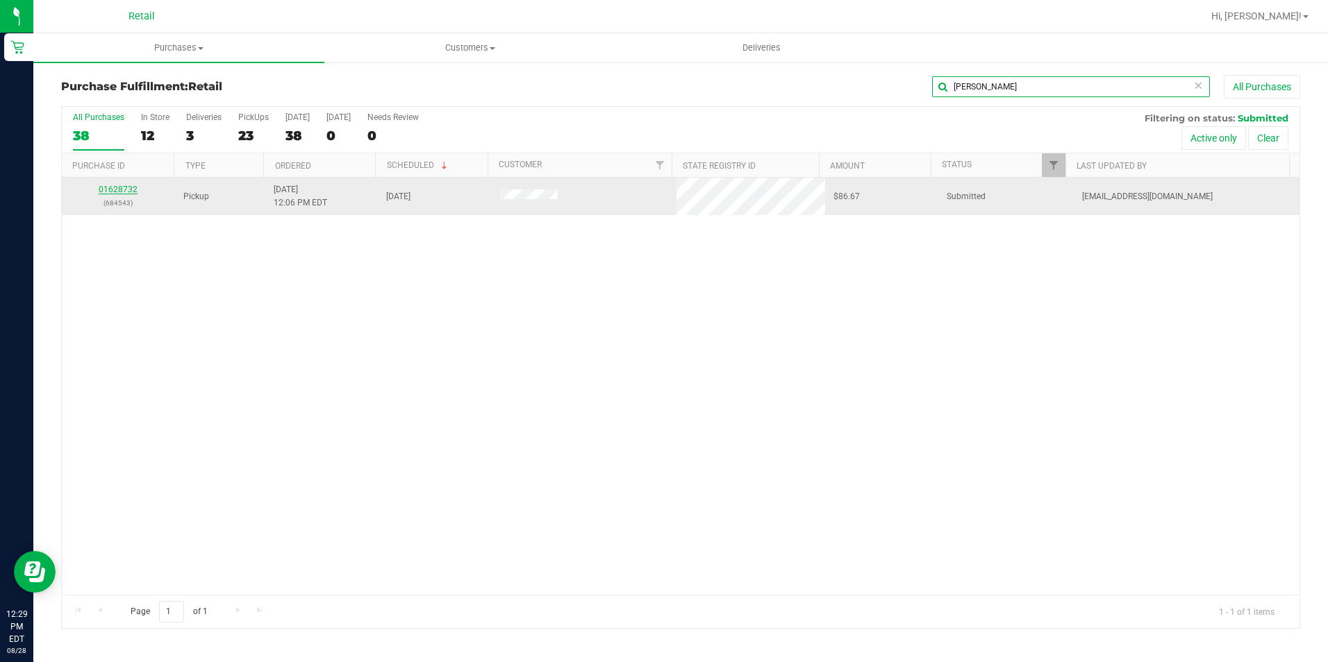
type input "gere"
click at [116, 192] on link "01628732" at bounding box center [118, 190] width 39 height 10
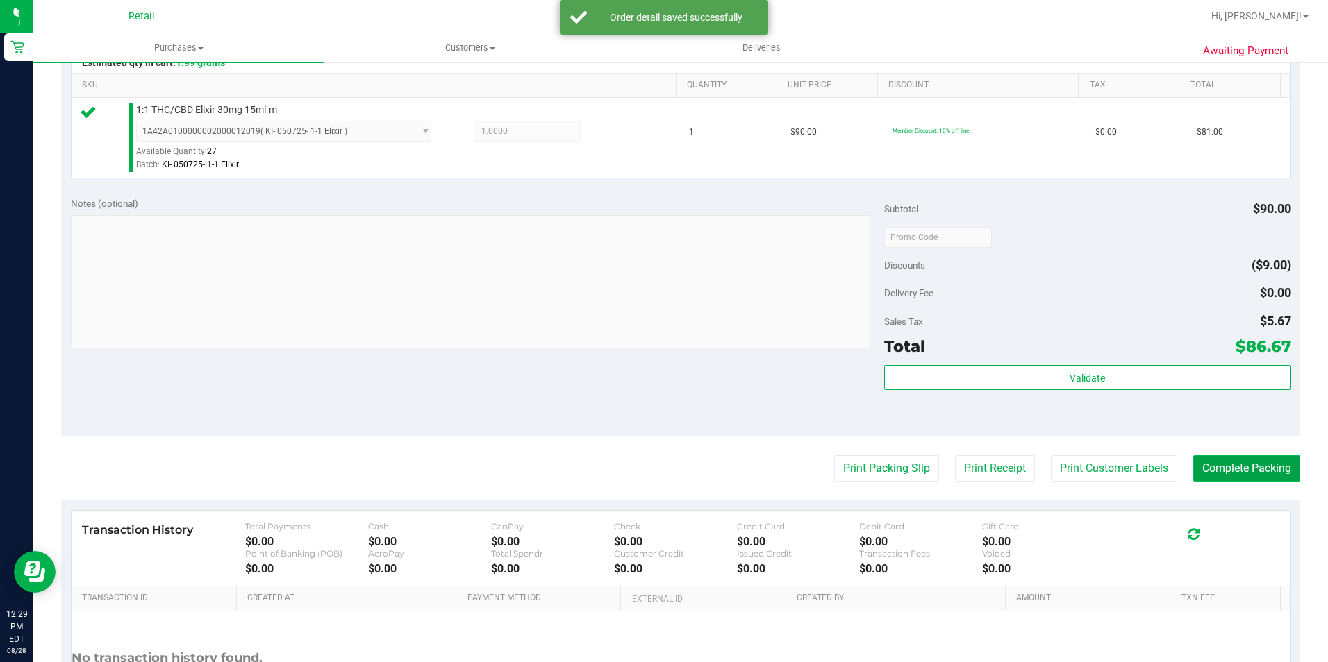
click at [1247, 456] on button "Complete Packing" at bounding box center [1246, 469] width 107 height 26
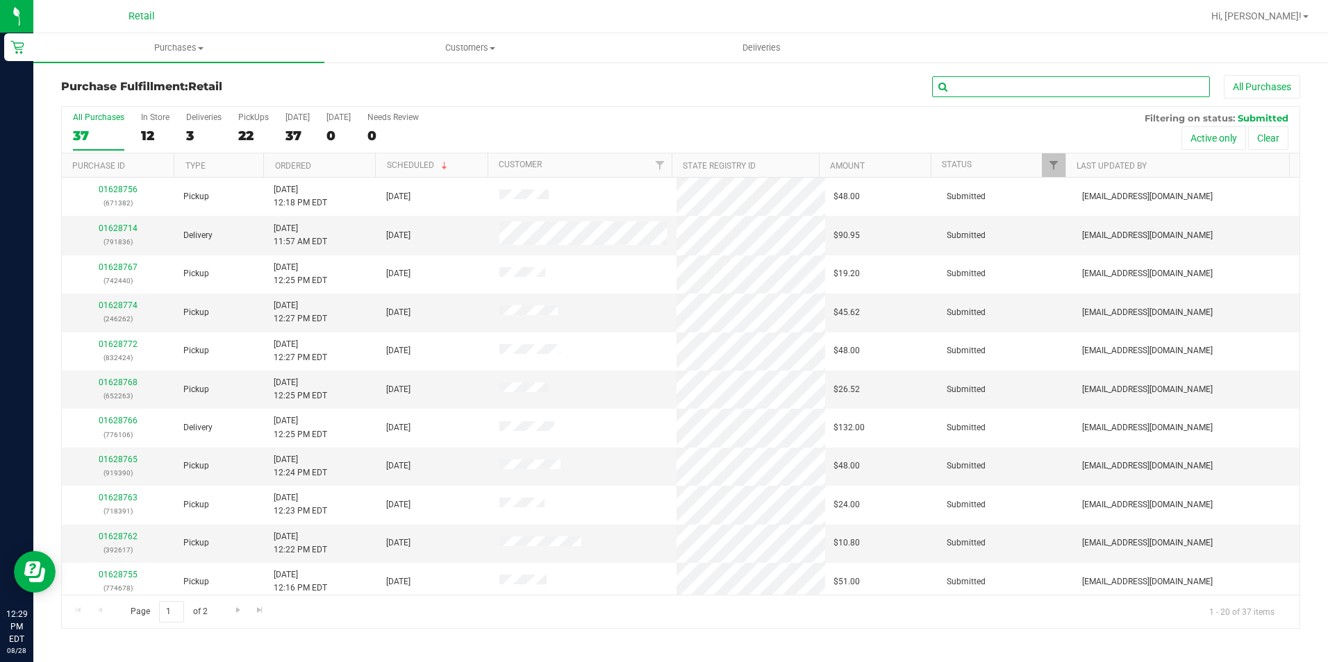
click at [1090, 87] on input "text" at bounding box center [1071, 86] width 278 height 21
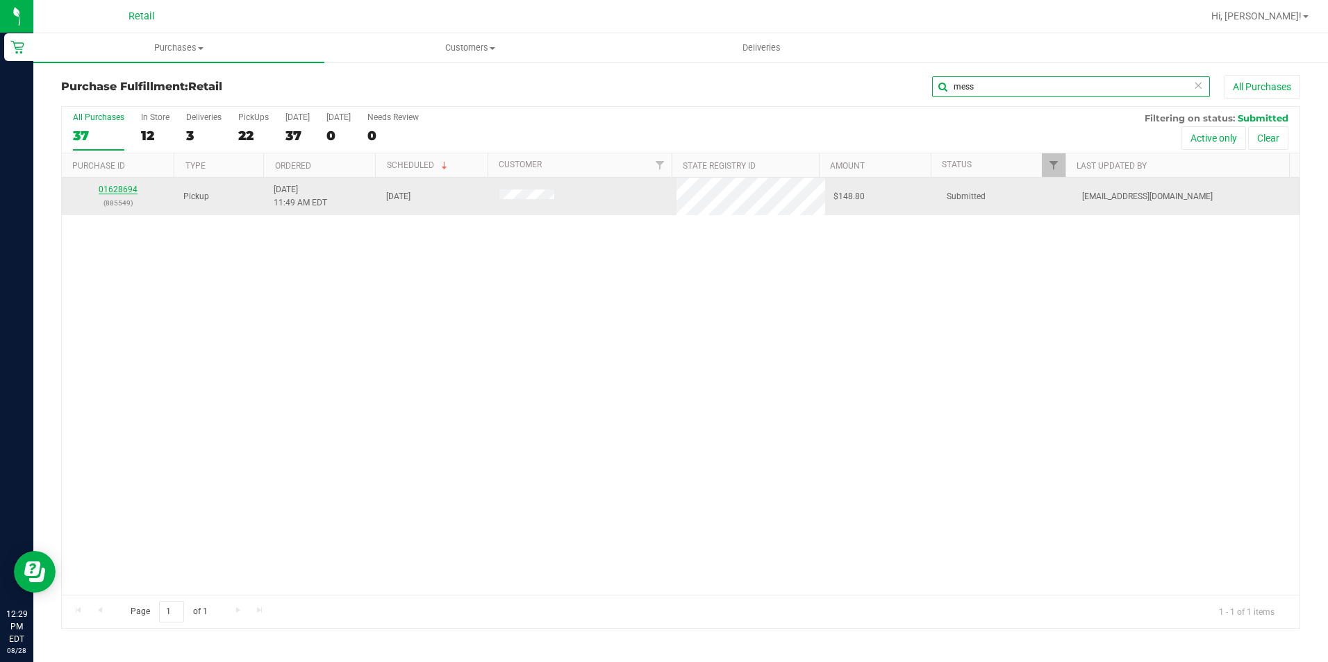
type input "mess"
click at [116, 187] on link "01628694" at bounding box center [118, 190] width 39 height 10
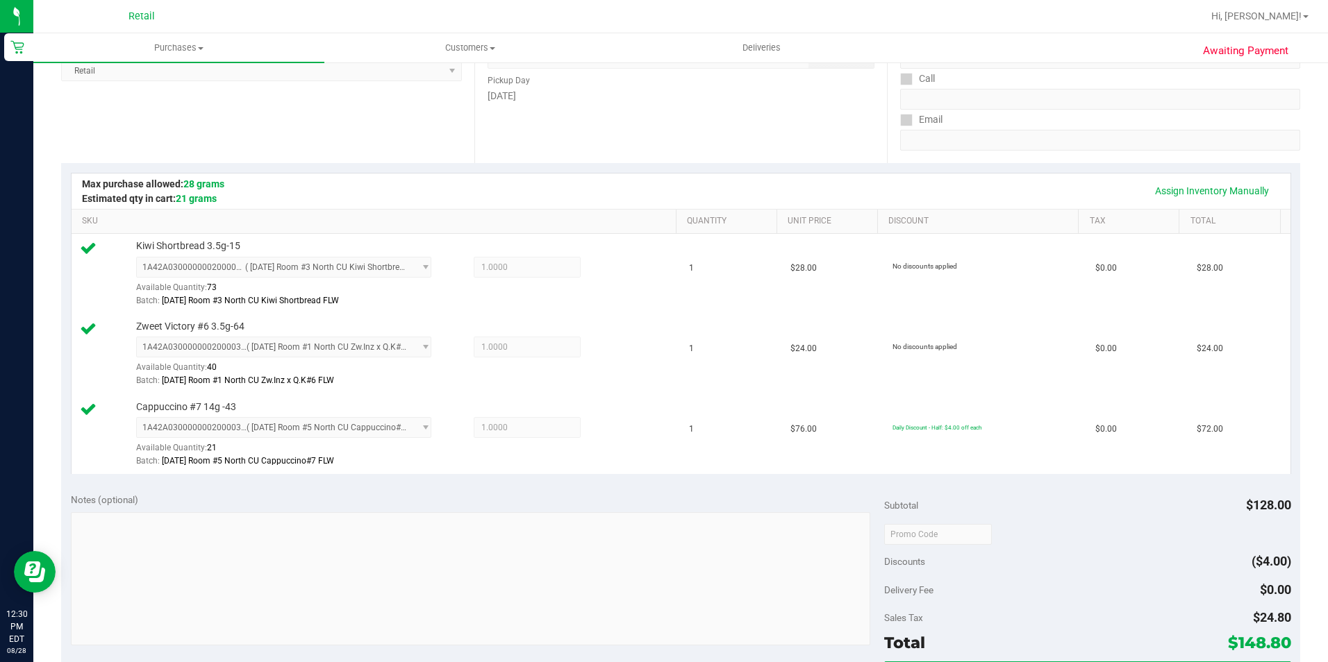
scroll to position [417, 0]
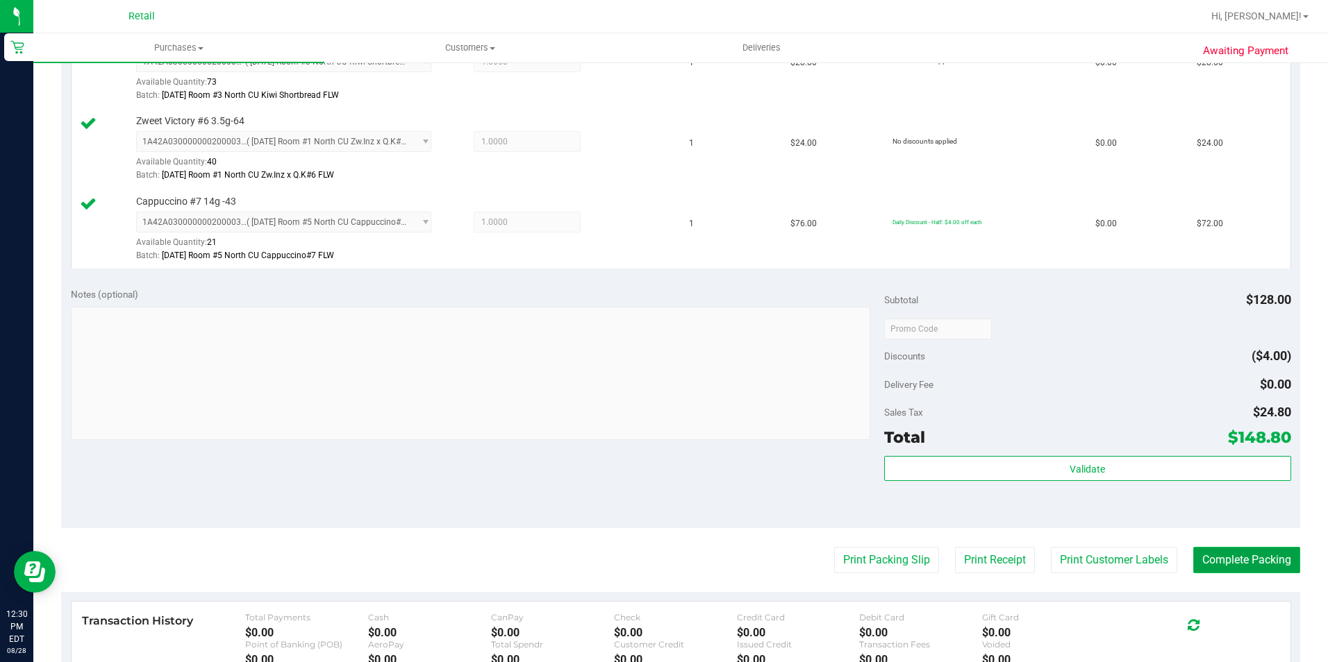
click at [1214, 564] on button "Complete Packing" at bounding box center [1246, 560] width 107 height 26
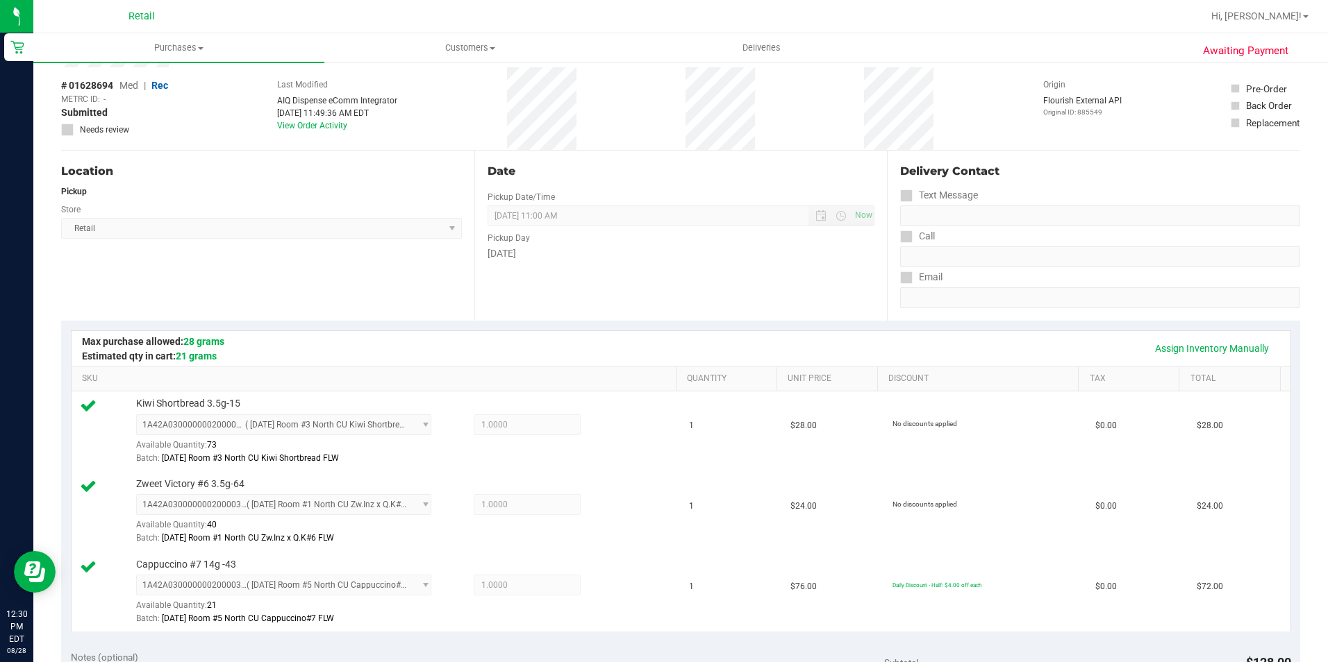
scroll to position [0, 0]
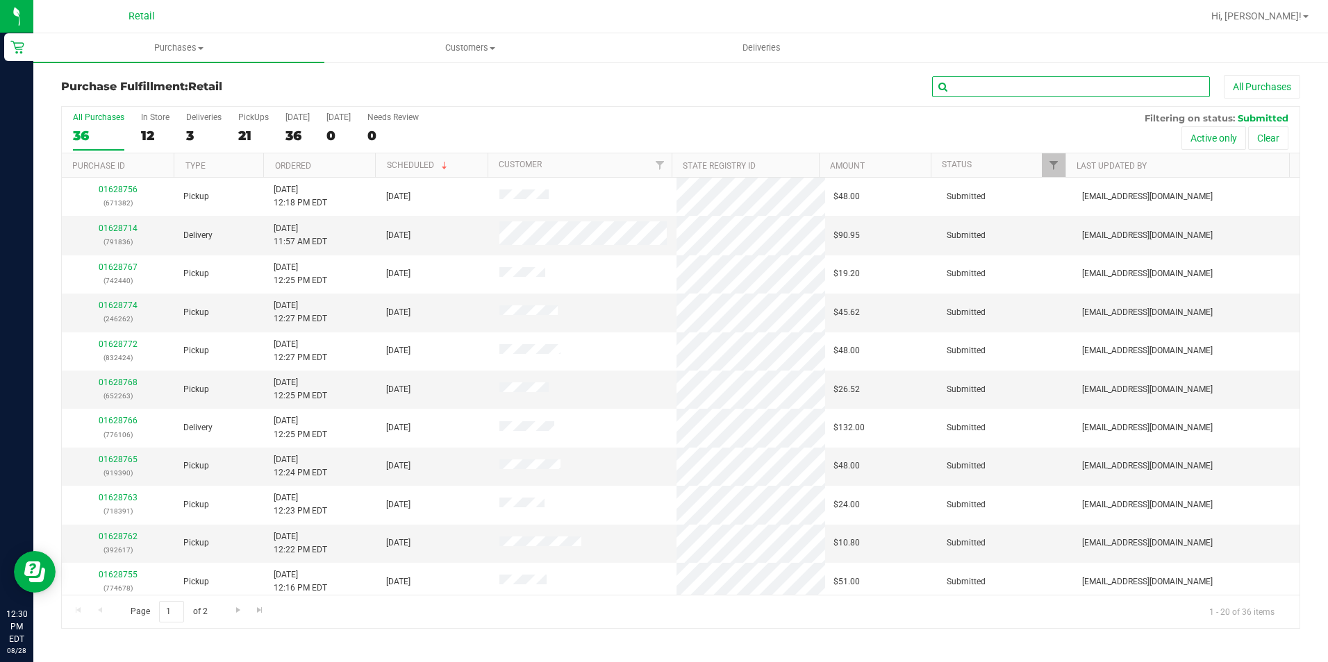
click at [1113, 92] on input "text" at bounding box center [1071, 86] width 278 height 21
type input "march"
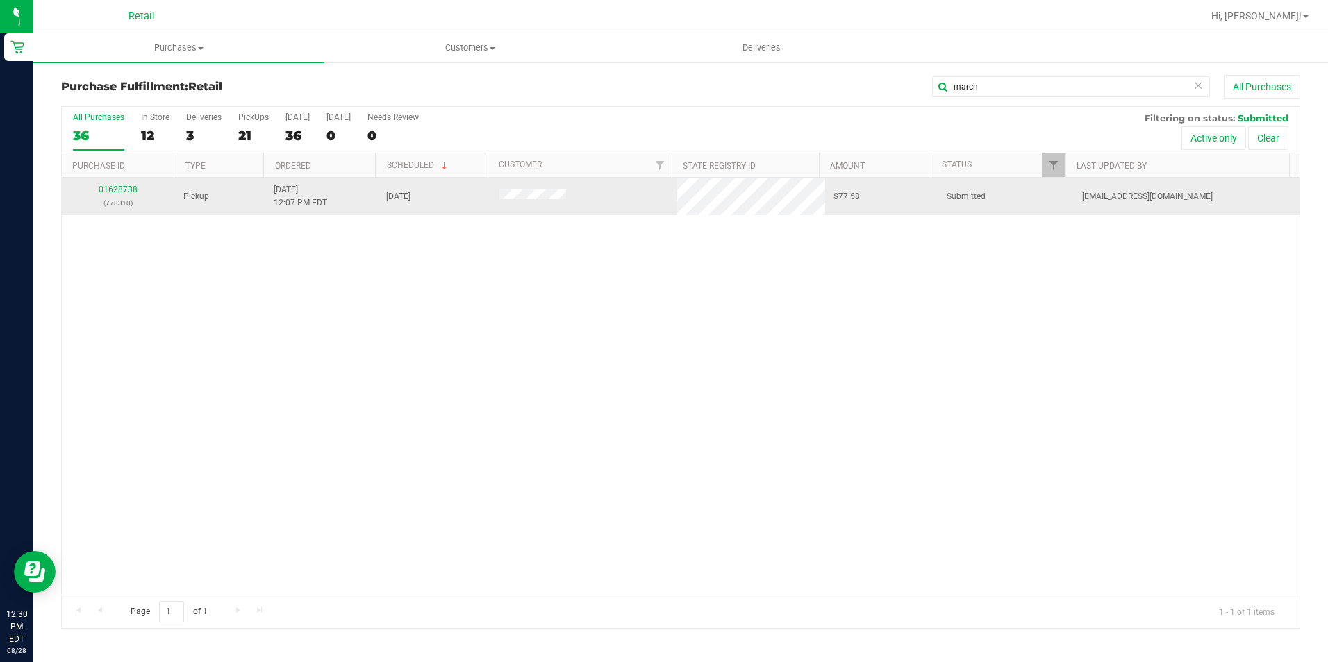
click at [131, 187] on link "01628738" at bounding box center [118, 190] width 39 height 10
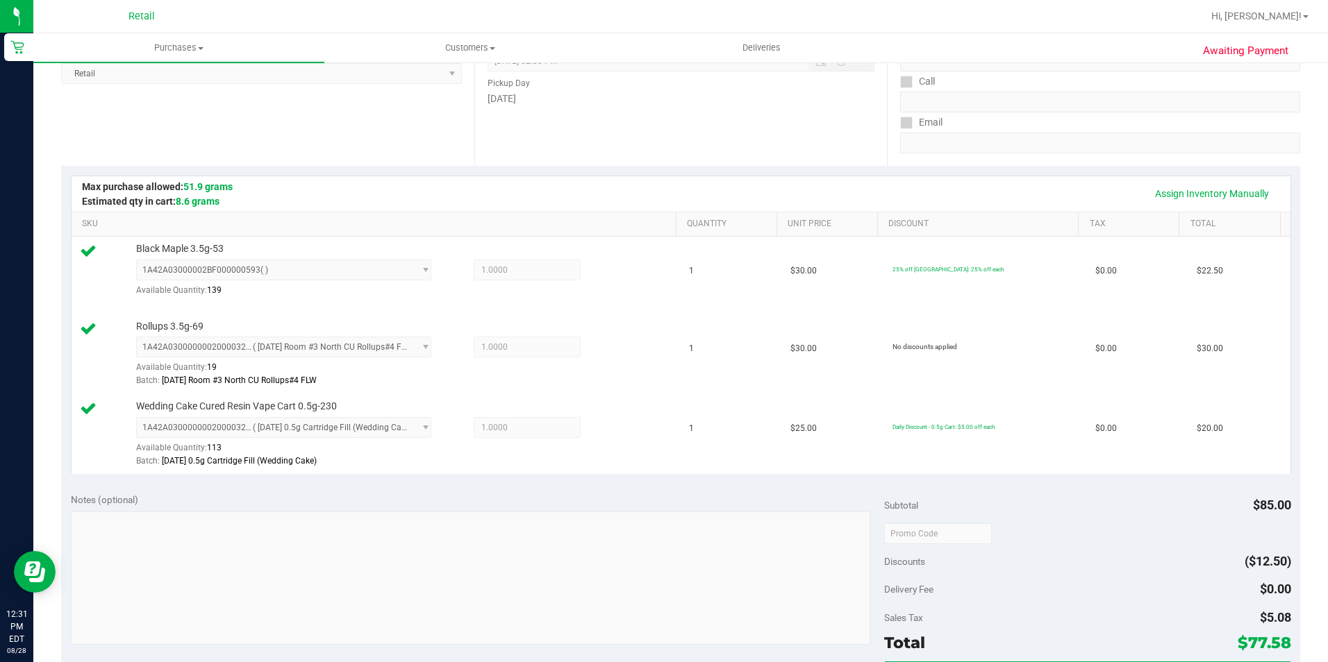
scroll to position [417, 0]
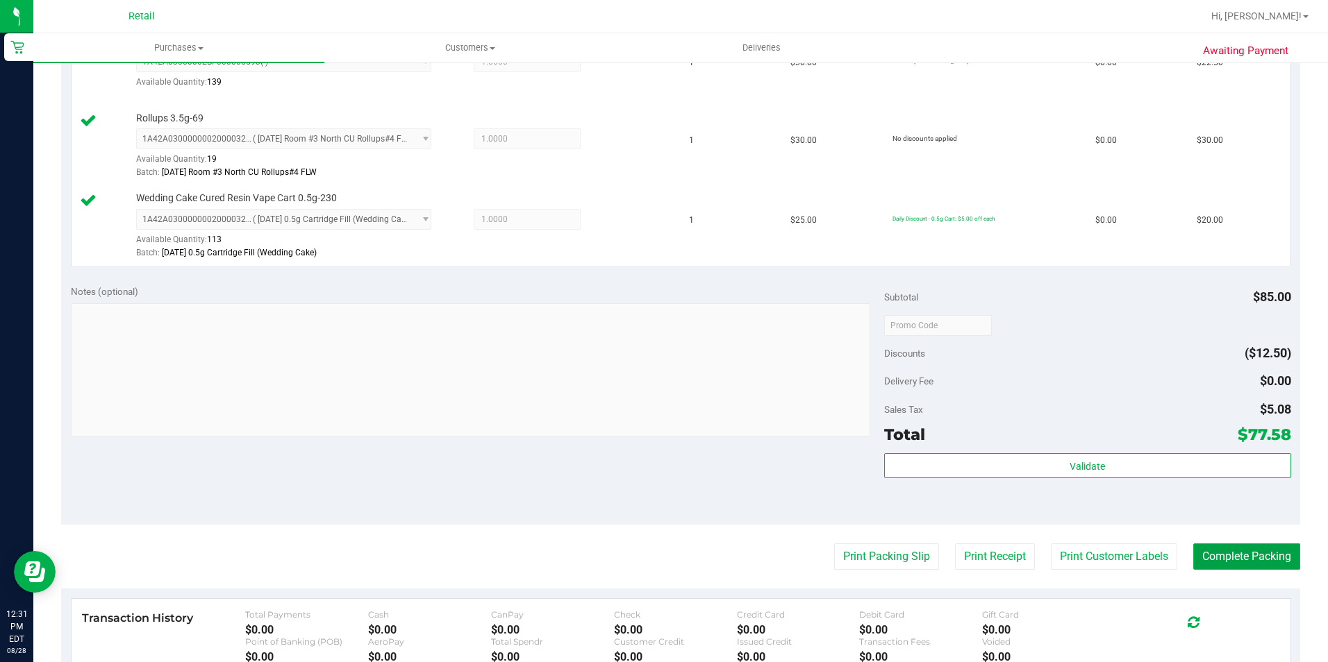
click at [1235, 556] on button "Complete Packing" at bounding box center [1246, 557] width 107 height 26
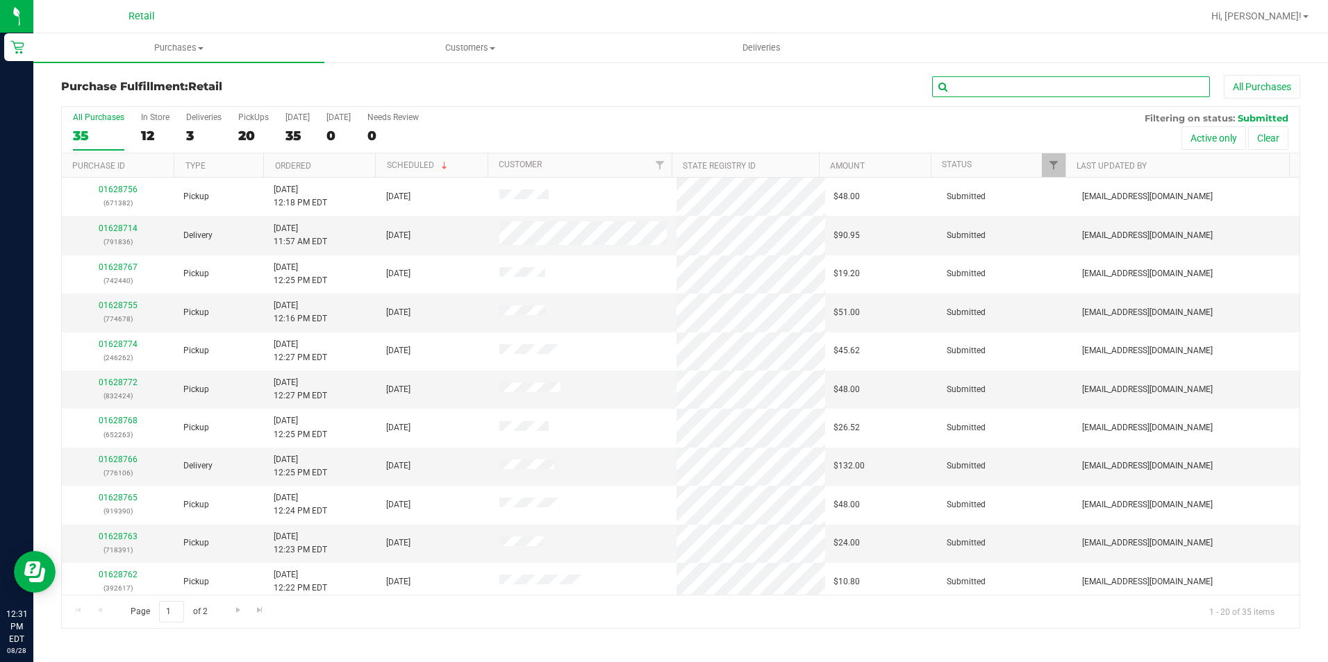
click at [1044, 90] on input "text" at bounding box center [1071, 86] width 278 height 21
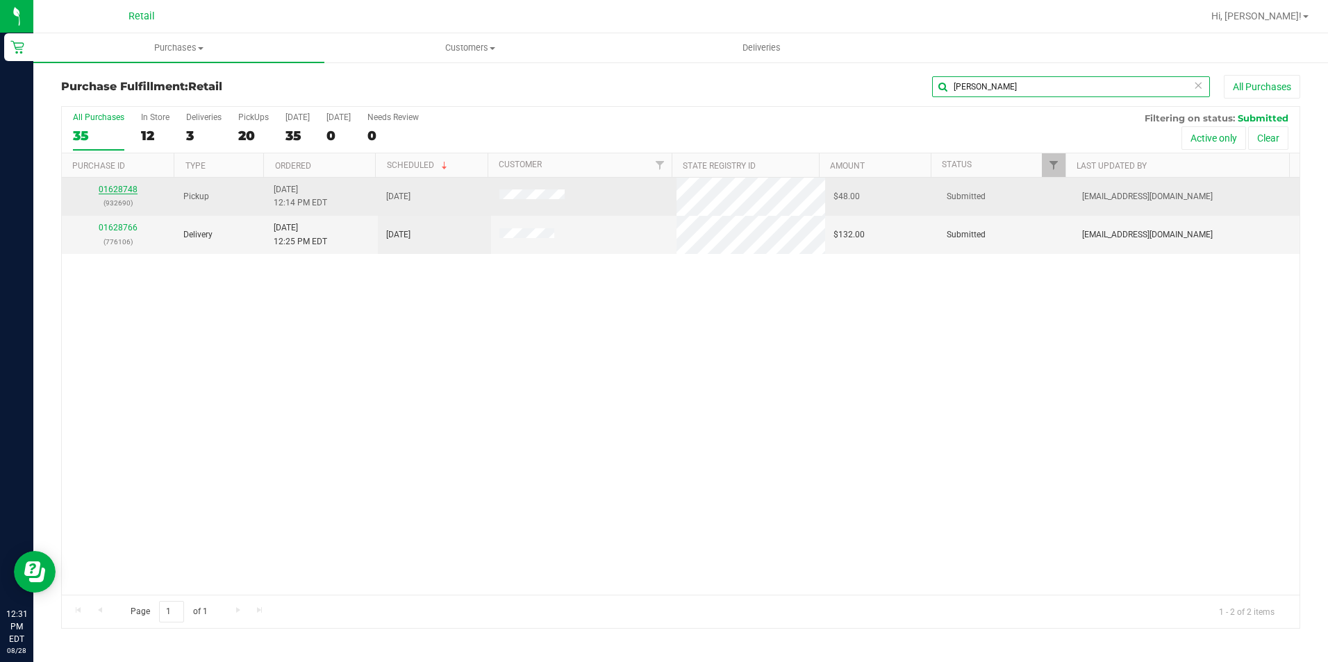
type input "[PERSON_NAME]"
click at [115, 186] on link "01628748" at bounding box center [118, 190] width 39 height 10
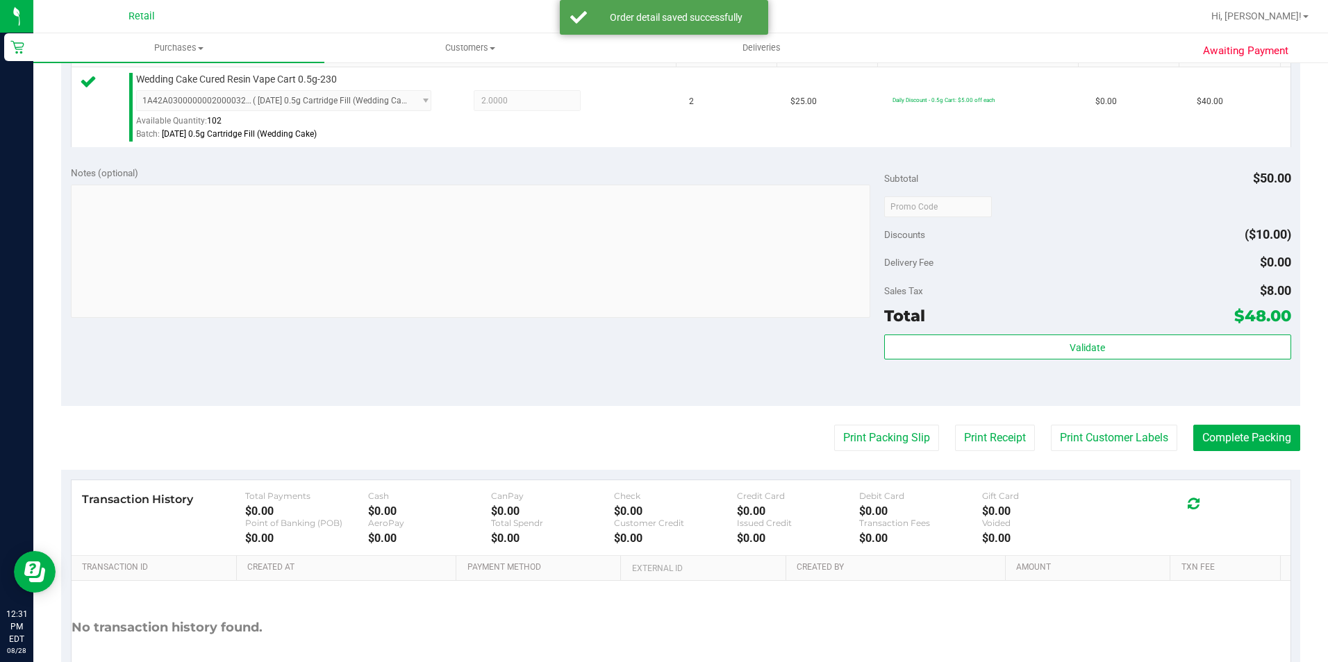
scroll to position [473, 0]
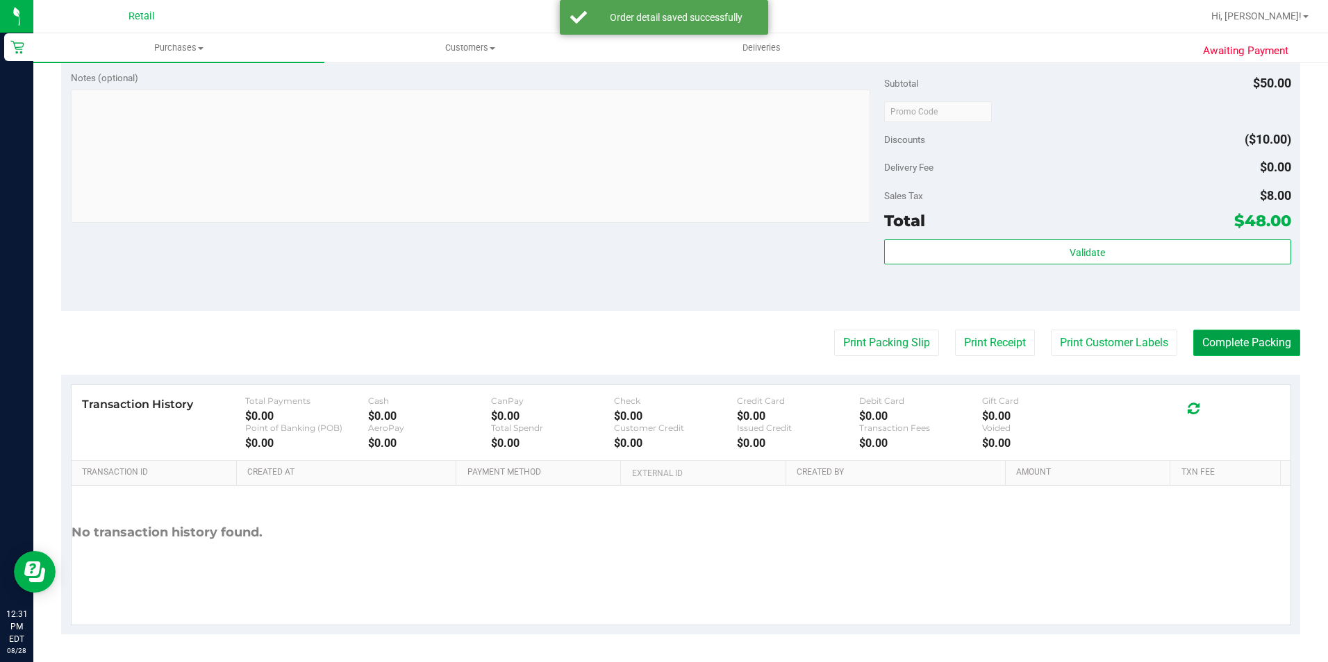
click at [1246, 331] on button "Complete Packing" at bounding box center [1246, 343] width 107 height 26
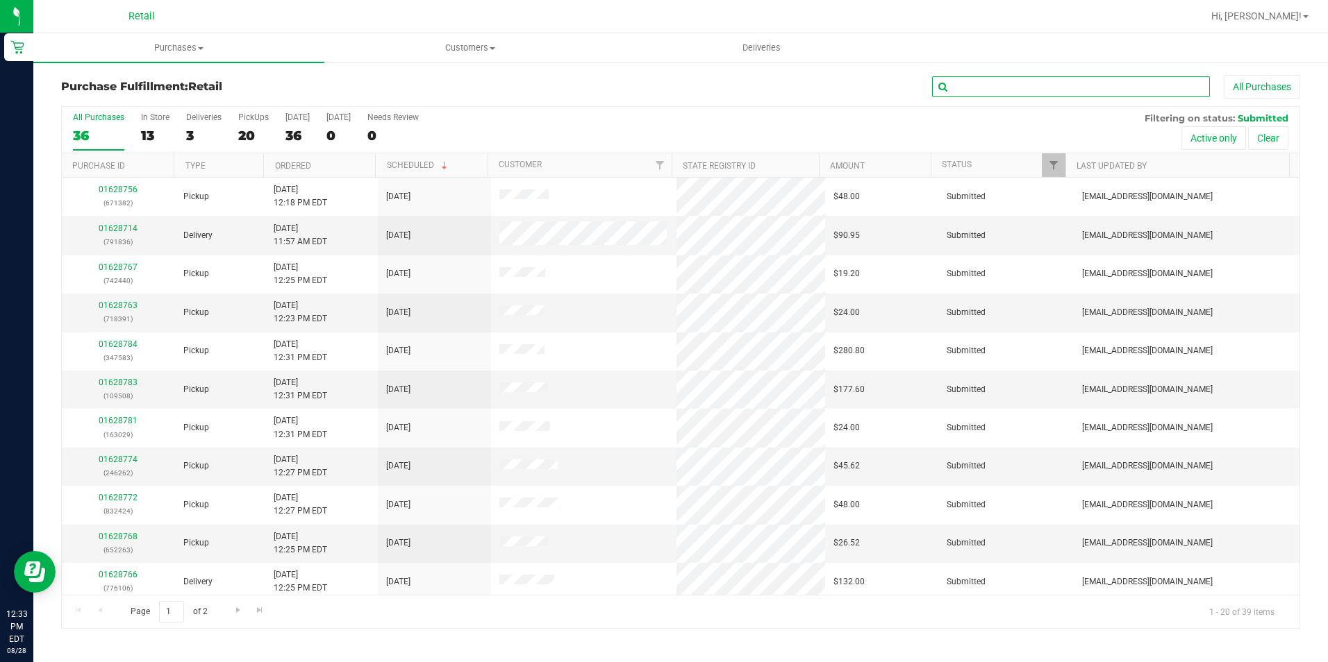
click at [964, 86] on input "text" at bounding box center [1071, 86] width 278 height 21
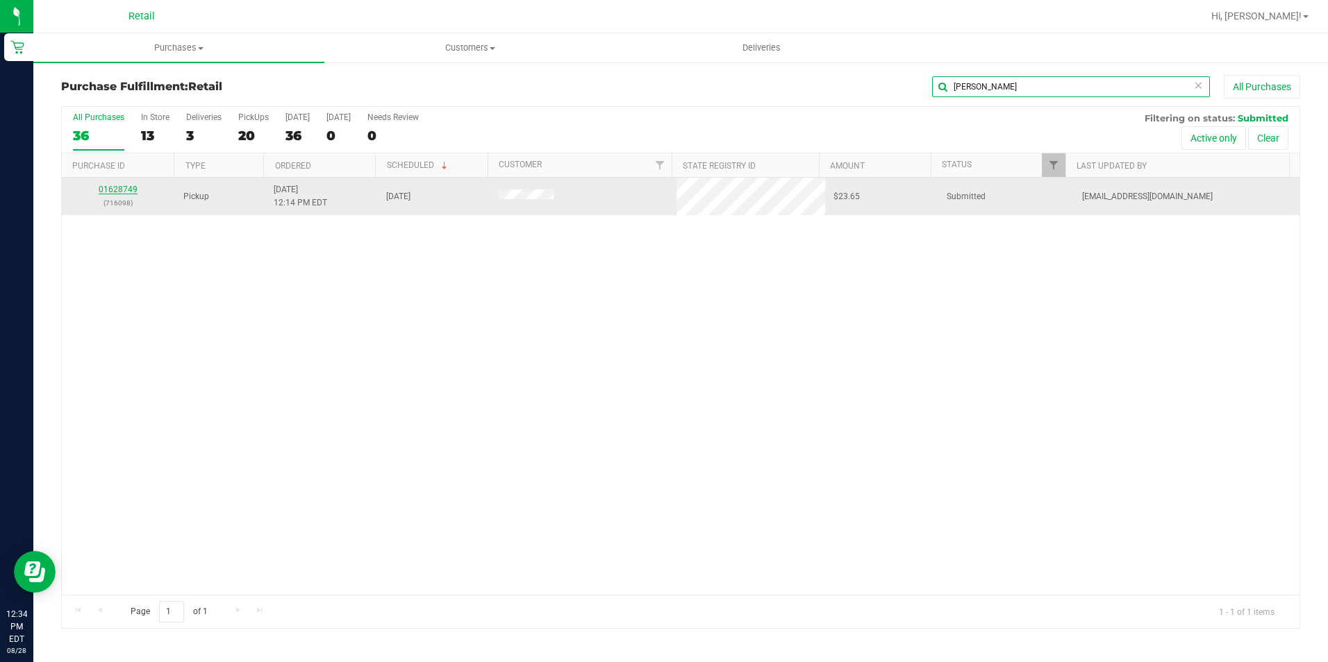
type input "nunez"
click at [116, 187] on link "01628749" at bounding box center [118, 190] width 39 height 10
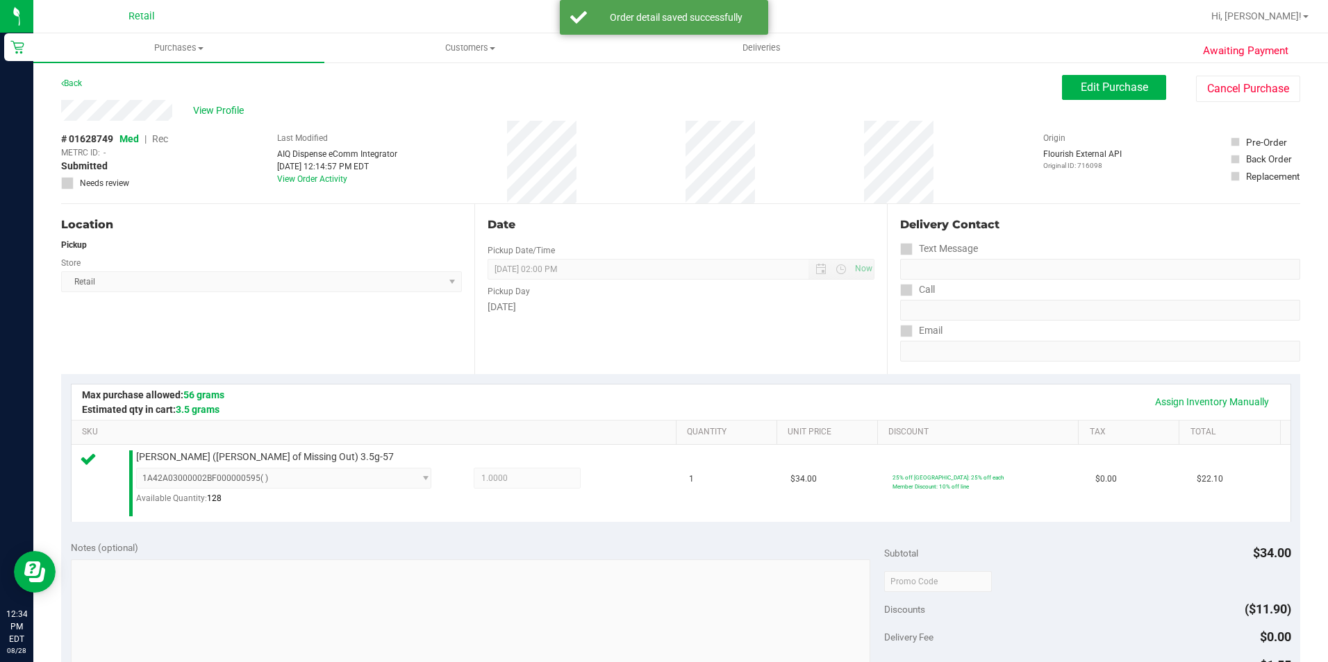
scroll to position [347, 0]
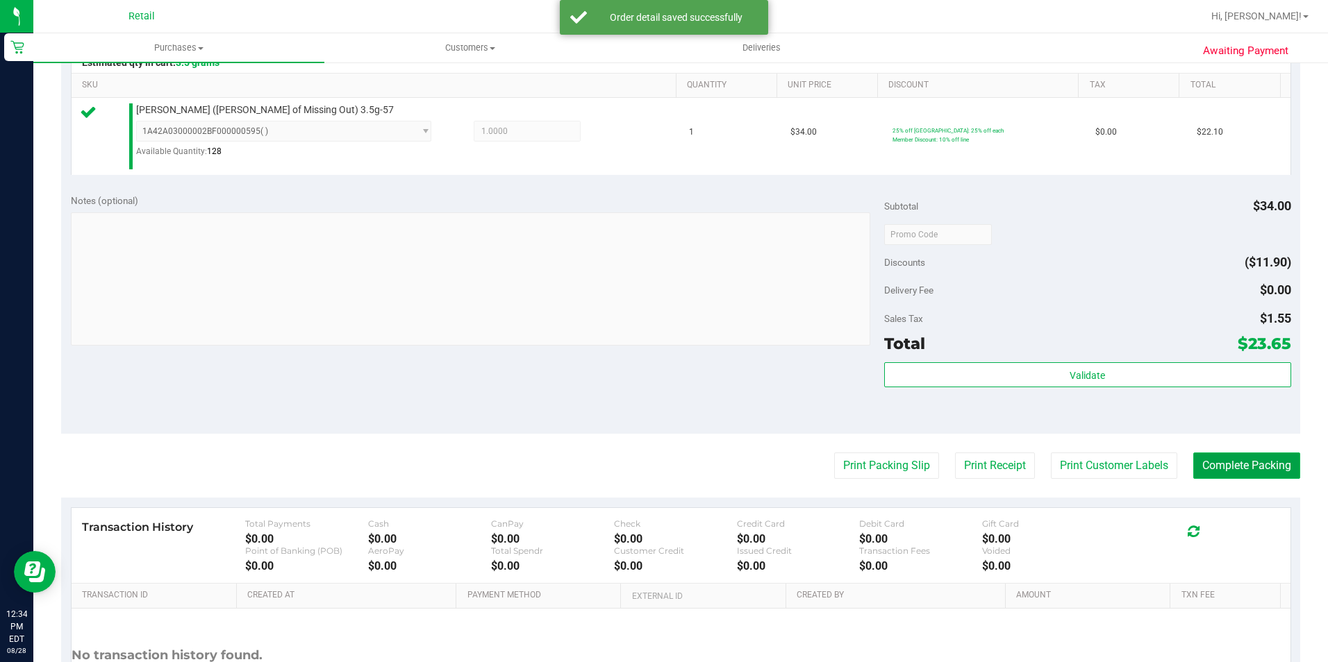
click at [1231, 465] on button "Complete Packing" at bounding box center [1246, 466] width 107 height 26
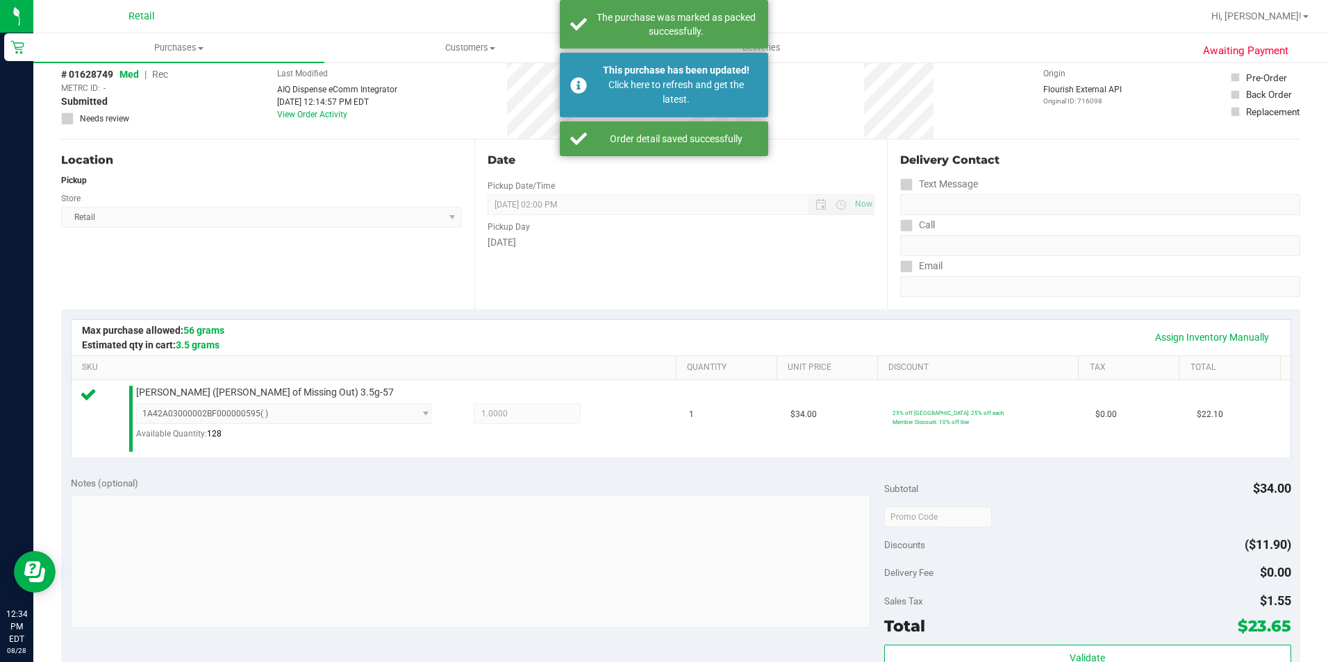
scroll to position [0, 0]
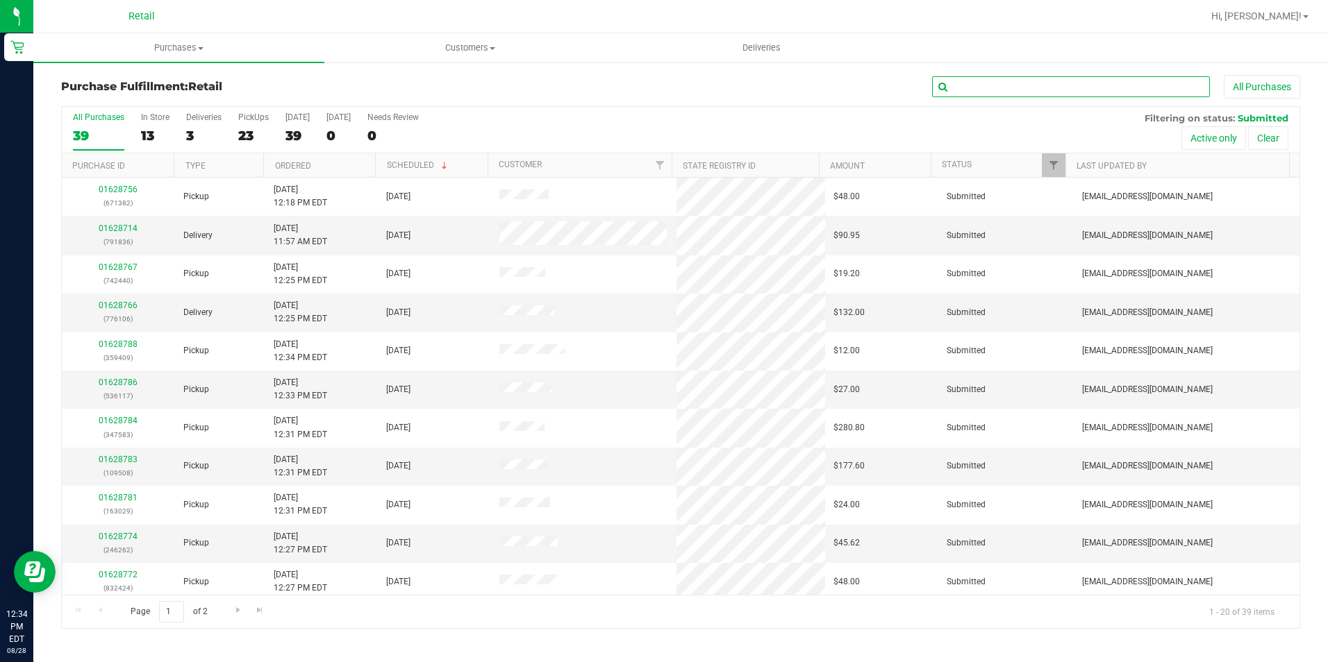
click at [1081, 93] on input "text" at bounding box center [1071, 86] width 278 height 21
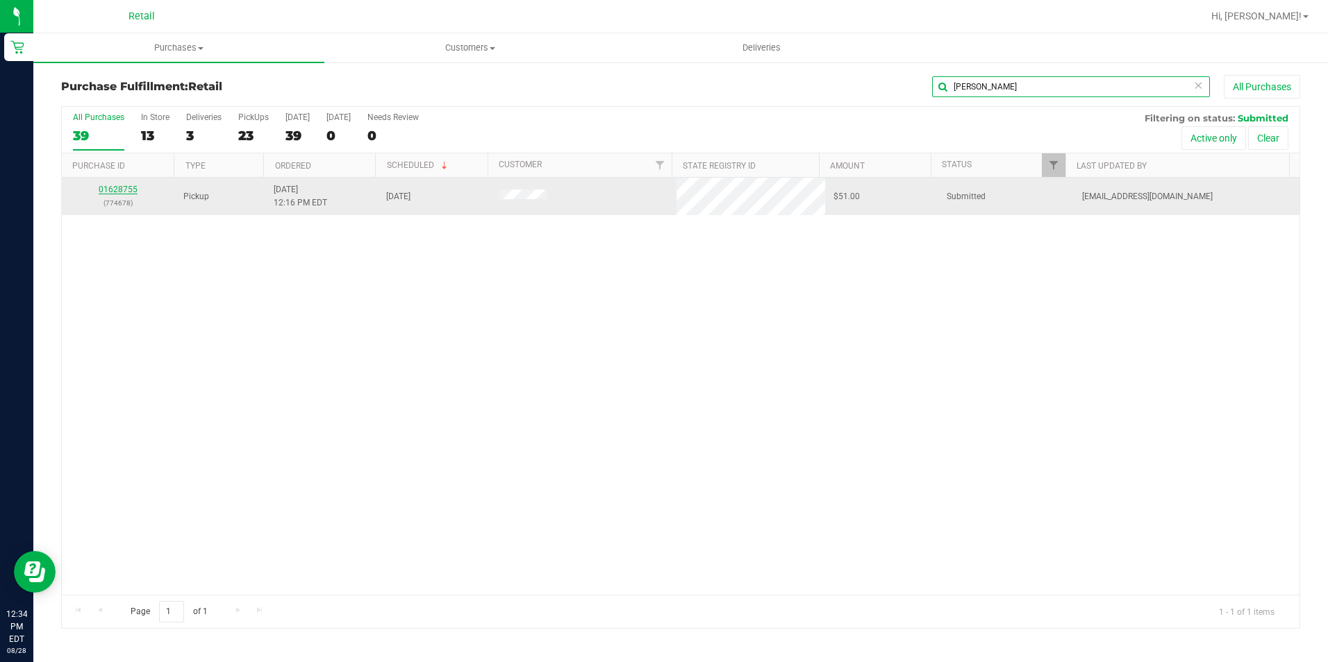
type input "tate"
click at [127, 187] on link "01628755" at bounding box center [118, 190] width 39 height 10
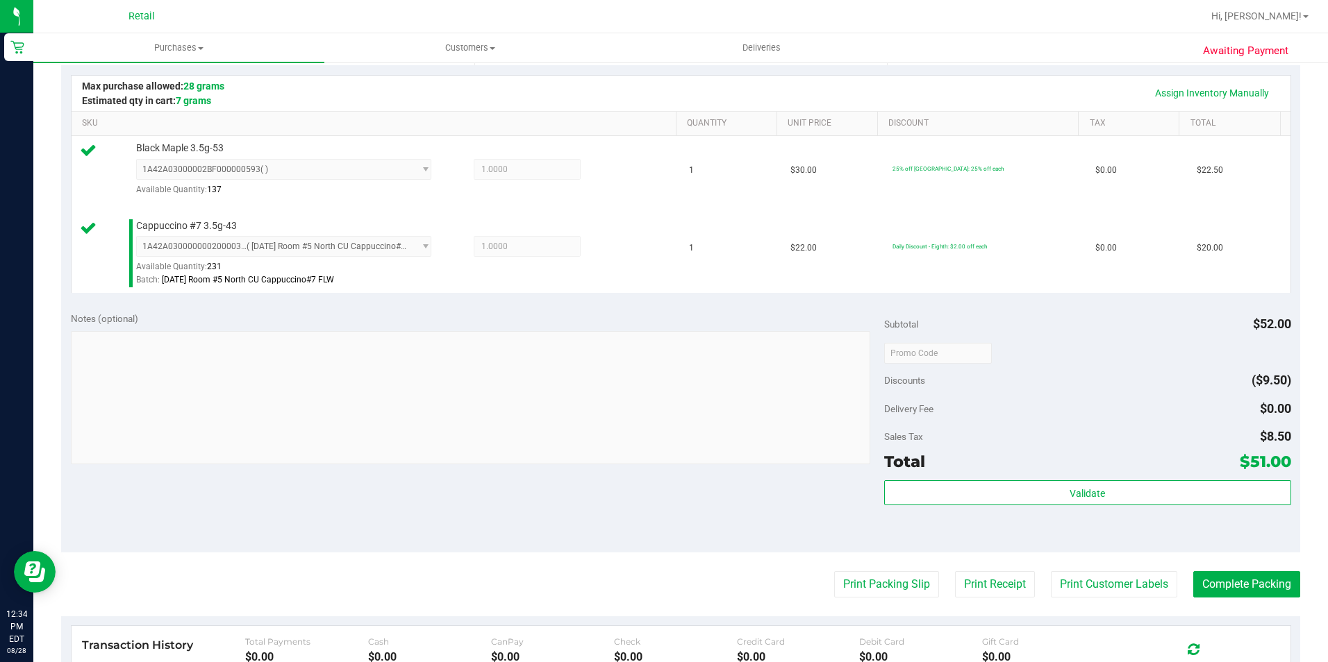
scroll to position [417, 0]
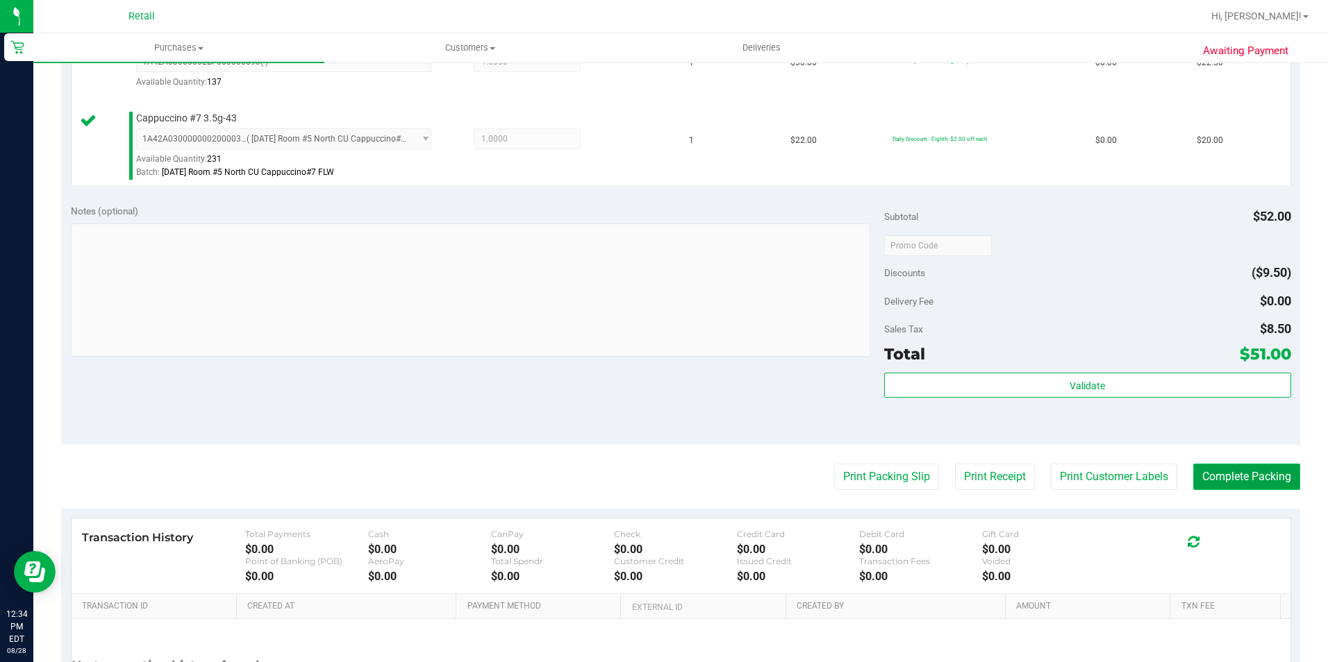
click at [1212, 474] on button "Complete Packing" at bounding box center [1246, 477] width 107 height 26
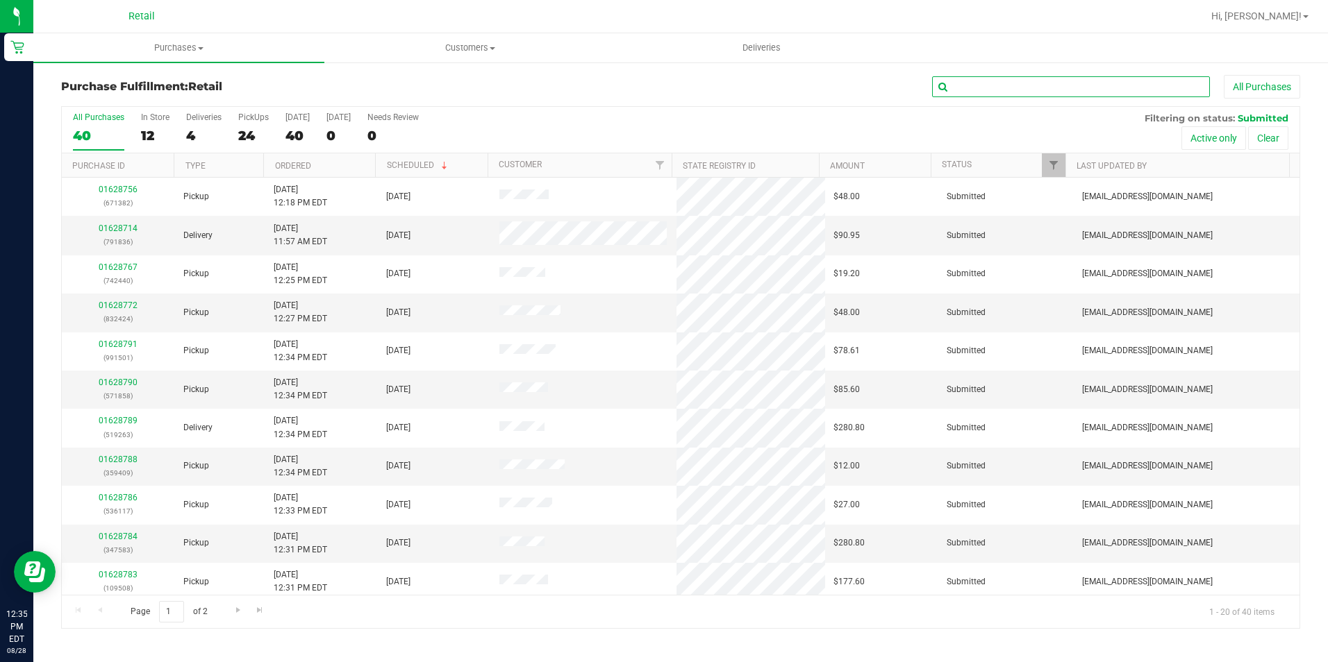
click at [1101, 81] on input "text" at bounding box center [1071, 86] width 278 height 21
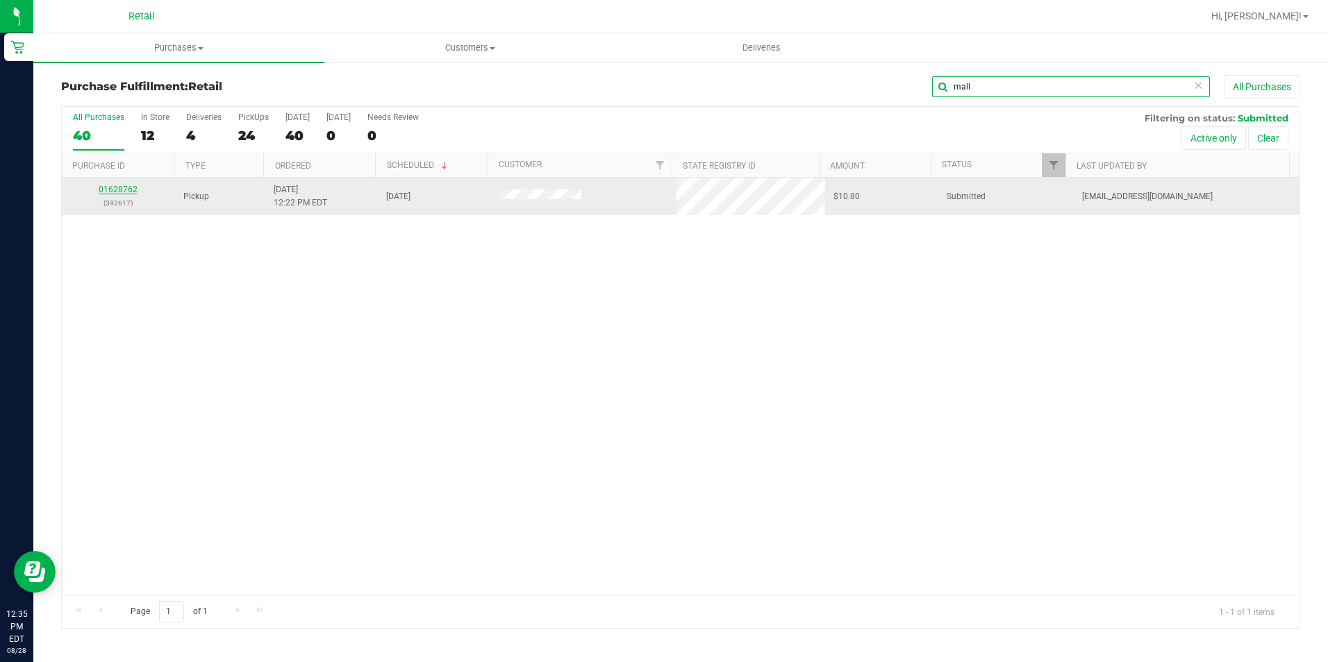
type input "mall"
click at [112, 187] on link "01628762" at bounding box center [118, 190] width 39 height 10
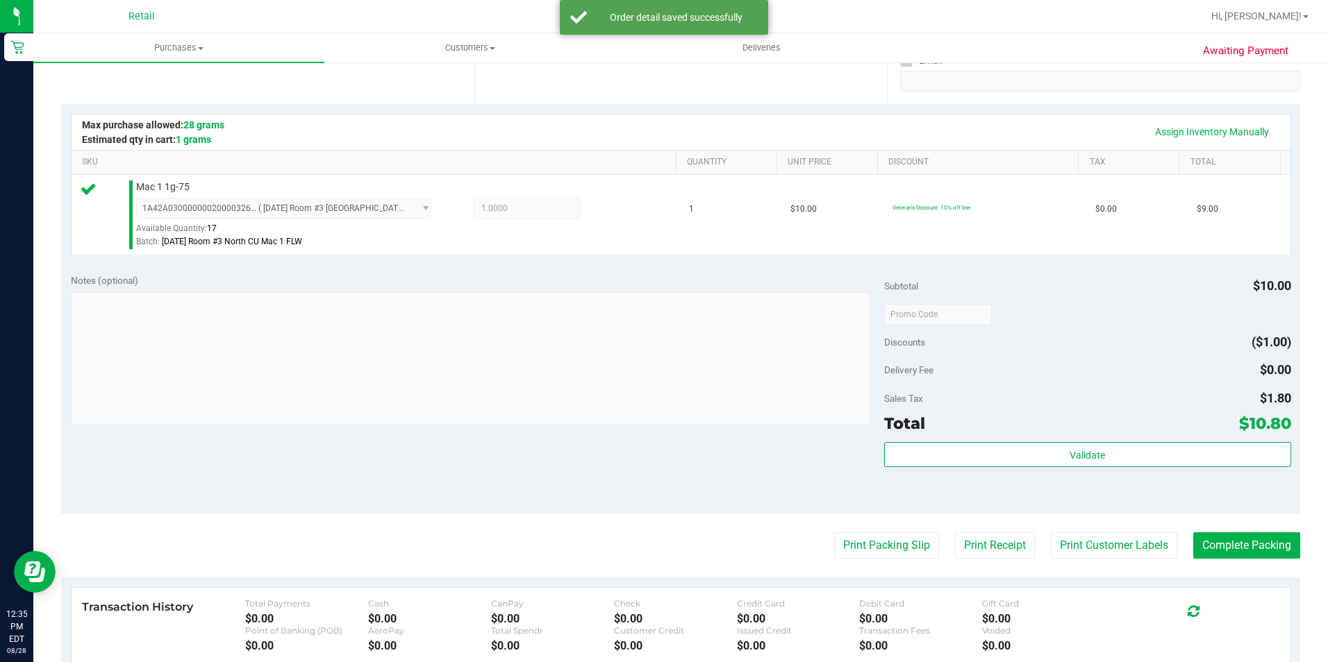
scroll to position [278, 0]
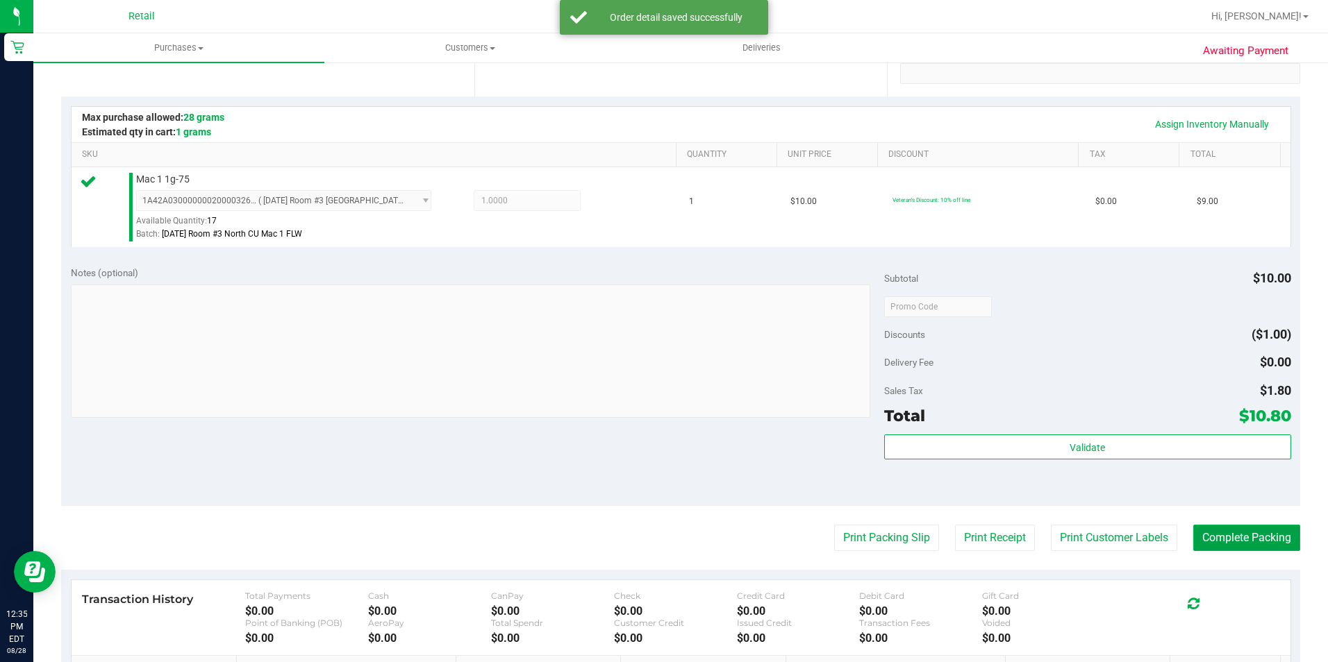
click at [1212, 528] on button "Complete Packing" at bounding box center [1246, 538] width 107 height 26
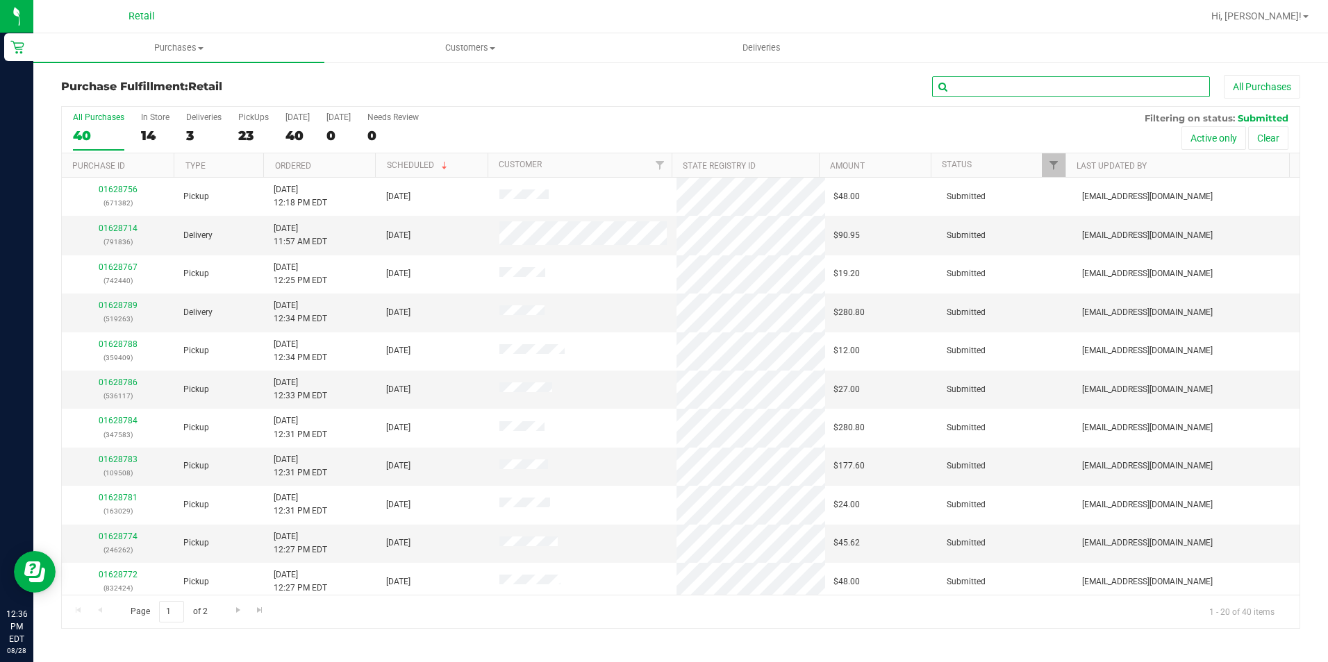
click at [1124, 88] on input "text" at bounding box center [1071, 86] width 278 height 21
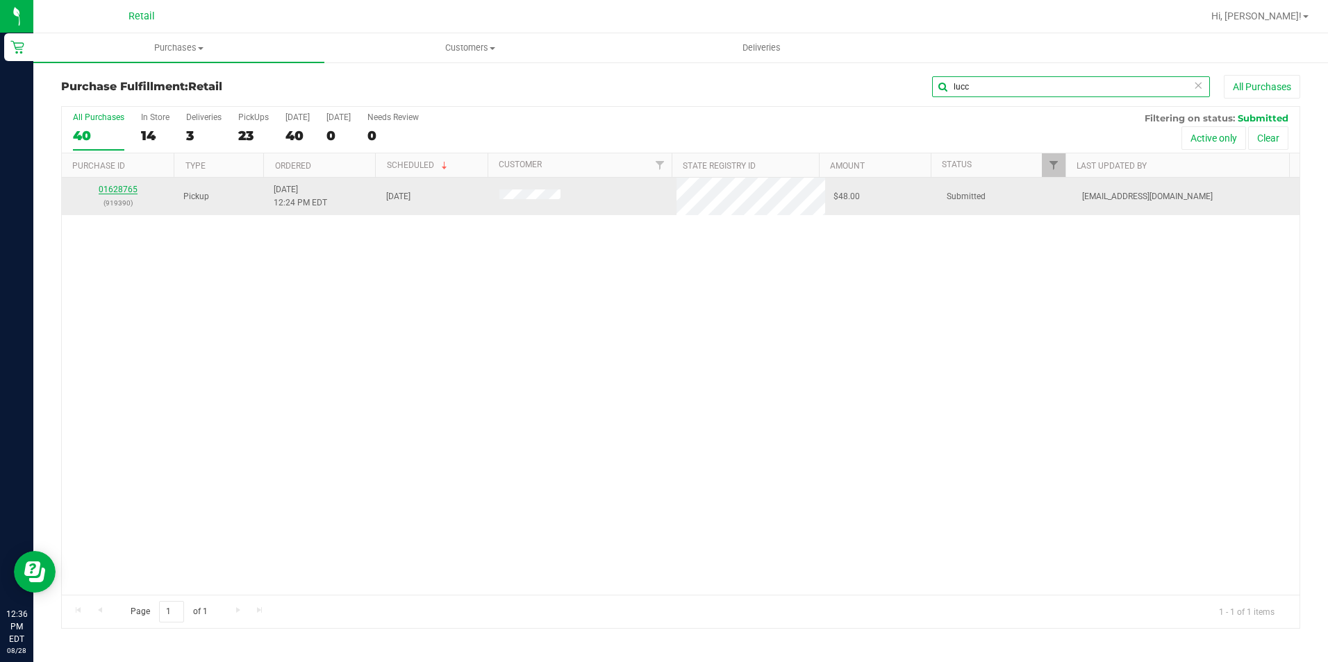
type input "lucc"
click at [112, 190] on link "01628765" at bounding box center [118, 190] width 39 height 10
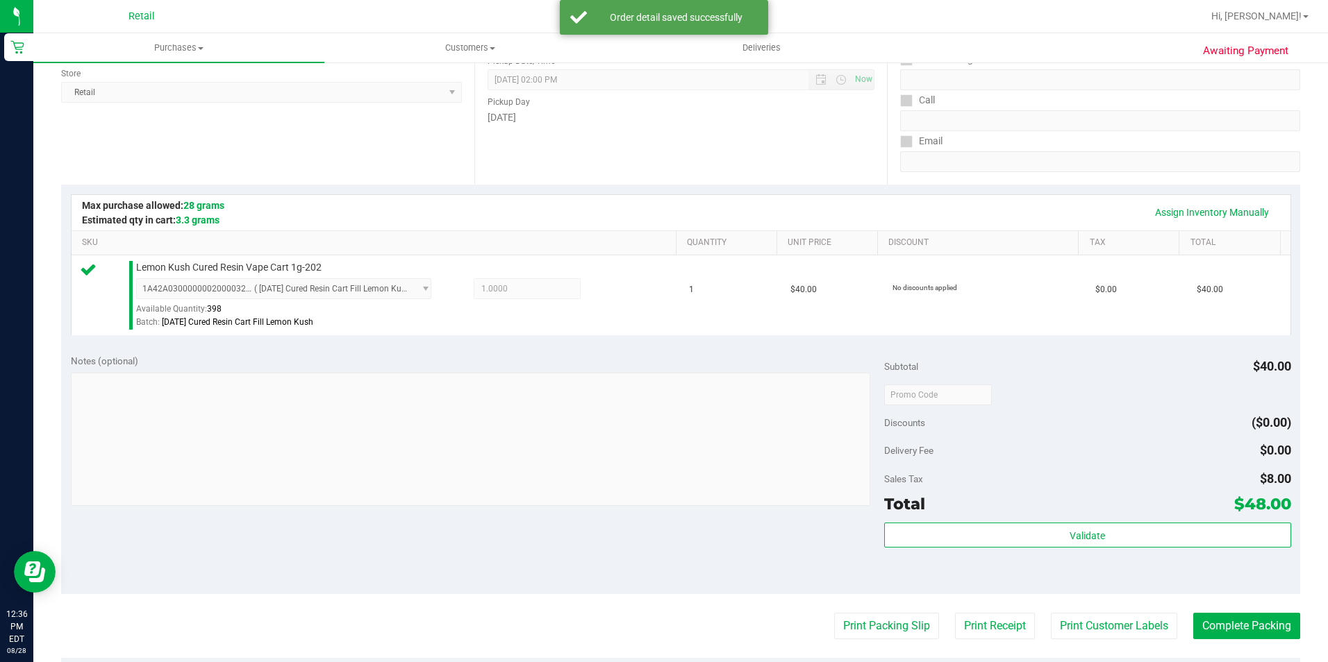
scroll to position [208, 0]
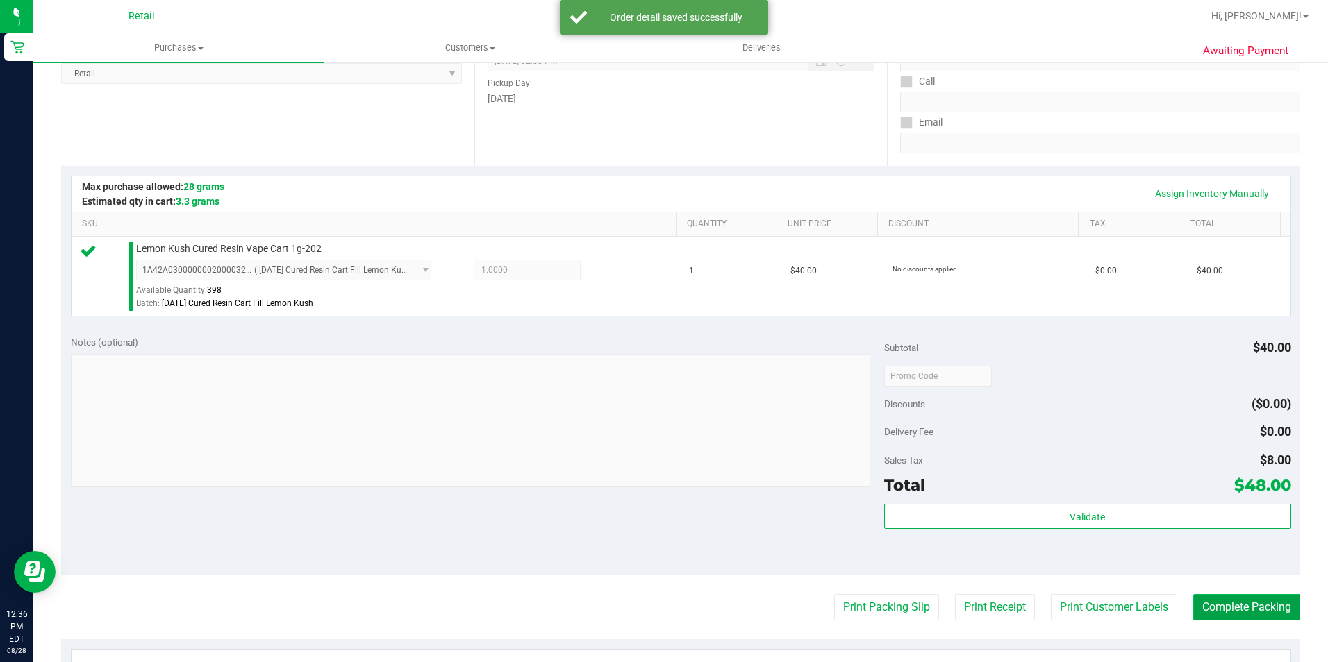
click at [1214, 609] on button "Complete Packing" at bounding box center [1246, 607] width 107 height 26
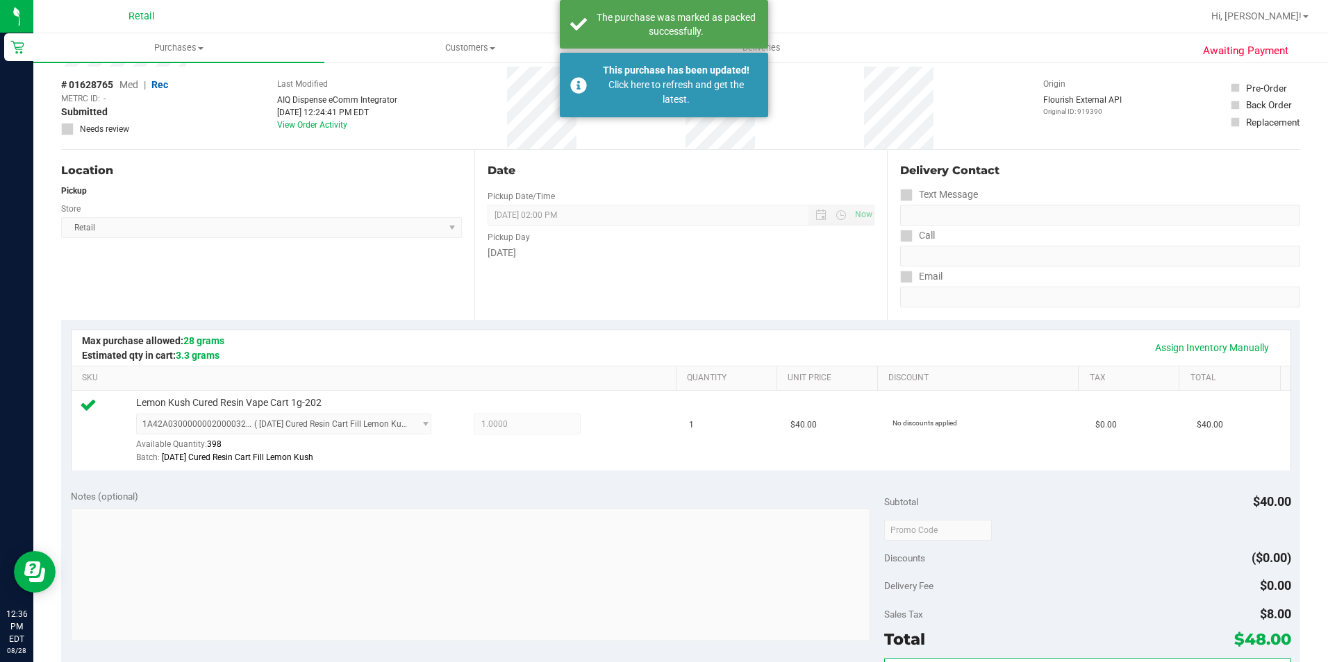
scroll to position [0, 0]
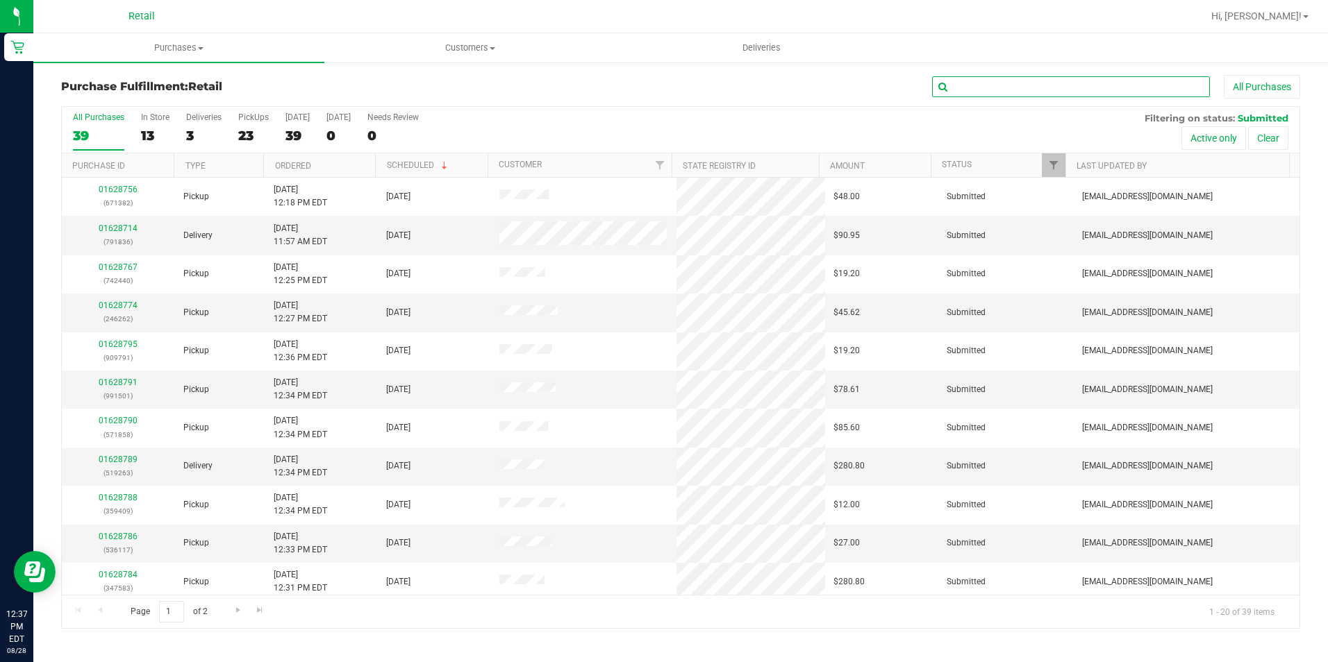
click at [1084, 87] on input "text" at bounding box center [1071, 86] width 278 height 21
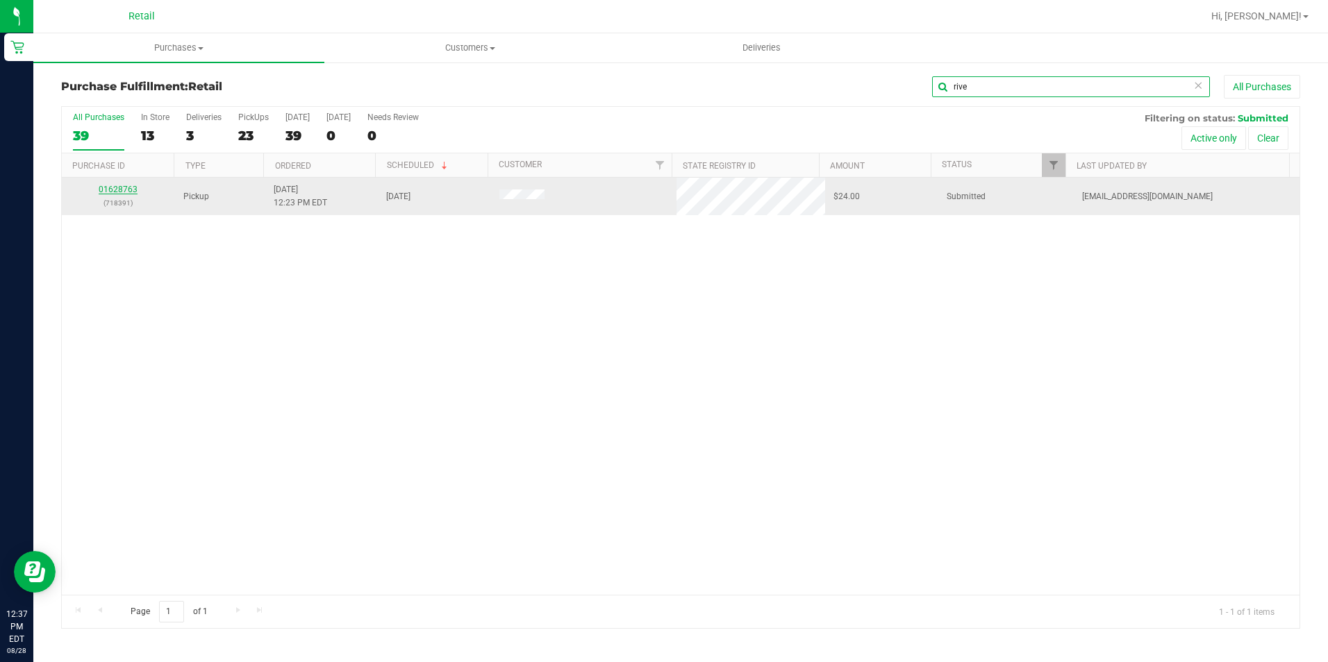
type input "rive"
click at [115, 193] on link "01628763" at bounding box center [118, 190] width 39 height 10
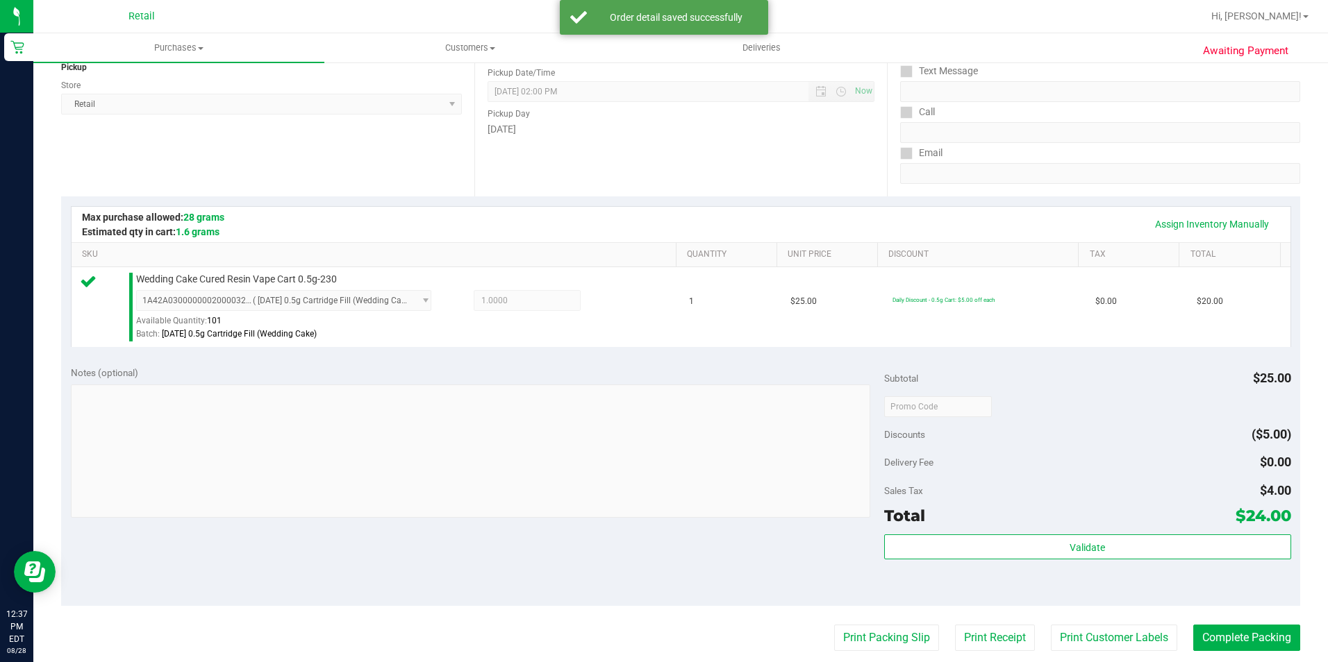
scroll to position [347, 0]
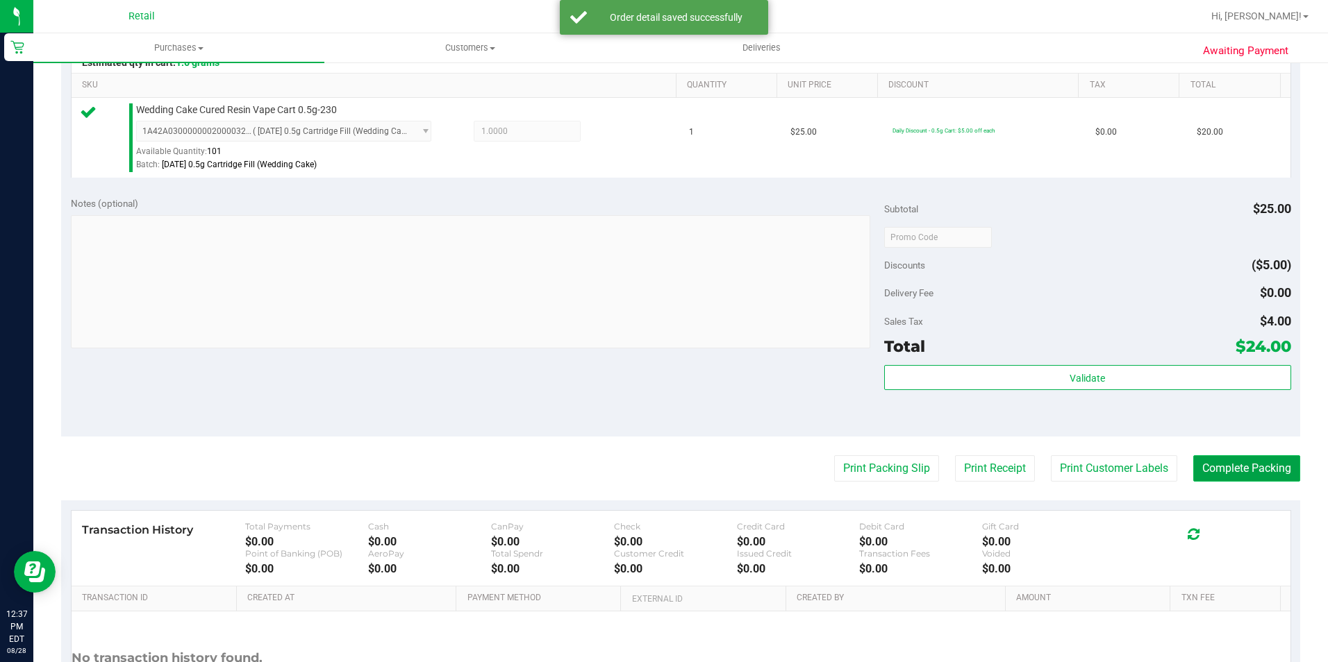
click at [1220, 469] on button "Complete Packing" at bounding box center [1246, 469] width 107 height 26
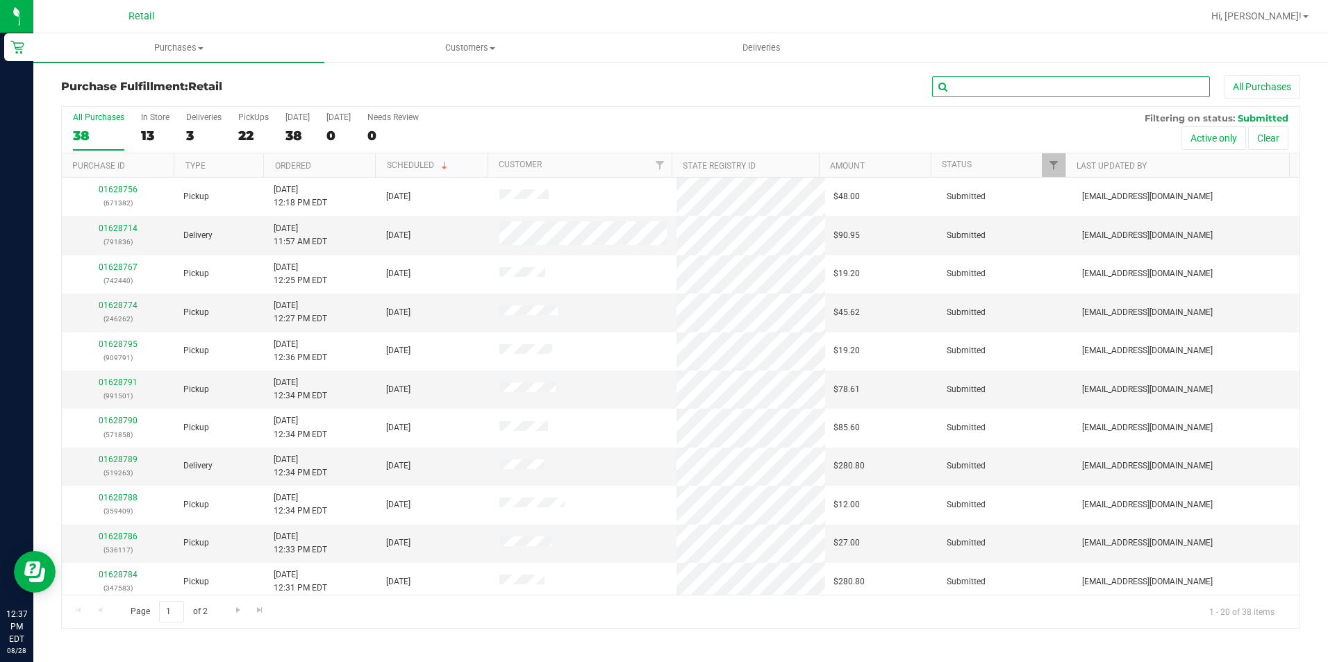
click at [1055, 83] on input "text" at bounding box center [1071, 86] width 278 height 21
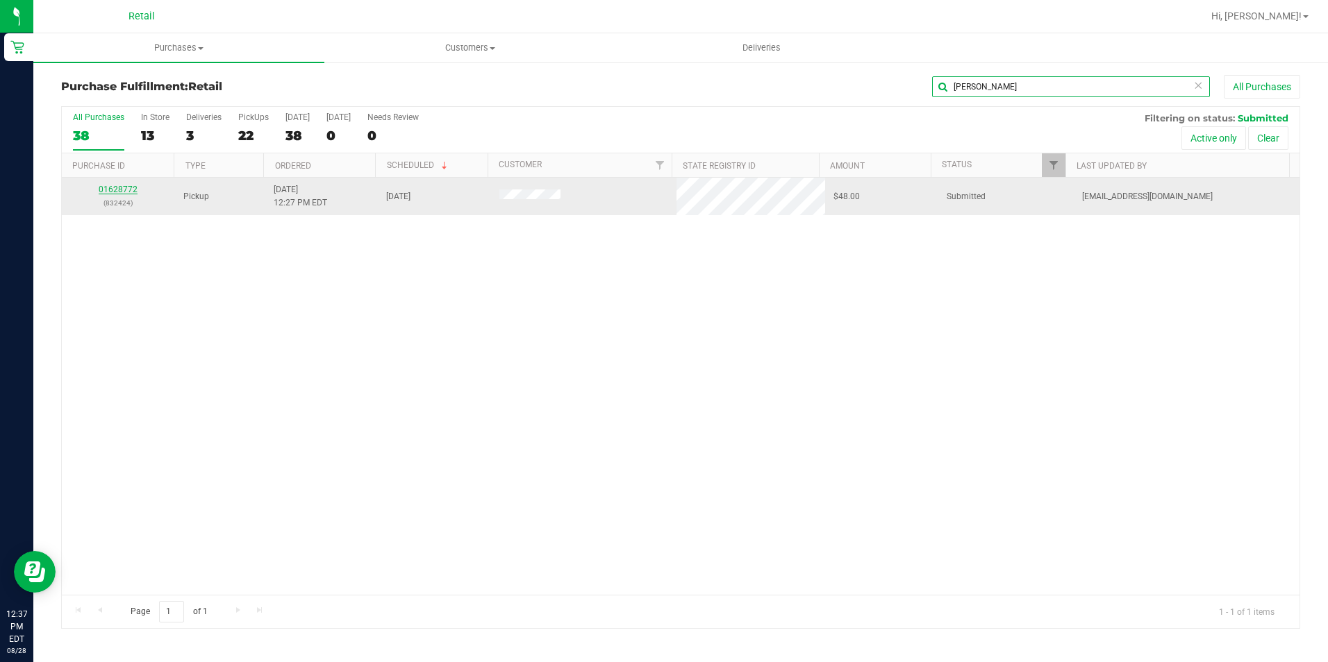
type input "adam"
click at [126, 190] on link "01628772" at bounding box center [118, 190] width 39 height 10
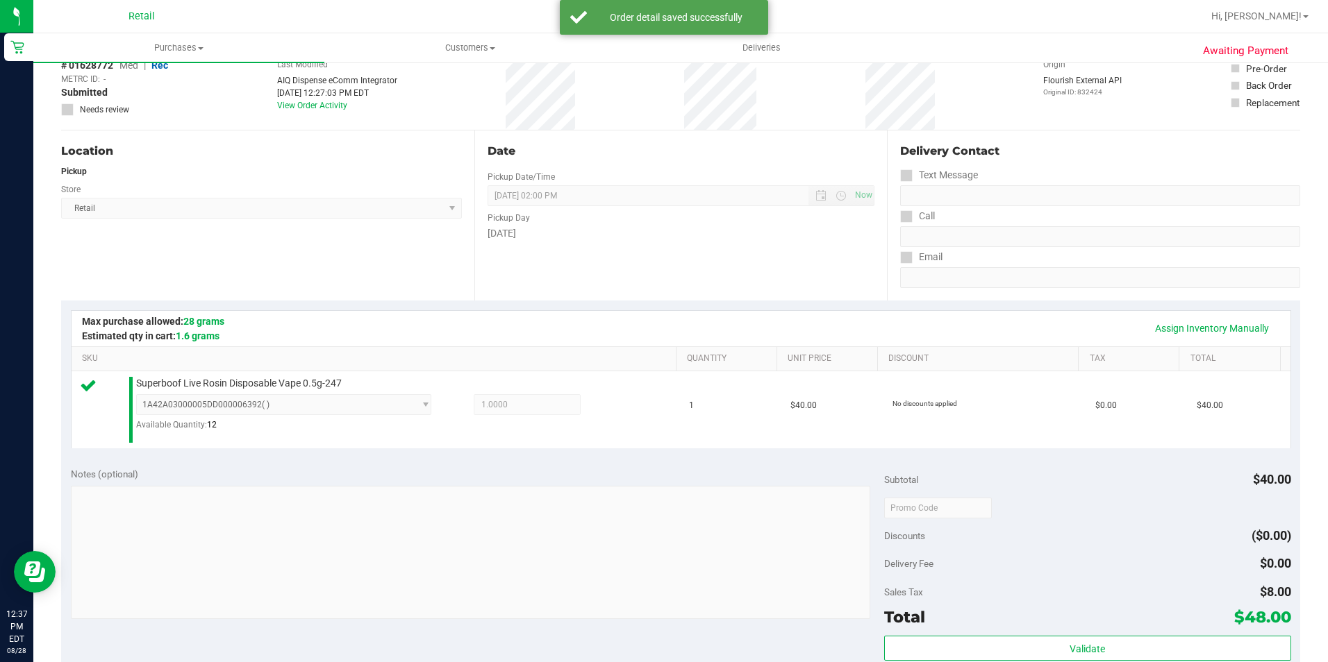
scroll to position [347, 0]
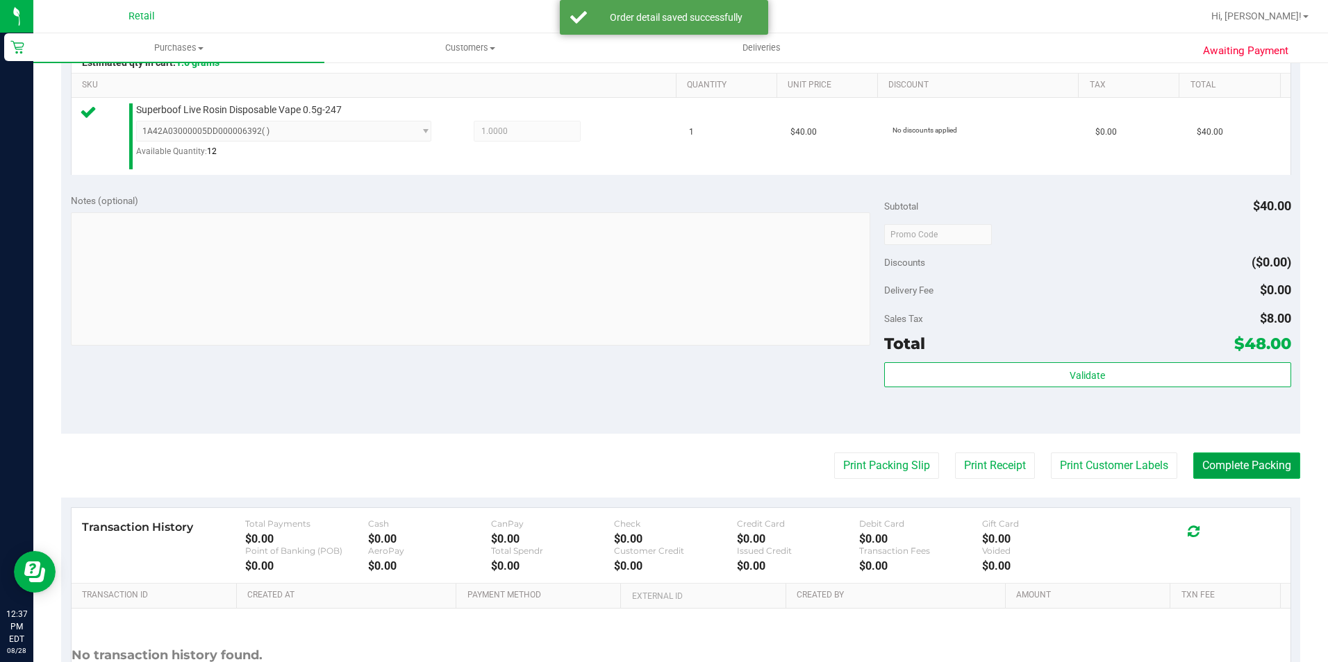
click at [1253, 469] on button "Complete Packing" at bounding box center [1246, 466] width 107 height 26
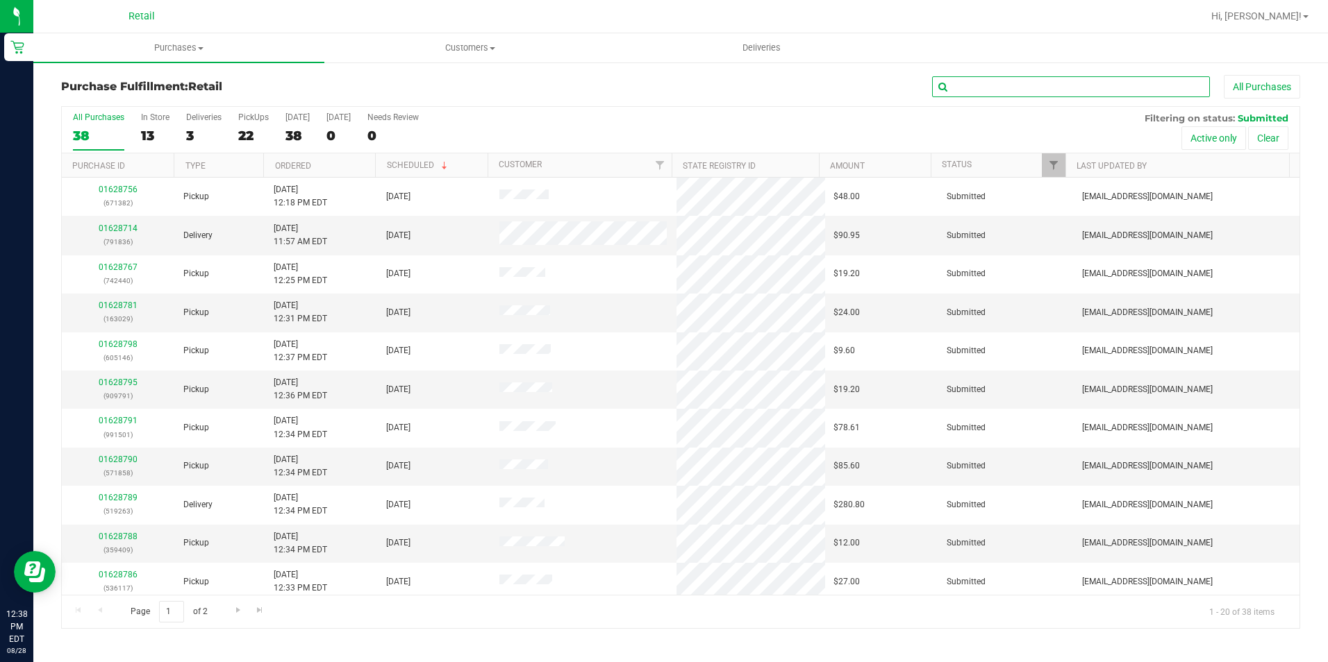
click at [1130, 87] on input "text" at bounding box center [1071, 86] width 278 height 21
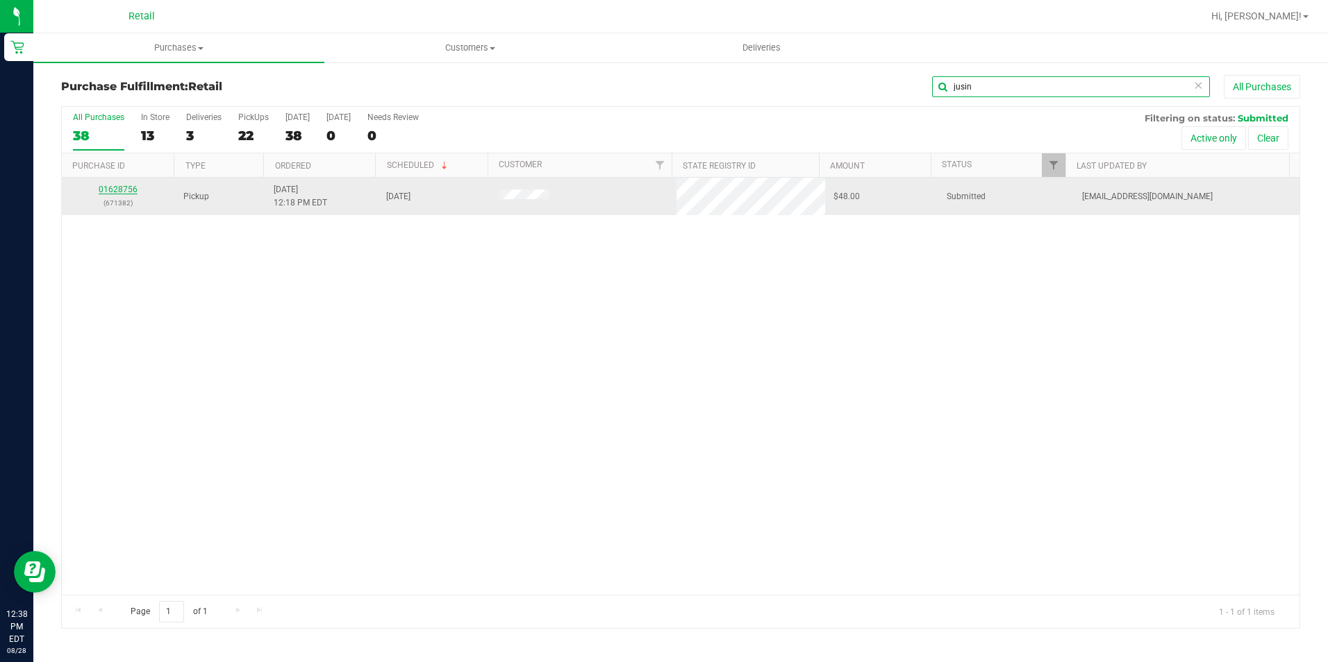
type input "jusin"
click at [121, 191] on link "01628756" at bounding box center [118, 190] width 39 height 10
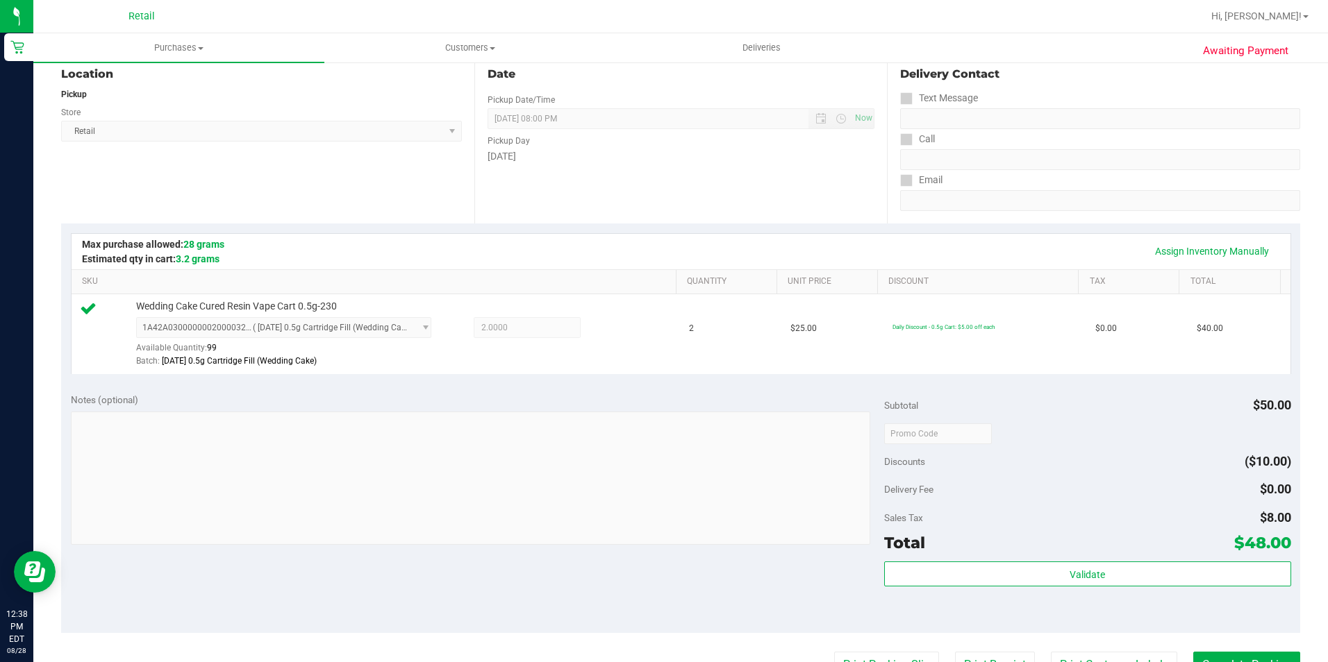
scroll to position [347, 0]
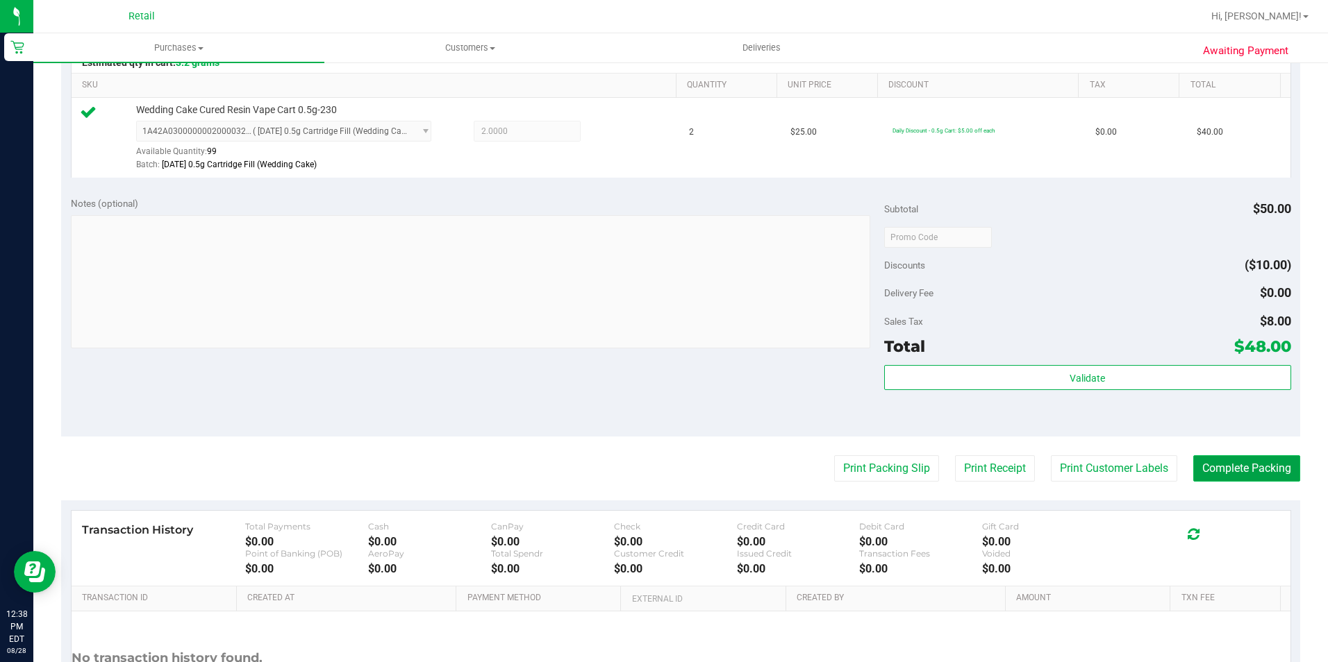
click at [1247, 462] on button "Complete Packing" at bounding box center [1246, 469] width 107 height 26
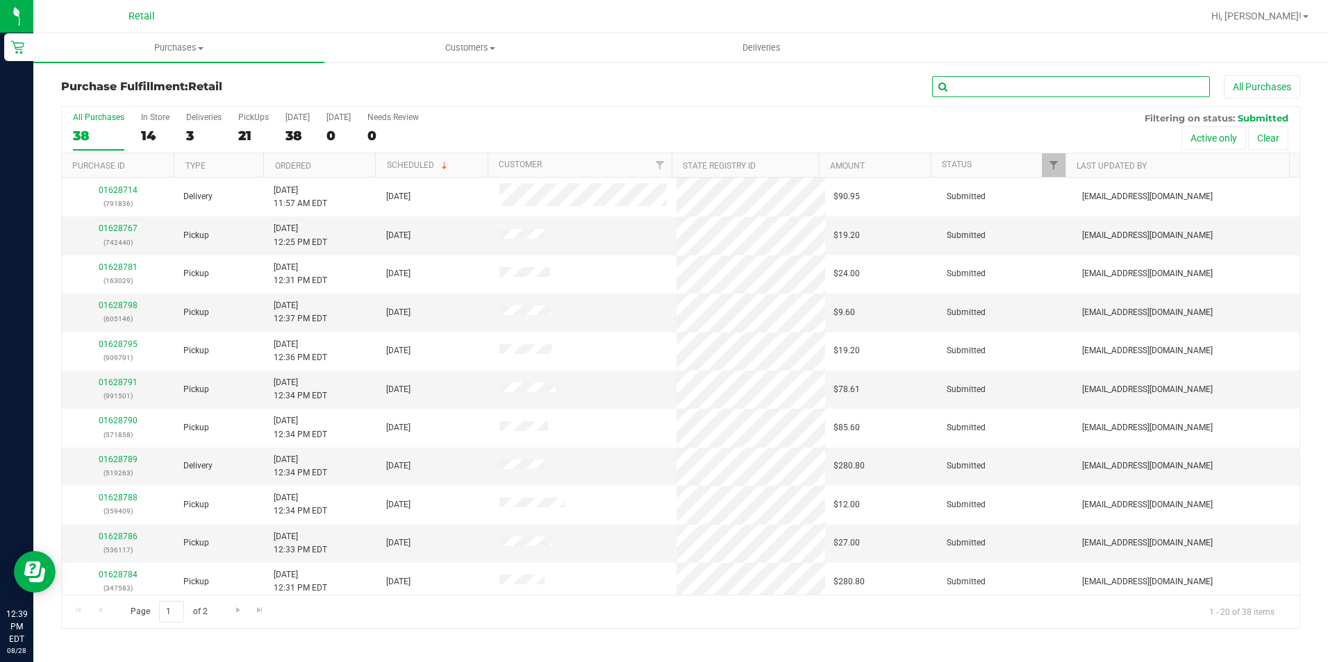
click at [1012, 93] on input "text" at bounding box center [1071, 86] width 278 height 21
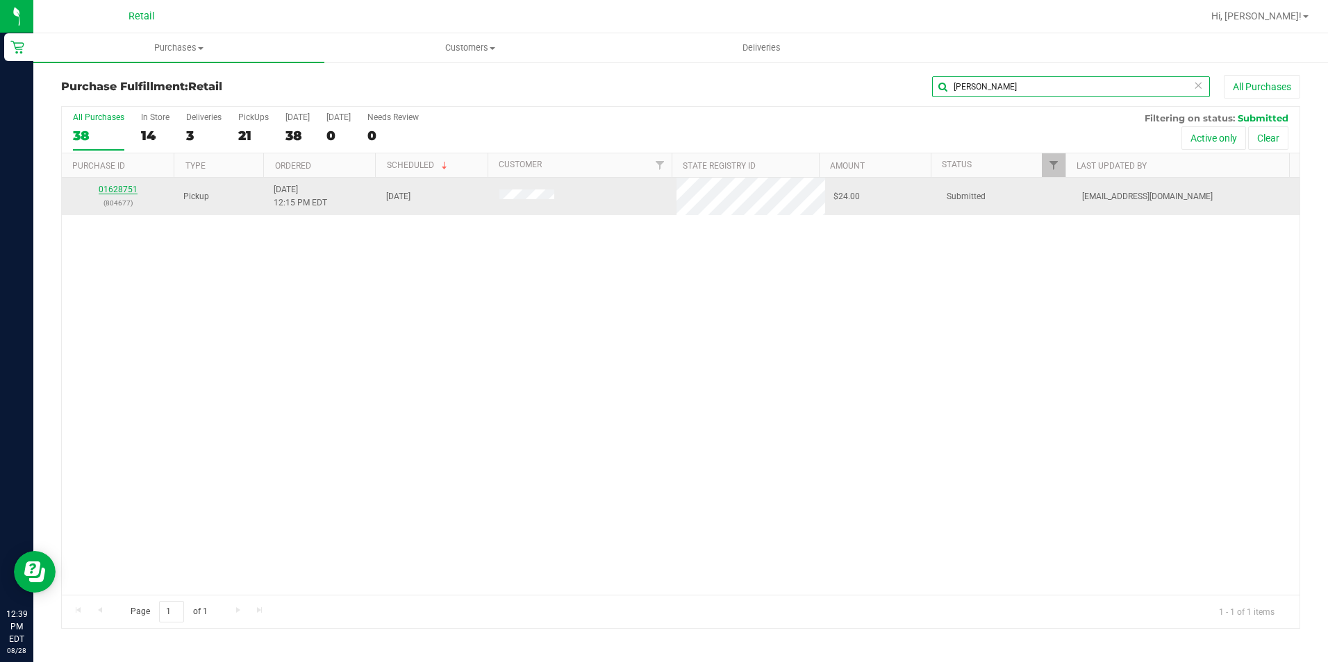
type input "godinez"
click at [119, 192] on link "01628751" at bounding box center [118, 190] width 39 height 10
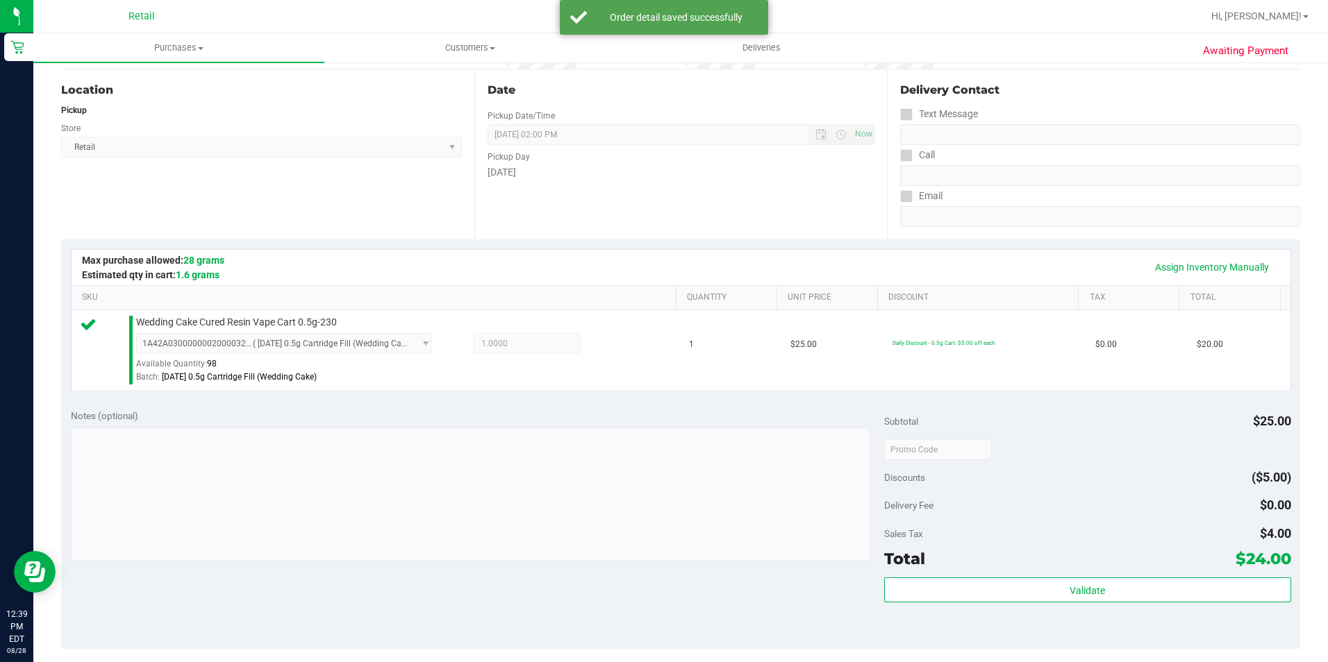
scroll to position [208, 0]
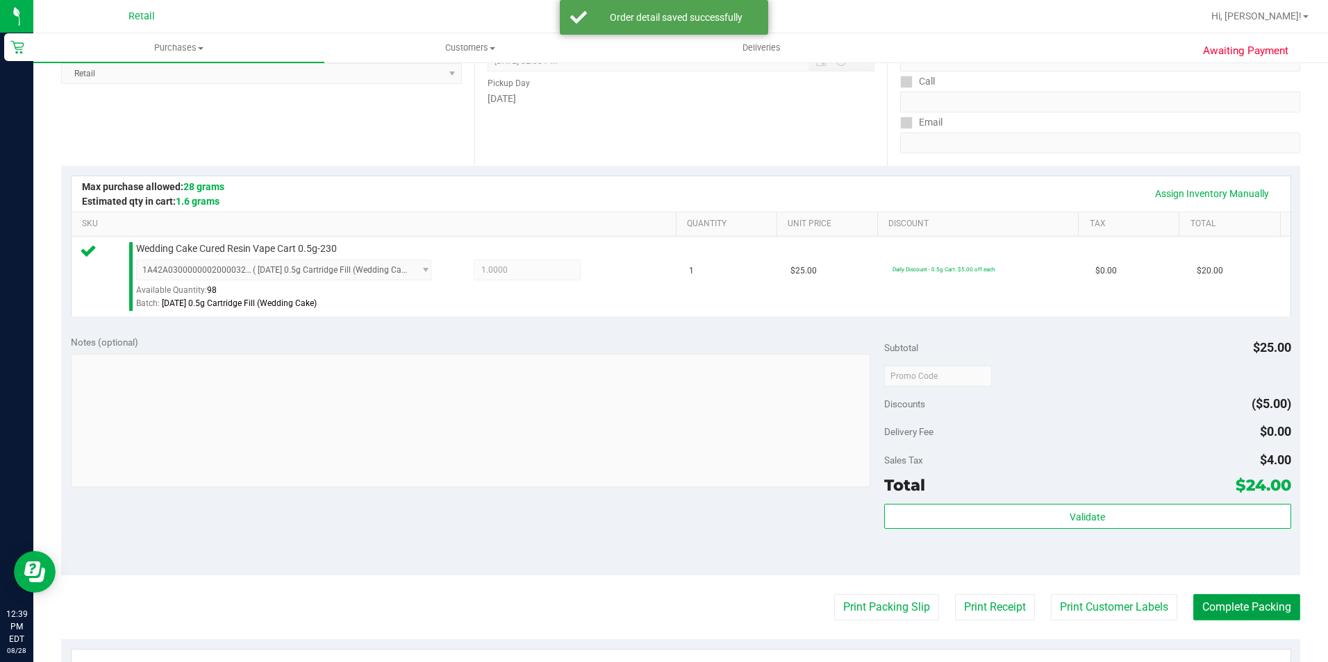
click at [1249, 602] on button "Complete Packing" at bounding box center [1246, 607] width 107 height 26
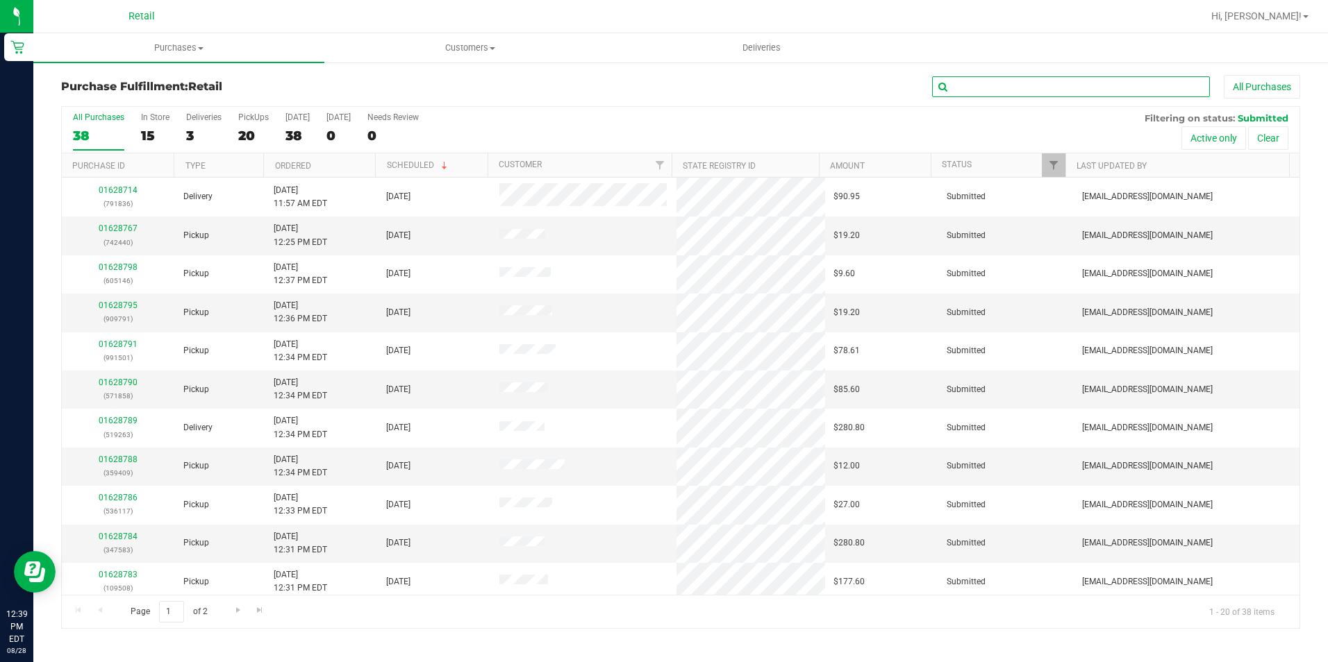
click at [1057, 92] on input "text" at bounding box center [1071, 86] width 278 height 21
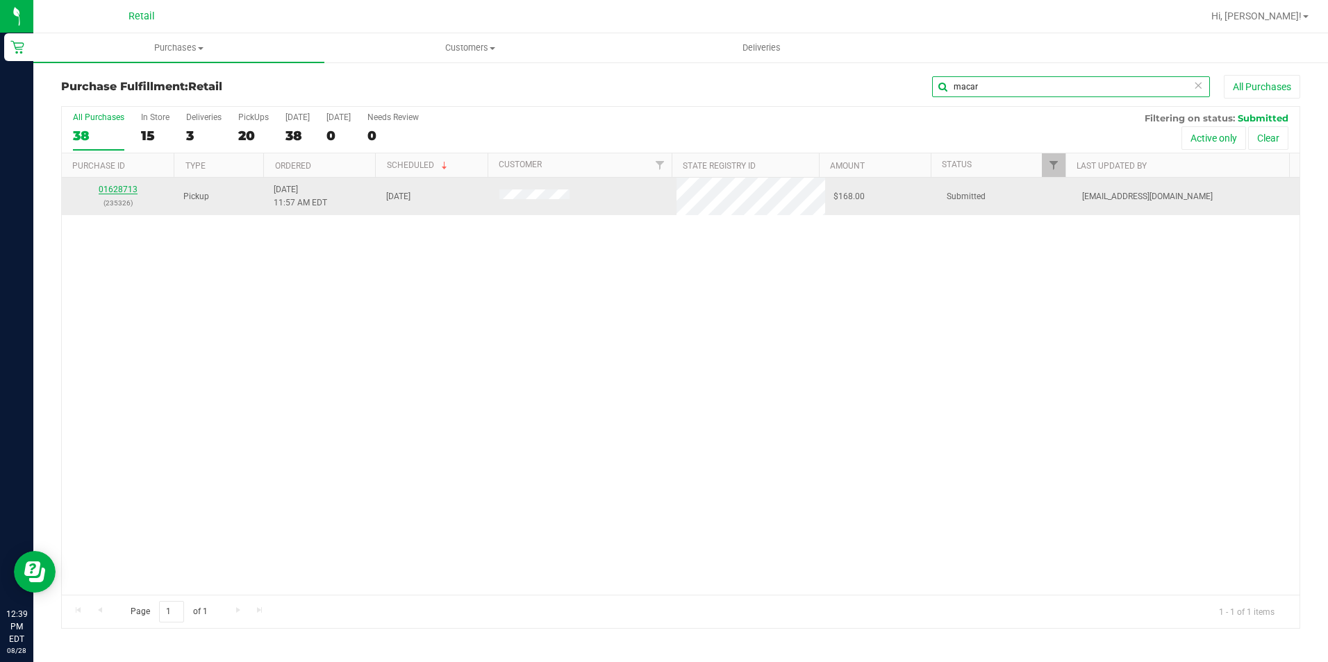
type input "macar"
click at [128, 187] on link "01628713" at bounding box center [118, 190] width 39 height 10
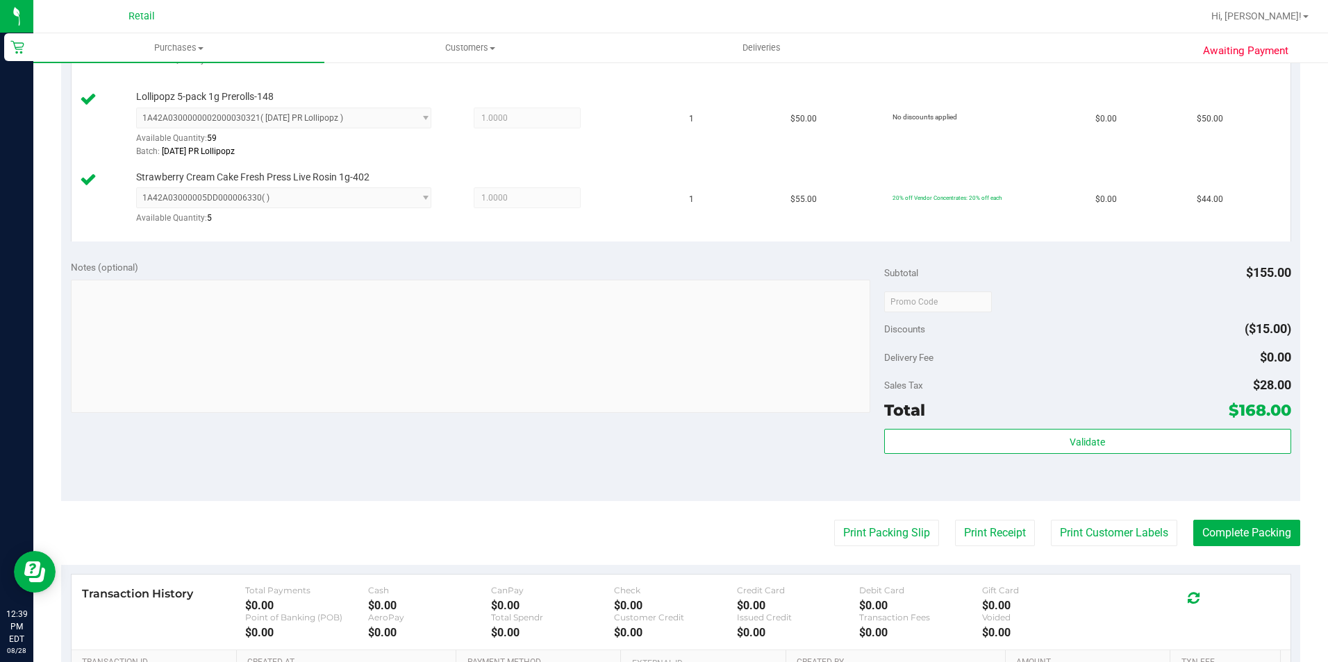
scroll to position [625, 0]
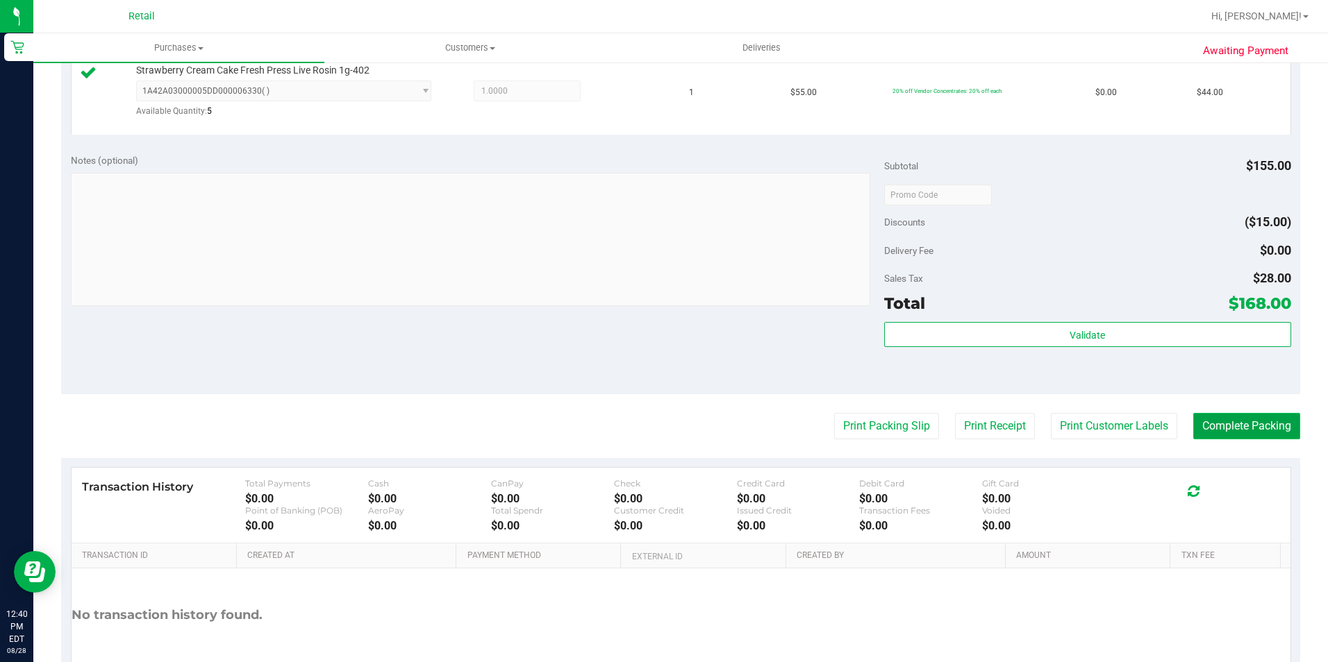
click at [1240, 427] on button "Complete Packing" at bounding box center [1246, 426] width 107 height 26
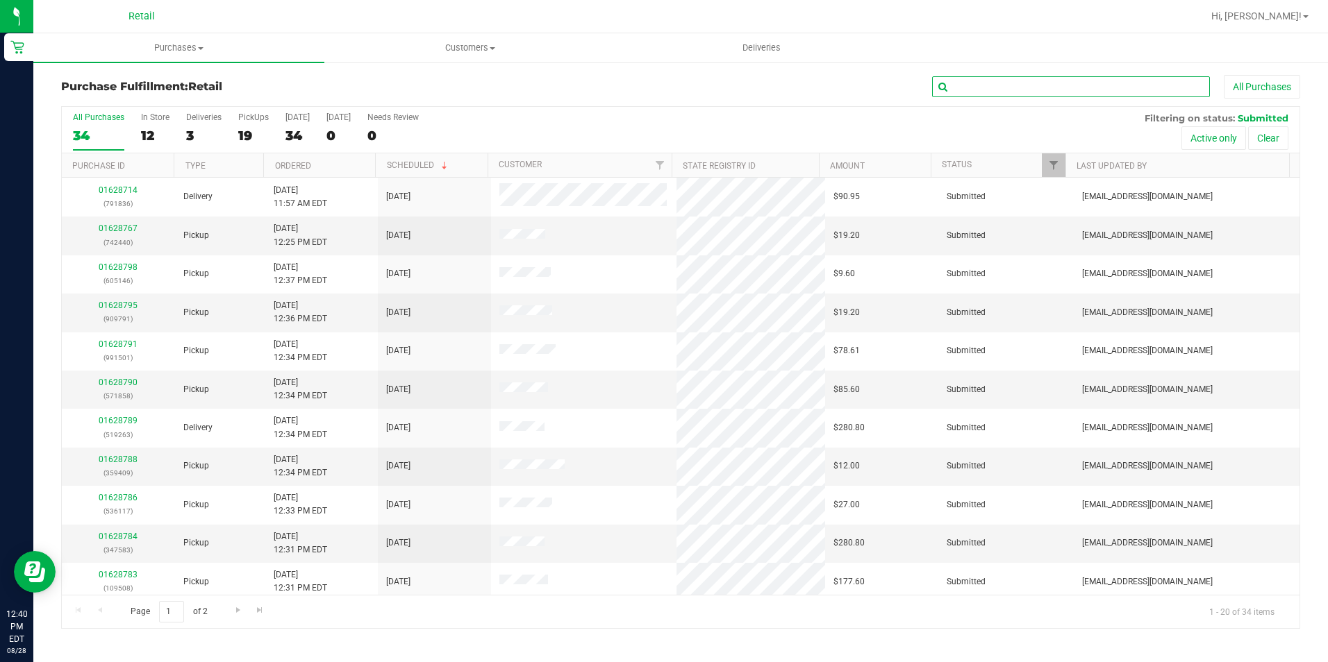
click at [1069, 95] on input "text" at bounding box center [1071, 86] width 278 height 21
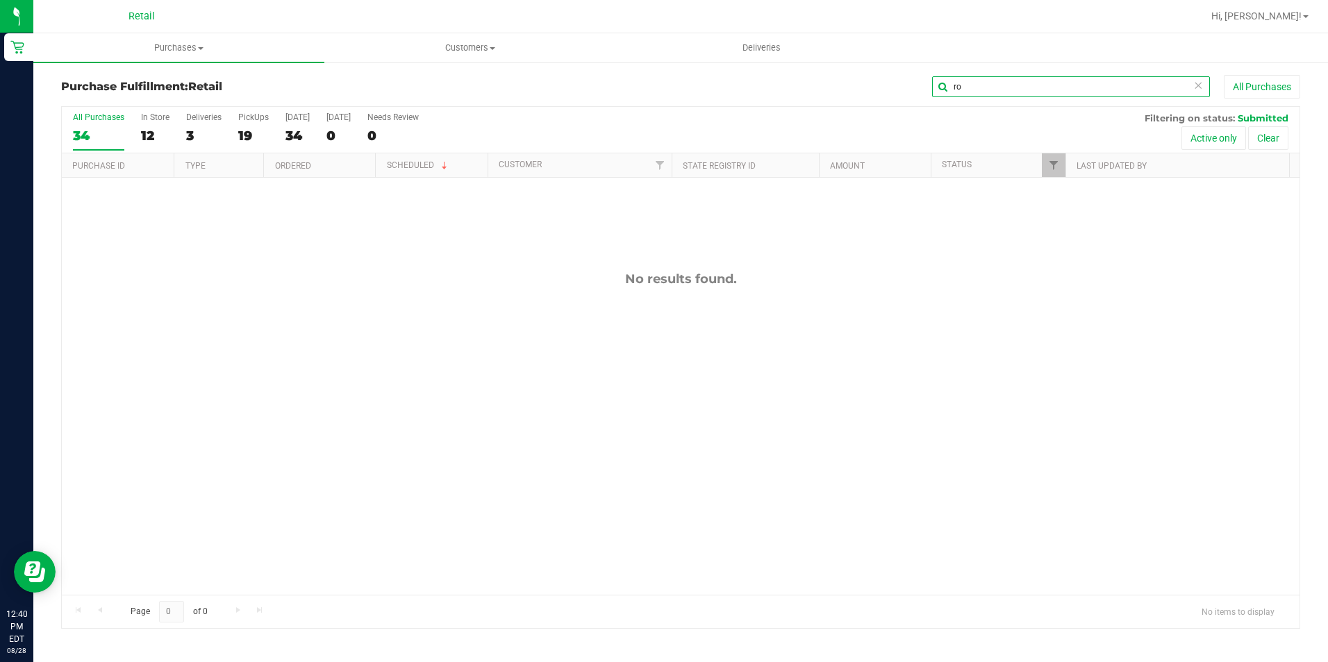
type input "r"
type input "n"
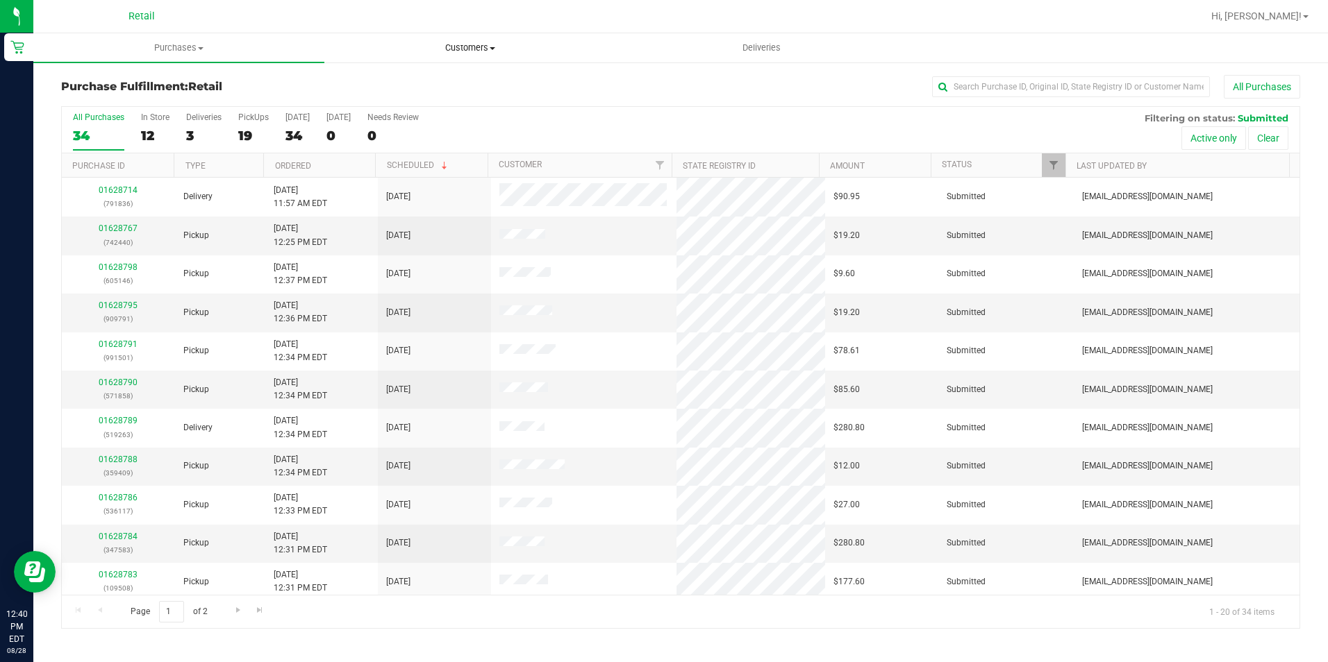
click at [463, 56] on uib-tab-heading "Customers All customers Add a new customer All physicians" at bounding box center [470, 48] width 290 height 28
click at [449, 117] on li "All physicians" at bounding box center [469, 117] width 291 height 17
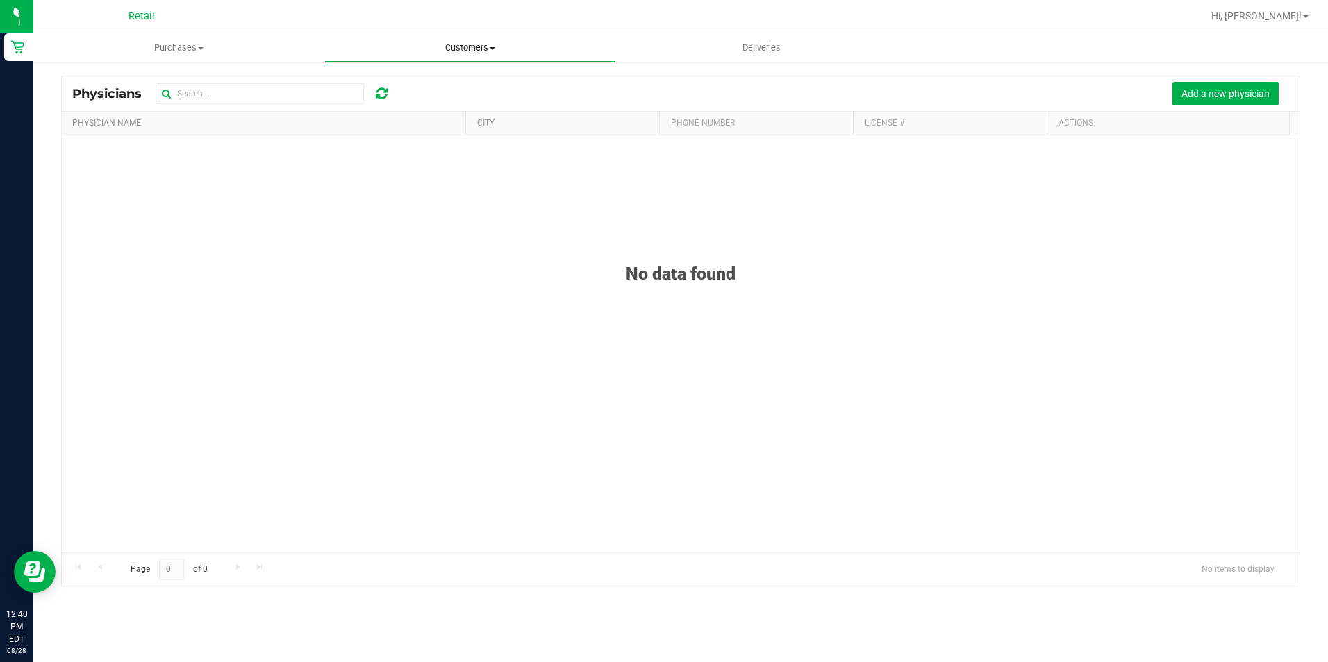
click at [469, 49] on span "Customers" at bounding box center [470, 48] width 290 height 12
click at [407, 83] on span "All customers" at bounding box center [374, 84] width 100 height 12
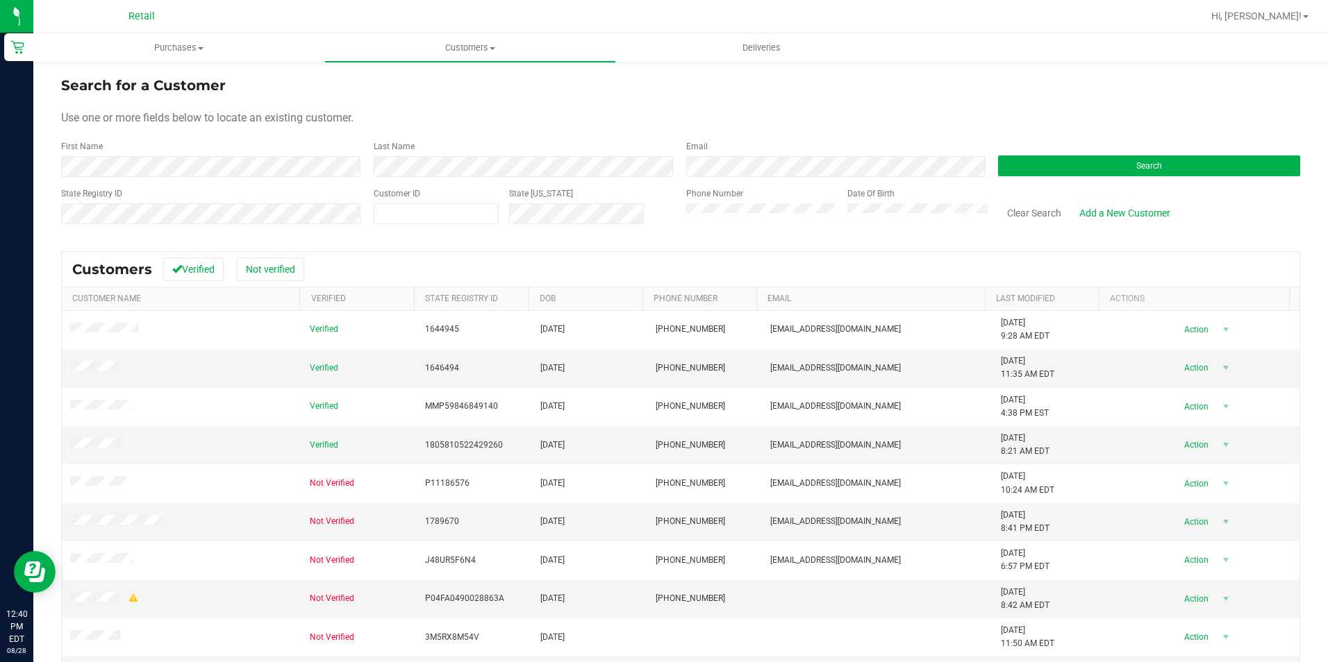
click at [1195, 178] on form "Search for a Customer Use one or more fields below to locate an existing custom…" at bounding box center [680, 156] width 1239 height 162
click at [1192, 163] on button "Search" at bounding box center [1149, 166] width 302 height 21
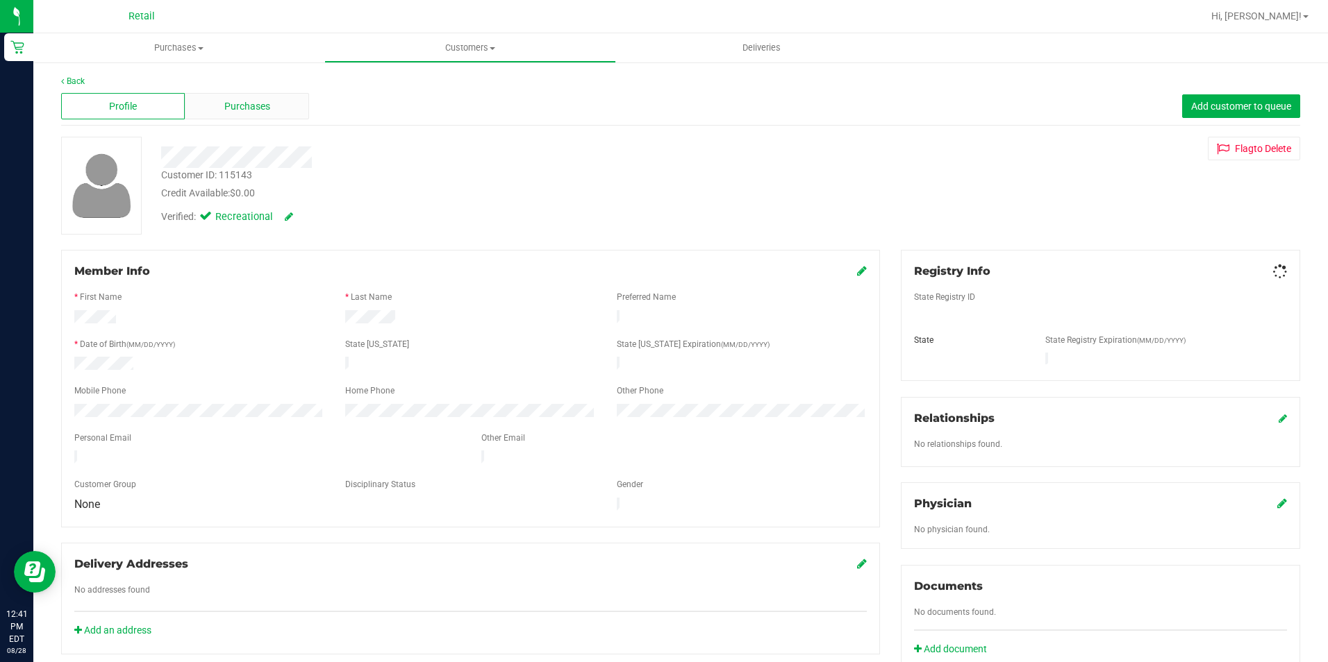
click at [209, 93] on div "Purchases" at bounding box center [247, 106] width 124 height 26
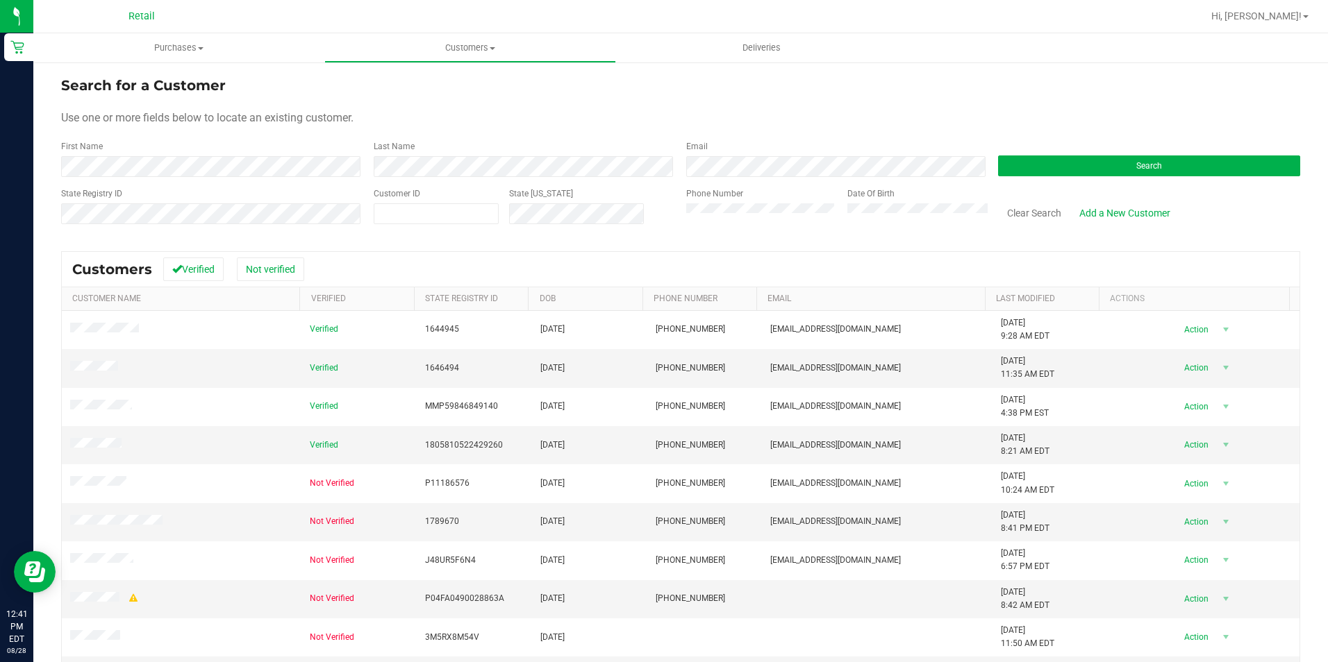
click at [705, 199] on label "Phone Number" at bounding box center [714, 193] width 57 height 12
click at [1077, 179] on form "Search for a Customer Use one or more fields below to locate an existing custom…" at bounding box center [680, 156] width 1239 height 162
click at [1082, 172] on button "Search" at bounding box center [1149, 166] width 302 height 21
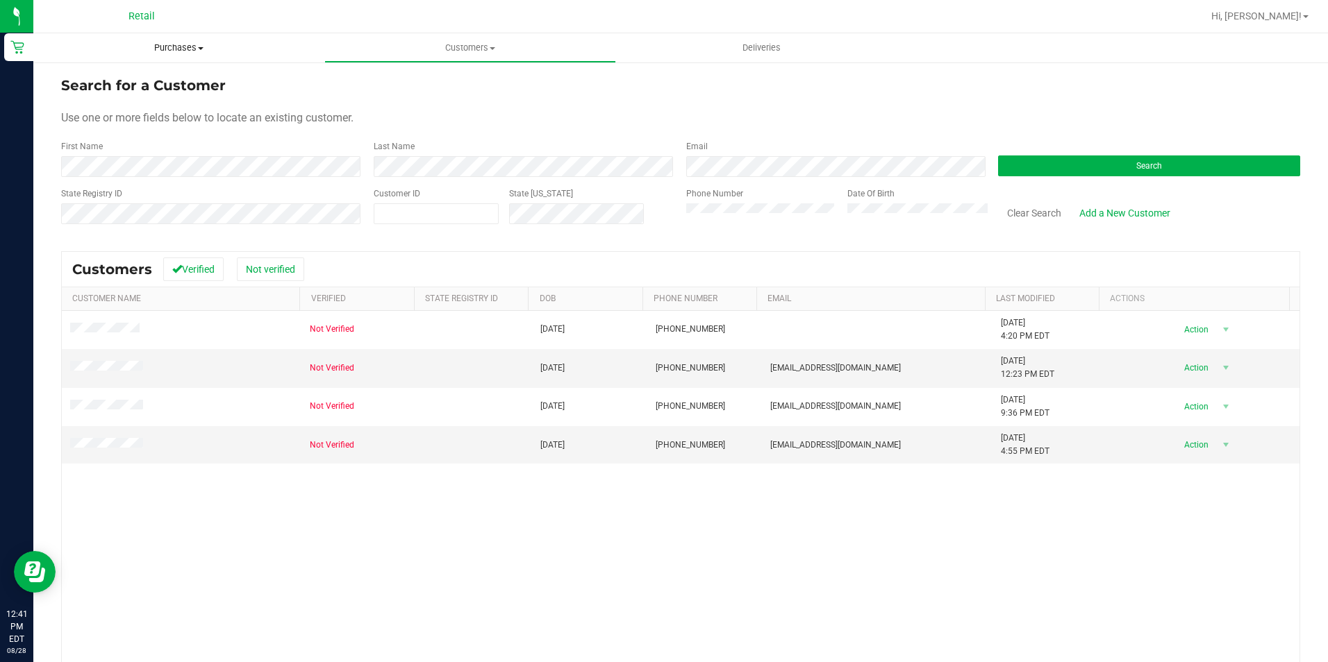
click at [166, 57] on uib-tab-heading "Purchases Summary of purchases Fulfillment All purchases" at bounding box center [178, 47] width 291 height 29
click at [125, 119] on span "All purchases" at bounding box center [82, 117] width 99 height 12
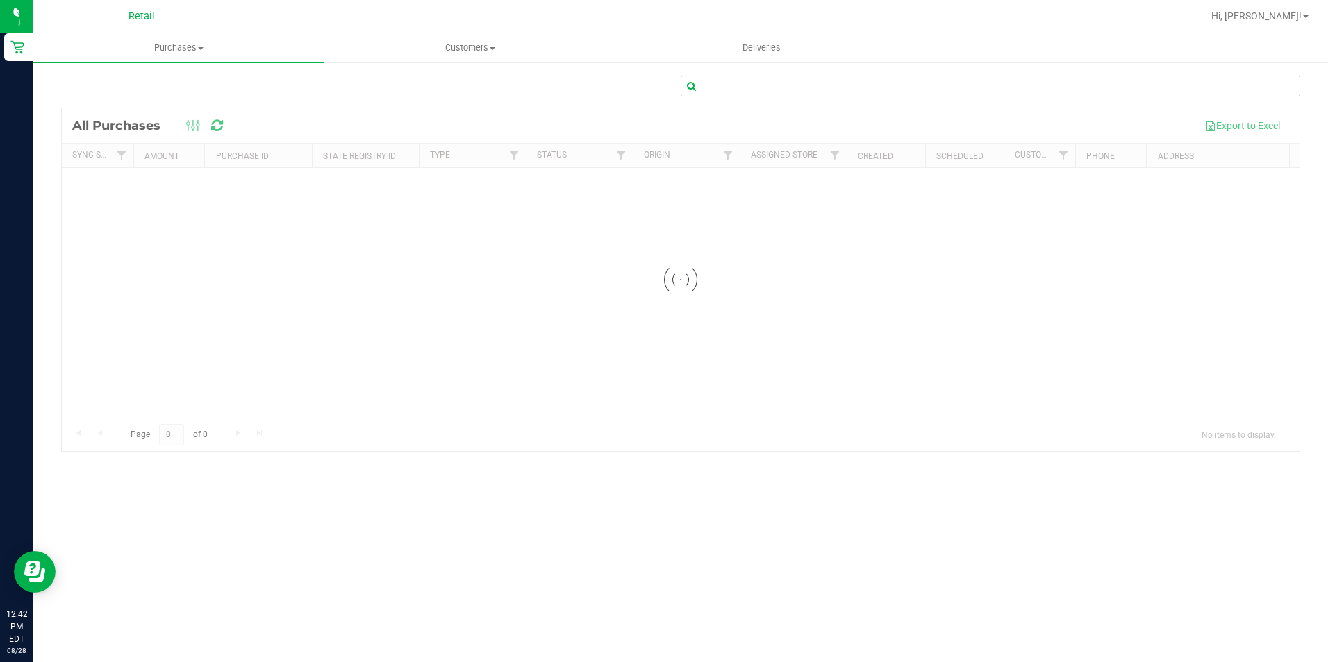
click at [1089, 87] on input "text" at bounding box center [990, 86] width 619 height 21
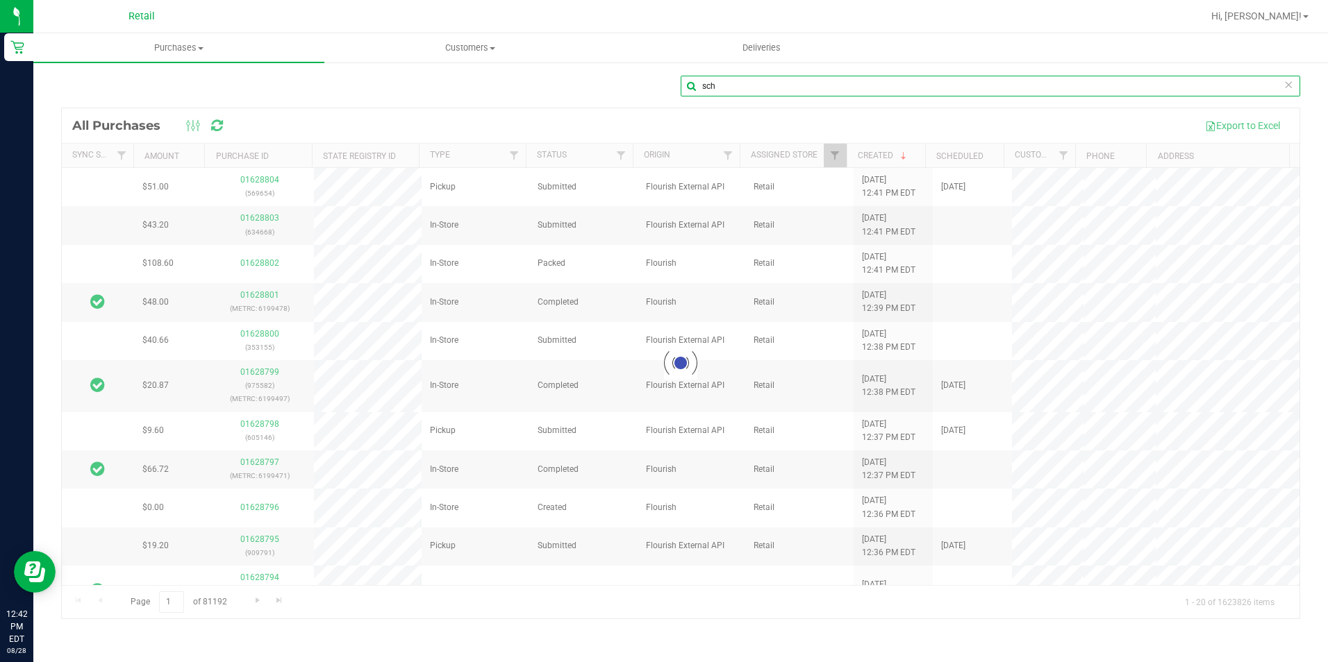
type input "sch"
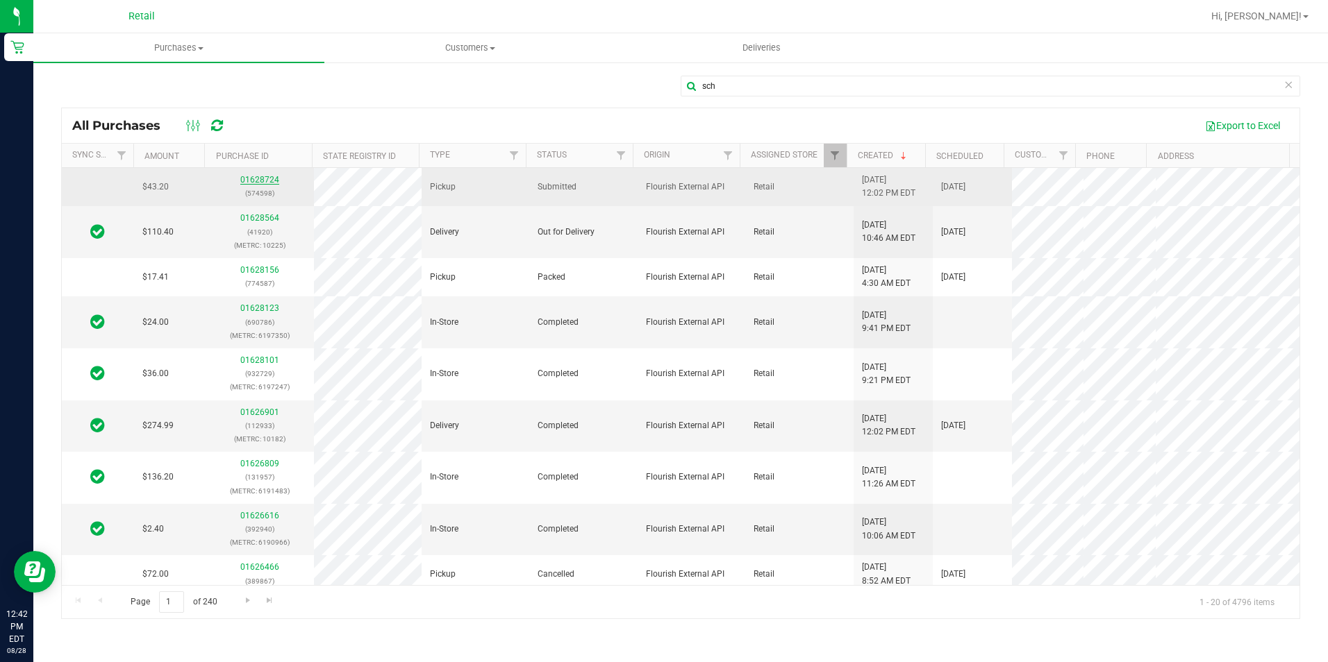
click at [262, 177] on link "01628724" at bounding box center [259, 180] width 39 height 10
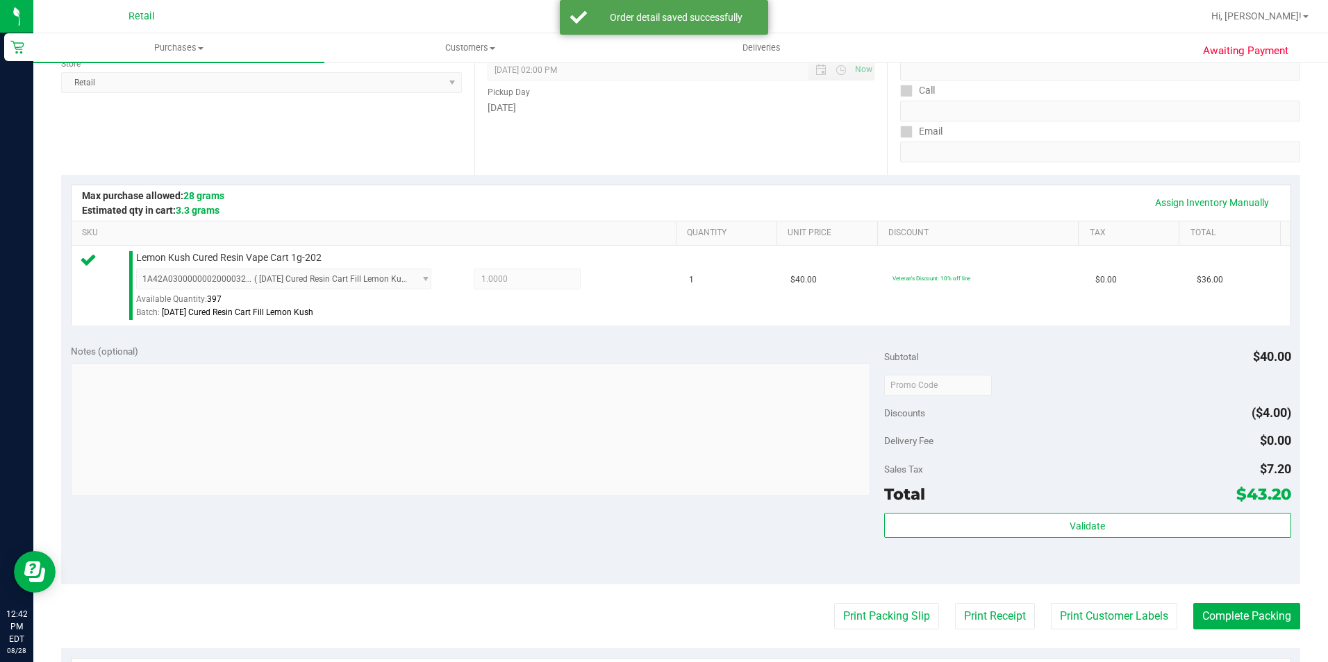
scroll to position [278, 0]
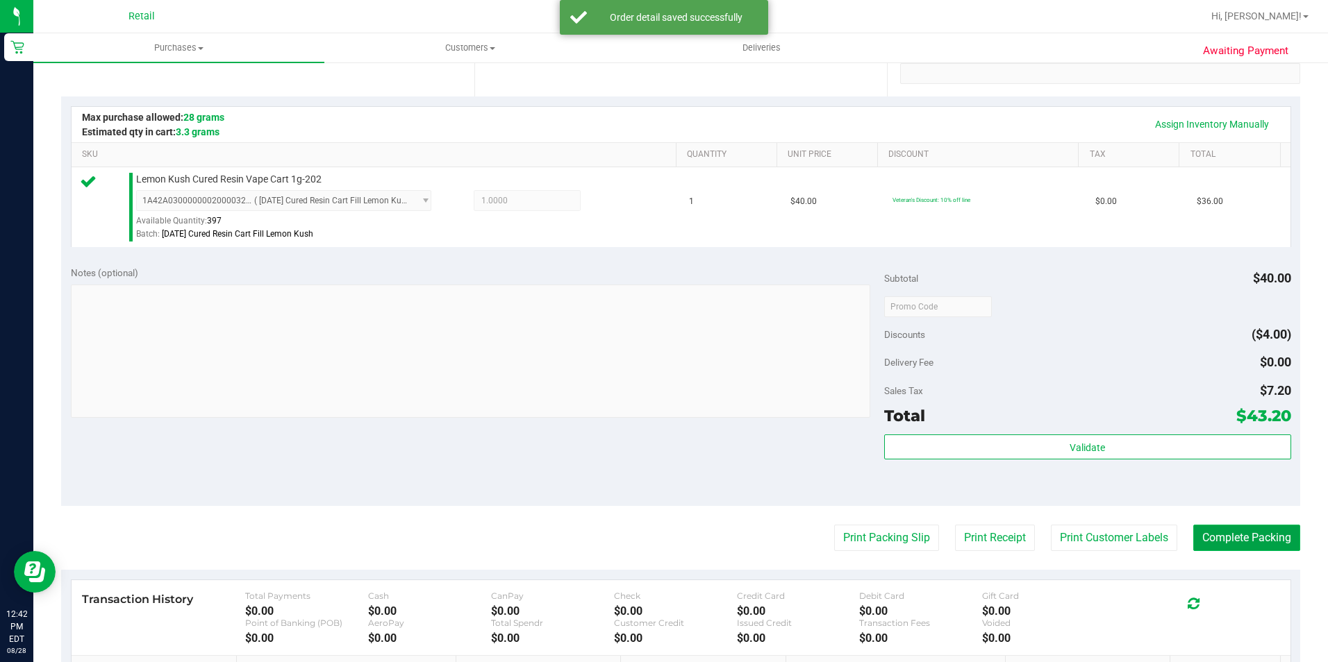
click at [1240, 536] on button "Complete Packing" at bounding box center [1246, 538] width 107 height 26
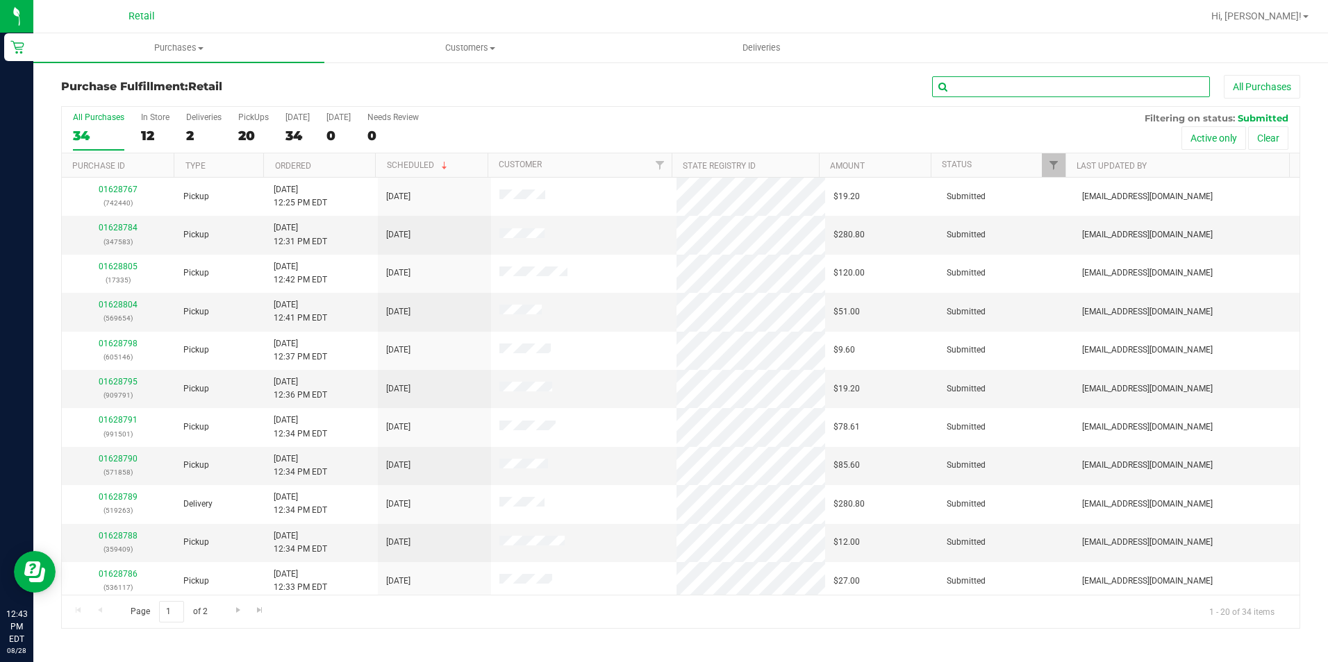
click at [1101, 88] on input "text" at bounding box center [1071, 86] width 278 height 21
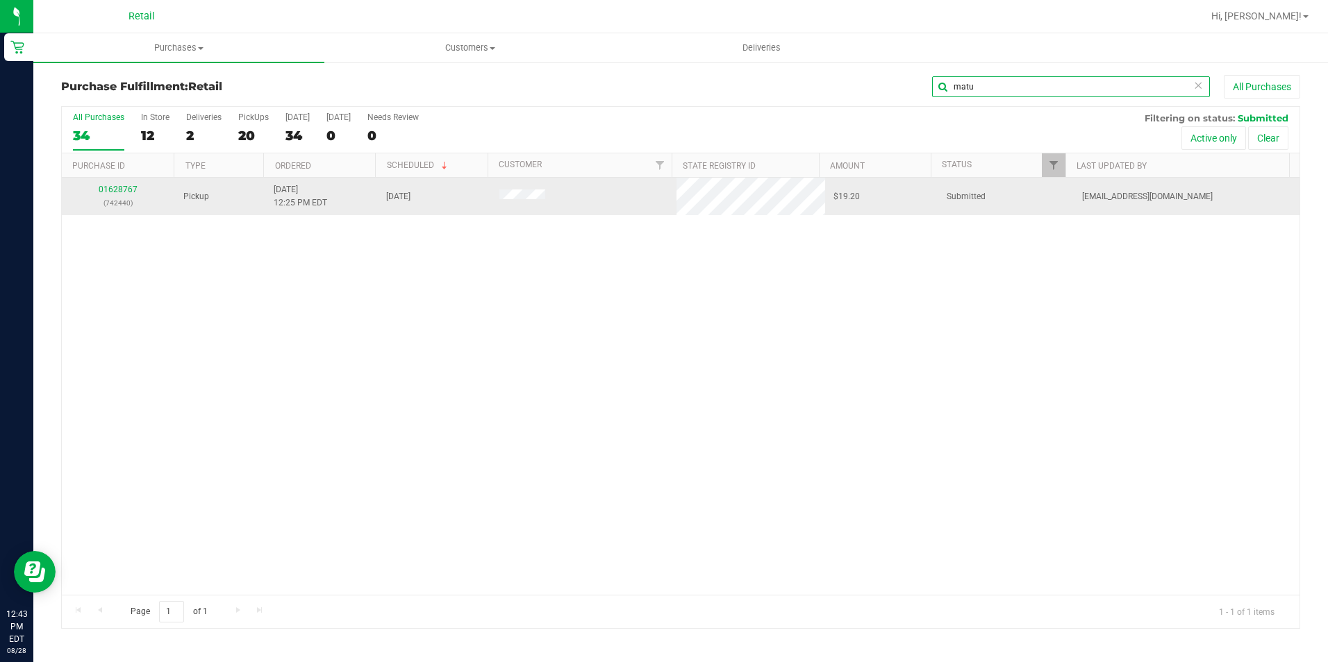
type input "matu"
click at [119, 183] on td "01628767 (742440)" at bounding box center [118, 196] width 113 height 37
click at [119, 192] on link "01628767" at bounding box center [118, 190] width 39 height 10
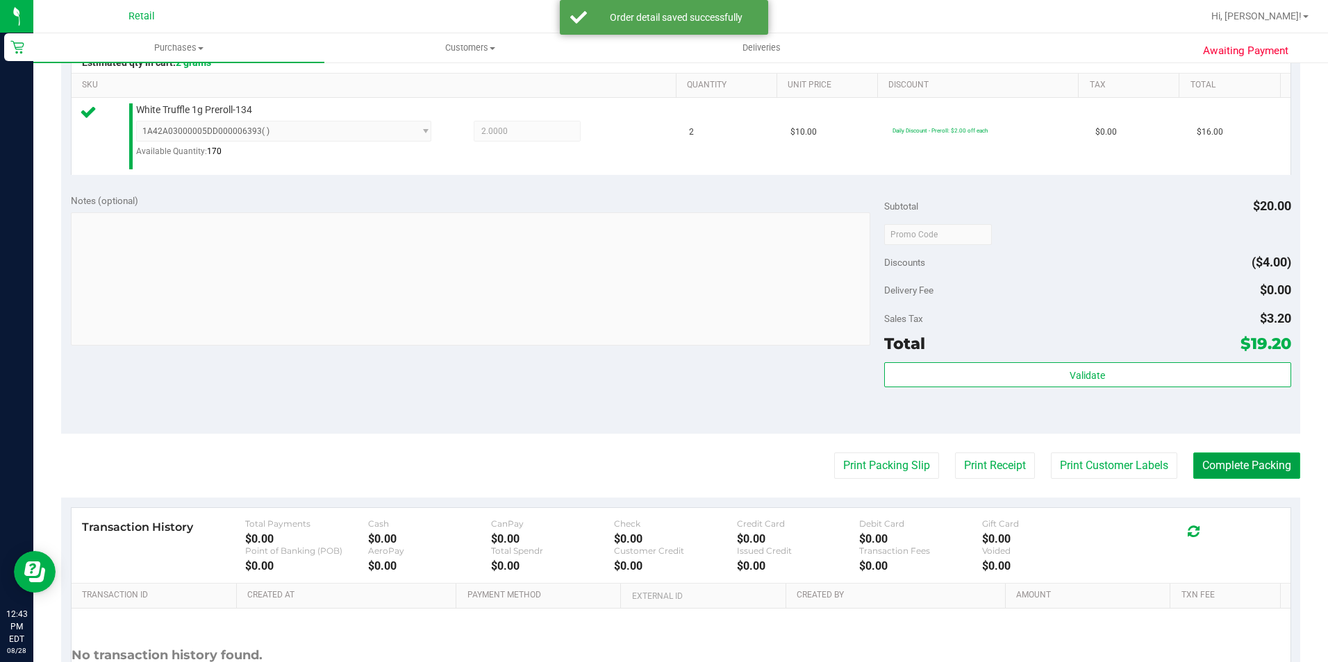
click at [1265, 471] on button "Complete Packing" at bounding box center [1246, 466] width 107 height 26
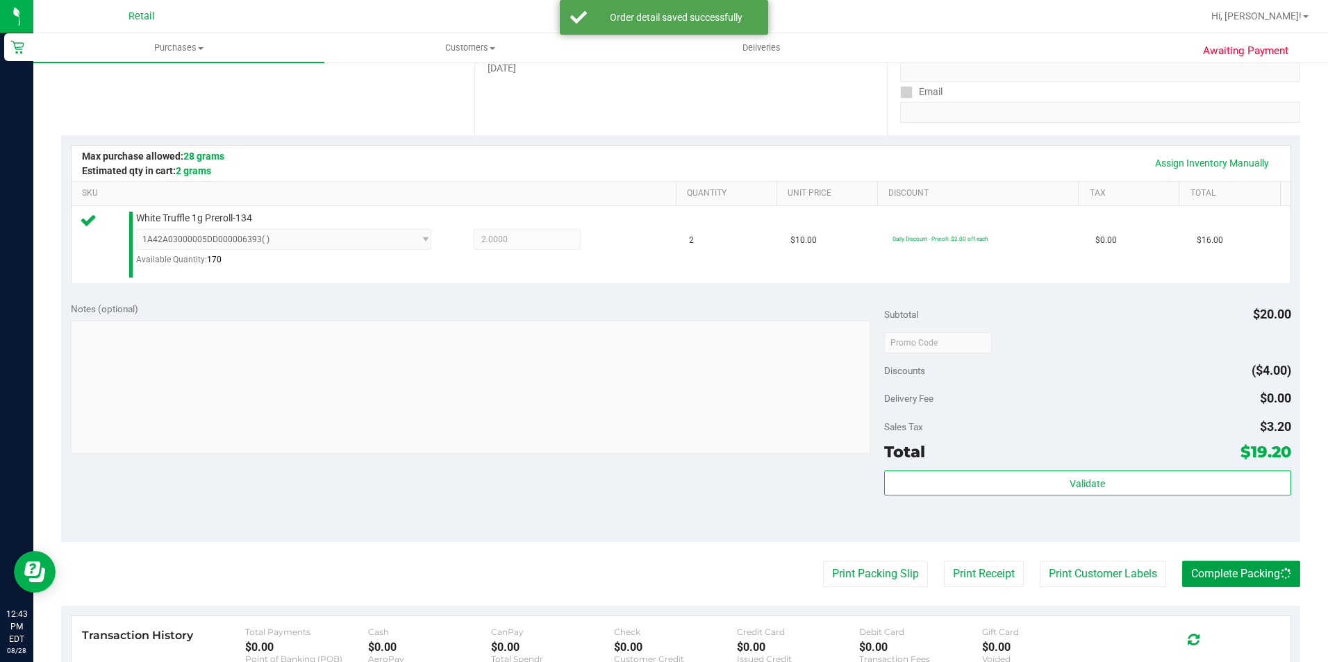
scroll to position [139, 0]
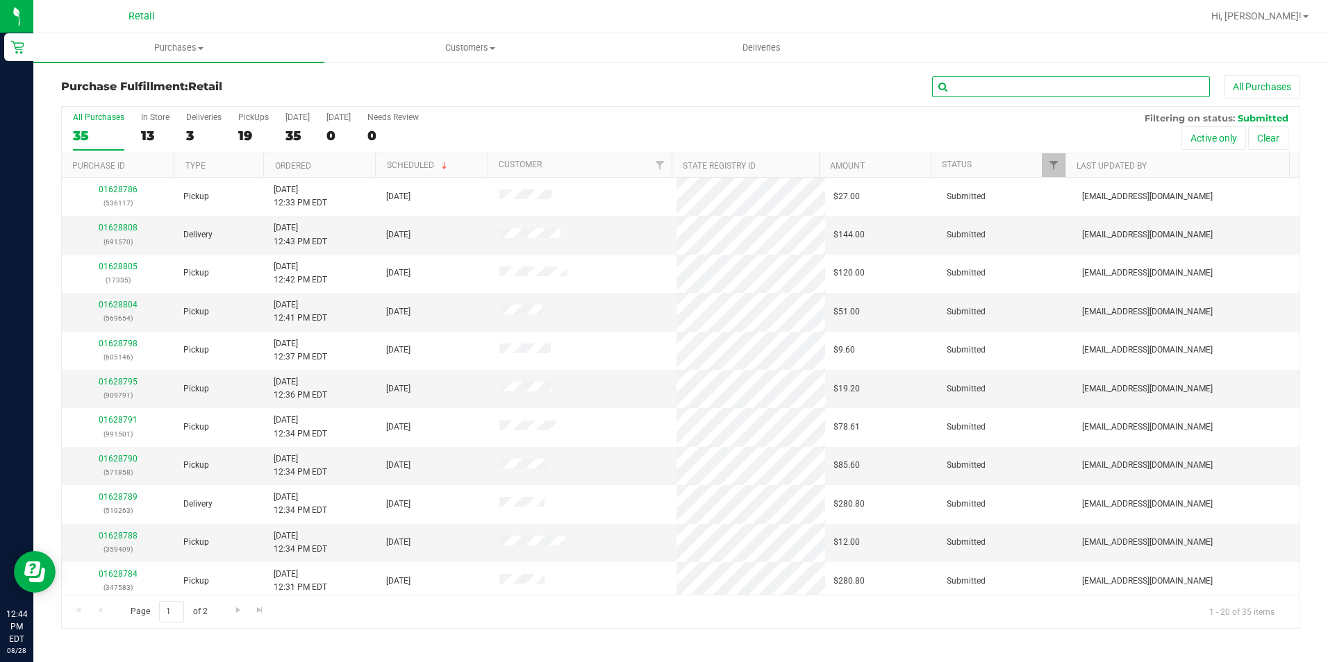
click at [1022, 88] on input "text" at bounding box center [1071, 86] width 278 height 21
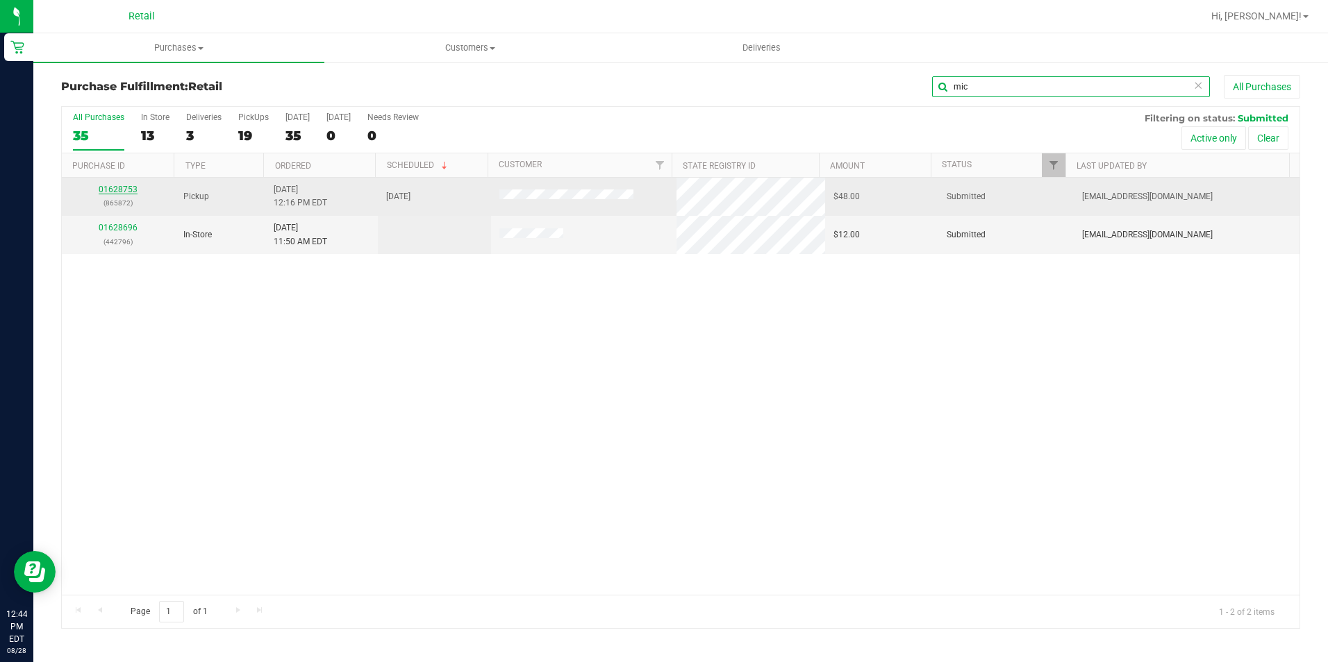
type input "mic"
click at [121, 190] on link "01628753" at bounding box center [118, 190] width 39 height 10
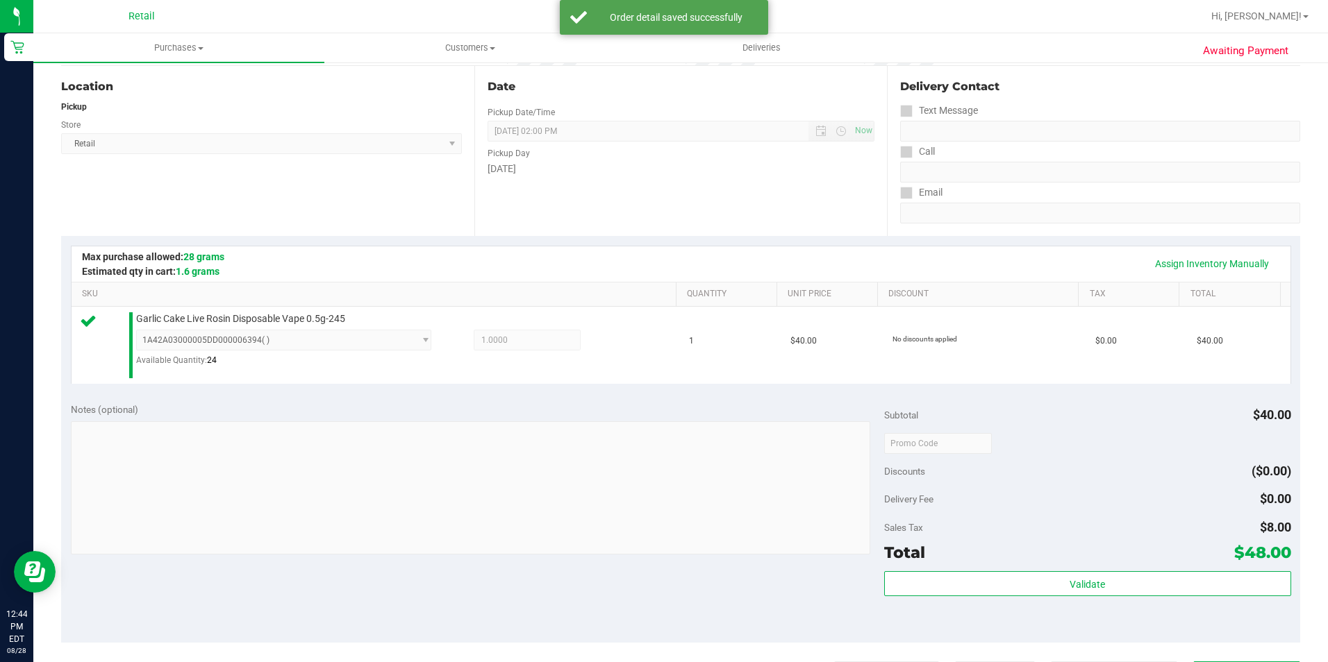
scroll to position [417, 0]
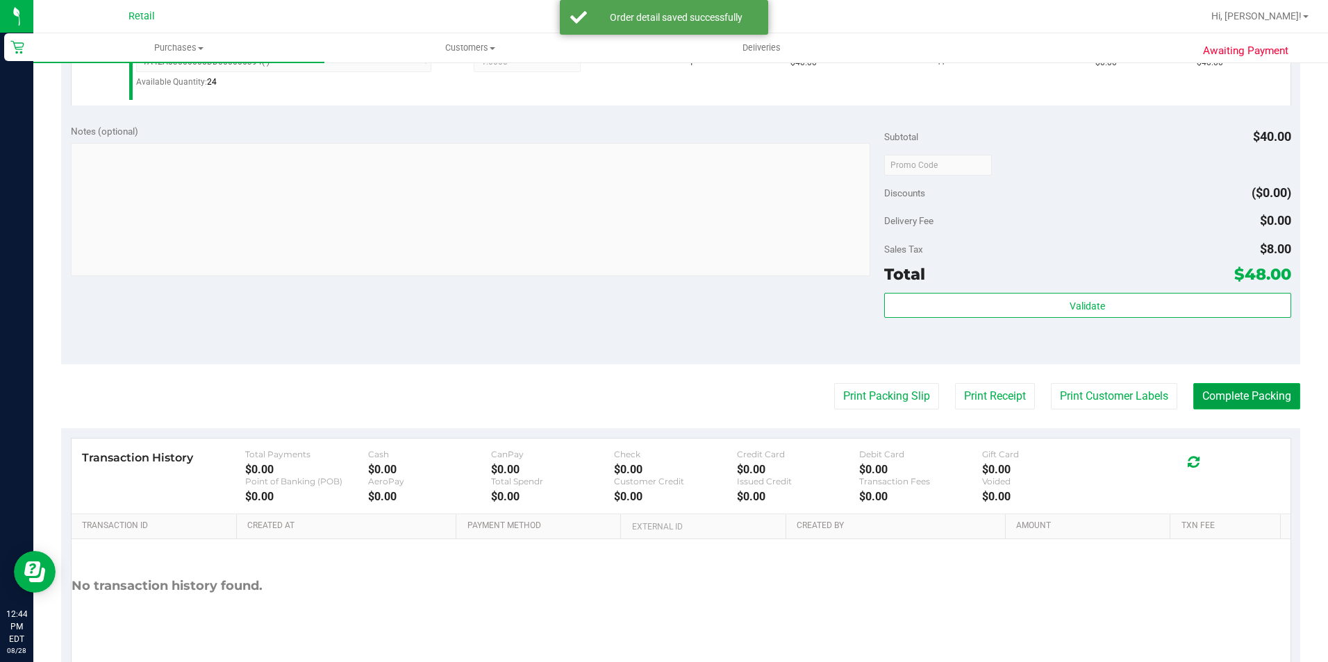
click at [1260, 394] on button "Complete Packing" at bounding box center [1246, 396] width 107 height 26
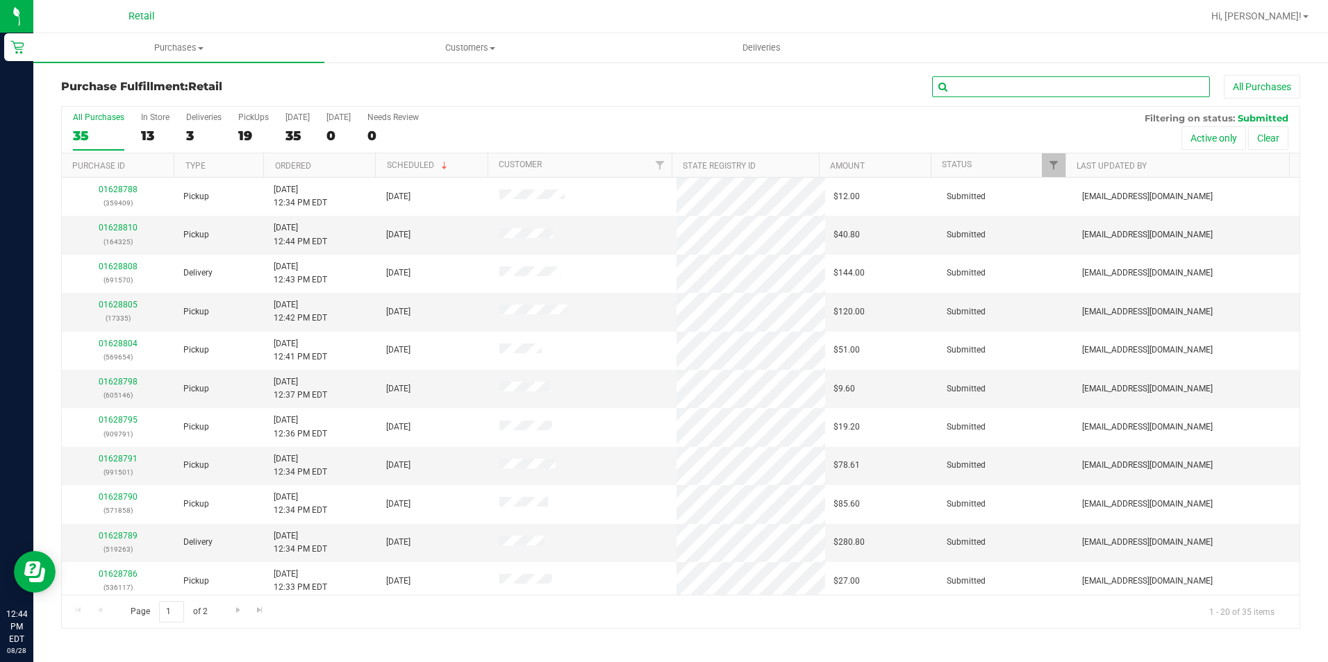
click at [966, 81] on input "text" at bounding box center [1071, 86] width 278 height 21
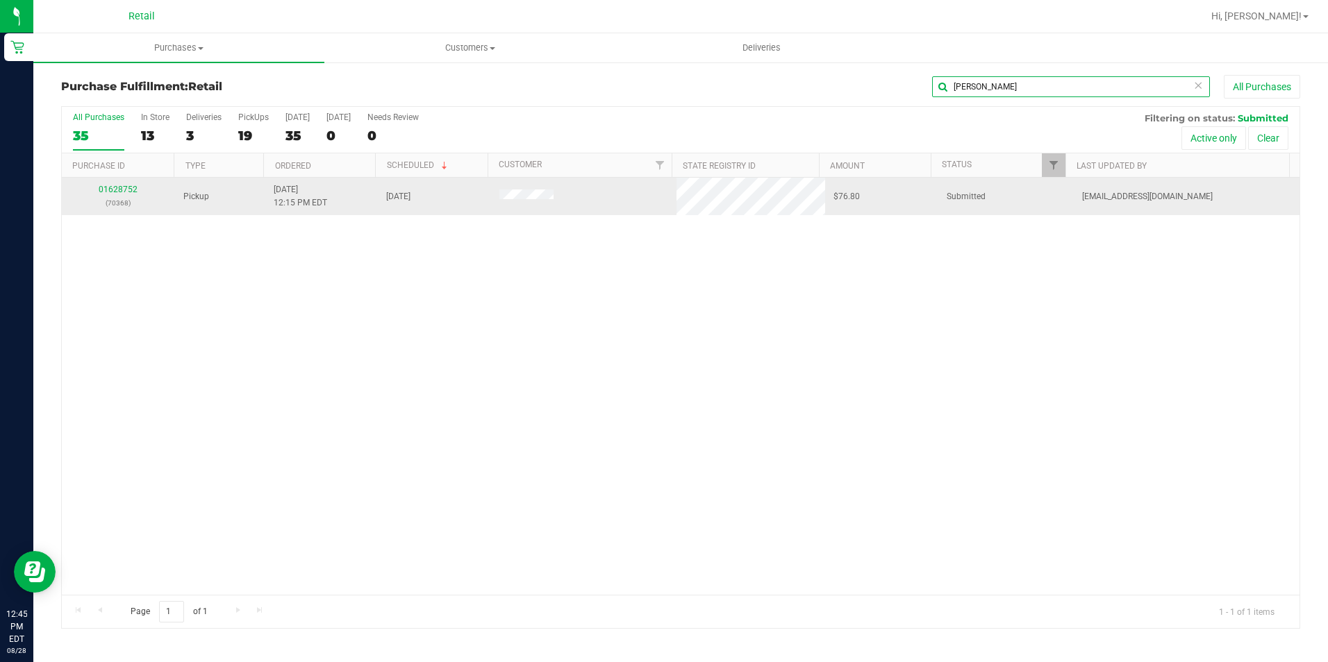
type input "robyn"
click at [137, 187] on div "01628752 (70368)" at bounding box center [118, 196] width 97 height 26
click at [133, 186] on link "01628752" at bounding box center [118, 190] width 39 height 10
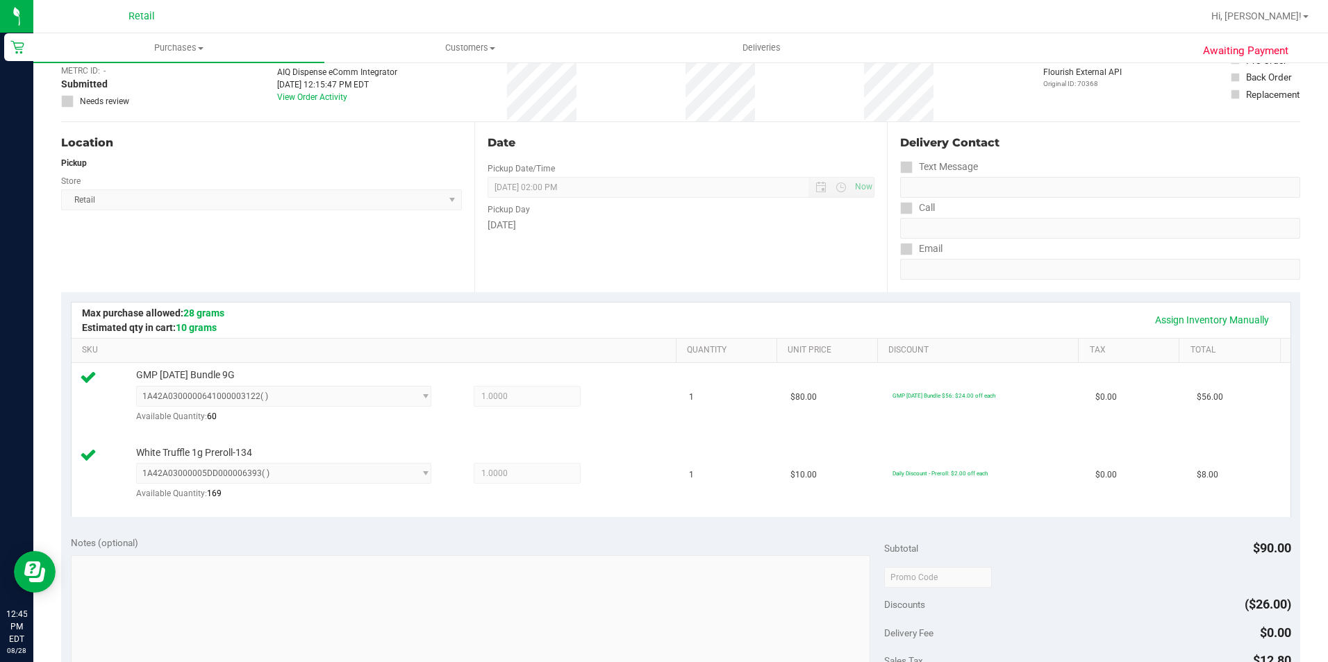
scroll to position [347, 0]
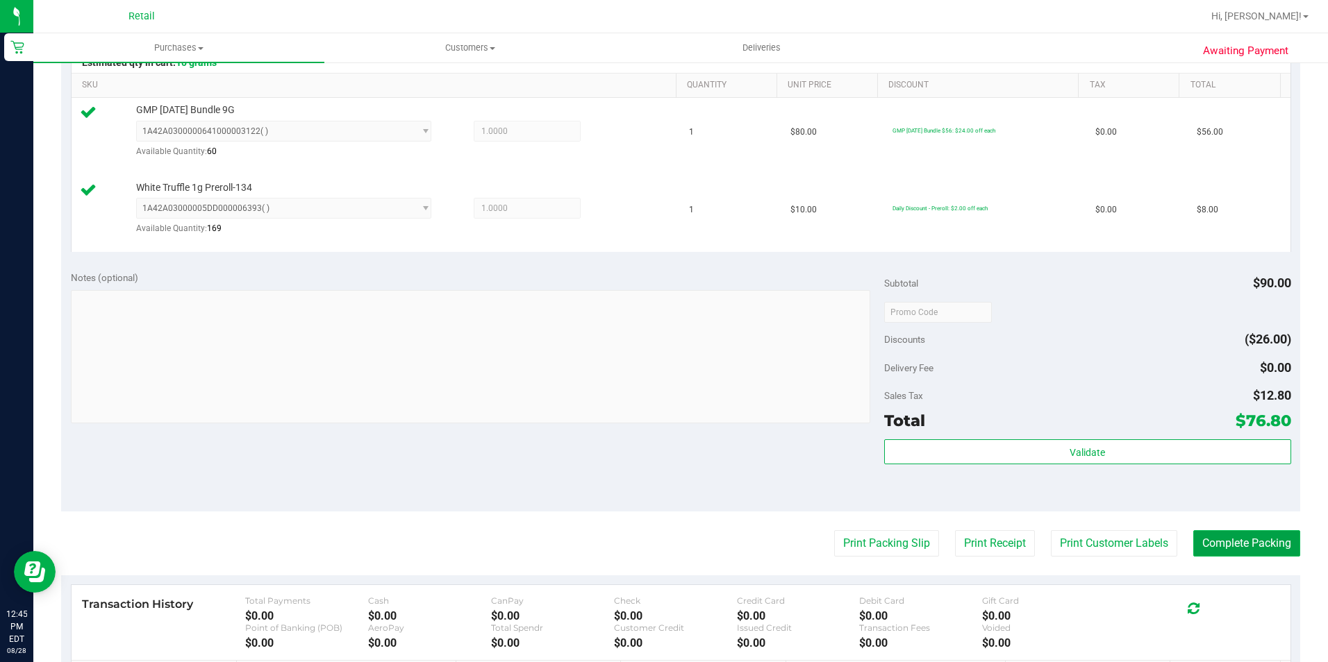
click at [1237, 548] on button "Complete Packing" at bounding box center [1246, 544] width 107 height 26
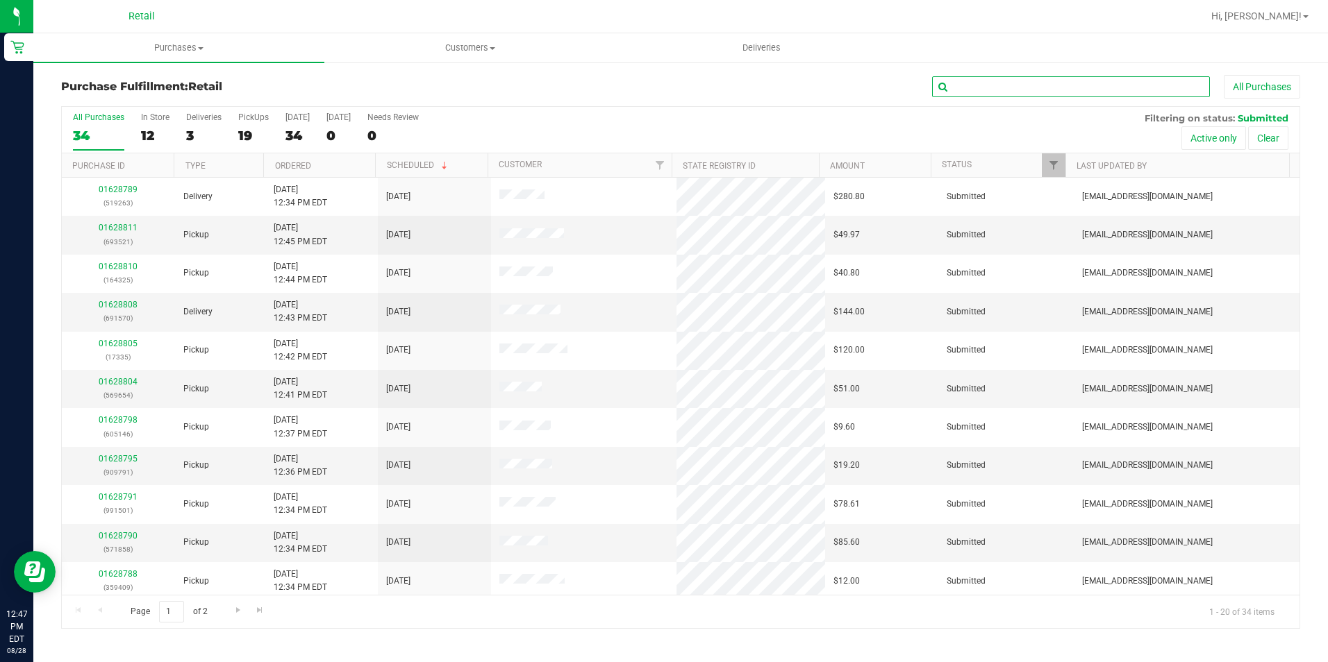
click at [1094, 90] on input "text" at bounding box center [1071, 86] width 278 height 21
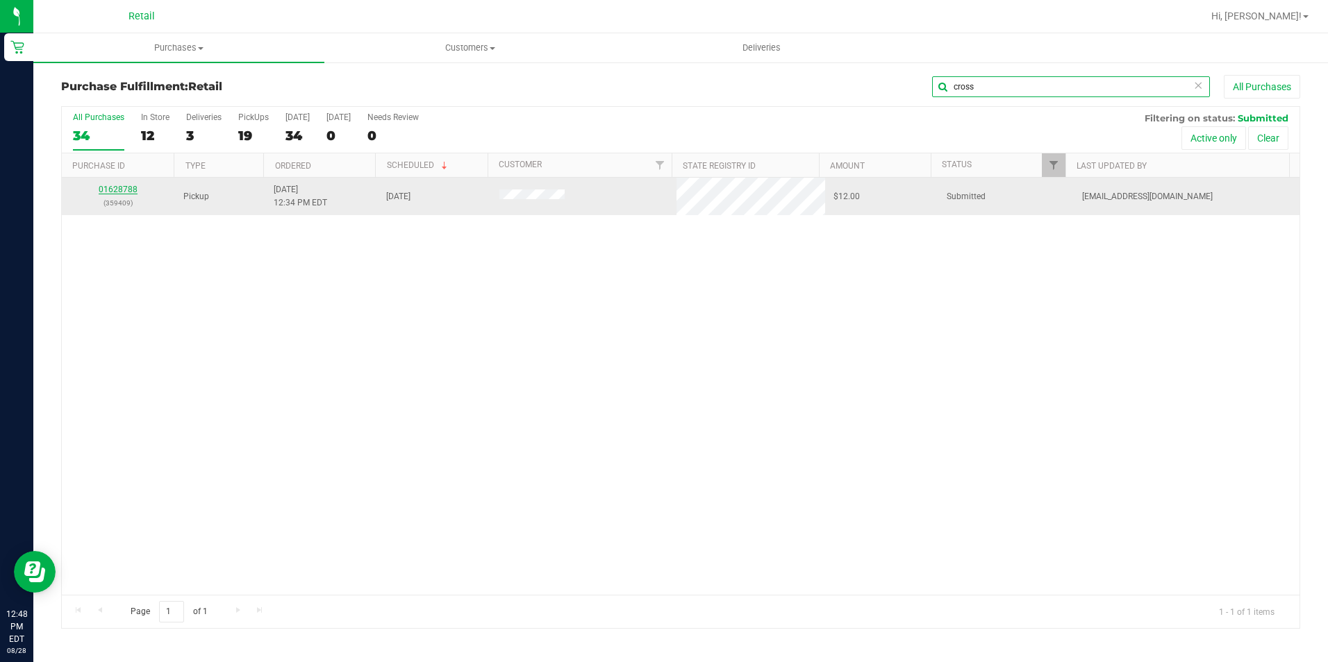
type input "cross"
click at [130, 186] on link "01628788" at bounding box center [118, 190] width 39 height 10
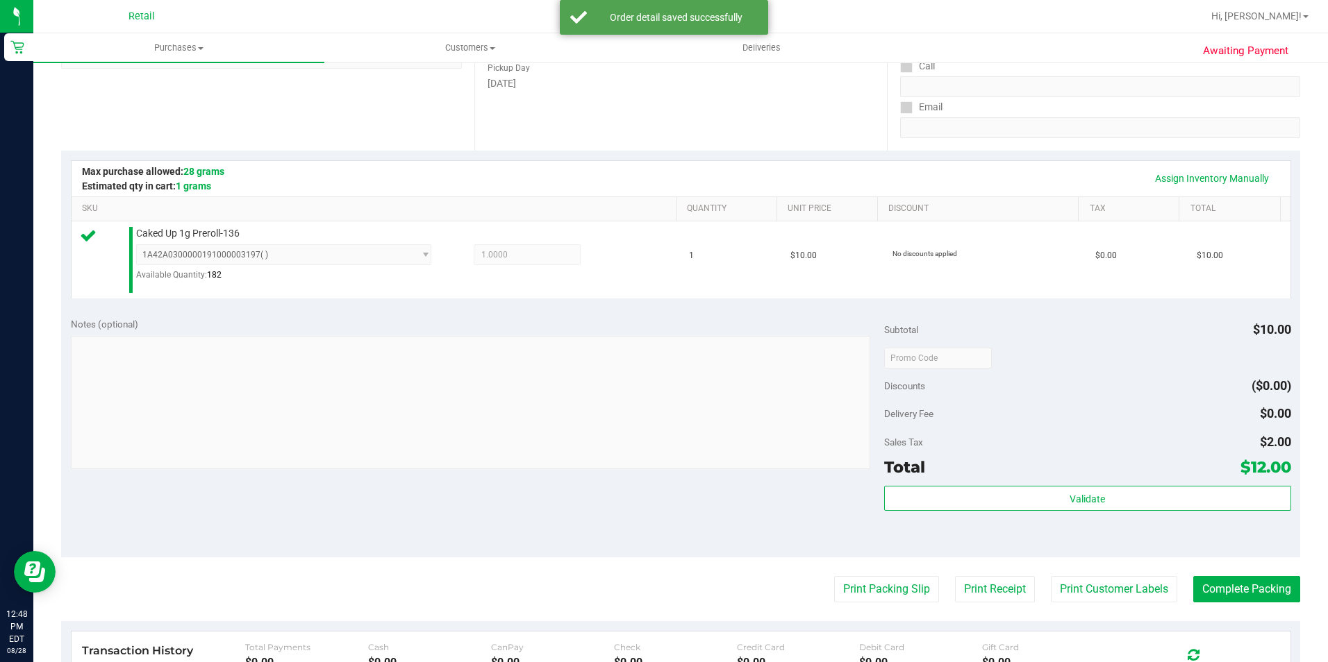
scroll to position [278, 0]
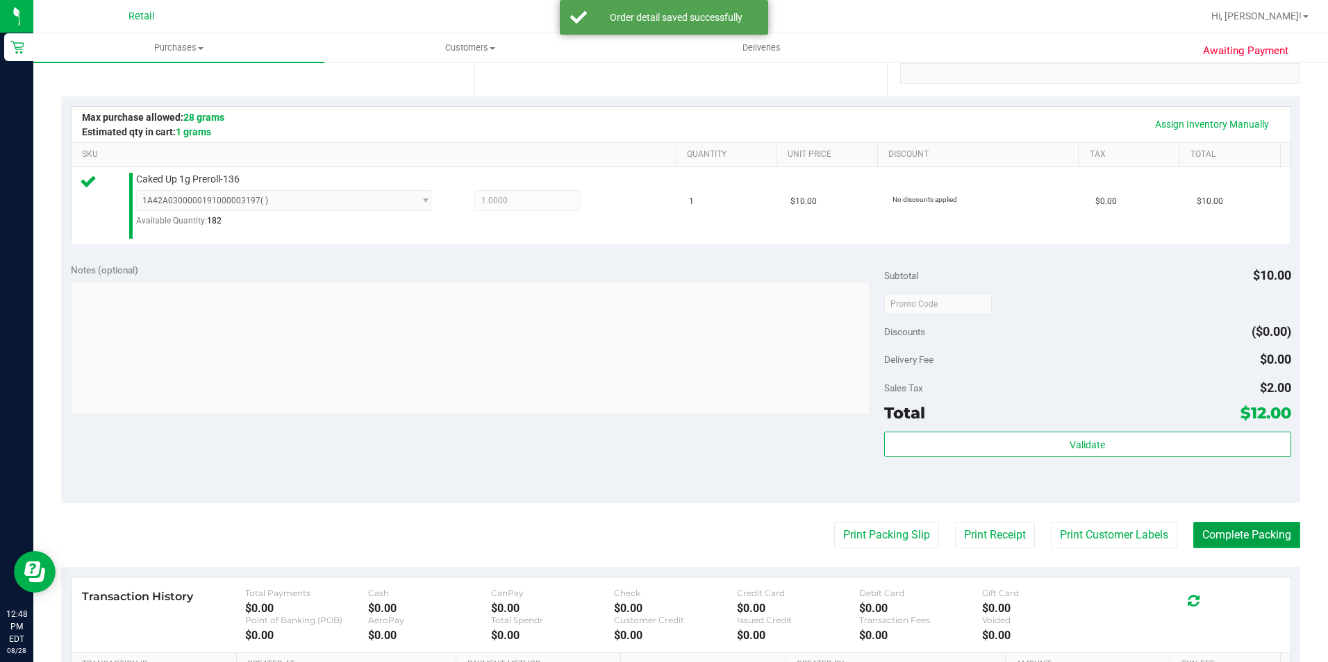
click at [1217, 532] on button "Complete Packing" at bounding box center [1246, 535] width 107 height 26
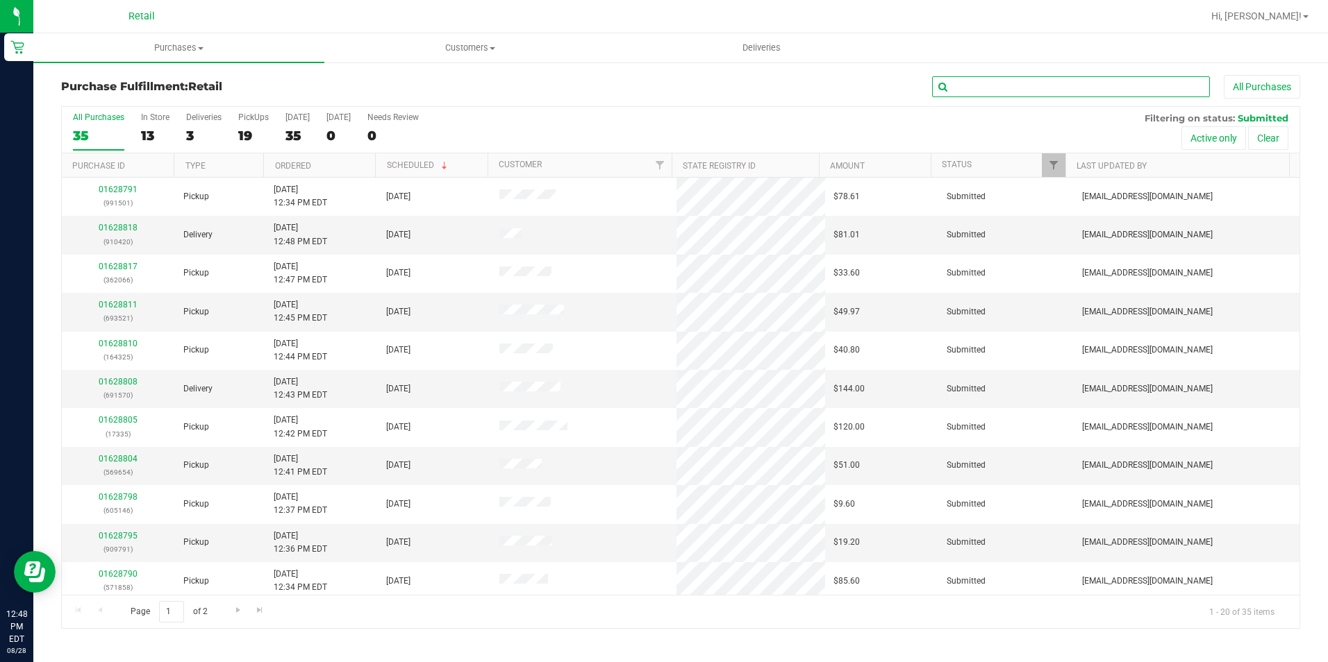
click at [1031, 87] on input "text" at bounding box center [1071, 86] width 278 height 21
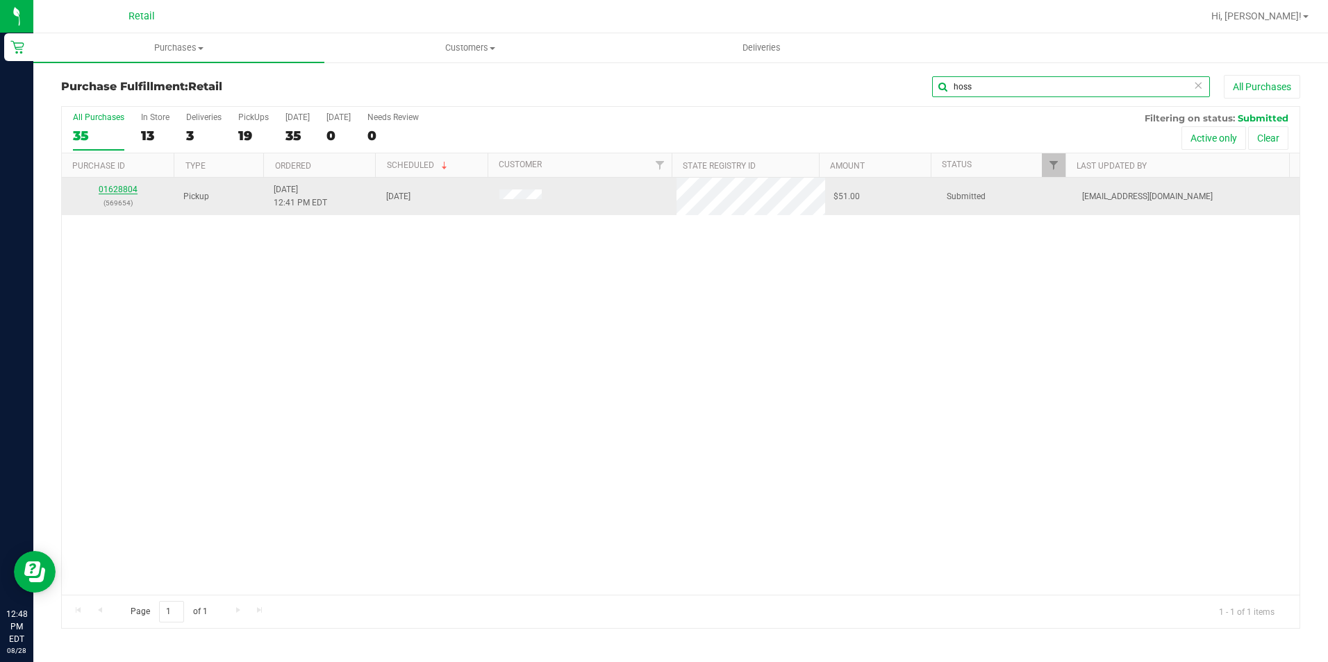
type input "hoss"
click at [131, 192] on link "01628804" at bounding box center [118, 190] width 39 height 10
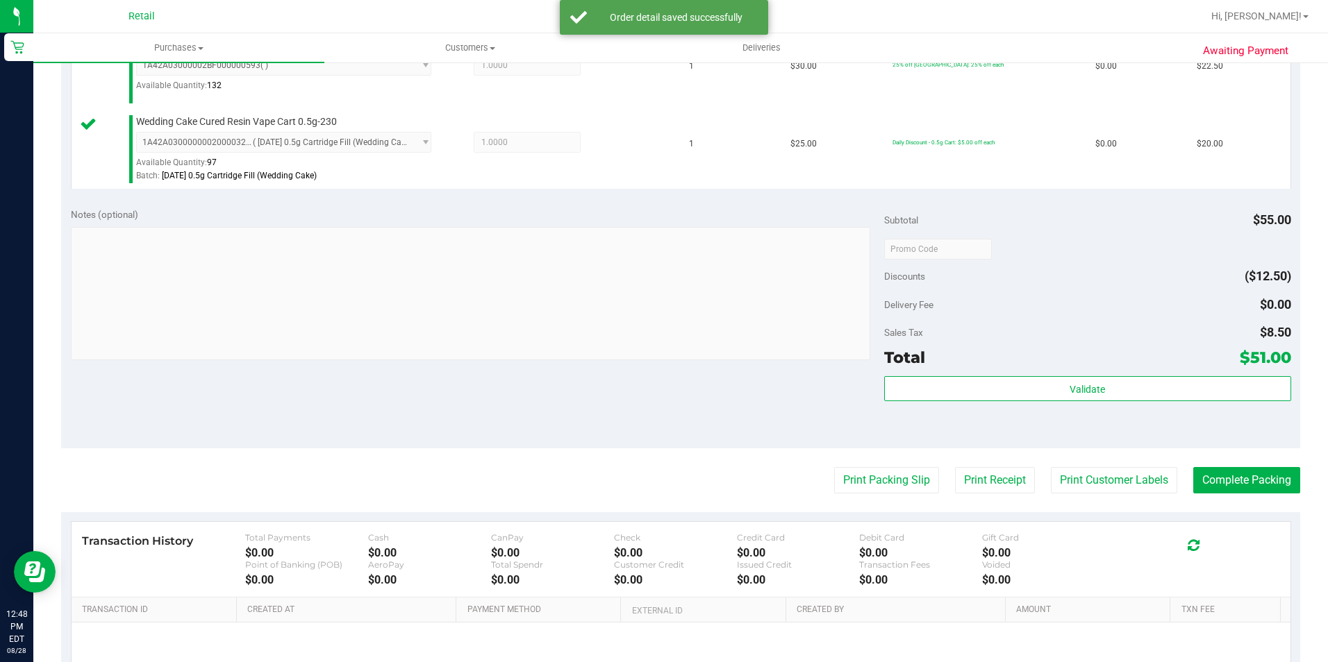
scroll to position [417, 0]
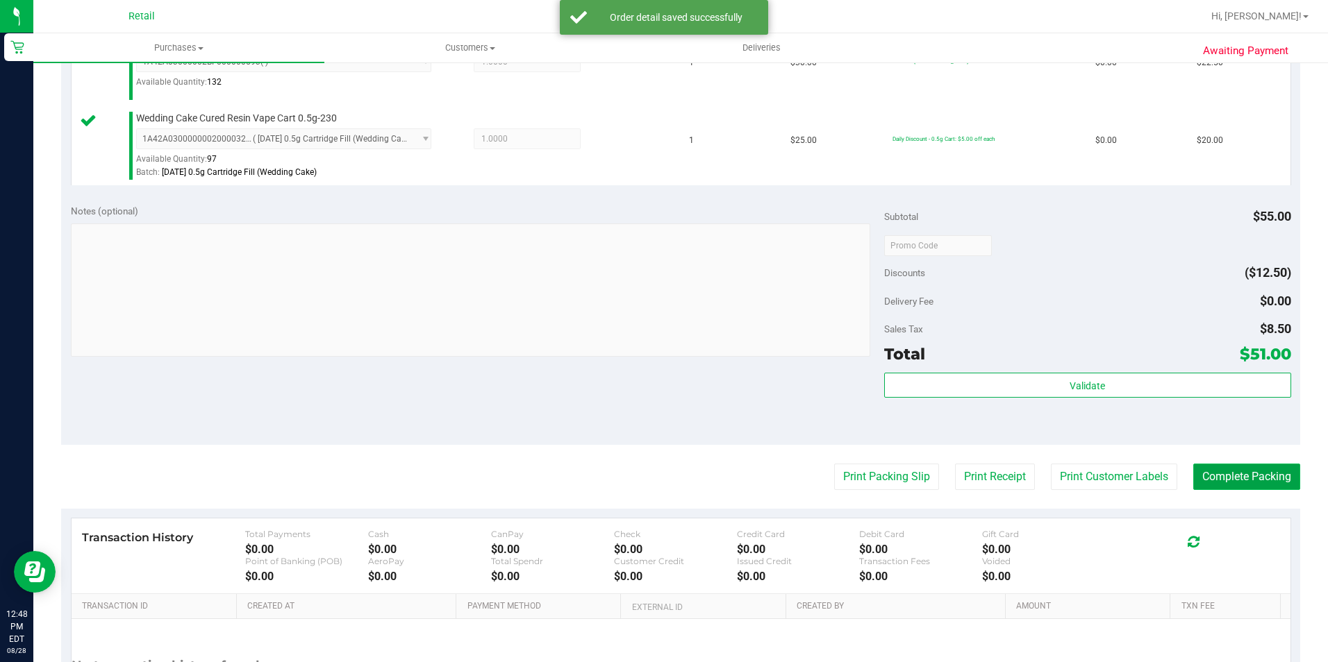
click at [1251, 473] on button "Complete Packing" at bounding box center [1246, 477] width 107 height 26
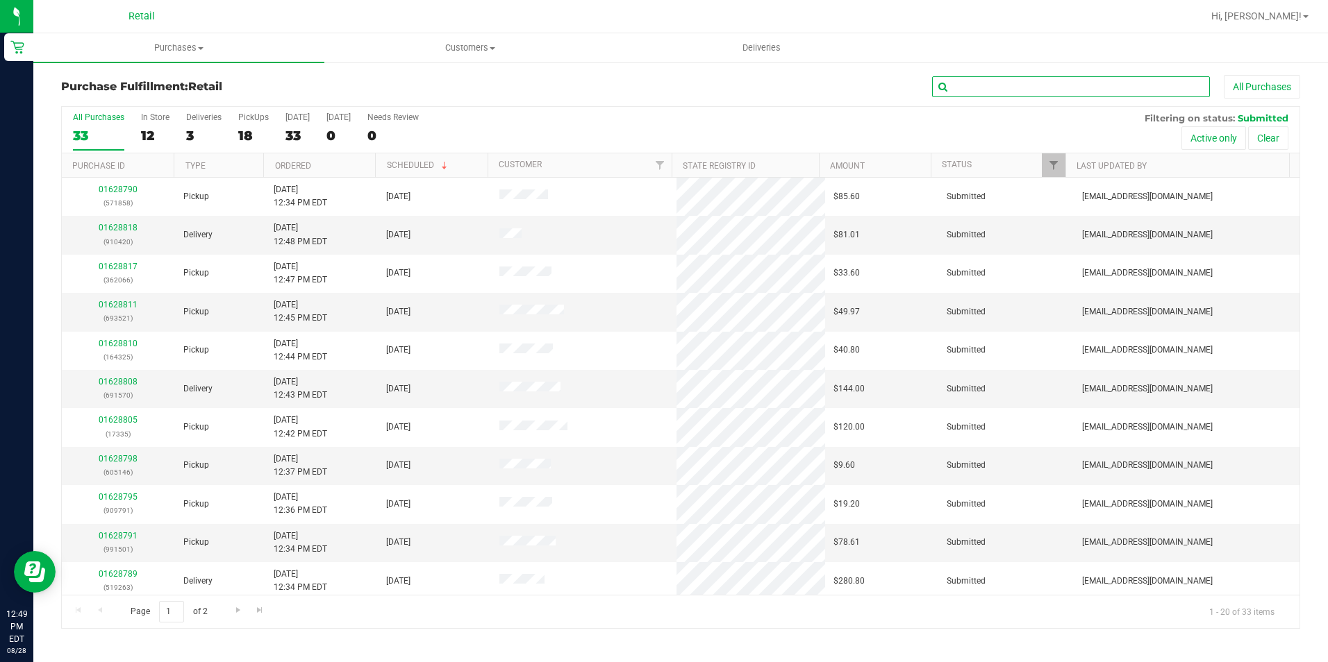
click at [1042, 90] on input "text" at bounding box center [1071, 86] width 278 height 21
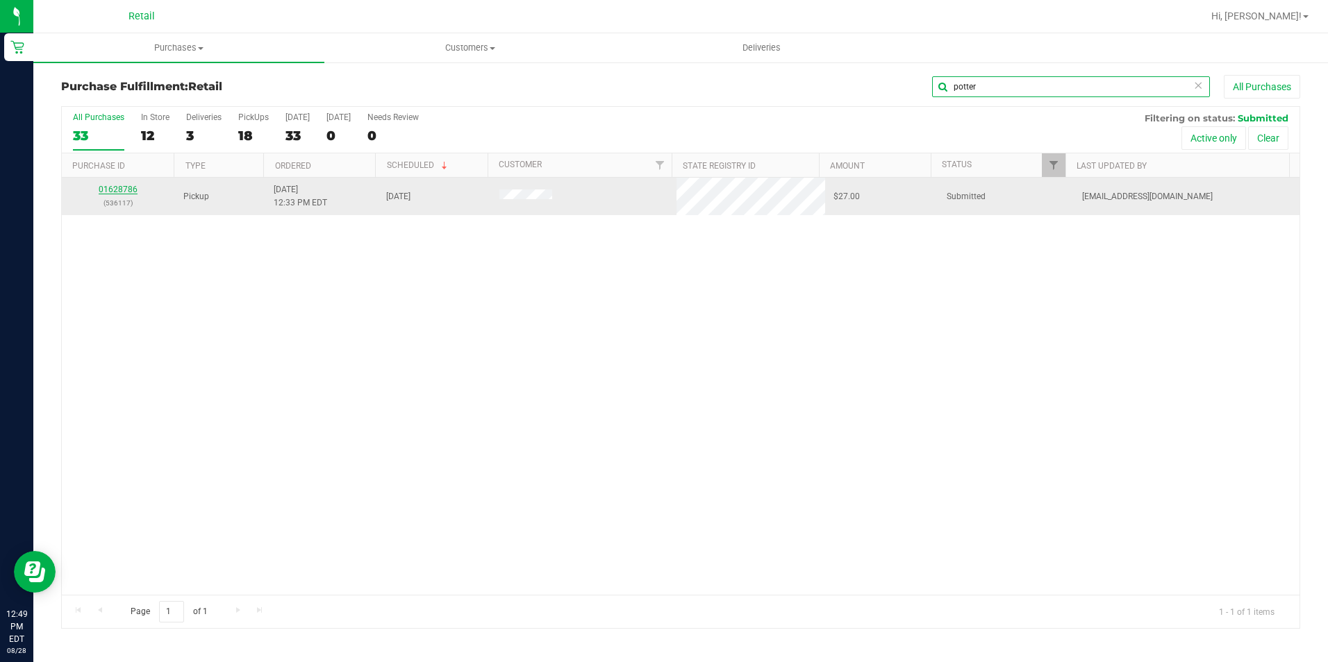
type input "potter"
click at [119, 193] on link "01628786" at bounding box center [118, 190] width 39 height 10
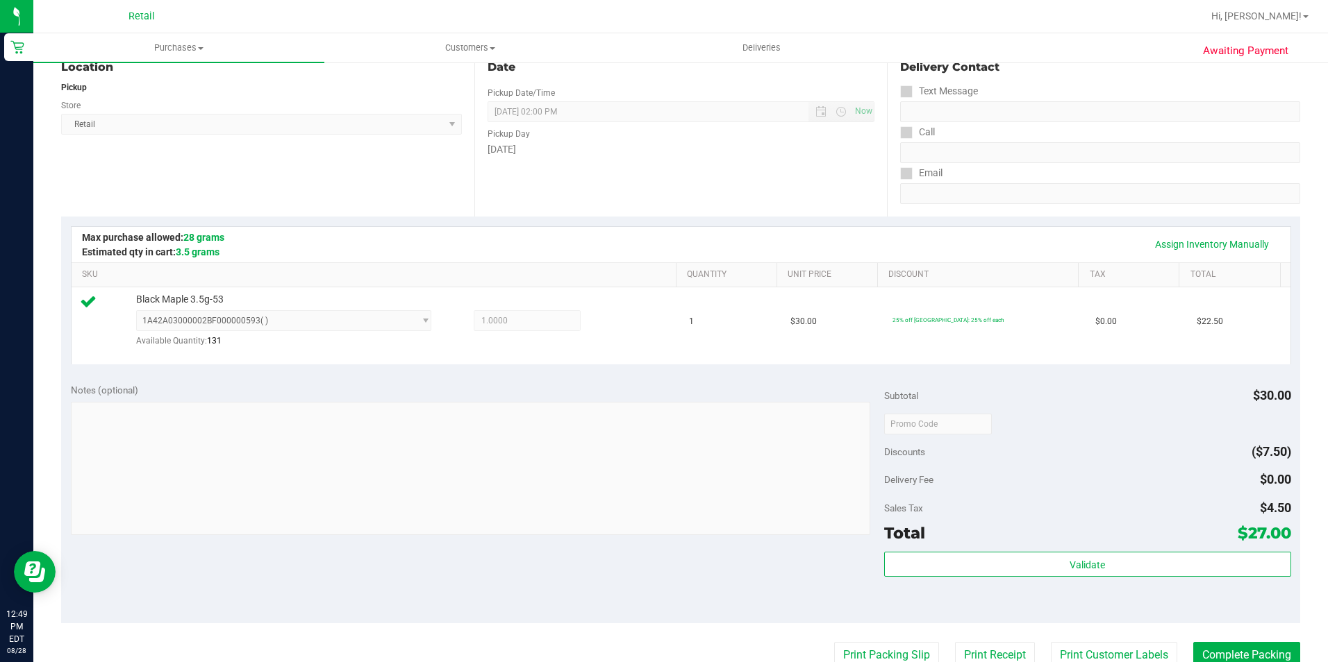
scroll to position [347, 0]
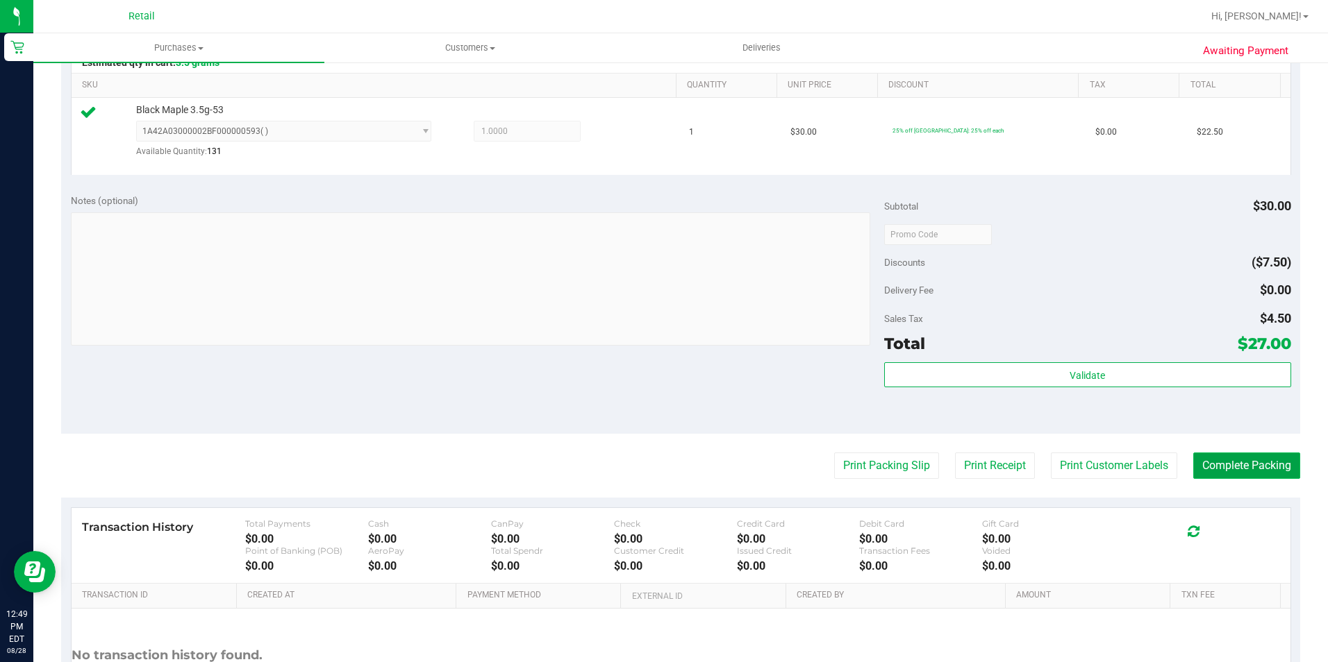
click at [1227, 457] on button "Complete Packing" at bounding box center [1246, 466] width 107 height 26
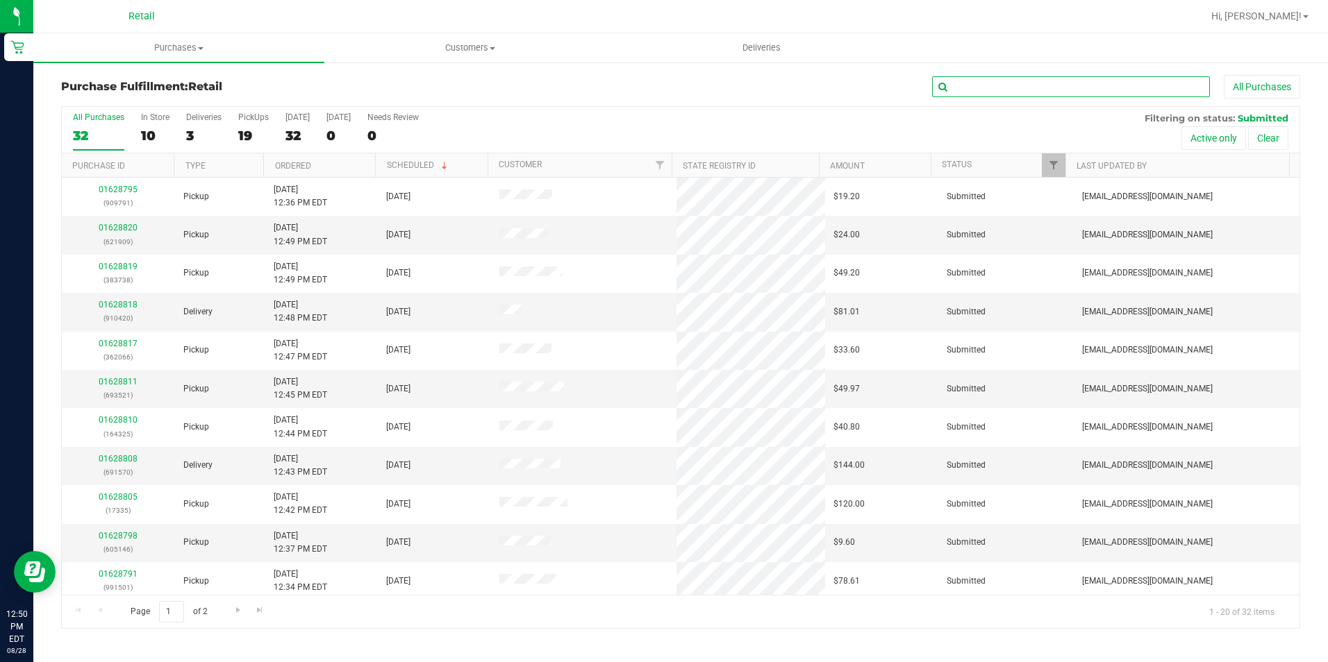
click at [1089, 85] on input "text" at bounding box center [1071, 86] width 278 height 21
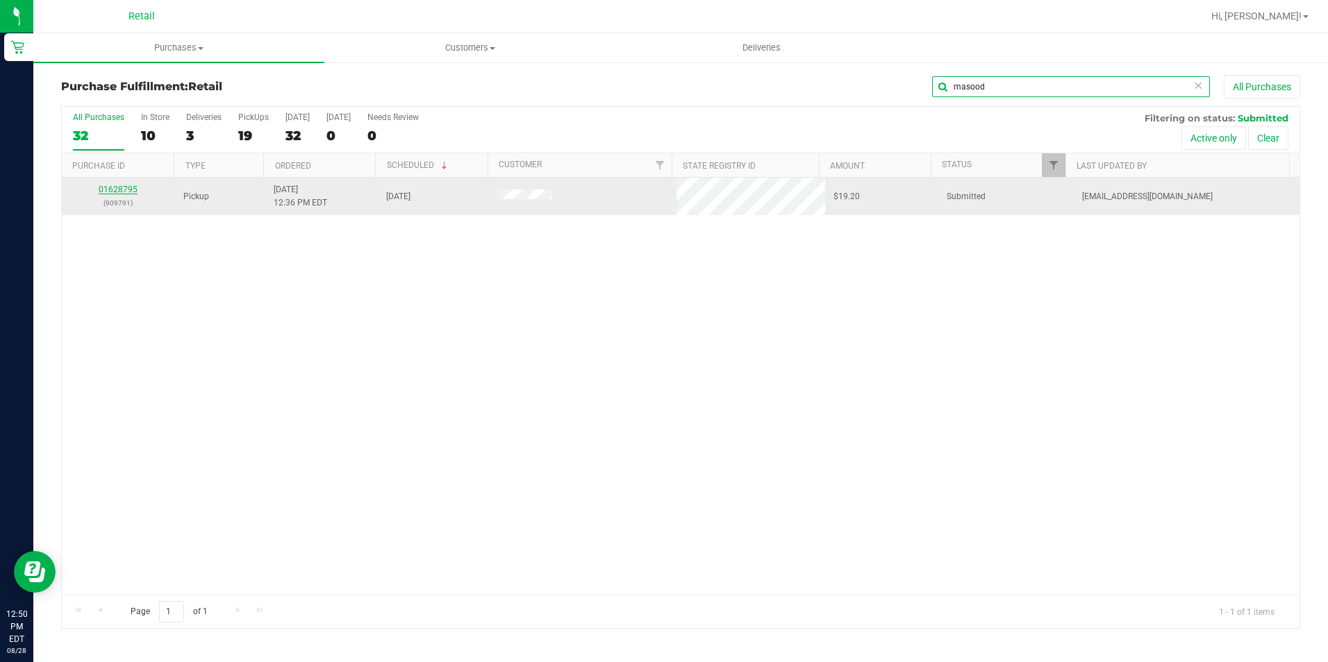
type input "masood"
click at [119, 193] on link "01628795" at bounding box center [118, 190] width 39 height 10
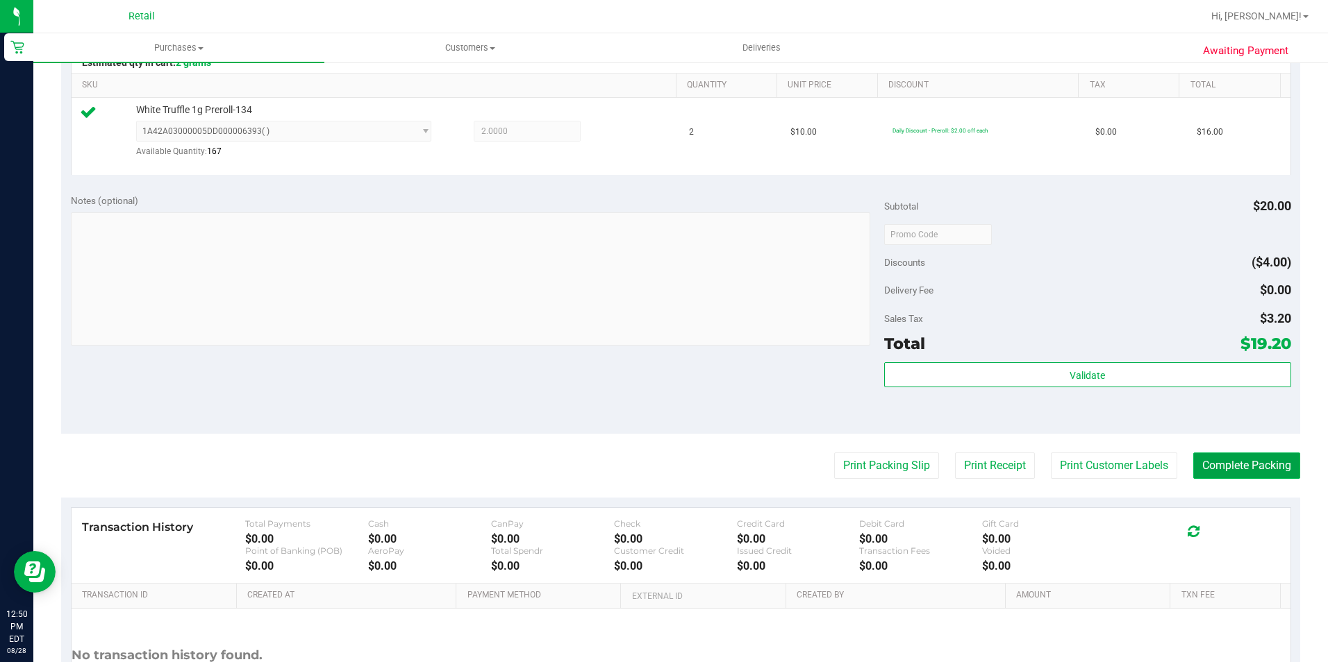
click at [1207, 462] on button "Complete Packing" at bounding box center [1246, 466] width 107 height 26
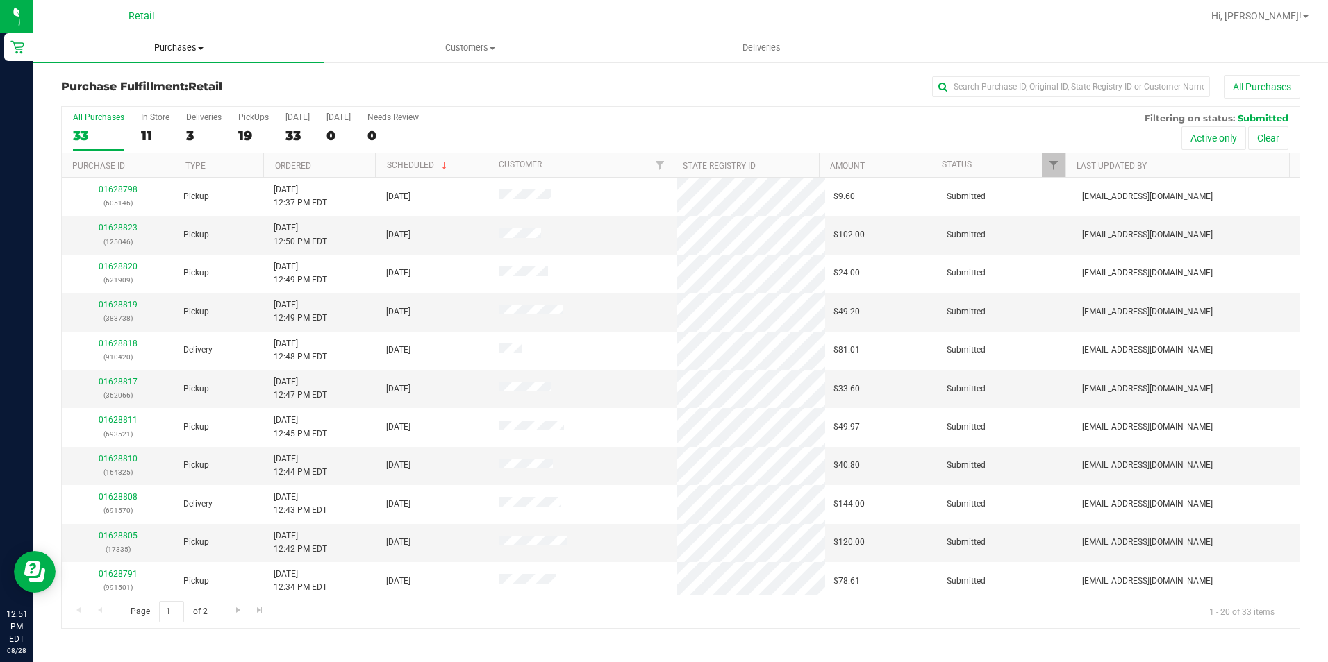
click at [193, 40] on uib-tab-heading "Purchases Summary of purchases Fulfillment All purchases" at bounding box center [178, 47] width 291 height 29
click at [133, 125] on li "All purchases" at bounding box center [178, 117] width 291 height 17
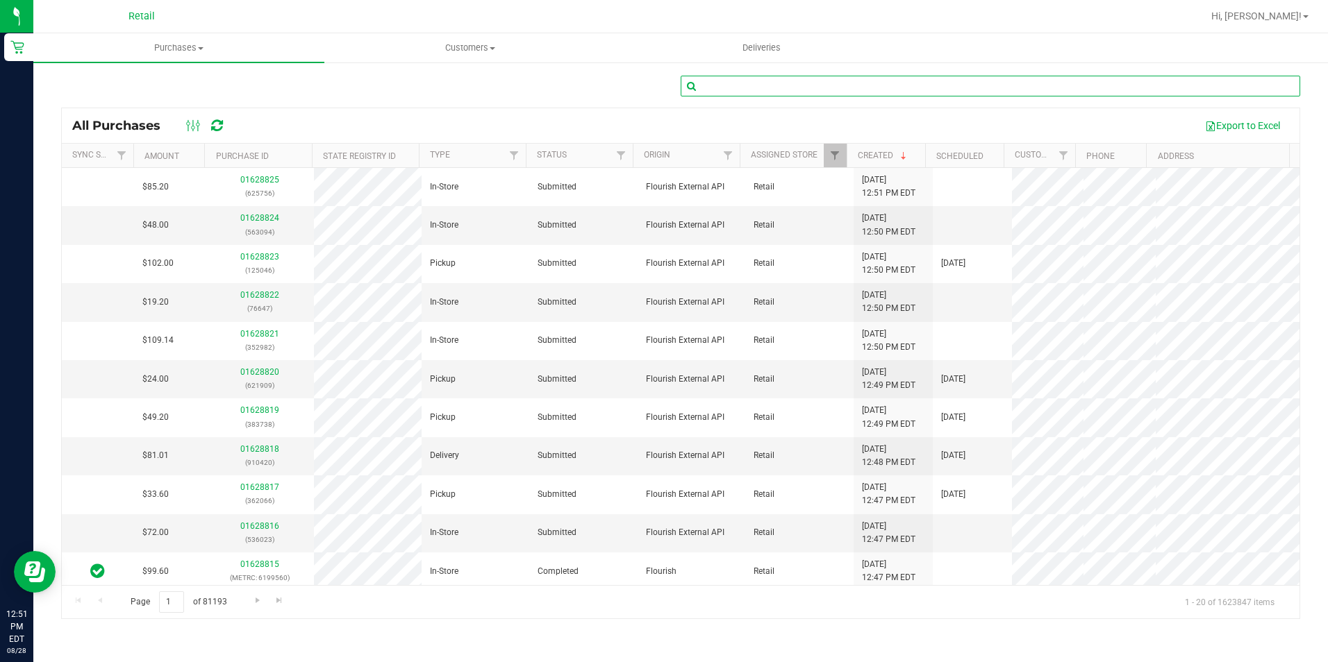
click at [903, 90] on input "text" at bounding box center [990, 86] width 619 height 21
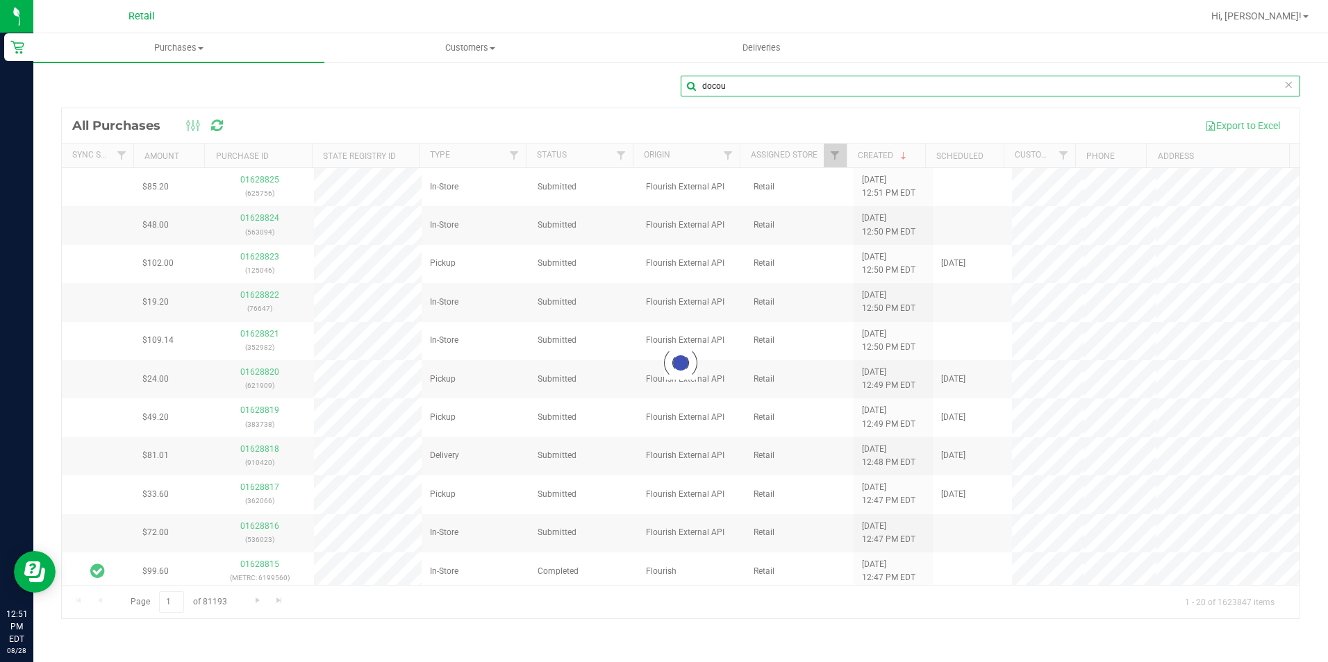
type input "docou"
click at [555, 108] on div "Loading... All Purchases Export to Excel Sync Status Amount Purchase ID State R…" at bounding box center [680, 364] width 1239 height 512
click at [476, 106] on div "docou" at bounding box center [680, 92] width 1239 height 32
click at [626, 322] on div at bounding box center [680, 363] width 1237 height 510
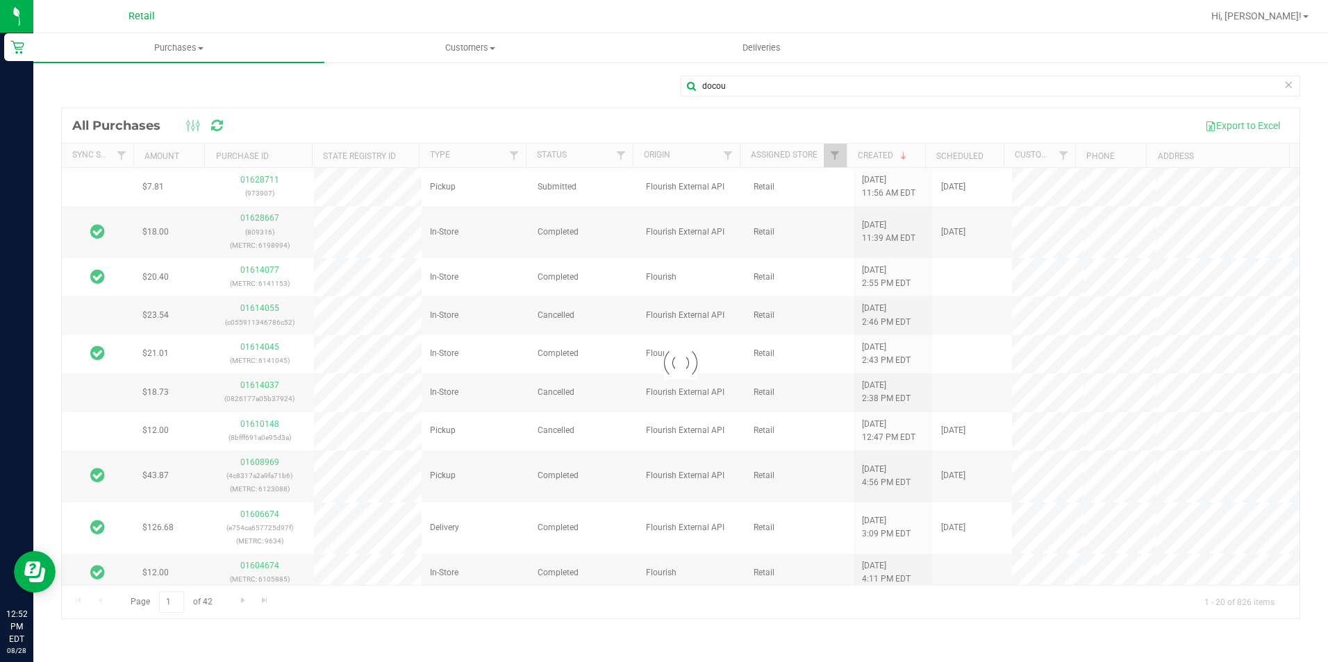
drag, startPoint x: 534, startPoint y: 110, endPoint x: 520, endPoint y: 97, distance: 19.6
click at [529, 106] on div "docou Loading... All Purchases Export to Excel Sync Status Amount Purchase ID S…" at bounding box center [680, 347] width 1239 height 544
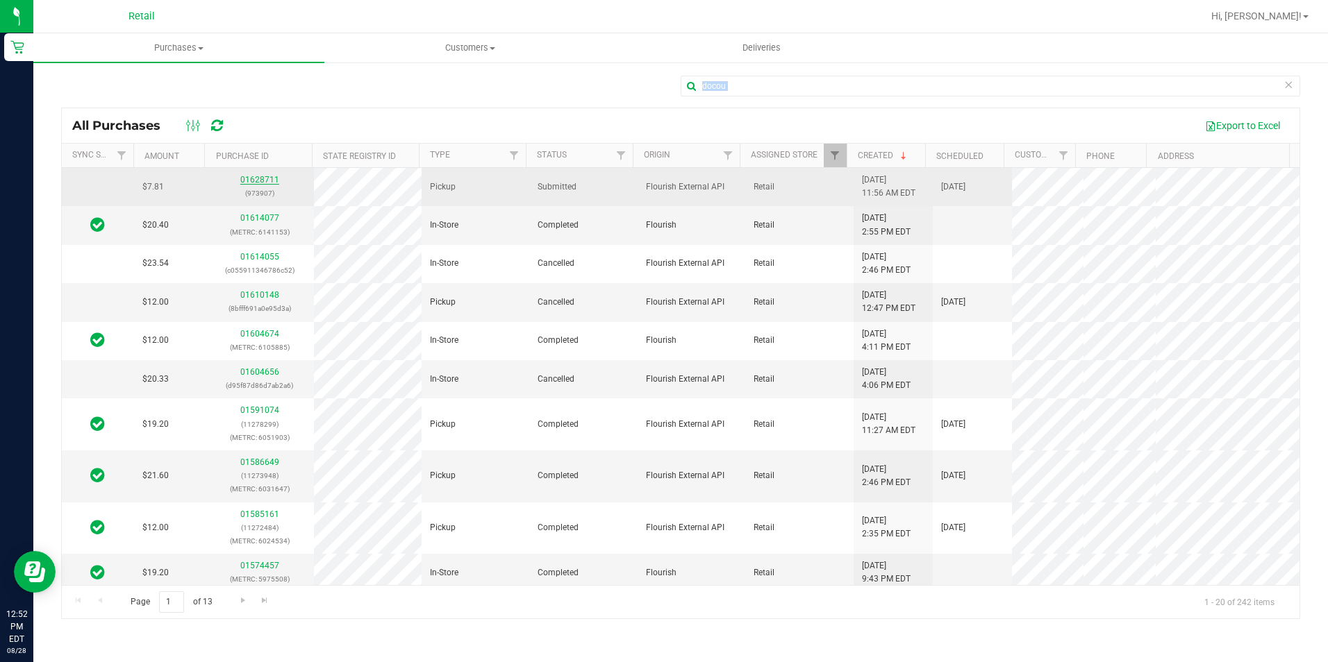
click at [250, 179] on link "01628711" at bounding box center [259, 180] width 39 height 10
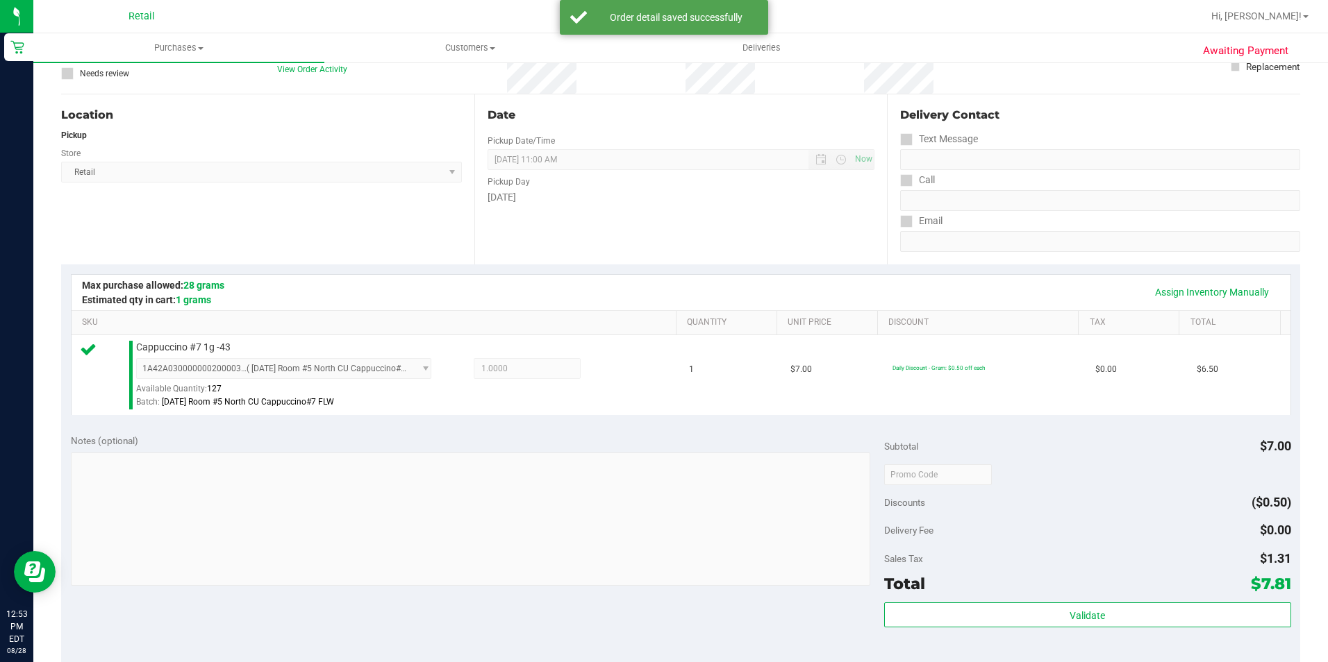
scroll to position [278, 0]
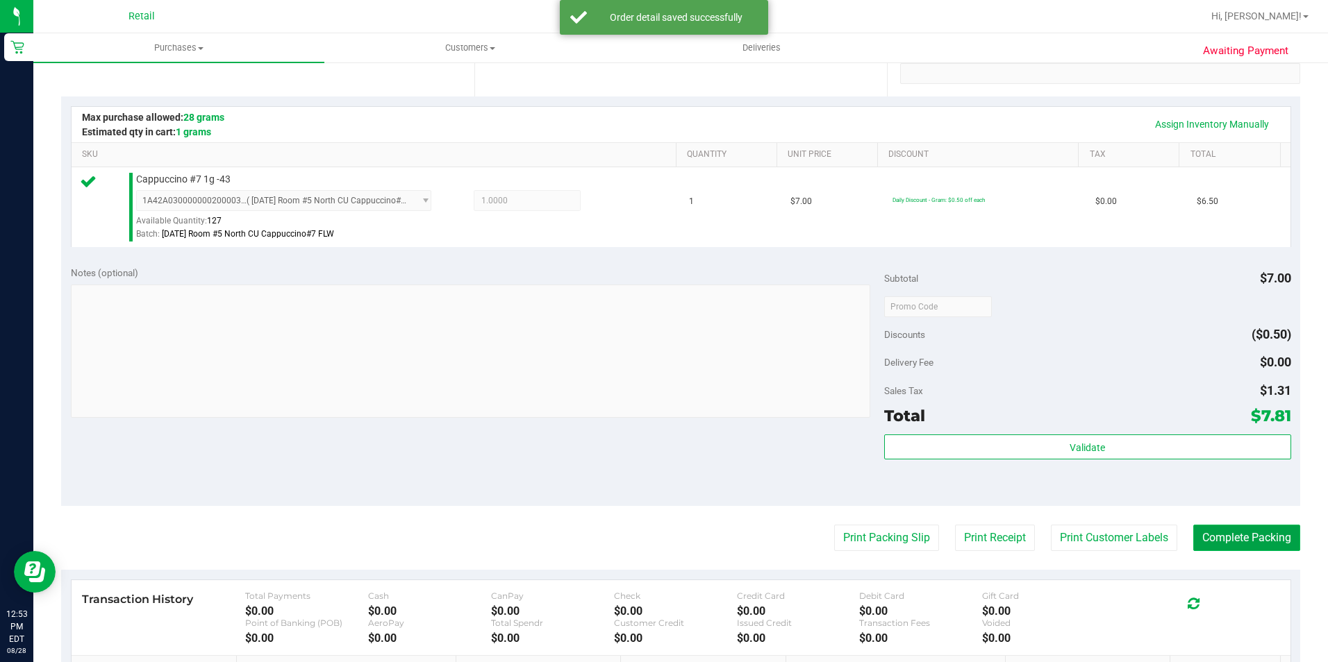
click at [1254, 544] on button "Complete Packing" at bounding box center [1246, 538] width 107 height 26
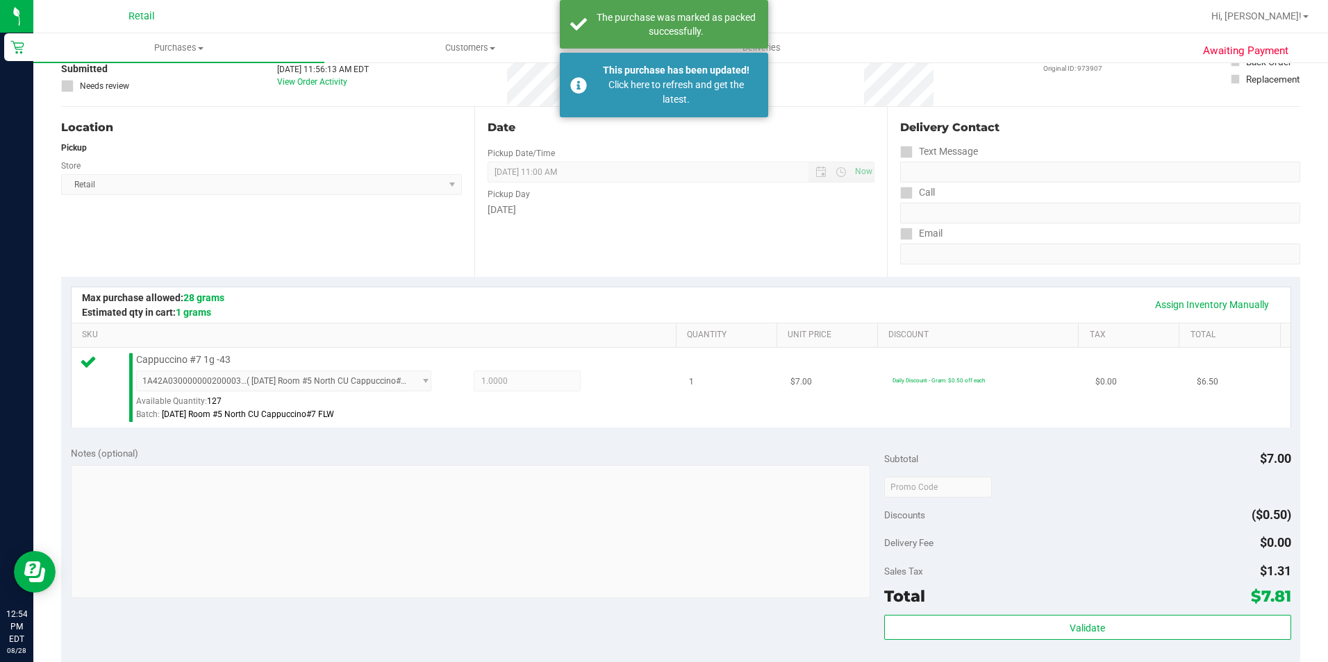
scroll to position [0, 0]
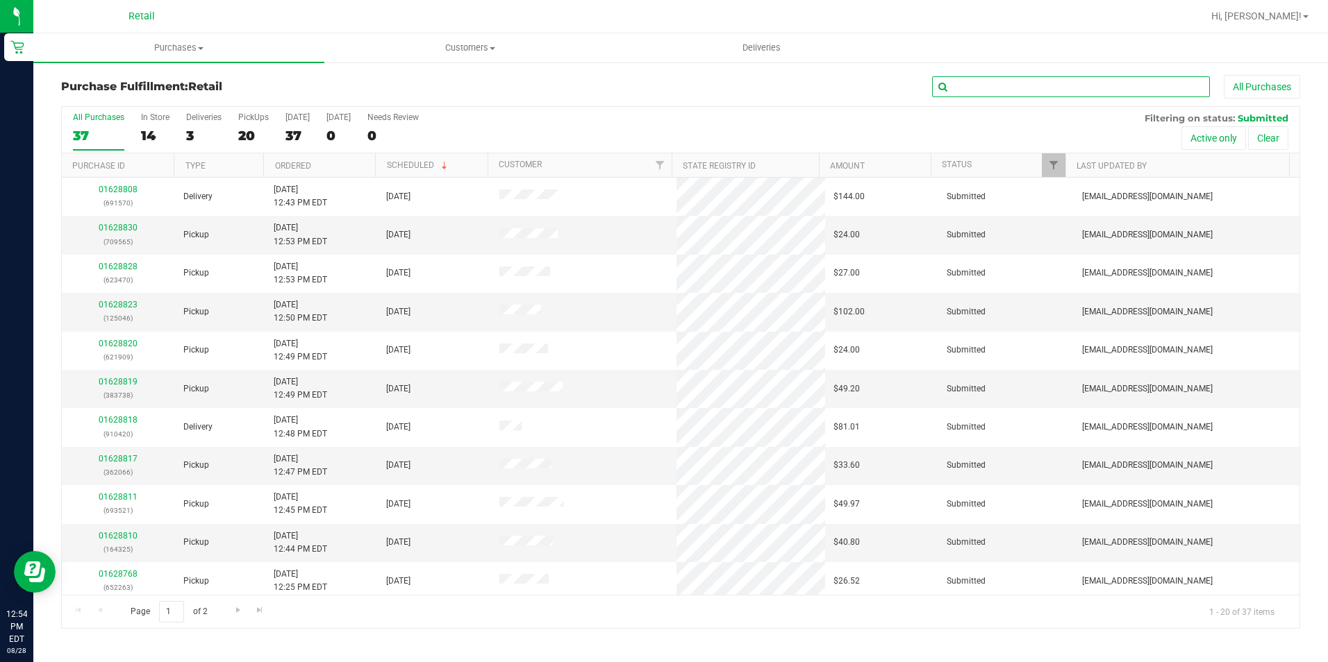
click at [1027, 85] on input "text" at bounding box center [1071, 86] width 278 height 21
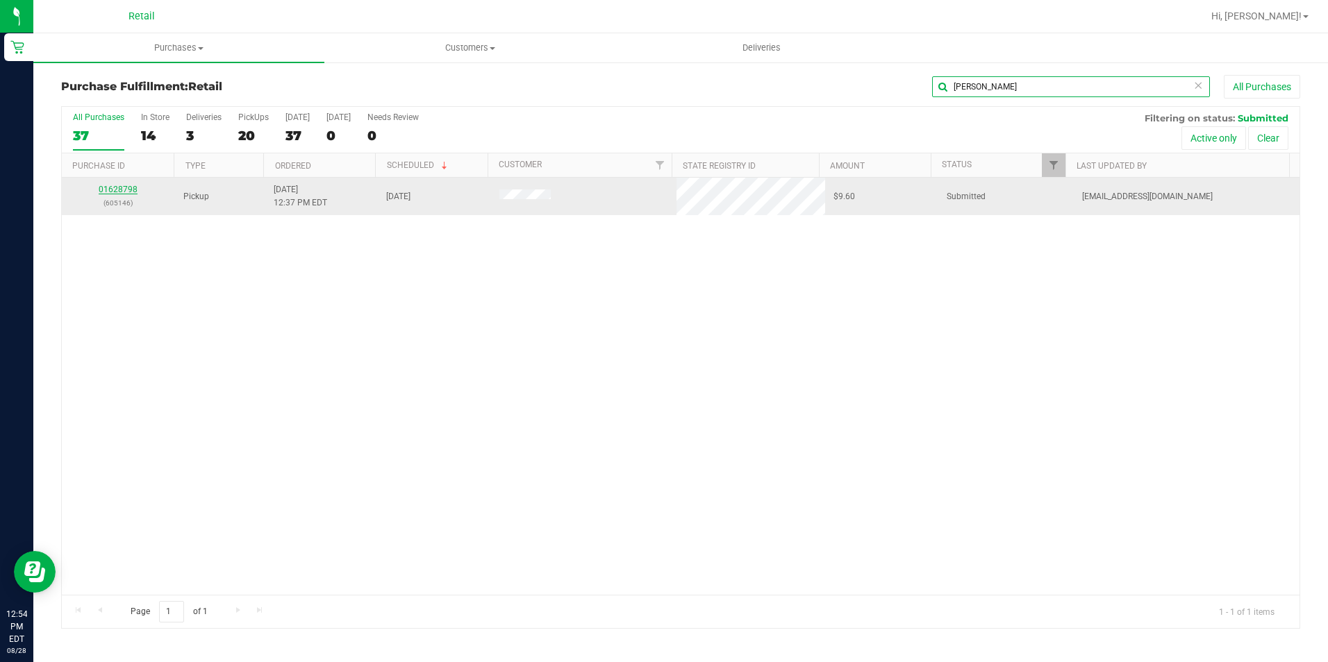
type input "gomes"
click at [124, 192] on link "01628798" at bounding box center [118, 190] width 39 height 10
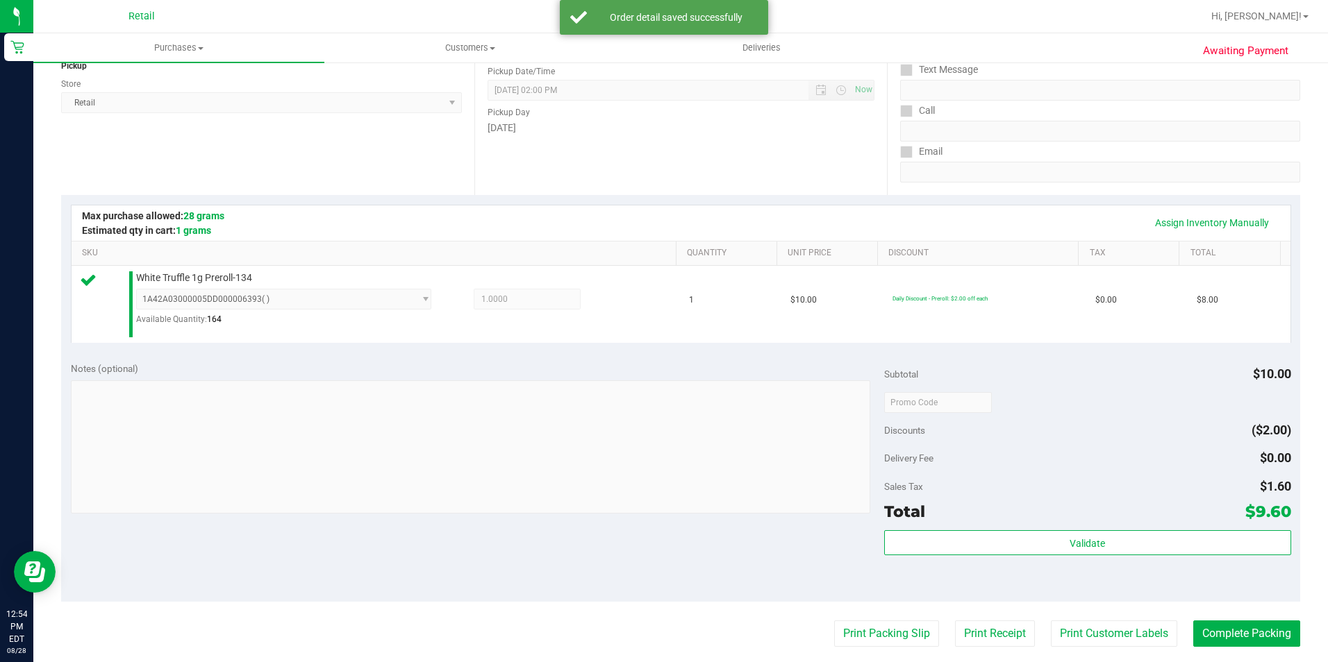
scroll to position [278, 0]
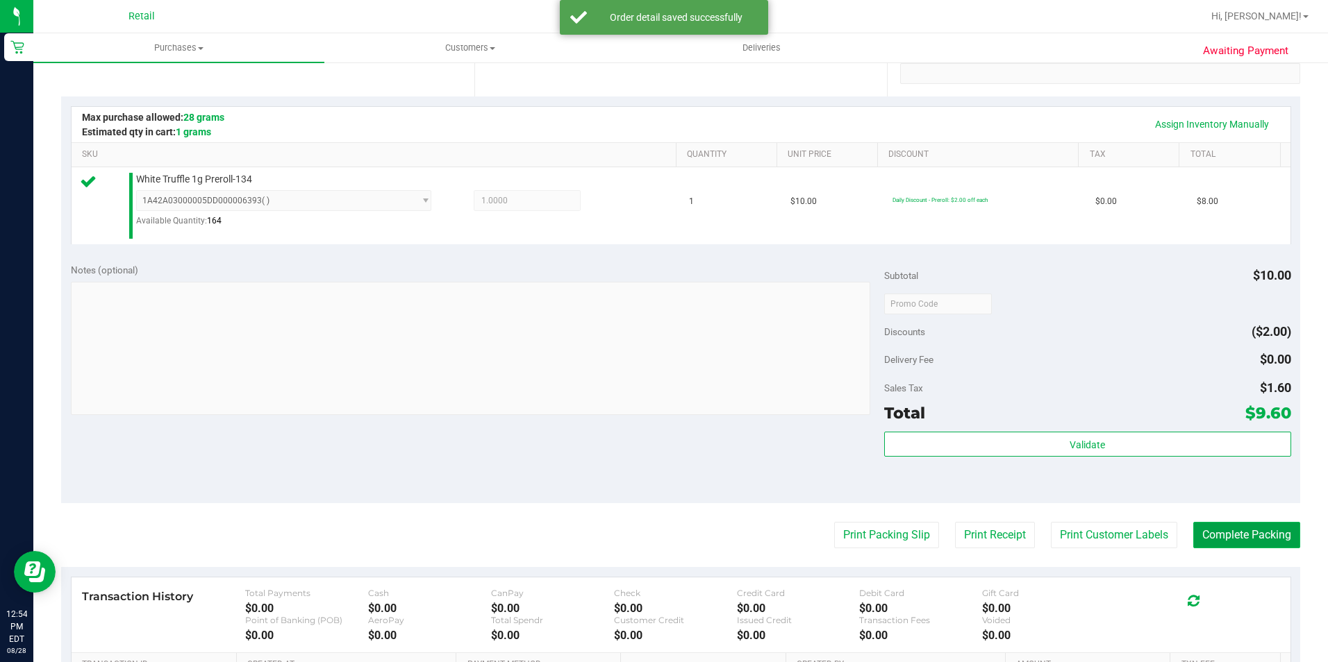
click at [1256, 533] on button "Complete Packing" at bounding box center [1246, 535] width 107 height 26
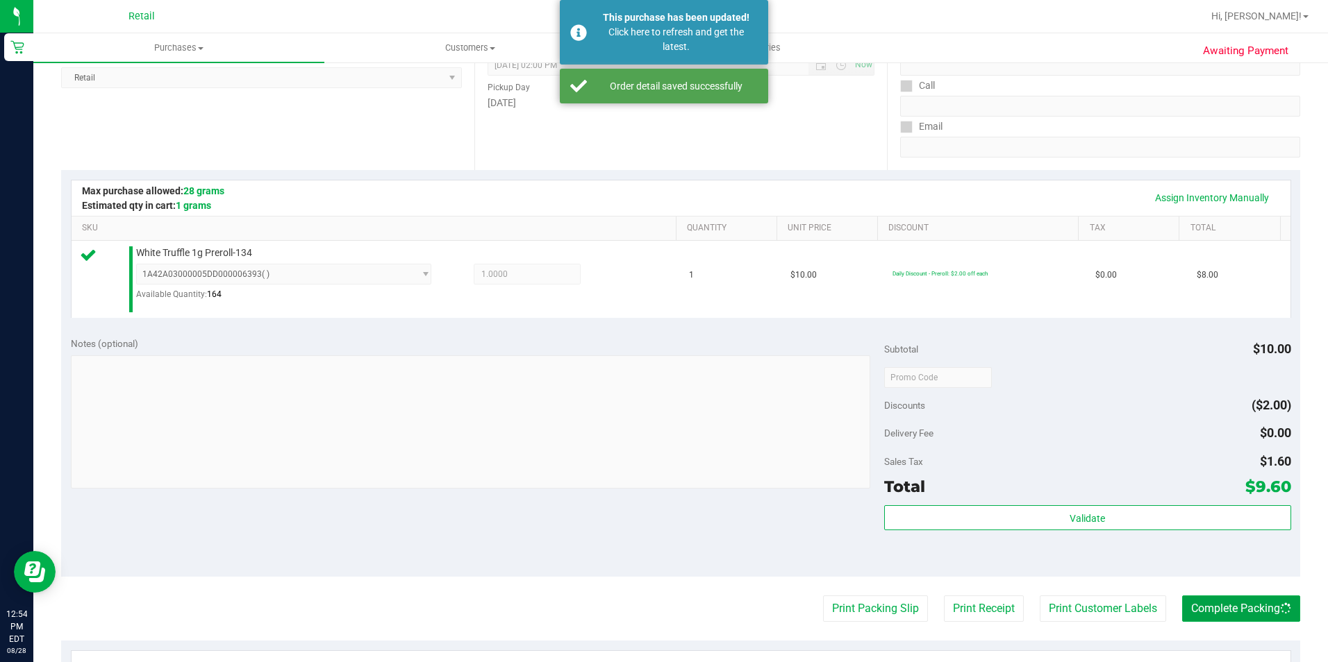
scroll to position [0, 0]
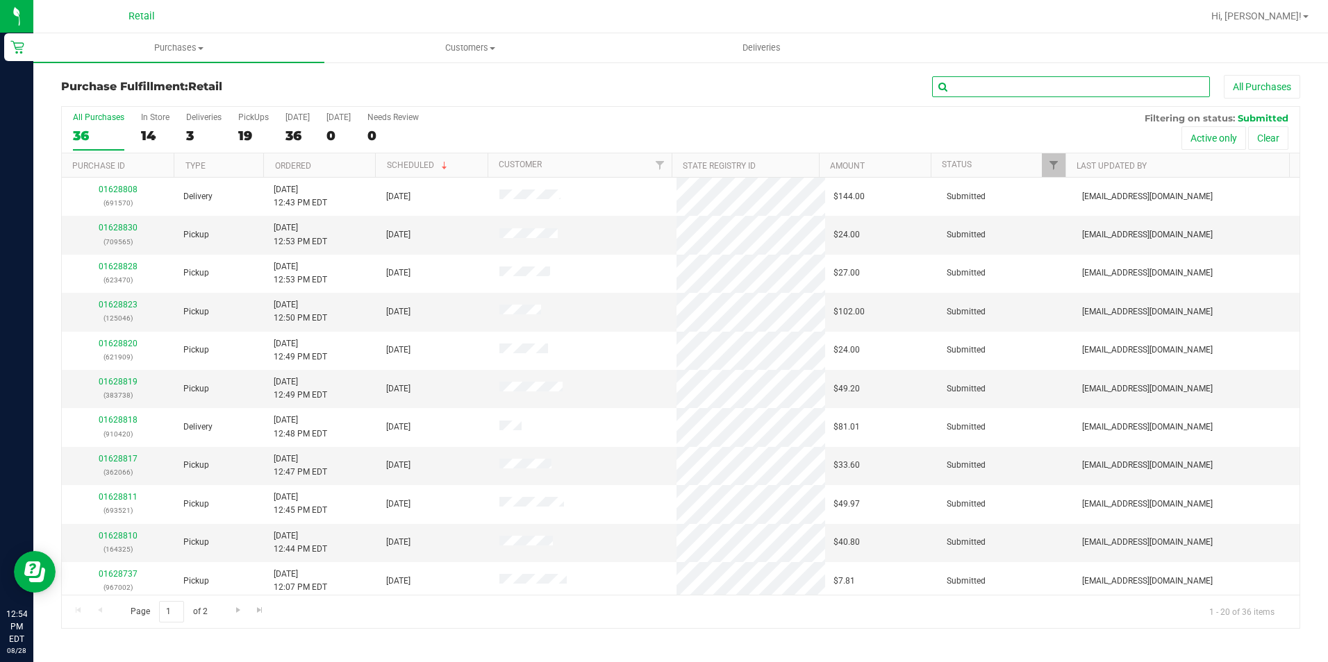
click at [976, 94] on input "text" at bounding box center [1071, 86] width 278 height 21
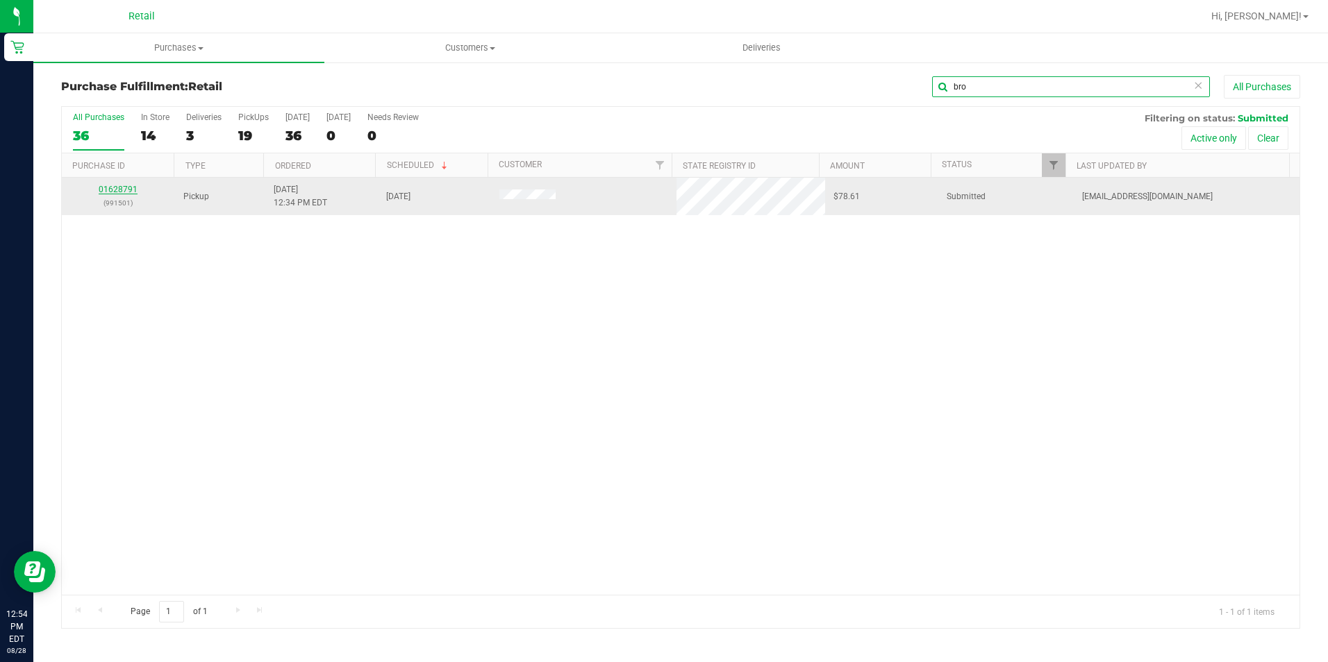
type input "bro"
click at [113, 190] on link "01628791" at bounding box center [118, 190] width 39 height 10
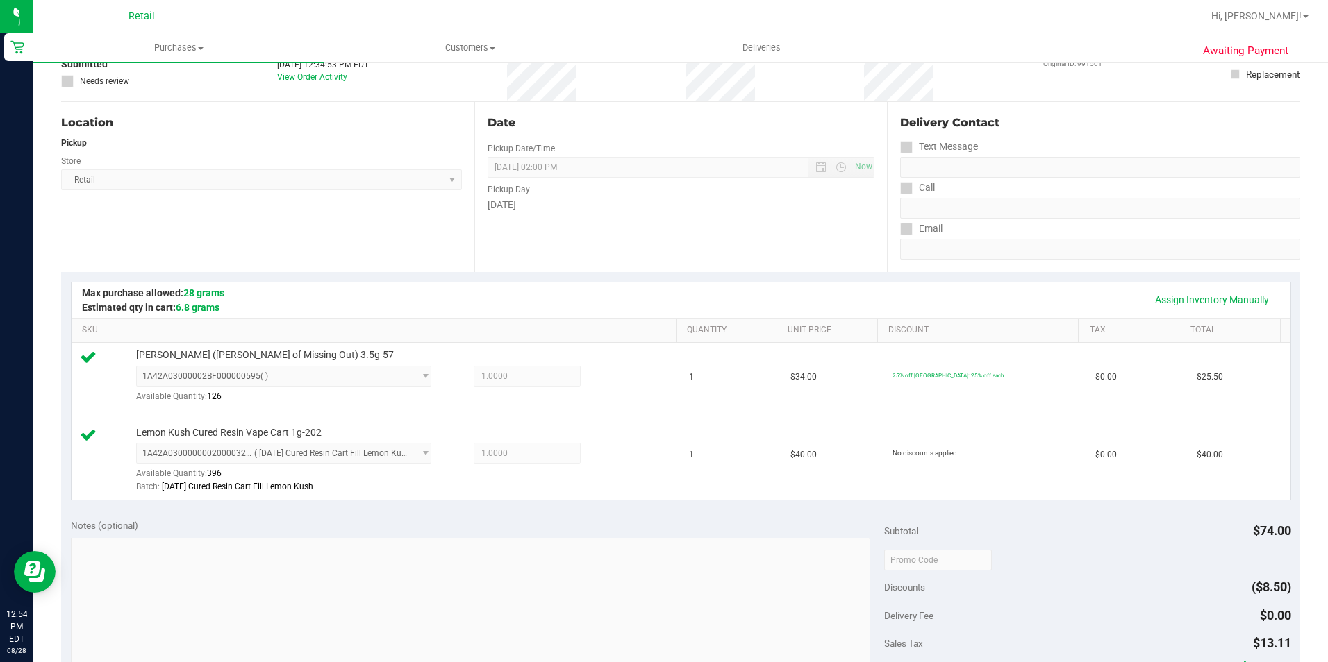
scroll to position [347, 0]
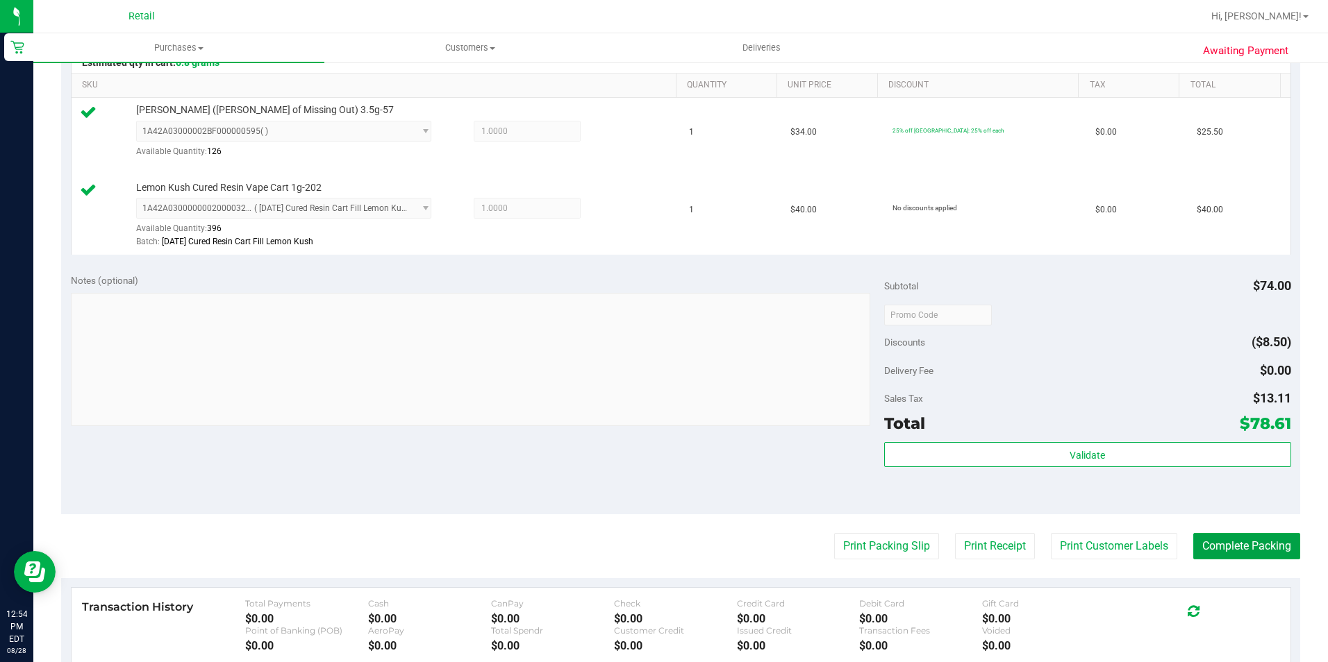
drag, startPoint x: 1244, startPoint y: 547, endPoint x: 1028, endPoint y: 425, distance: 248.8
click at [1244, 547] on button "Complete Packing" at bounding box center [1246, 546] width 107 height 26
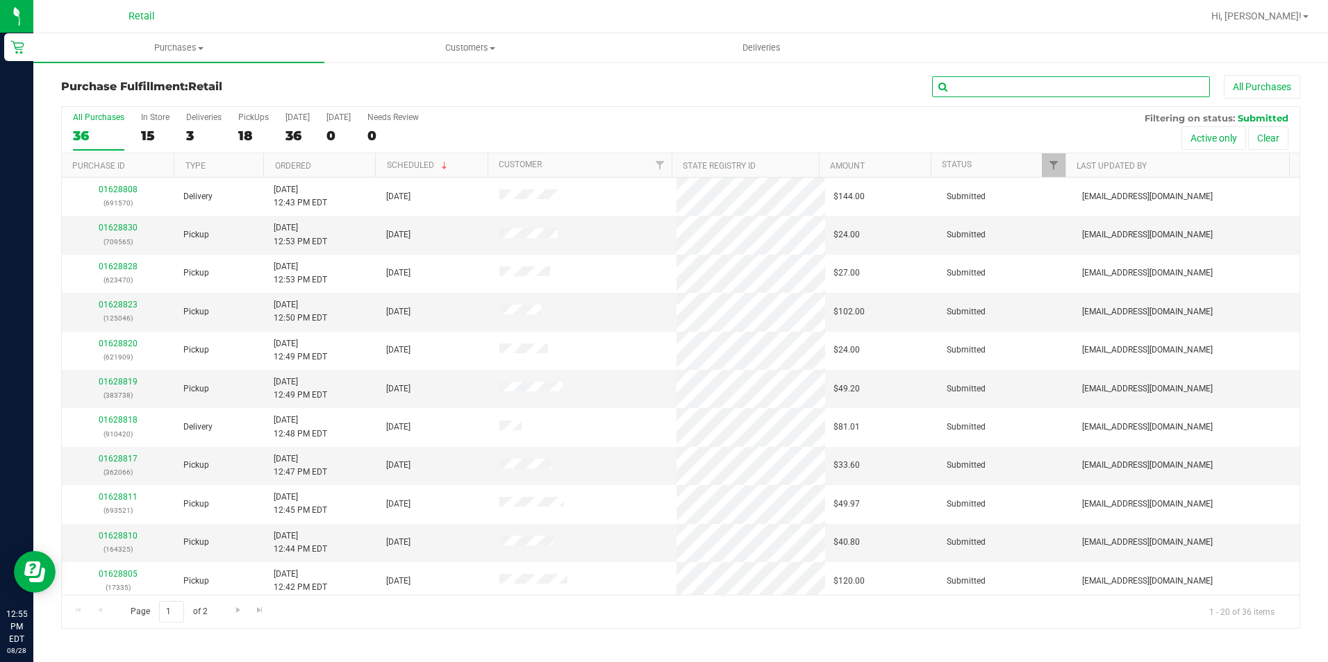
click at [995, 78] on input "text" at bounding box center [1071, 86] width 278 height 21
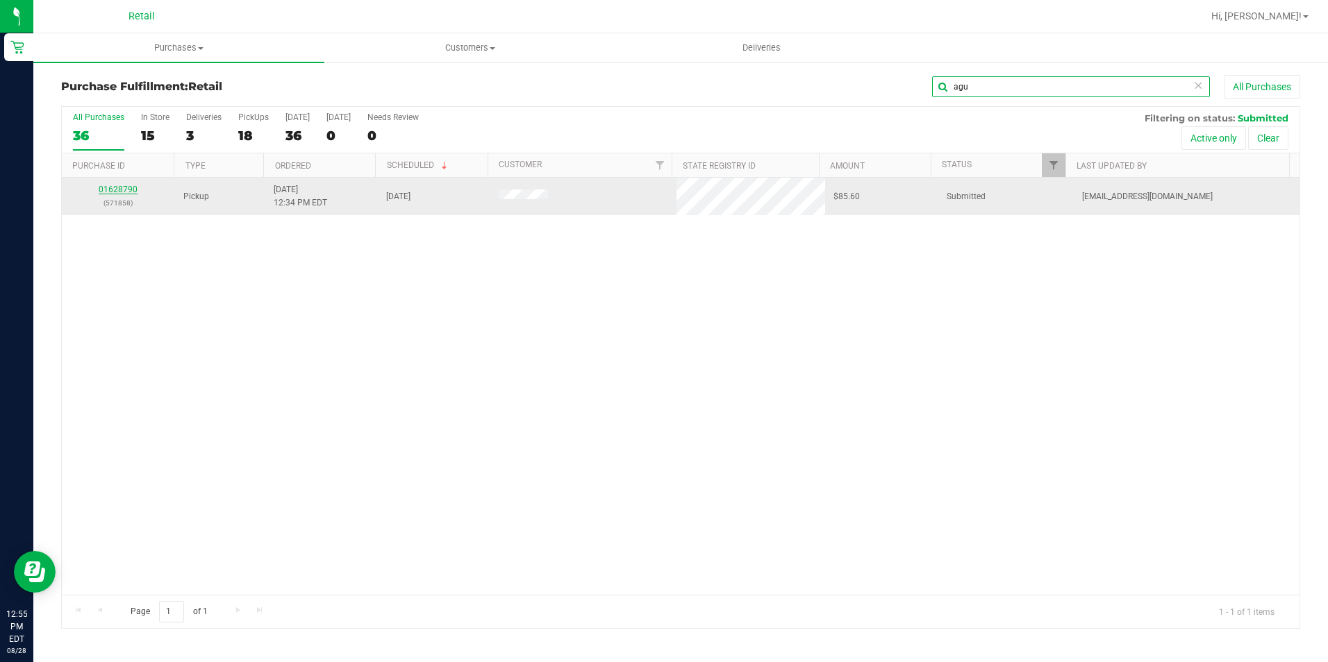
type input "agu"
click at [123, 192] on link "01628790" at bounding box center [118, 190] width 39 height 10
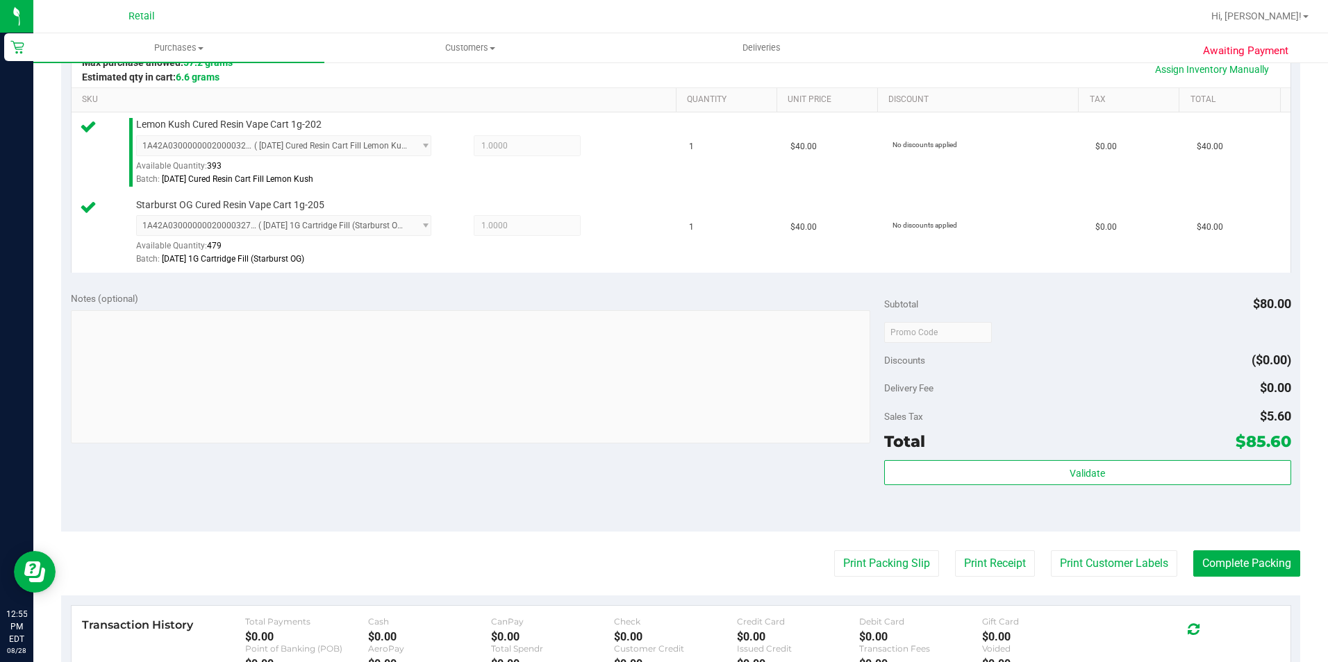
scroll to position [347, 0]
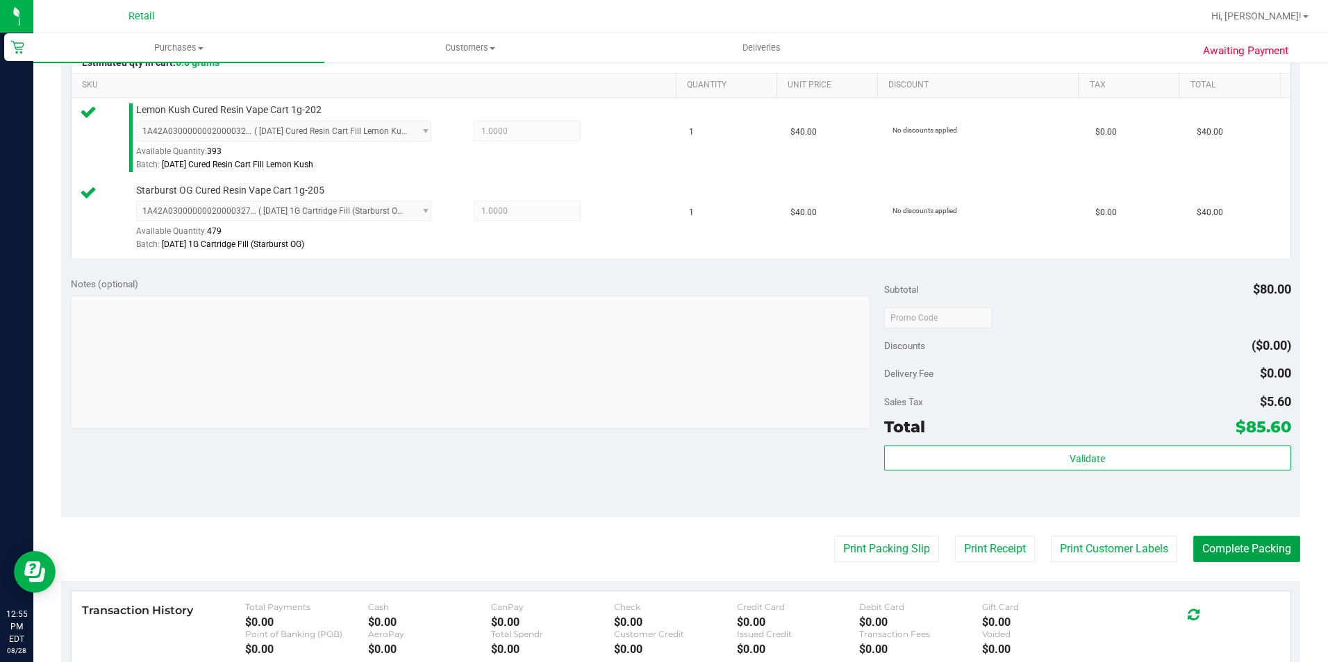
click at [1219, 549] on button "Complete Packing" at bounding box center [1246, 549] width 107 height 26
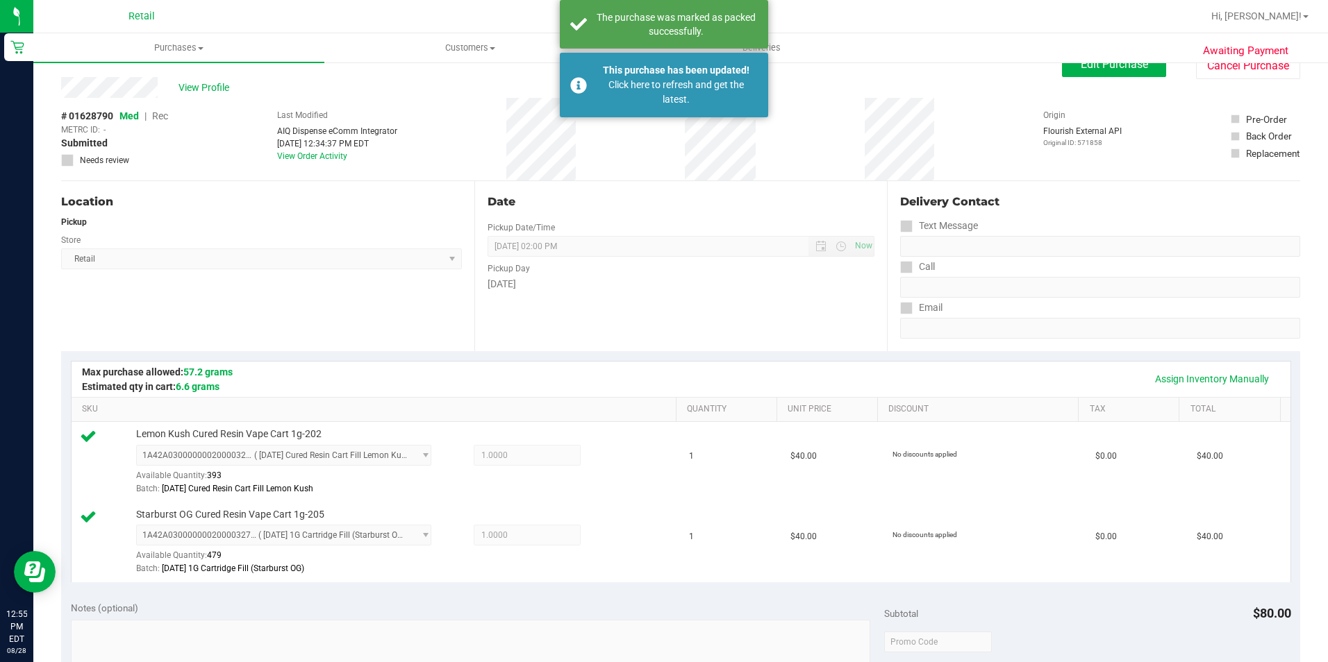
scroll to position [0, 0]
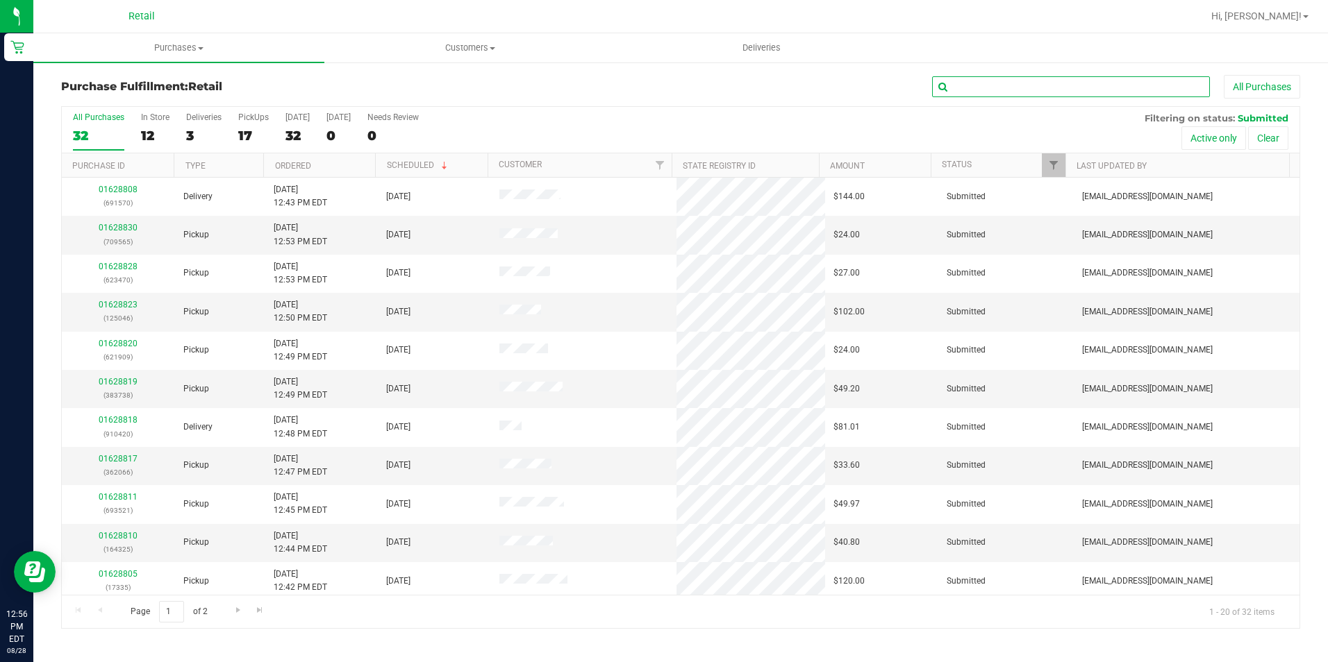
click at [1121, 83] on input "text" at bounding box center [1071, 86] width 278 height 21
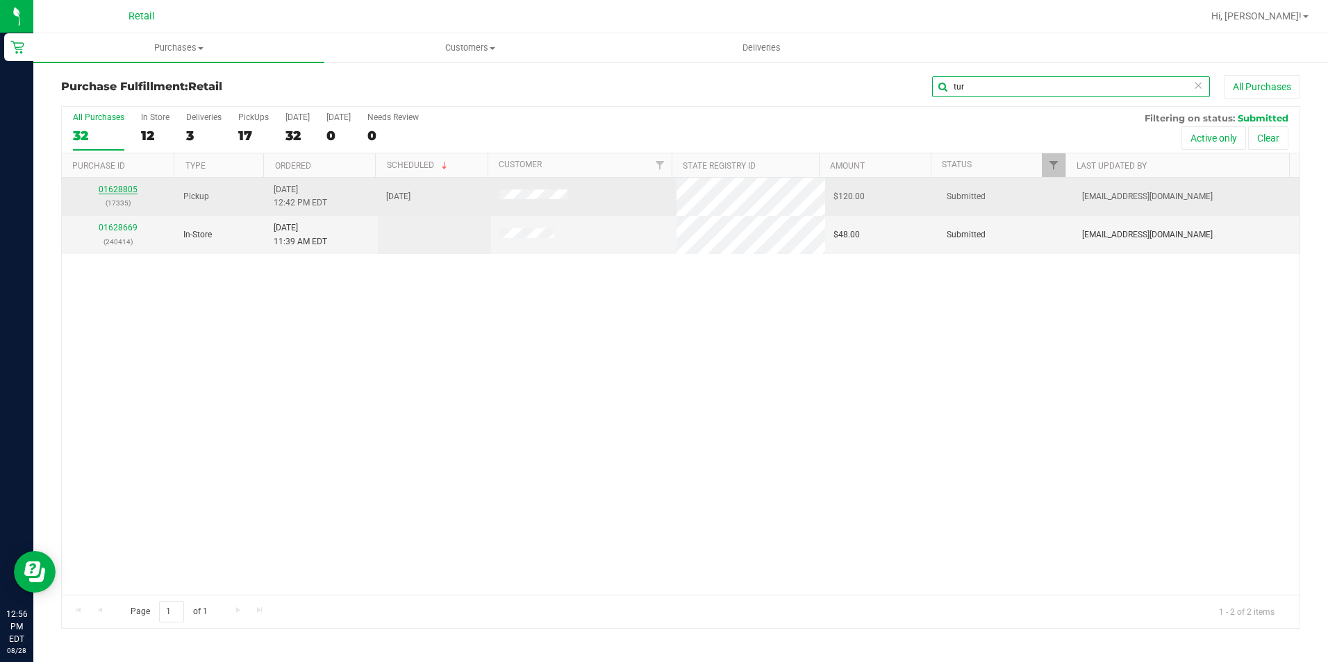
type input "tur"
click at [116, 185] on div "All Purchases 32 In Store 12 Deliveries 3 PickUps 17 Today 32 Tomorrow 0 Needs …" at bounding box center [680, 367] width 1239 height 523
click at [124, 186] on link "01628805" at bounding box center [118, 190] width 39 height 10
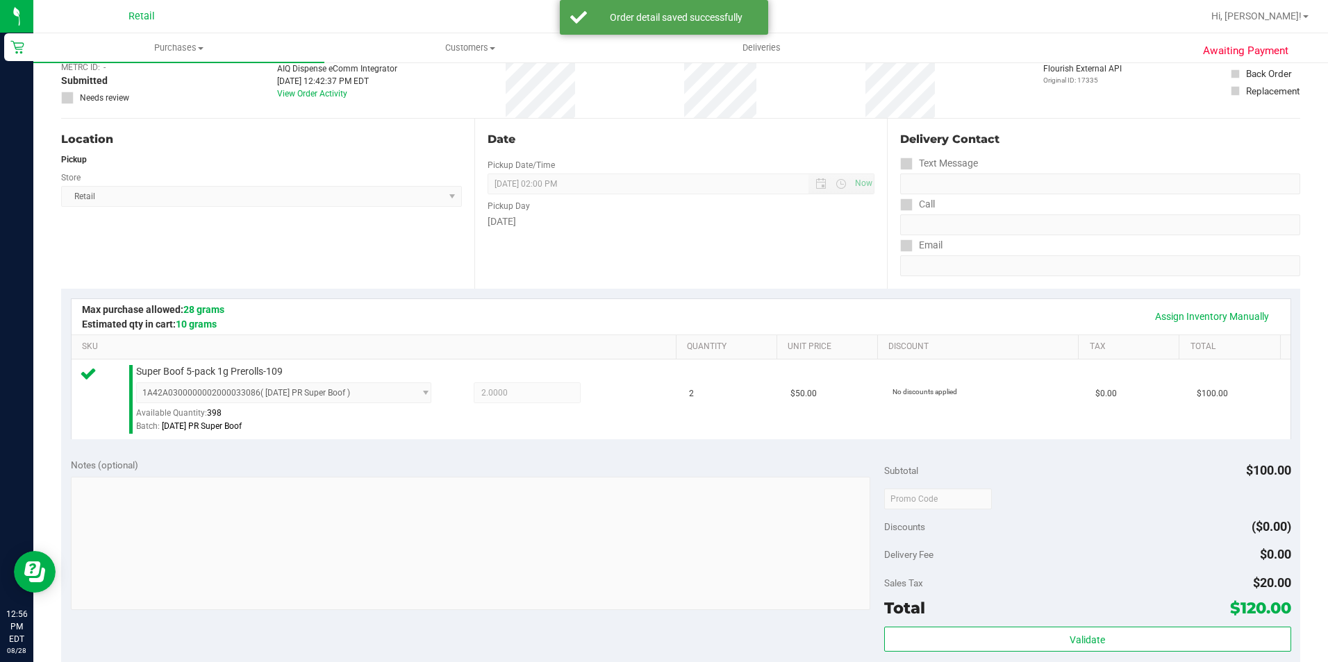
scroll to position [347, 0]
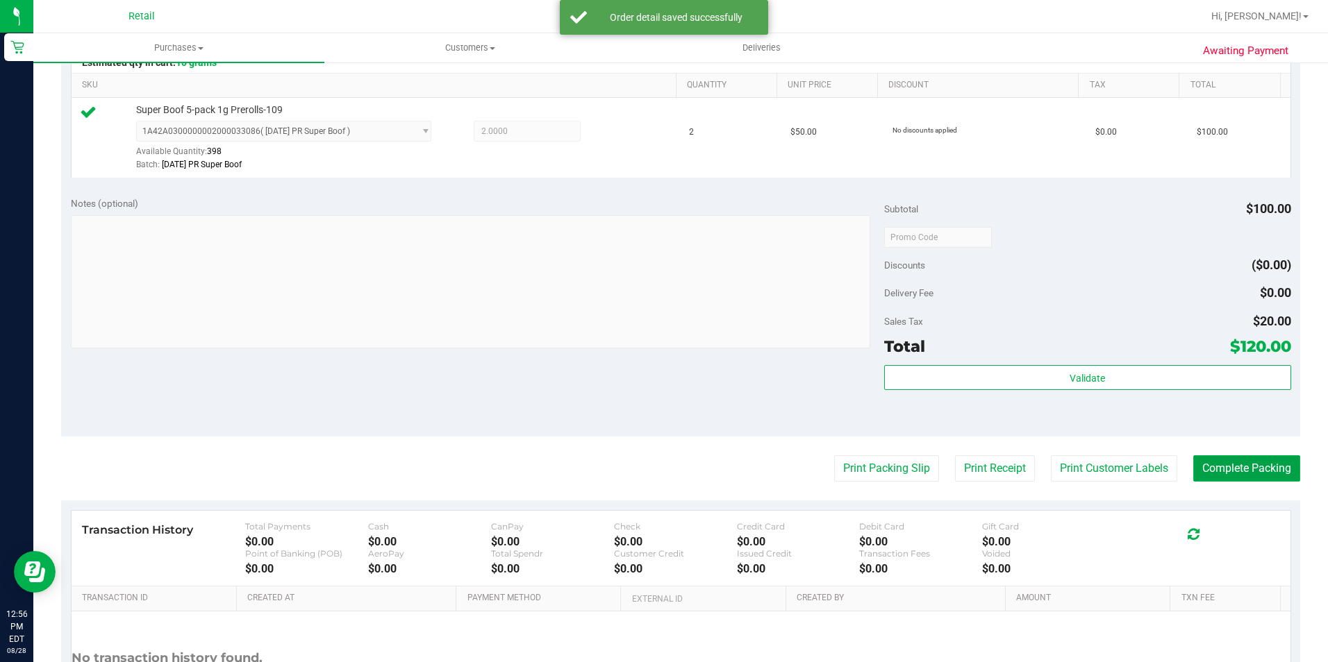
click at [1253, 474] on button "Complete Packing" at bounding box center [1246, 469] width 107 height 26
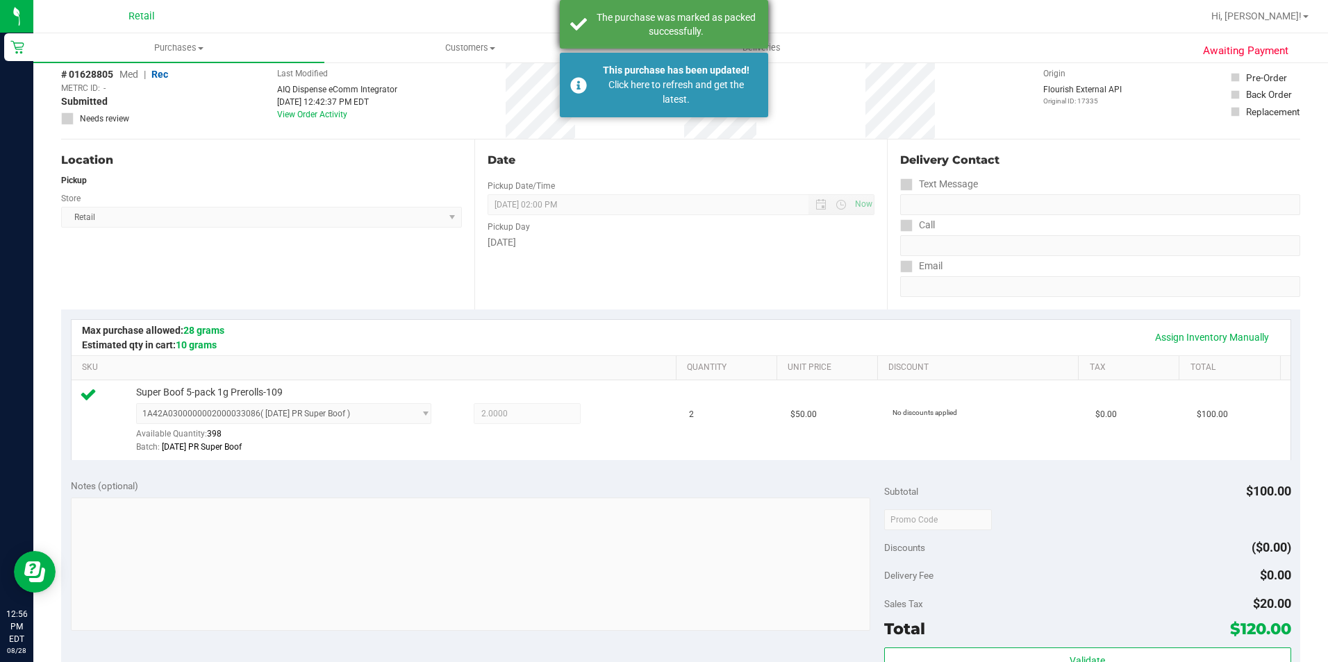
scroll to position [0, 0]
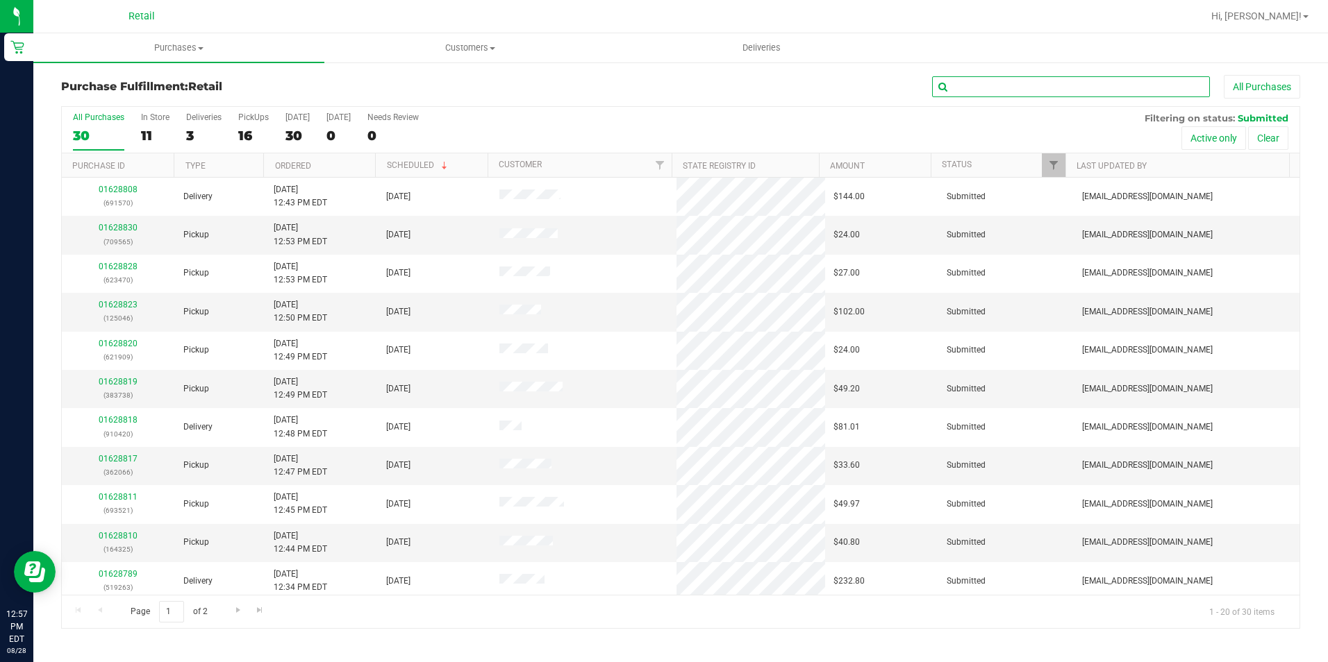
click at [1101, 85] on input "text" at bounding box center [1071, 86] width 278 height 21
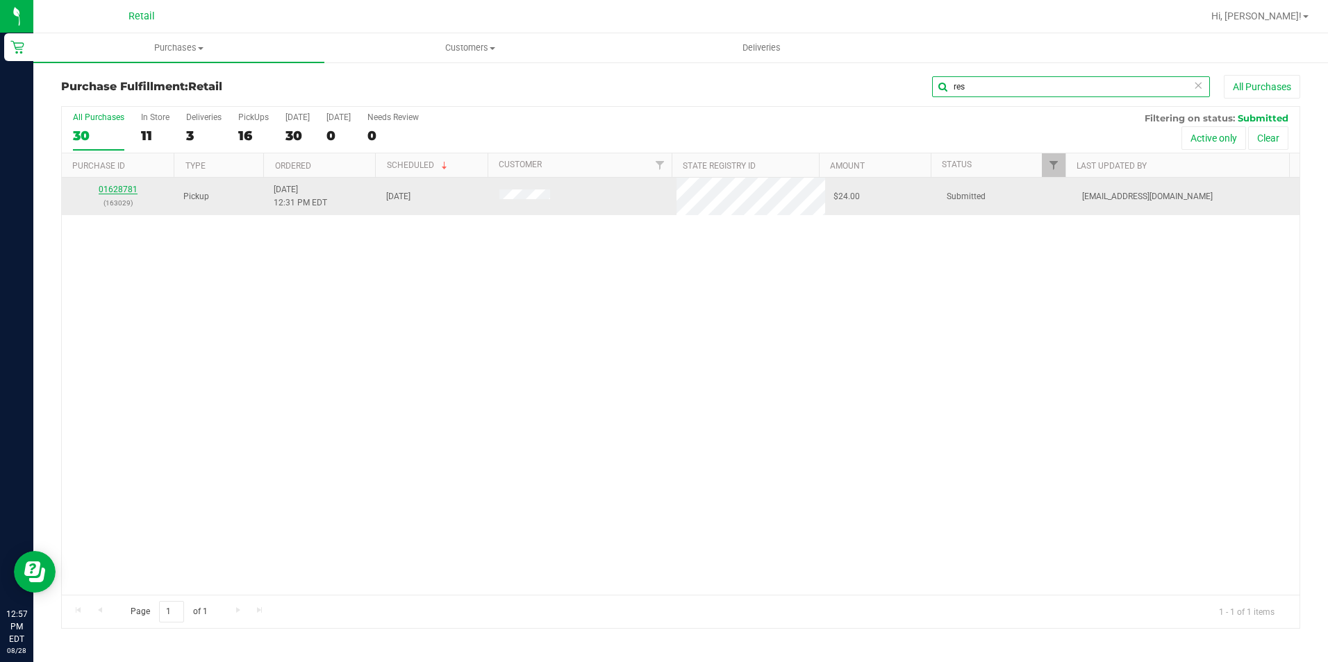
type input "res"
click at [131, 189] on link "01628781" at bounding box center [118, 190] width 39 height 10
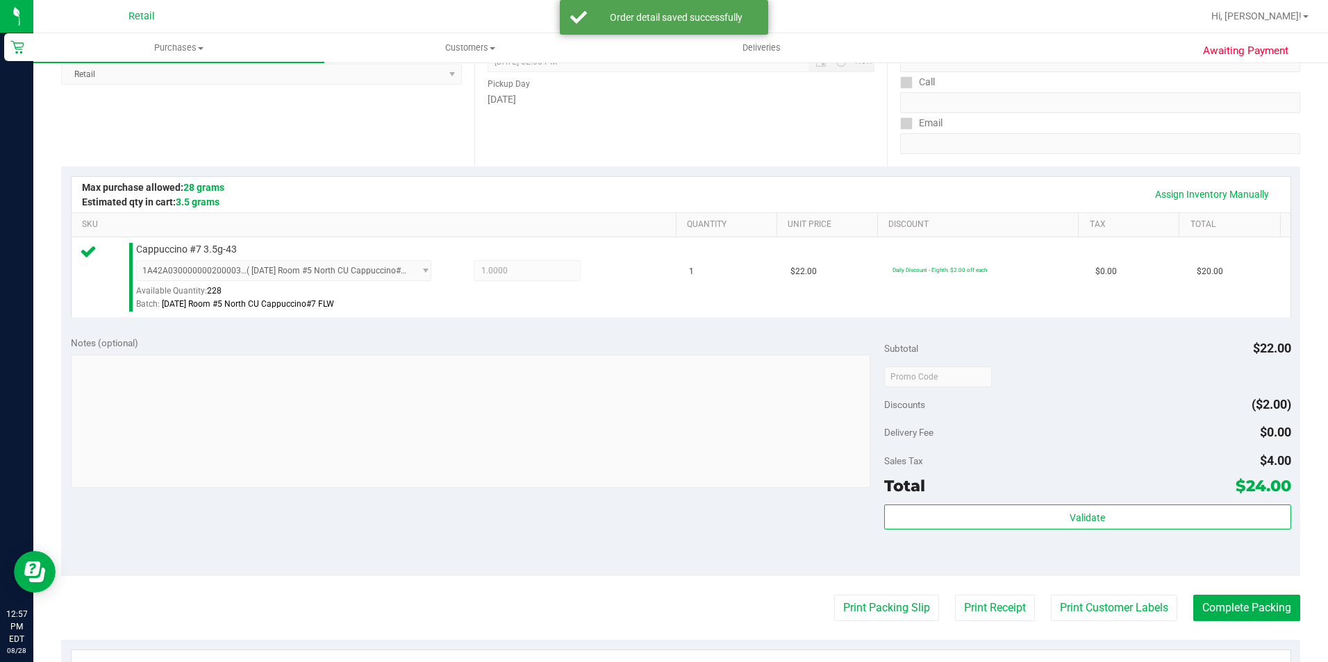
scroll to position [473, 0]
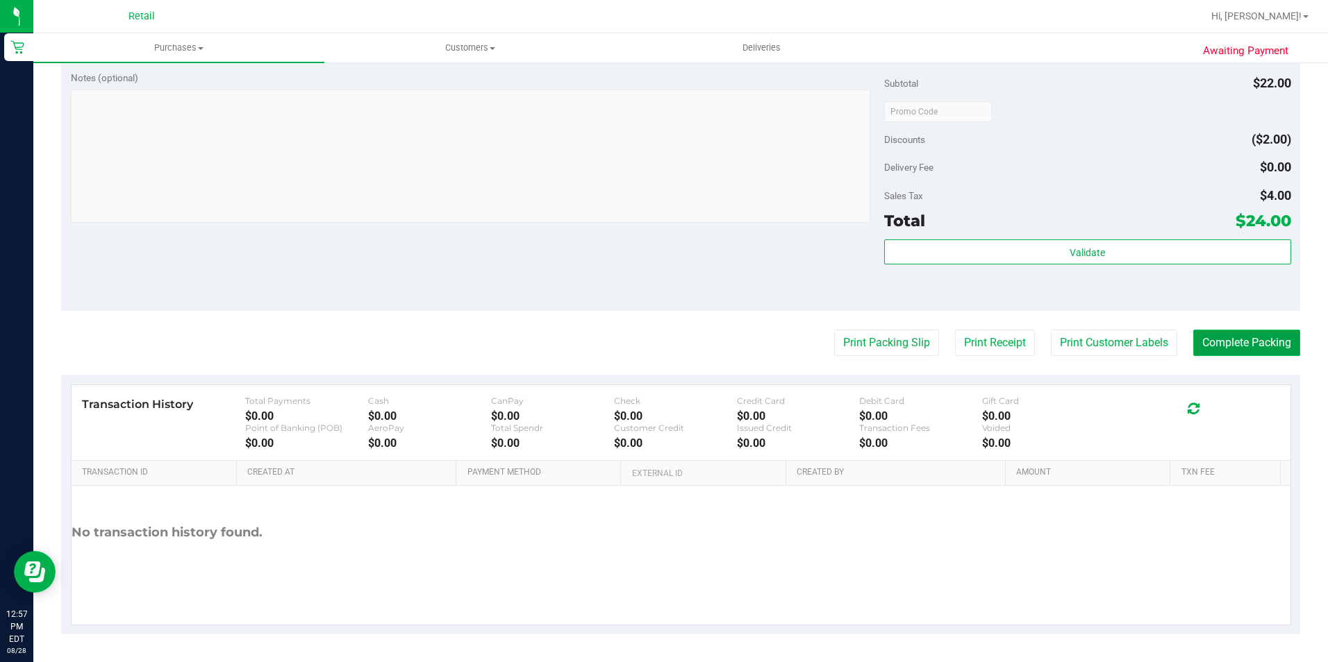
click at [1242, 336] on button "Complete Packing" at bounding box center [1246, 343] width 107 height 26
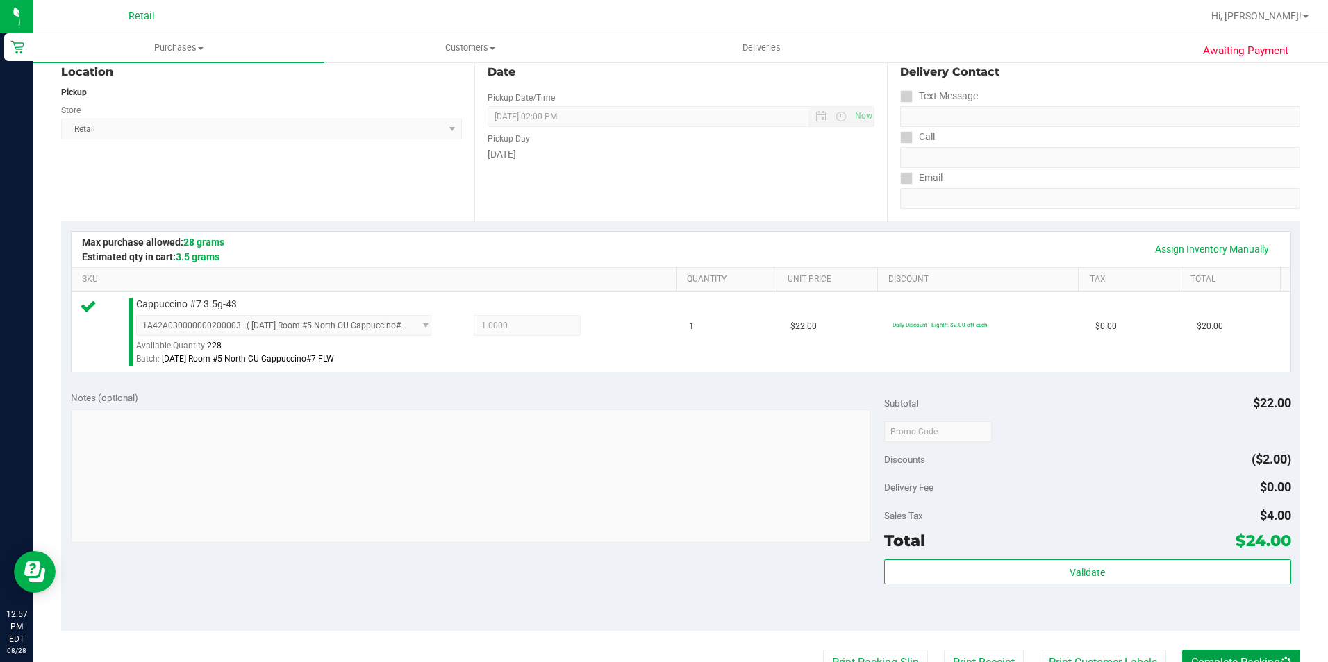
scroll to position [0, 0]
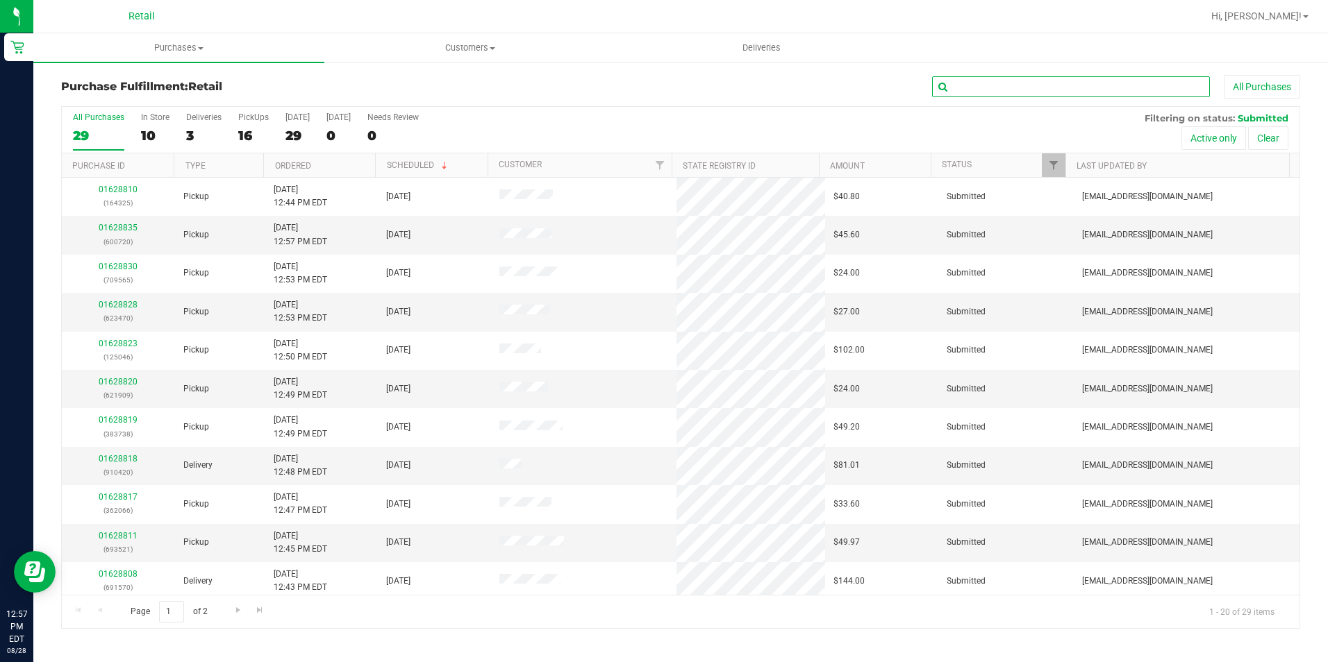
click at [1010, 93] on input "text" at bounding box center [1071, 86] width 278 height 21
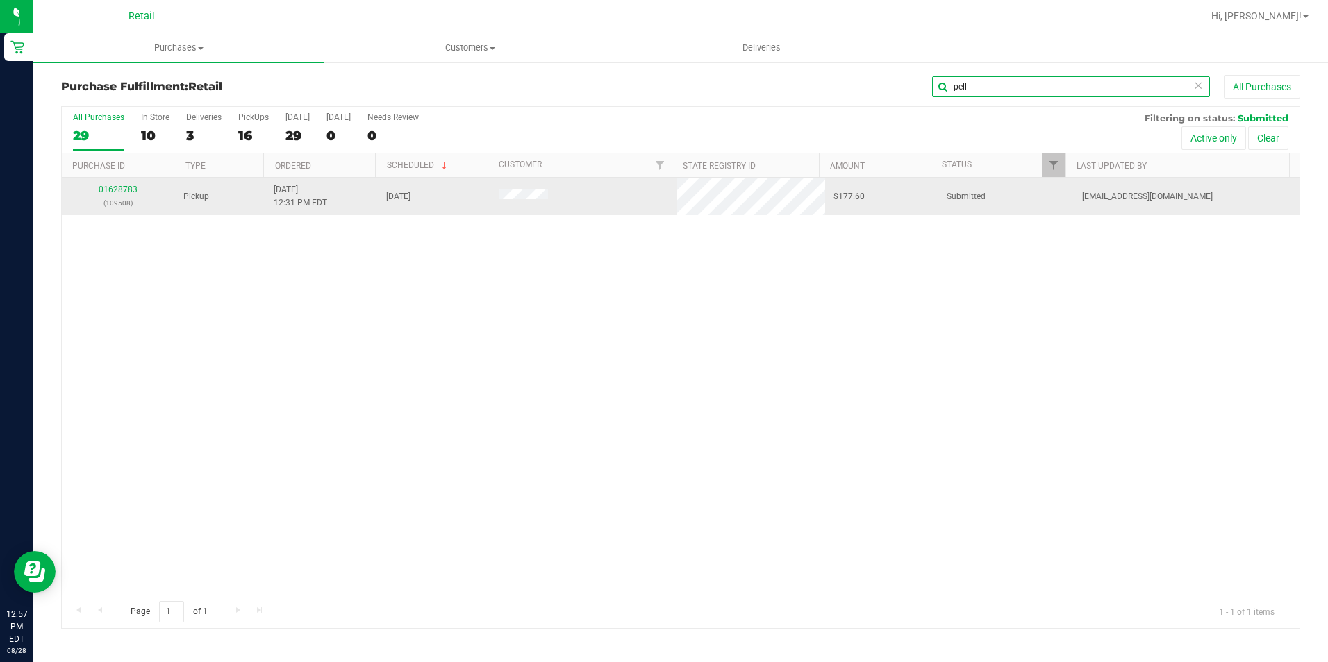
type input "pell"
click at [110, 185] on link "01628783" at bounding box center [118, 190] width 39 height 10
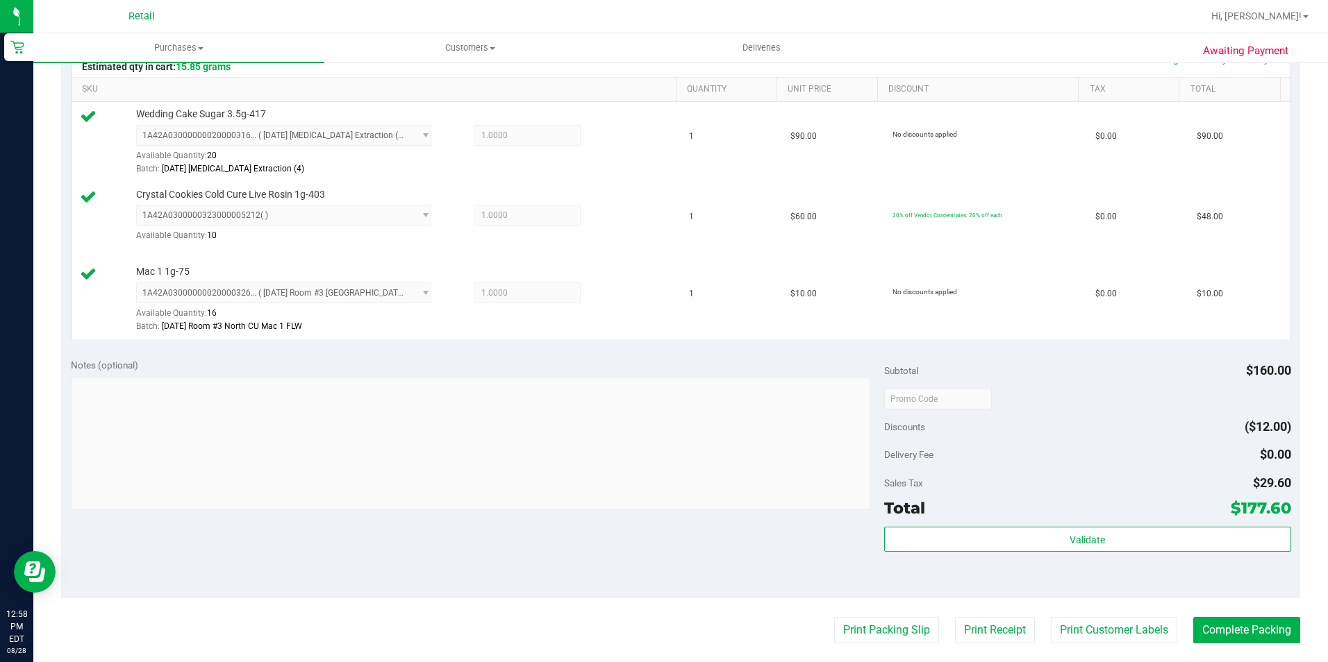
scroll to position [347, 0]
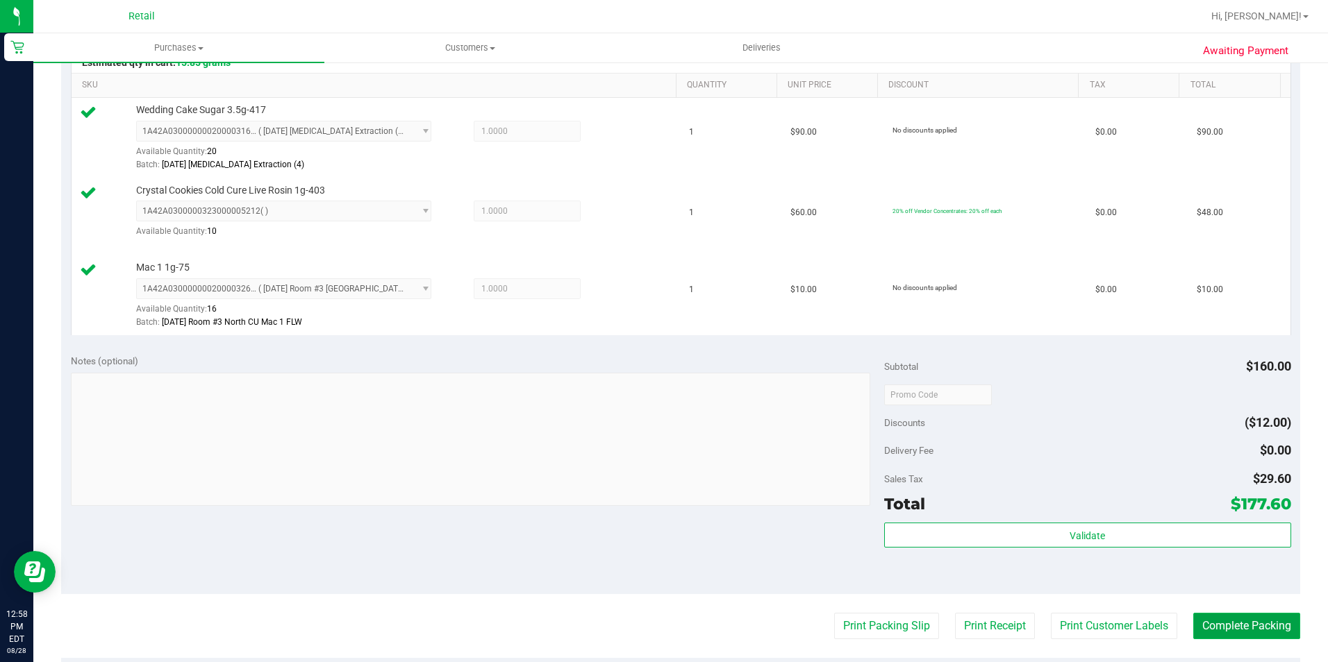
click at [1228, 625] on button "Complete Packing" at bounding box center [1246, 626] width 107 height 26
